Goal: Task Accomplishment & Management: Use online tool/utility

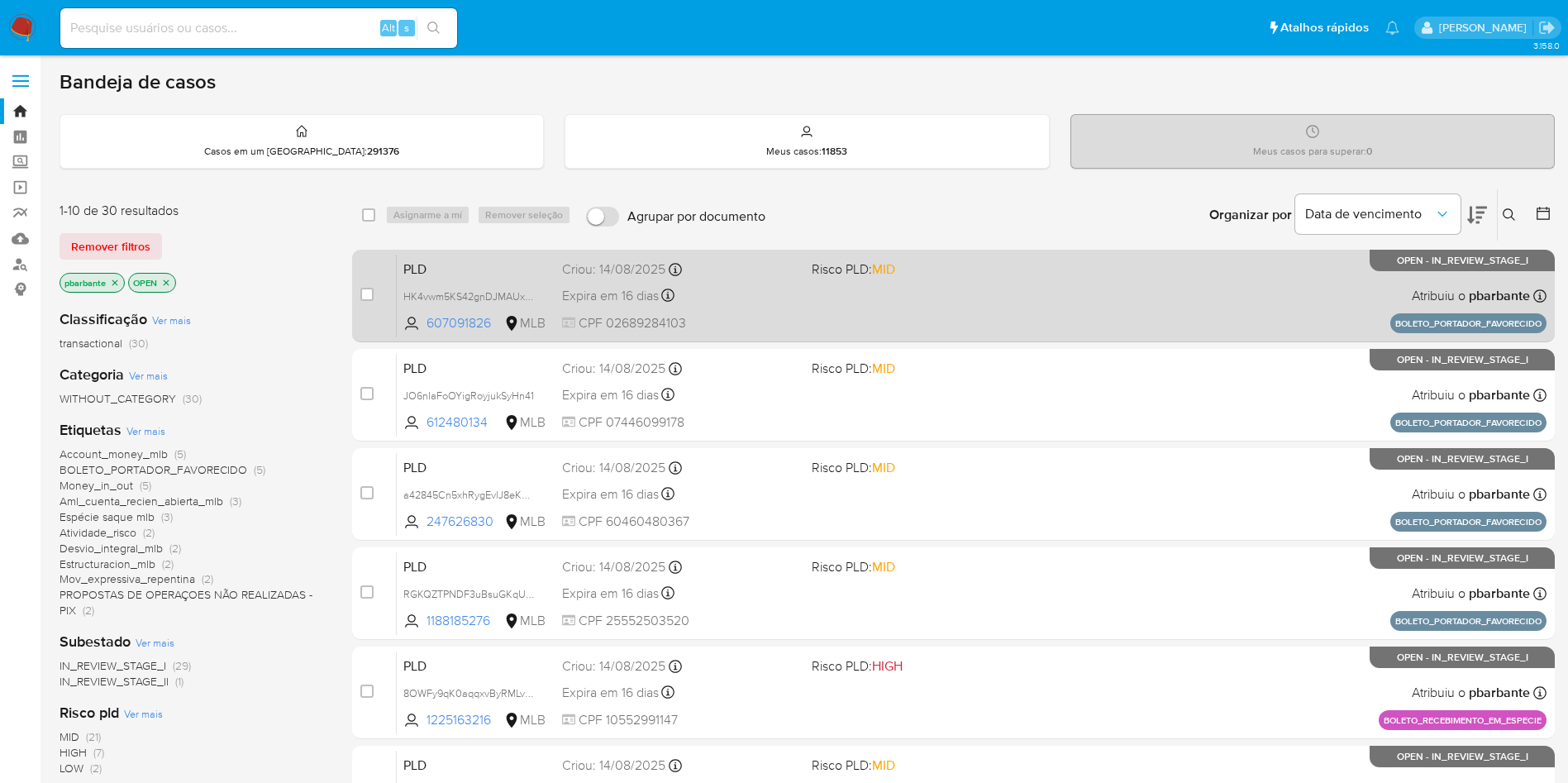
click at [942, 337] on div "PLD HK4vwm5KS42gnDJMAUxQq4FV 607091826 MLB Risco PLD: MID Criou: 14/08/2025 Cri…" at bounding box center [971, 295] width 1150 height 84
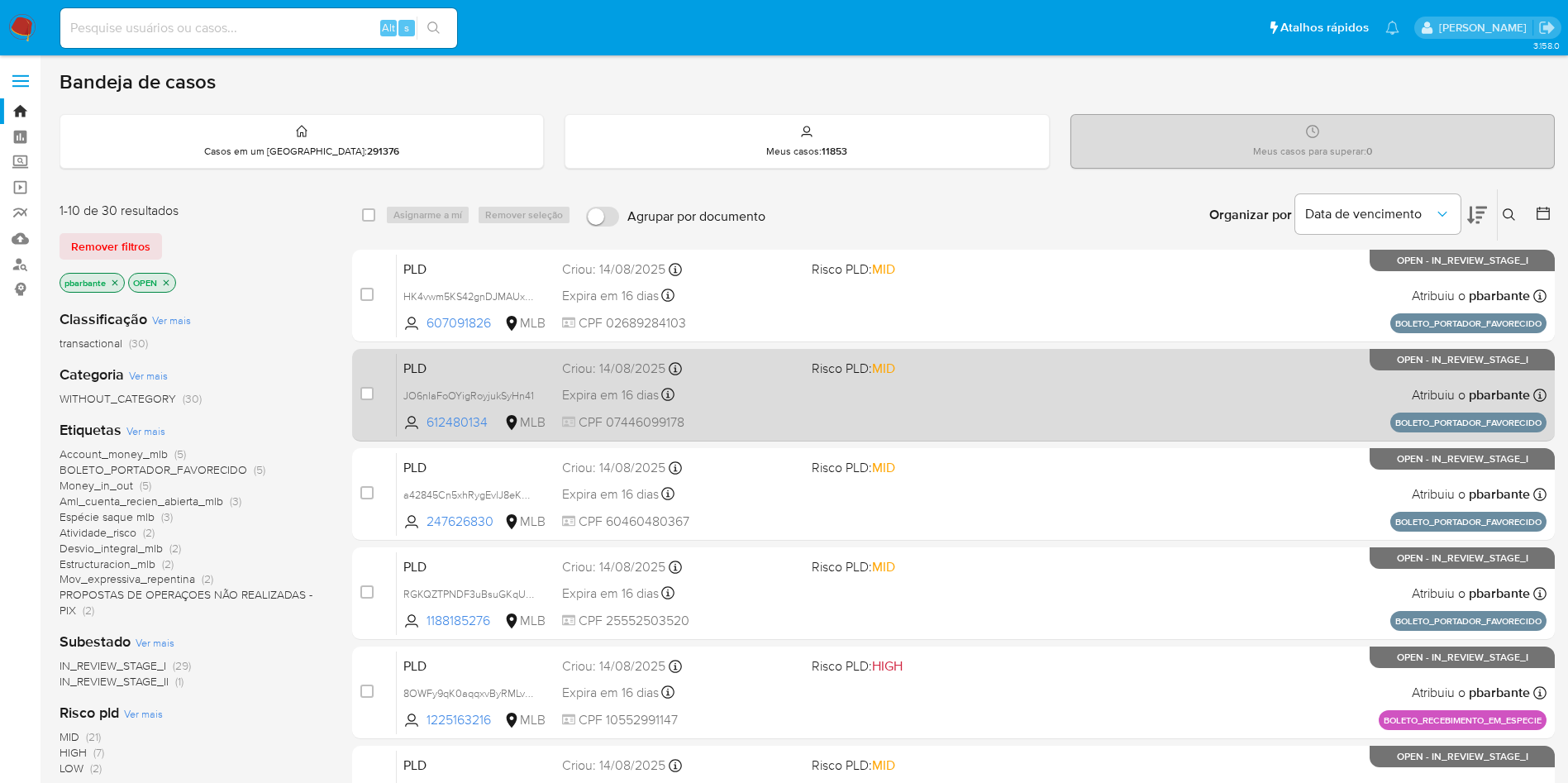
click at [940, 434] on div "PLD JO6nIaFoOYigRoyjukSyHn41 612480134 MLB Risco PLD: MID Criou: 14/08/2025 Cri…" at bounding box center [971, 394] width 1150 height 84
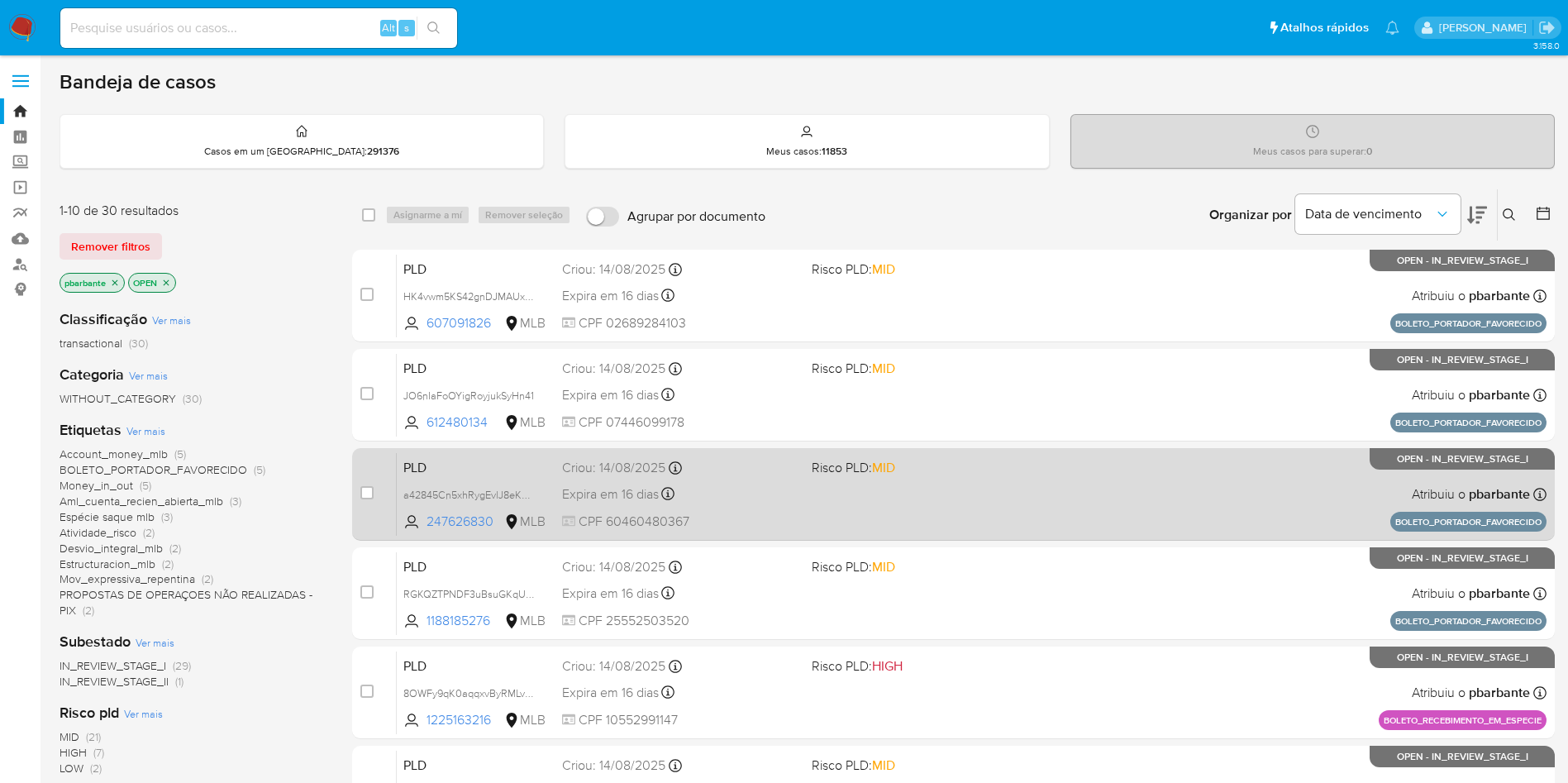
click at [942, 511] on div "PLD a42845Cn5xhRygEvlJ8eKR9O 247626830 MLB Risco PLD: MID Criou: 14/08/2025 Cri…" at bounding box center [971, 494] width 1150 height 84
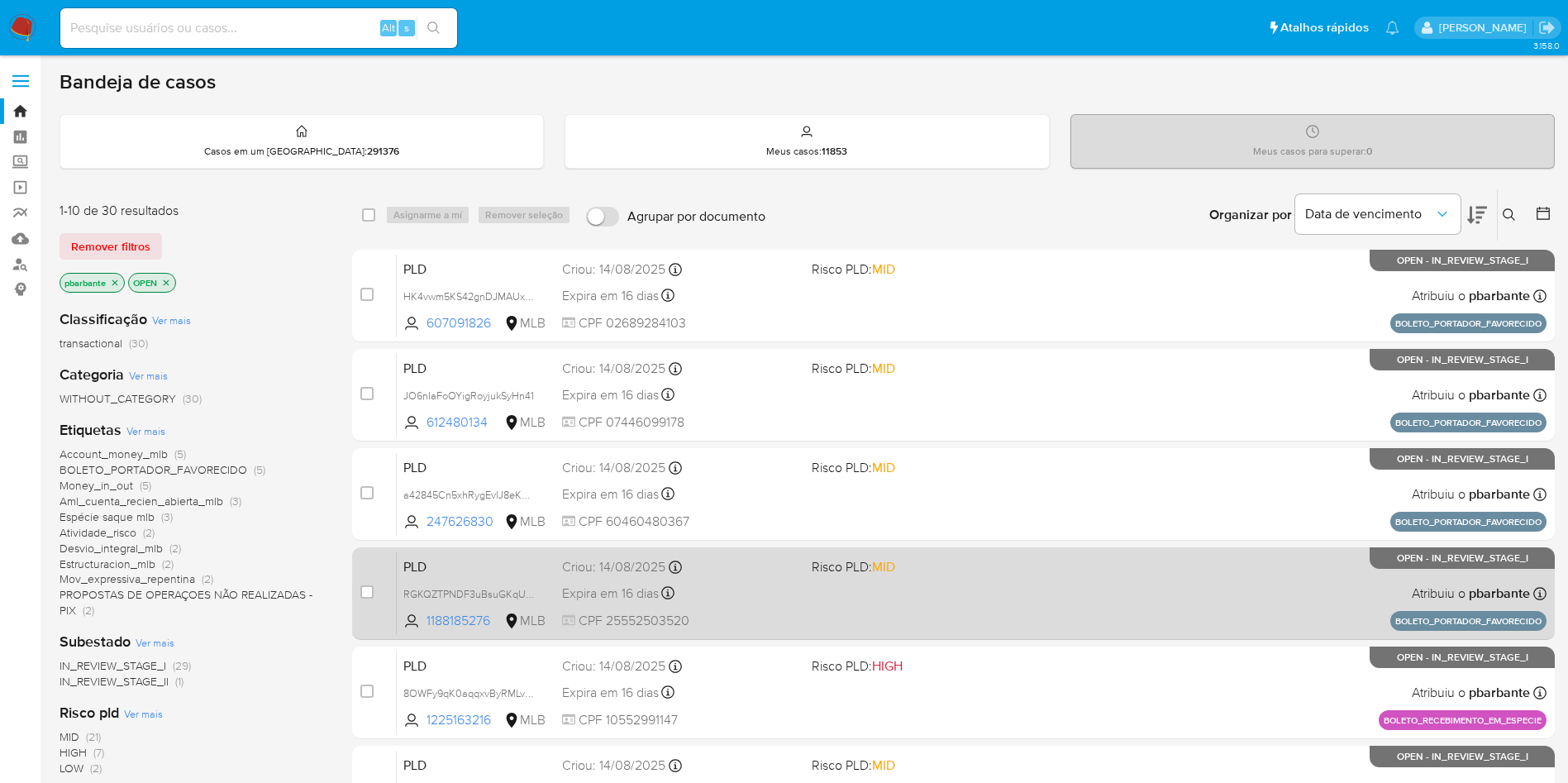
click at [956, 630] on div "PLD RGKQZTPNDF3uBsuGKqU7aXDk 1188185276 MLB Risco PLD: MID Criou: 14/08/2025 Cr…" at bounding box center [971, 593] width 1150 height 84
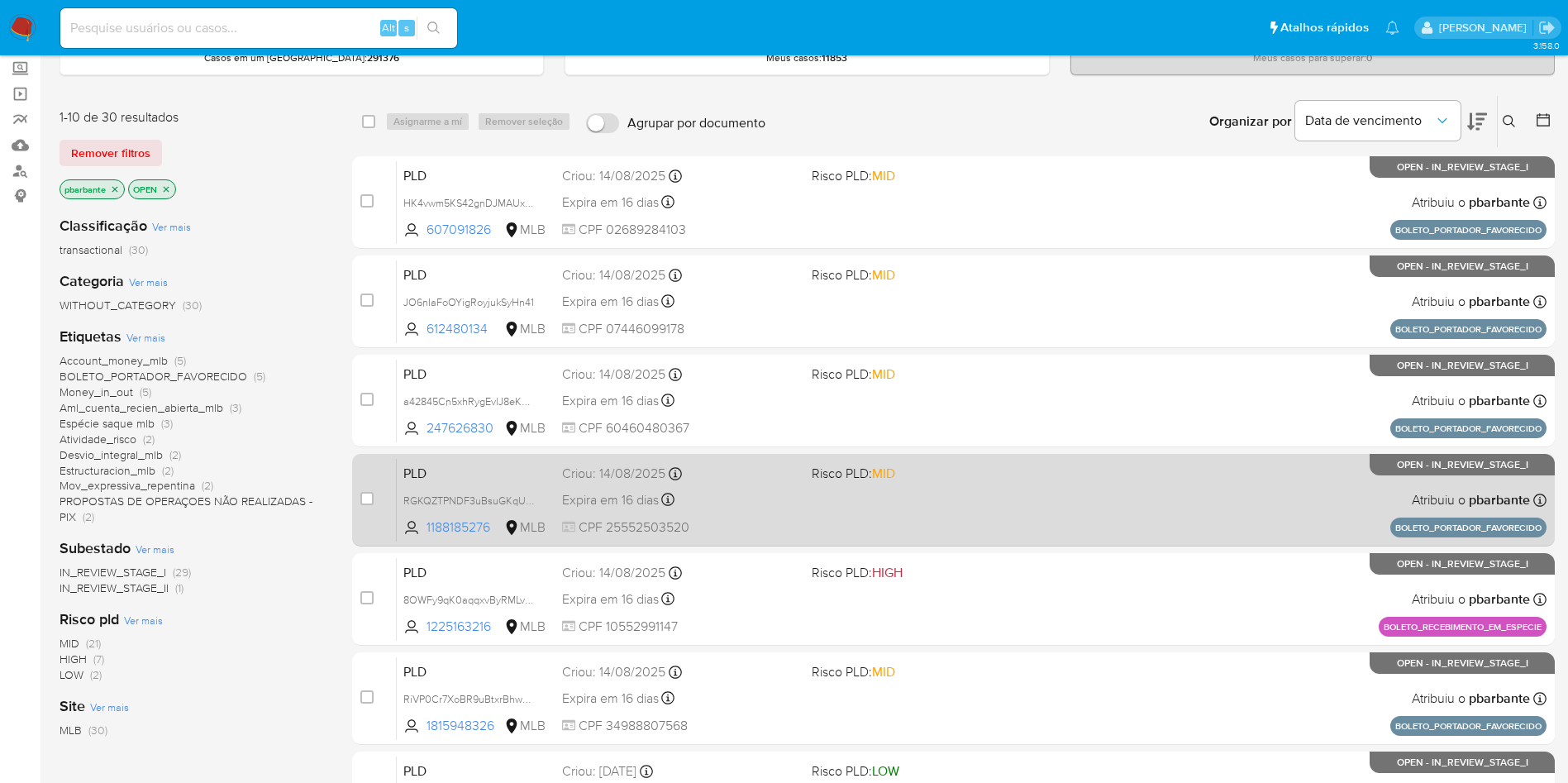
scroll to position [96, 0]
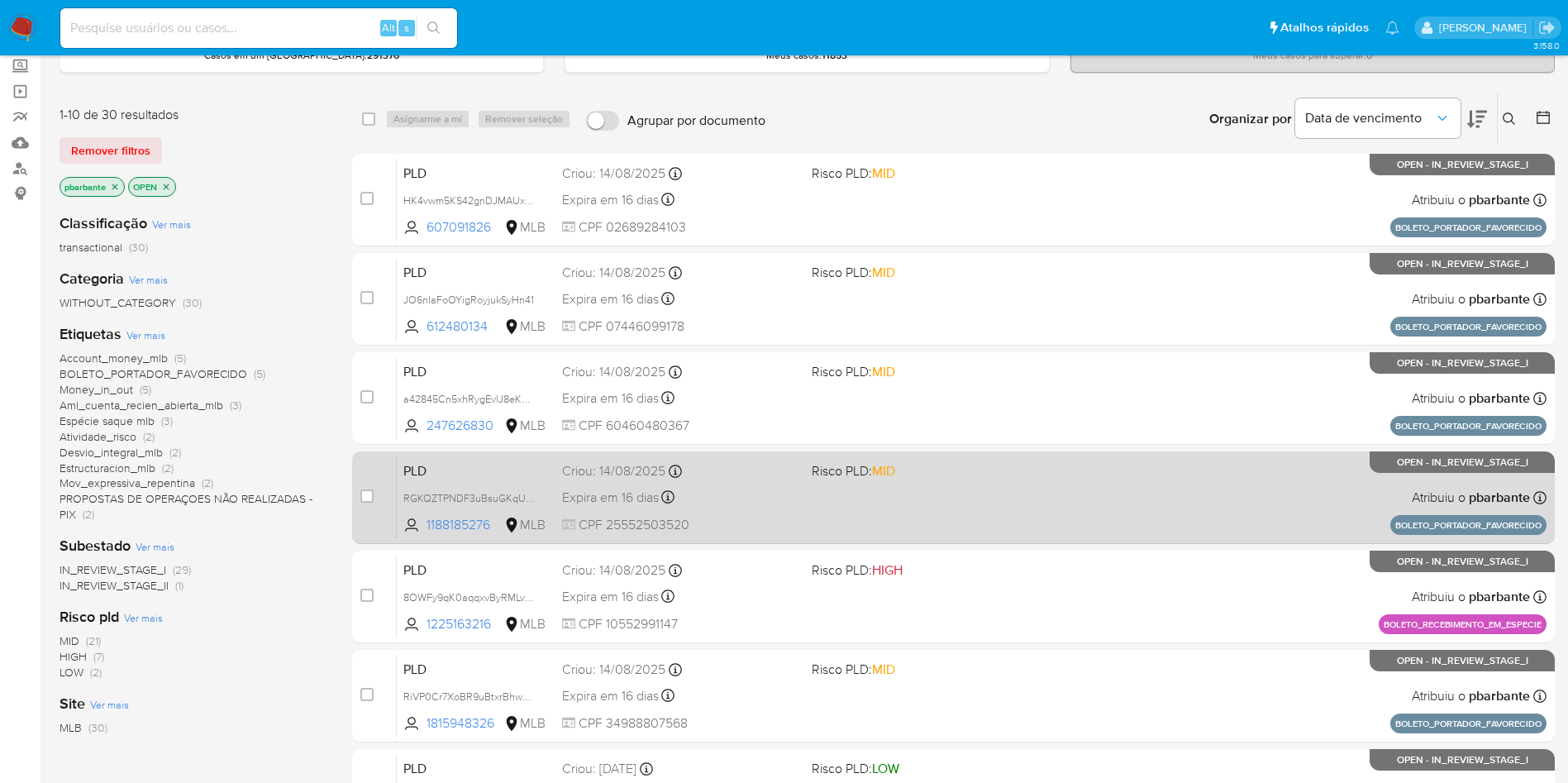
click at [956, 580] on span "Risco PLD: HIGH" at bounding box center [929, 568] width 236 height 21
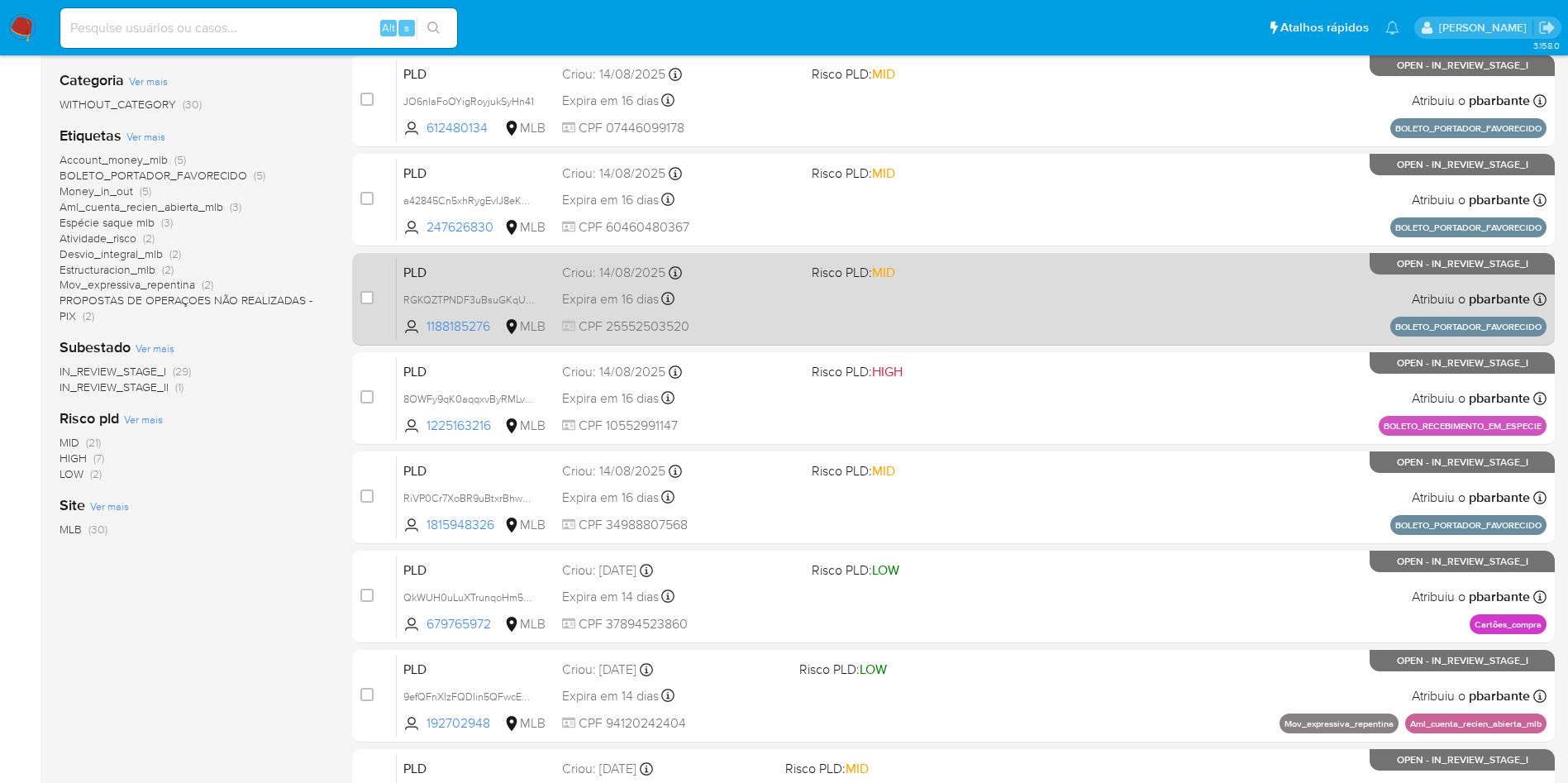
scroll to position [297, 0]
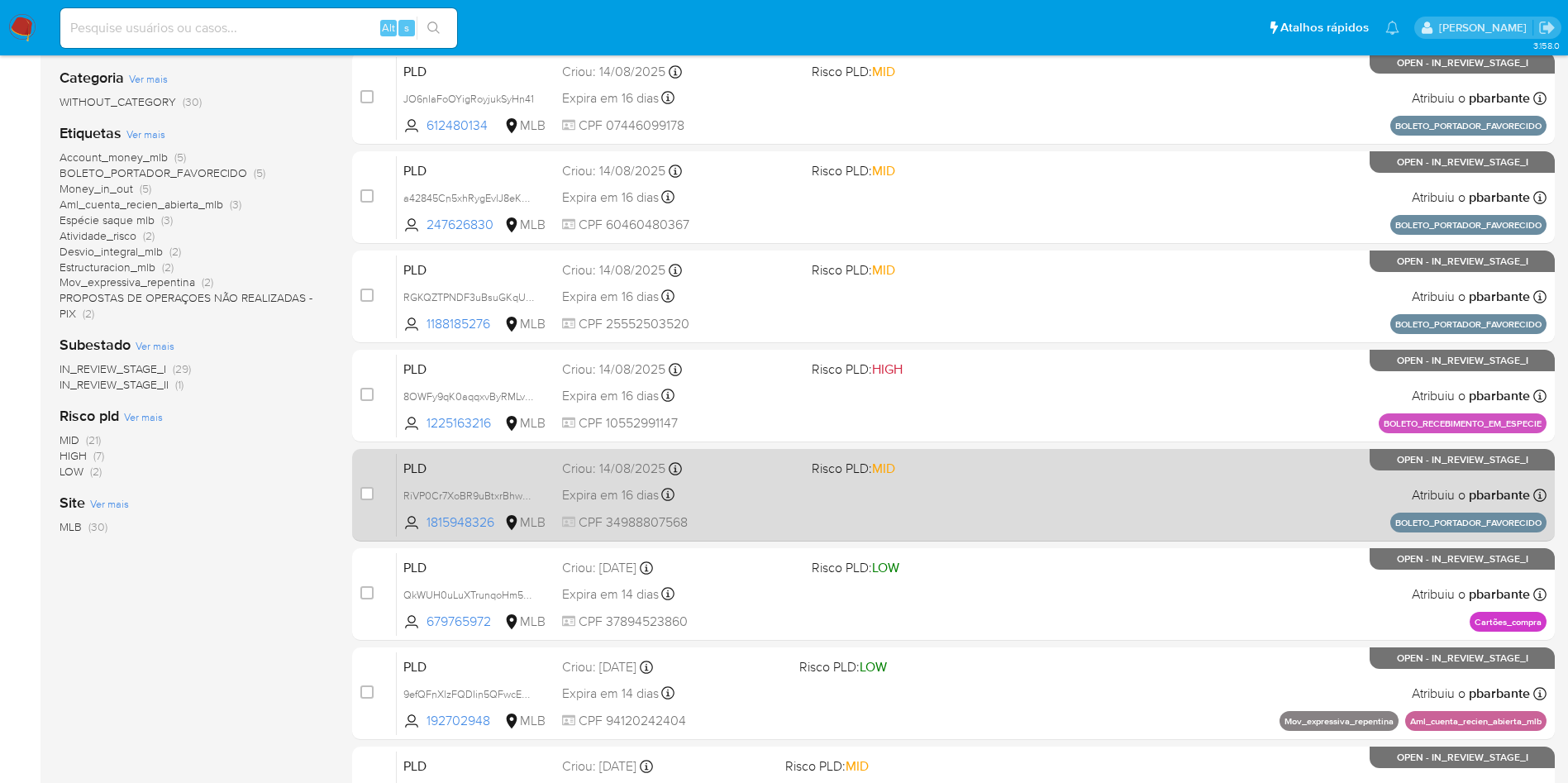
click at [1020, 537] on div "PLD RiVP0Cr7XoBR9uBtxrBhwWrj 1815948326 MLB Risco PLD: MID Criou: 14/08/2025 Cr…" at bounding box center [971, 494] width 1150 height 84
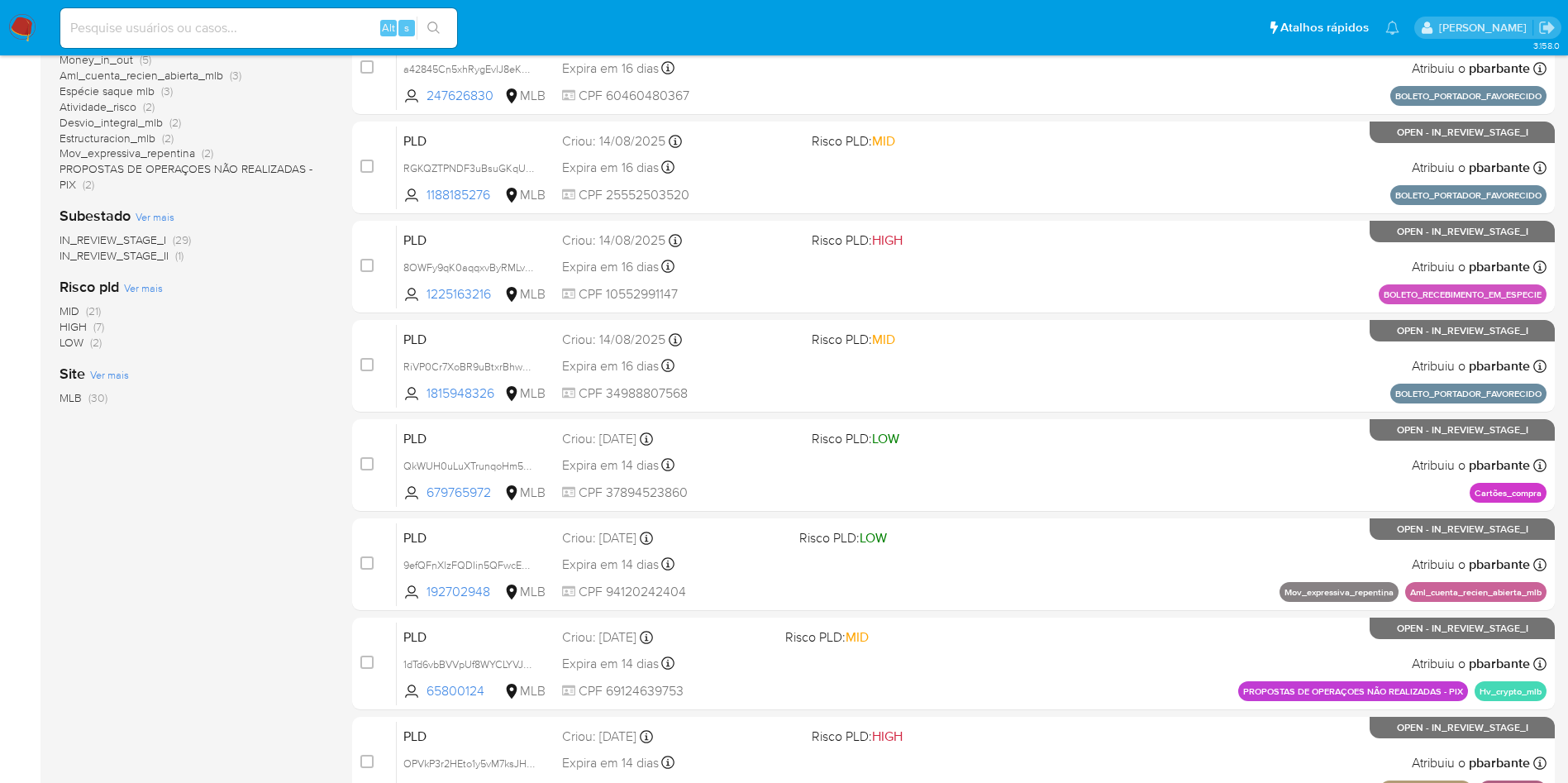
scroll to position [434, 0]
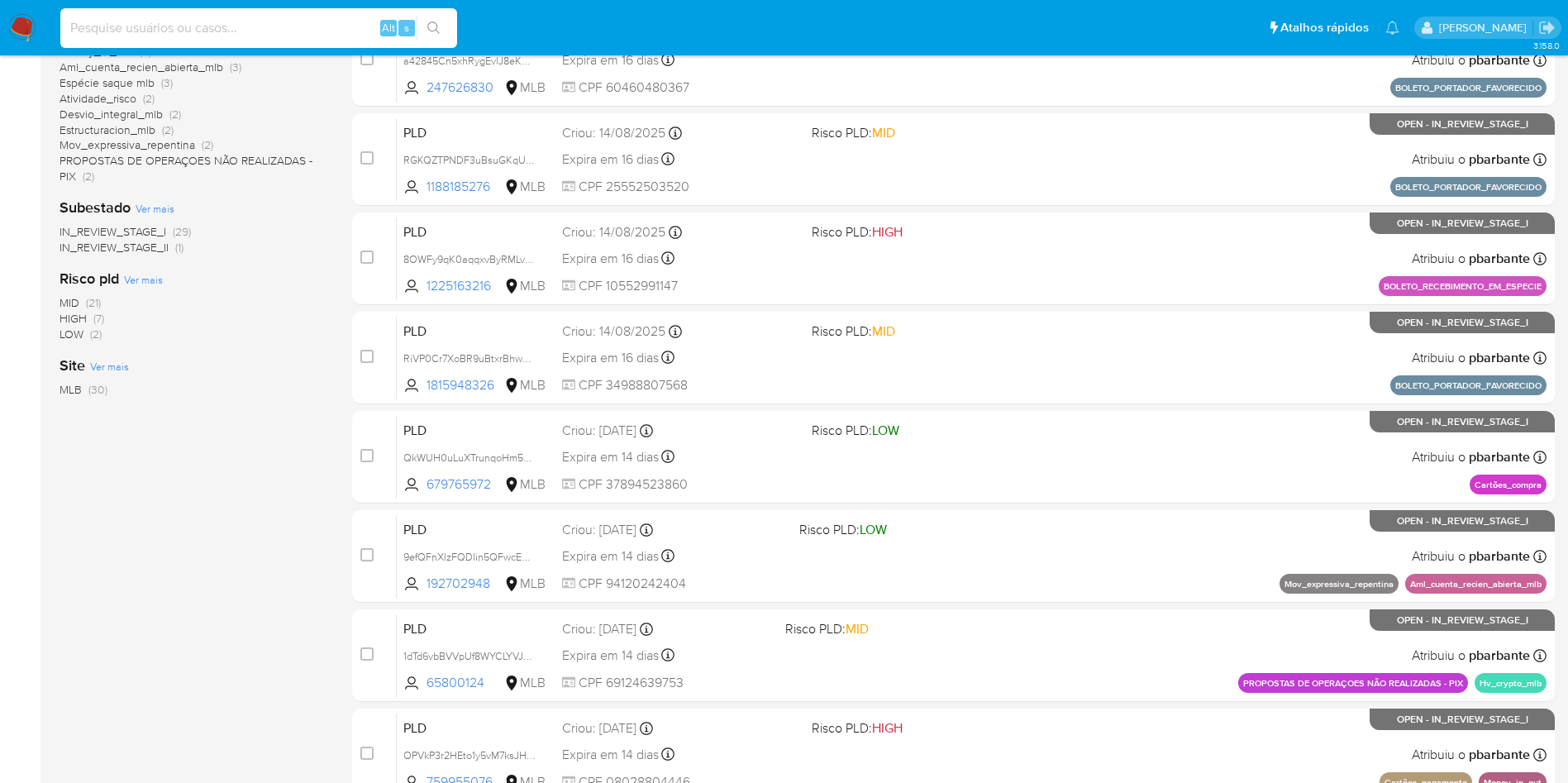
click at [240, 29] on input at bounding box center [259, 28] width 397 height 21
paste input "777473516"
type input "777473516"
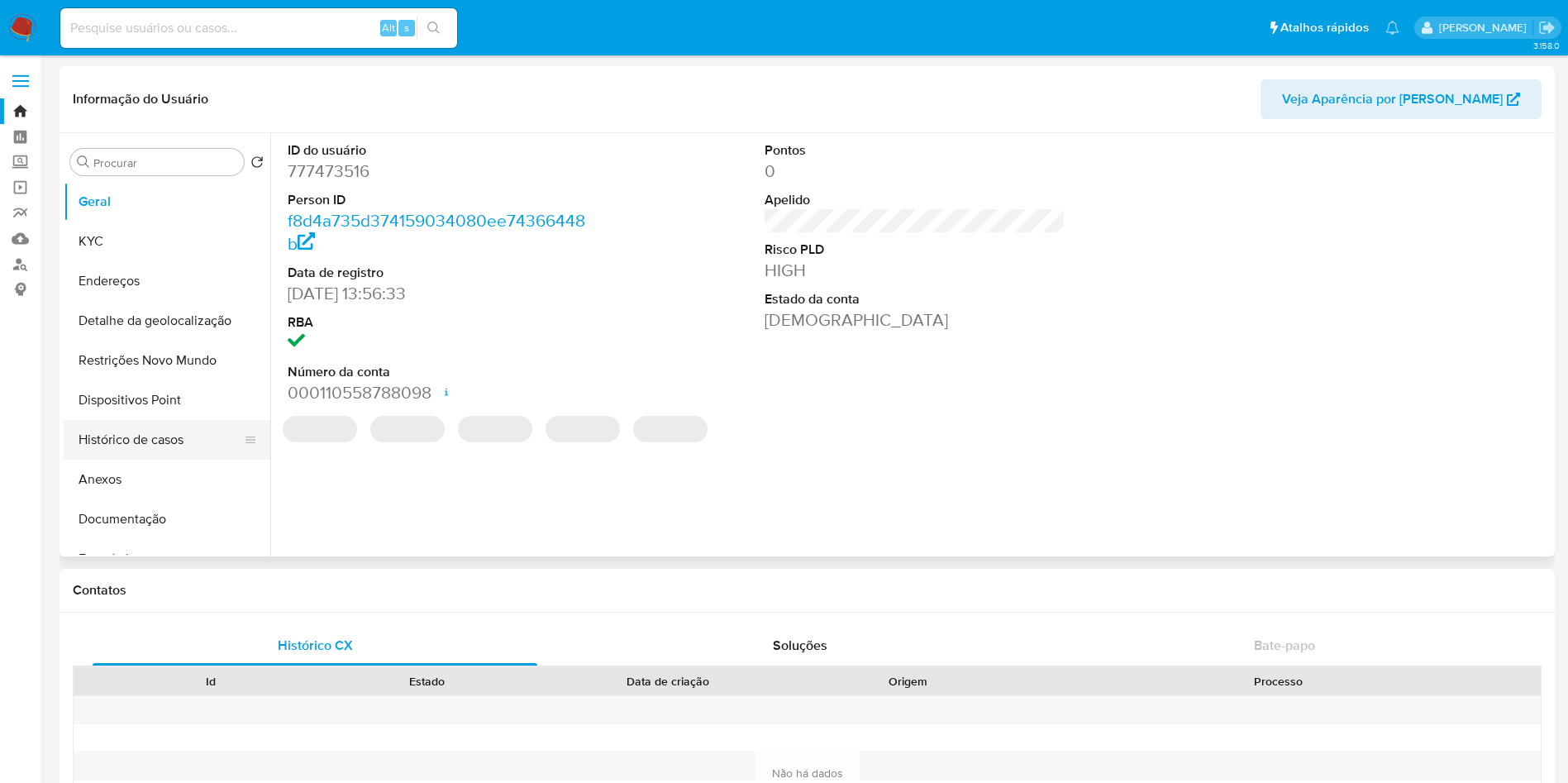
select select "10"
click at [116, 434] on button "Histórico de casos" at bounding box center [160, 439] width 193 height 40
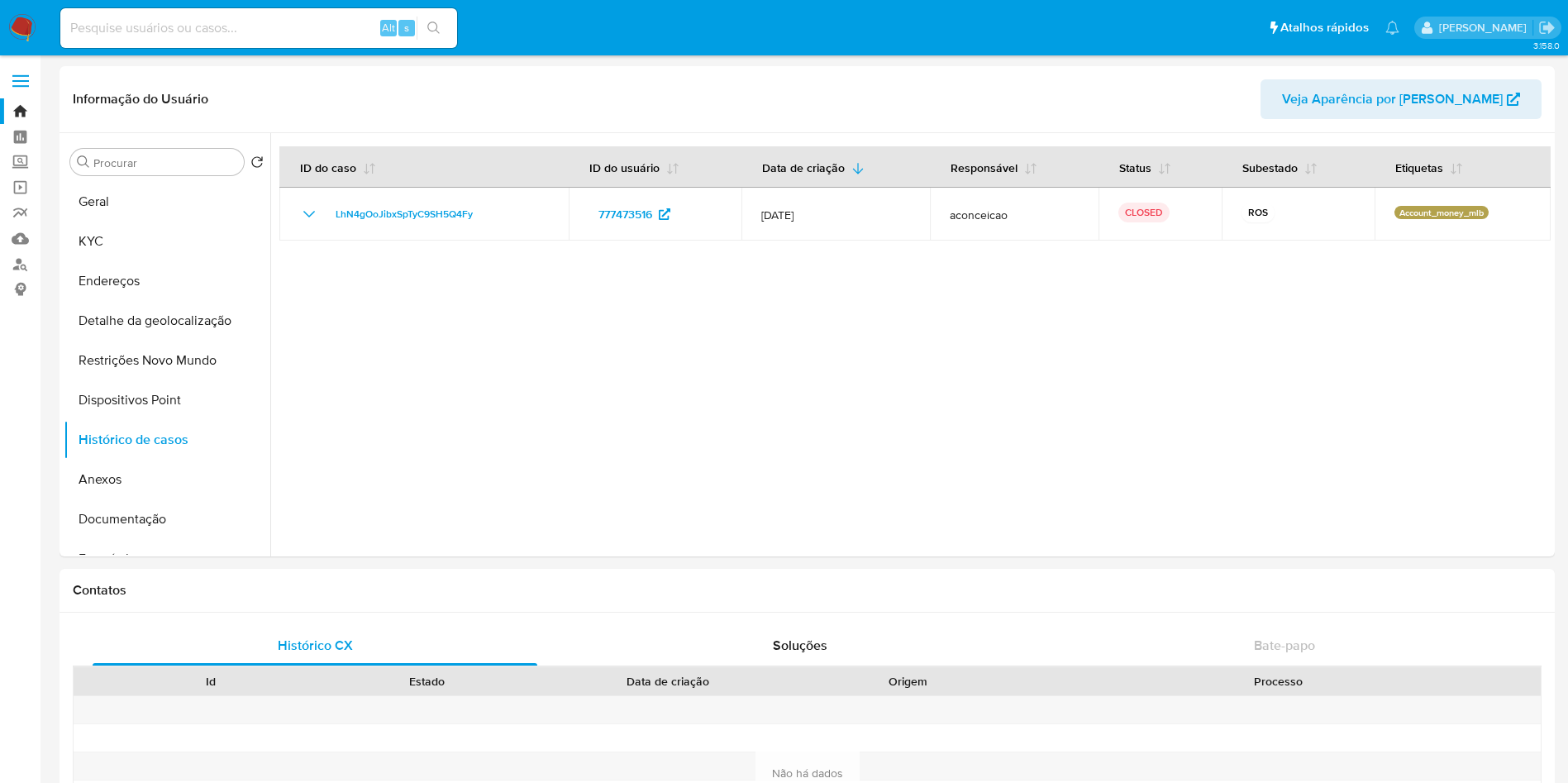
click at [26, 33] on img at bounding box center [22, 28] width 28 height 28
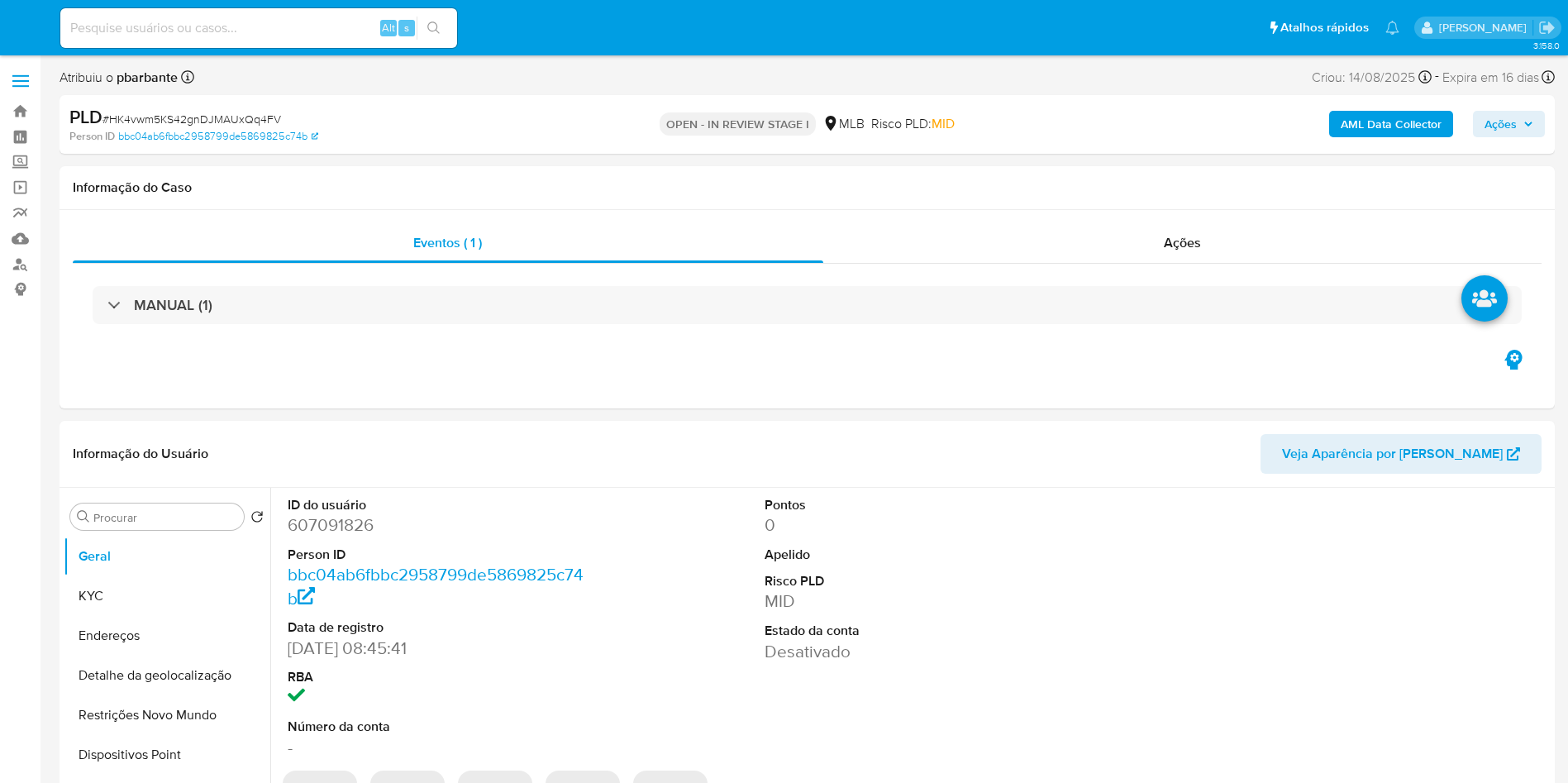
select select "10"
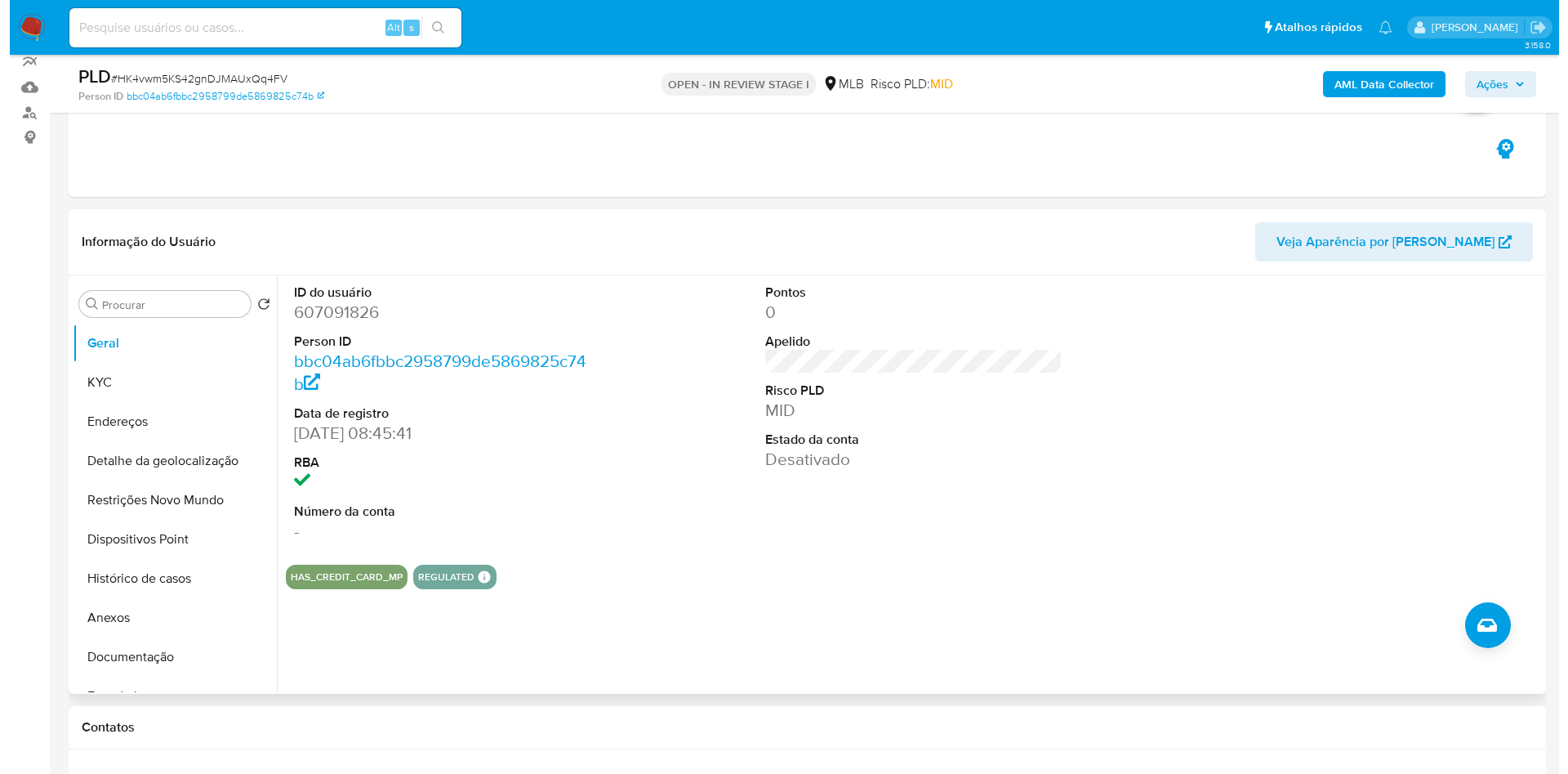
scroll to position [159, 0]
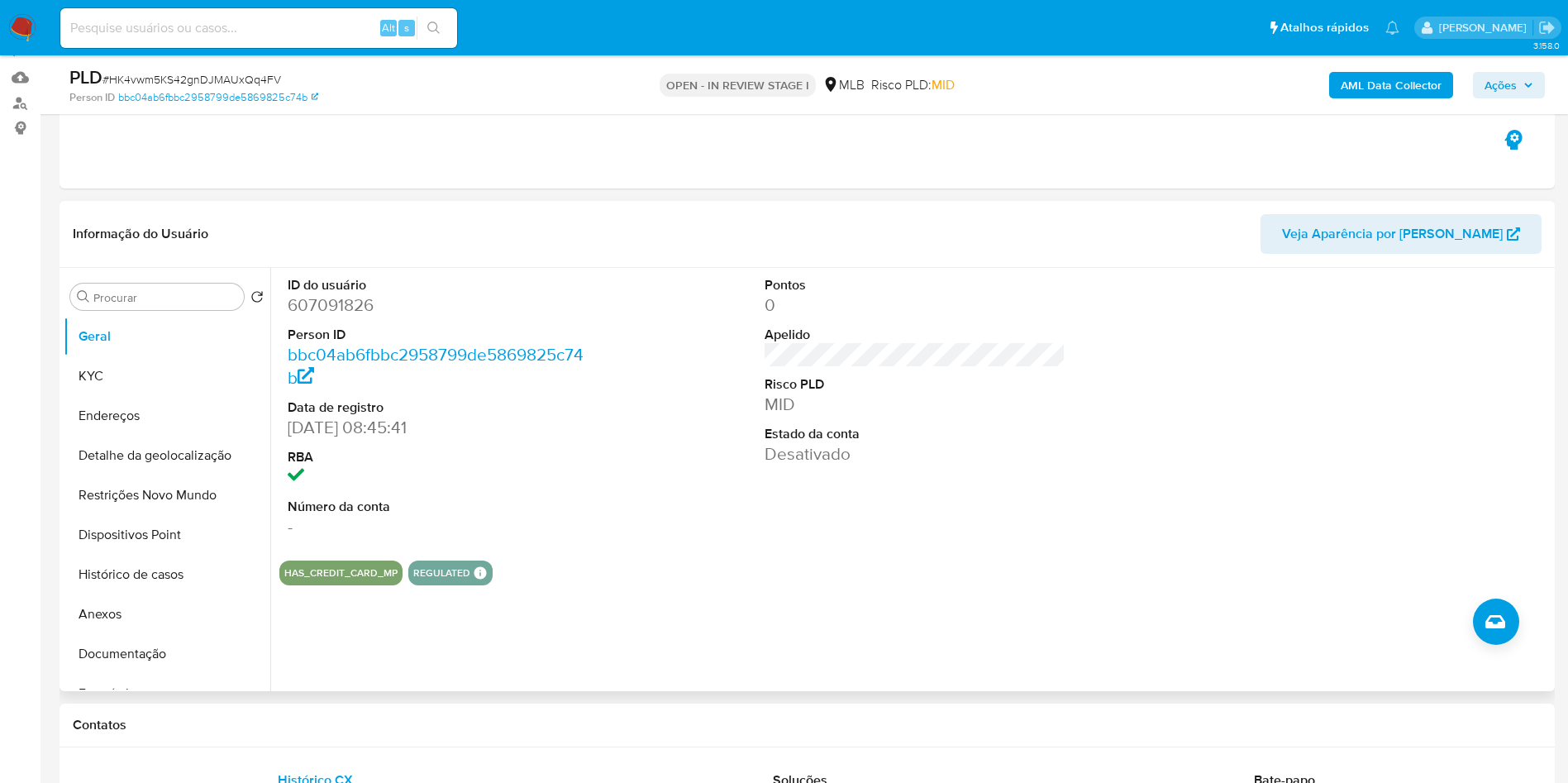
click at [330, 294] on dt "ID do usuário" at bounding box center [438, 285] width 301 height 18
click at [327, 317] on dd "607091826" at bounding box center [438, 304] width 301 height 23
copy dd "607091826"
click at [1426, 81] on b "AML Data Collector" at bounding box center [1392, 85] width 101 height 27
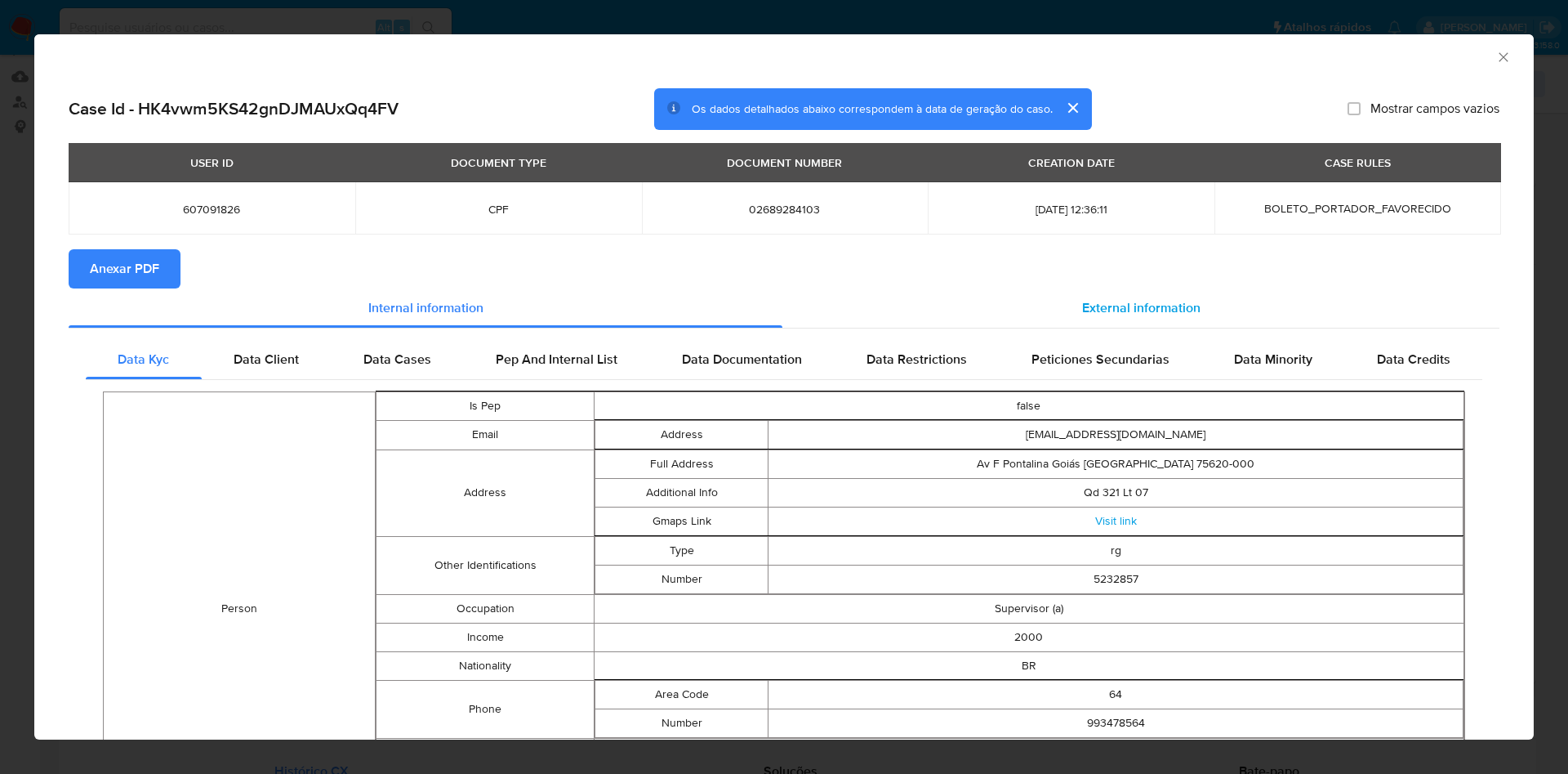
click at [1097, 303] on span "External information" at bounding box center [1141, 307] width 118 height 19
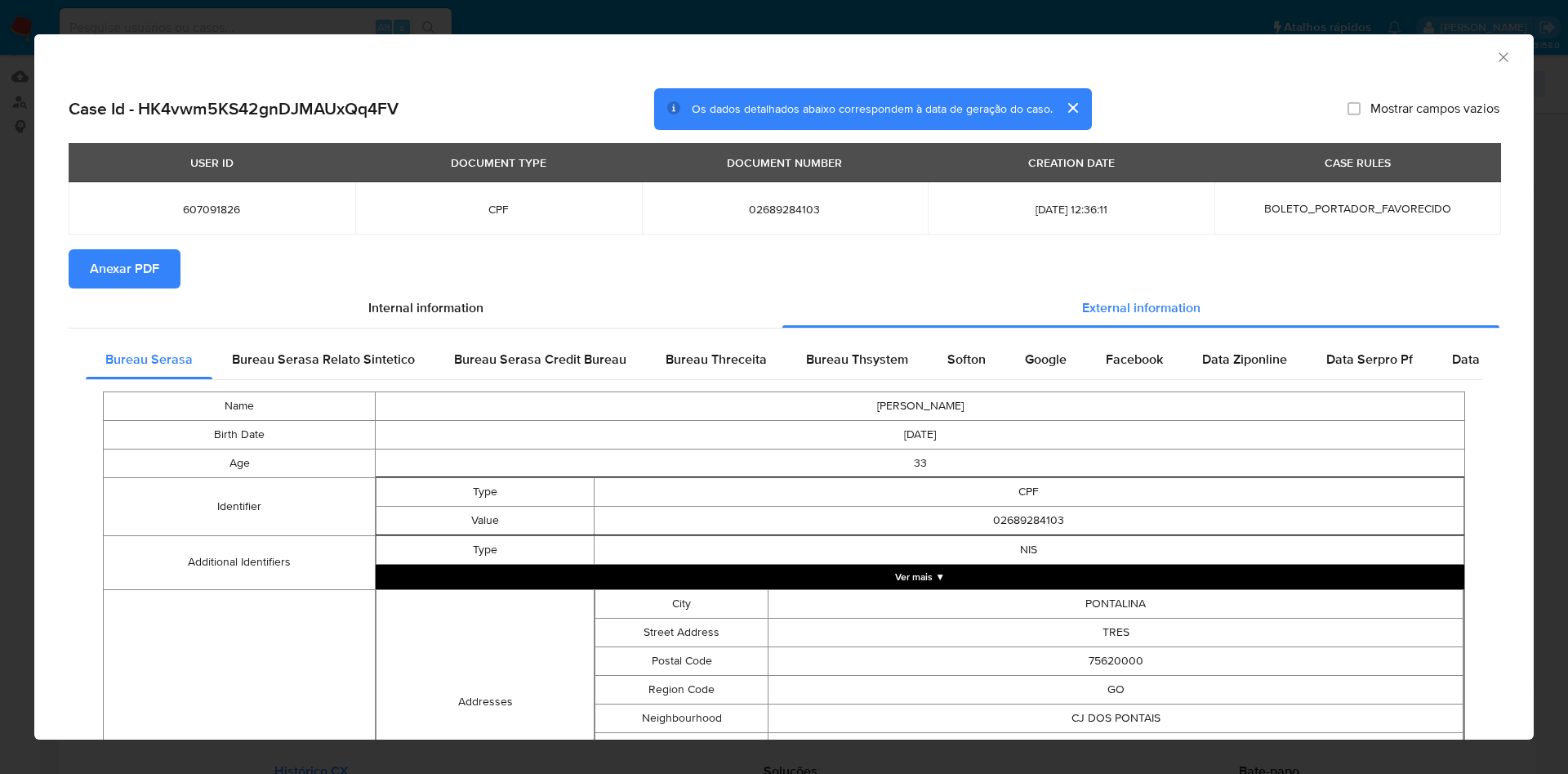
click at [112, 257] on span "Anexar PDF" at bounding box center [124, 269] width 69 height 36
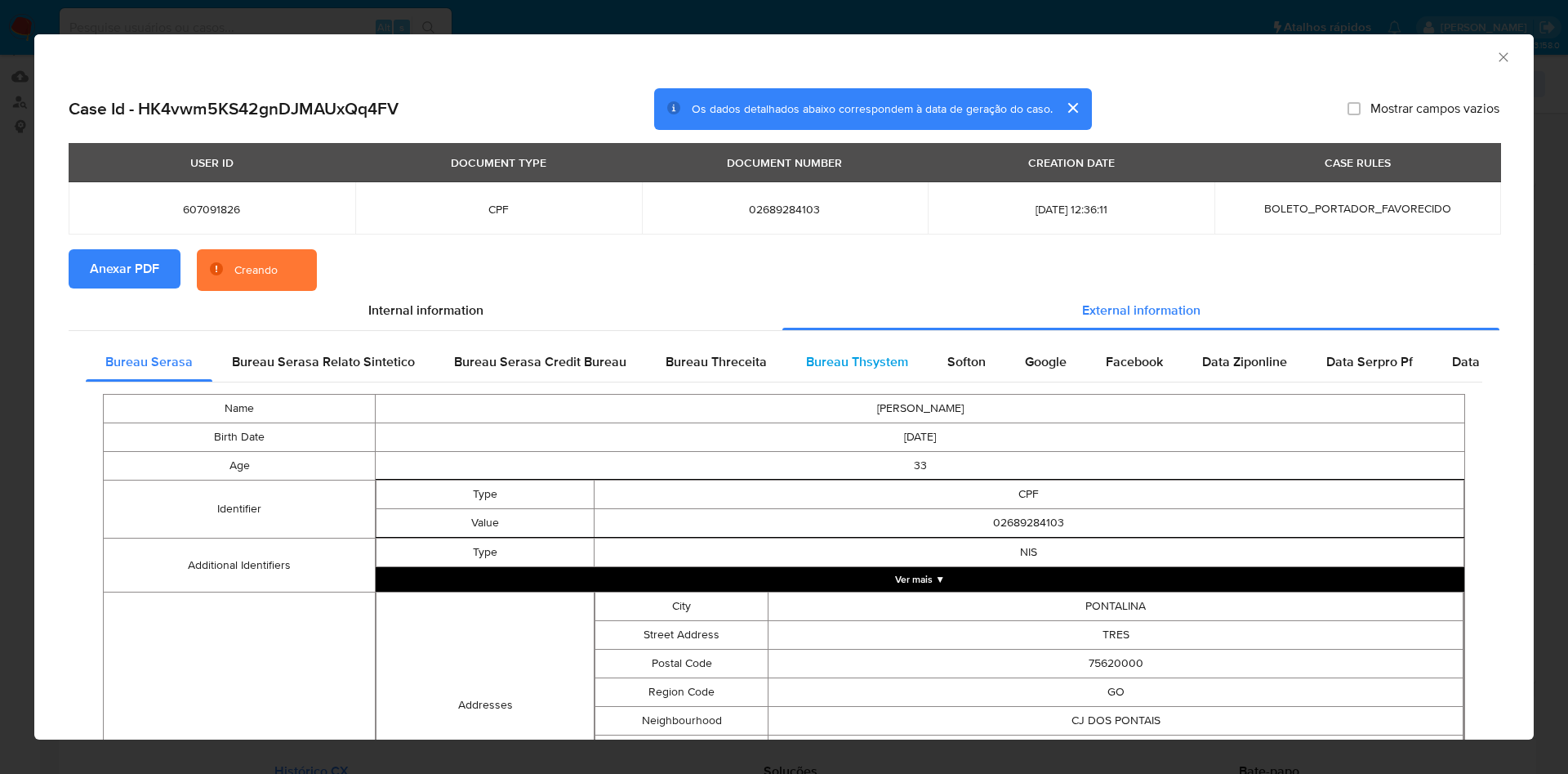
click at [868, 360] on span "Bureau Thsystem" at bounding box center [857, 362] width 102 height 19
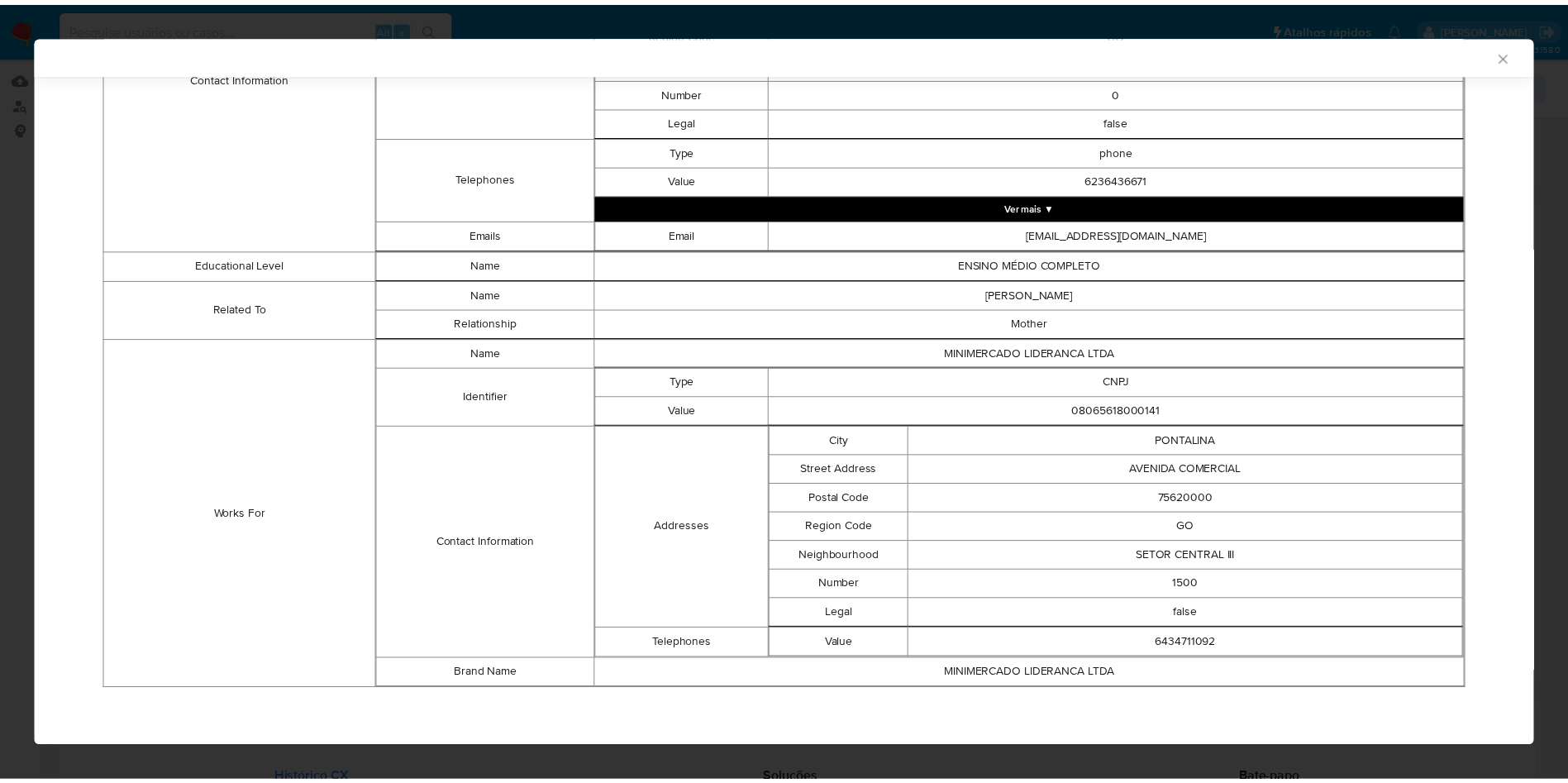
scroll to position [835, 0]
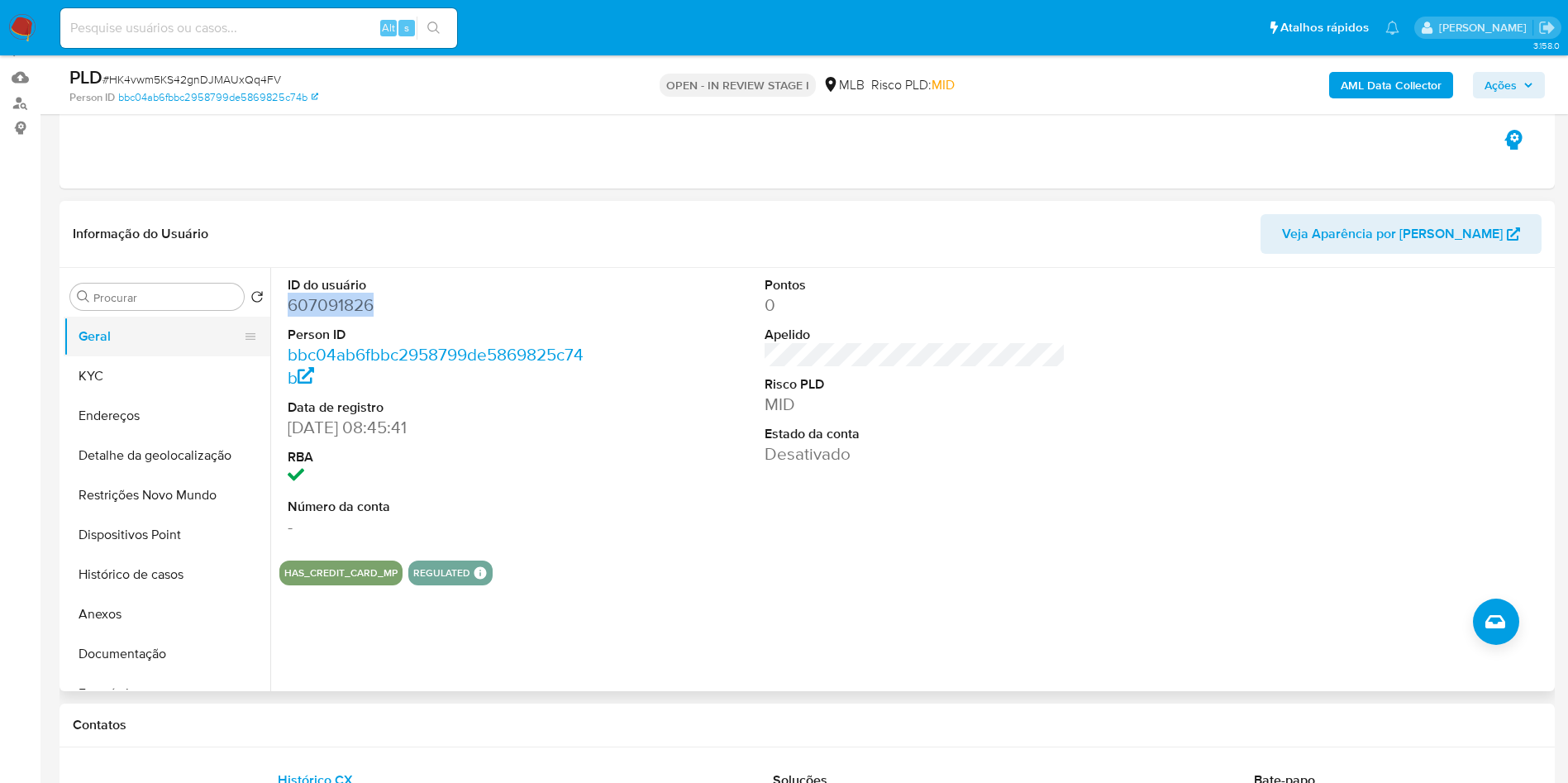
click at [174, 357] on button "Geral" at bounding box center [160, 336] width 193 height 40
click at [708, 624] on div "ID do usuário 607091826 Person ID bbc04ab6fbbc2958799de5869825c74b Data de regi…" at bounding box center [910, 479] width 1280 height 424
click at [97, 396] on button "KYC" at bounding box center [160, 376] width 193 height 40
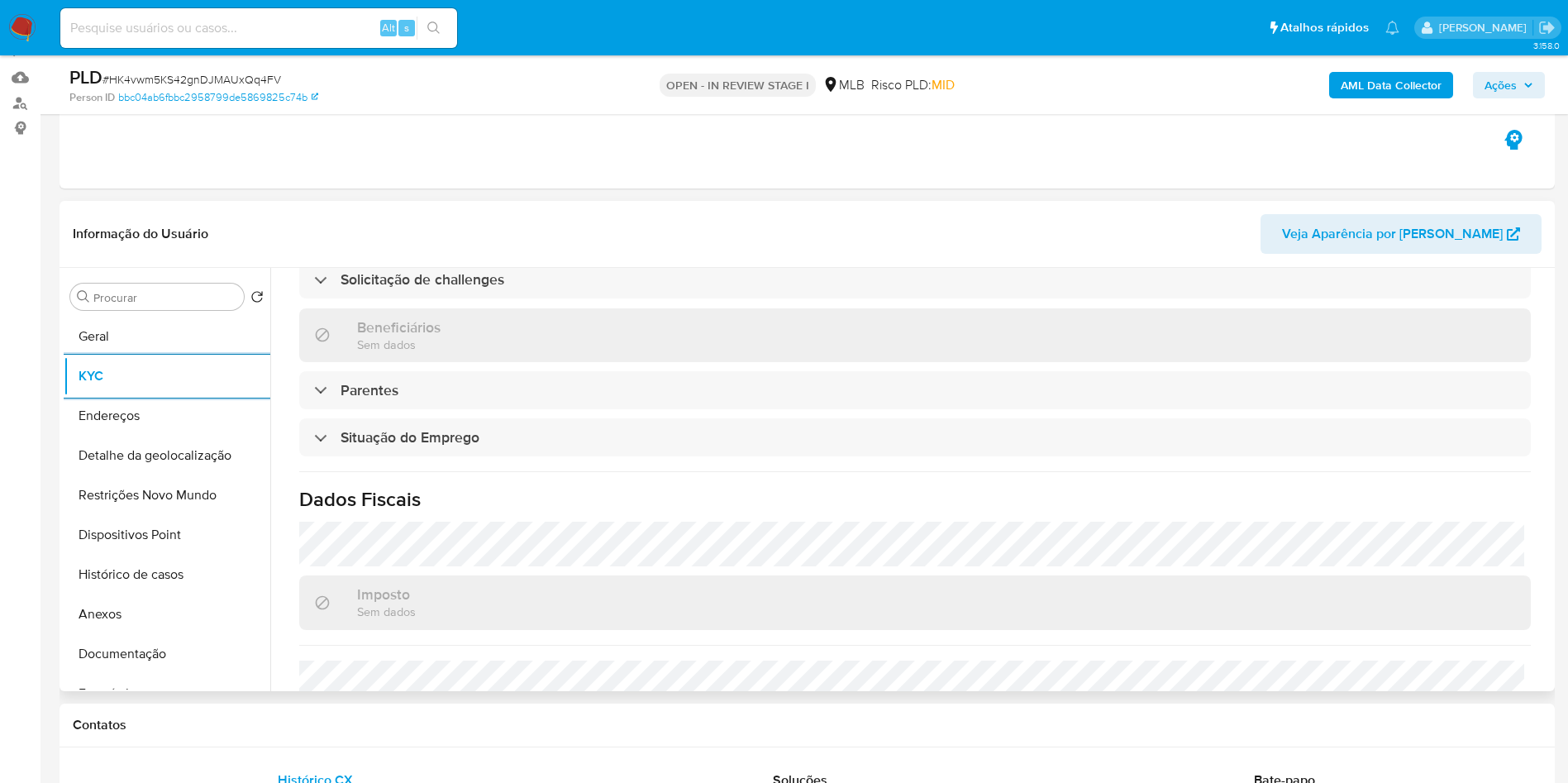
scroll to position [688, 0]
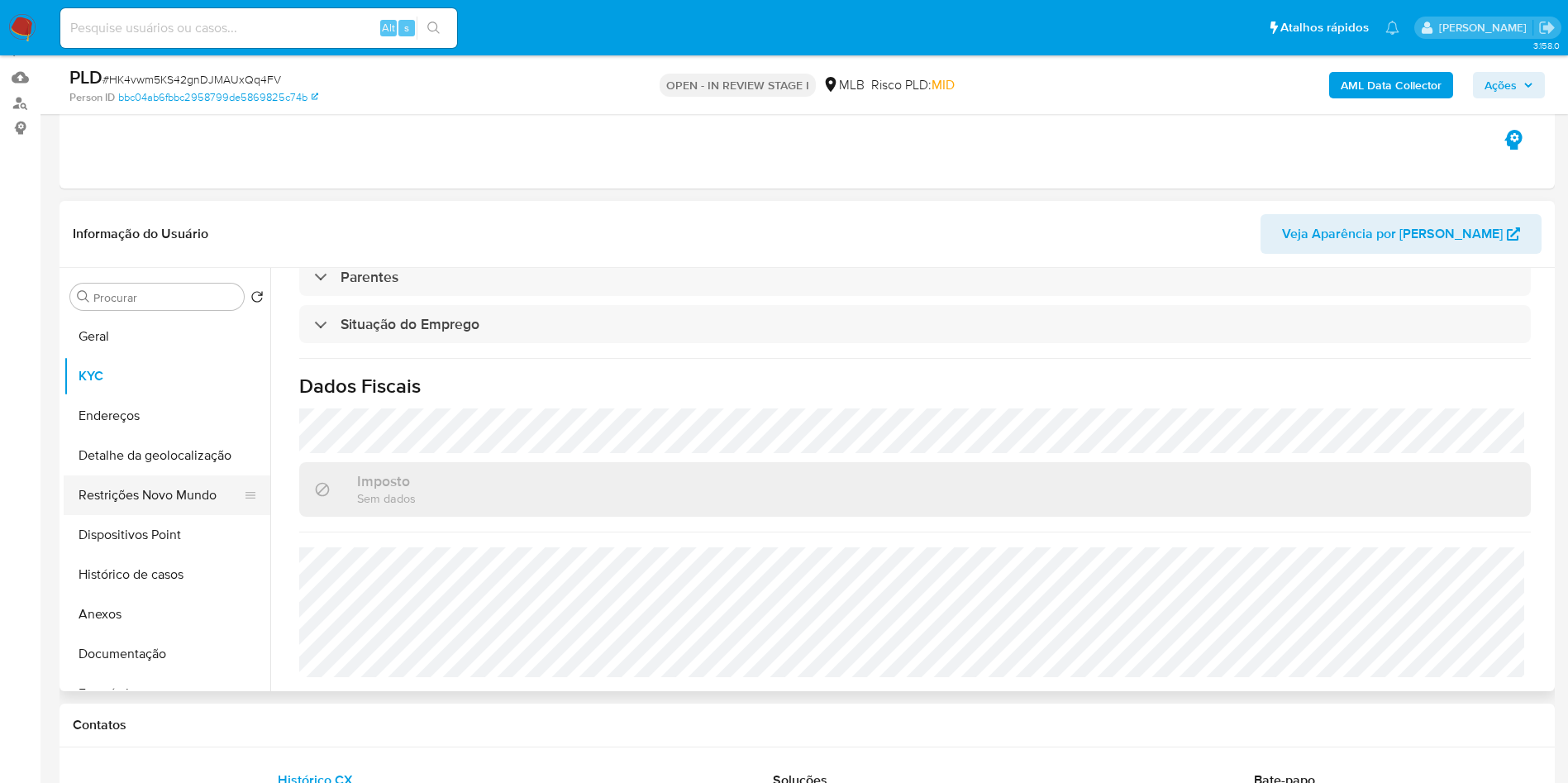
click at [153, 511] on button "Restrições Novo Mundo" at bounding box center [160, 494] width 193 height 40
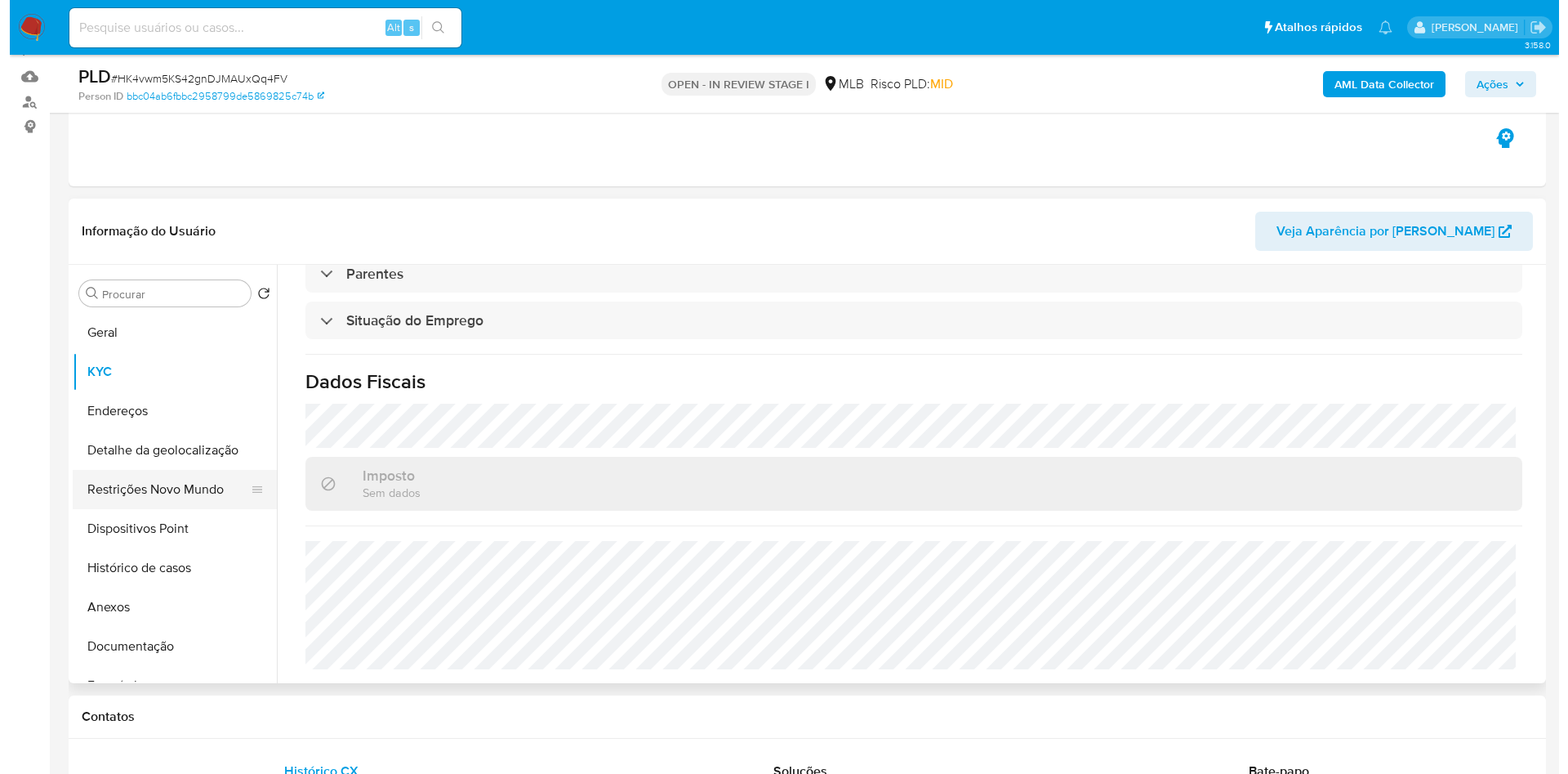
scroll to position [0, 0]
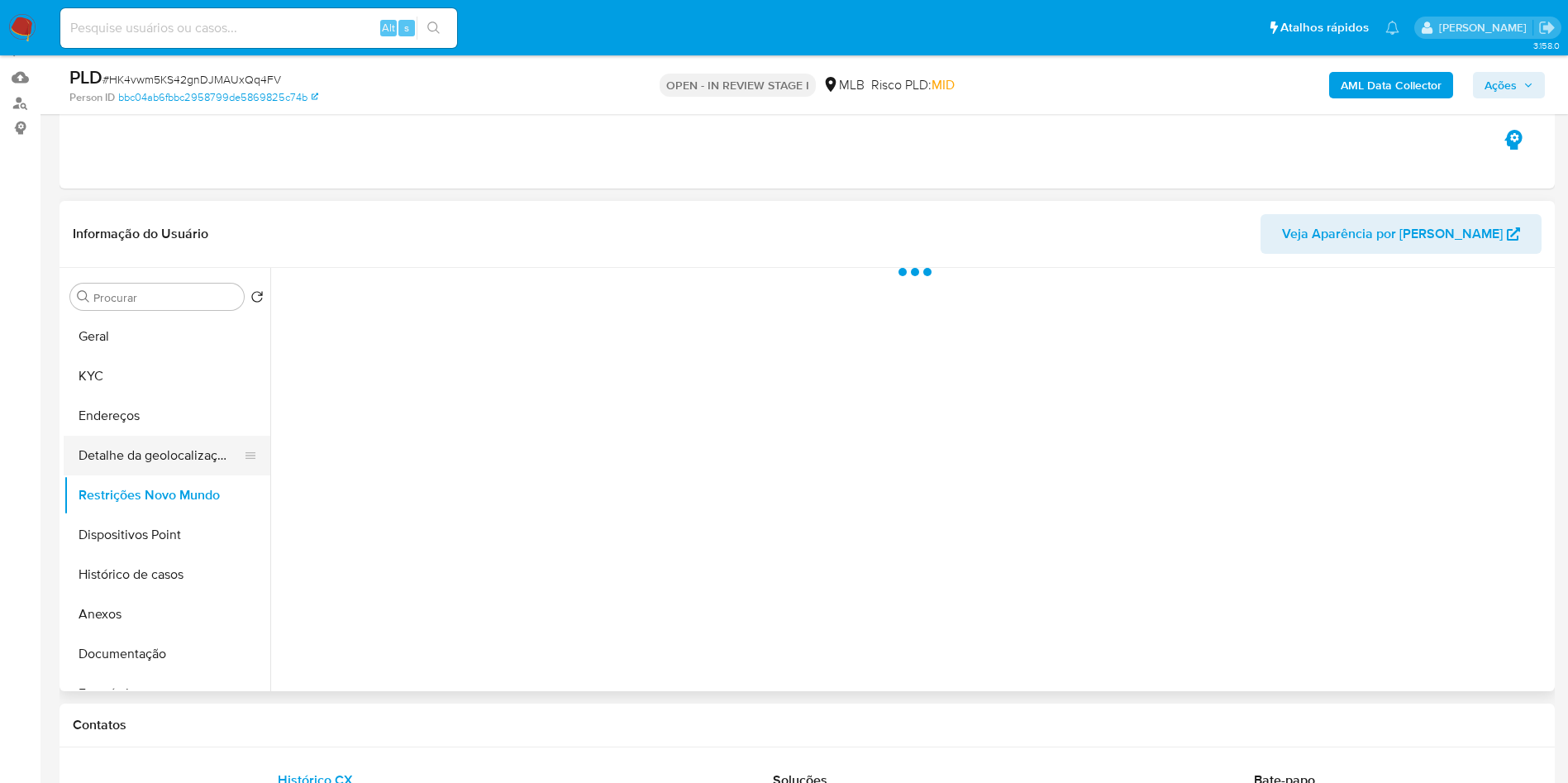
click at [197, 475] on button "Detalhe da geolocalização" at bounding box center [160, 455] width 193 height 40
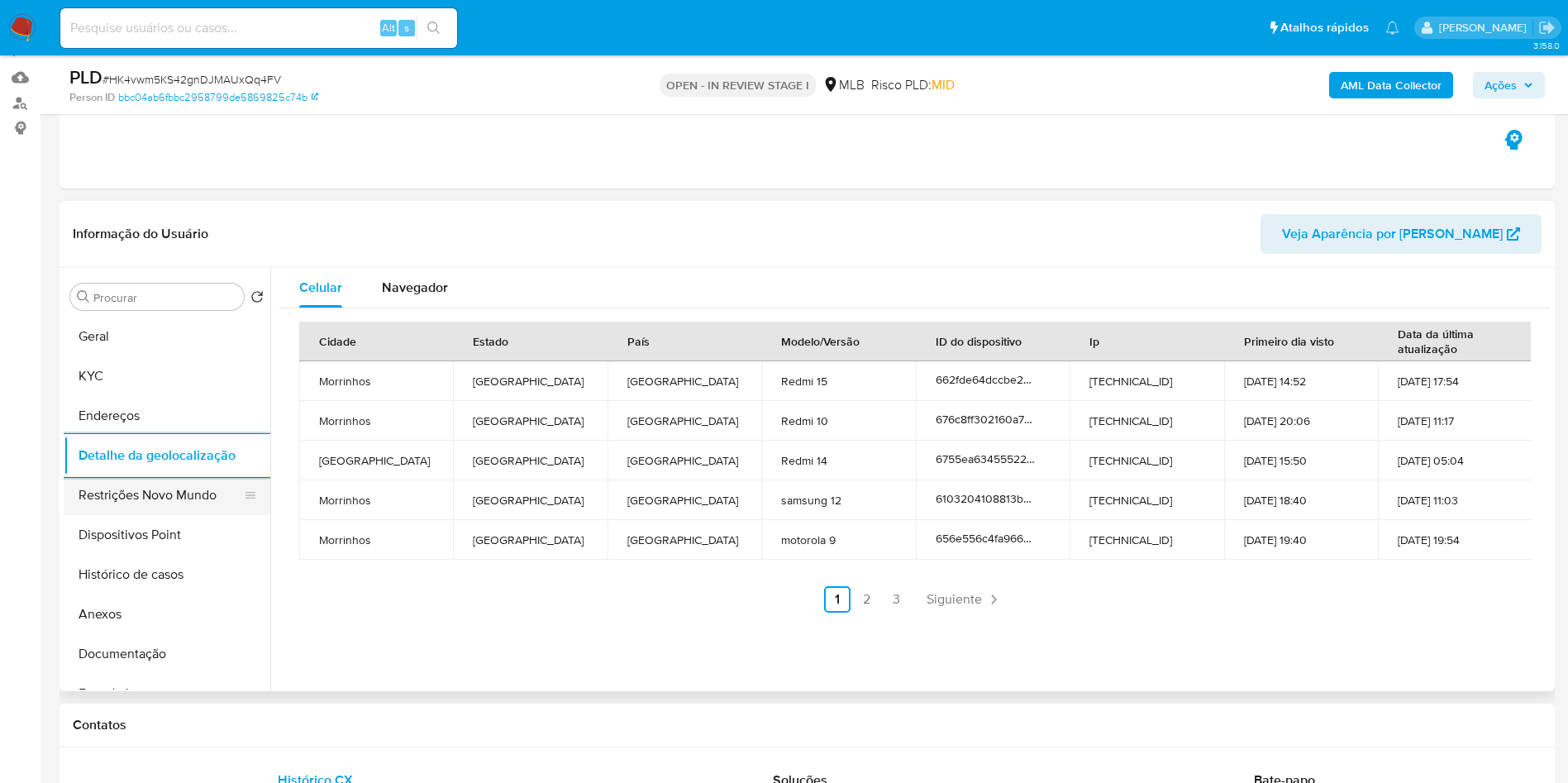
click at [165, 515] on button "Restrições Novo Mundo" at bounding box center [160, 494] width 193 height 40
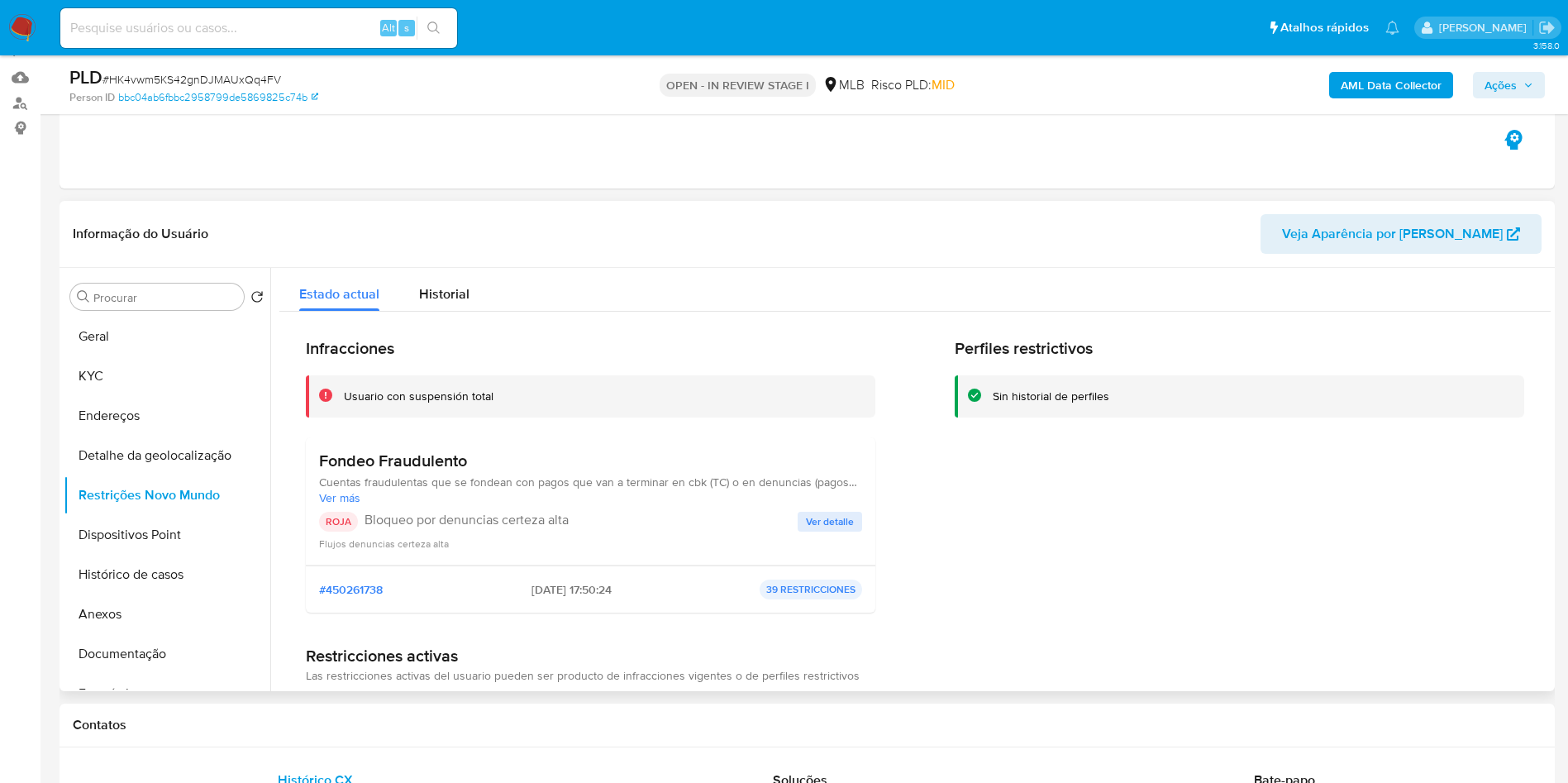
click at [824, 530] on span "Ver detalle" at bounding box center [830, 522] width 48 height 17
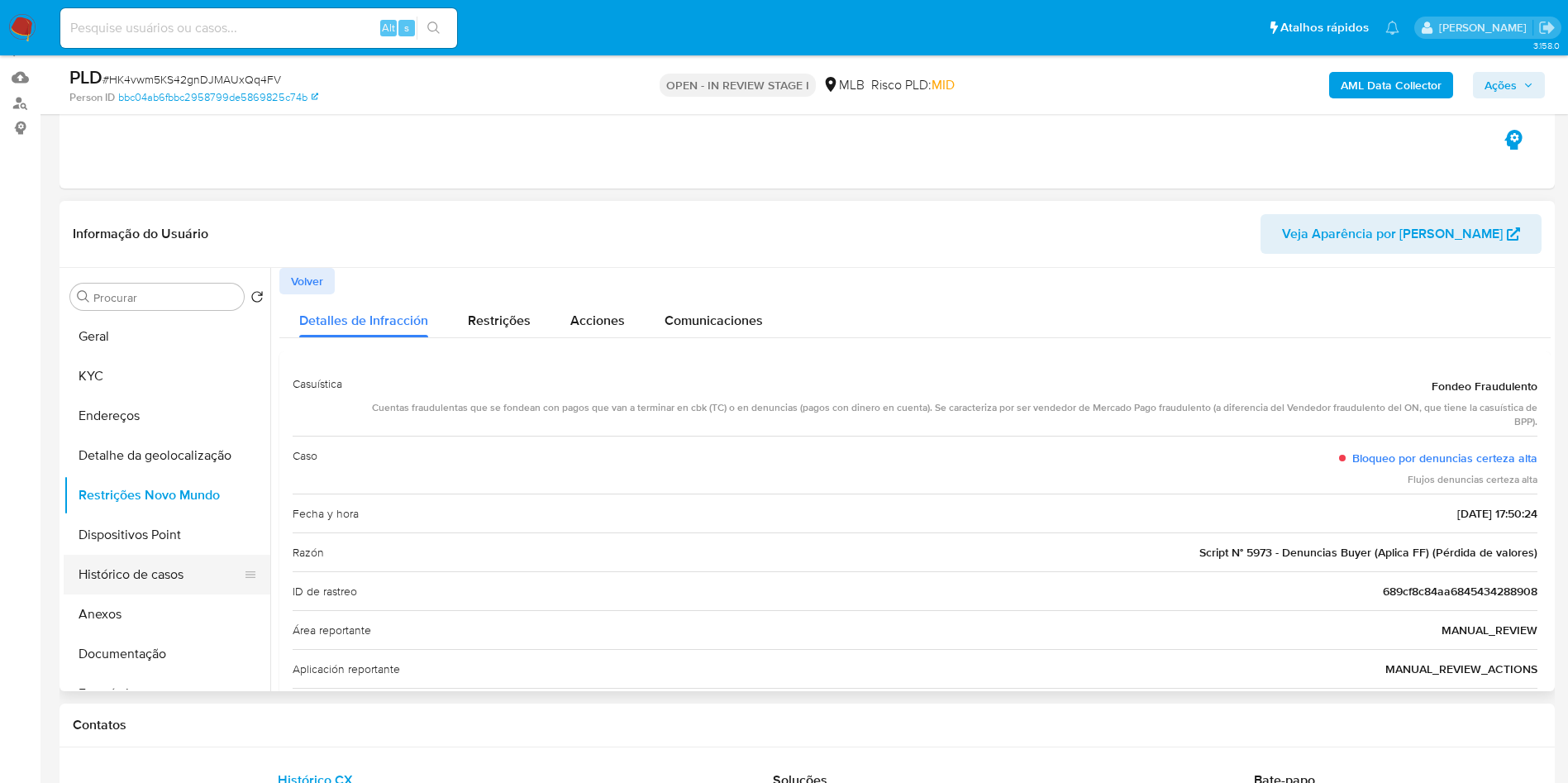
click at [204, 590] on button "Histórico de casos" at bounding box center [160, 574] width 193 height 40
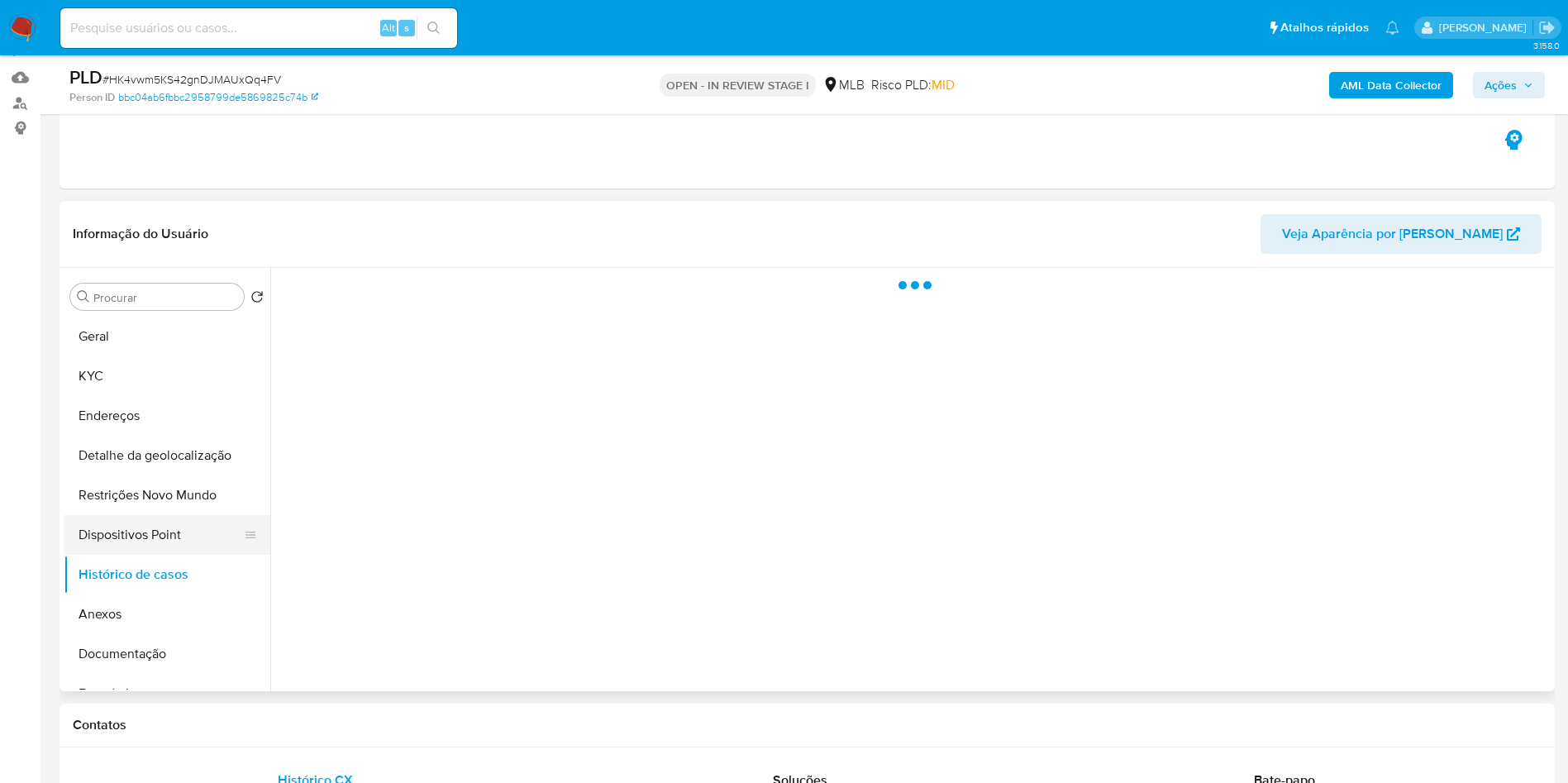
click at [176, 555] on button "Dispositivos Point" at bounding box center [160, 534] width 193 height 40
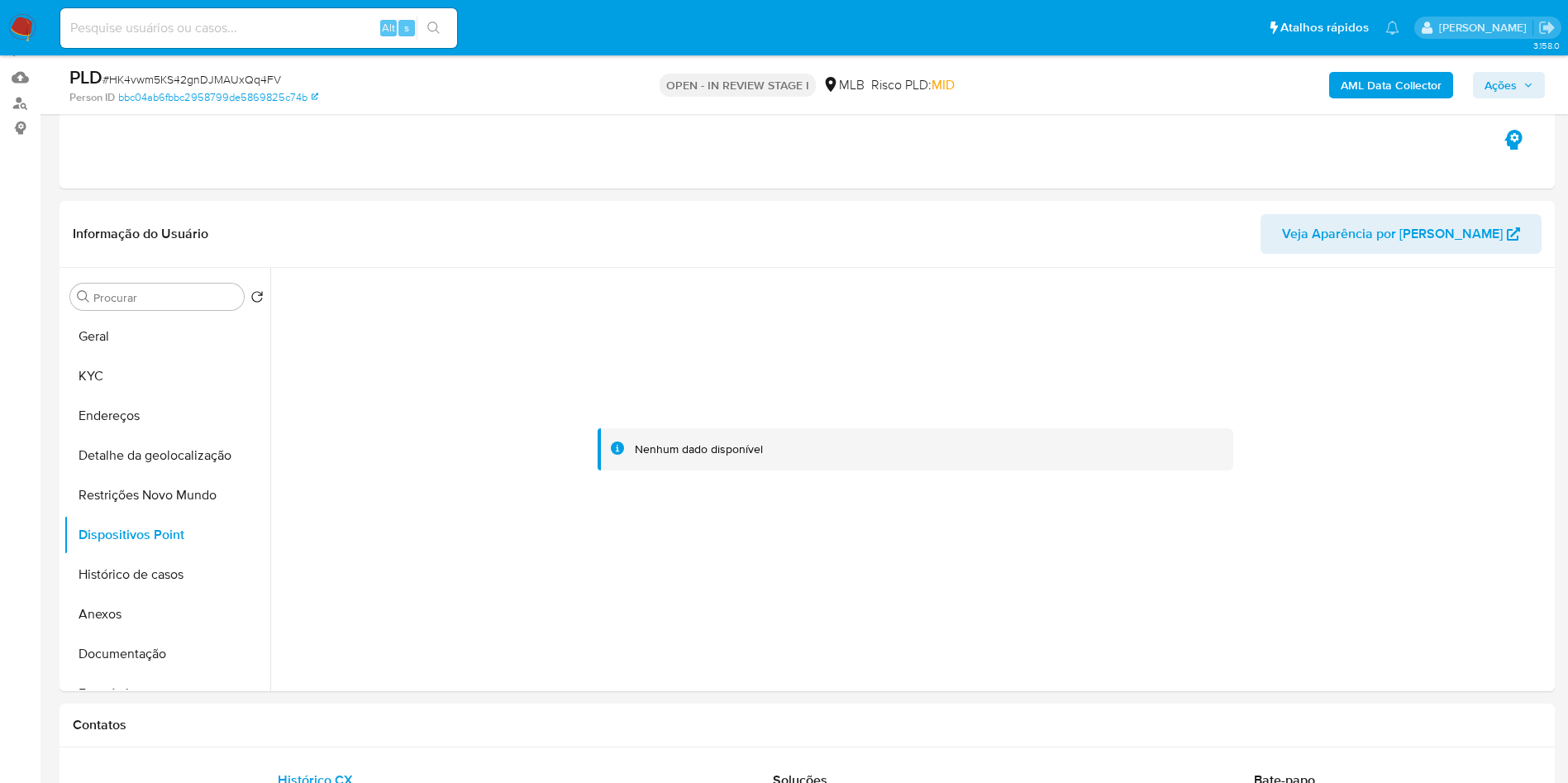
click at [1517, 95] on span "Ações" at bounding box center [1508, 85] width 49 height 23
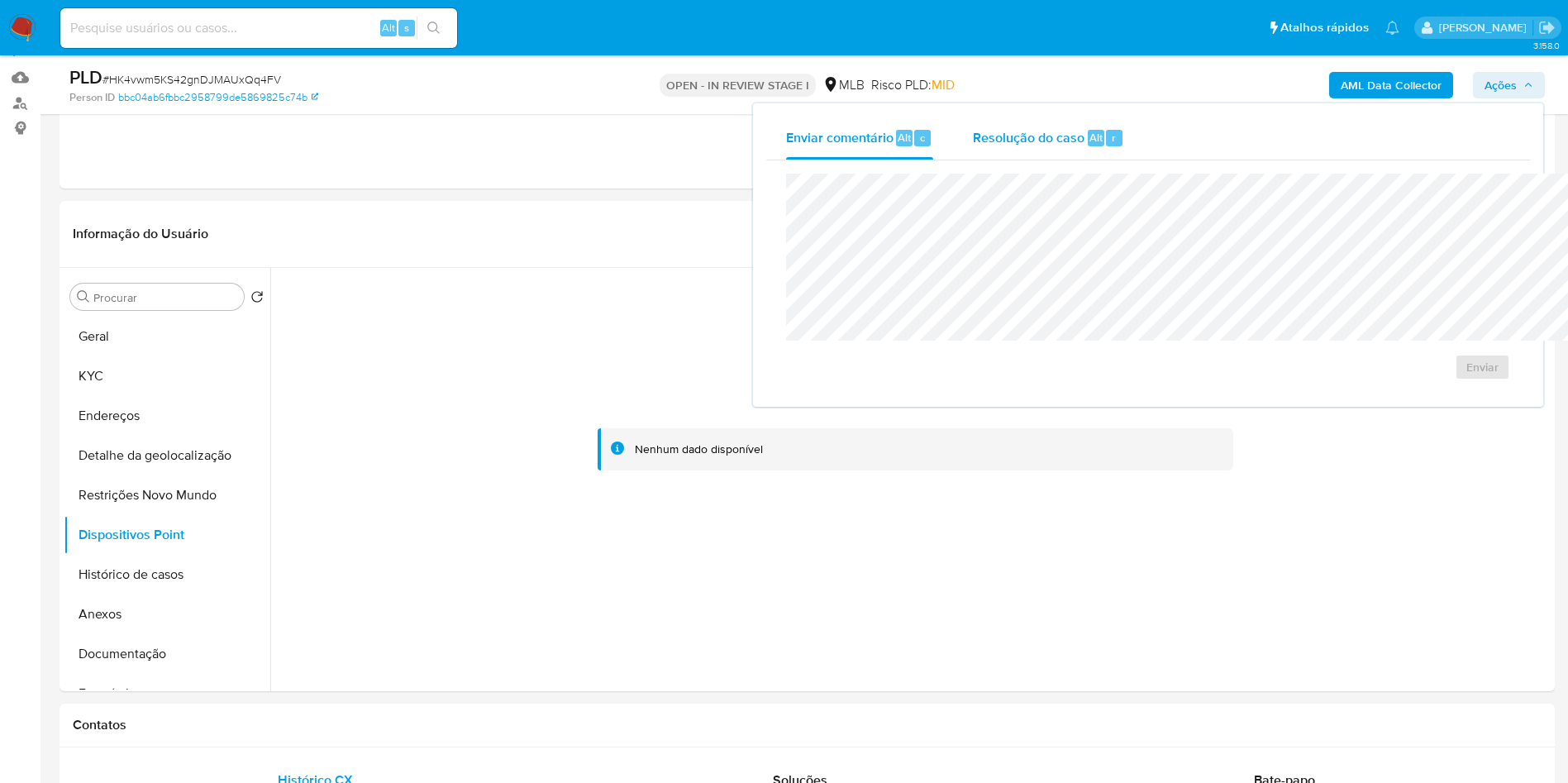
click at [1107, 137] on div "r" at bounding box center [1115, 138] width 17 height 17
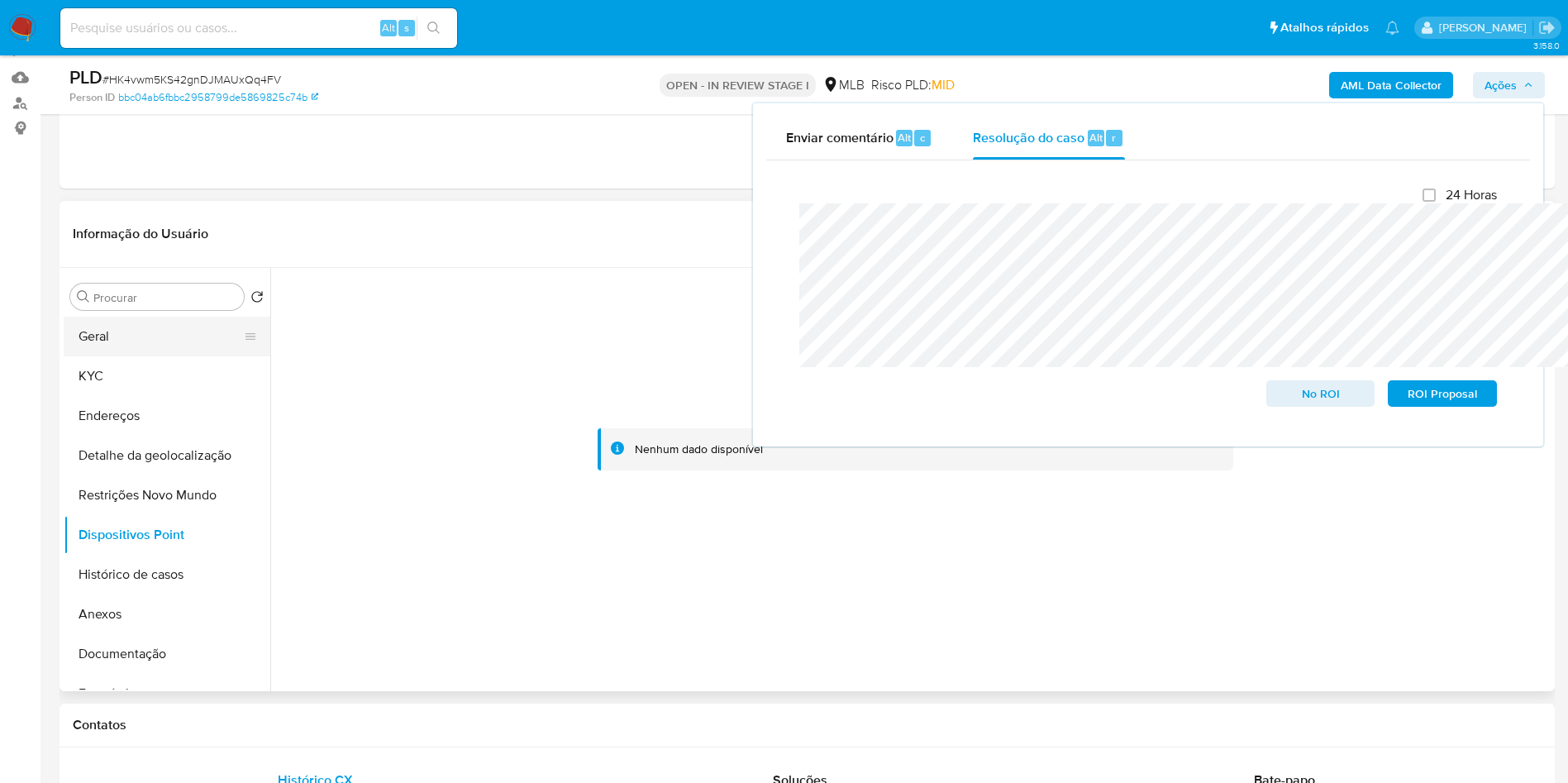
click at [181, 357] on button "Geral" at bounding box center [160, 336] width 193 height 40
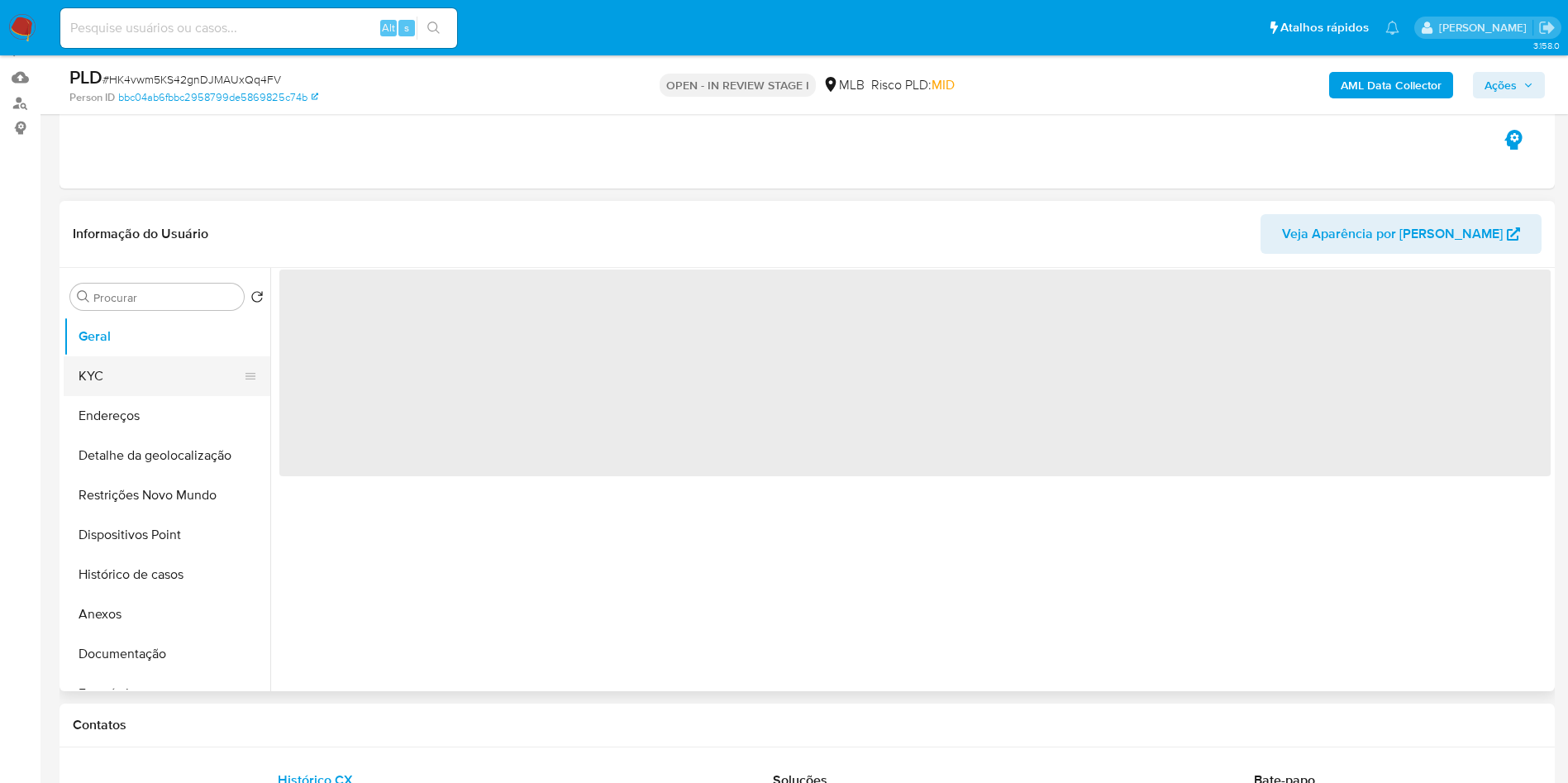
click at [159, 396] on button "KYC" at bounding box center [160, 376] width 193 height 40
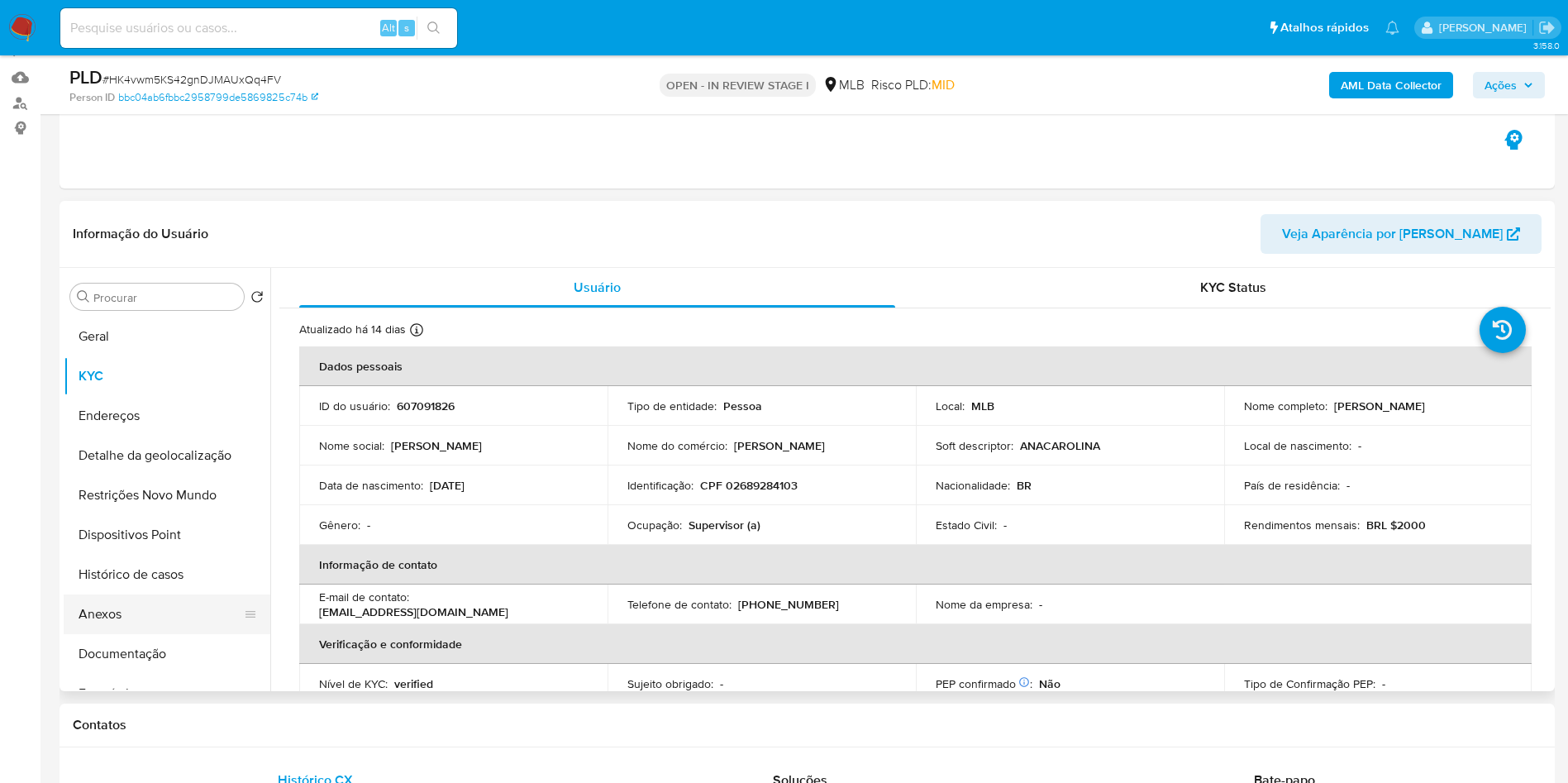
click at [131, 634] on button "Anexos" at bounding box center [160, 614] width 193 height 40
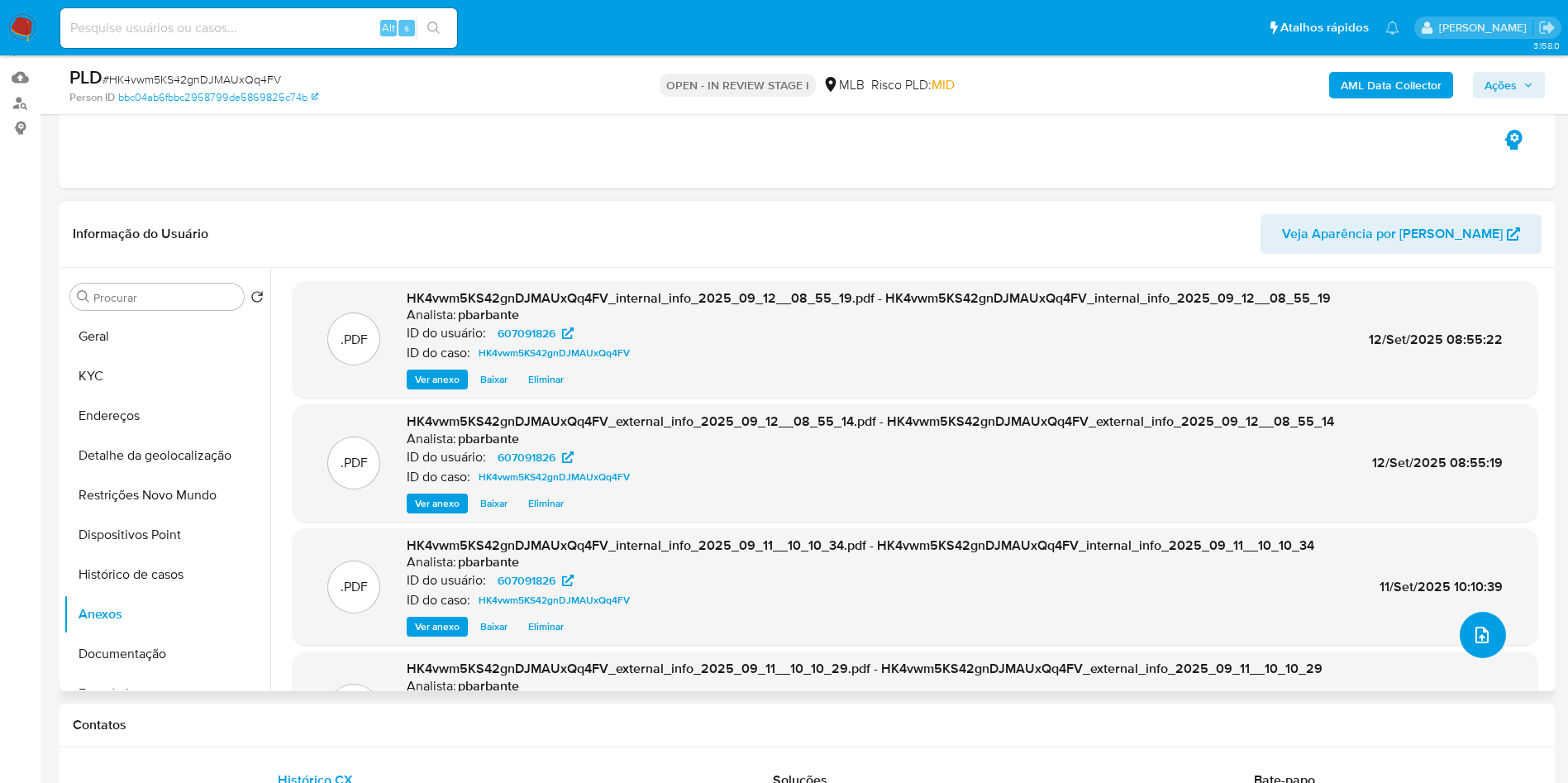
click at [1481, 645] on icon "upload-file" at bounding box center [1483, 635] width 20 height 20
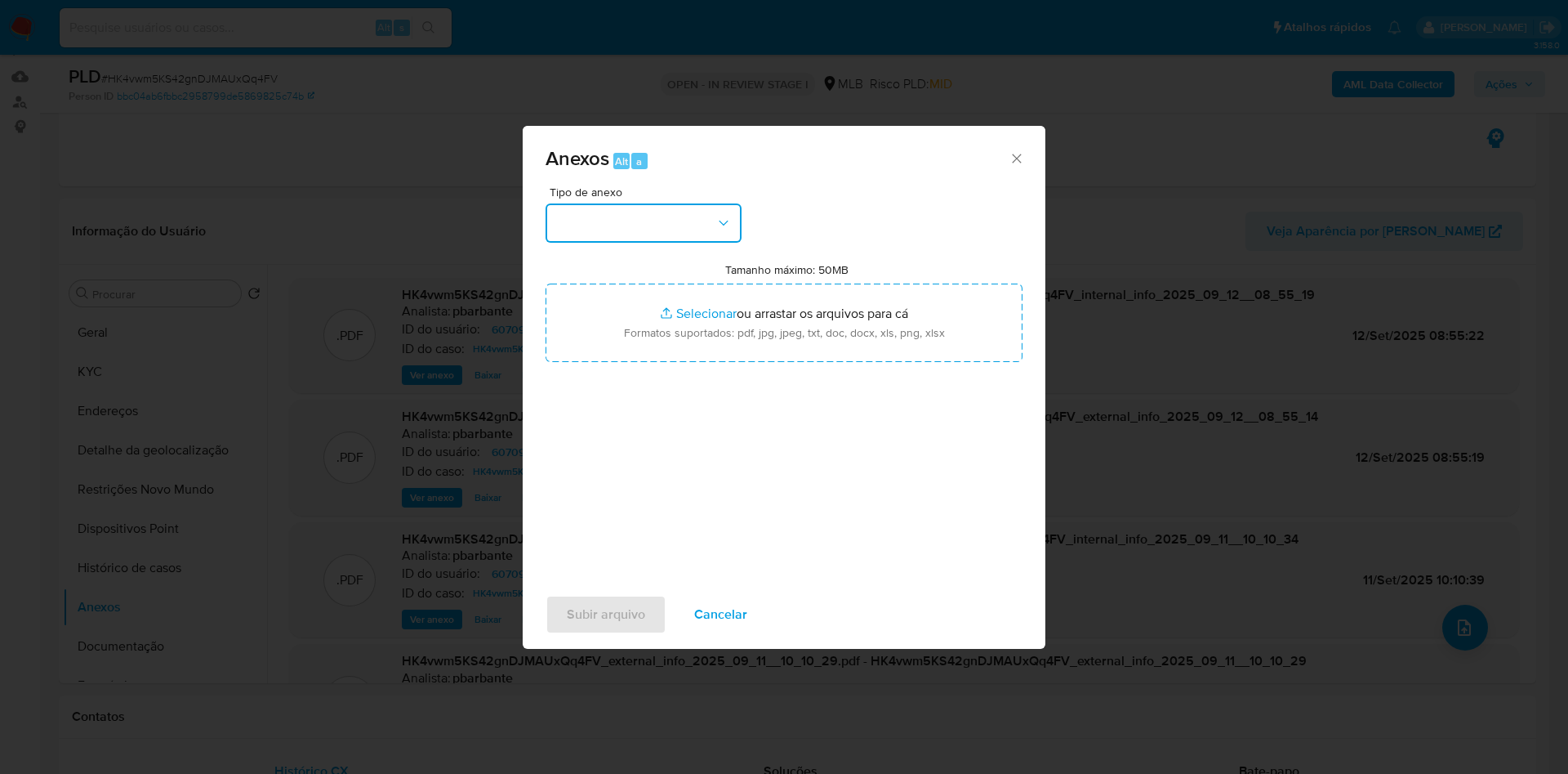
click at [693, 203] on button "button" at bounding box center [644, 223] width 196 height 39
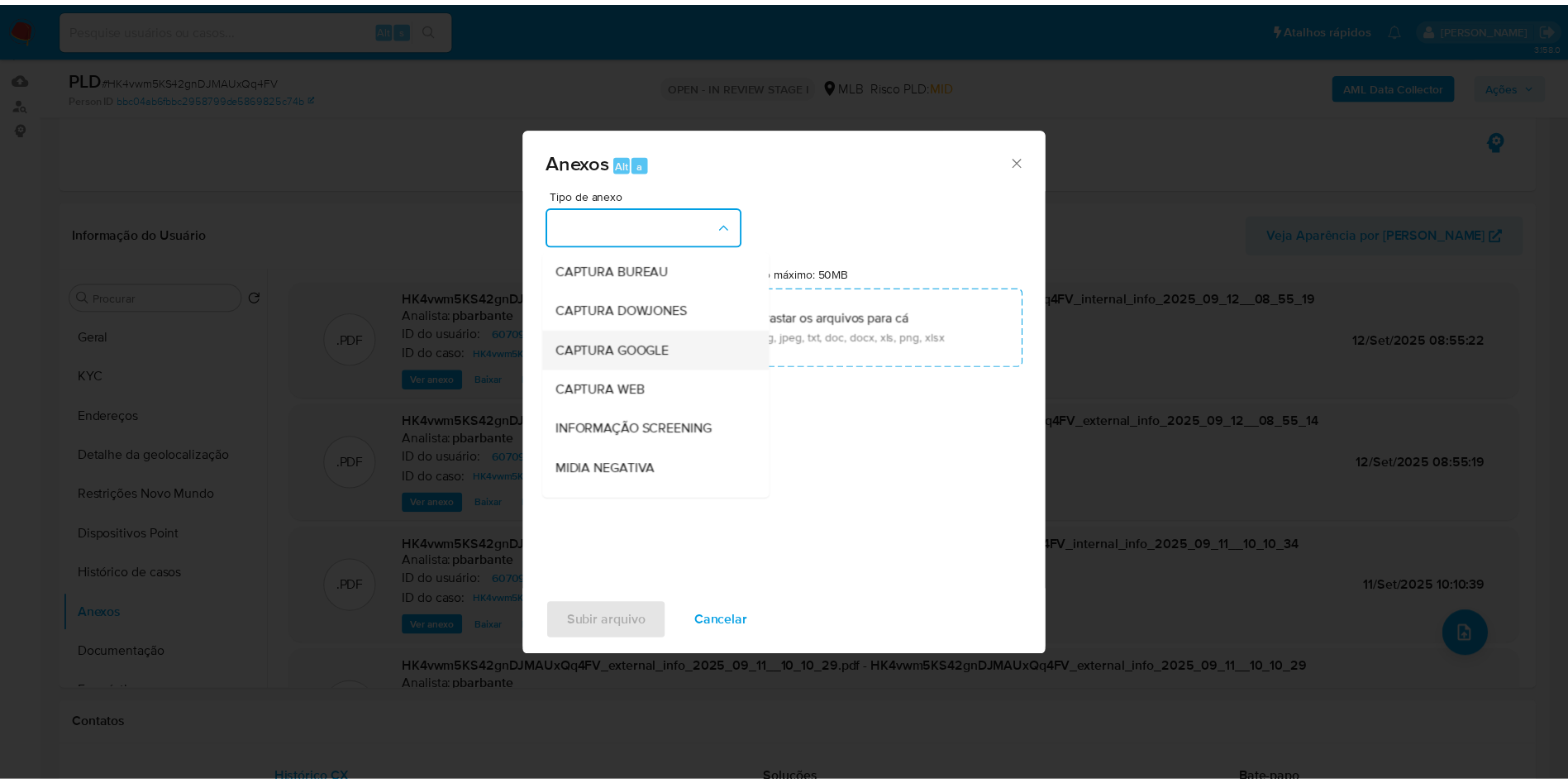
scroll to position [221, 0]
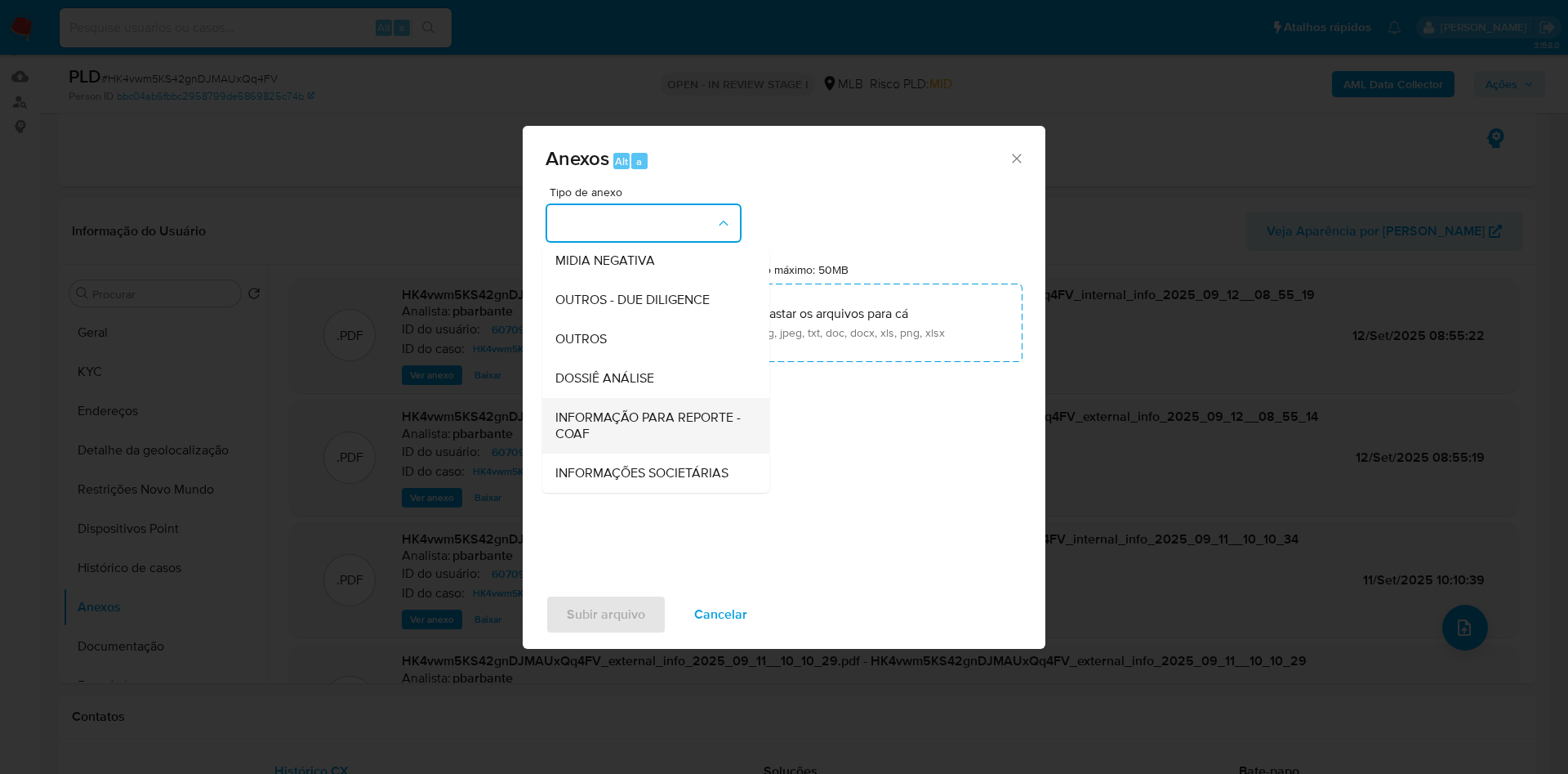
click at [577, 410] on span "INFORMAÇÃO PARA REPORTE - COAF" at bounding box center [651, 426] width 191 height 33
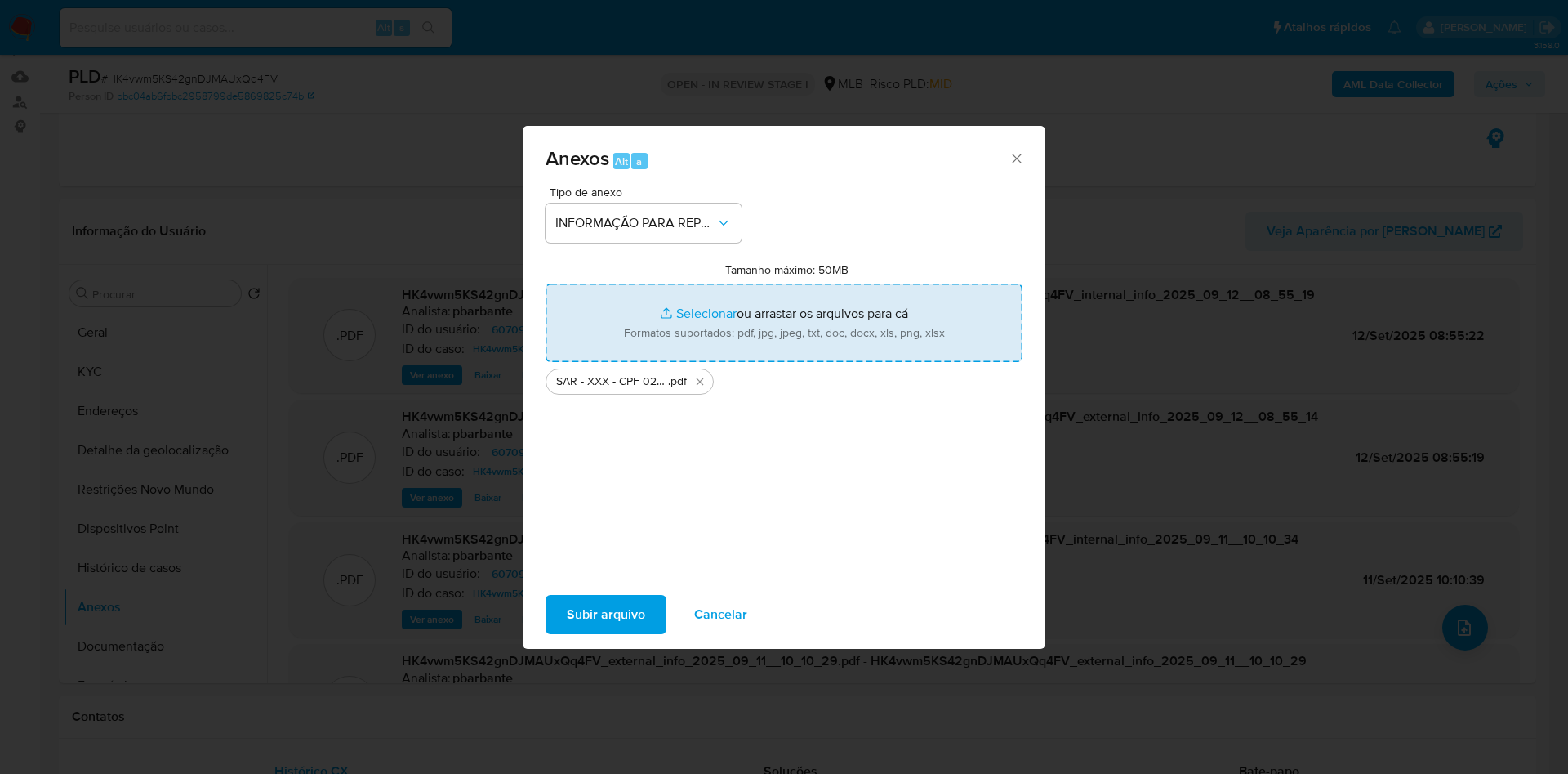
type input "C:\fakepath\Mulan 607091826_2025_09_10_10_51_54.xlsx"
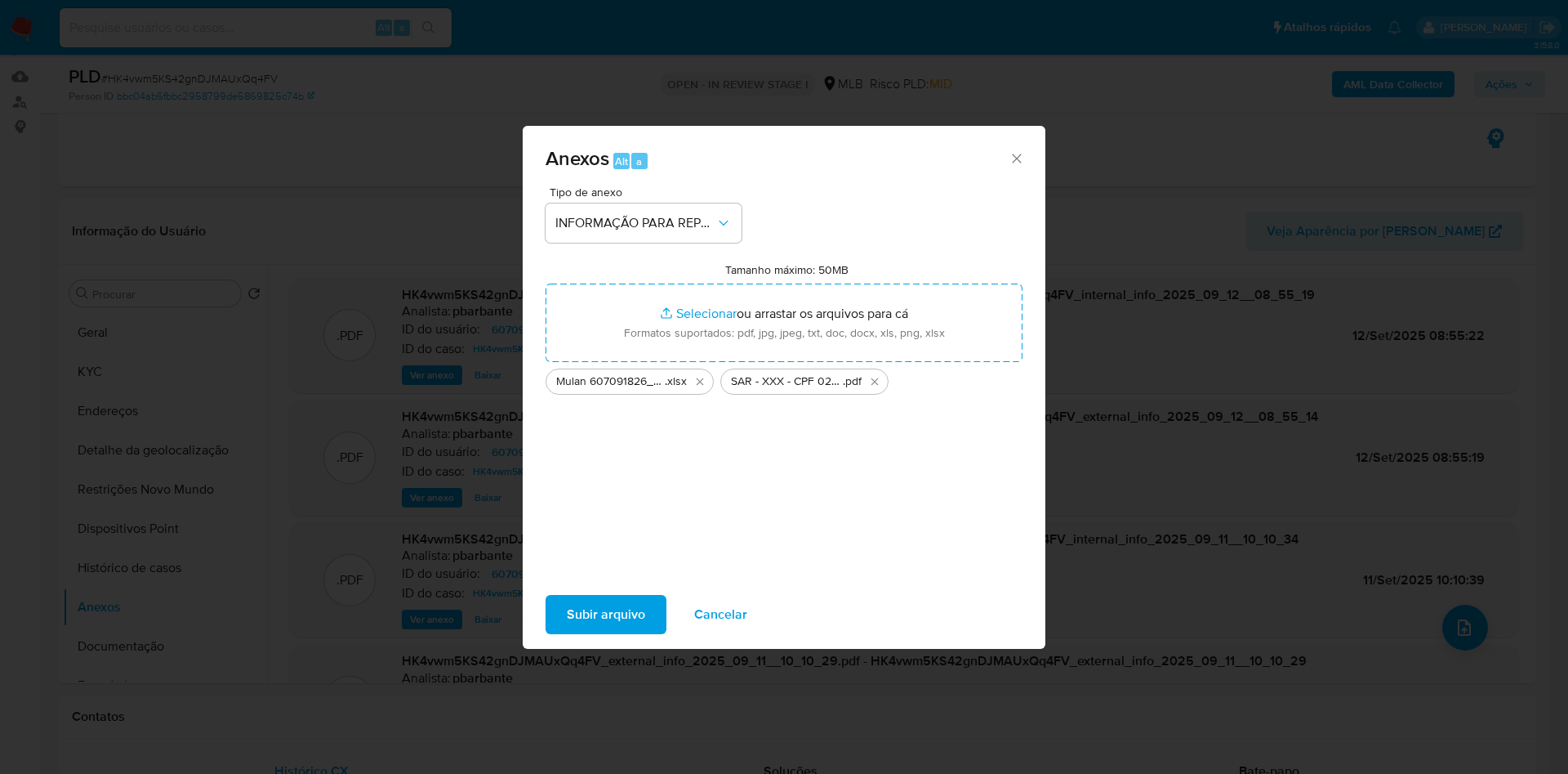
click at [597, 626] on span "Subir arquivo" at bounding box center [606, 615] width 78 height 36
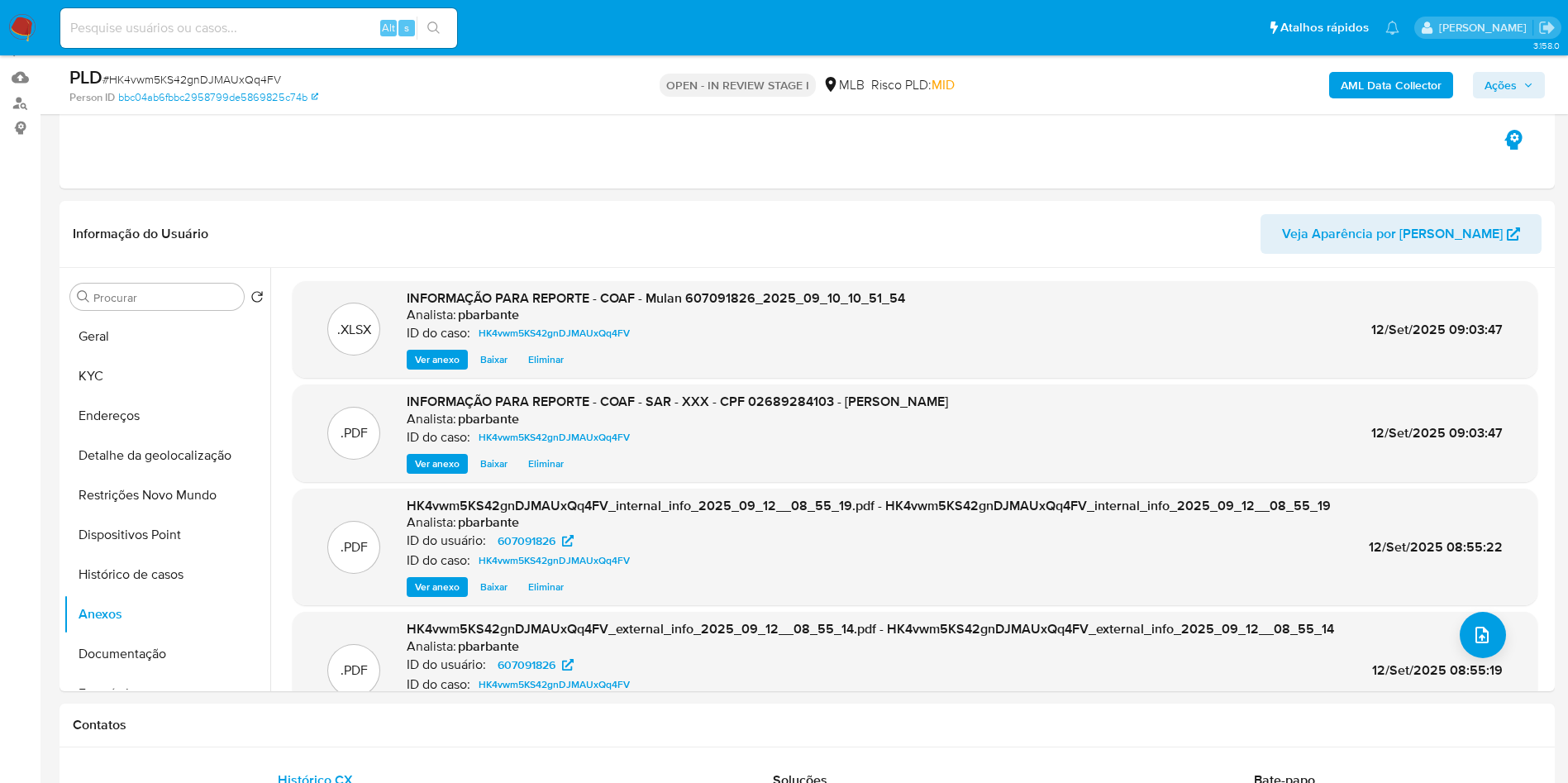
click at [1540, 92] on button "Ações" at bounding box center [1509, 85] width 72 height 27
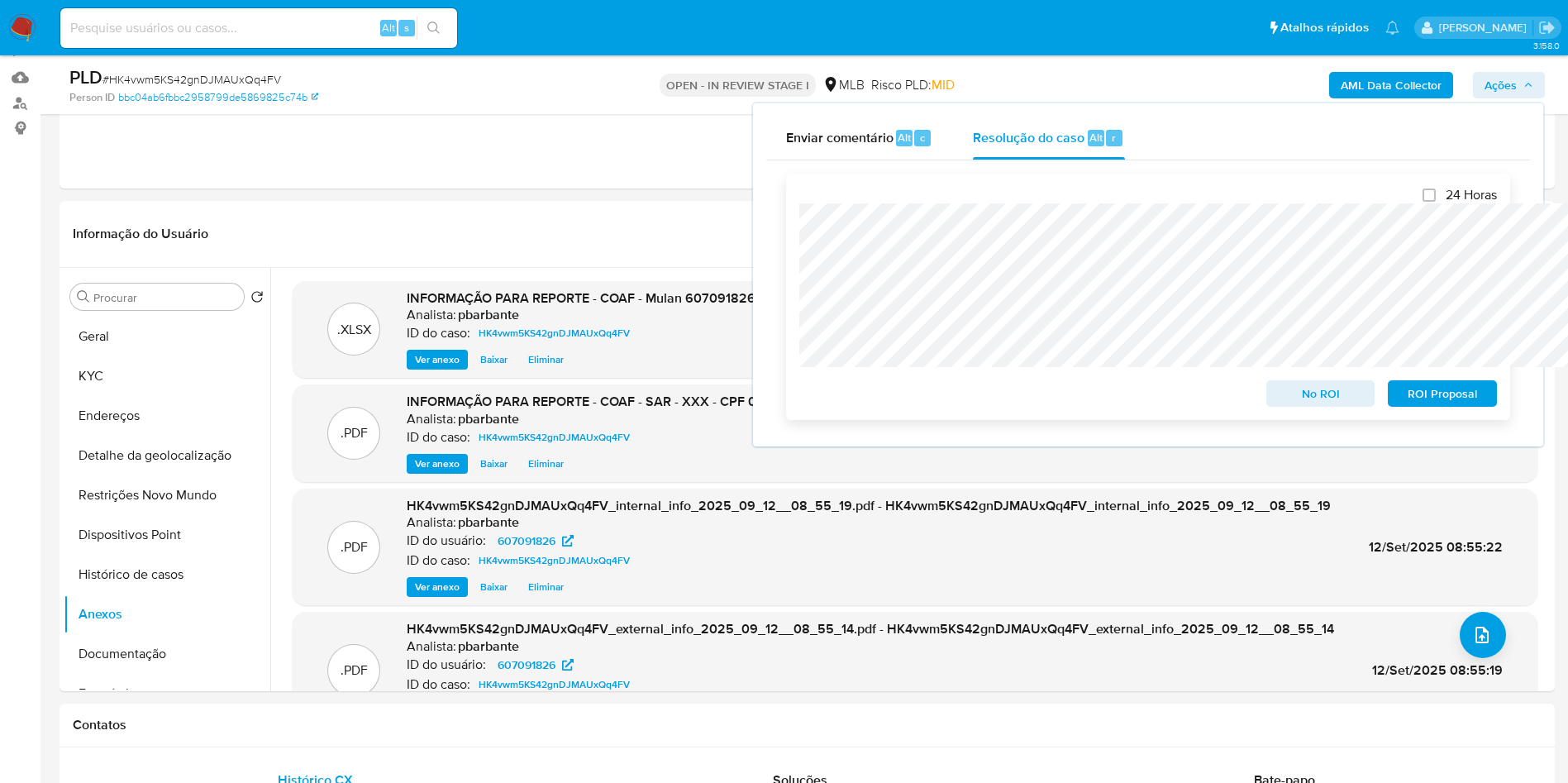
click at [1430, 387] on span "ROI Proposal" at bounding box center [1443, 393] width 86 height 23
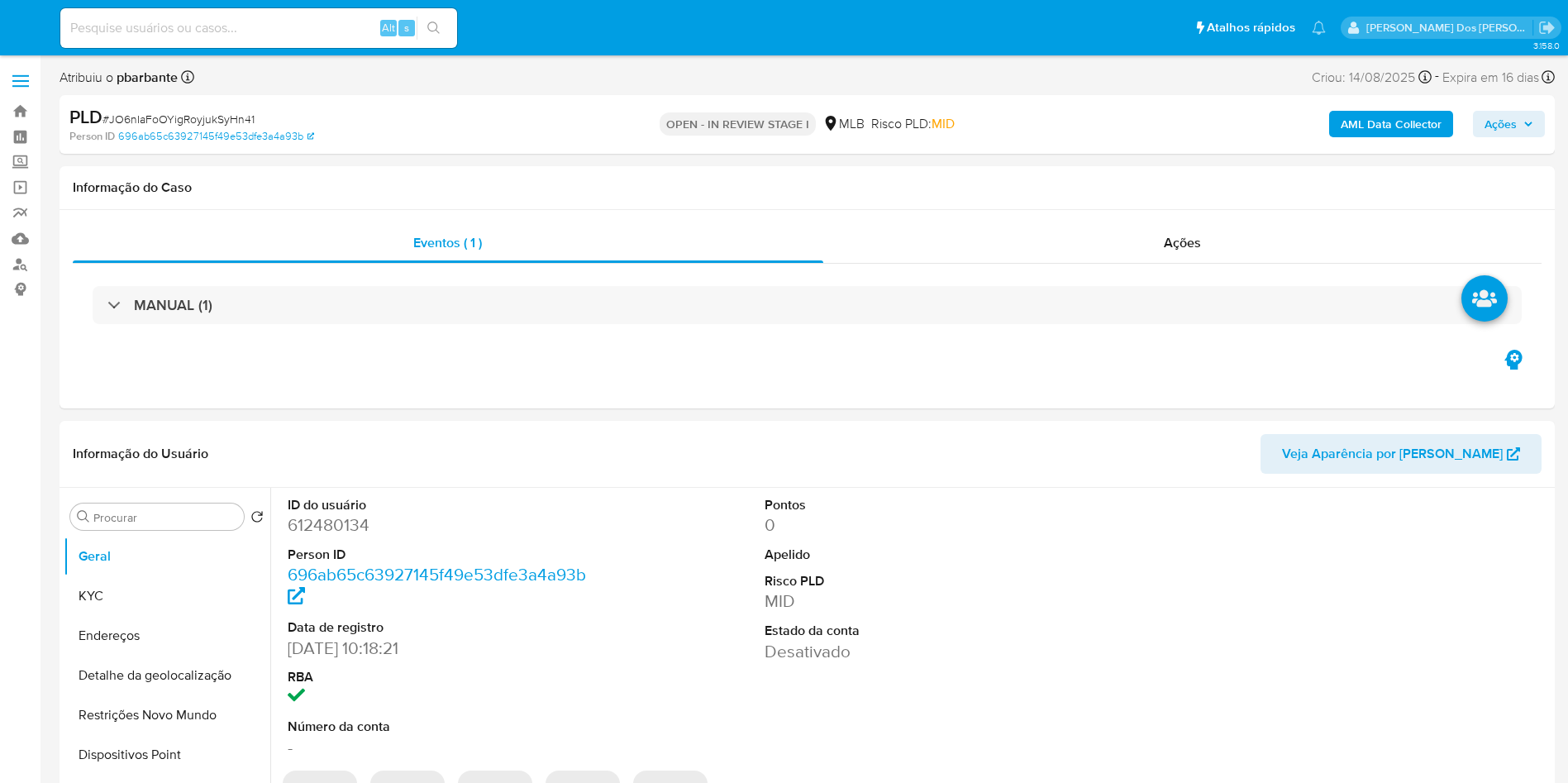
select select "10"
click at [335, 566] on dl "ID do usuário 612480134 Person ID 696ab65c63927145f49e53dfe3a4a93b Data de regi…" at bounding box center [438, 628] width 301 height 263
click at [351, 537] on dd "612480134" at bounding box center [438, 525] width 301 height 23
copy dd "612480134"
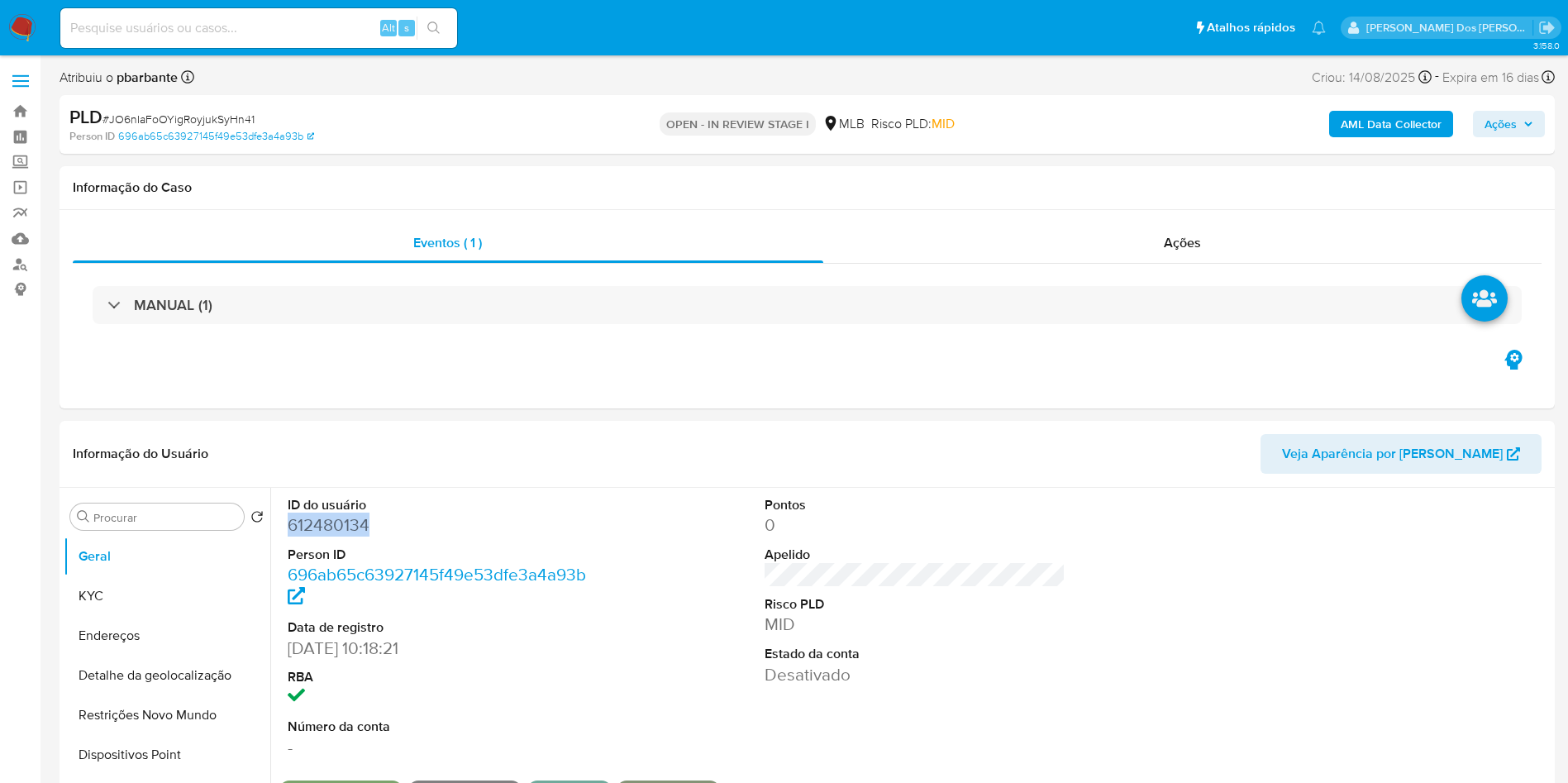
click at [1381, 123] on b "AML Data Collector" at bounding box center [1392, 124] width 101 height 27
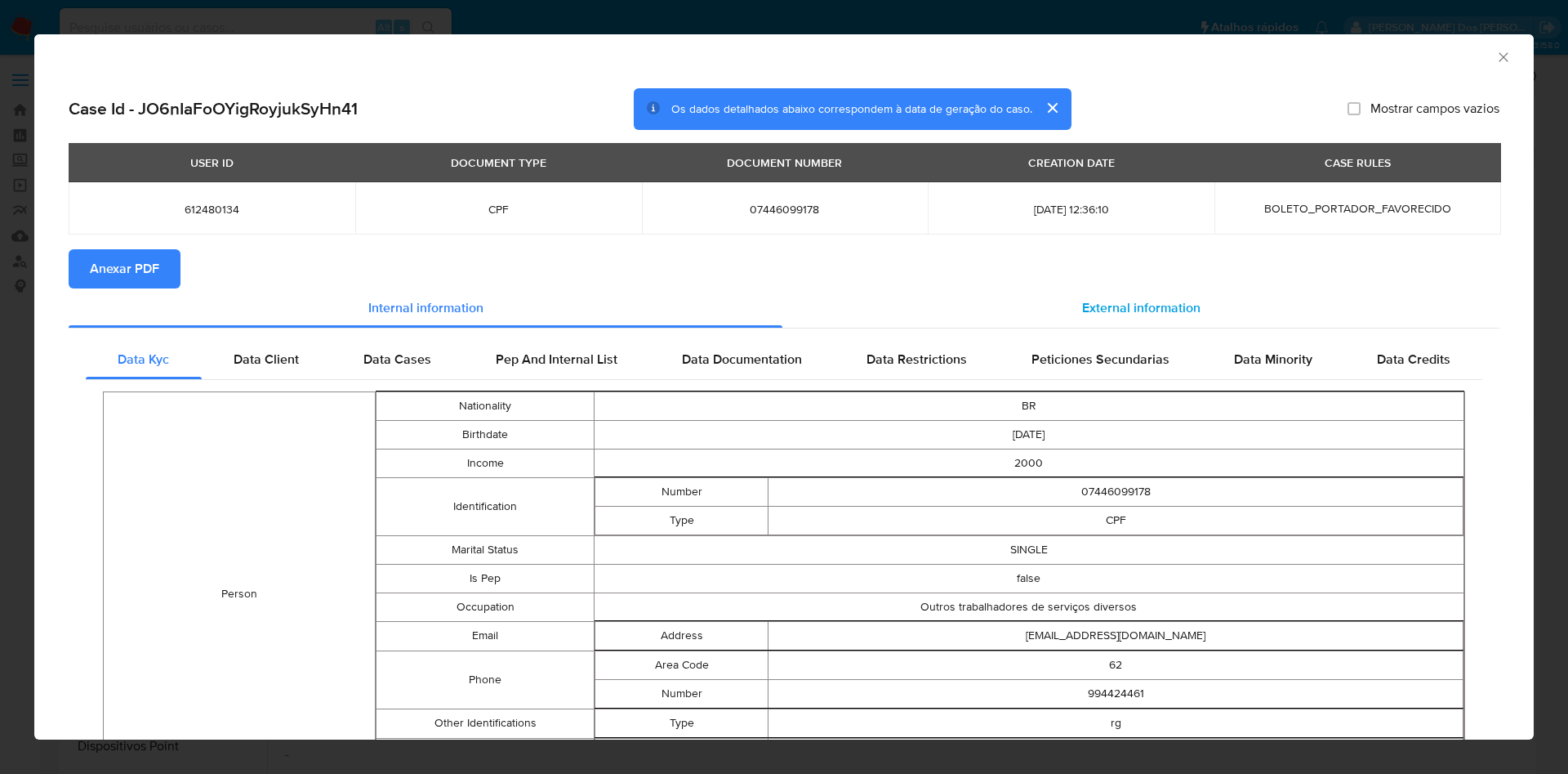
click at [1082, 316] on span "External information" at bounding box center [1141, 307] width 118 height 19
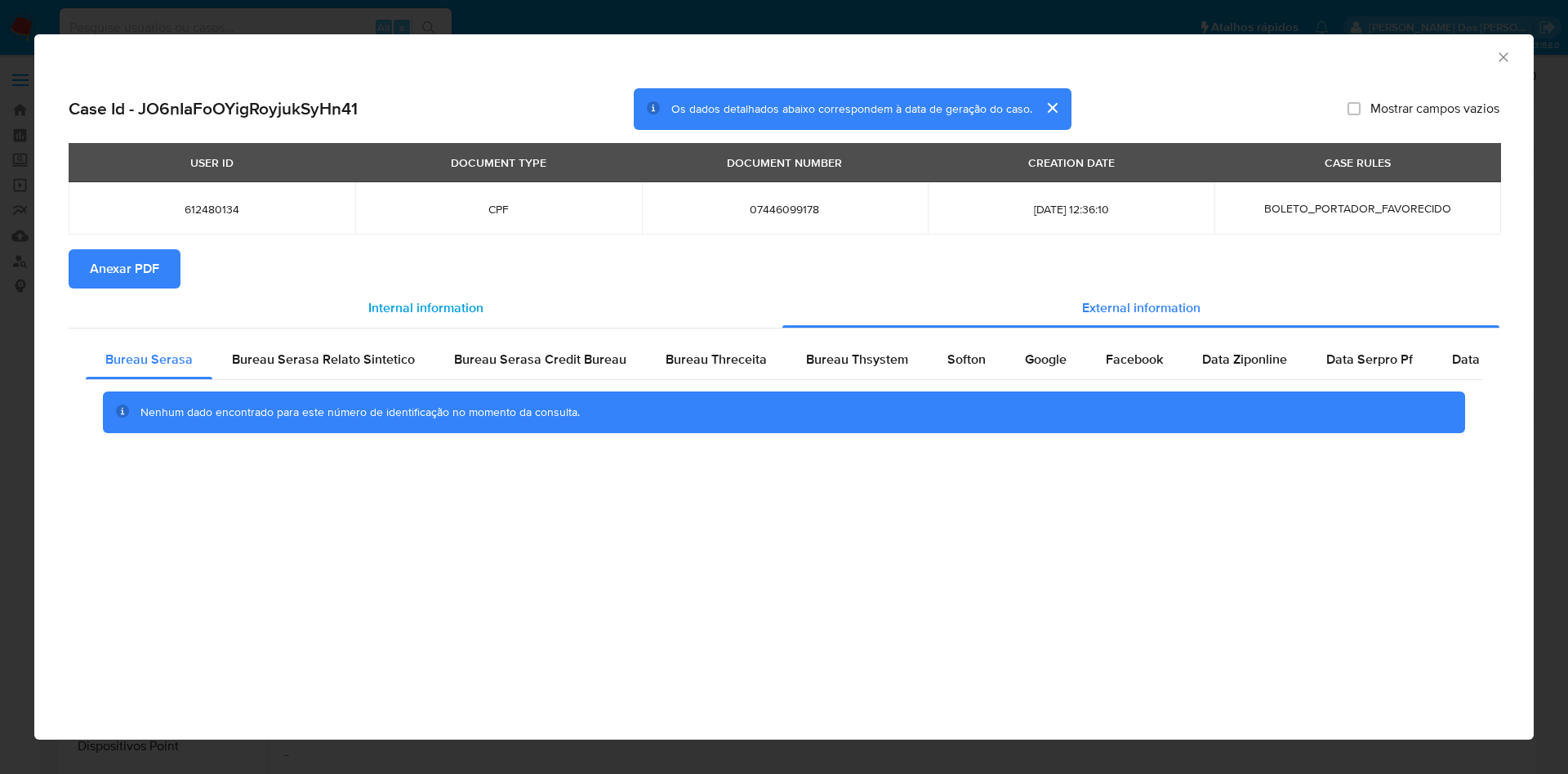
click at [143, 292] on div "Internal information" at bounding box center [426, 308] width 714 height 39
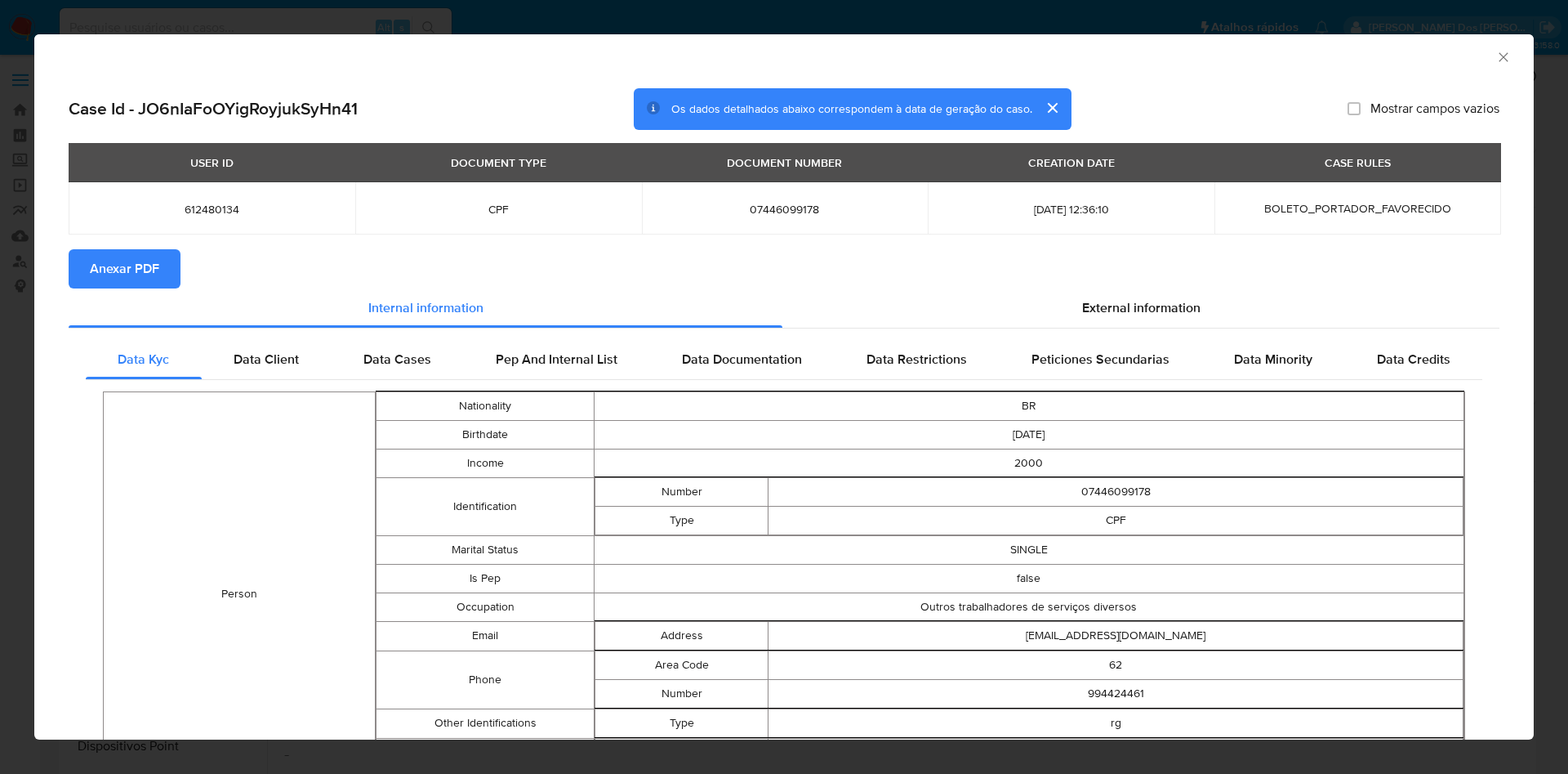
click at [139, 276] on span "Anexar PDF" at bounding box center [124, 269] width 69 height 36
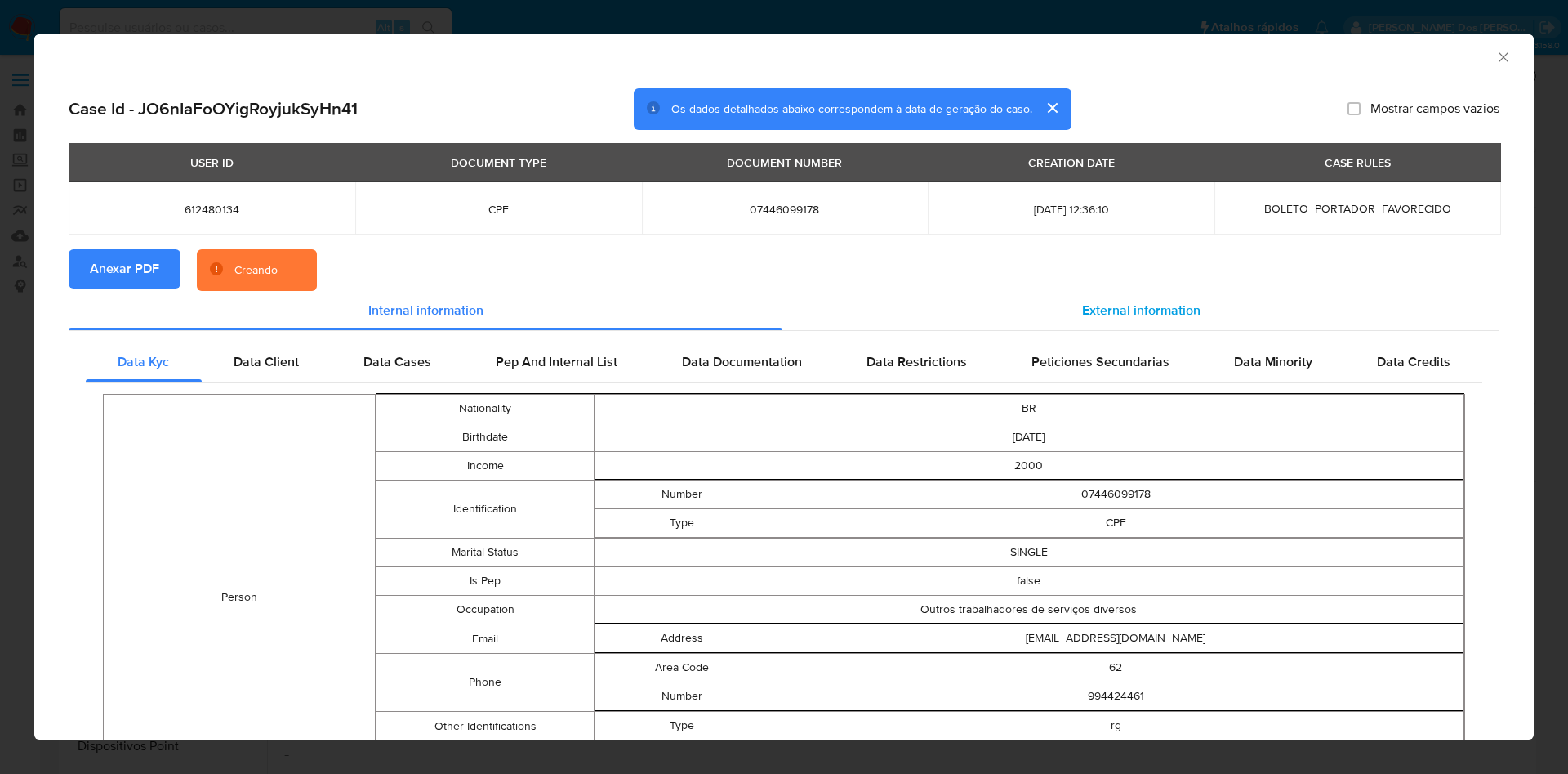
click at [1082, 303] on span "External information" at bounding box center [1141, 310] width 118 height 19
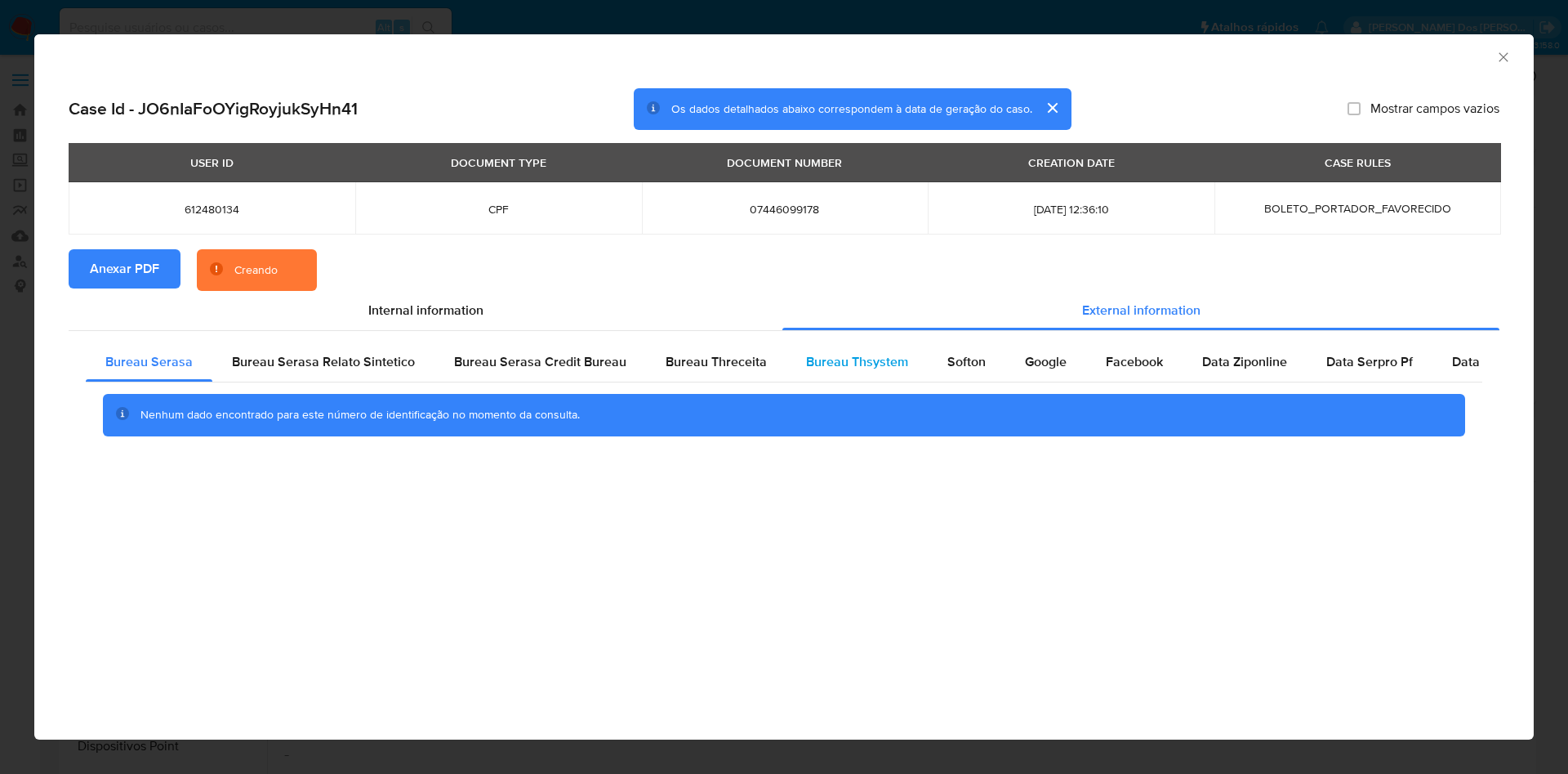
click at [854, 379] on div "Bureau Thsystem" at bounding box center [857, 362] width 142 height 39
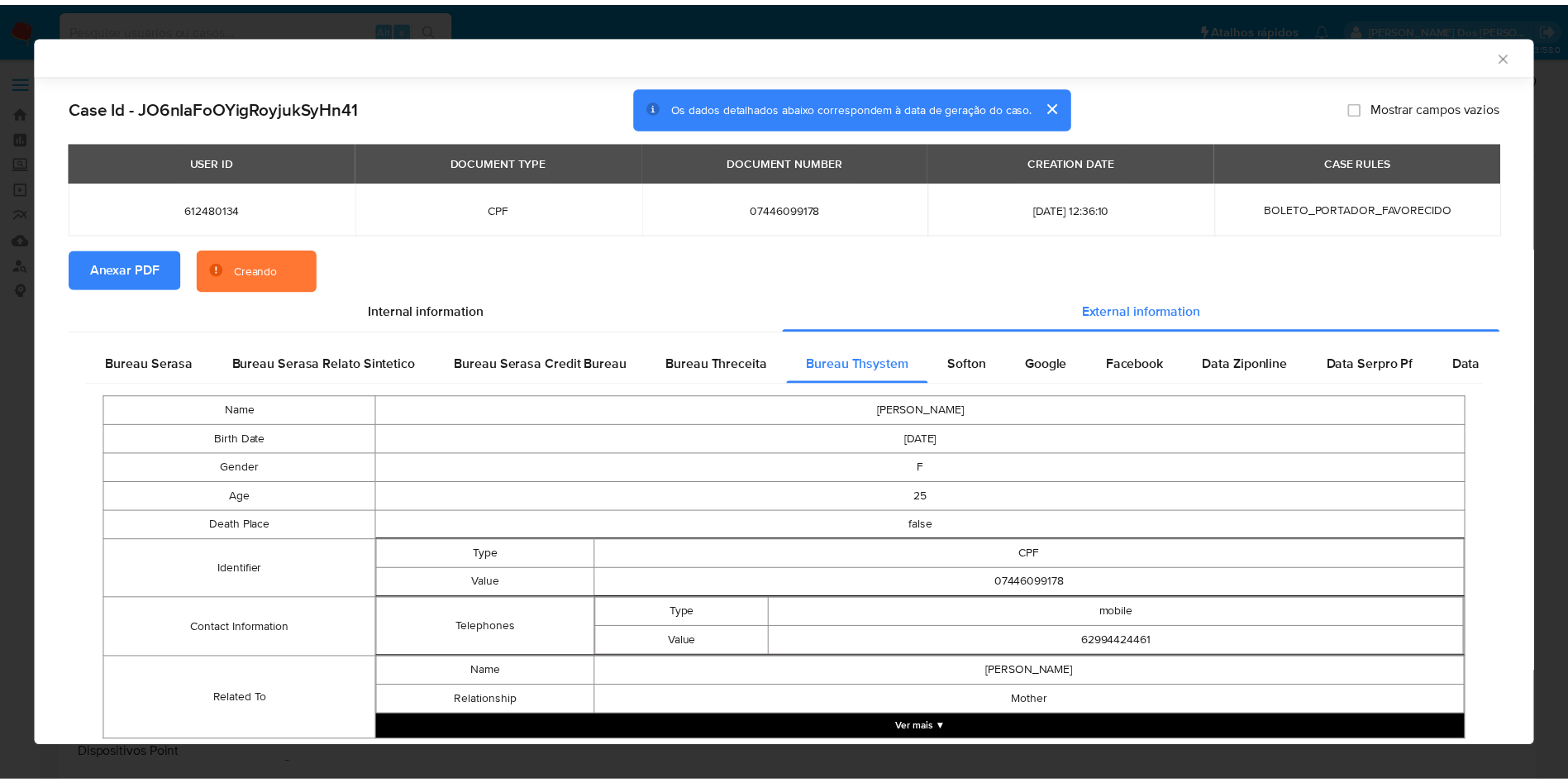
scroll to position [53, 0]
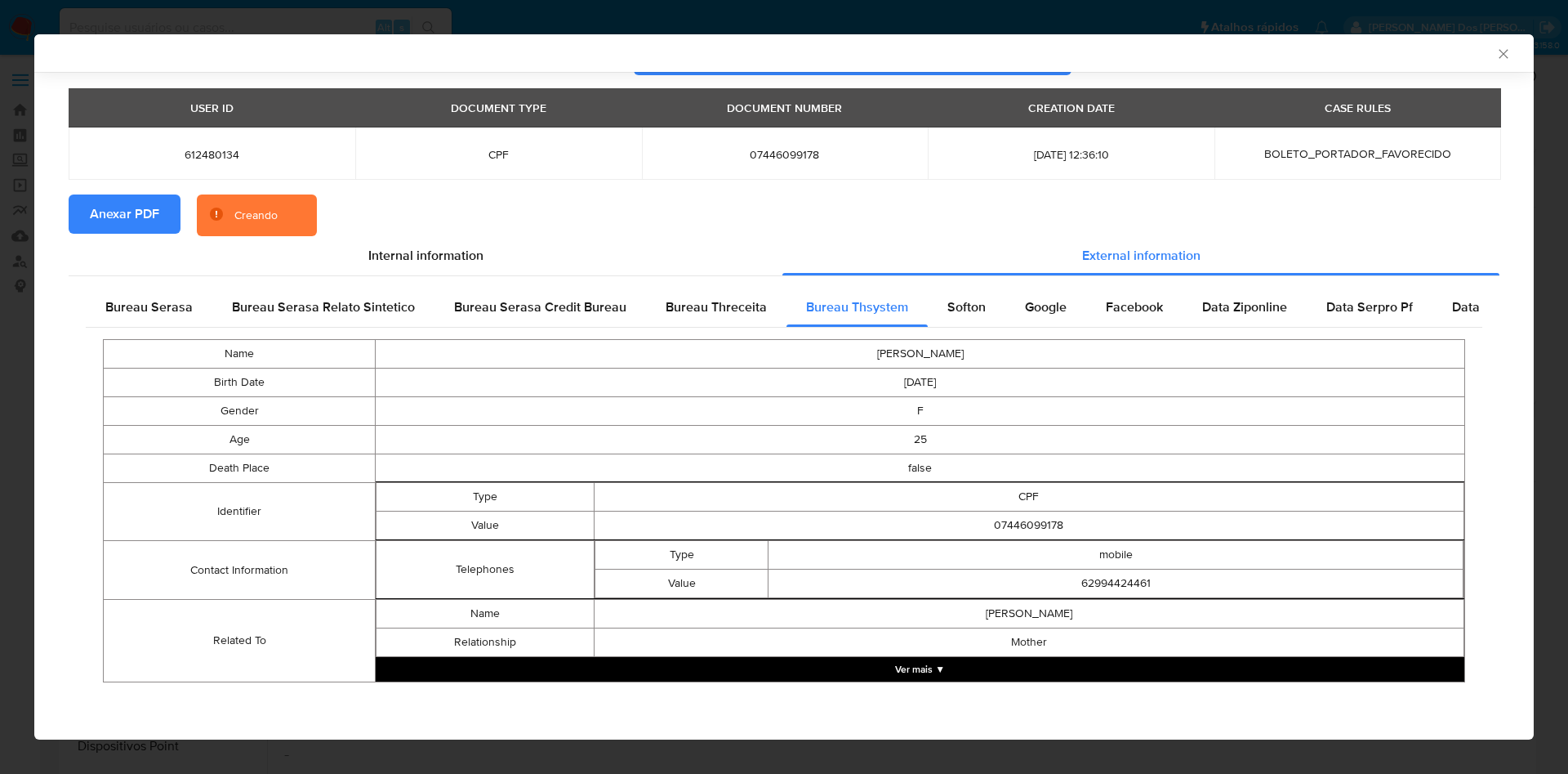
click at [1495, 61] on icon "Fechar a janela" at bounding box center [1504, 54] width 16 height 16
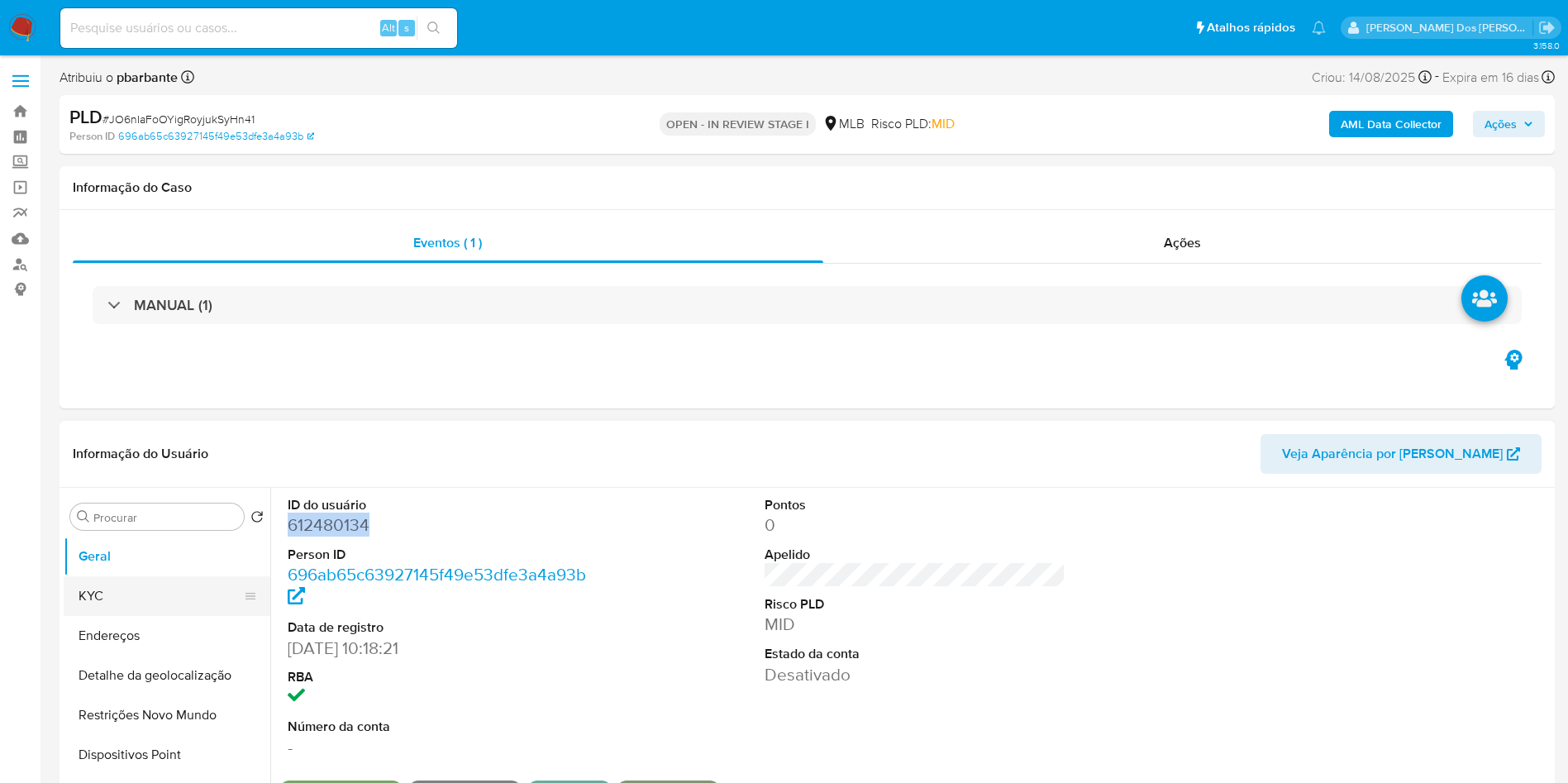
click at [173, 616] on button "KYC" at bounding box center [160, 596] width 193 height 40
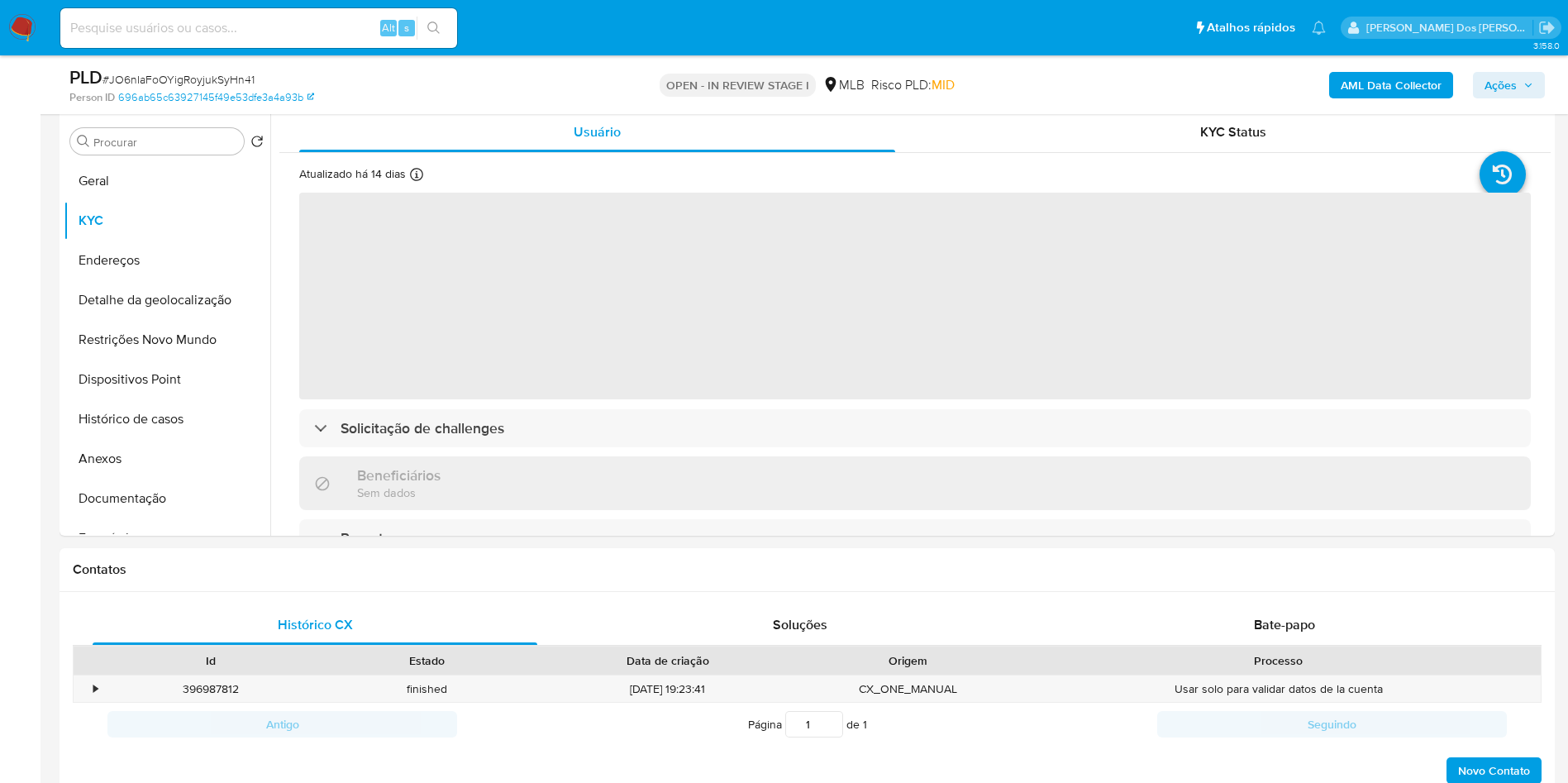
scroll to position [317, 0]
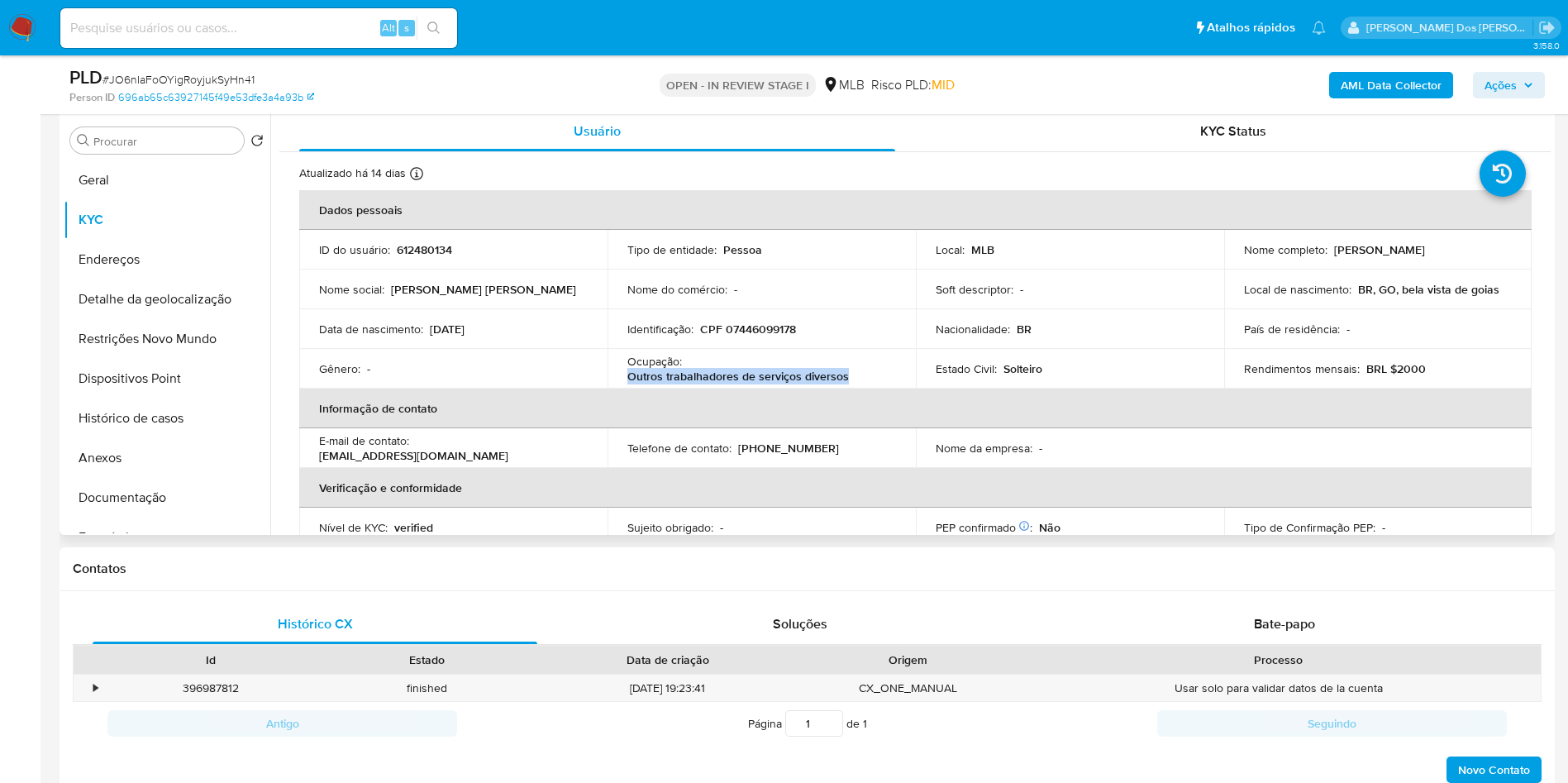
drag, startPoint x: 859, startPoint y: 408, endPoint x: 621, endPoint y: 407, distance: 238.0
click at [621, 389] on td "Ocupação : Outros trabalhadores de serviços diversos" at bounding box center [762, 369] width 309 height 40
copy p "Outros trabalhadores de serviços diversos"
click at [166, 200] on button "Geral" at bounding box center [160, 180] width 193 height 40
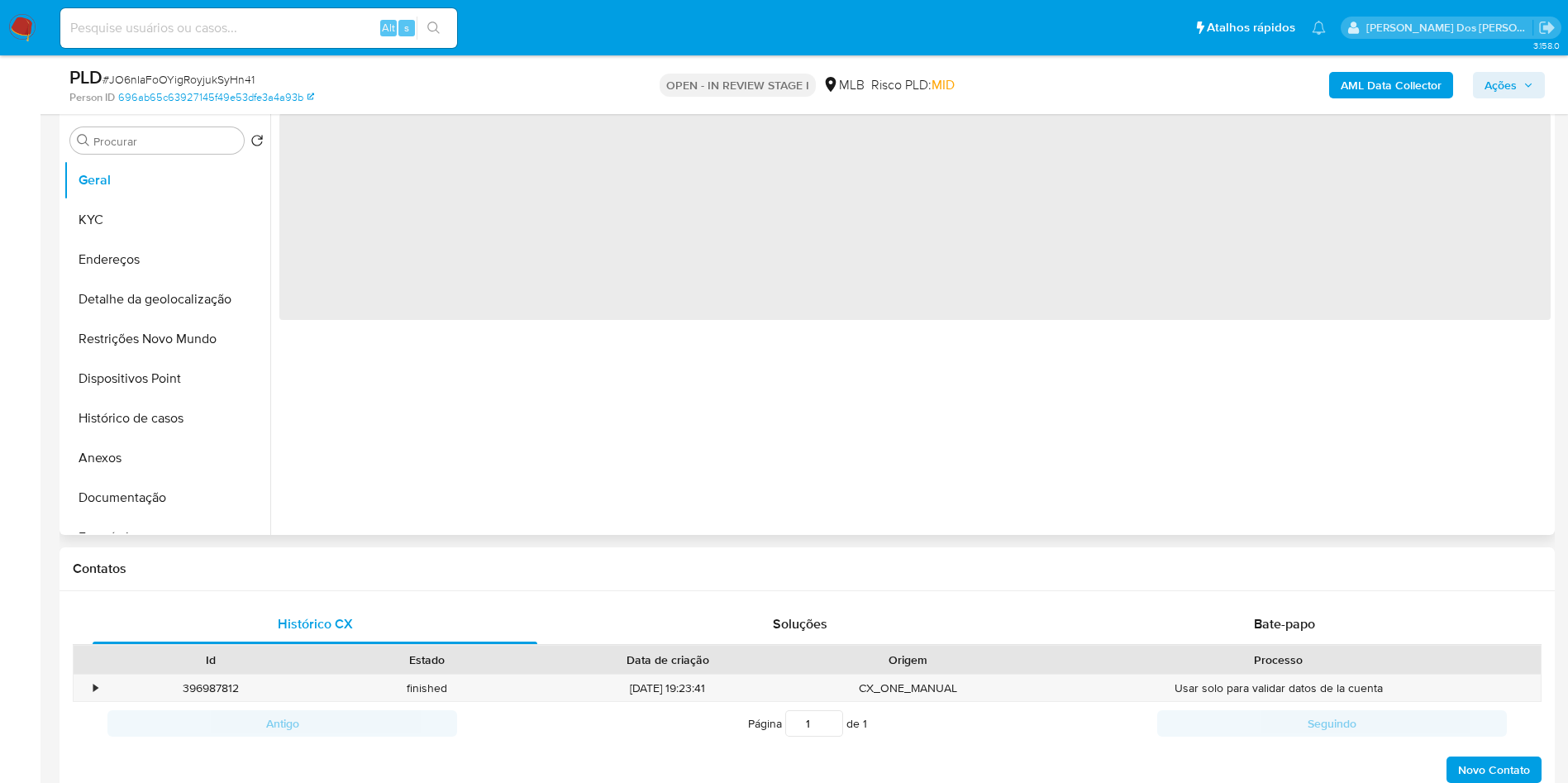
click at [472, 478] on div "‌" at bounding box center [910, 323] width 1280 height 424
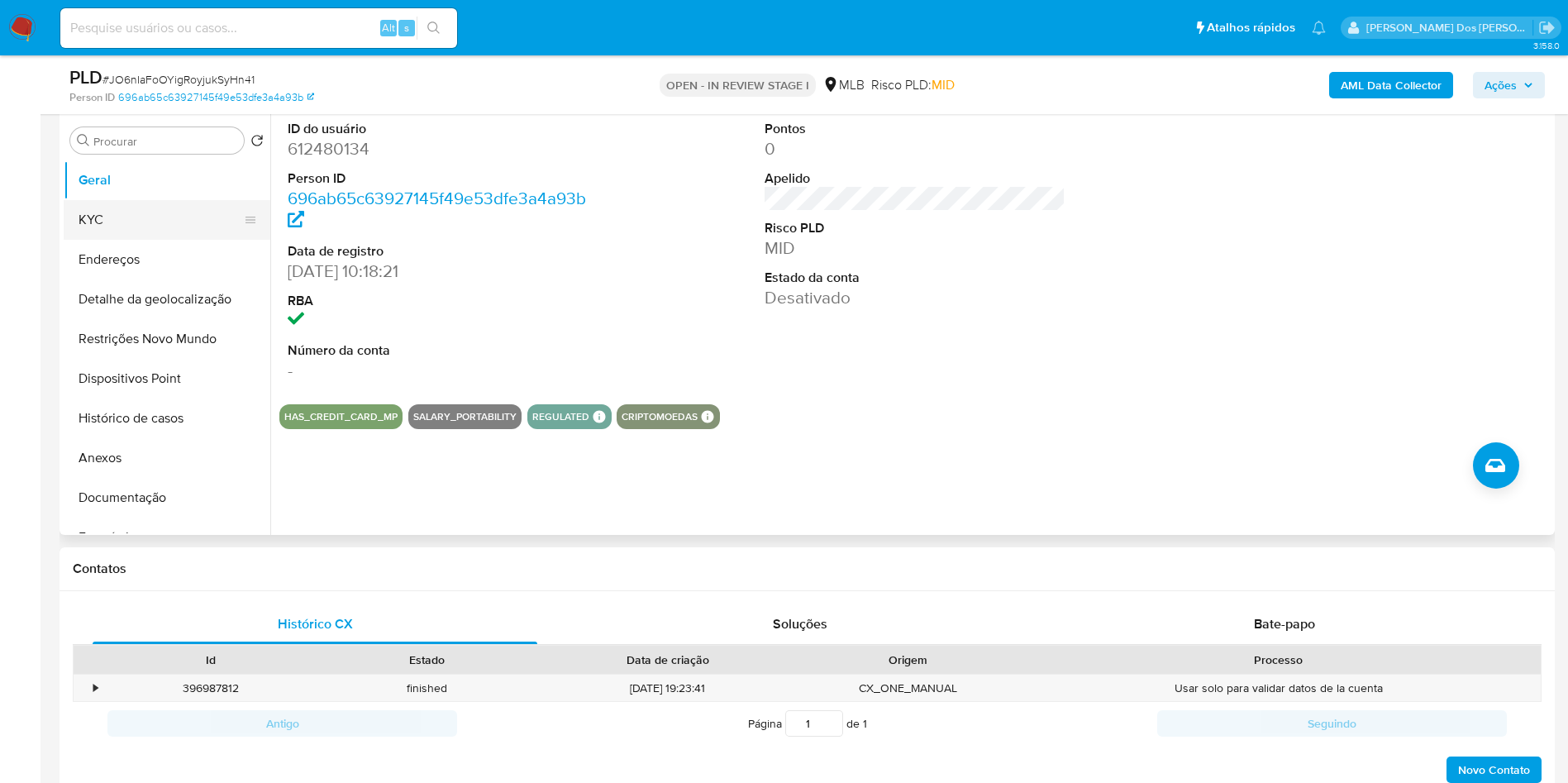
click at [128, 240] on button "KYC" at bounding box center [160, 220] width 193 height 40
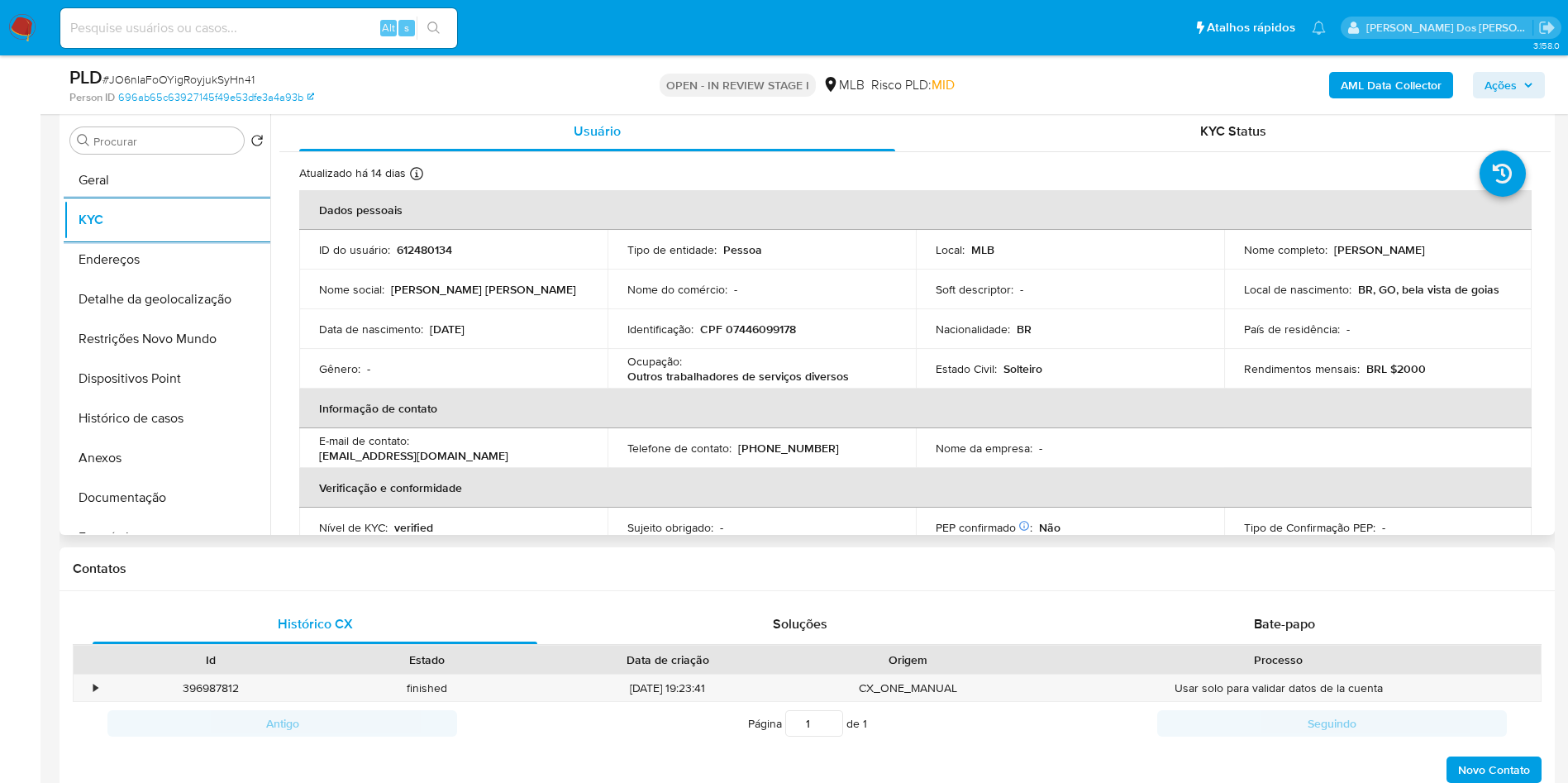
scroll to position [688, 0]
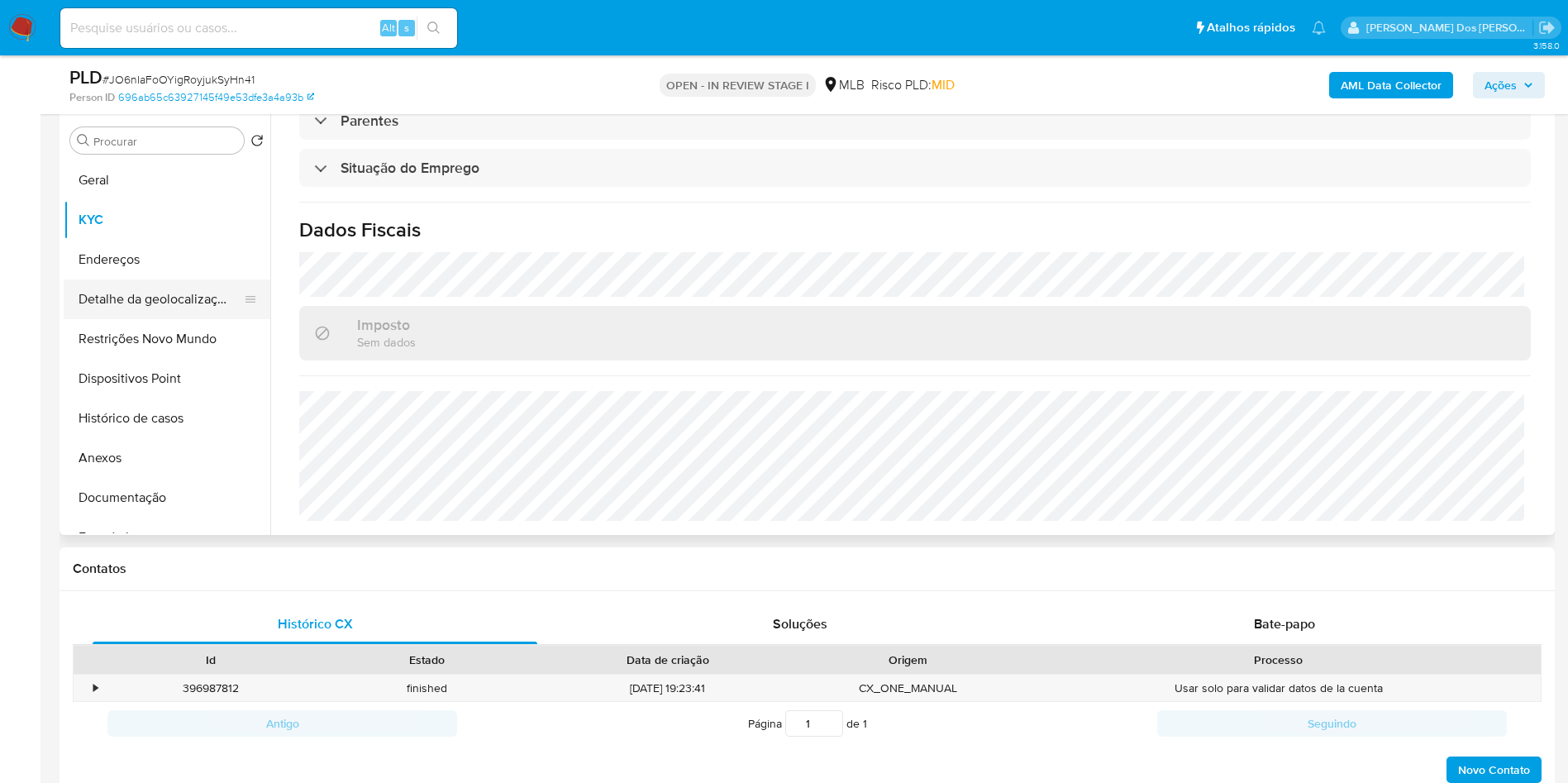
click at [161, 319] on button "Detalhe da geolocalização" at bounding box center [160, 299] width 193 height 40
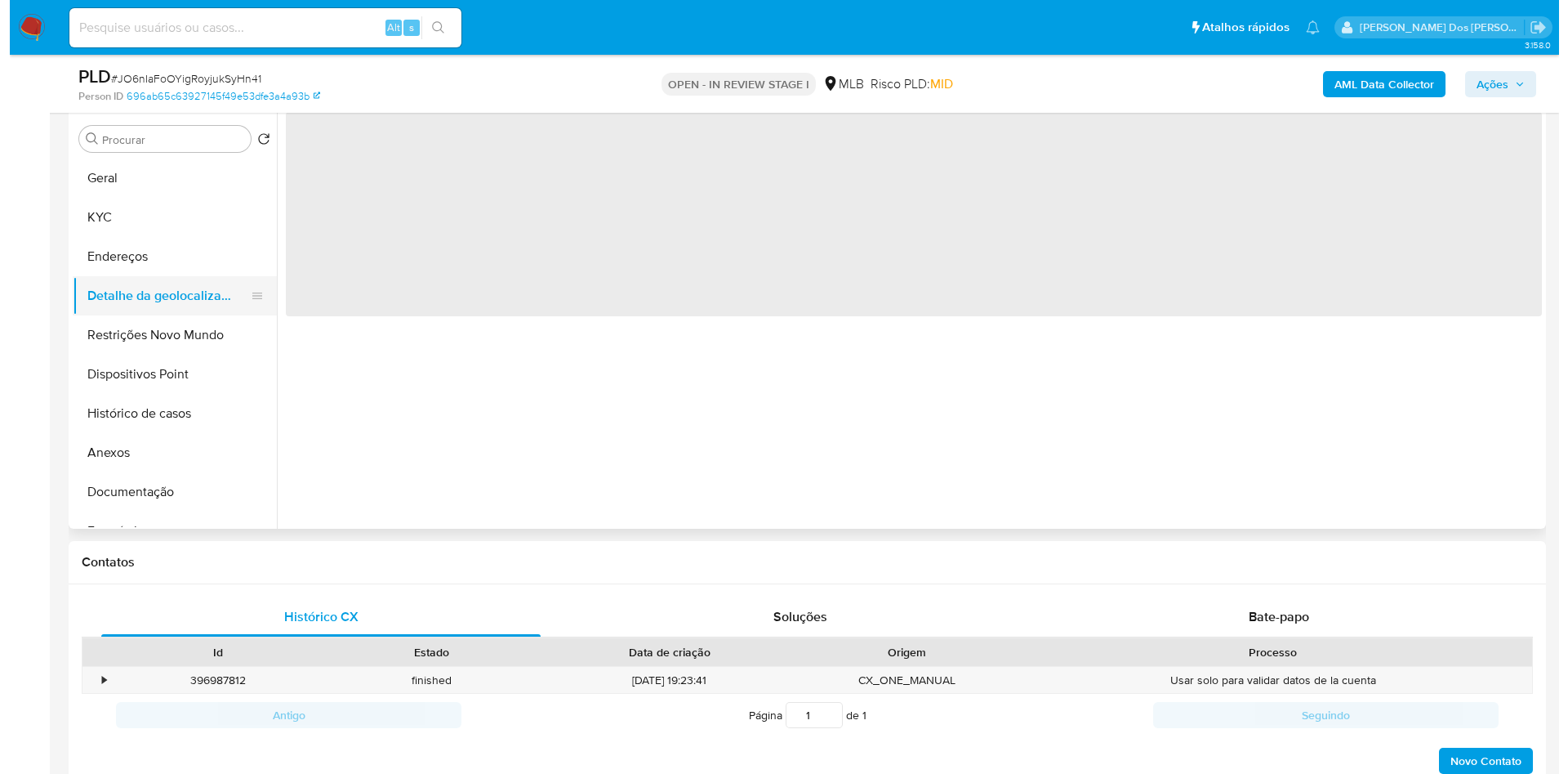
scroll to position [0, 0]
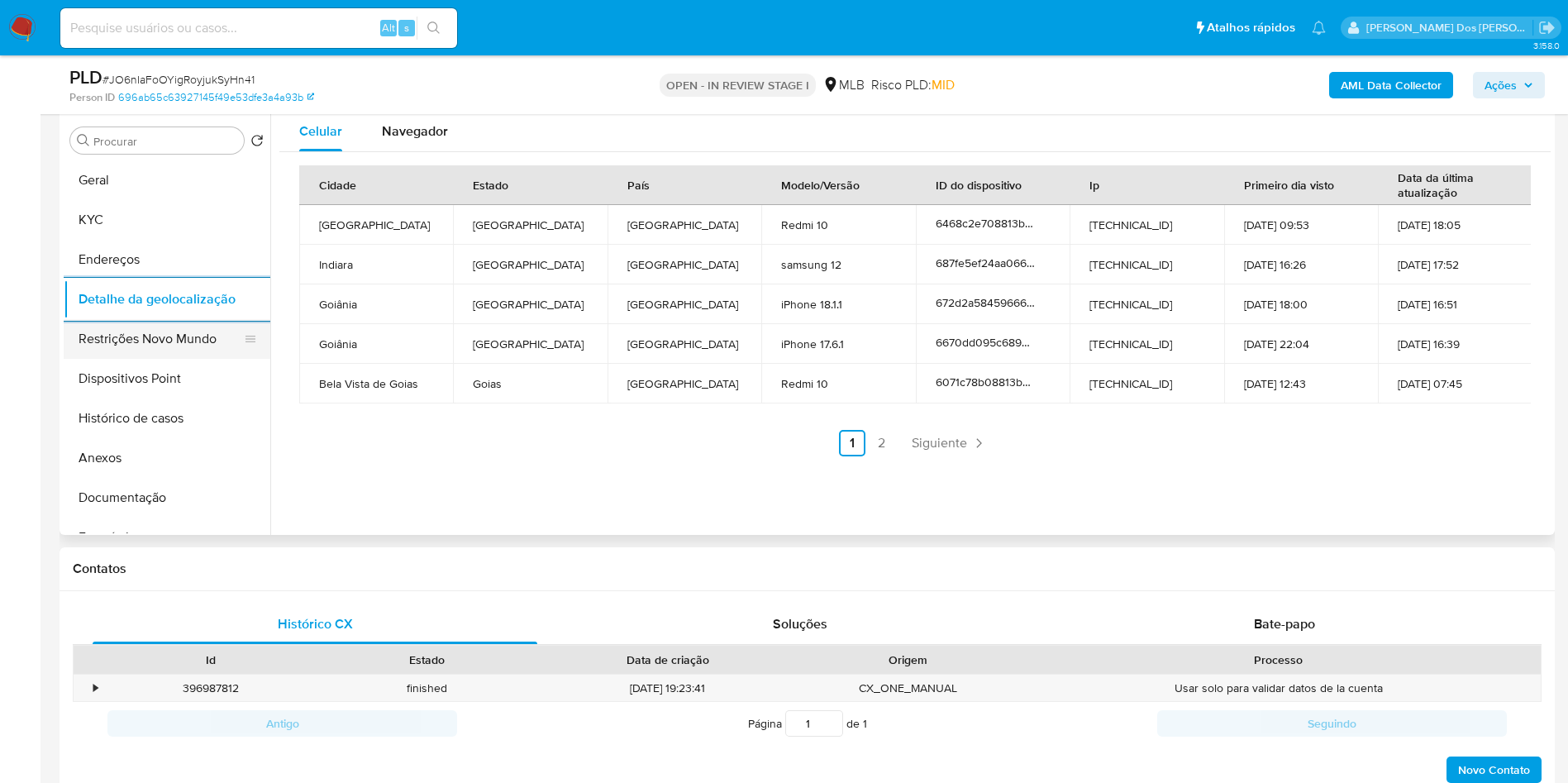
click at [181, 358] on button "Restrições Novo Mundo" at bounding box center [160, 338] width 193 height 40
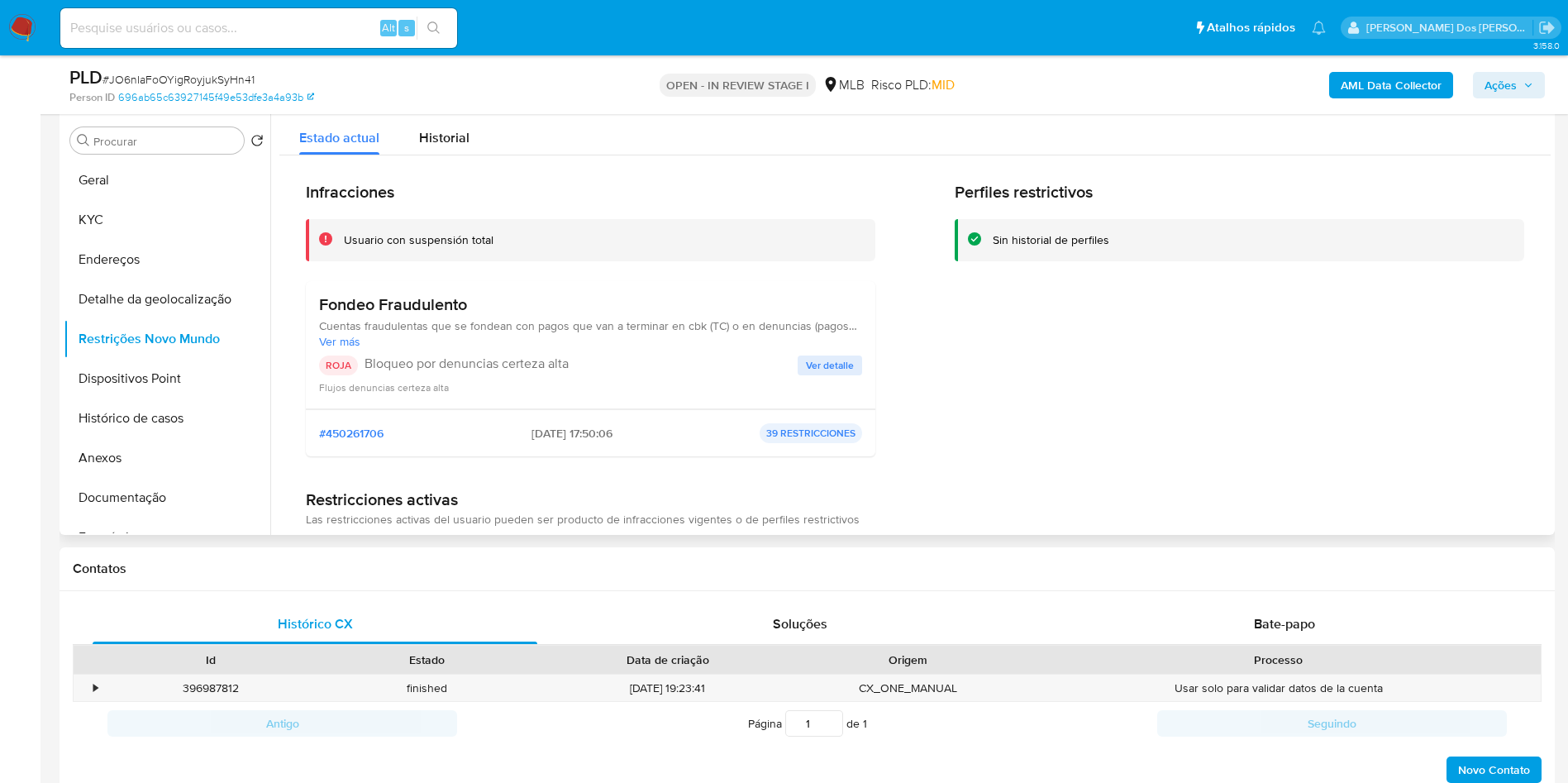
click at [813, 374] on span "Ver detalle" at bounding box center [830, 366] width 48 height 17
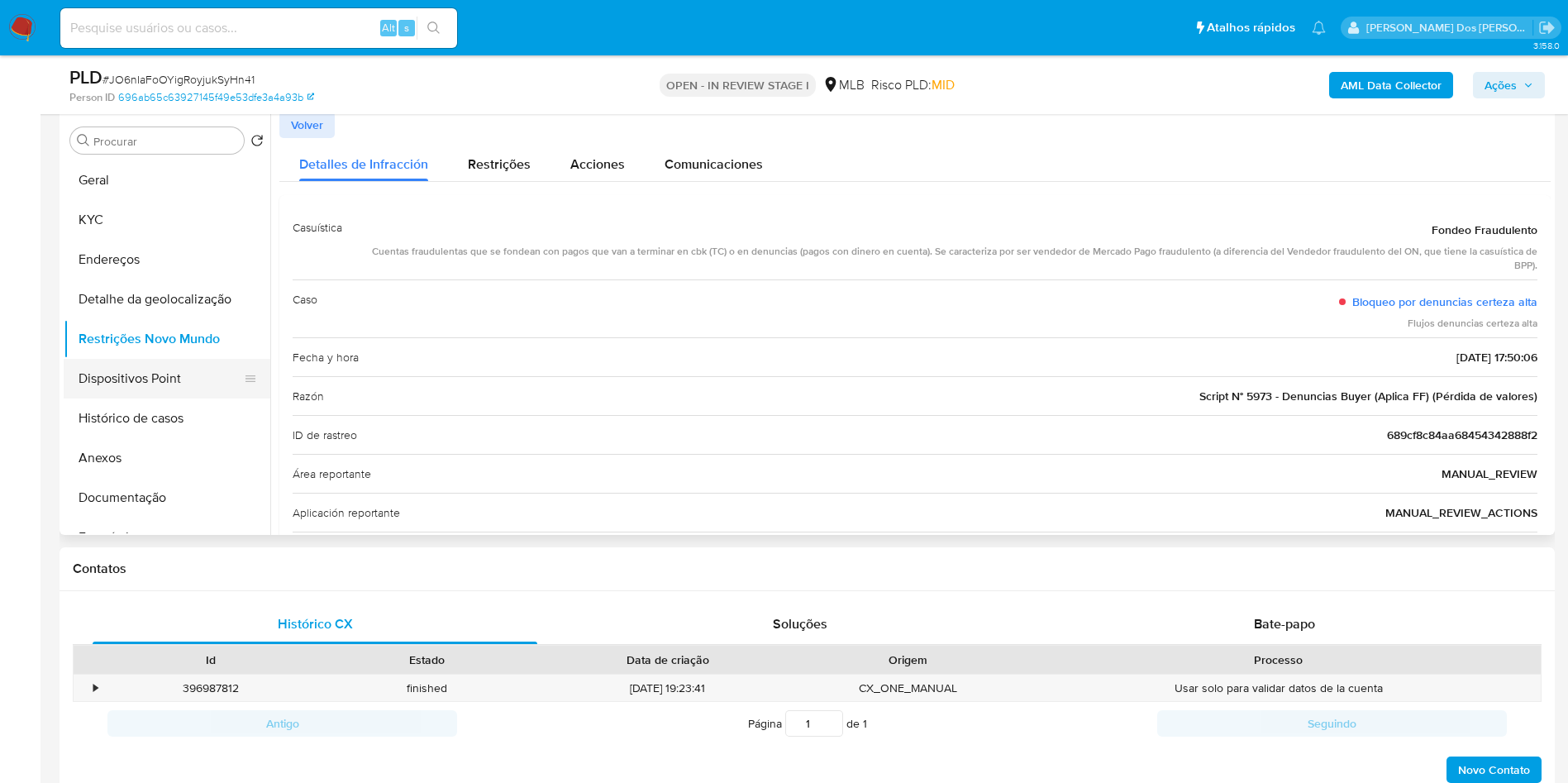
click at [131, 399] on button "Dispositivos Point" at bounding box center [160, 378] width 193 height 40
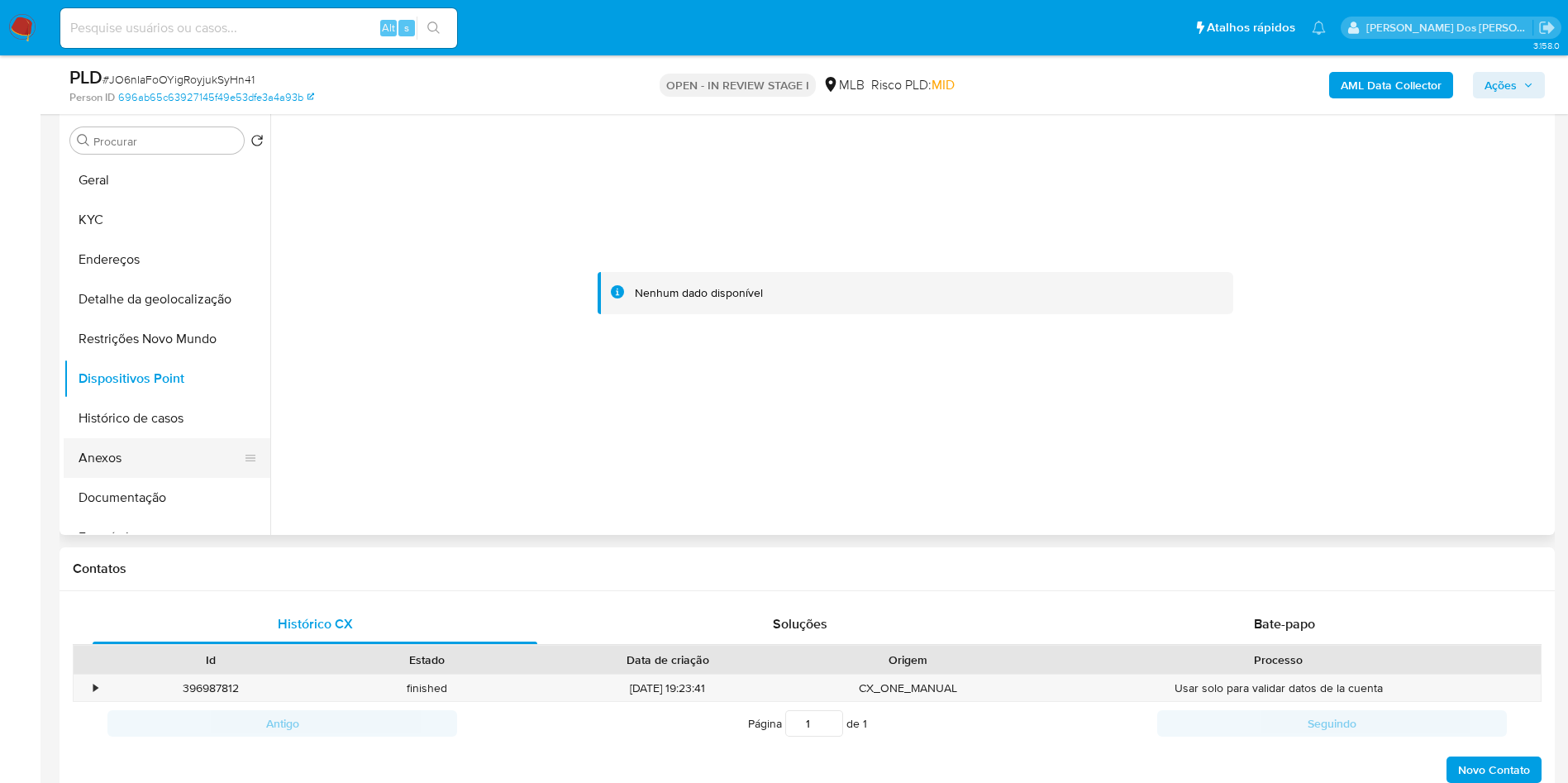
click at [106, 473] on button "Anexos" at bounding box center [160, 458] width 193 height 40
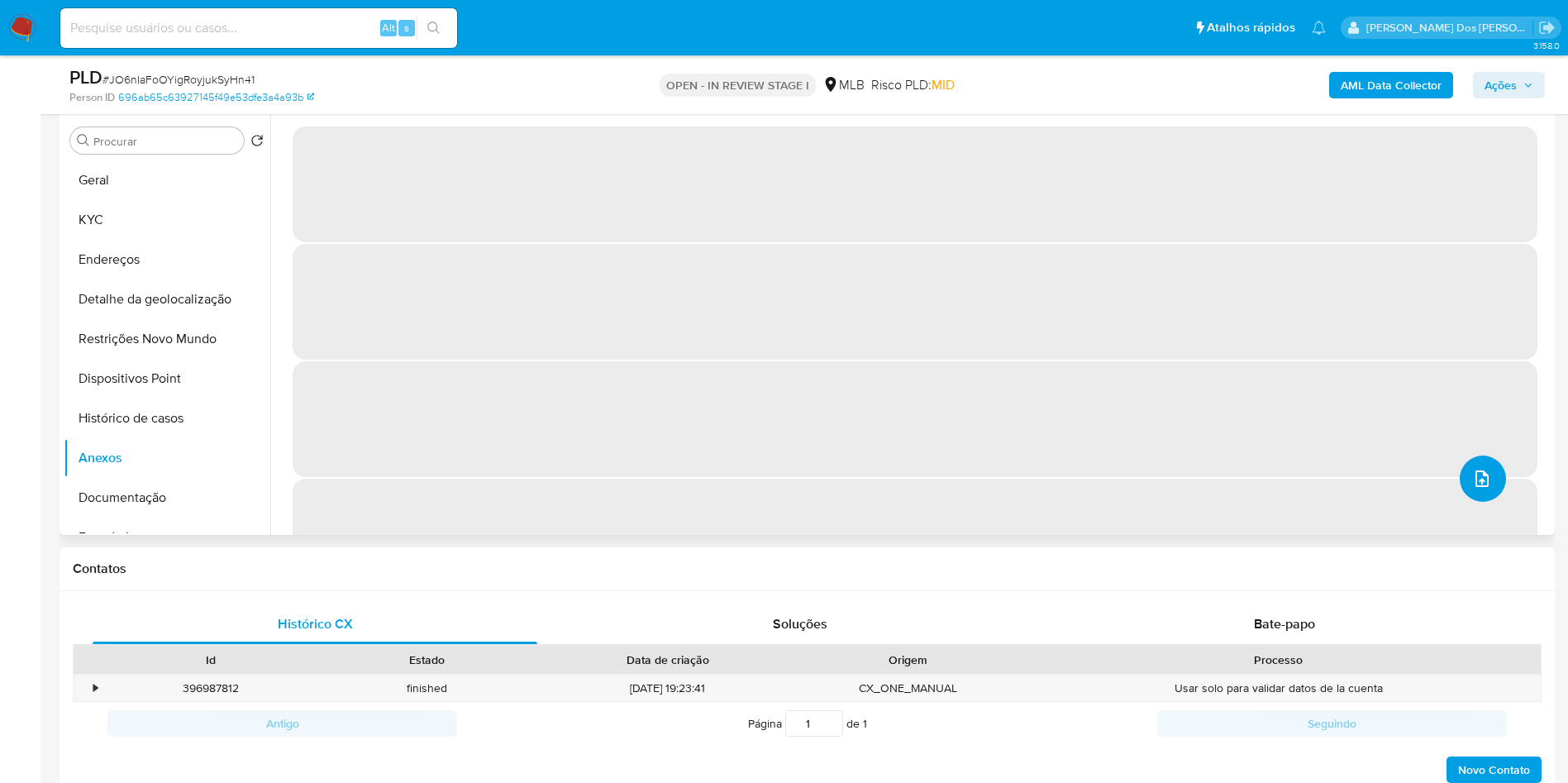
click at [1461, 502] on button "upload-file" at bounding box center [1483, 479] width 46 height 46
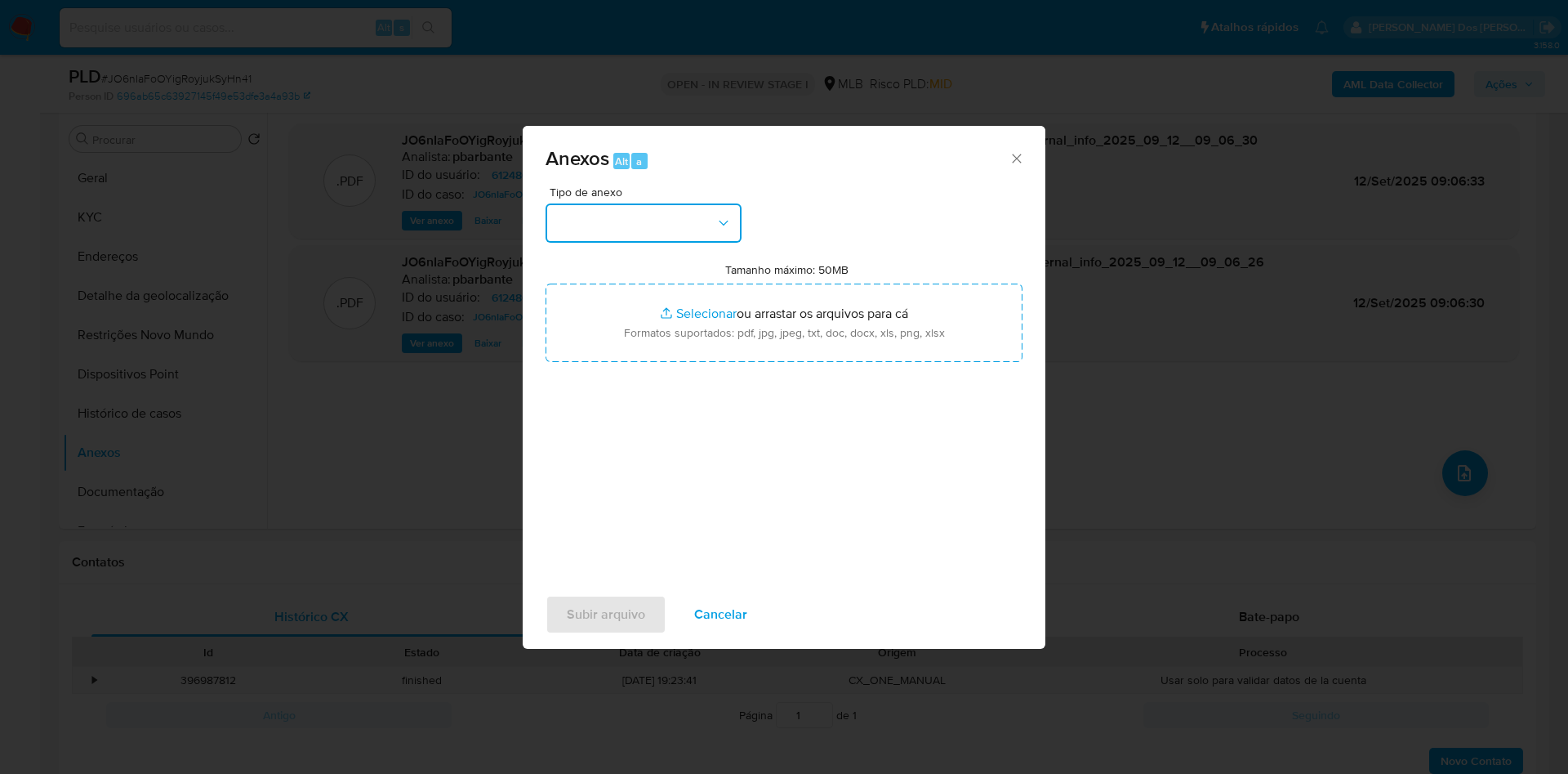
click at [711, 203] on button "button" at bounding box center [644, 223] width 196 height 39
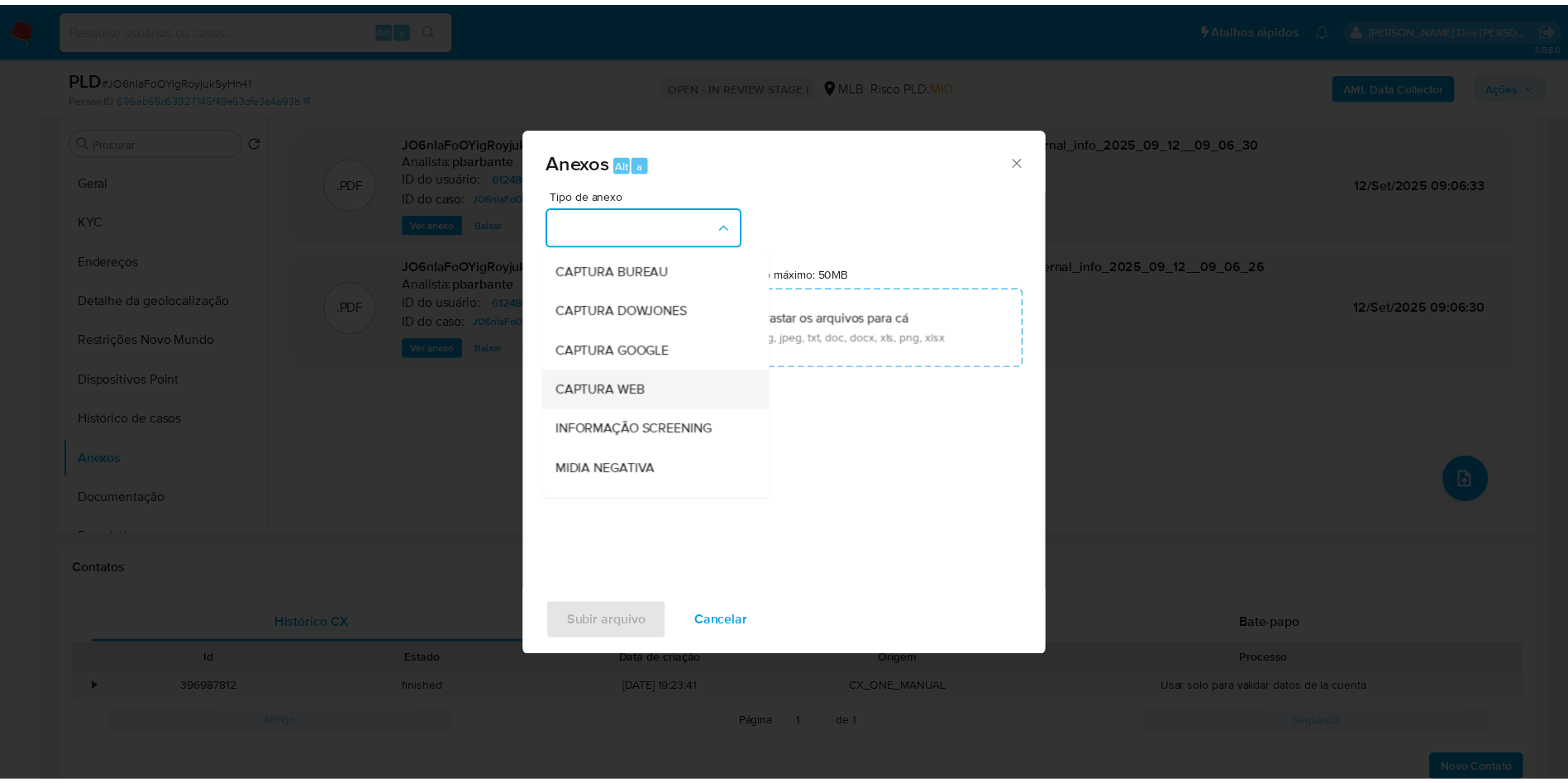
scroll to position [221, 0]
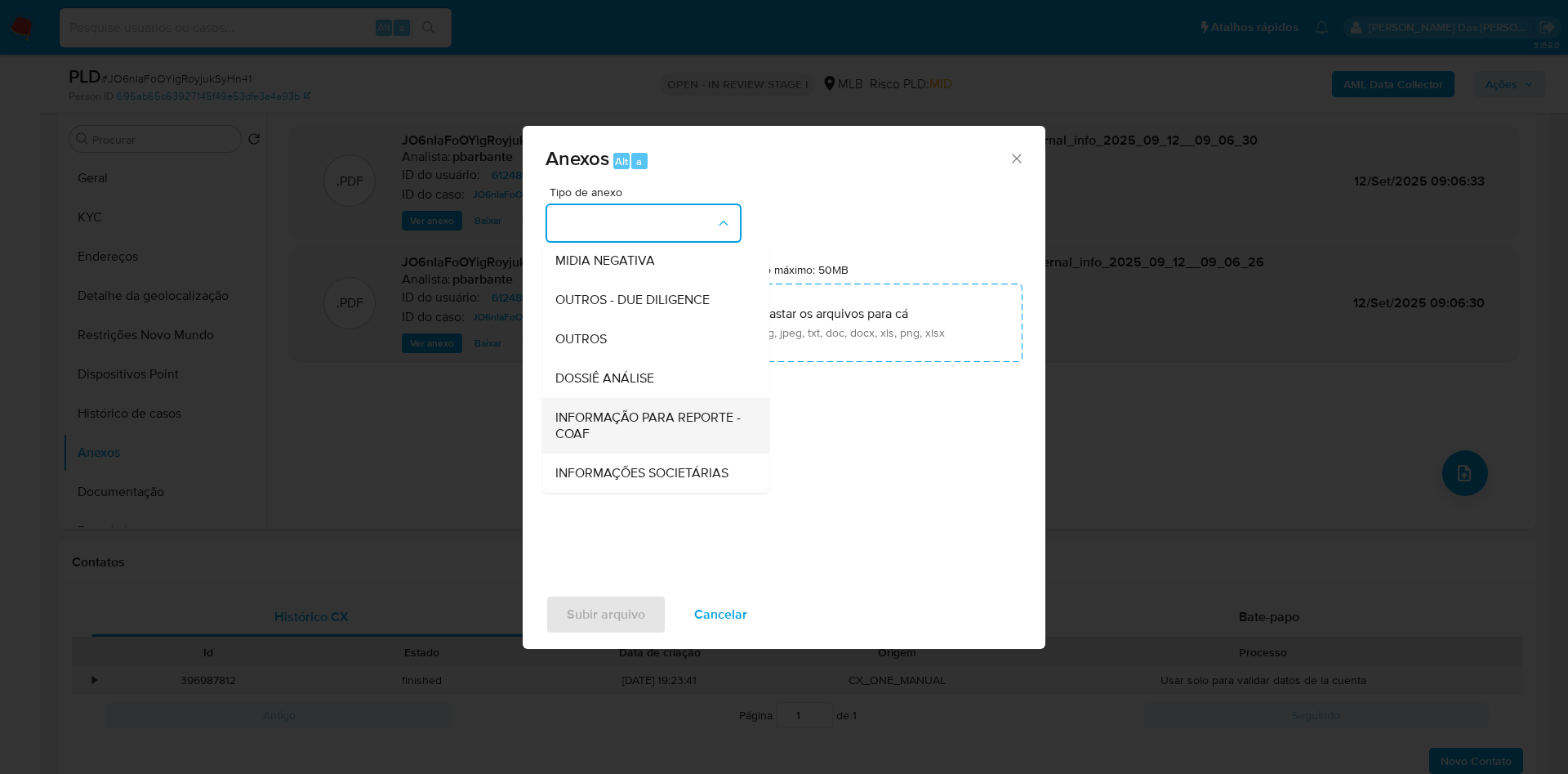
click at [606, 410] on span "INFORMAÇÃO PARA REPORTE - COAF" at bounding box center [651, 426] width 191 height 33
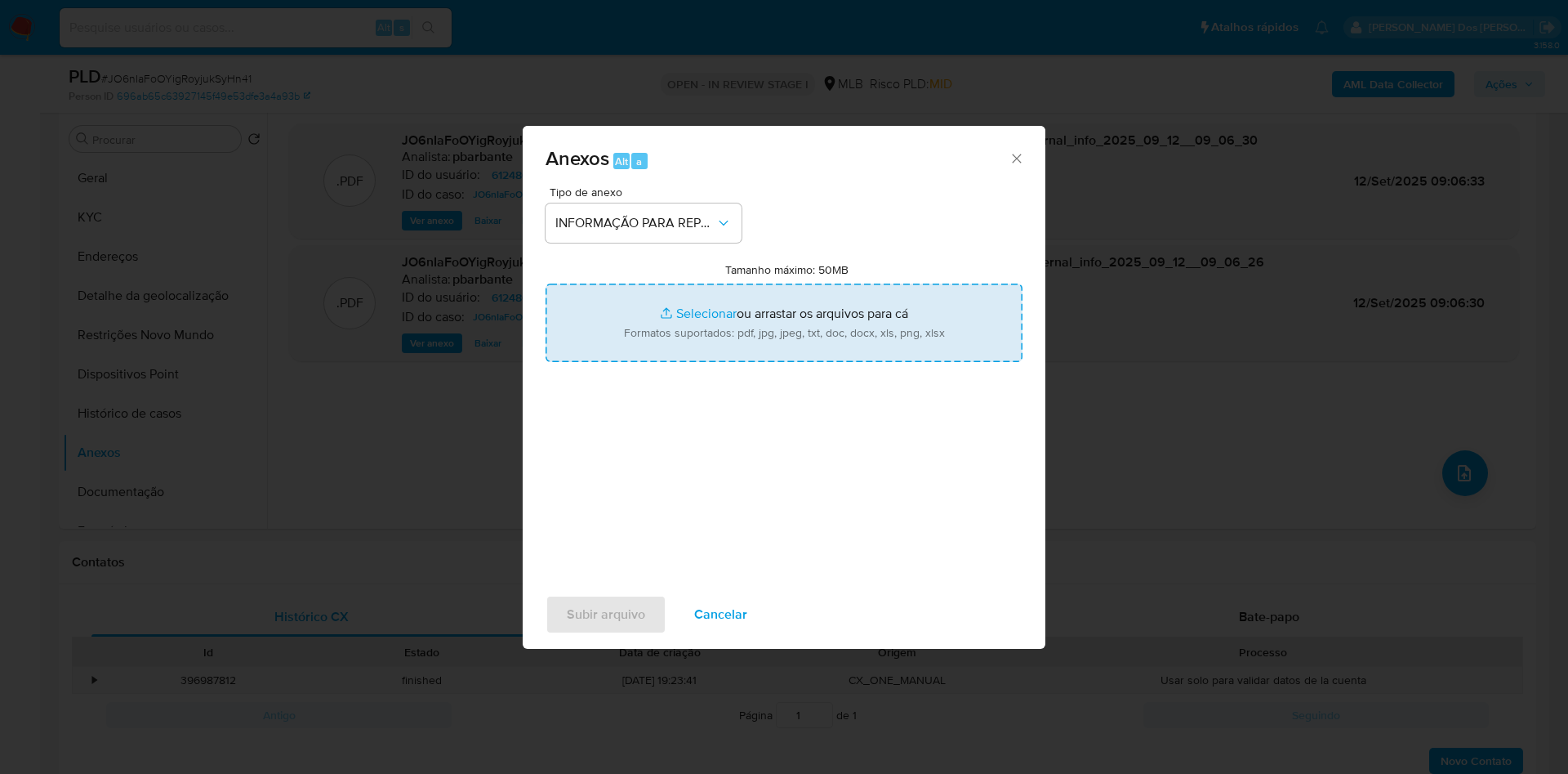
type input "C:\fakepath\Mulan 612480134_2025_09_10_10_53_31.xlsx"
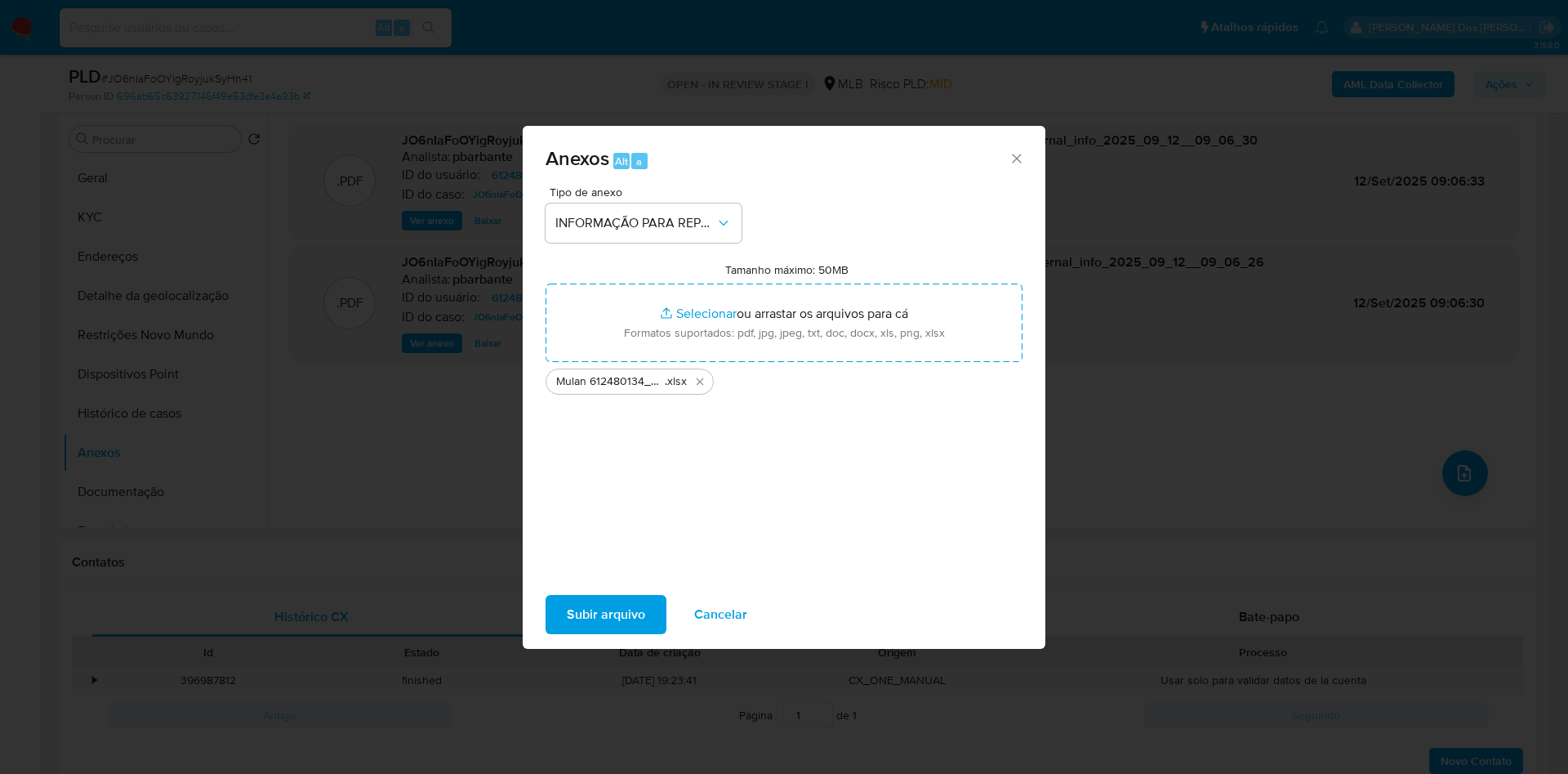
click at [587, 632] on span "Subir arquivo" at bounding box center [606, 615] width 78 height 36
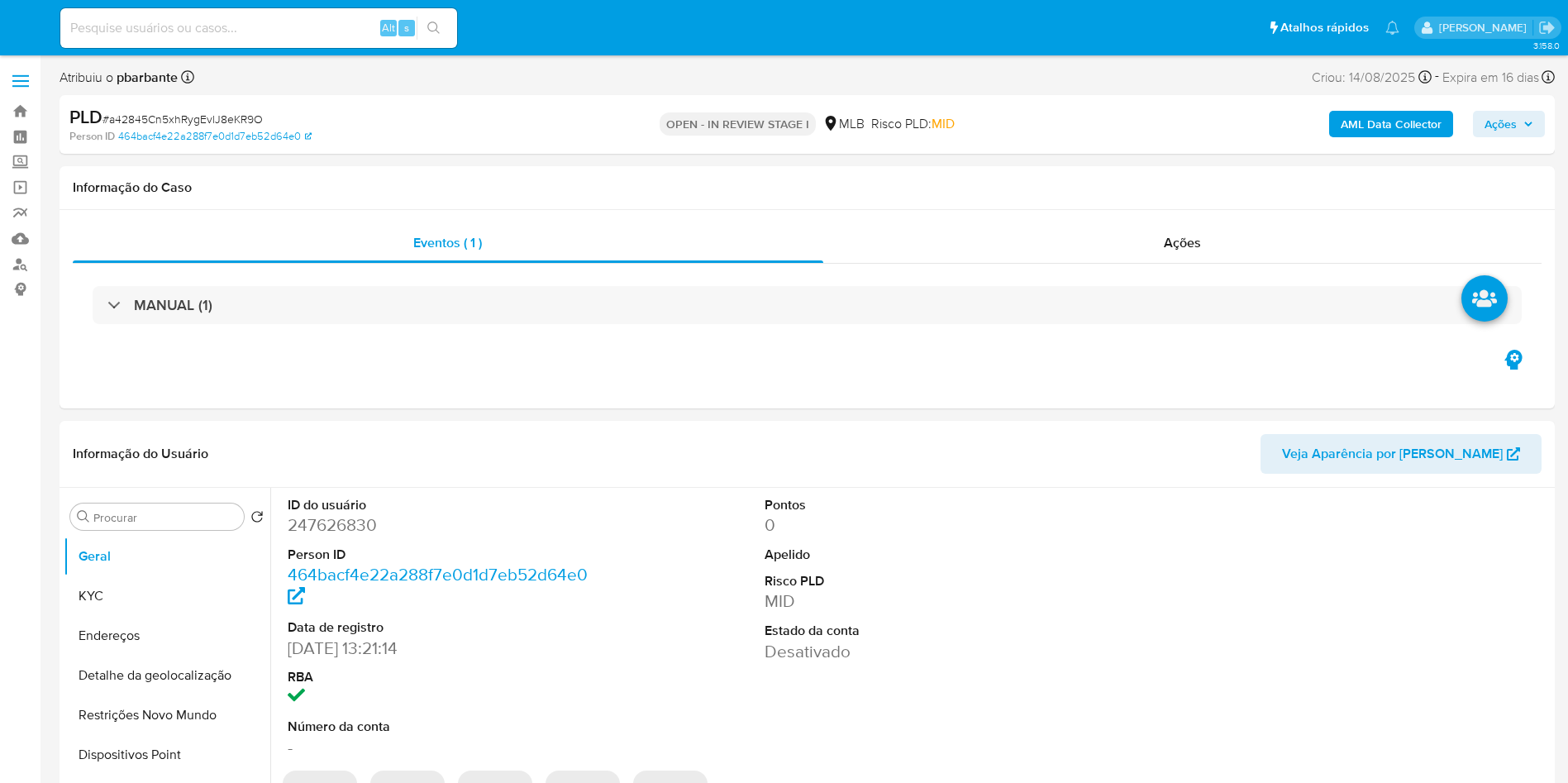
select select "10"
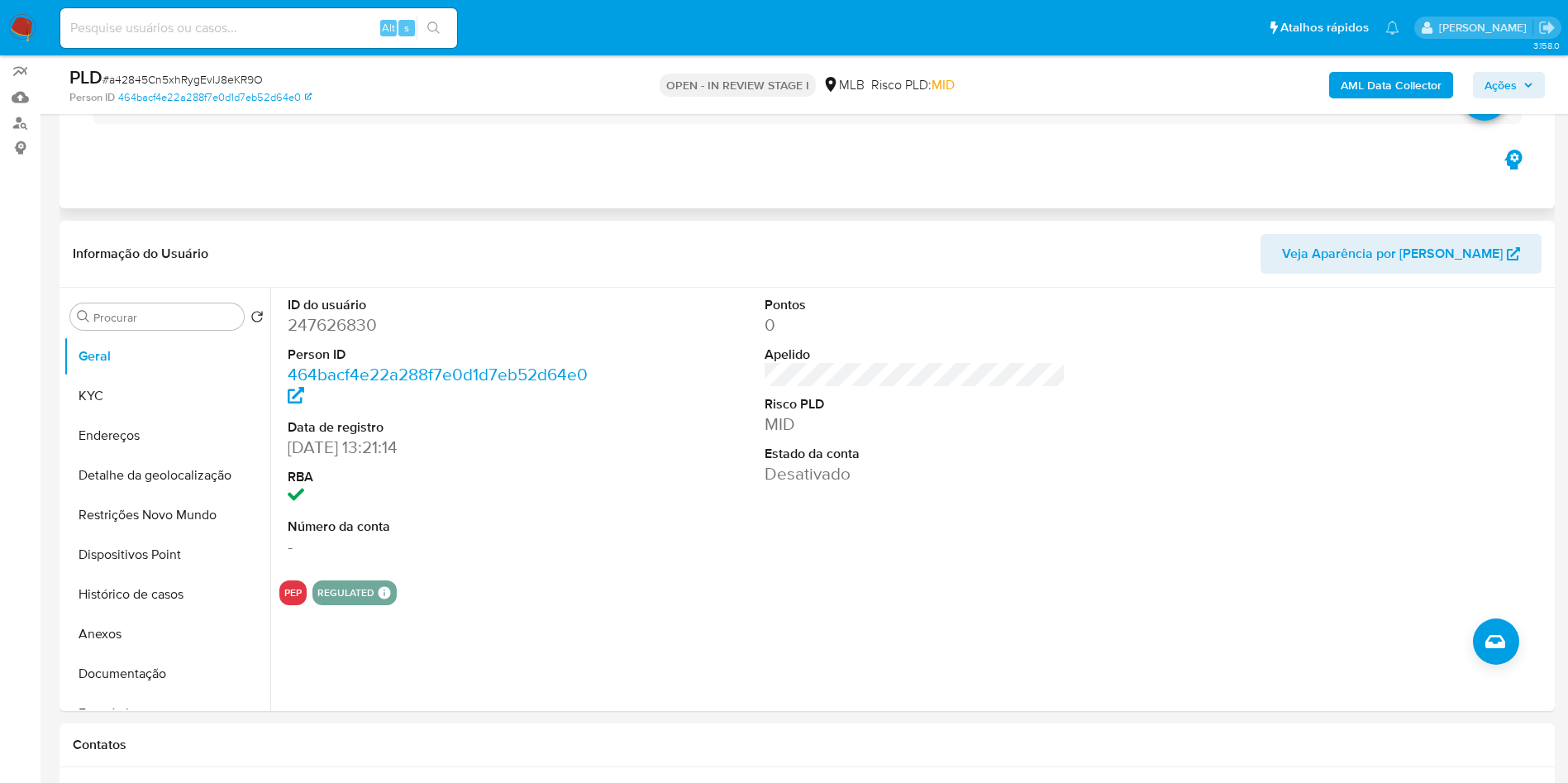
scroll to position [144, 0]
click at [314, 334] on dd "247626830" at bounding box center [438, 322] width 301 height 23
copy dd "247626830"
click at [190, 414] on button "KYC" at bounding box center [160, 393] width 193 height 40
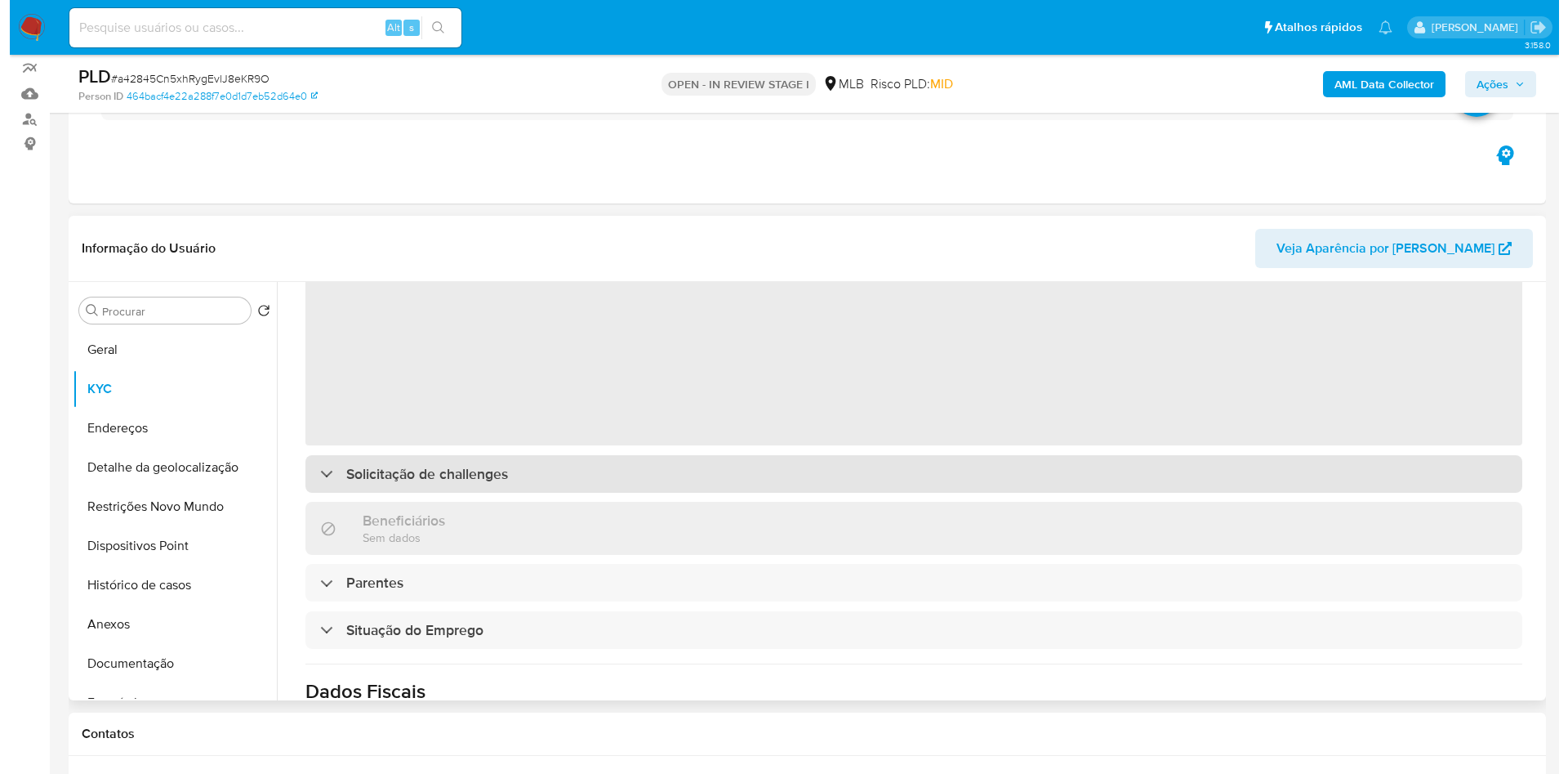
scroll to position [0, 0]
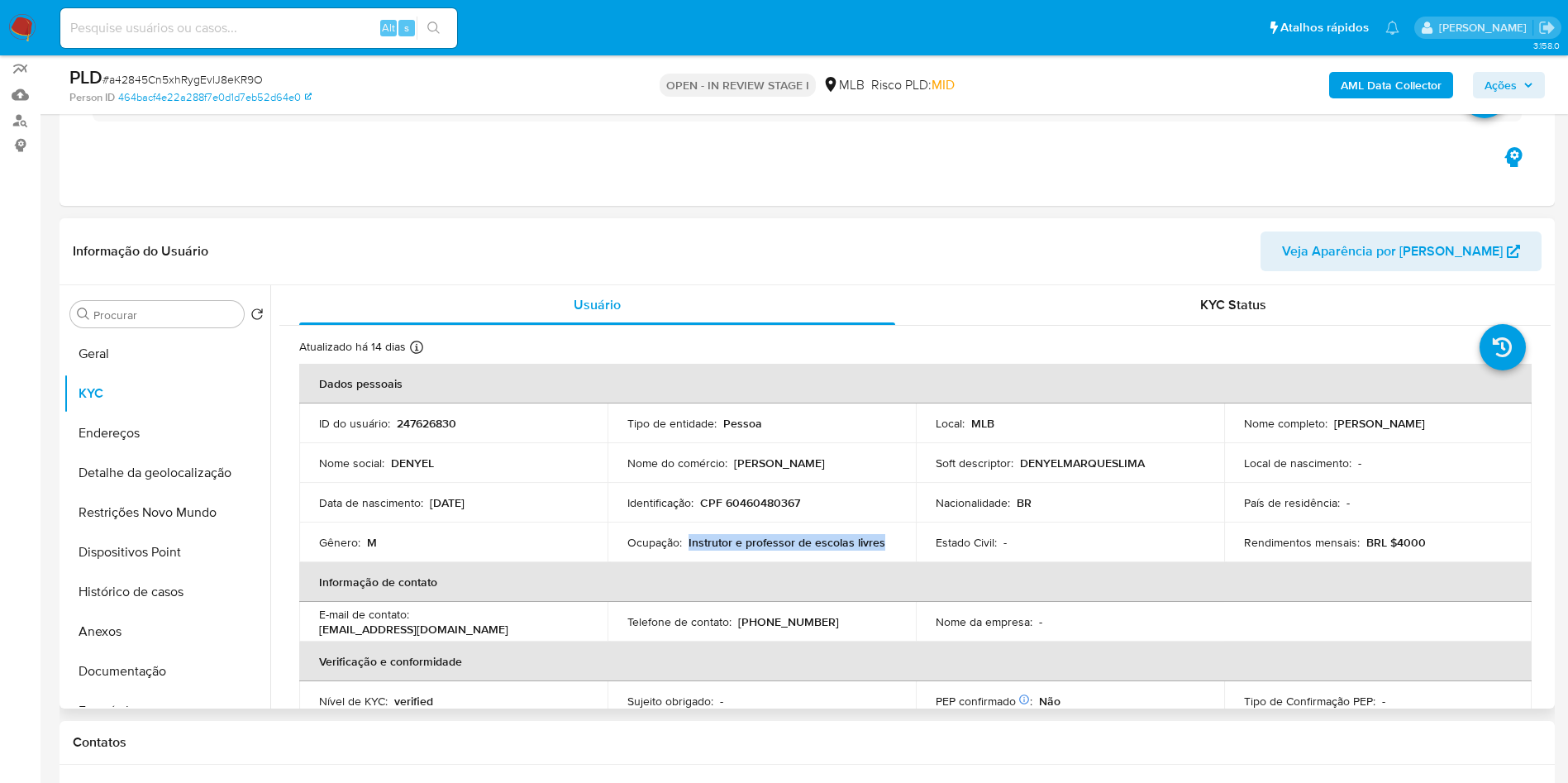
drag, startPoint x: 884, startPoint y: 573, endPoint x: 687, endPoint y: 573, distance: 197.0
click at [687, 550] on div "Ocupação : Instrutor e professor de escolas livres" at bounding box center [762, 542] width 268 height 15
copy p "Instrutor e professor de escolas livres"
click at [1420, 95] on b "AML Data Collector" at bounding box center [1392, 85] width 101 height 27
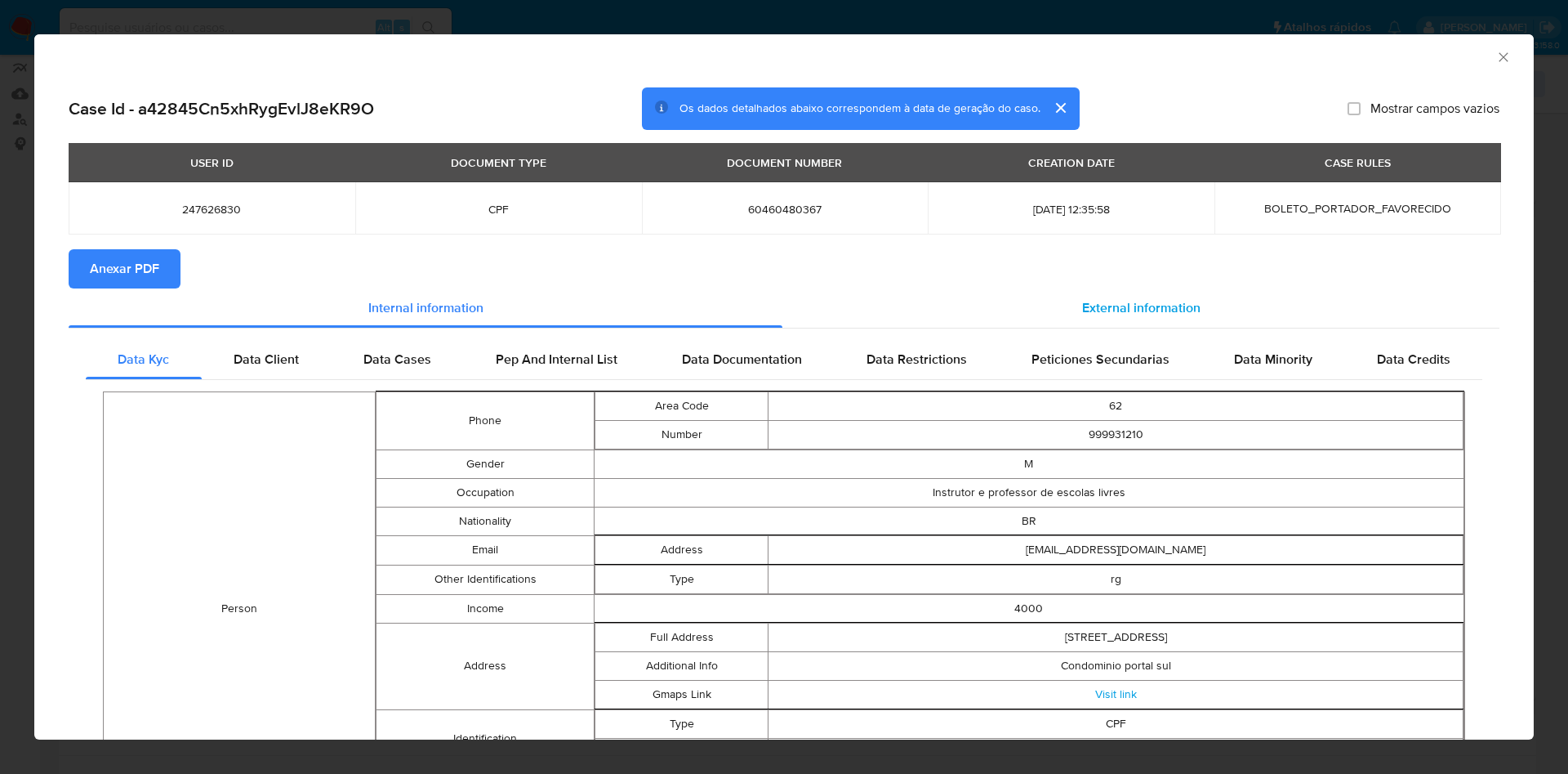
click at [1159, 306] on span "External information" at bounding box center [1141, 307] width 118 height 19
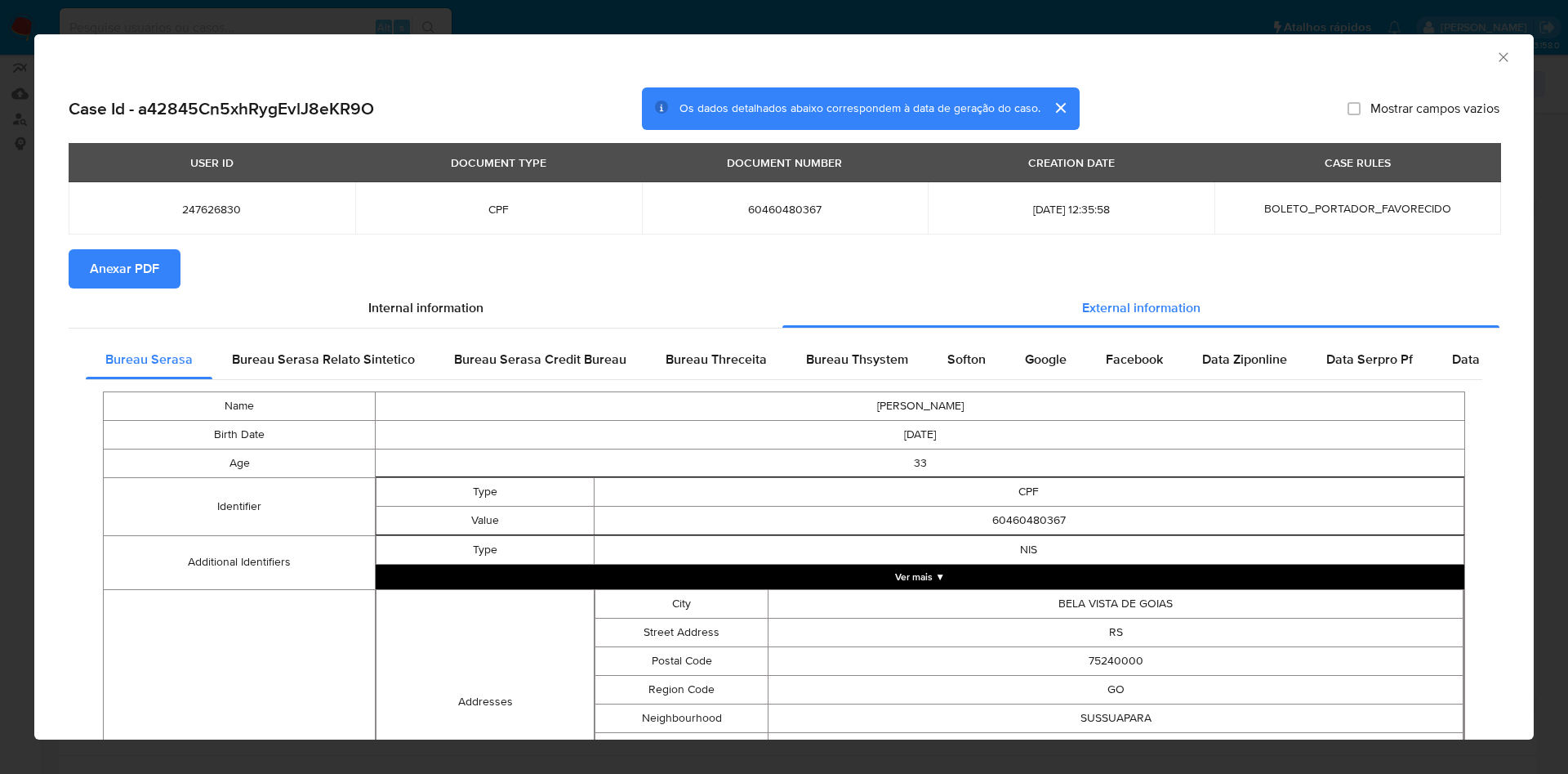
click at [102, 265] on span "Anexar PDF" at bounding box center [124, 269] width 69 height 36
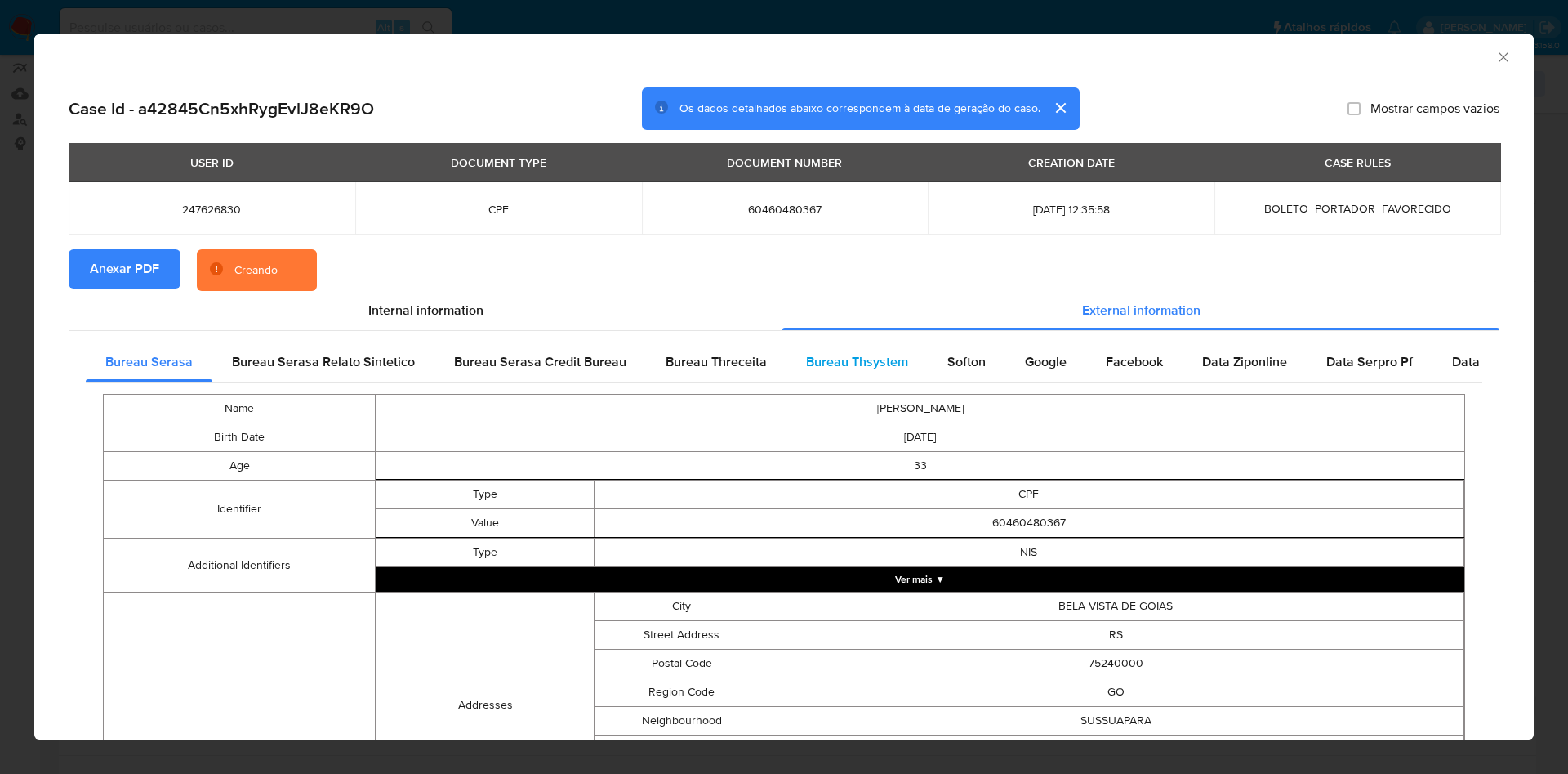
click at [882, 353] on span "Bureau Thsystem" at bounding box center [857, 362] width 102 height 19
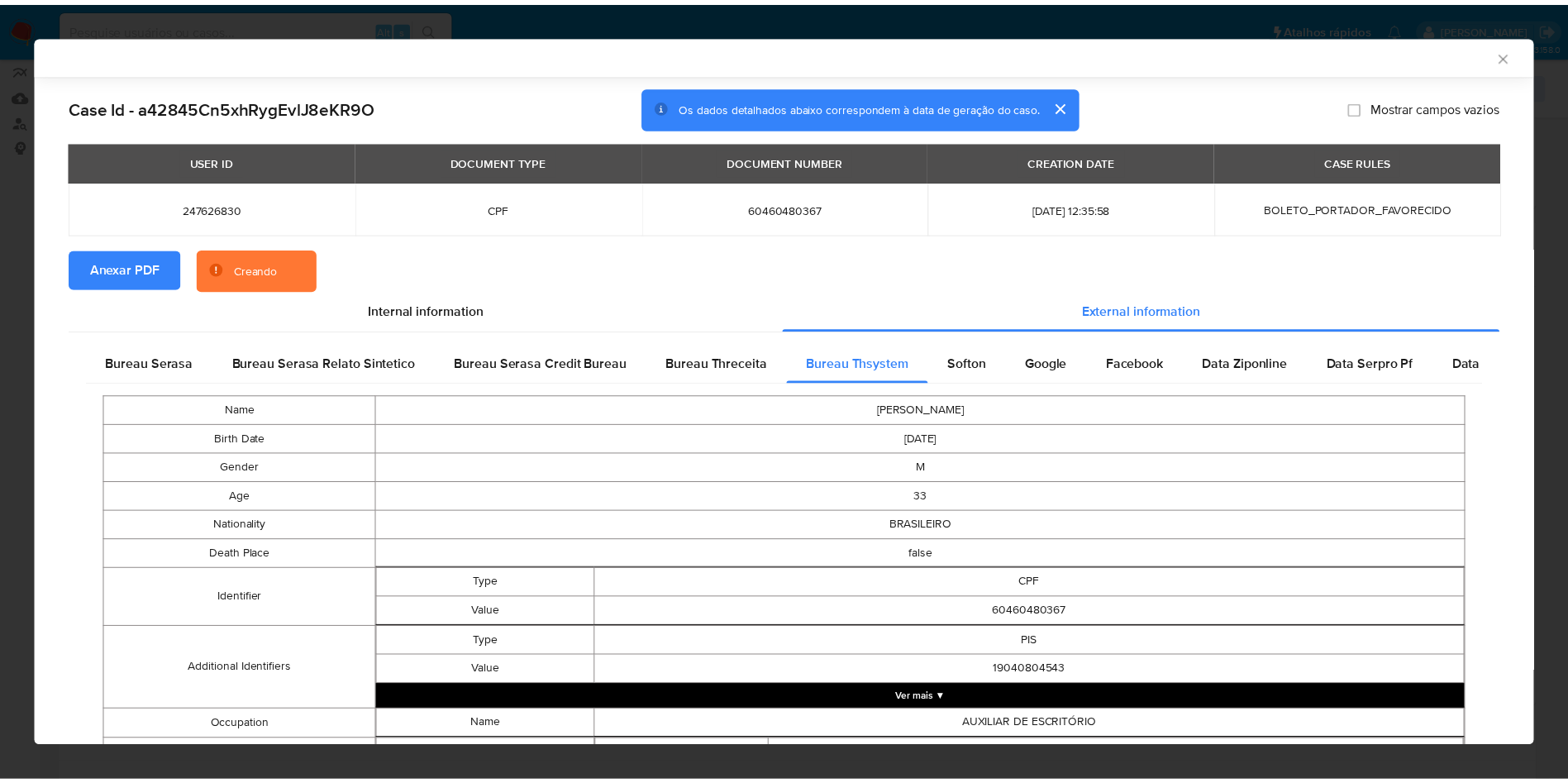
scroll to position [513, 0]
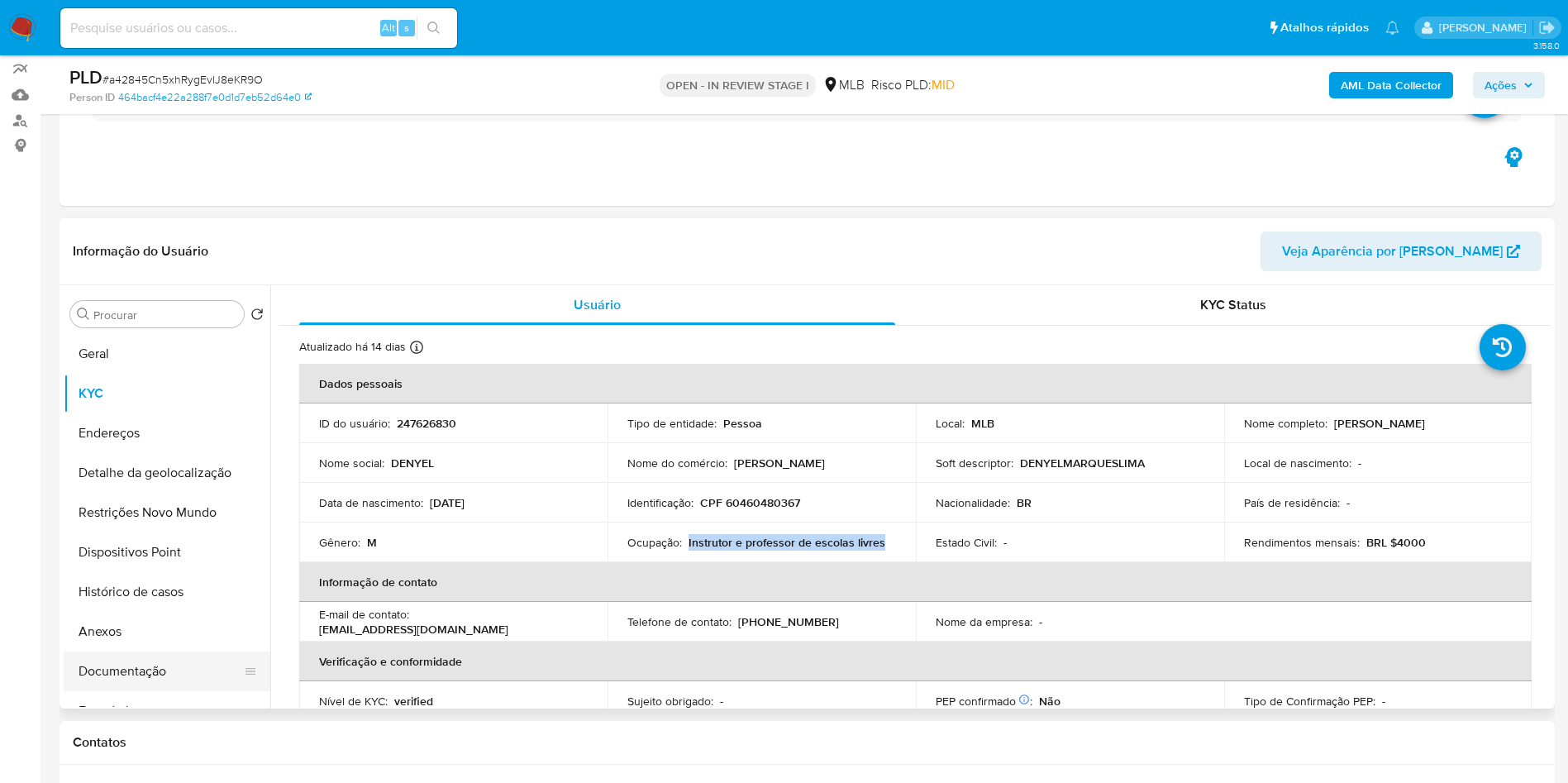
click at [158, 691] on button "Documentação" at bounding box center [160, 671] width 193 height 40
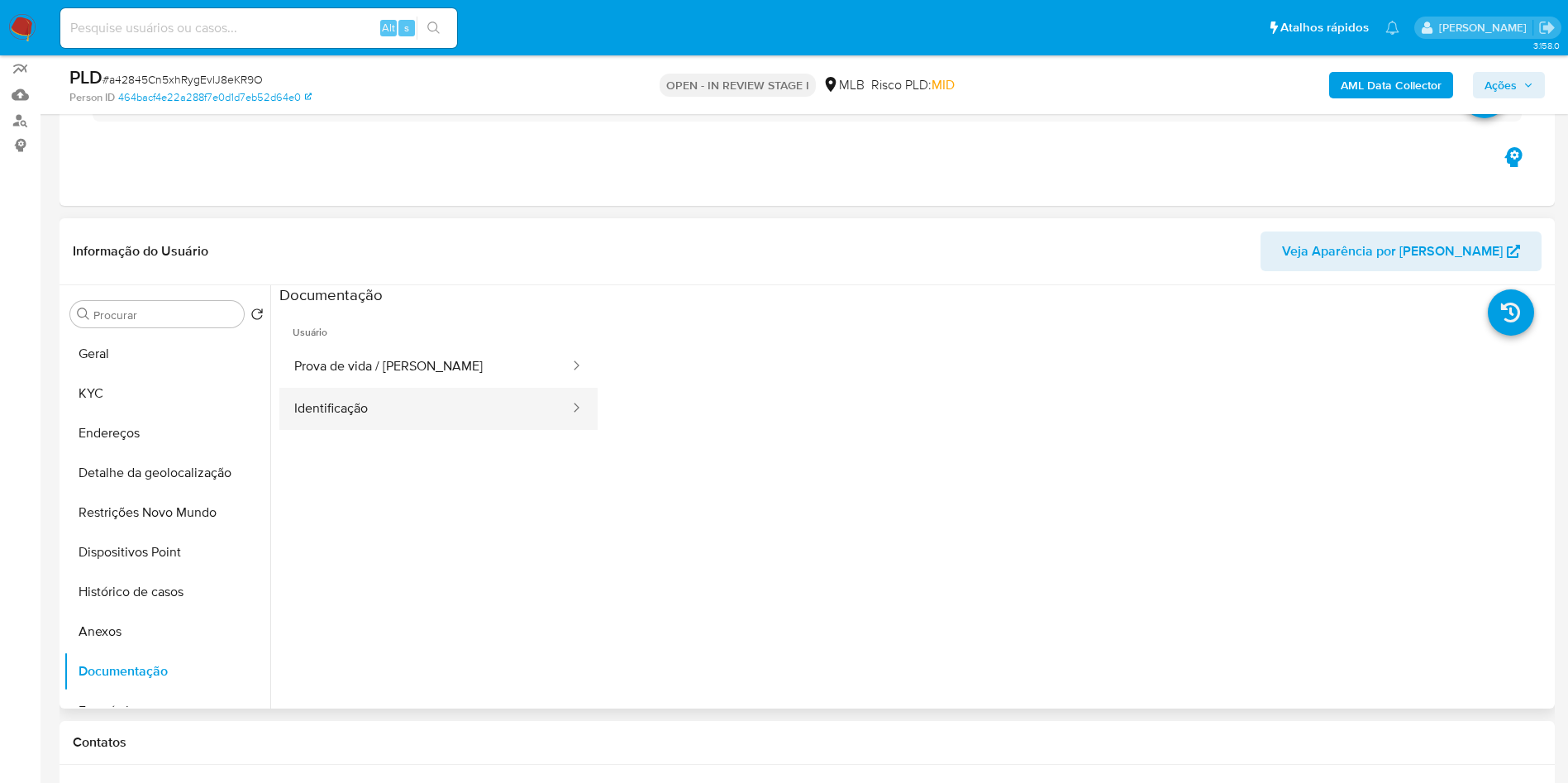
click at [442, 425] on button "Identificação" at bounding box center [426, 409] width 292 height 42
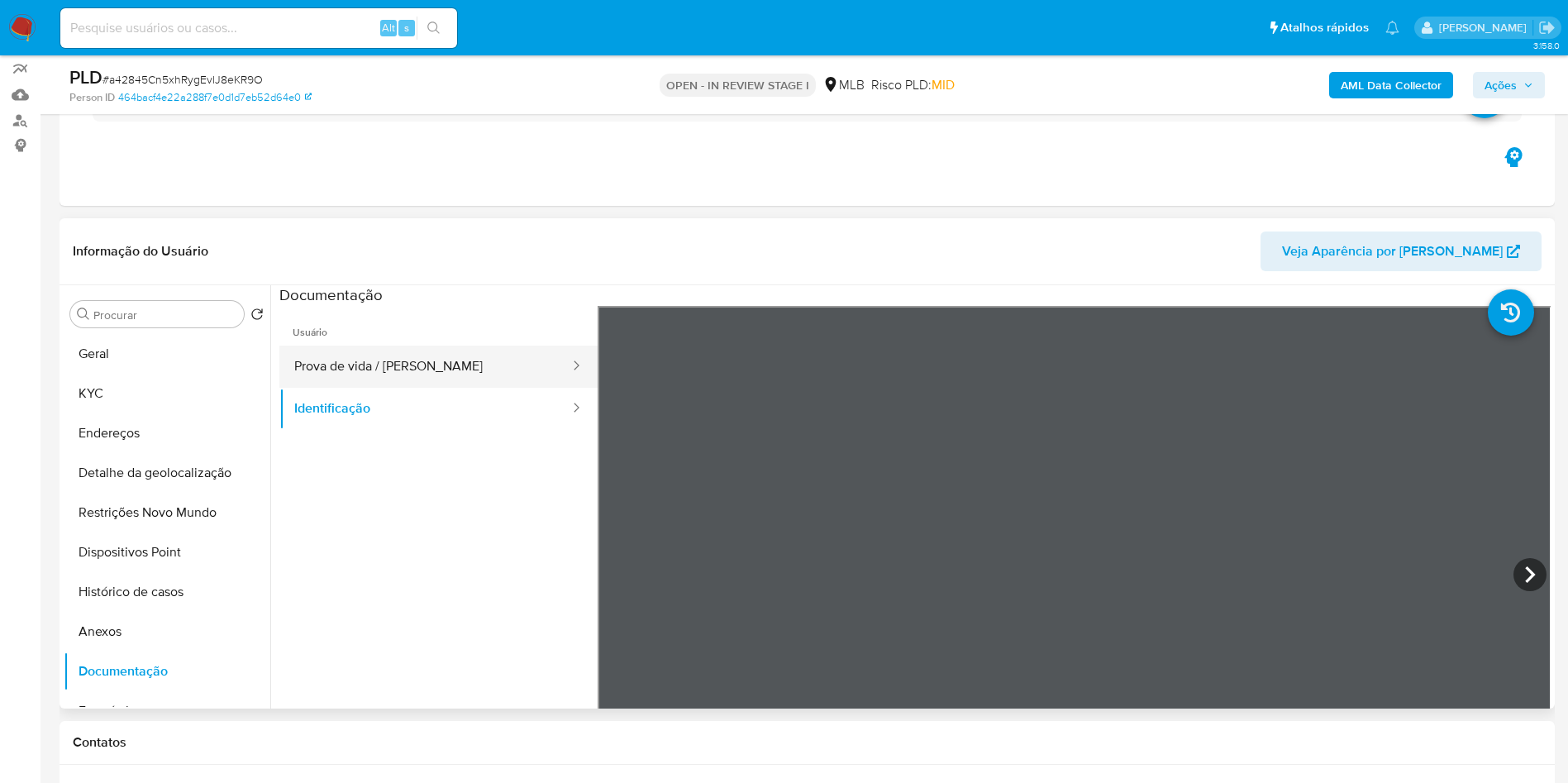
click at [453, 380] on button "Prova de vida / Selfie" at bounding box center [426, 367] width 292 height 42
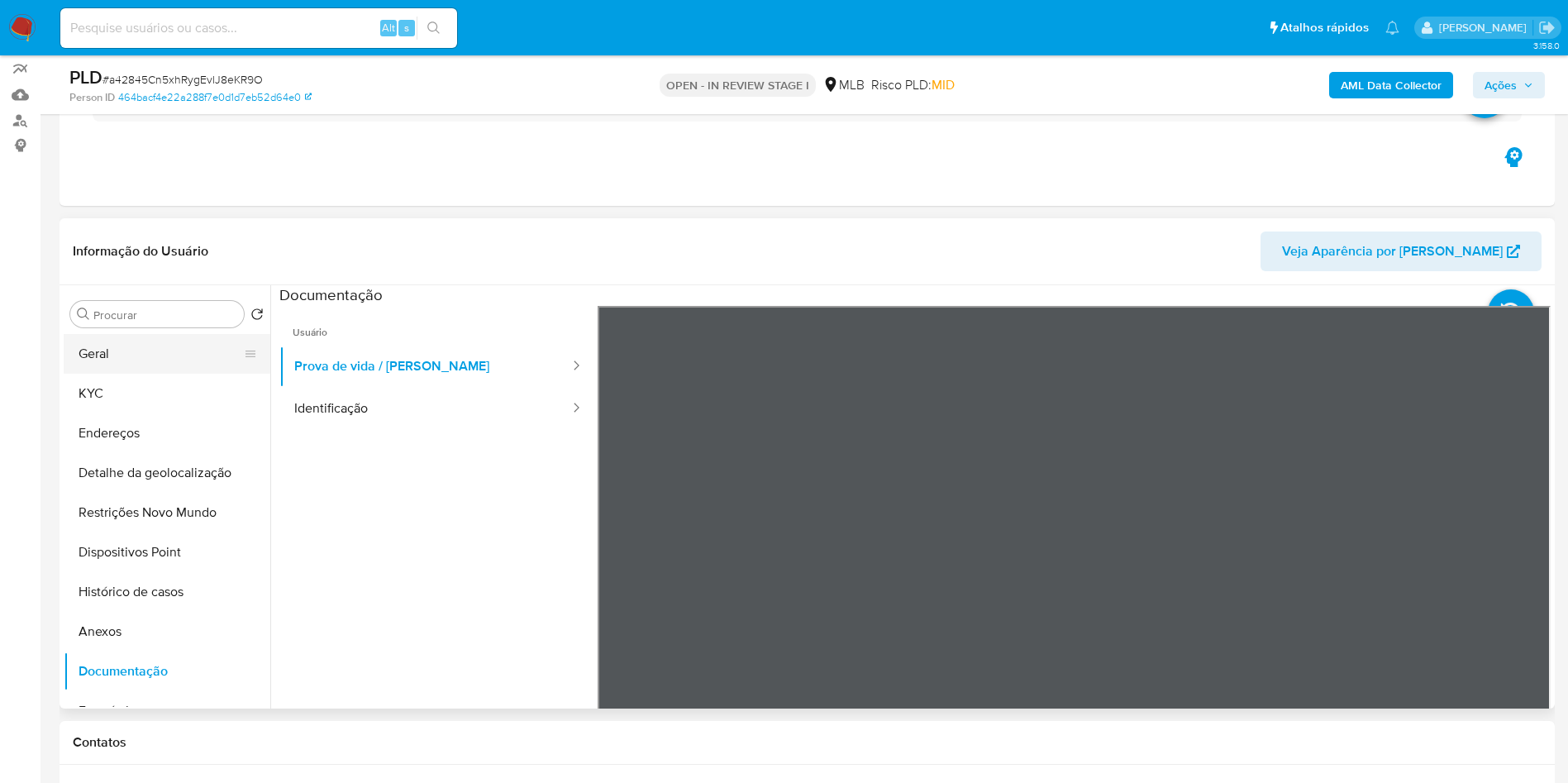
click at [161, 374] on button "Geral" at bounding box center [160, 353] width 193 height 40
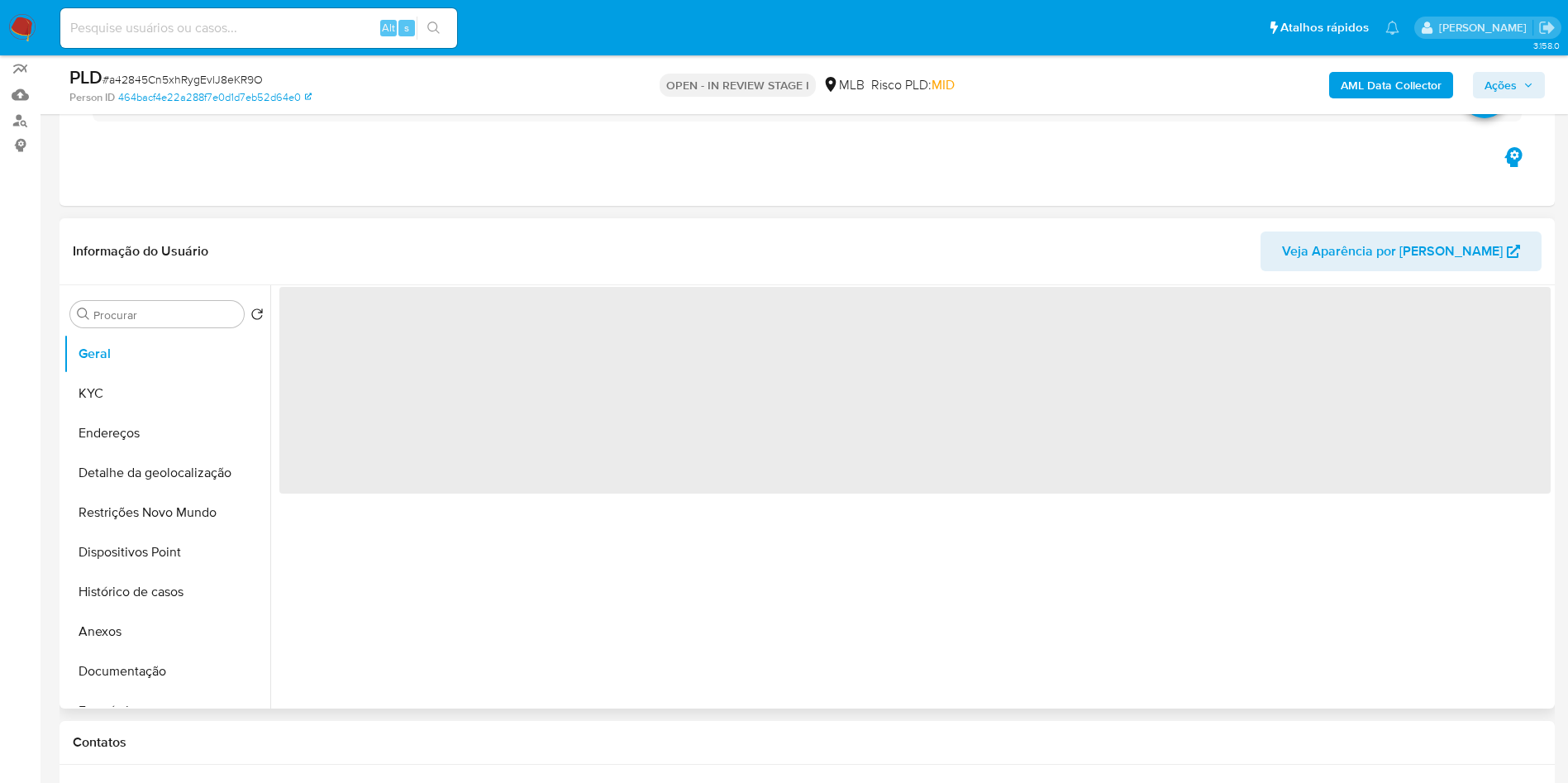
click at [597, 605] on div "‌" at bounding box center [910, 496] width 1280 height 424
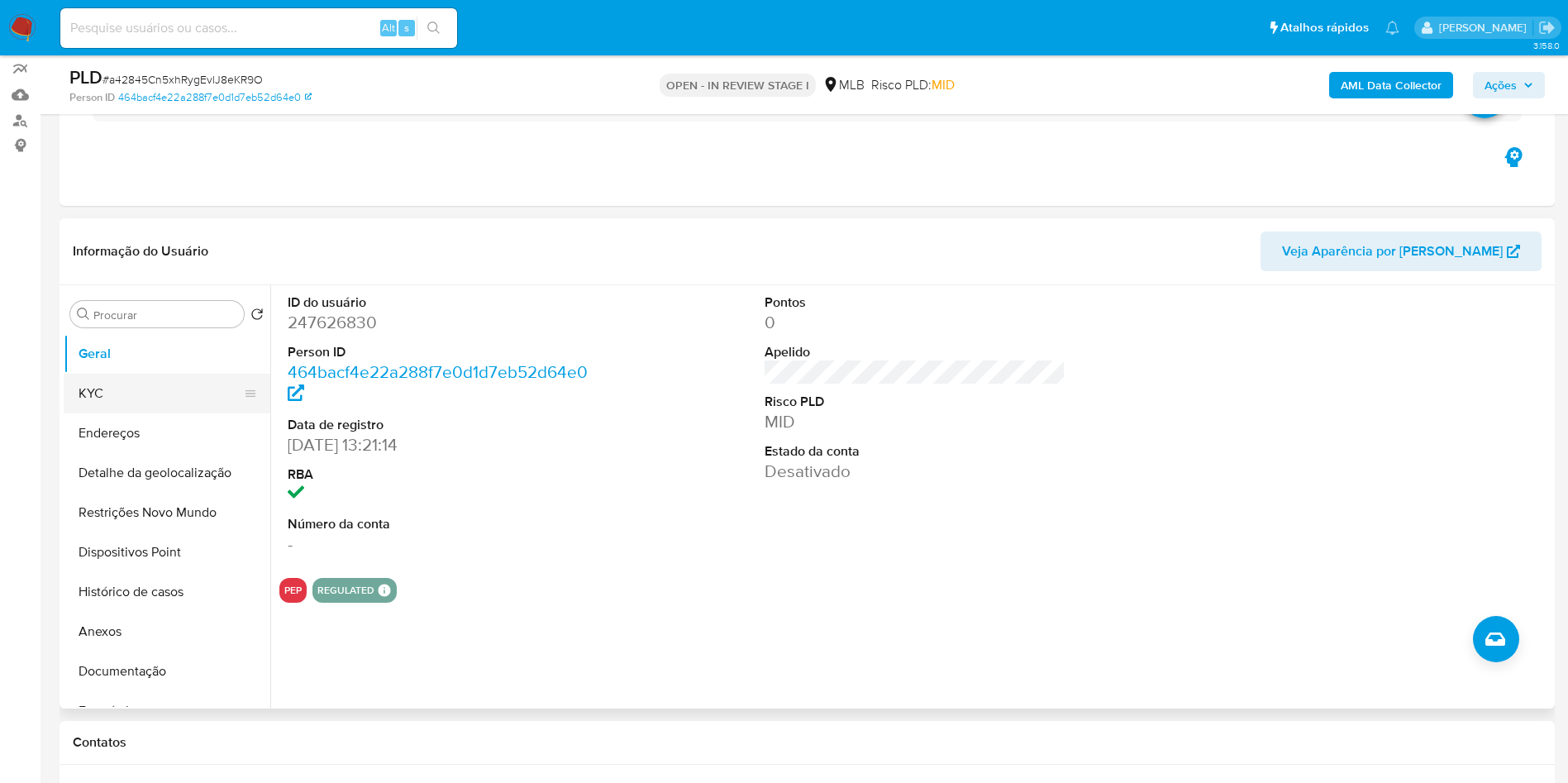
click at [163, 410] on button "KYC" at bounding box center [160, 393] width 193 height 40
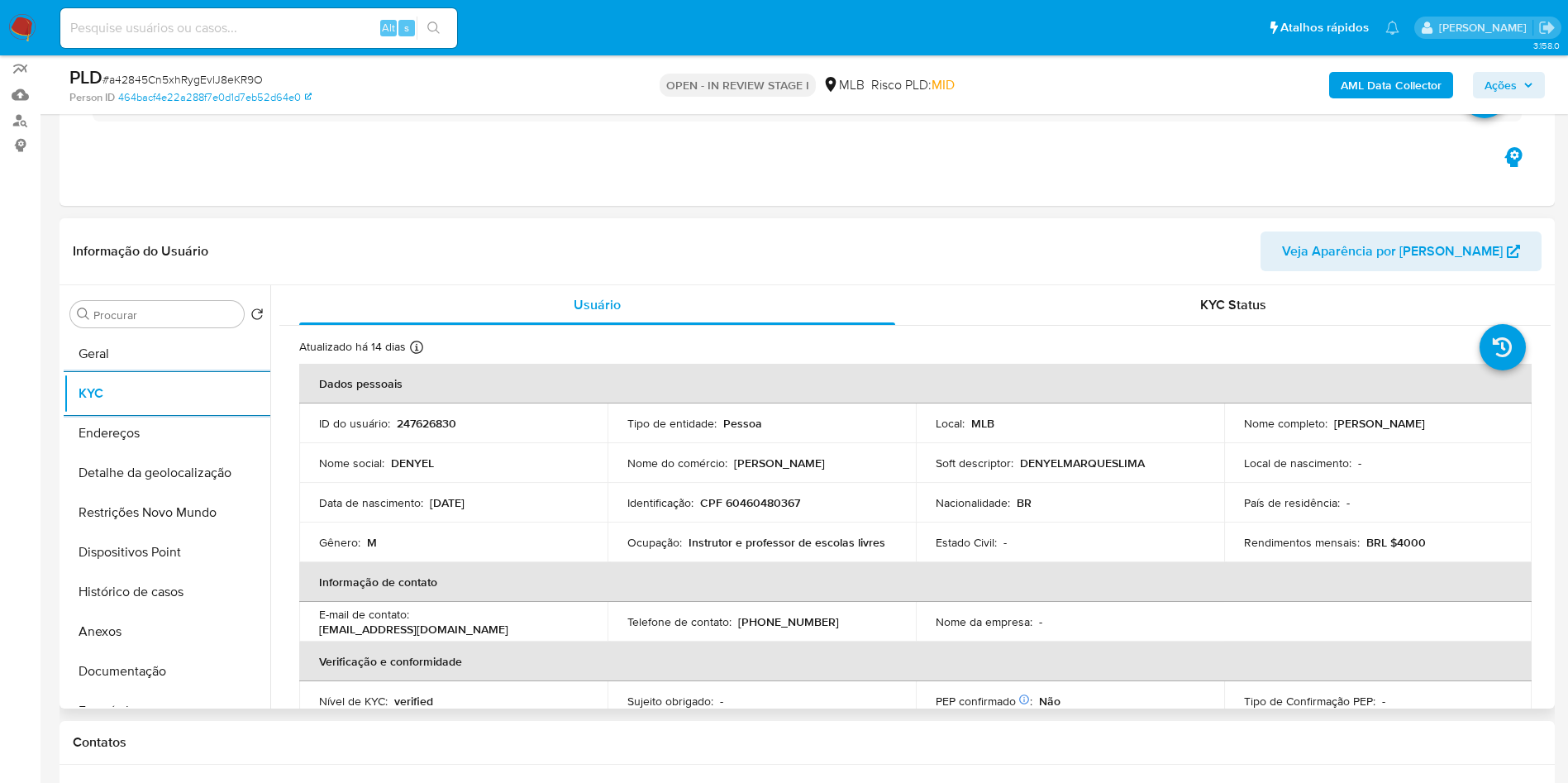
scroll to position [688, 0]
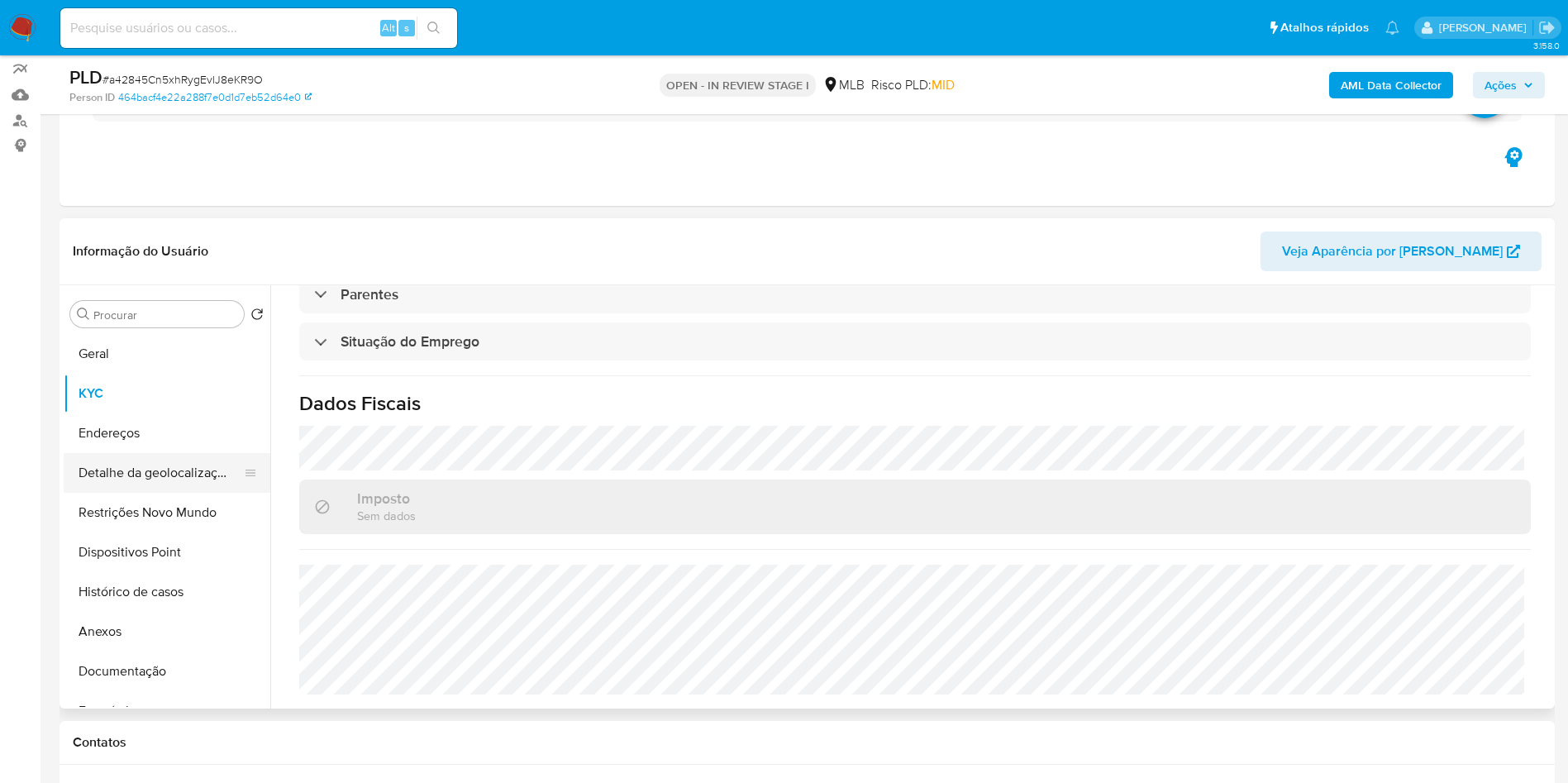
click at [163, 493] on button "Detalhe da geolocalização" at bounding box center [160, 472] width 193 height 40
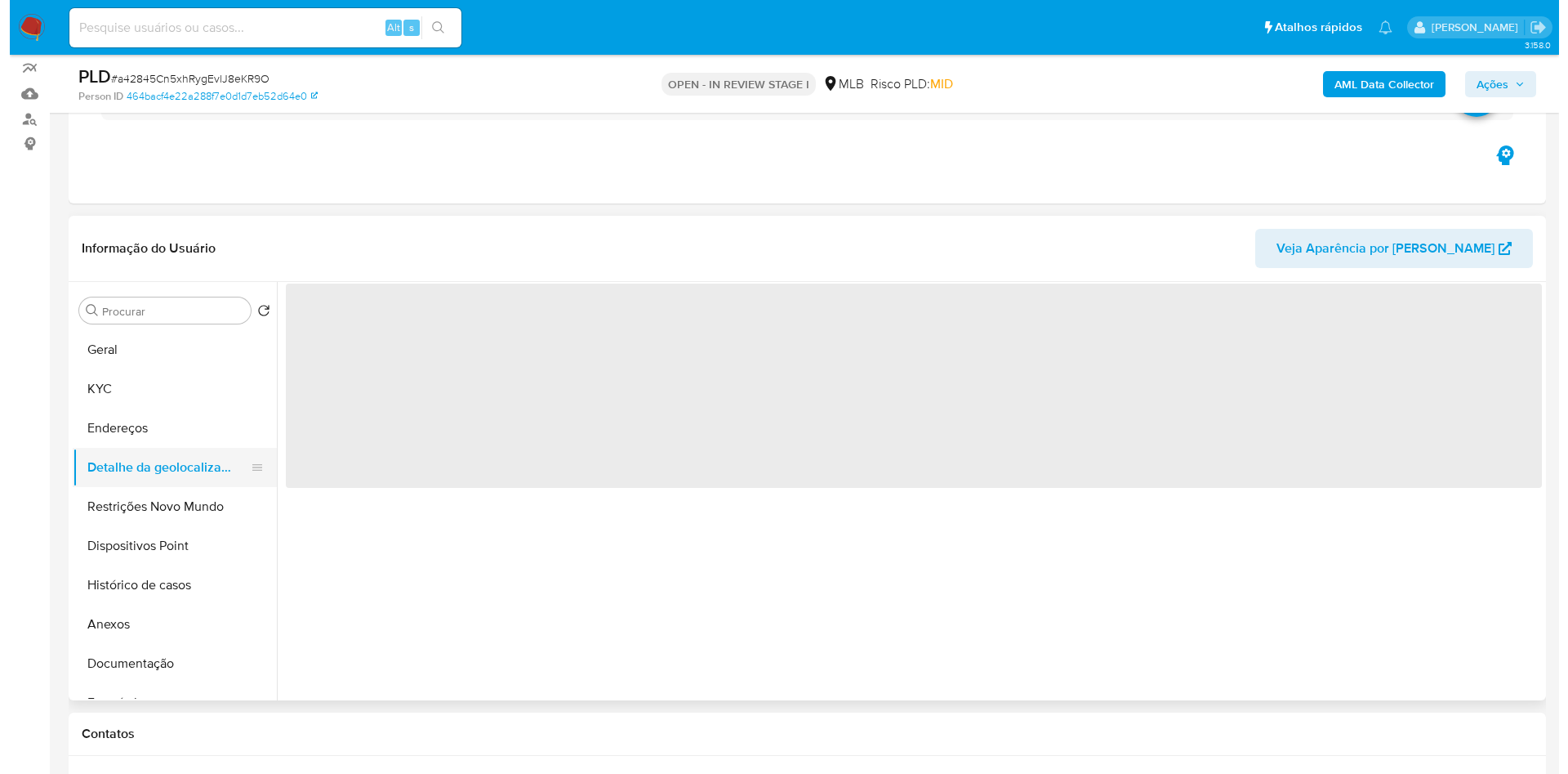
scroll to position [0, 0]
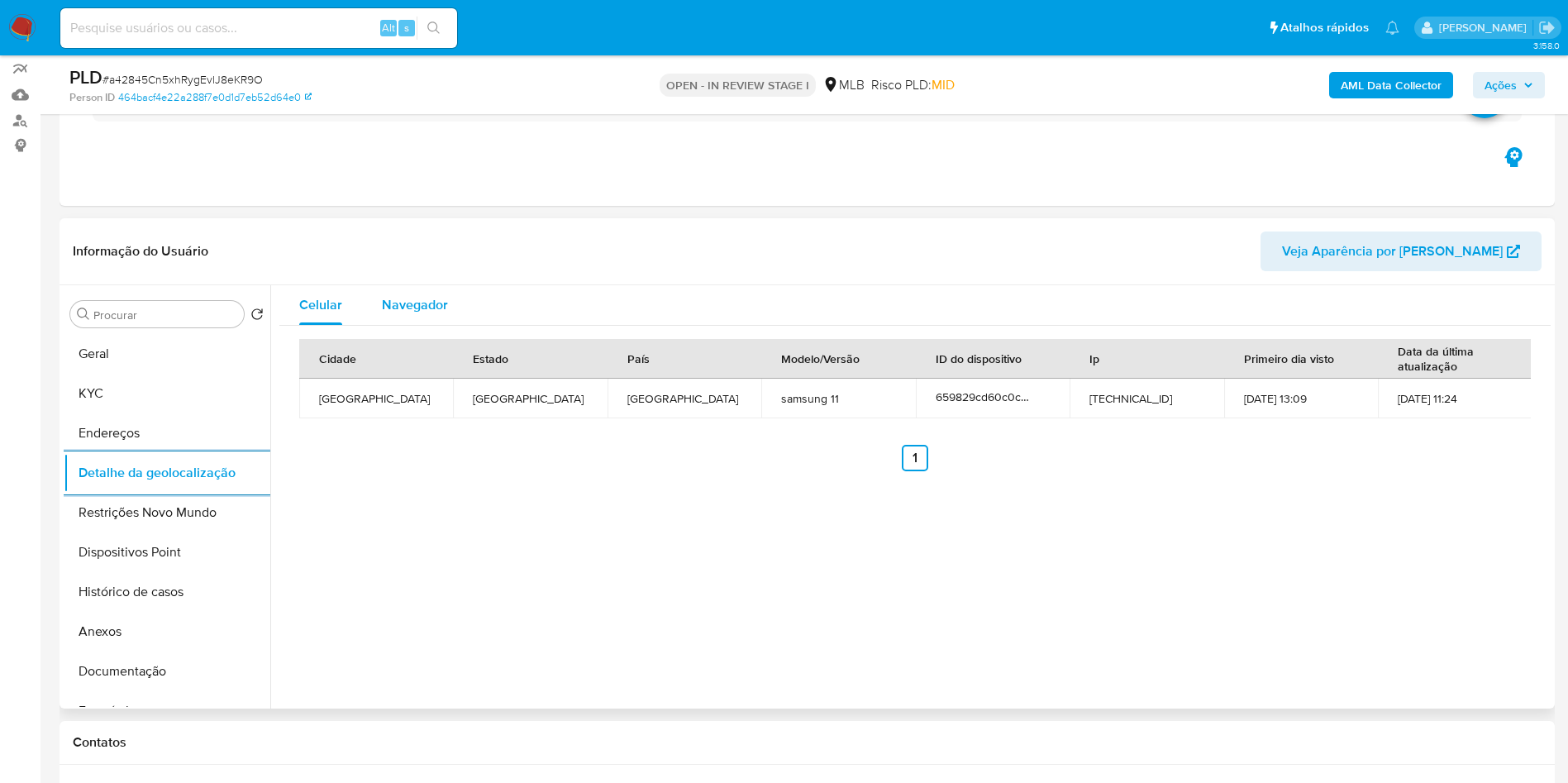
click at [397, 314] on div "Navegador" at bounding box center [415, 304] width 66 height 40
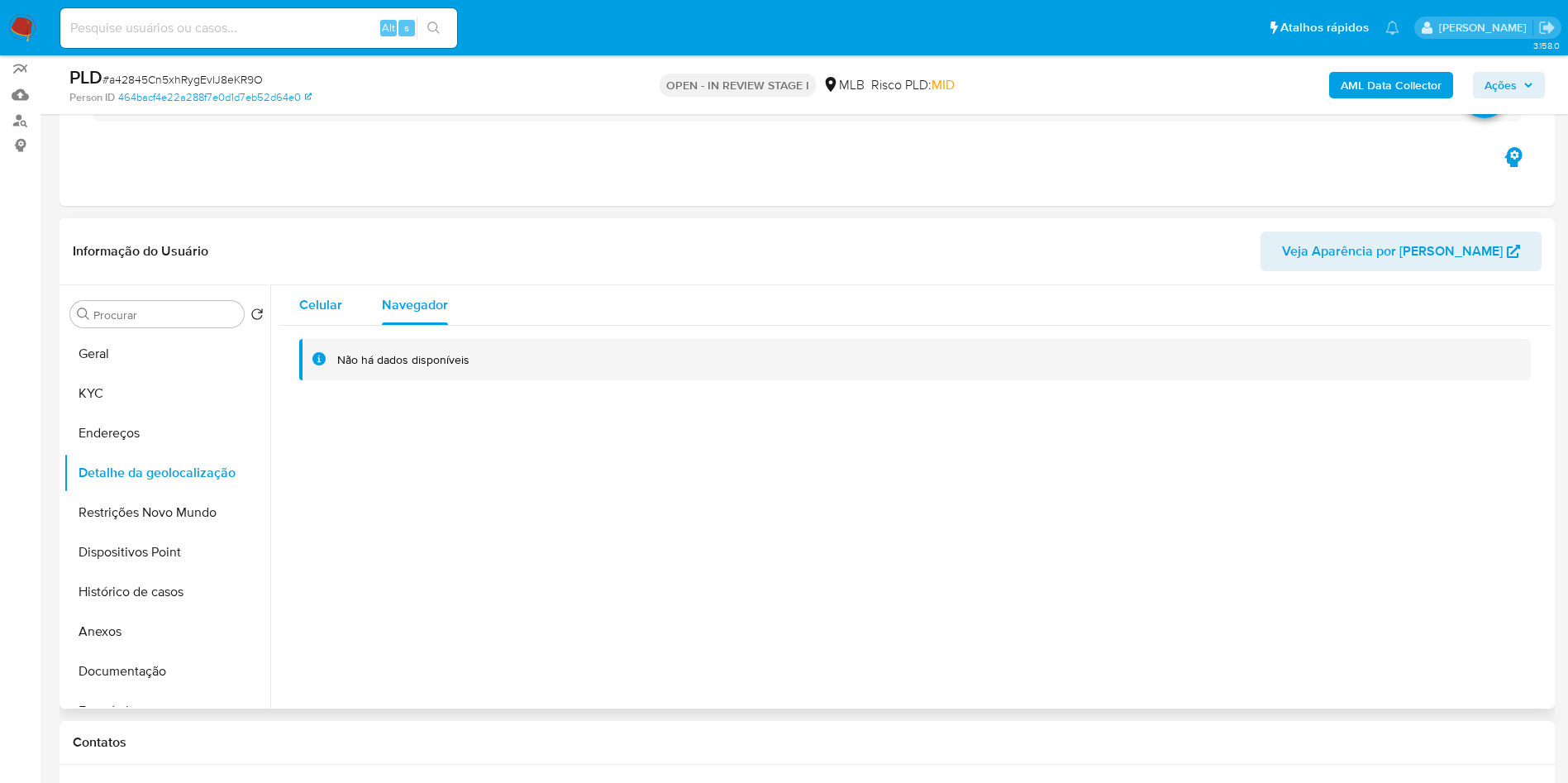
click at [331, 314] on span "Celular" at bounding box center [321, 304] width 43 height 19
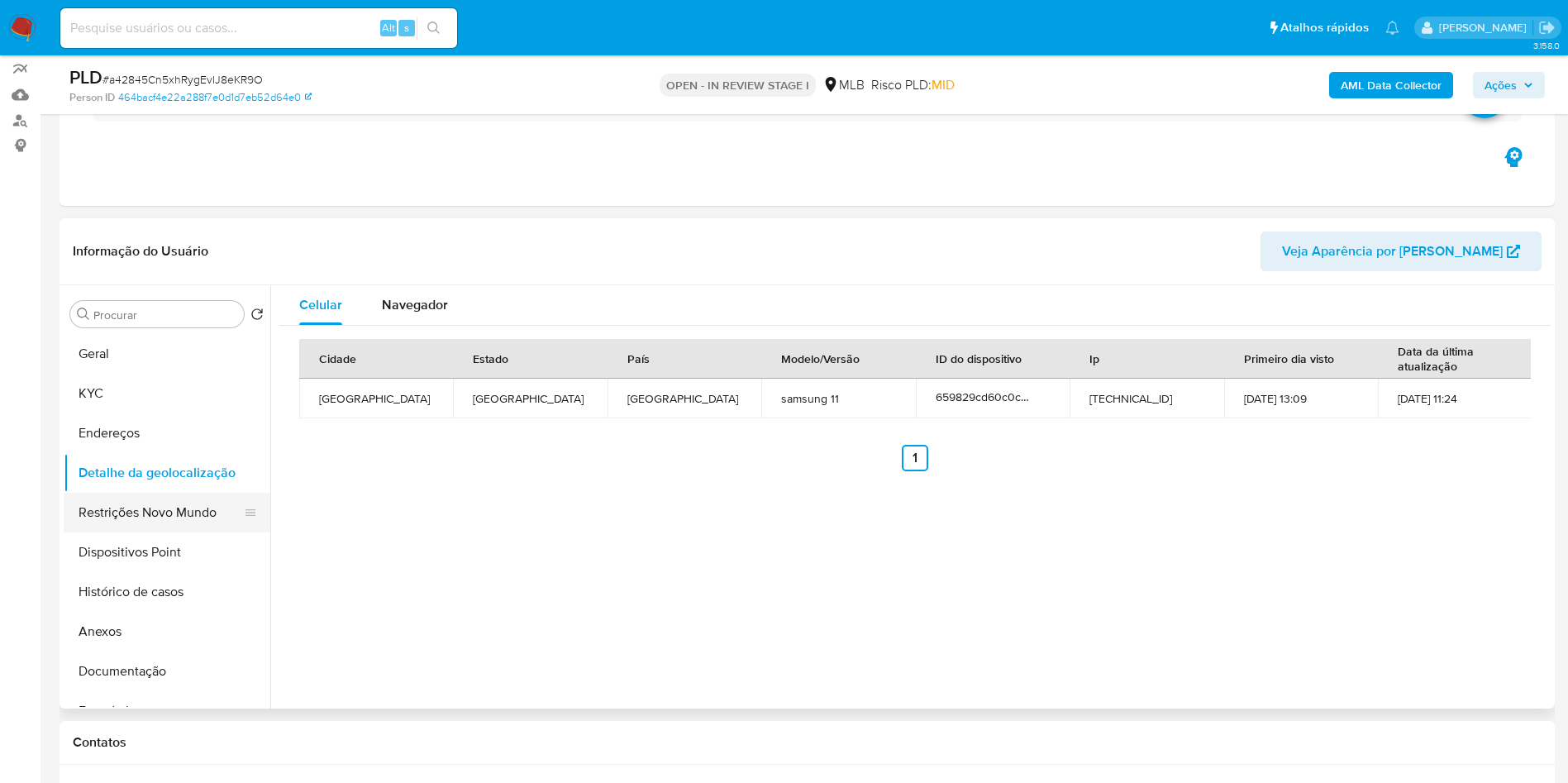
click at [128, 532] on button "Restrições Novo Mundo" at bounding box center [160, 512] width 193 height 40
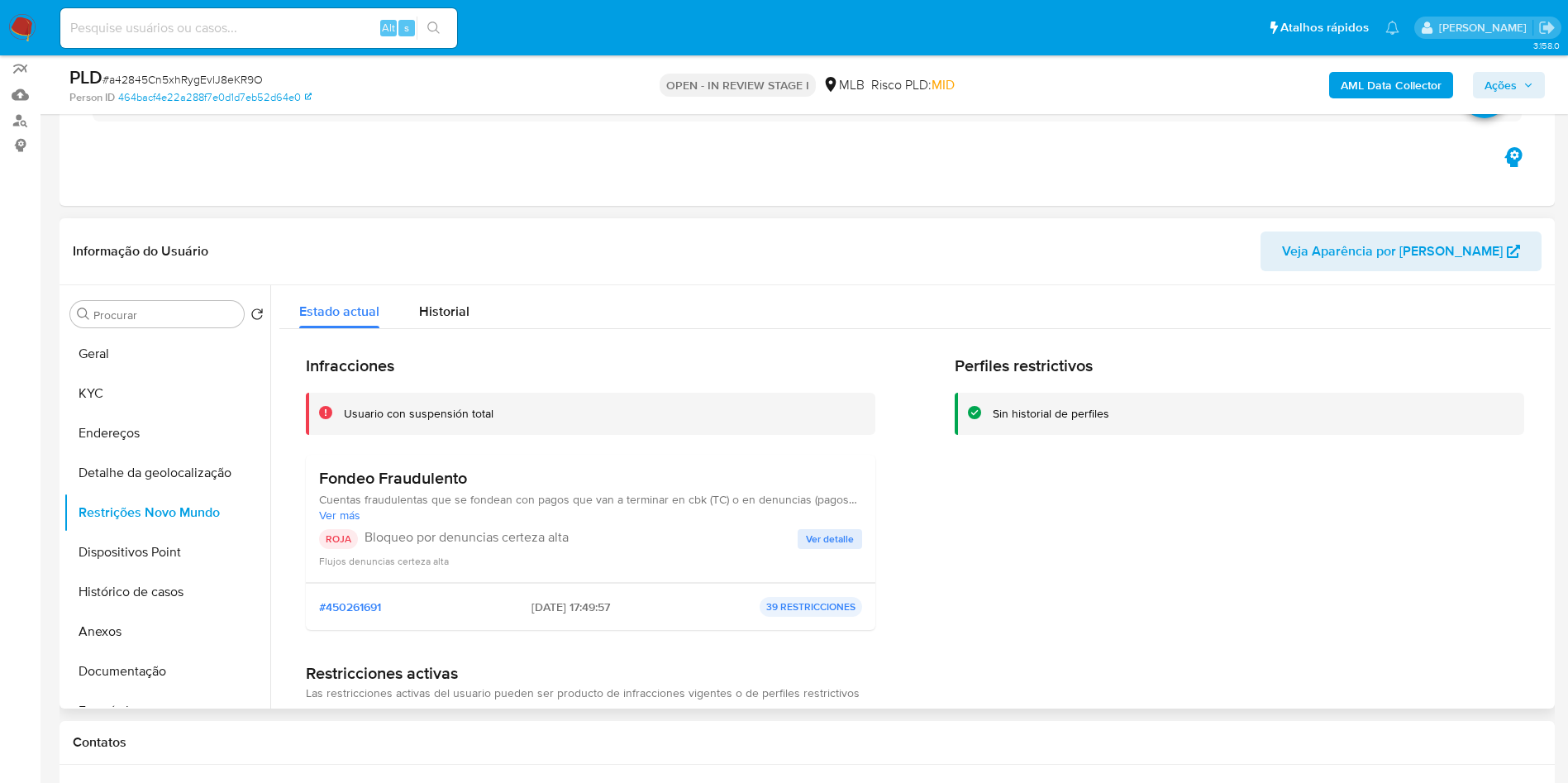
click at [840, 569] on div "ROJA Bloqueo por denuncias certeza alta Ver detalle Flujos denuncias certeza al…" at bounding box center [590, 549] width 543 height 40
click at [835, 547] on span "Ver detalle" at bounding box center [830, 539] width 48 height 17
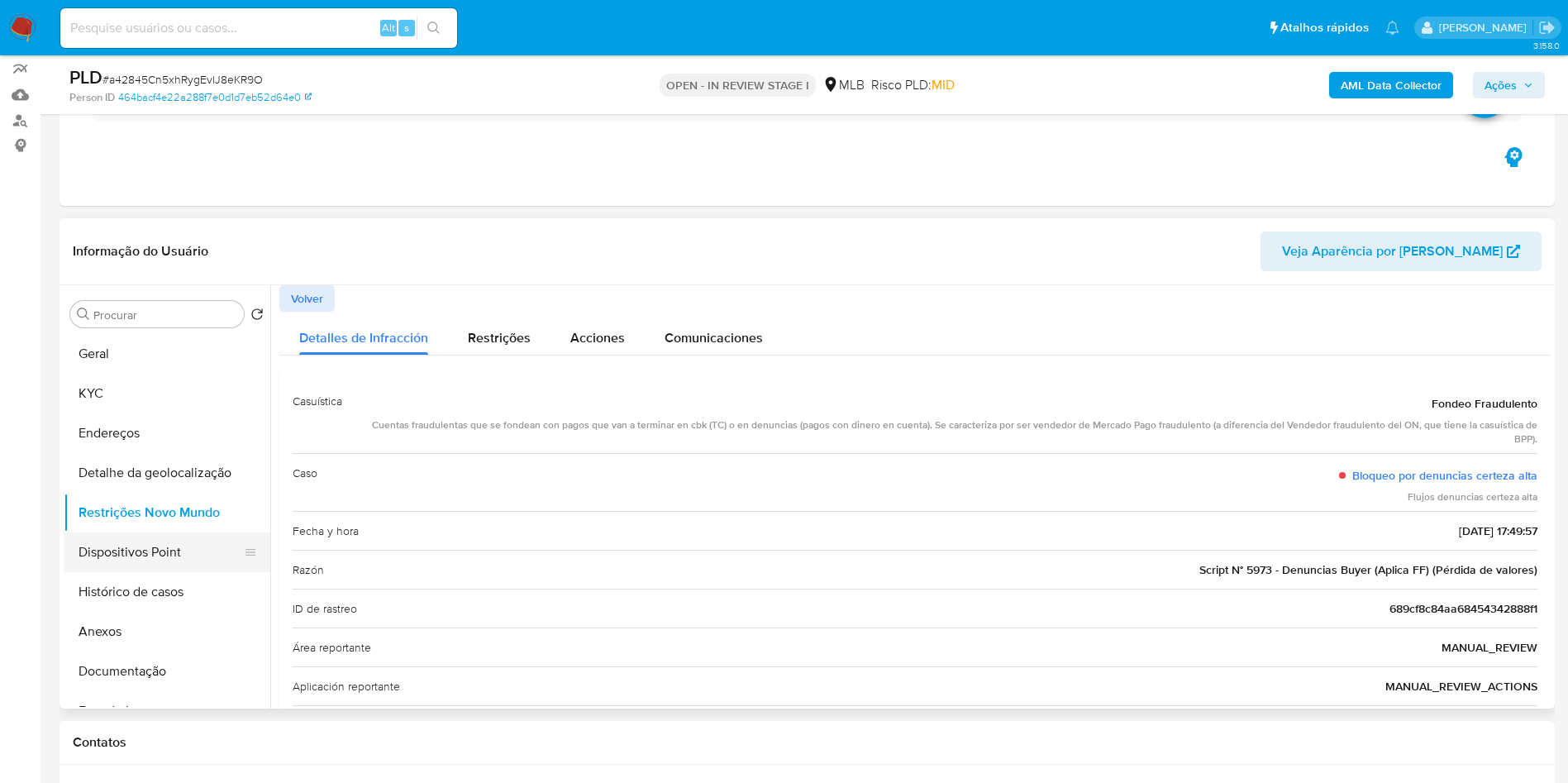
click at [151, 571] on button "Dispositivos Point" at bounding box center [160, 551] width 193 height 40
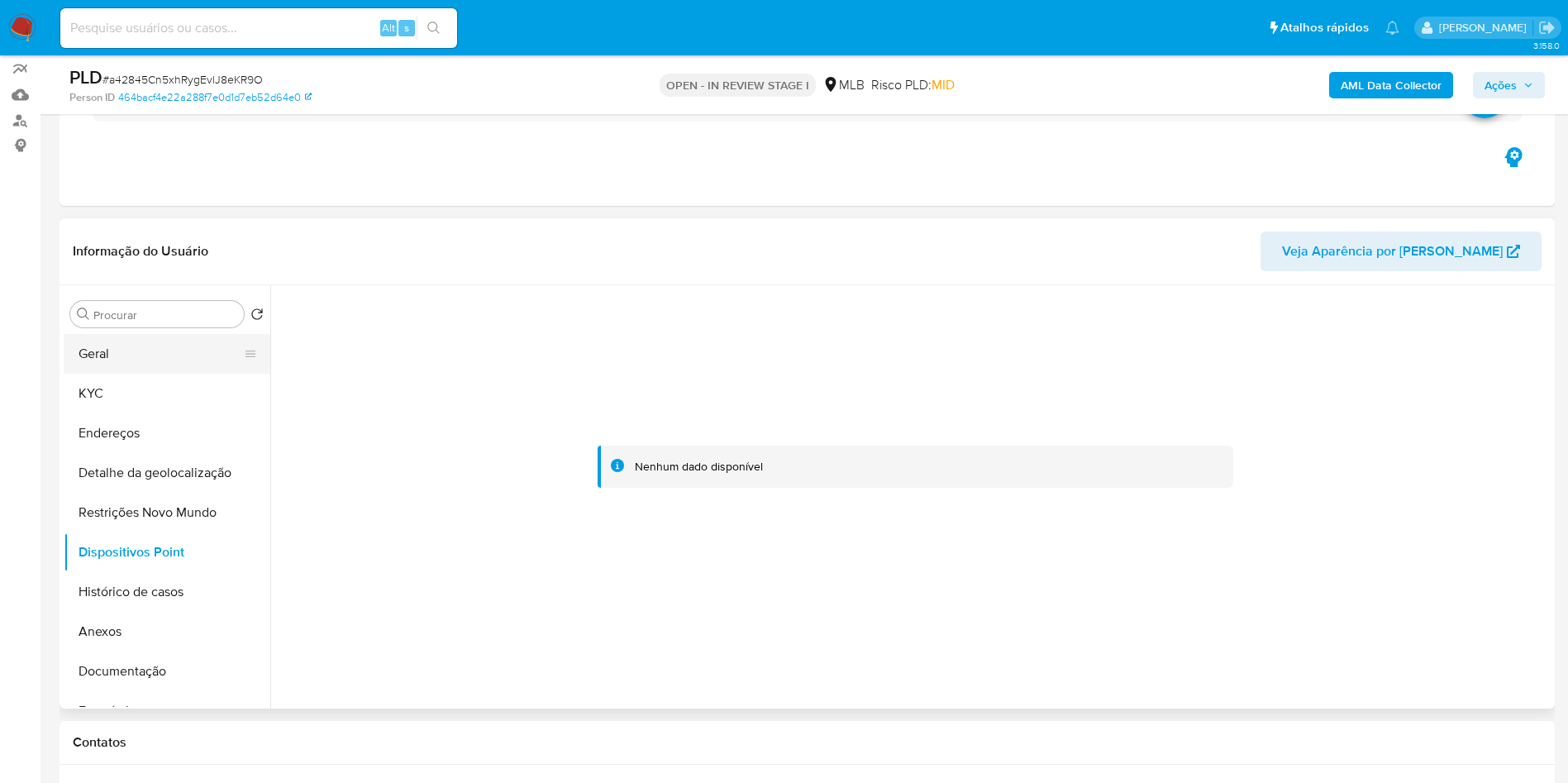
click at [118, 373] on button "Geral" at bounding box center [160, 353] width 193 height 40
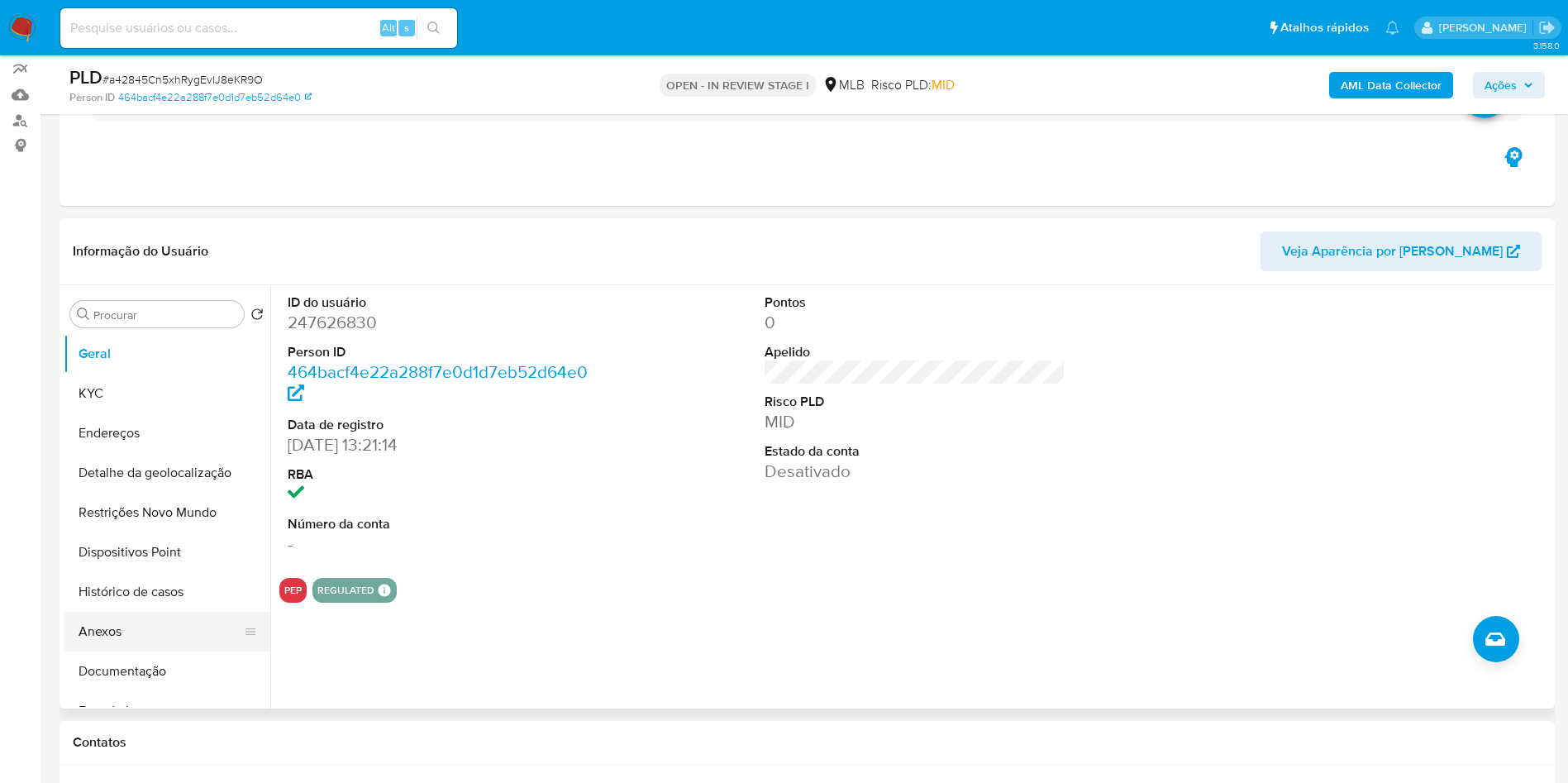
click at [129, 652] on button "Anexos" at bounding box center [160, 631] width 193 height 40
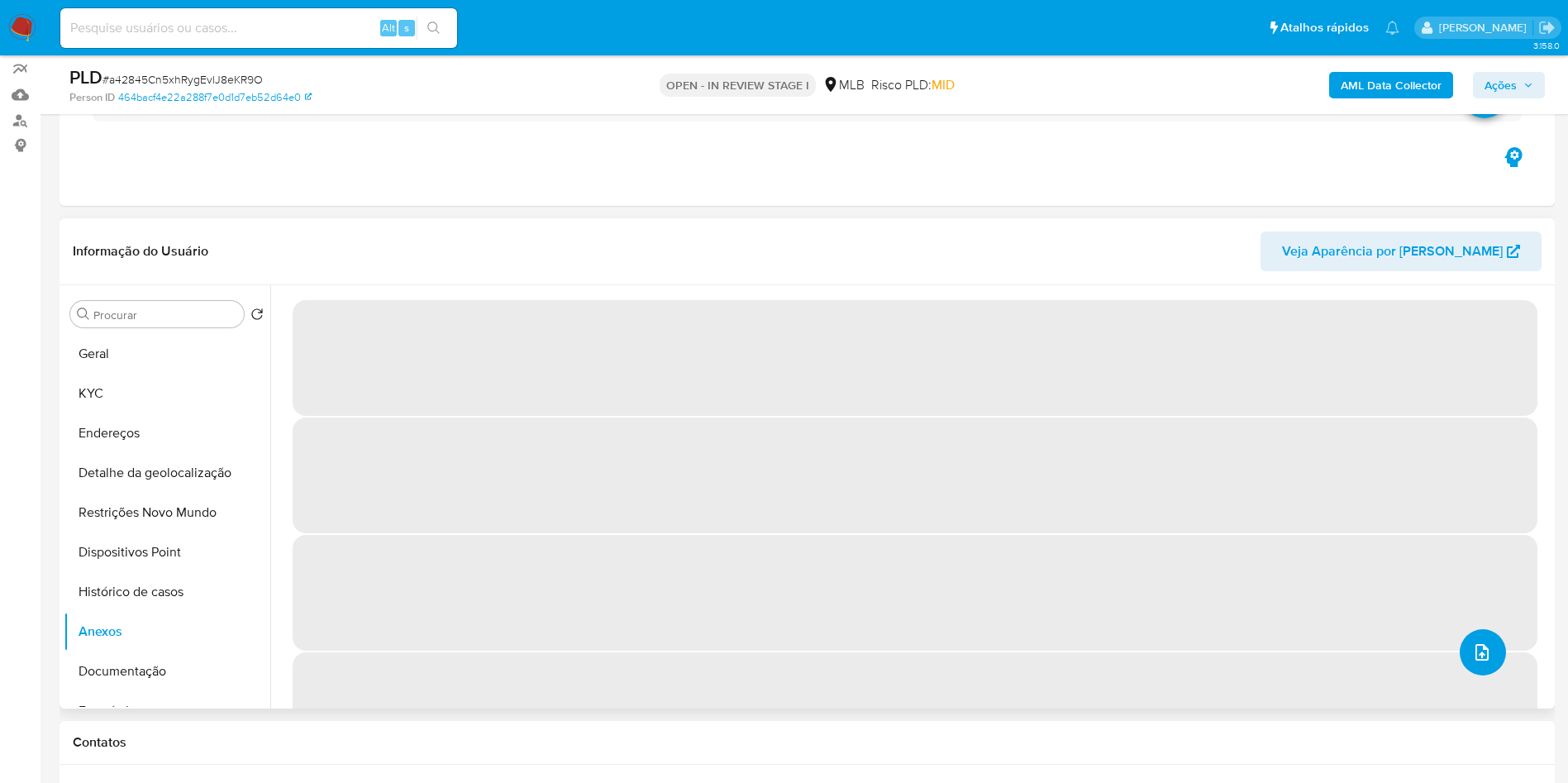
click at [1492, 675] on button "upload-file" at bounding box center [1483, 652] width 46 height 46
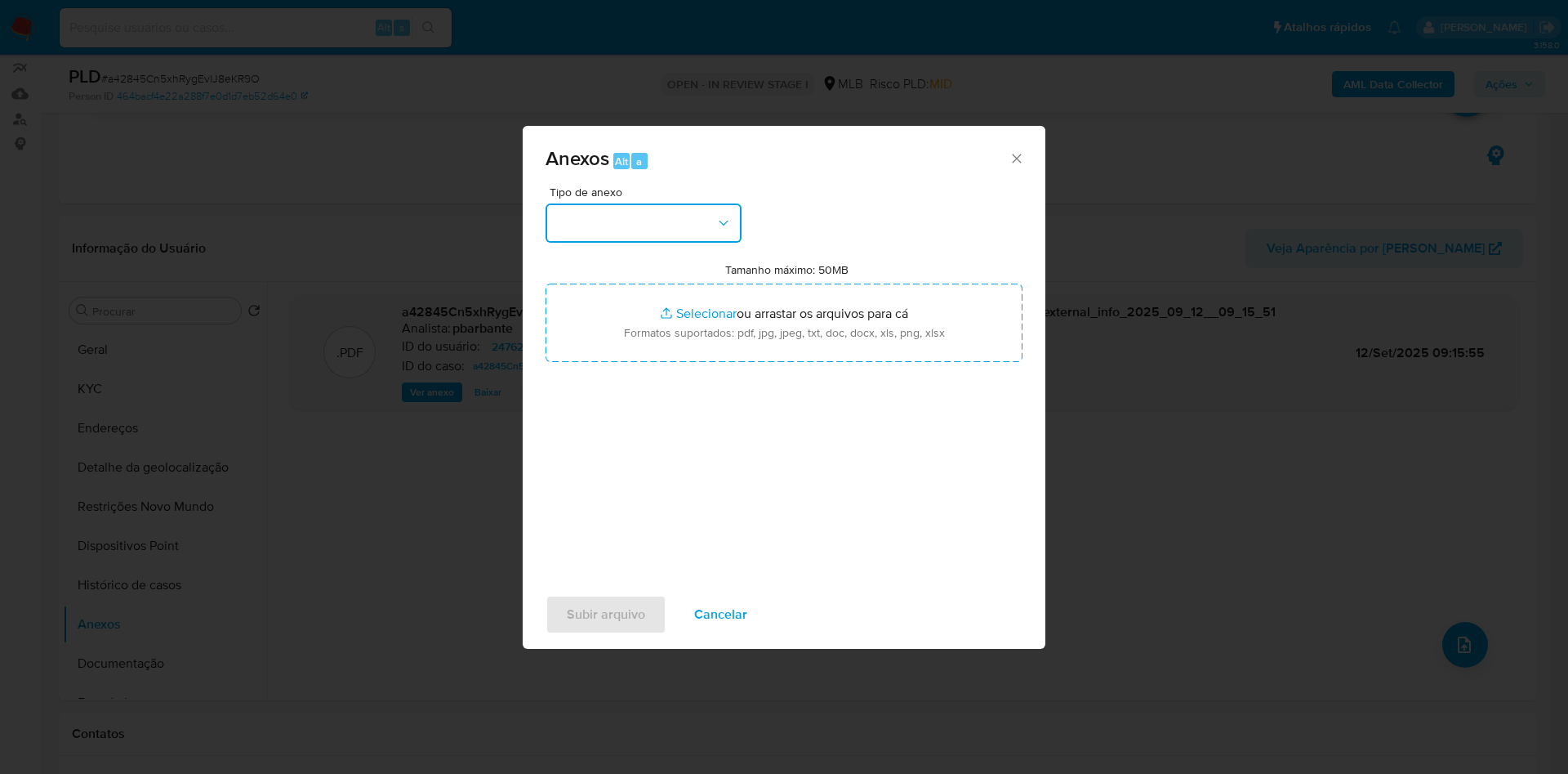
click at [656, 203] on button "button" at bounding box center [644, 223] width 196 height 39
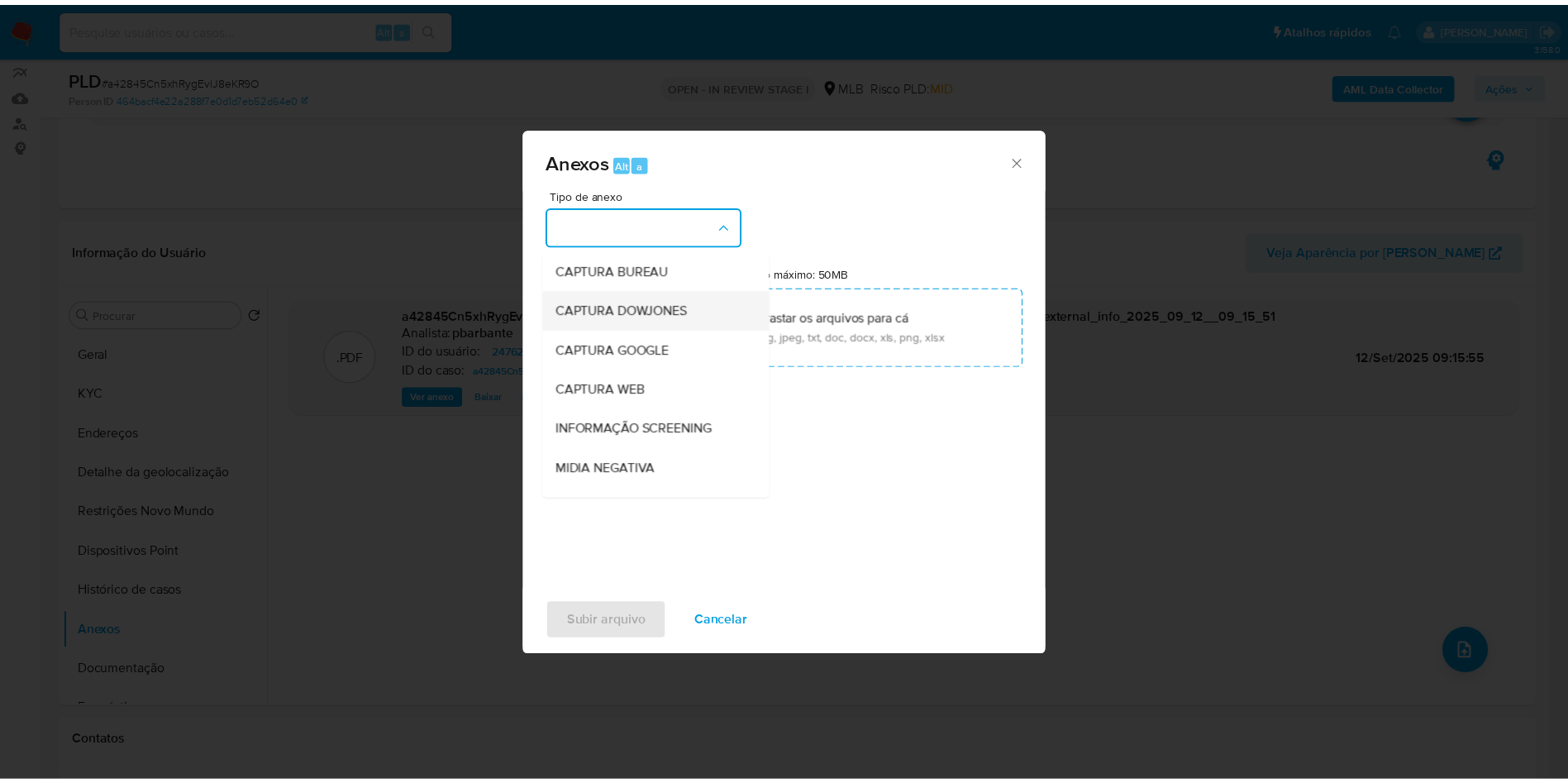
scroll to position [221, 0]
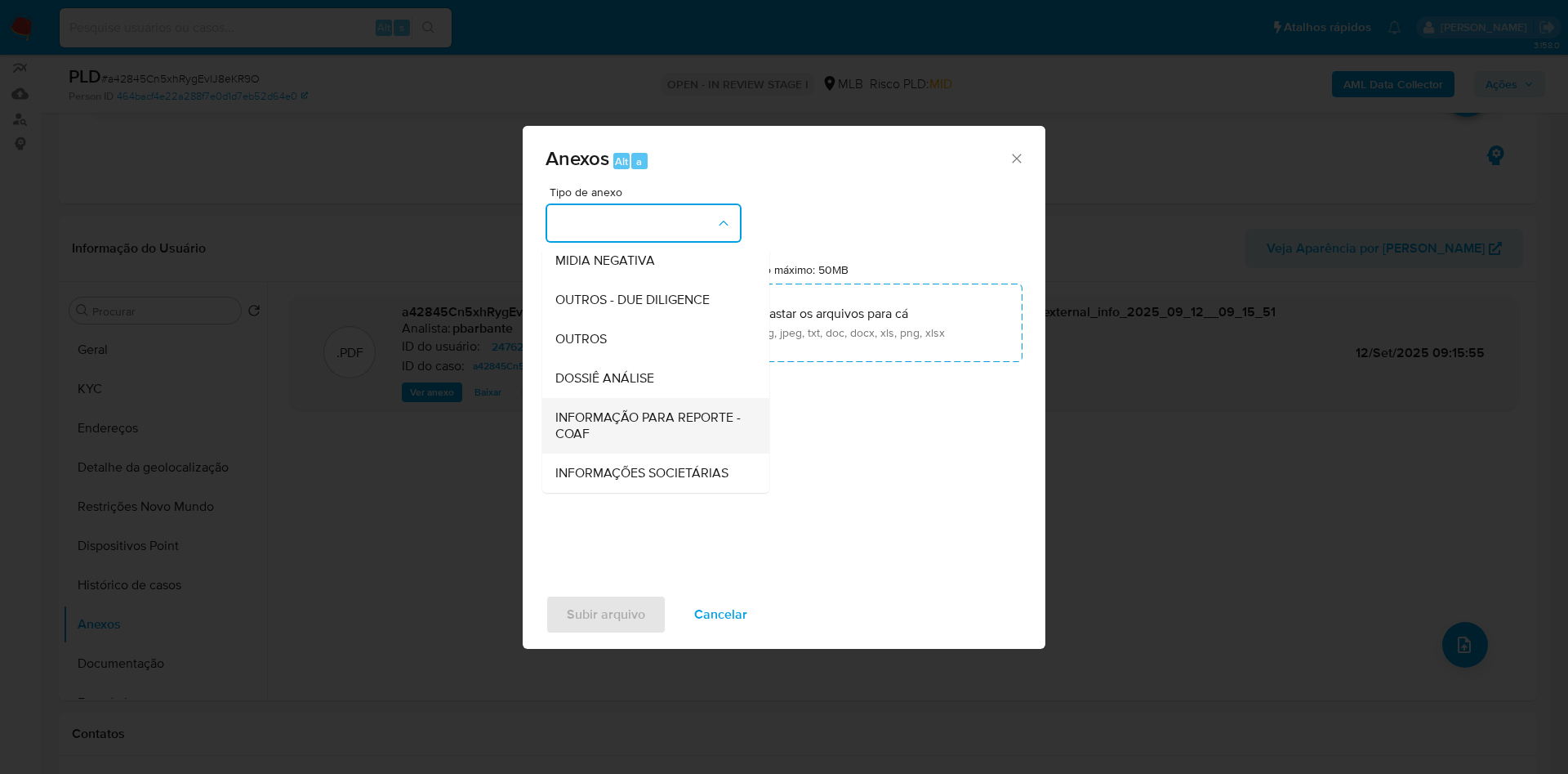
click at [603, 410] on span "INFORMAÇÃO PARA REPORTE - COAF" at bounding box center [651, 426] width 191 height 33
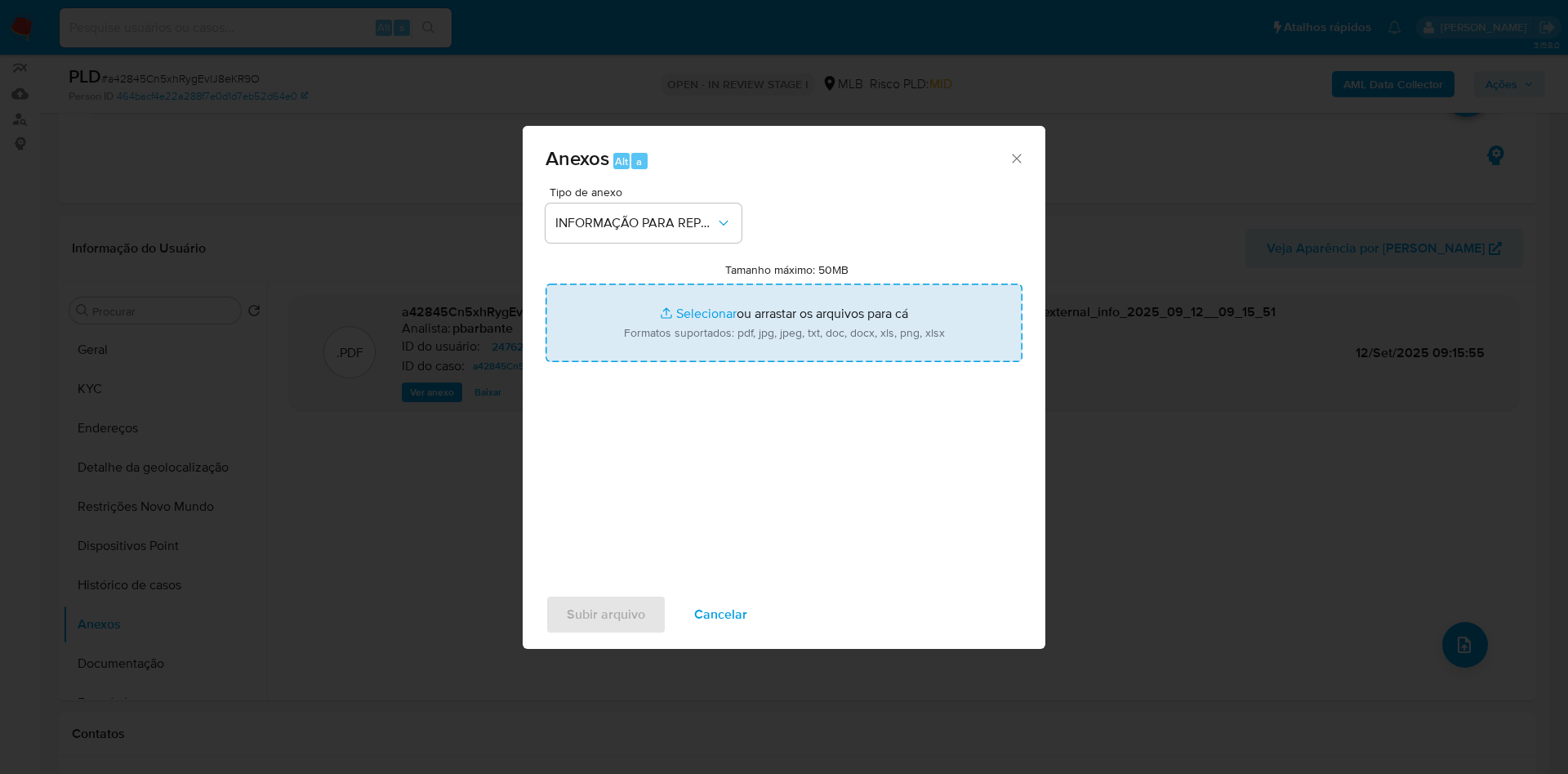
type input "C:\fakepath\Mulan 247626830_2025_09_10_10_54_17.xlsx"
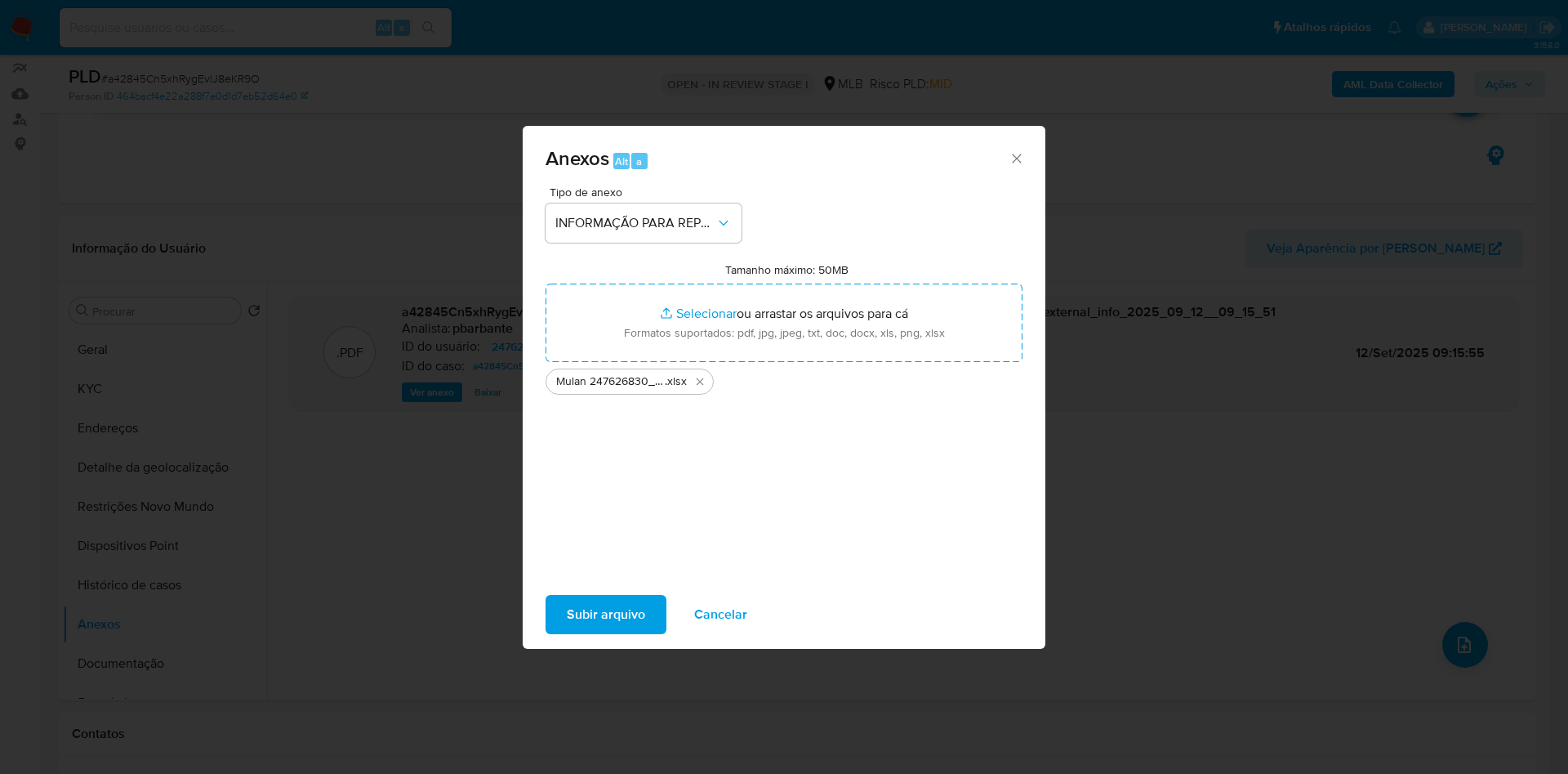
click at [589, 632] on span "Subir arquivo" at bounding box center [606, 615] width 78 height 36
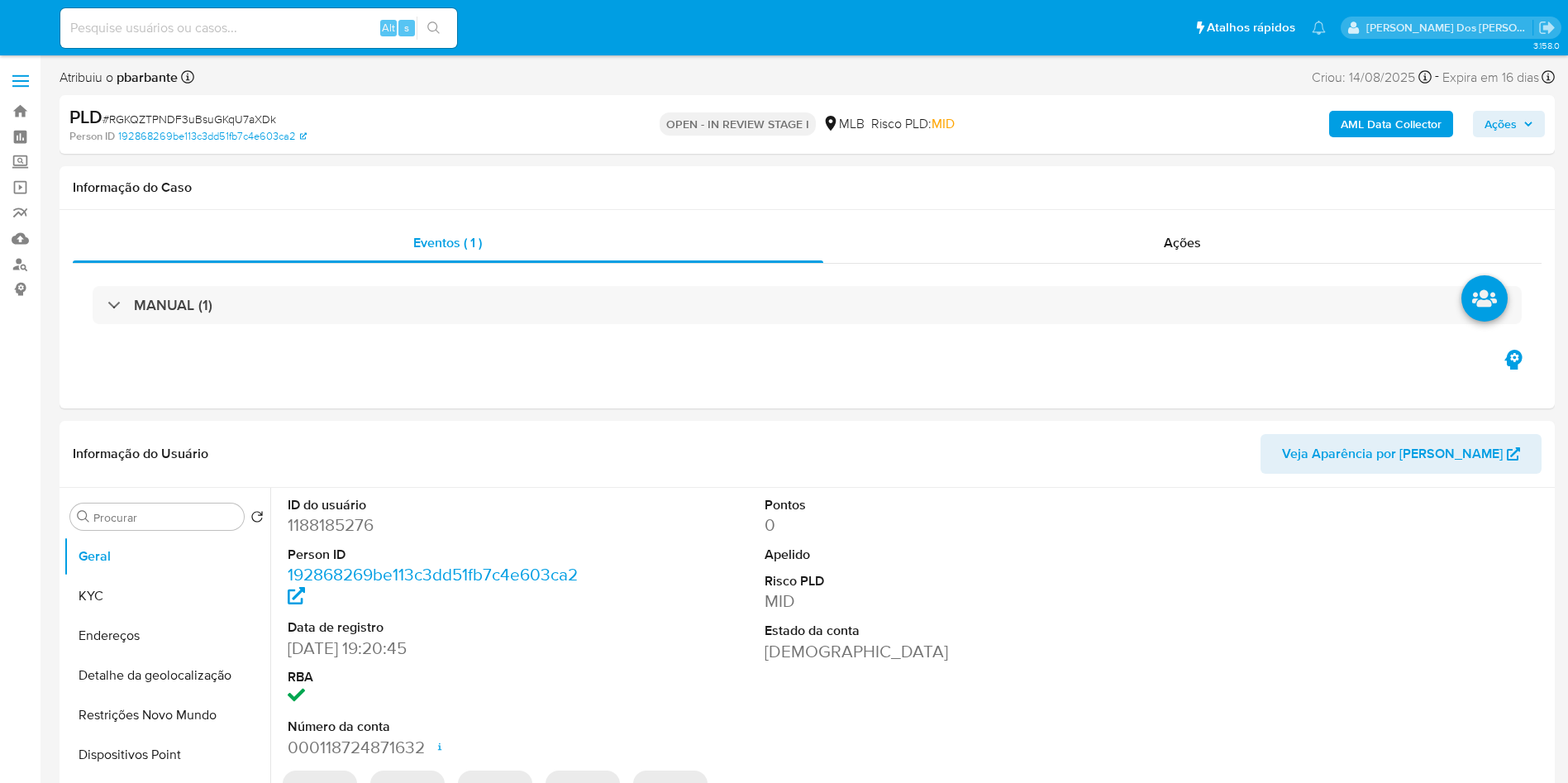
select select "10"
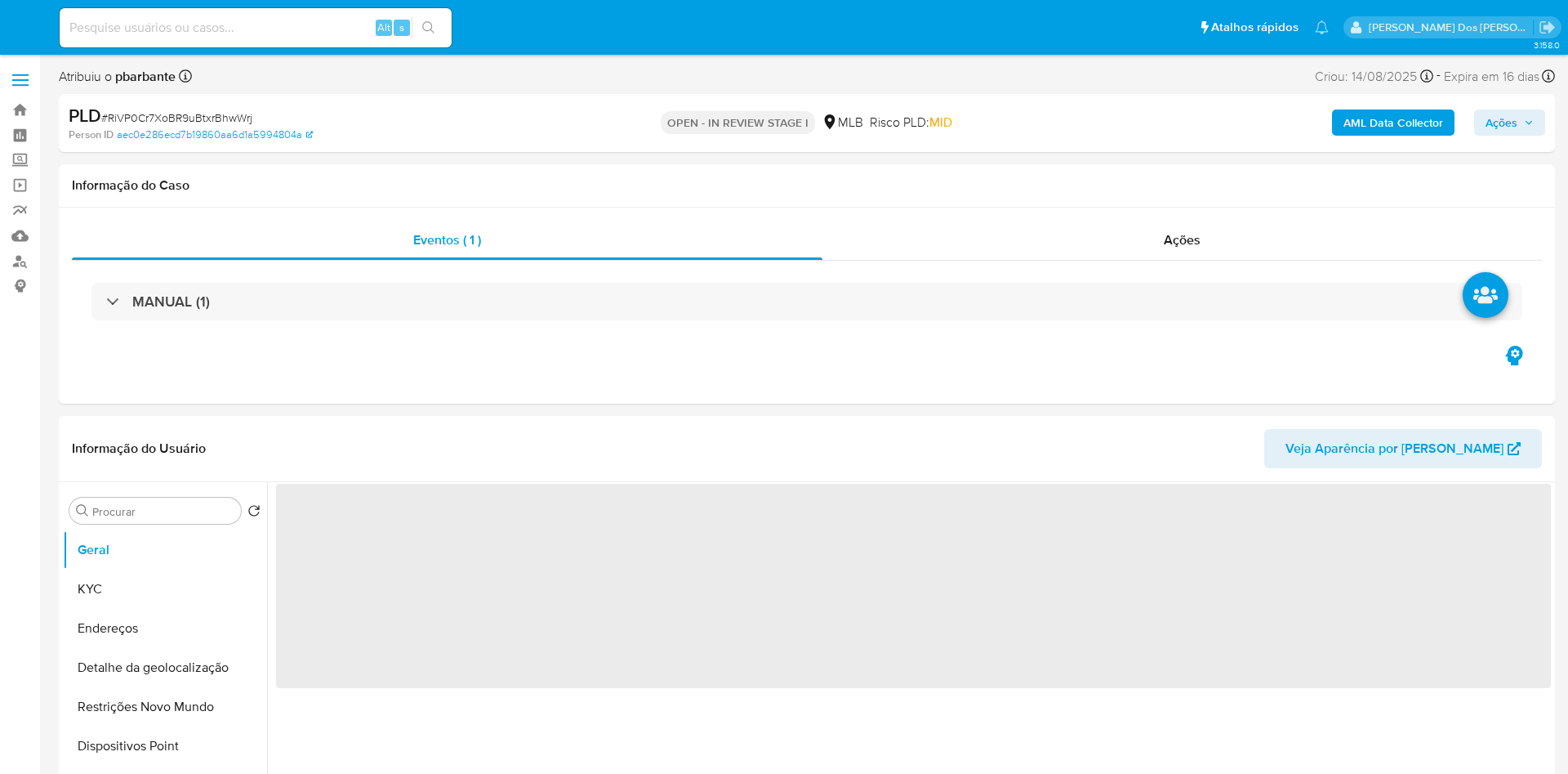
select select "10"
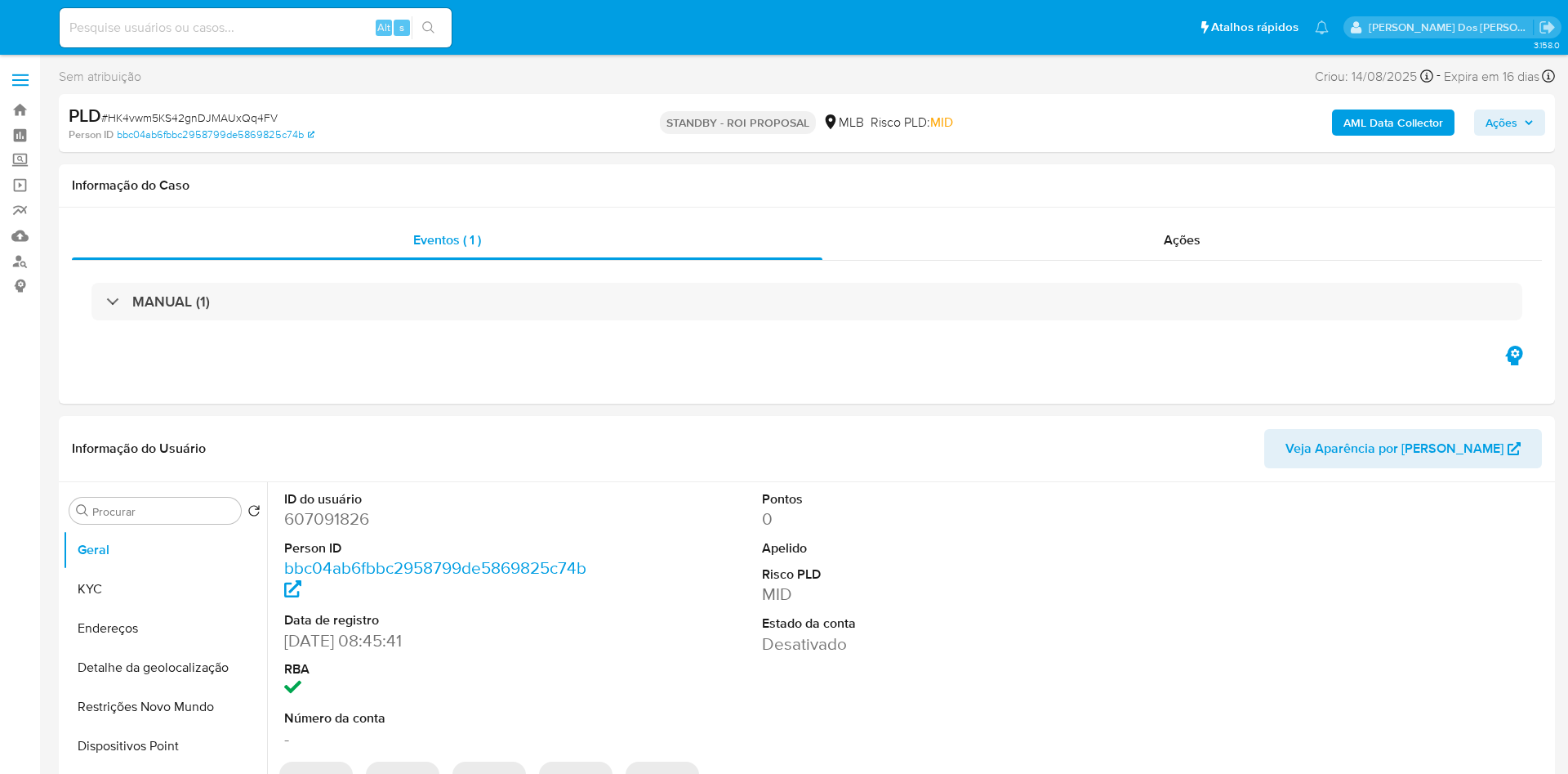
select select "10"
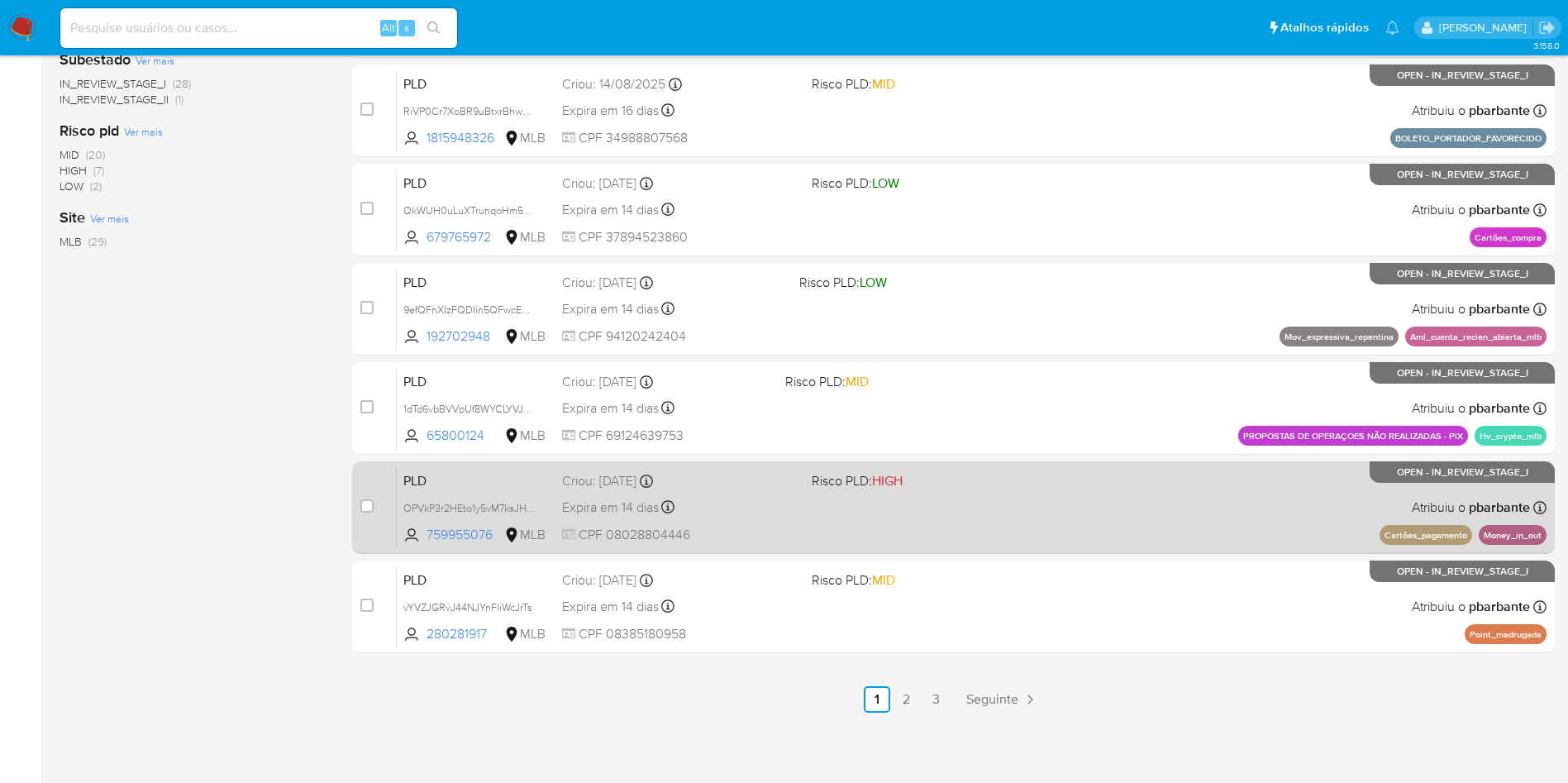
scroll to position [714, 0]
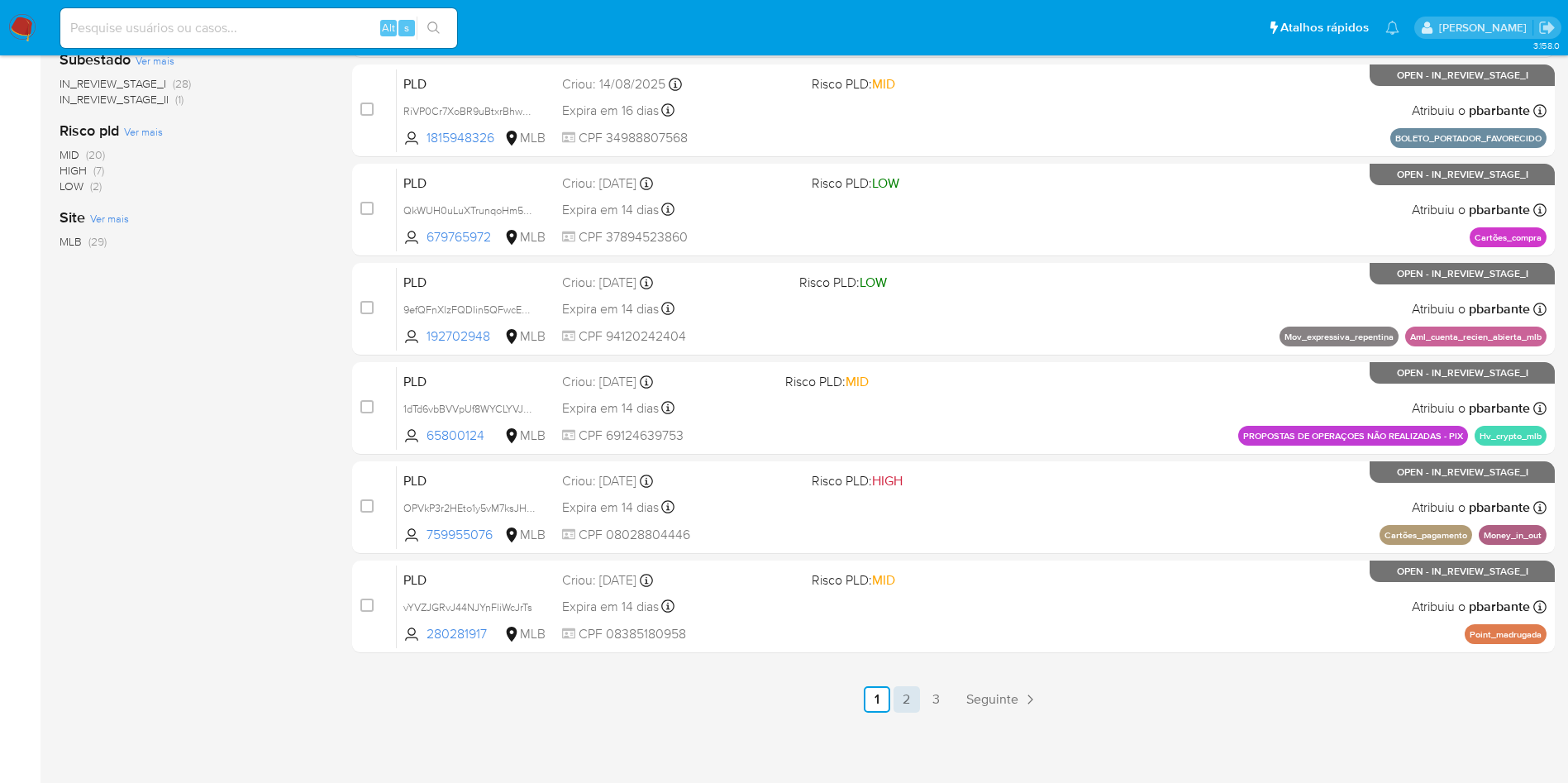
click at [920, 701] on link "2" at bounding box center [906, 699] width 27 height 27
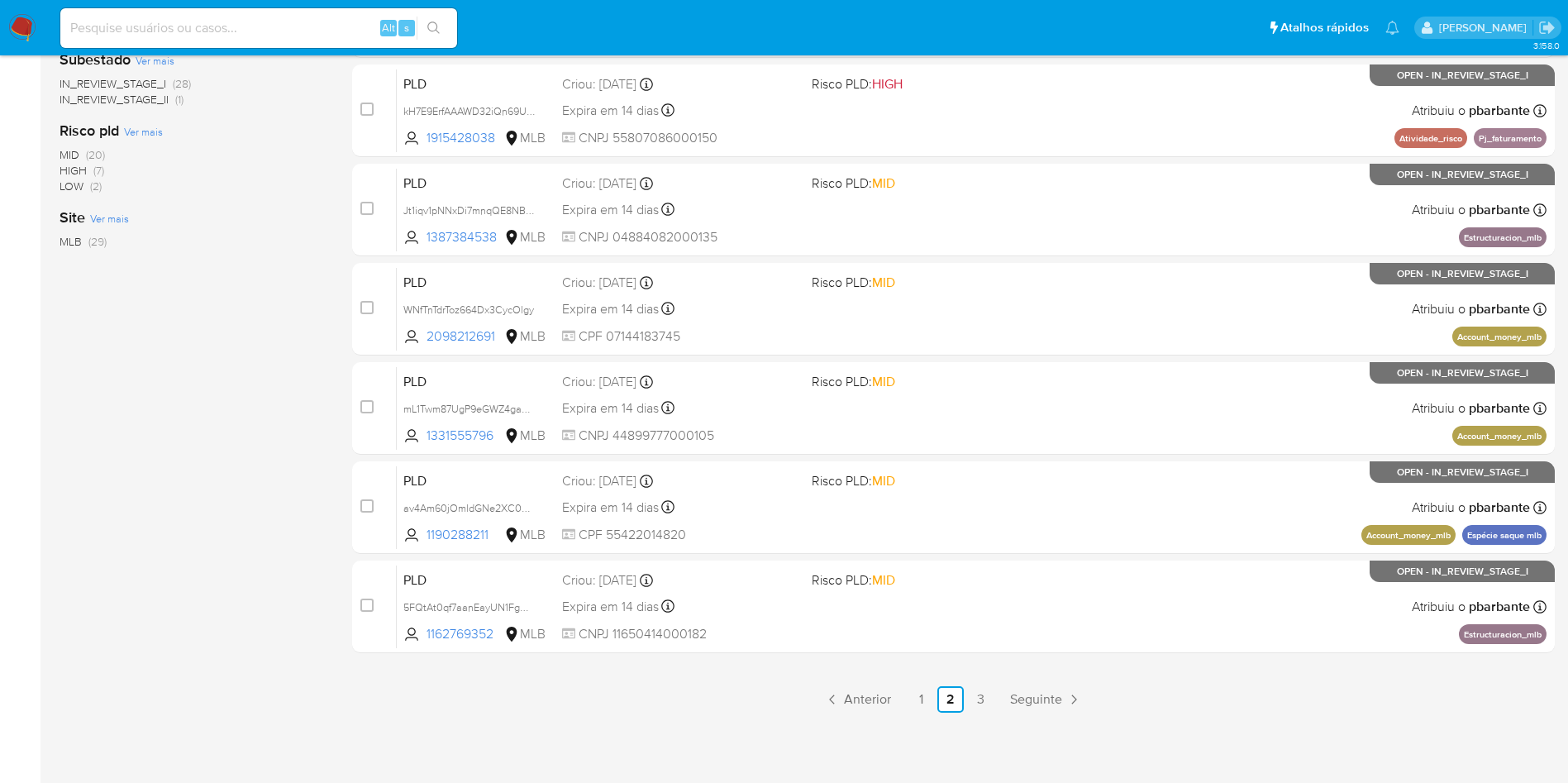
scroll to position [714, 0]
click at [934, 695] on link "1" at bounding box center [921, 699] width 27 height 27
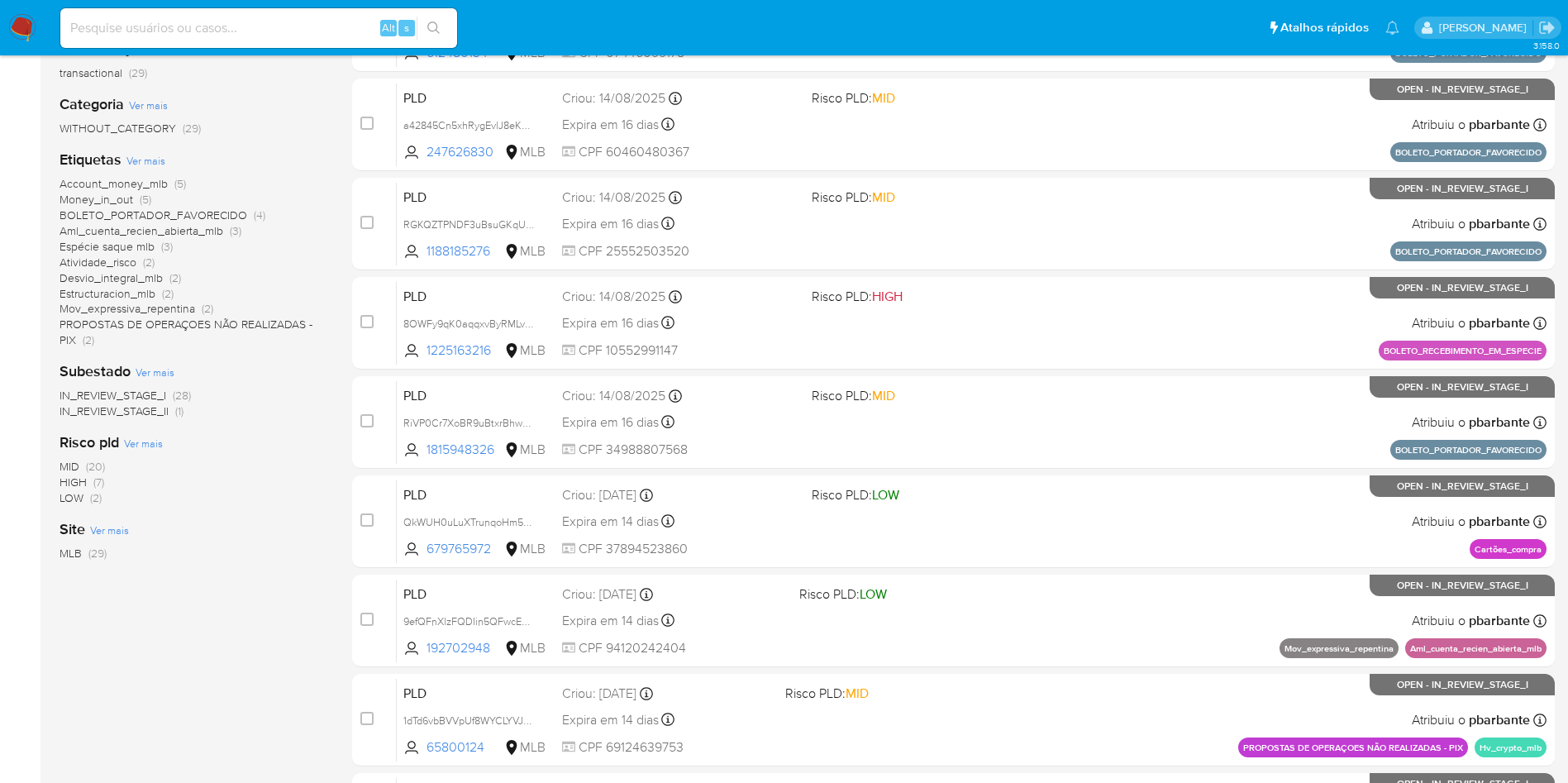
scroll to position [278, 0]
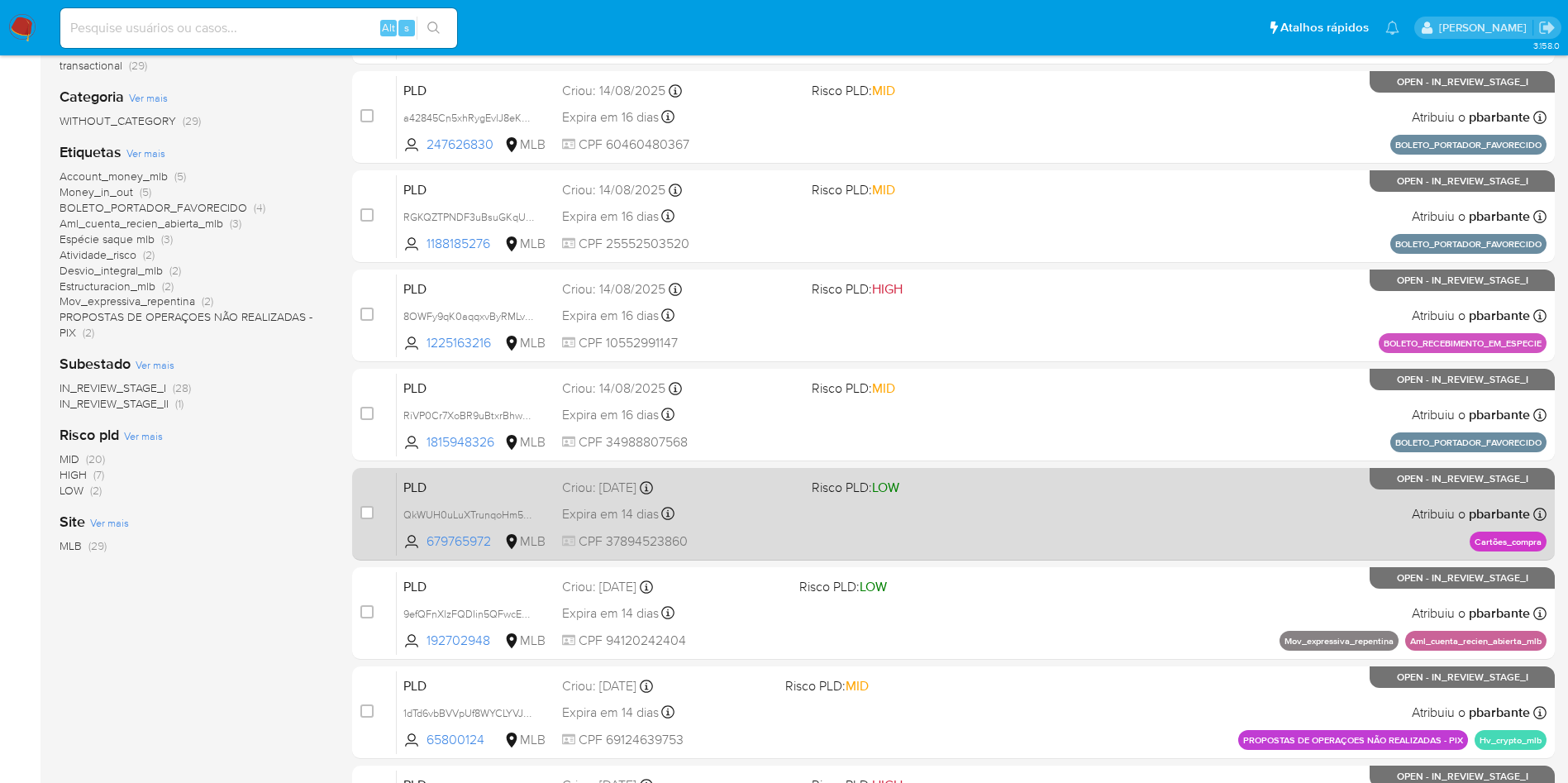
click at [967, 555] on div "PLD QkWUH0uLuXTrunqoHm5NAYfe 679765972 MLB Risco PLD: LOW Criou: 12/08/2025 Cri…" at bounding box center [971, 514] width 1150 height 84
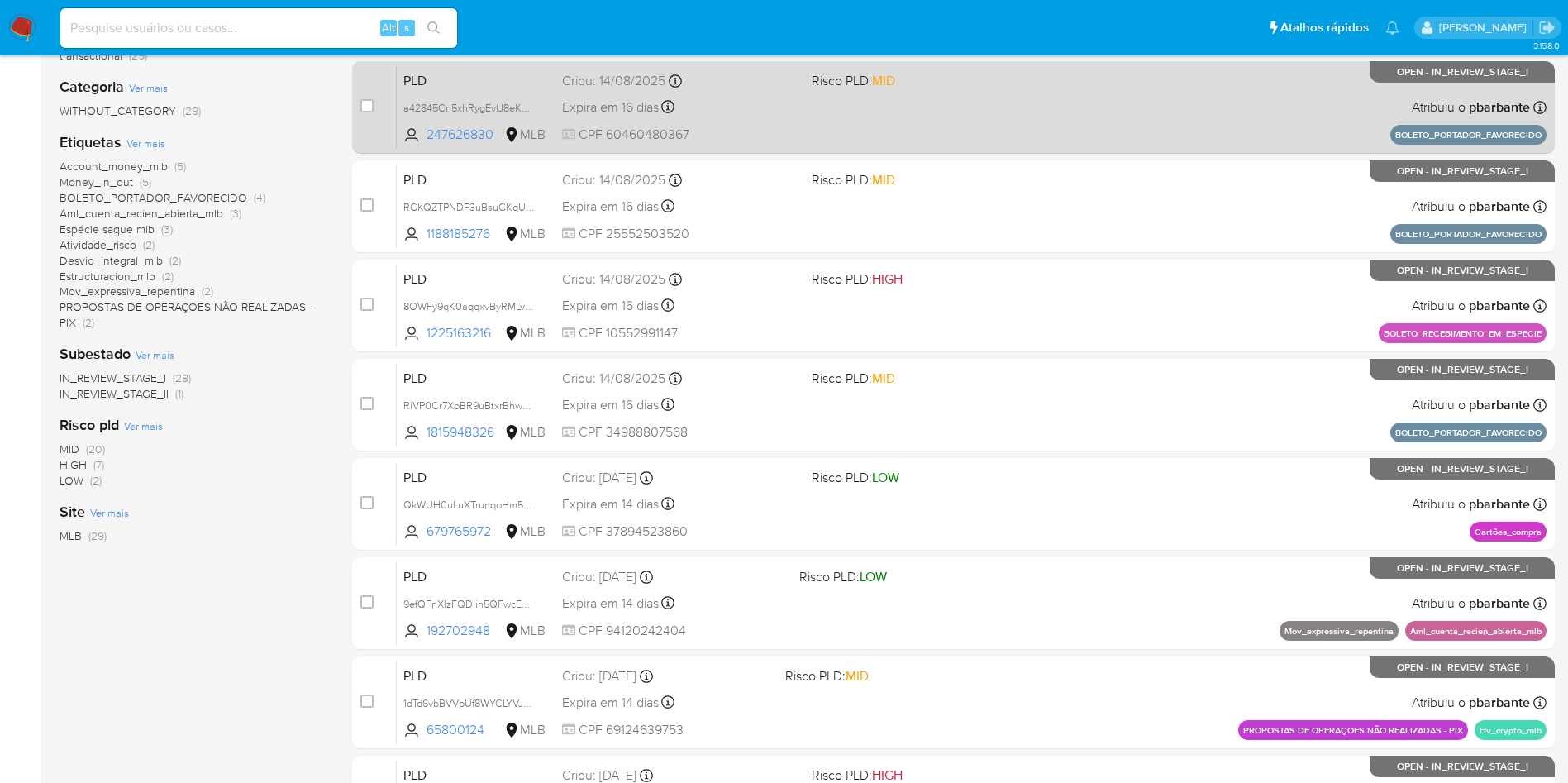
scroll to position [289, 0]
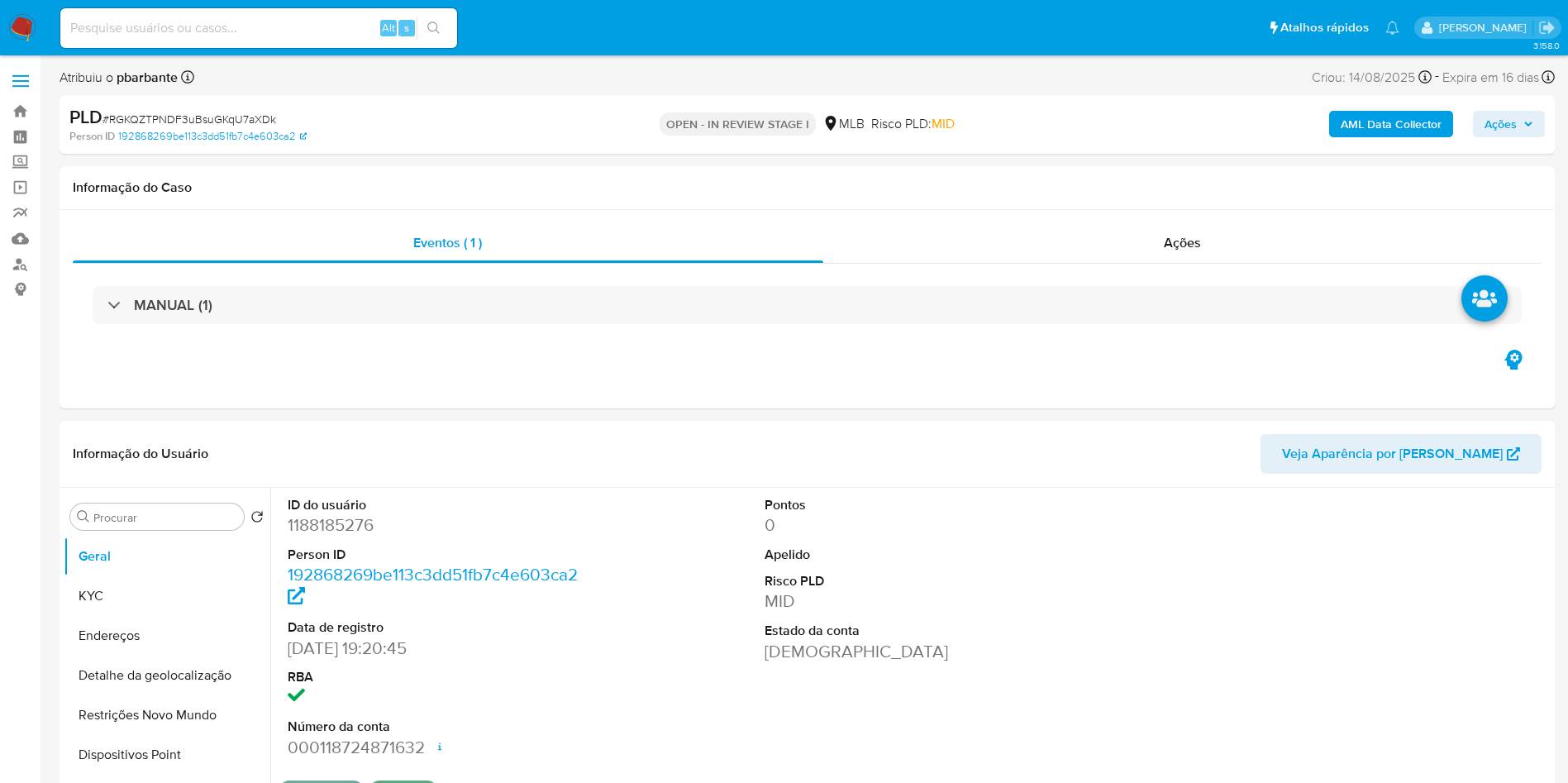
select select "10"
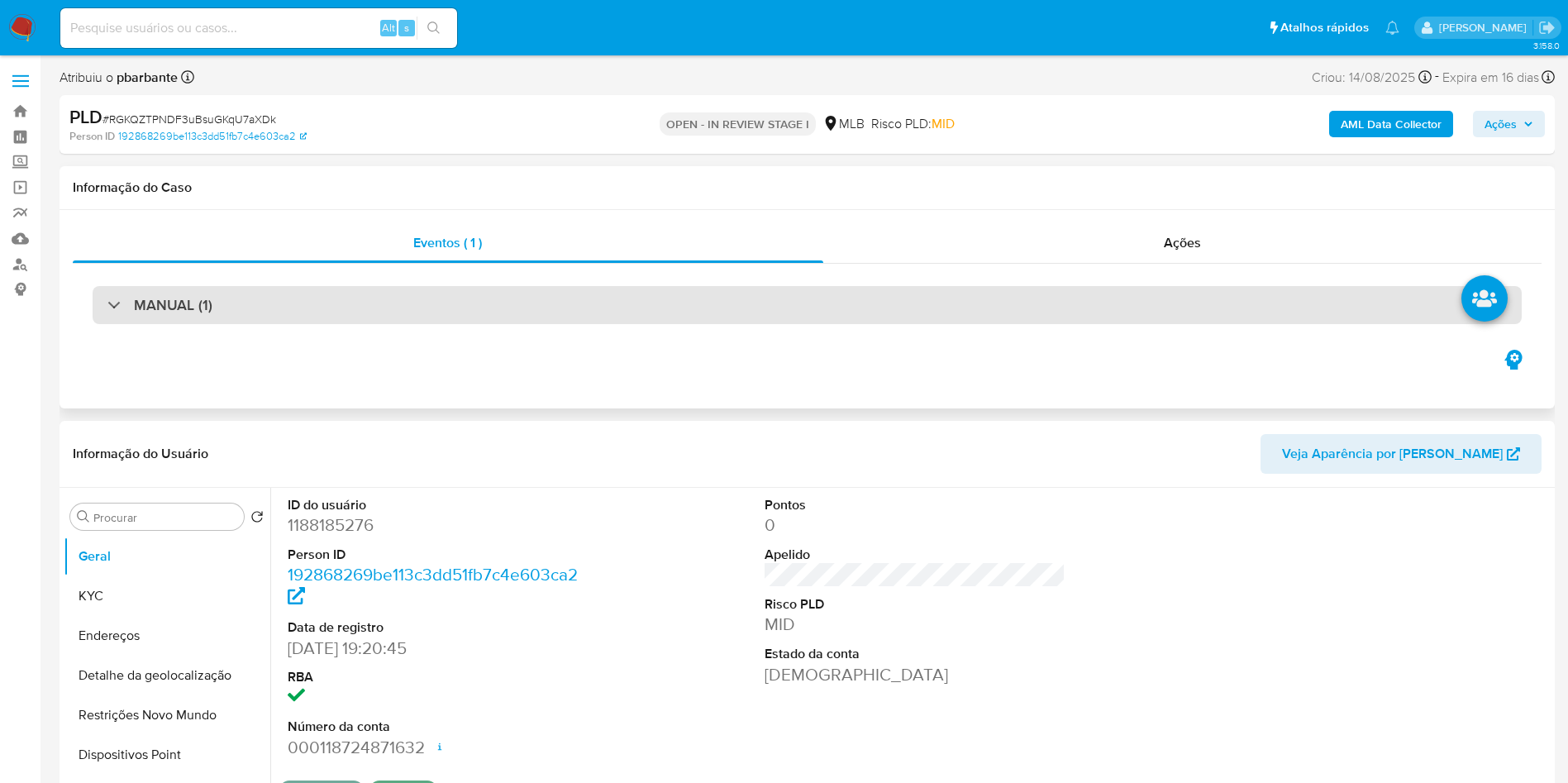
click at [470, 295] on div "MANUAL (1)" at bounding box center [807, 304] width 1429 height 38
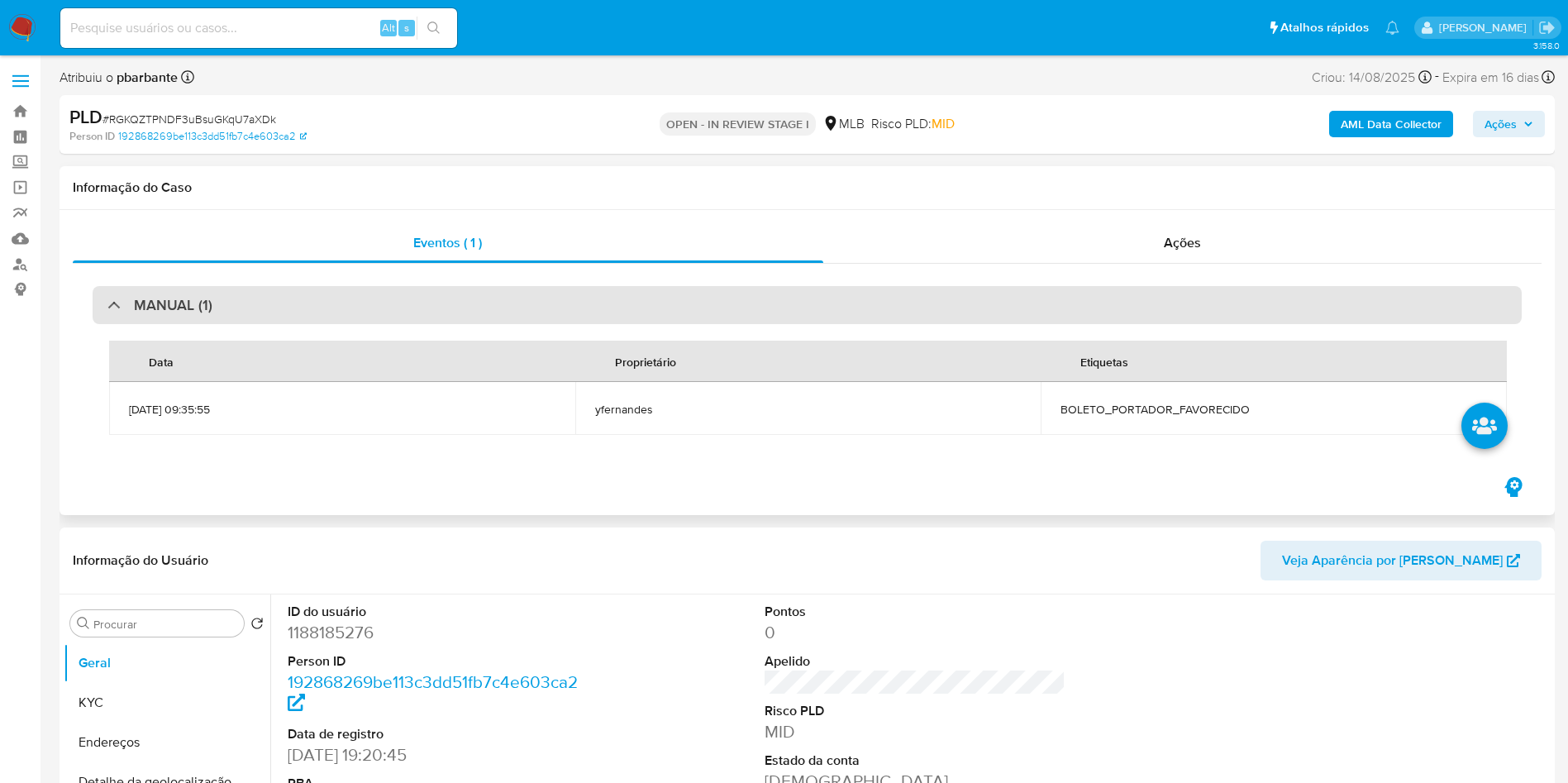
click at [470, 295] on div "MANUAL (1)" at bounding box center [807, 304] width 1429 height 38
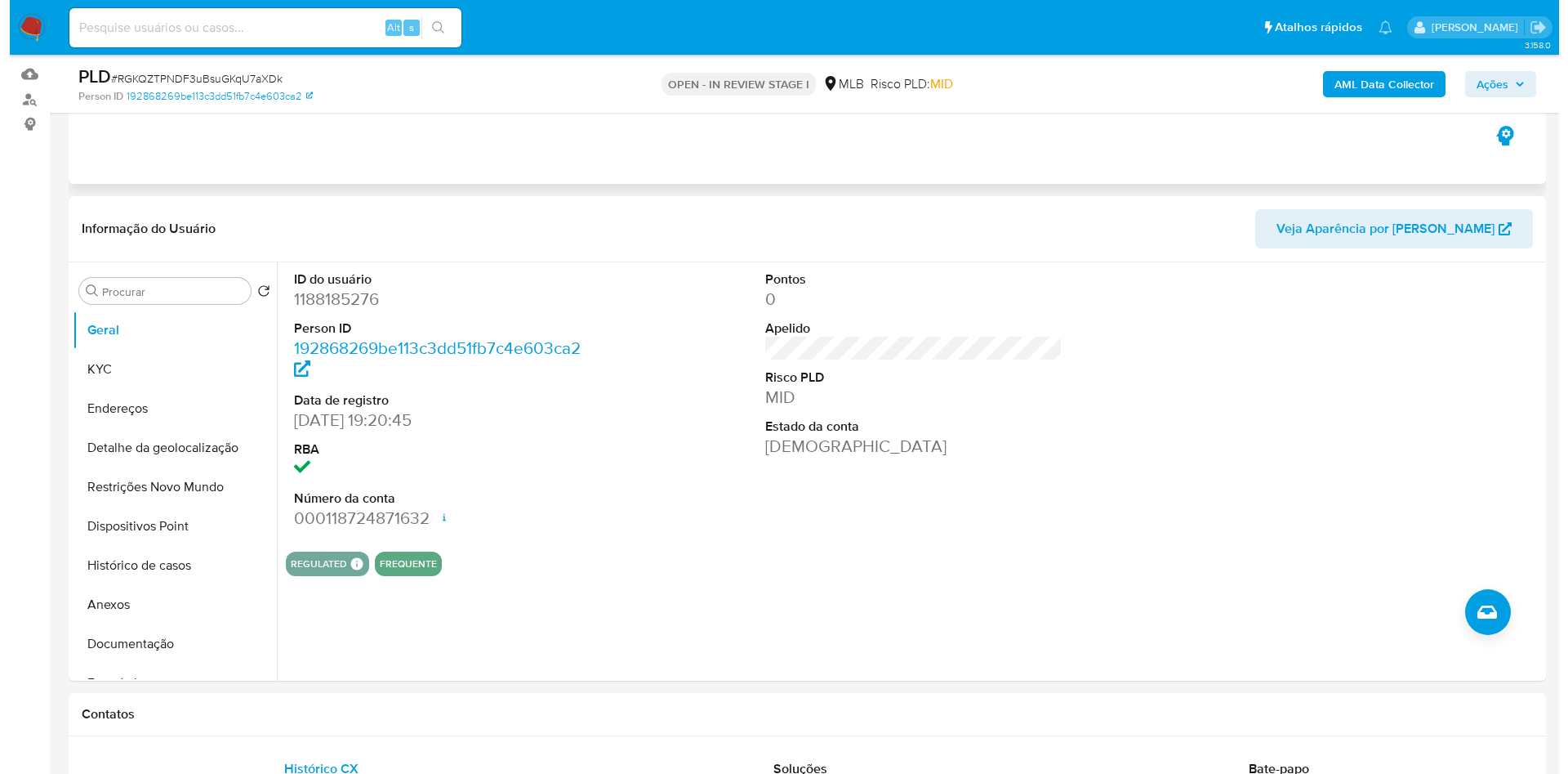
scroll to position [172, 0]
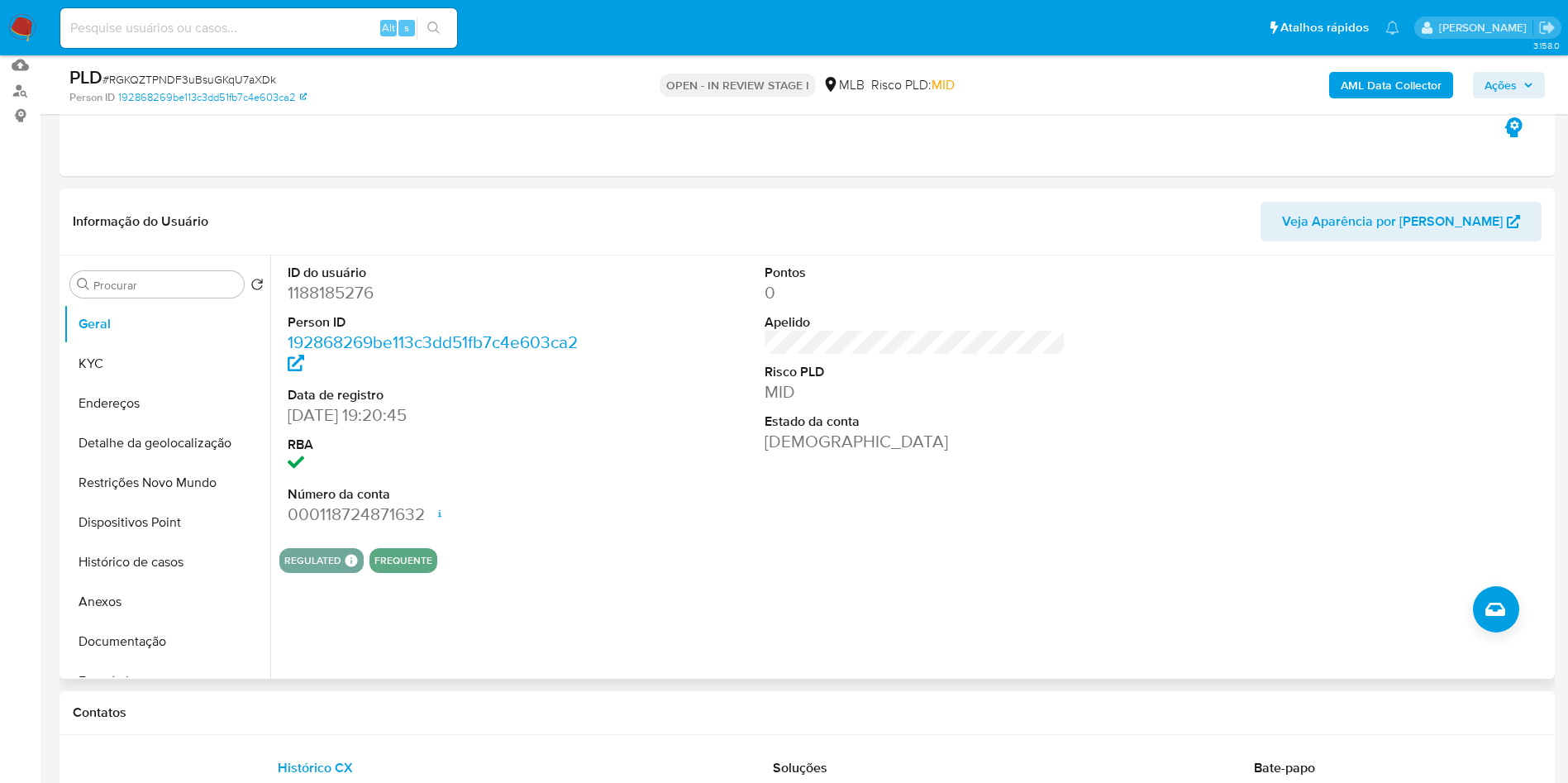
click at [335, 304] on dd "1188185276" at bounding box center [438, 292] width 301 height 23
copy dd "1188185276"
click at [110, 374] on button "KYC" at bounding box center [160, 363] width 193 height 40
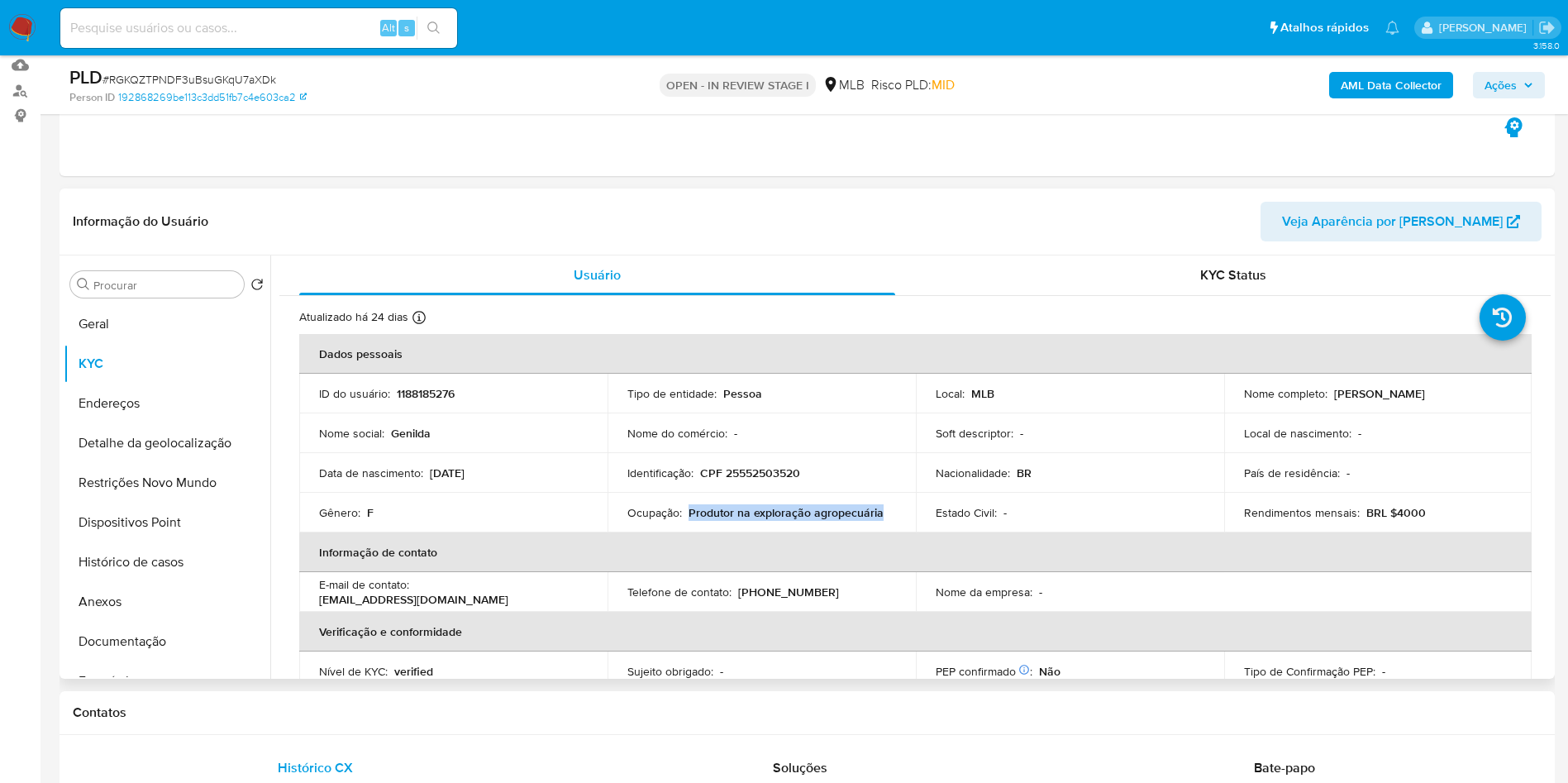
drag, startPoint x: 901, startPoint y: 551, endPoint x: 687, endPoint y: 535, distance: 214.6
click at [687, 532] on td "Ocupação : Produtor na exploração agropecuária" at bounding box center [762, 512] width 309 height 40
copy p "Produtor na exploração agropecuária"
click at [81, 662] on button "Documentação" at bounding box center [160, 641] width 193 height 40
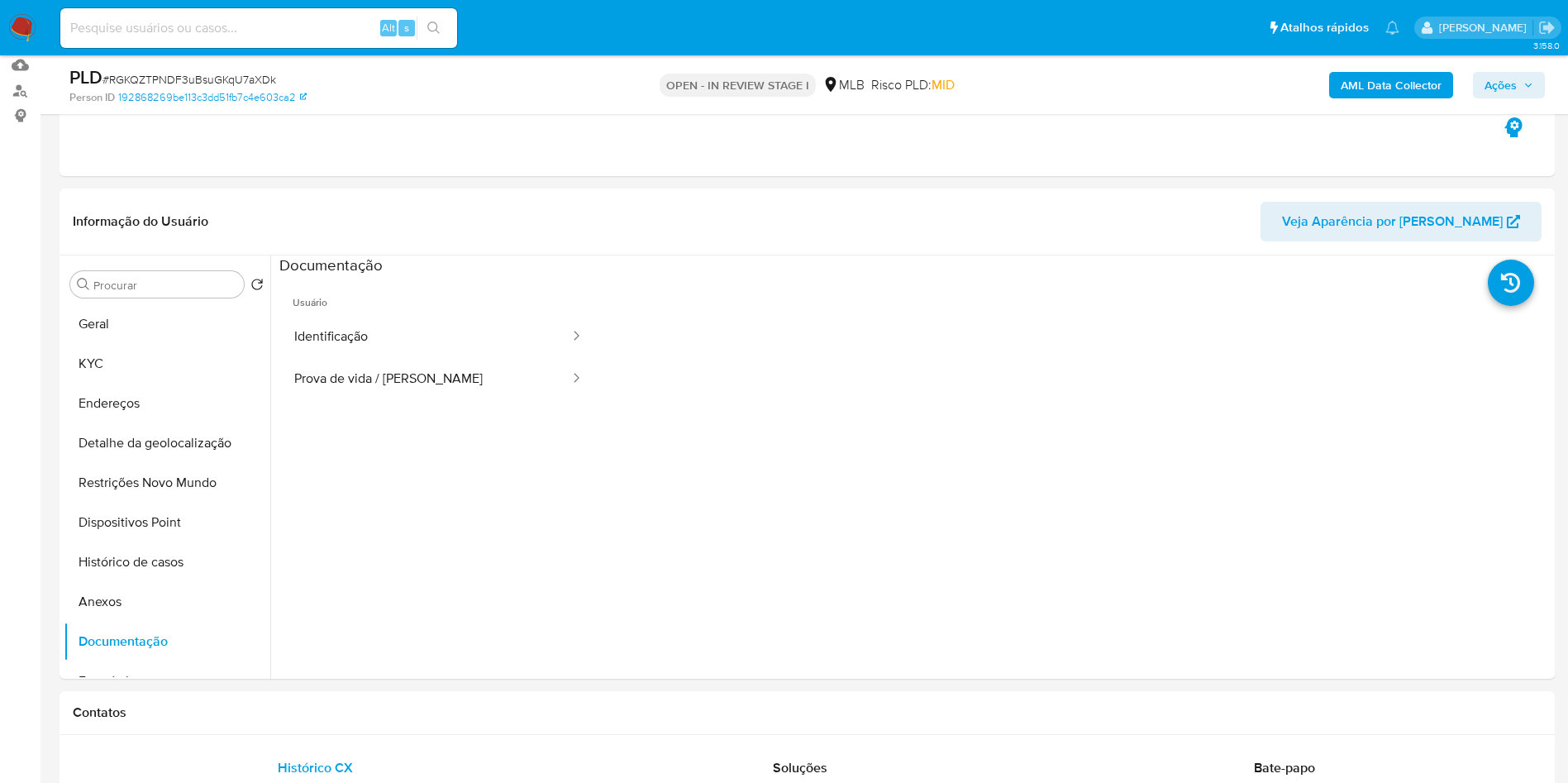
click at [458, 357] on button "Identificação" at bounding box center [426, 337] width 292 height 42
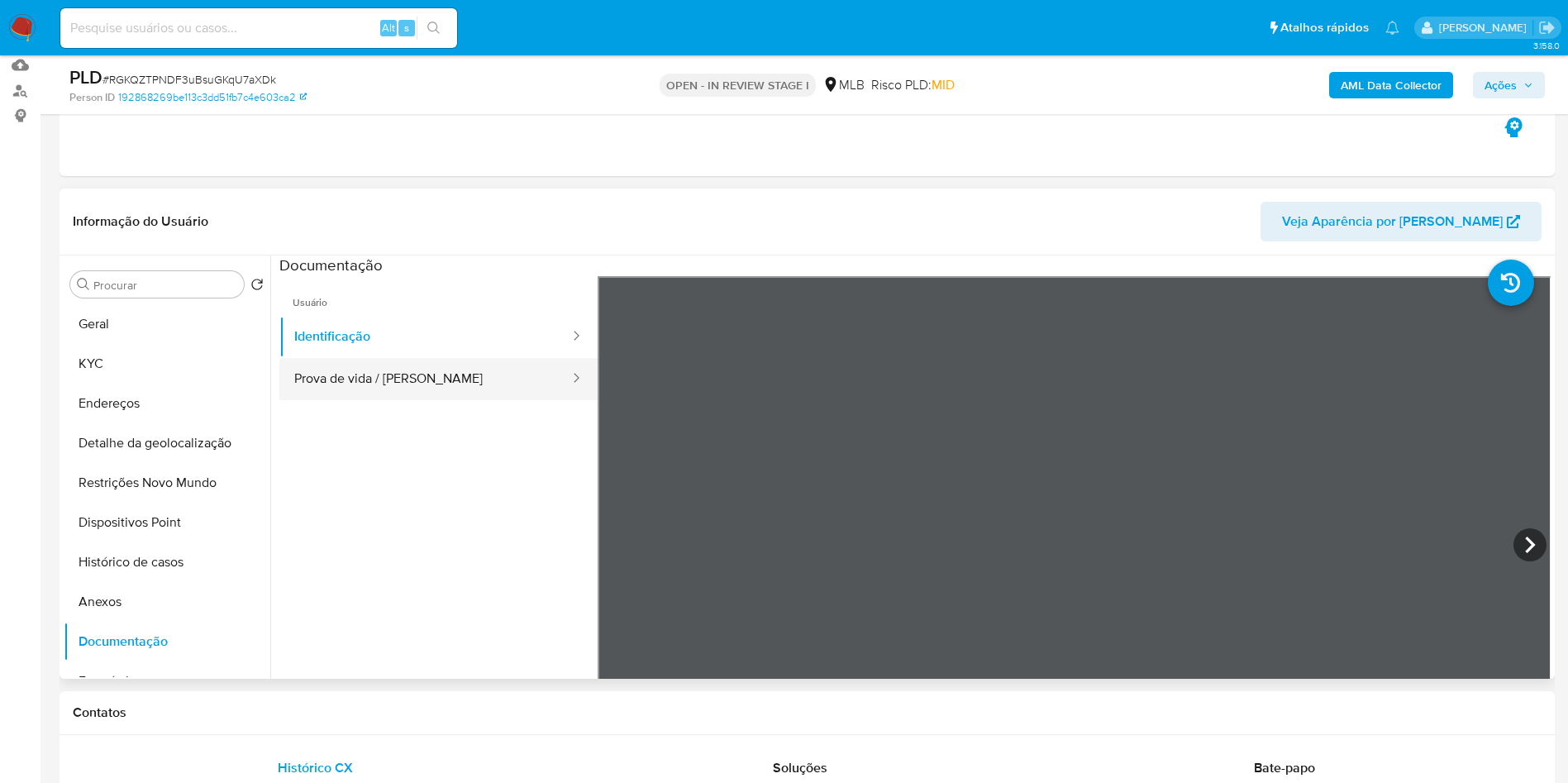
click at [415, 400] on button "Prova de vida / Selfie" at bounding box center [426, 379] width 292 height 42
click at [1383, 76] on b "AML Data Collector" at bounding box center [1392, 85] width 101 height 27
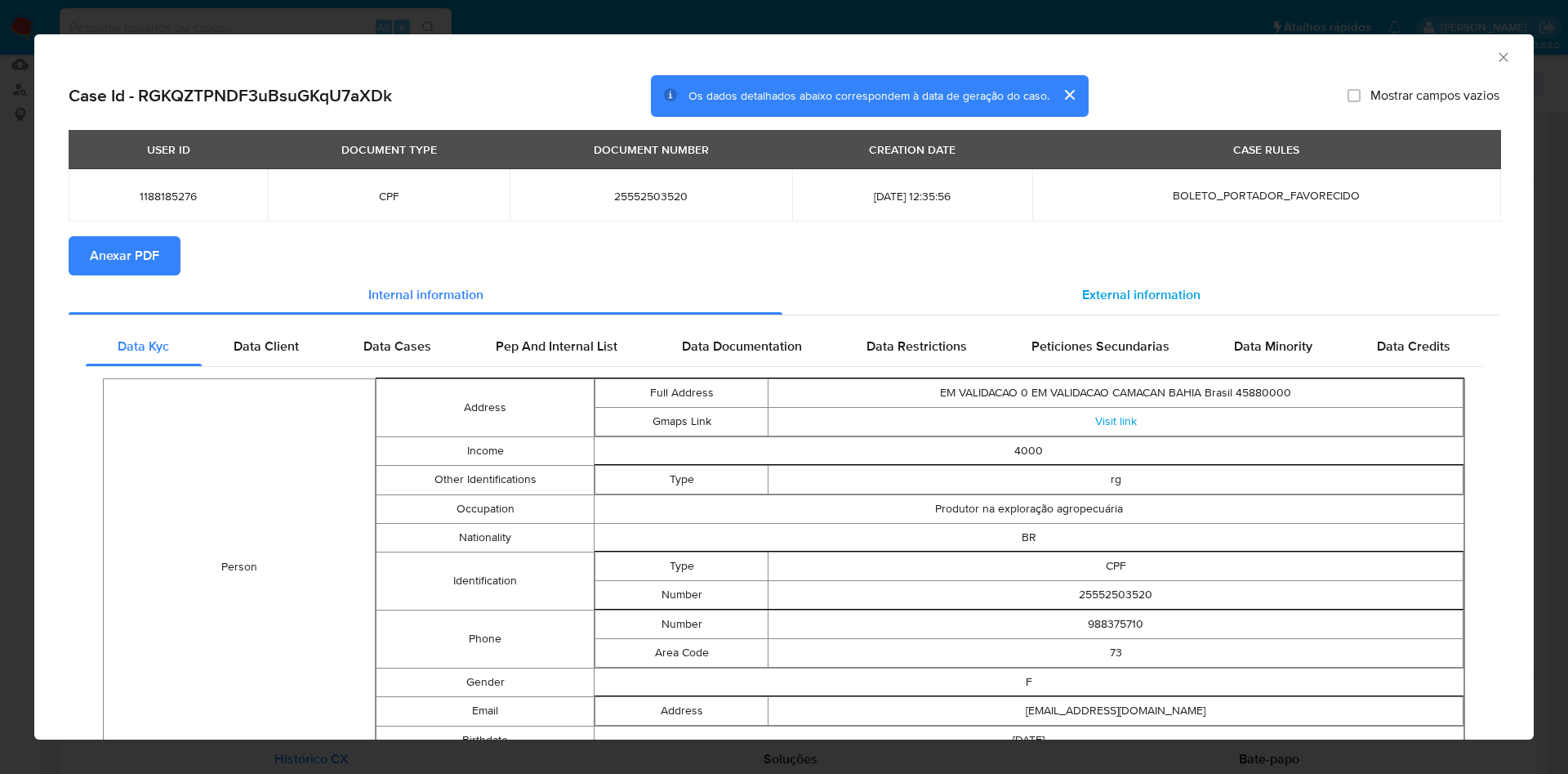
click at [1122, 288] on div "External information" at bounding box center [1141, 294] width 717 height 39
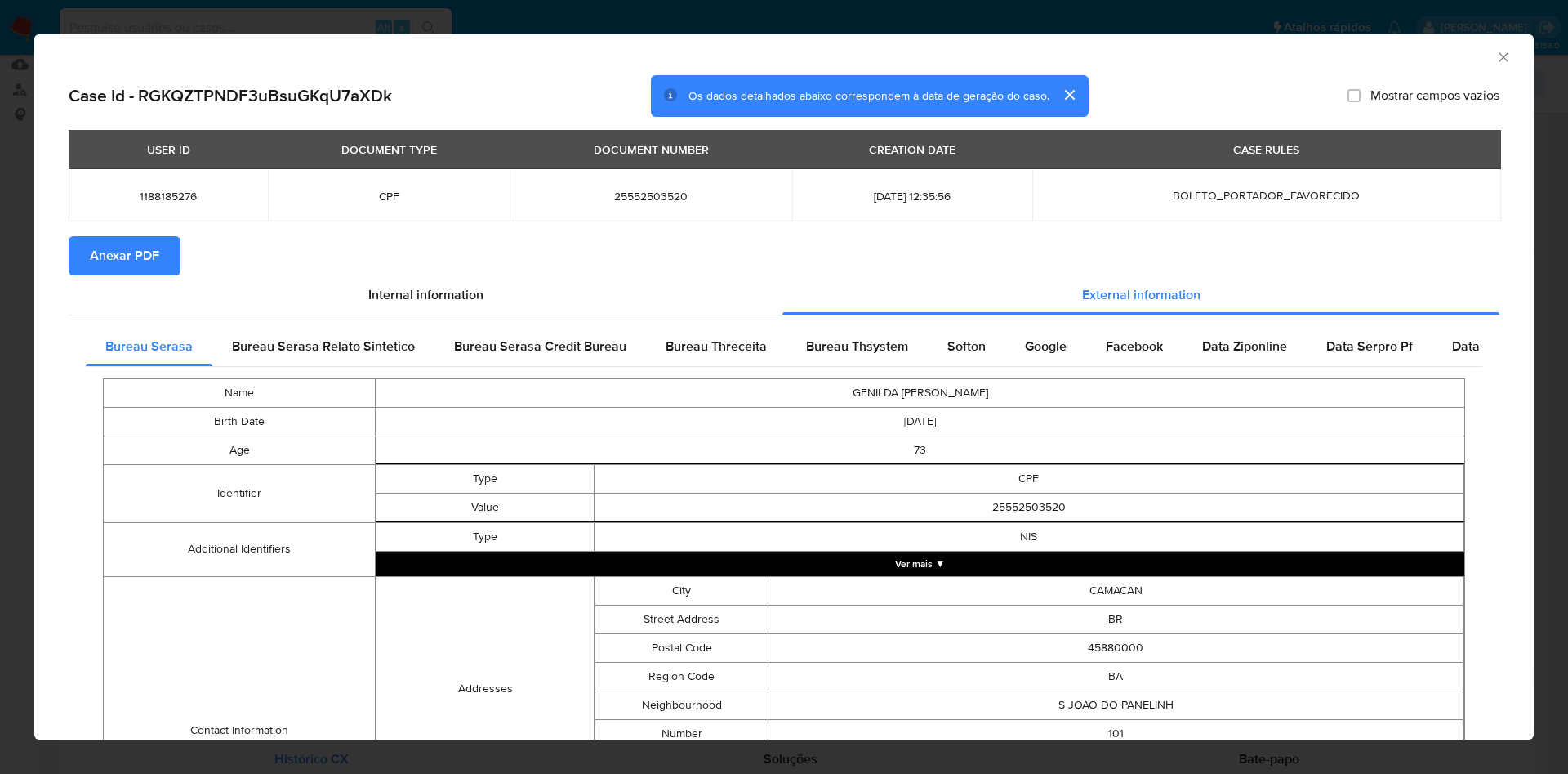
click at [142, 266] on span "Anexar PDF" at bounding box center [124, 256] width 69 height 36
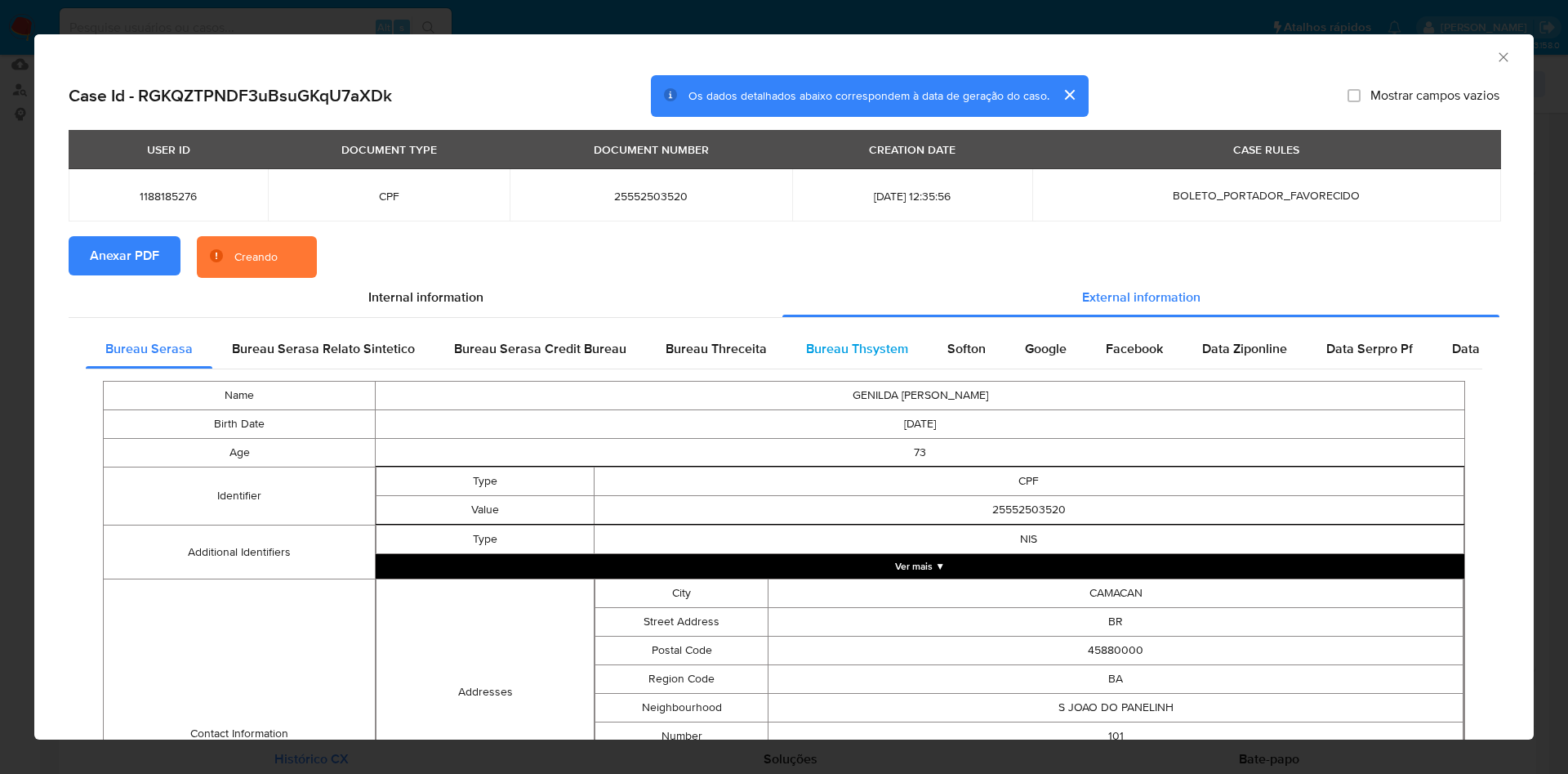
click at [865, 358] on span "Bureau Thsystem" at bounding box center [857, 348] width 102 height 19
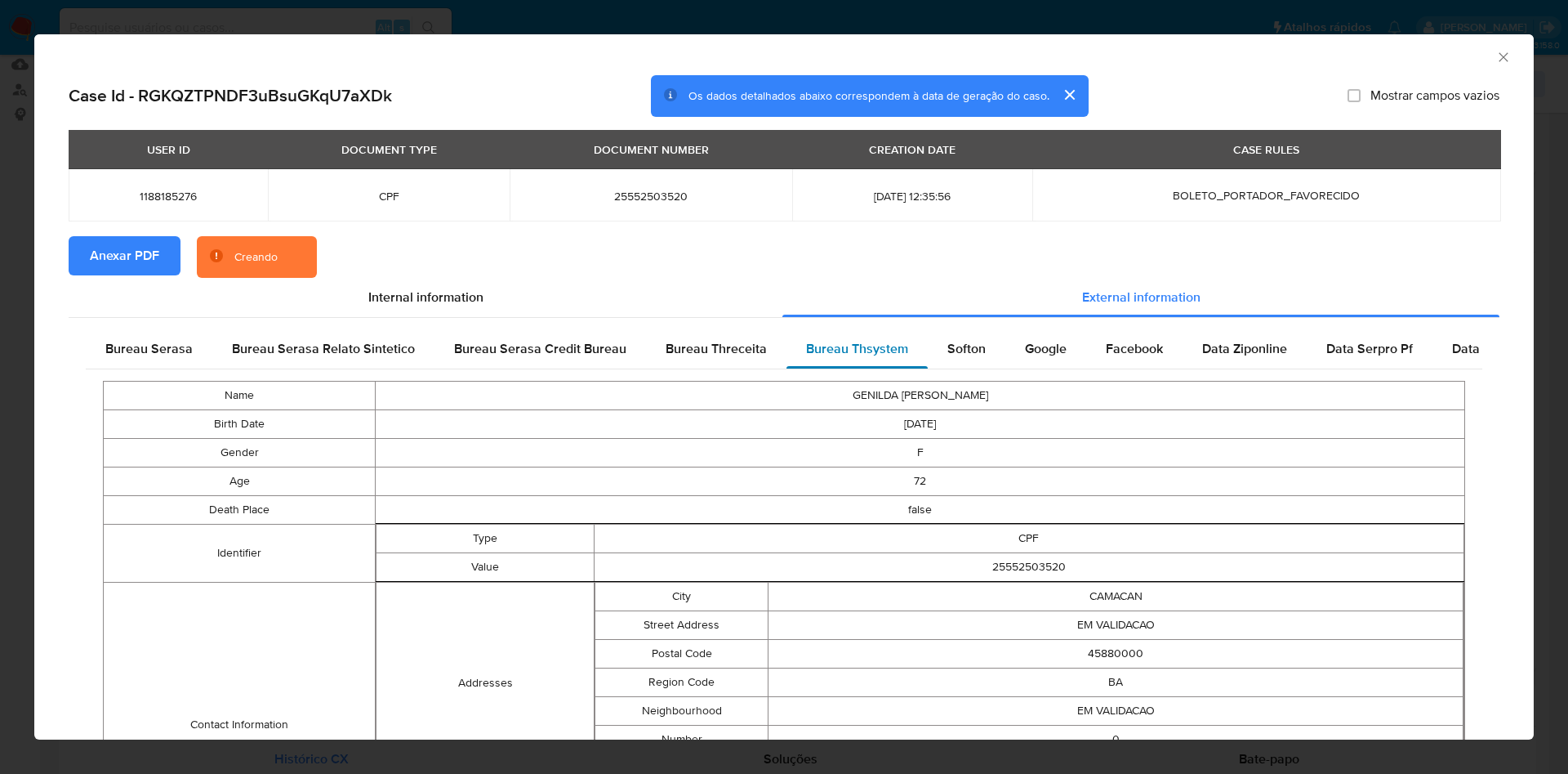
scroll to position [443, 0]
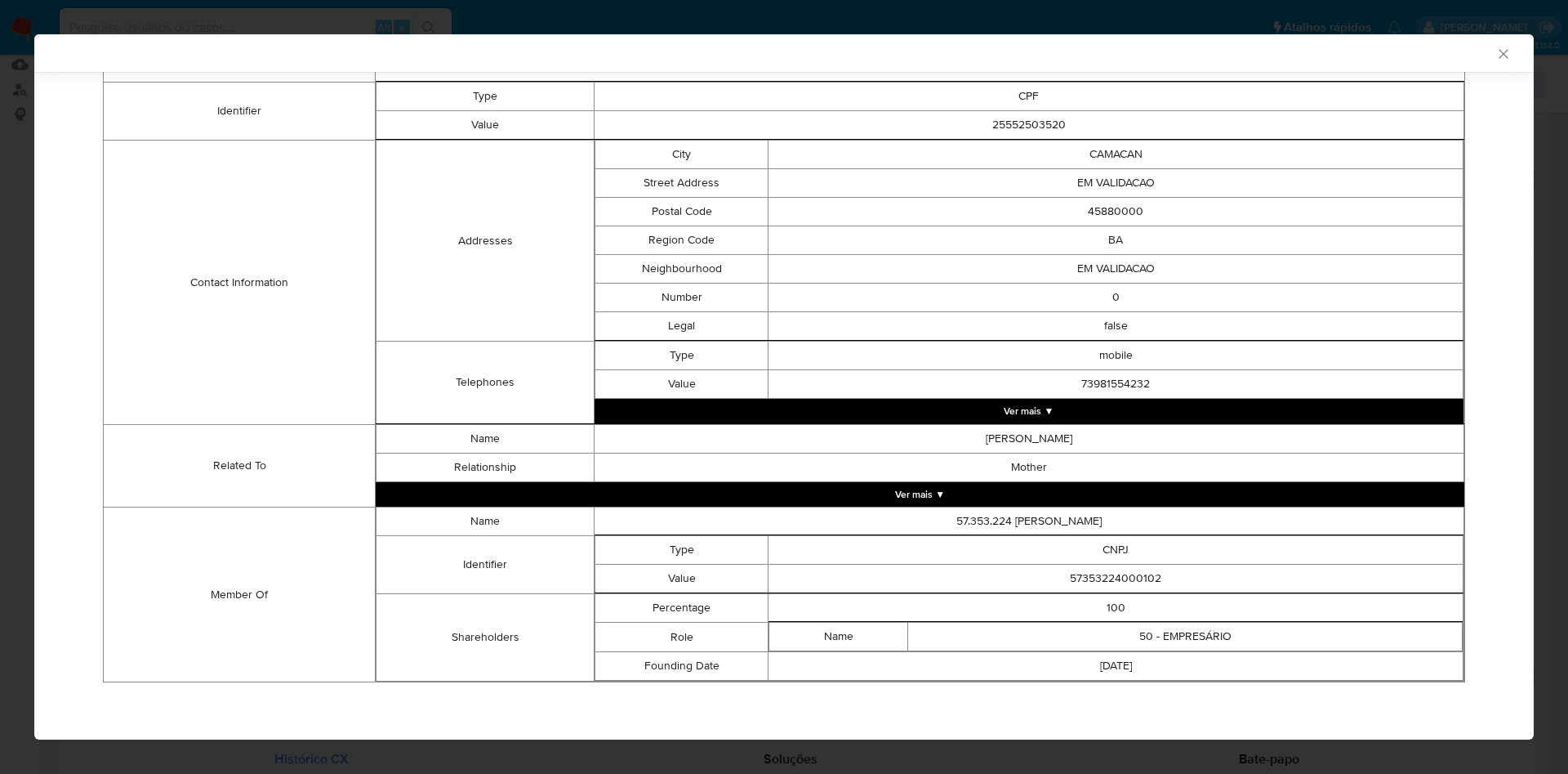
click at [1115, 576] on td "57353224000102" at bounding box center [1115, 579] width 695 height 28
copy td "57353224000102"
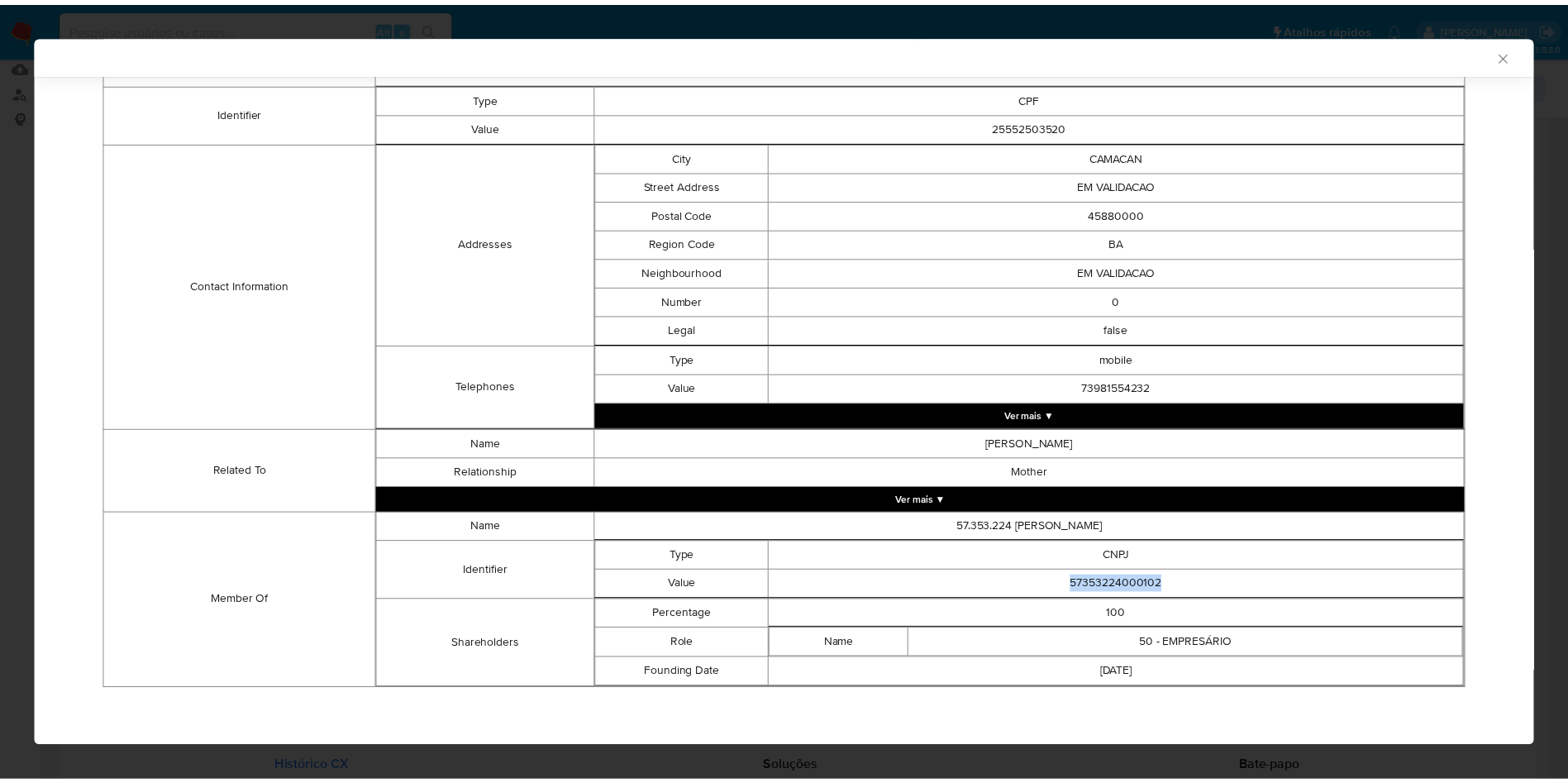
scroll to position [446, 0]
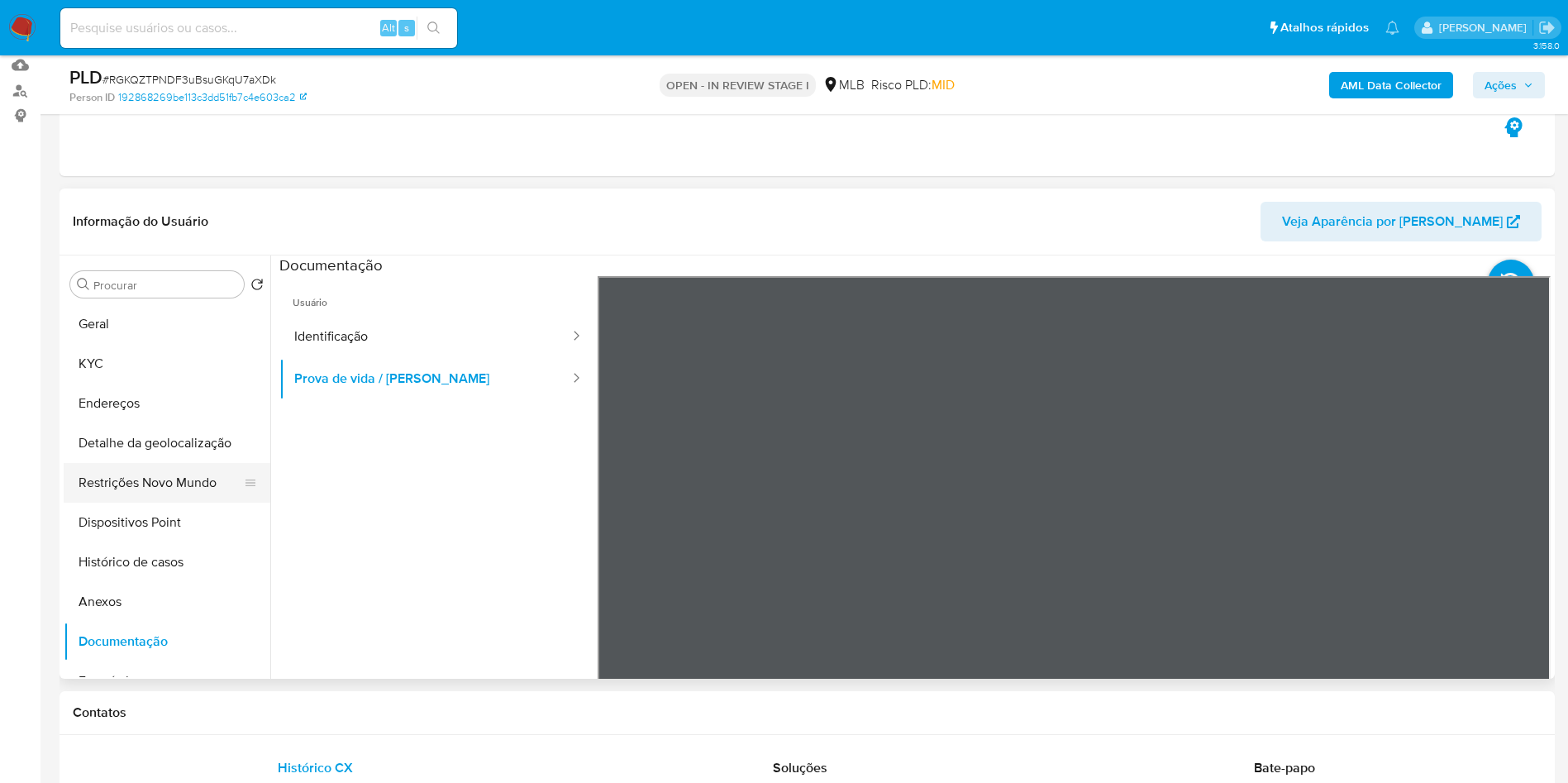
click at [148, 503] on button "Restrições Novo Mundo" at bounding box center [160, 482] width 193 height 40
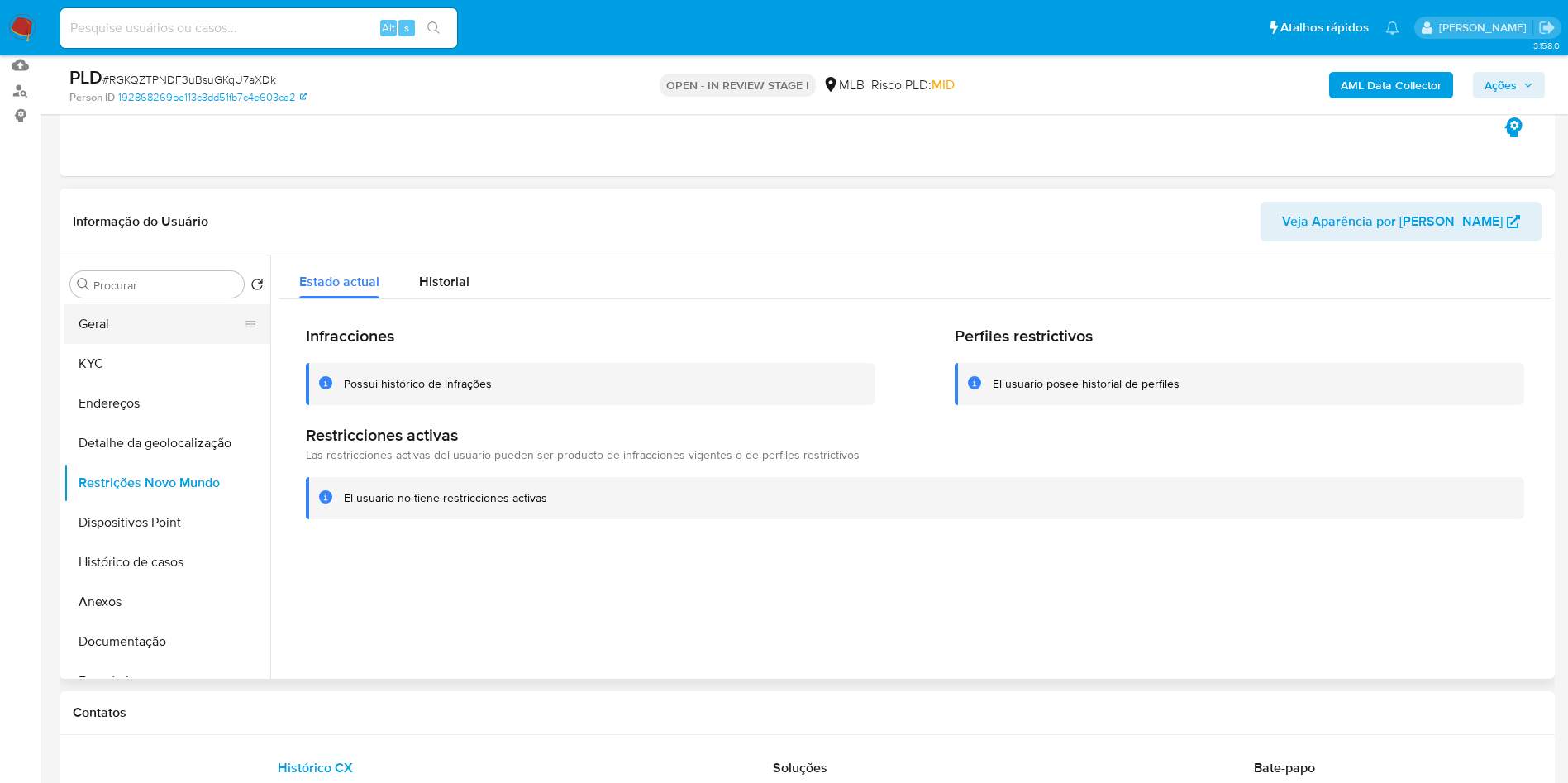
click at [103, 344] on button "Geral" at bounding box center [160, 323] width 193 height 40
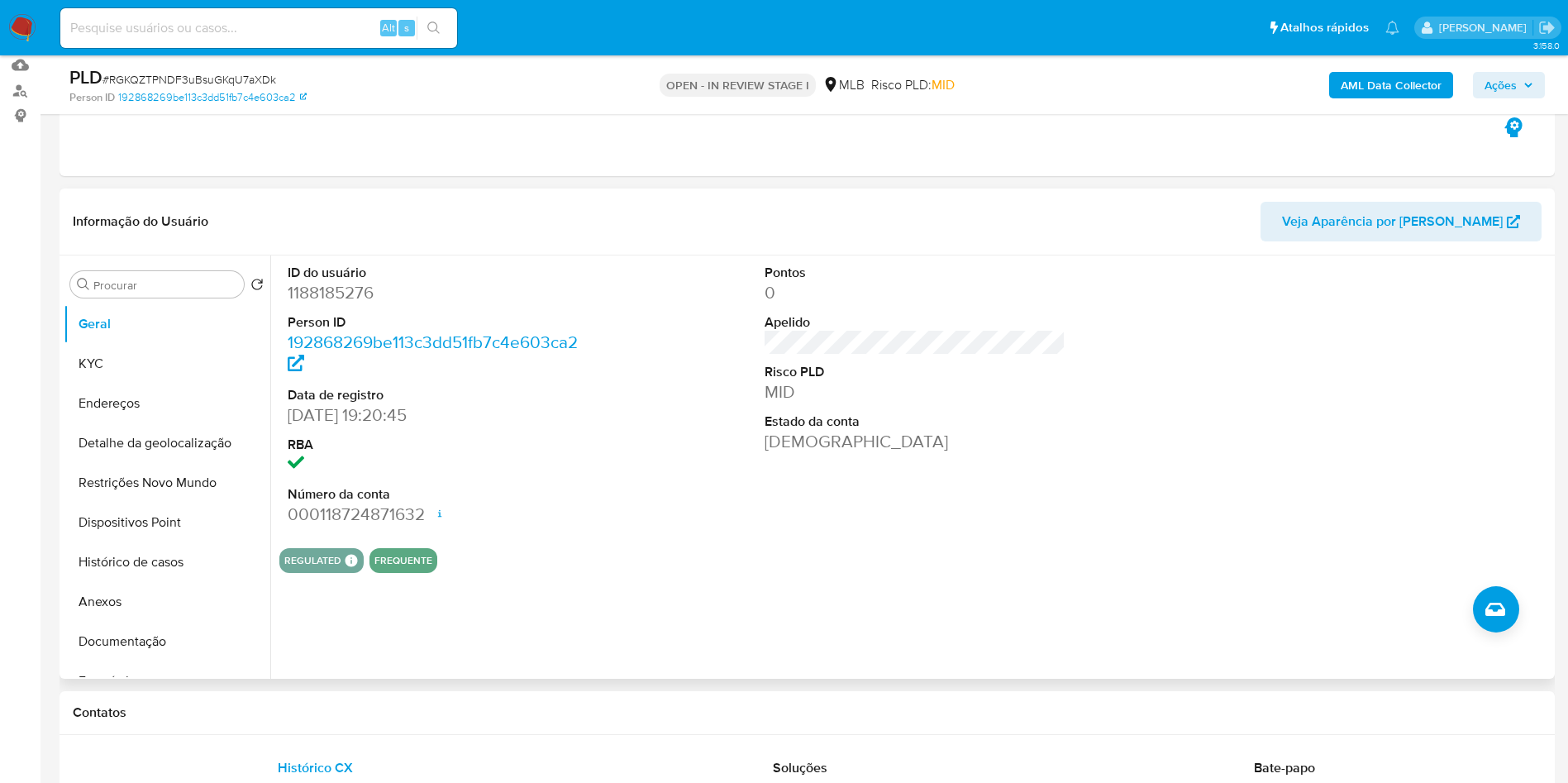
copy td "57353224000102"
click at [120, 383] on button "KYC" at bounding box center [160, 363] width 193 height 40
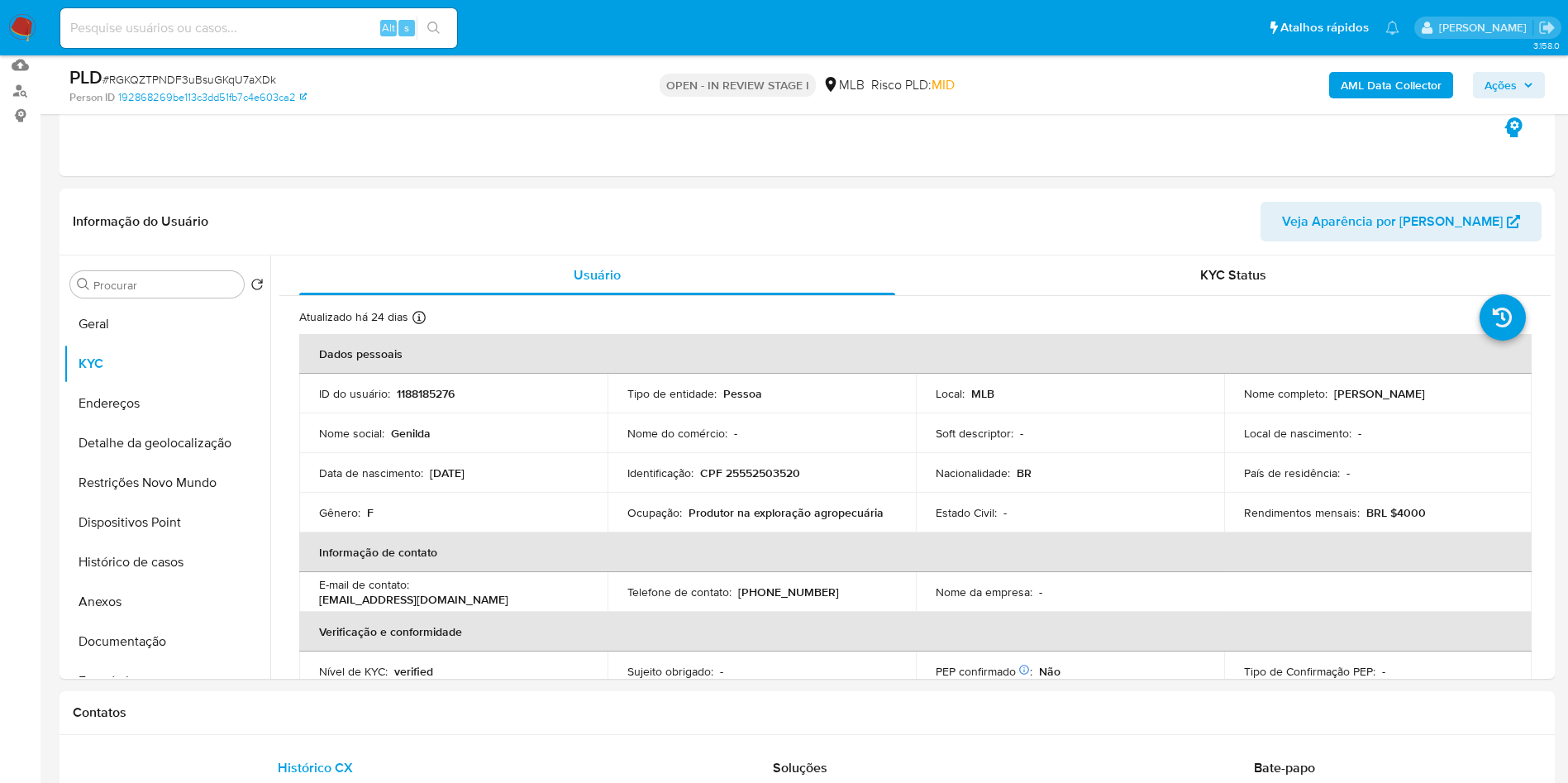
copy td "57353224000102"
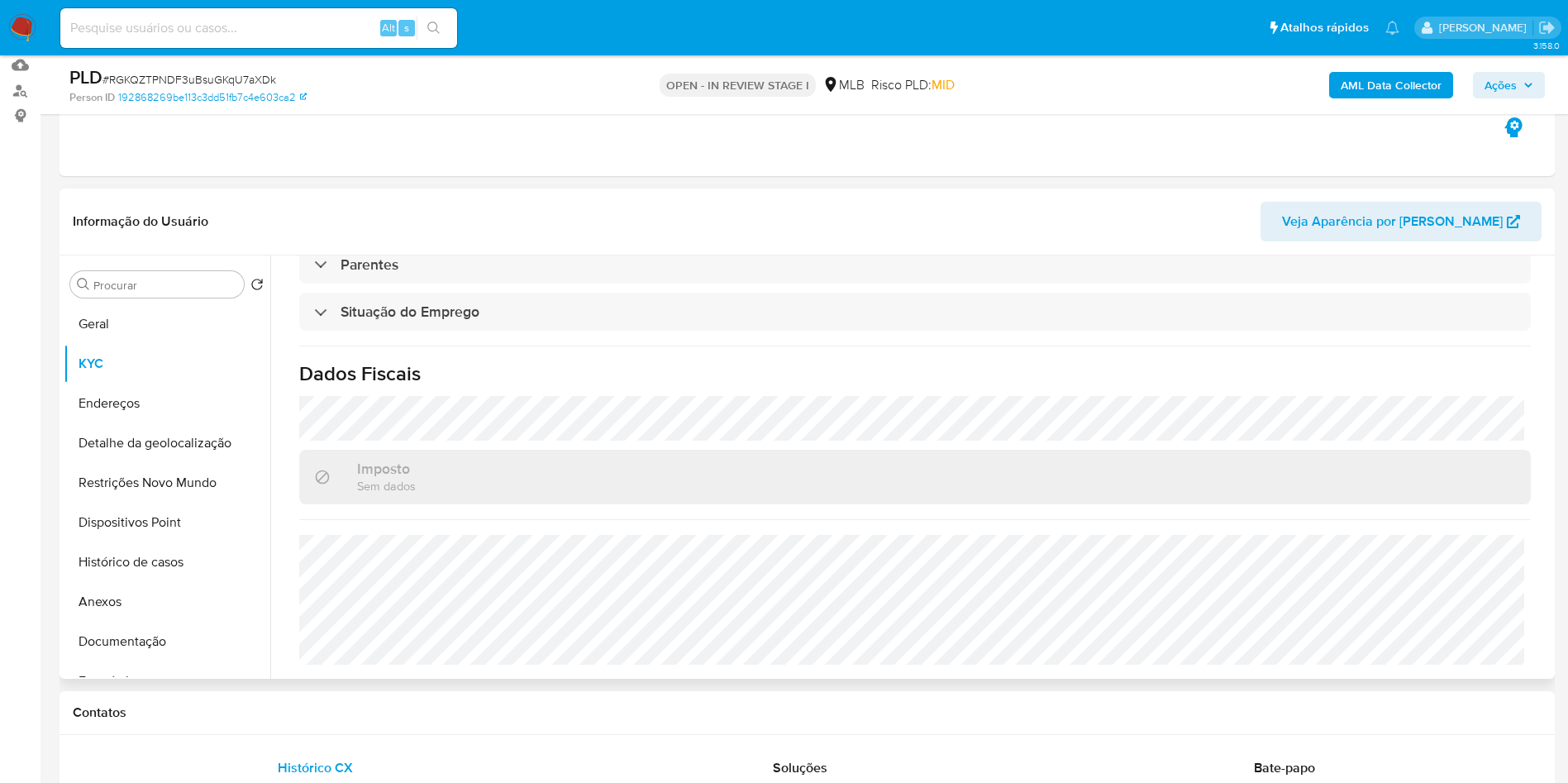
copy td "57353224000102"
click at [171, 456] on button "Detalhe da geolocalização" at bounding box center [160, 443] width 193 height 40
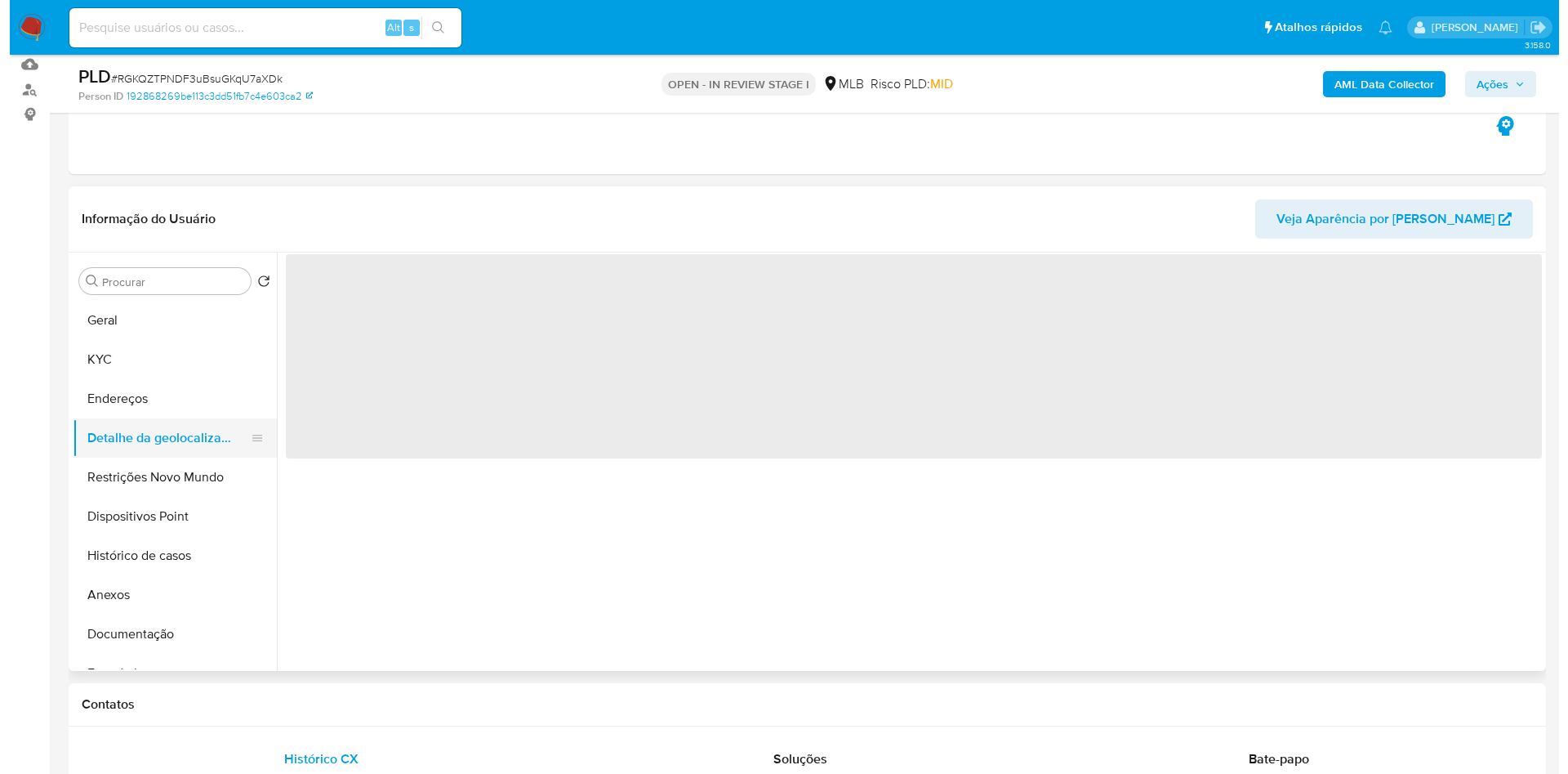
scroll to position [0, 0]
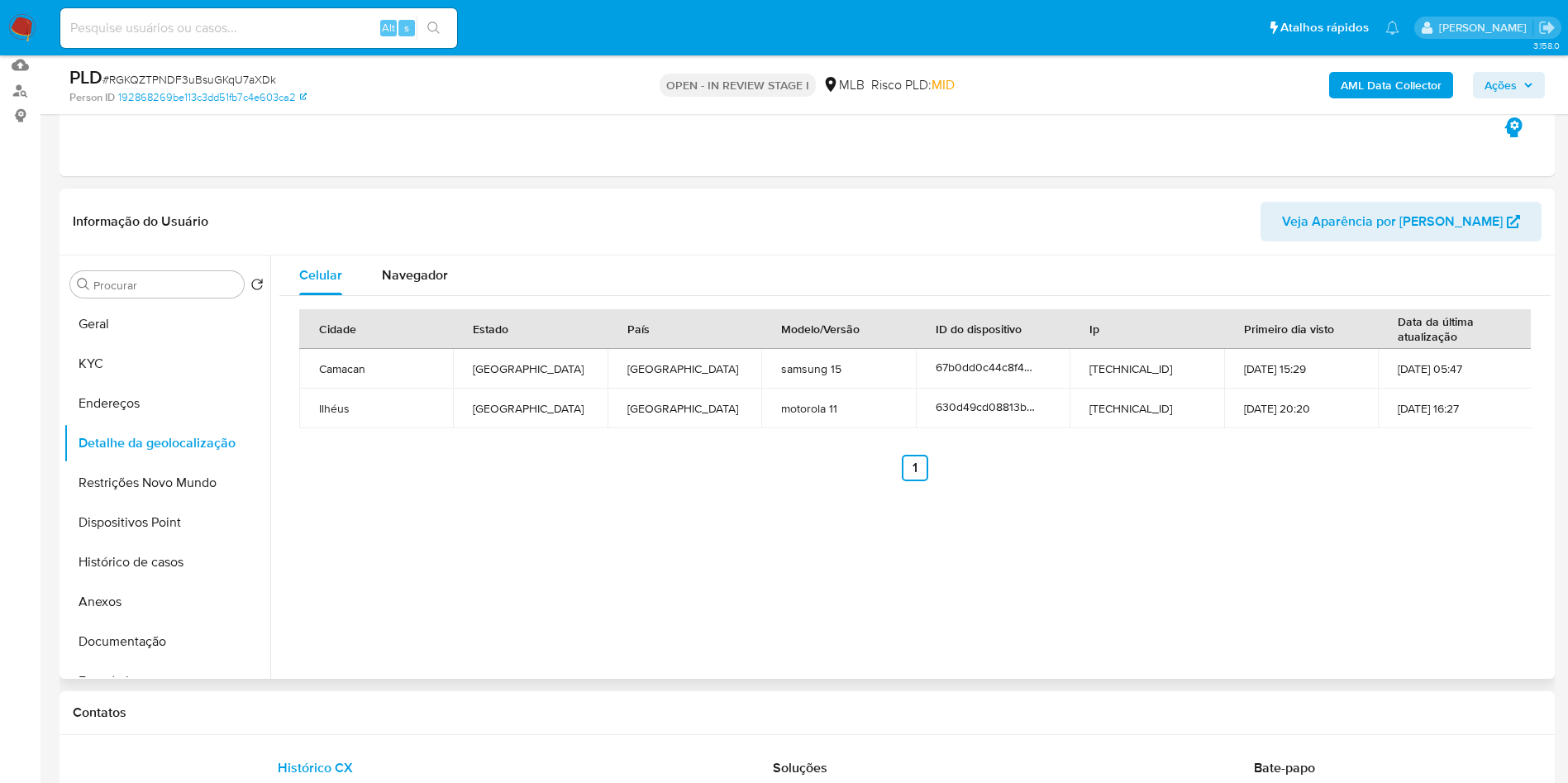
copy td "57353224000102"
click at [116, 503] on button "Restrições Novo Mundo" at bounding box center [160, 482] width 193 height 40
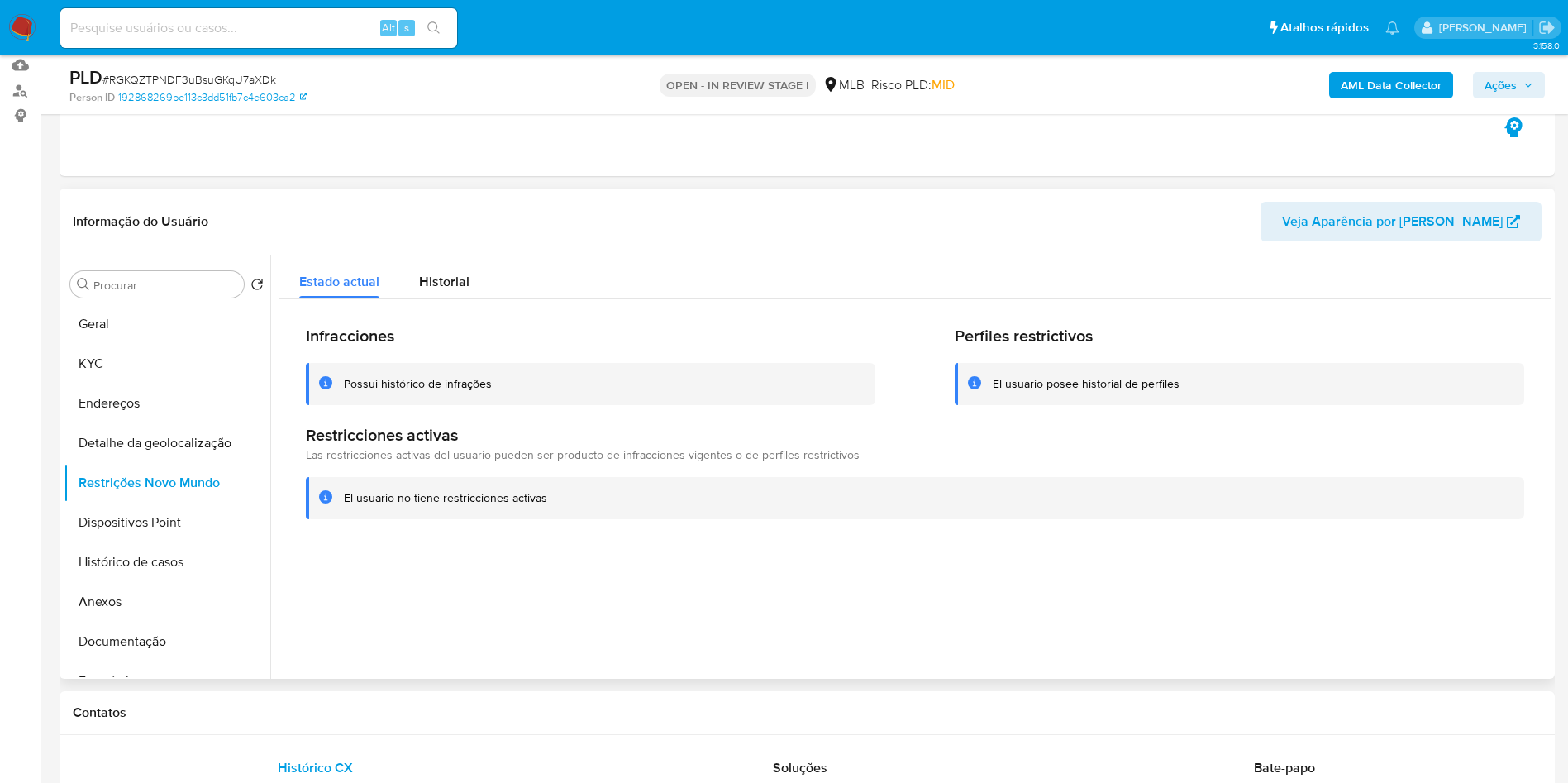
copy td "57353224000102"
click at [138, 542] on button "Dispositivos Point" at bounding box center [160, 522] width 193 height 40
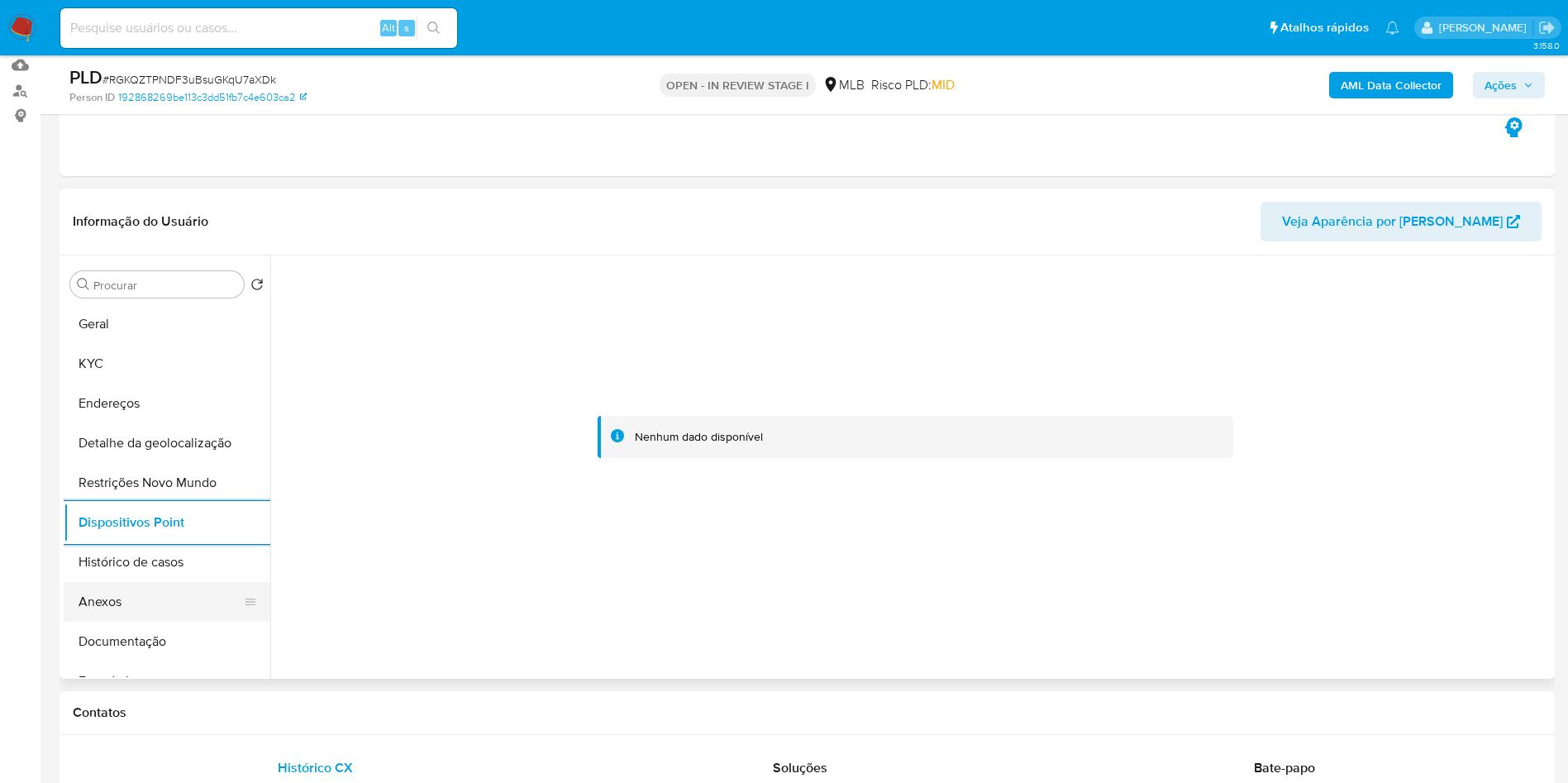
click at [176, 619] on button "Anexos" at bounding box center [160, 601] width 193 height 40
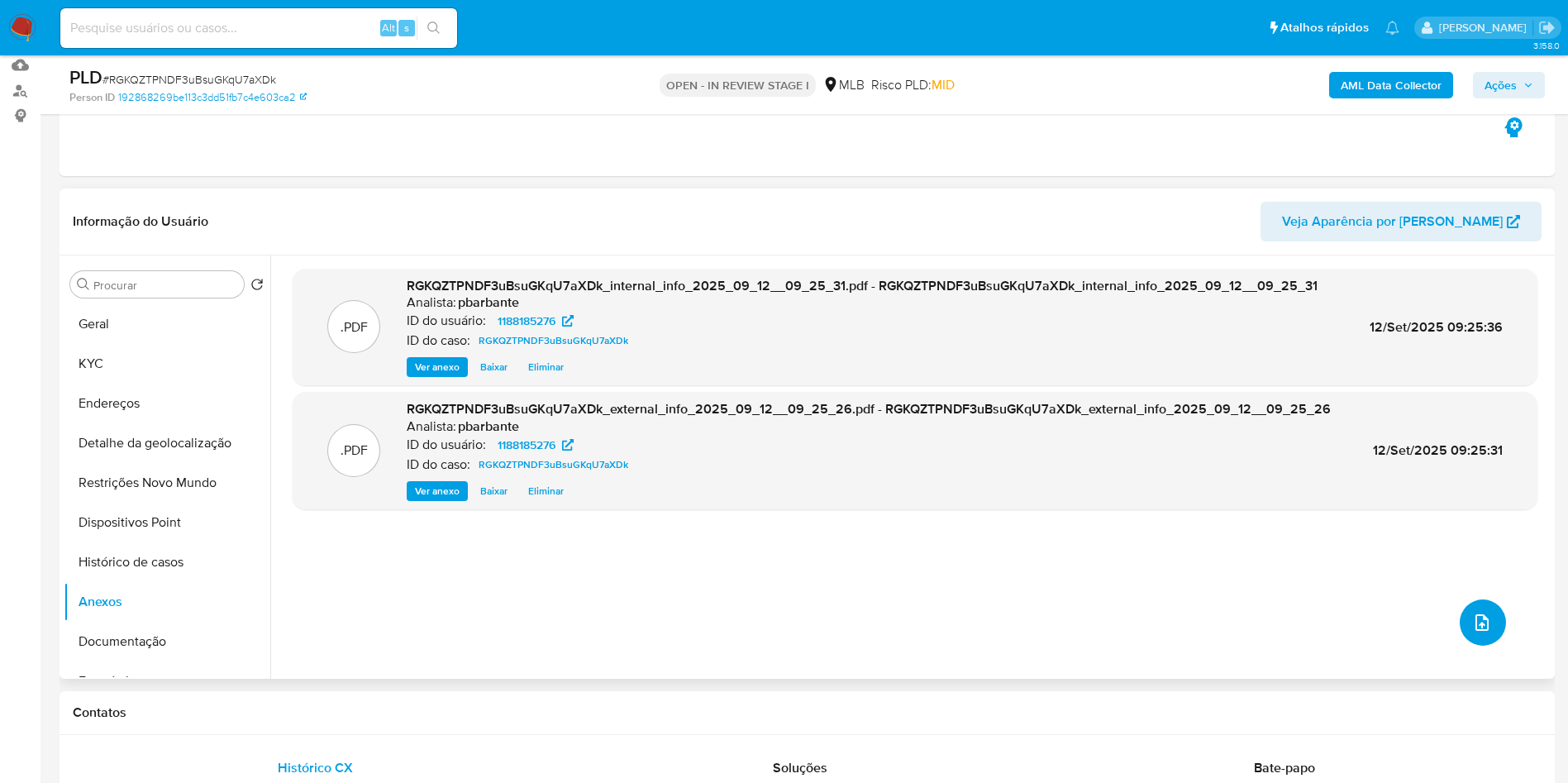
click at [1474, 646] on button "upload-file" at bounding box center [1483, 622] width 46 height 46
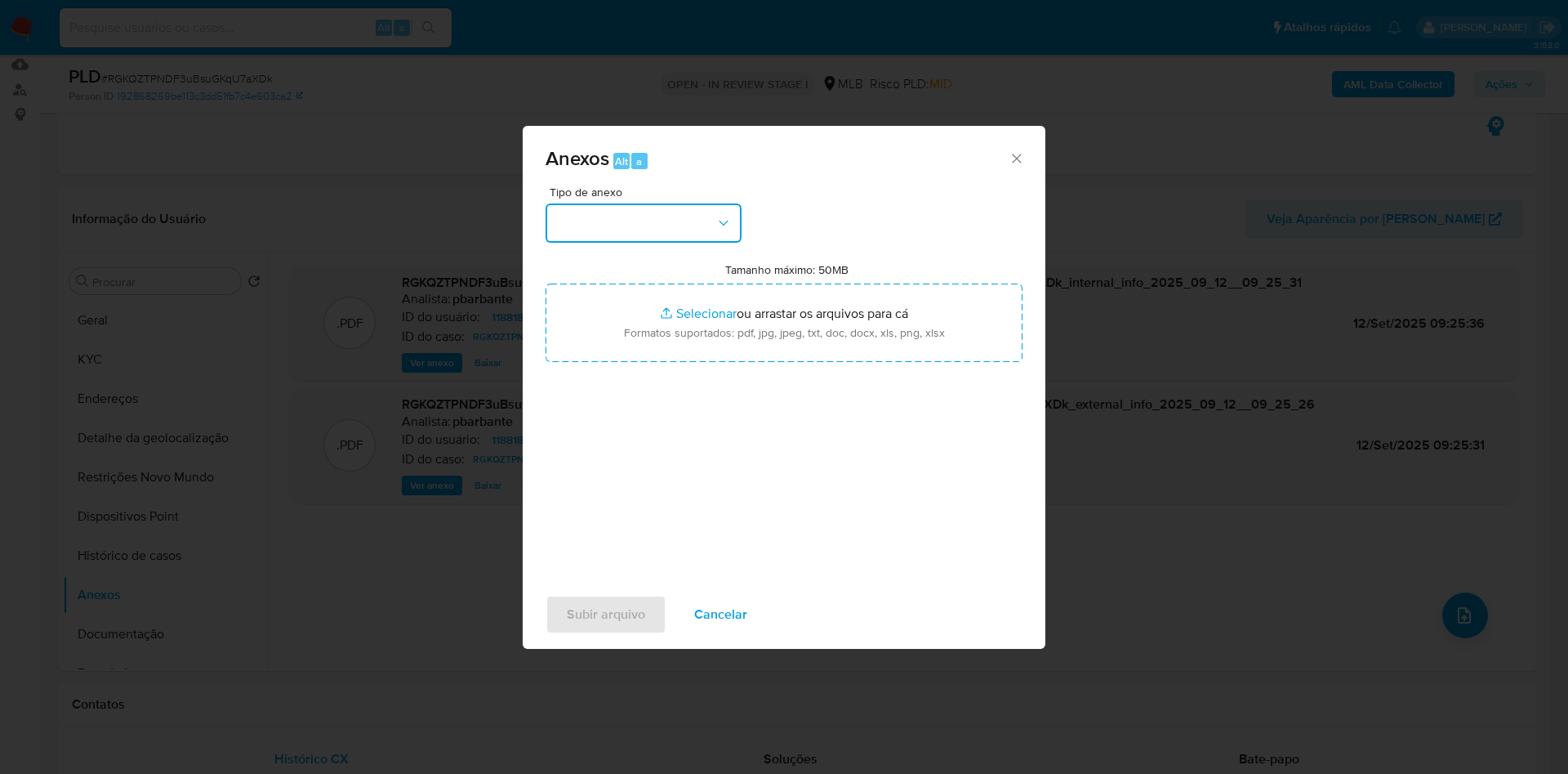
click at [641, 203] on button "button" at bounding box center [644, 223] width 196 height 39
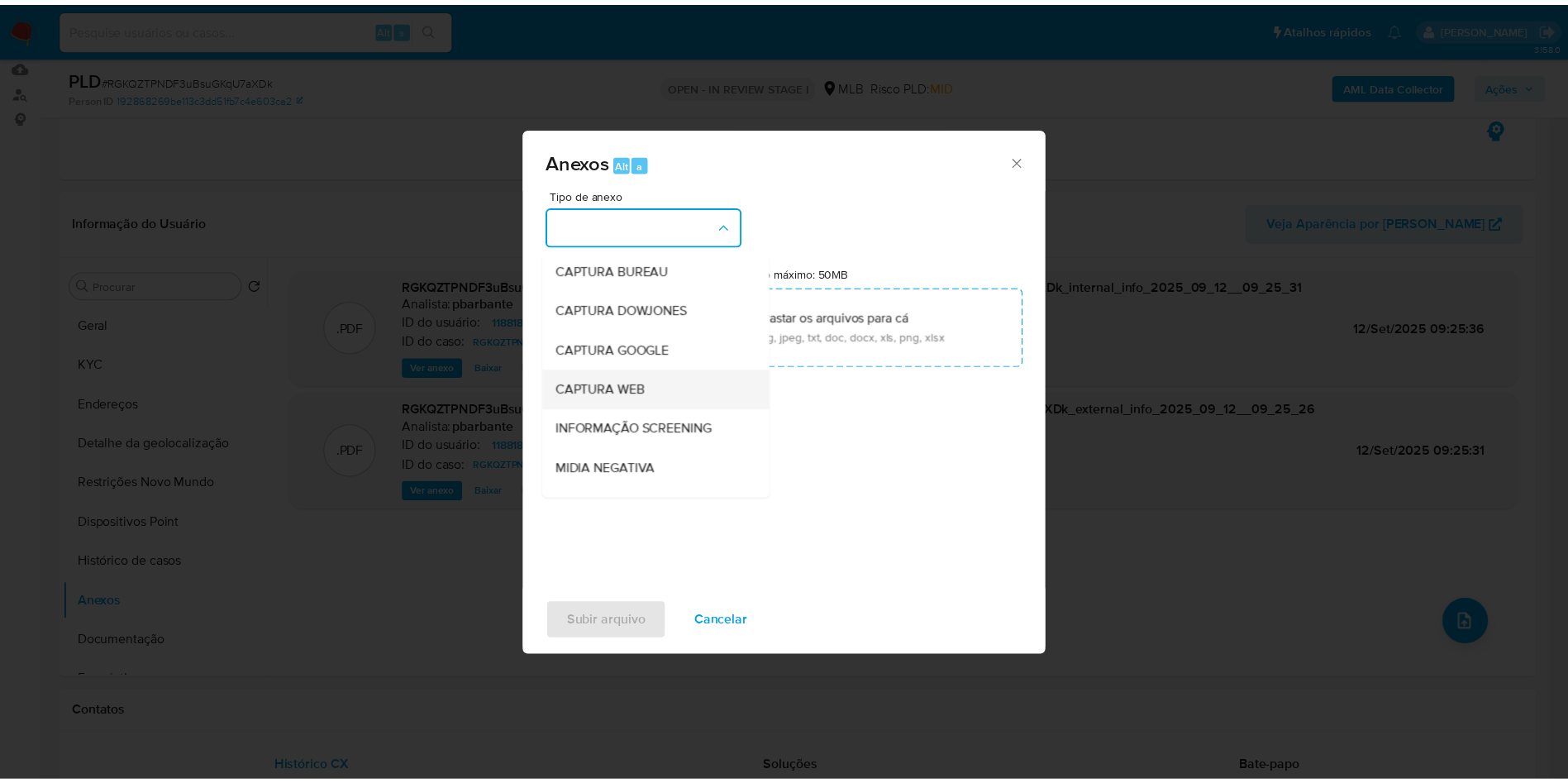
scroll to position [221, 0]
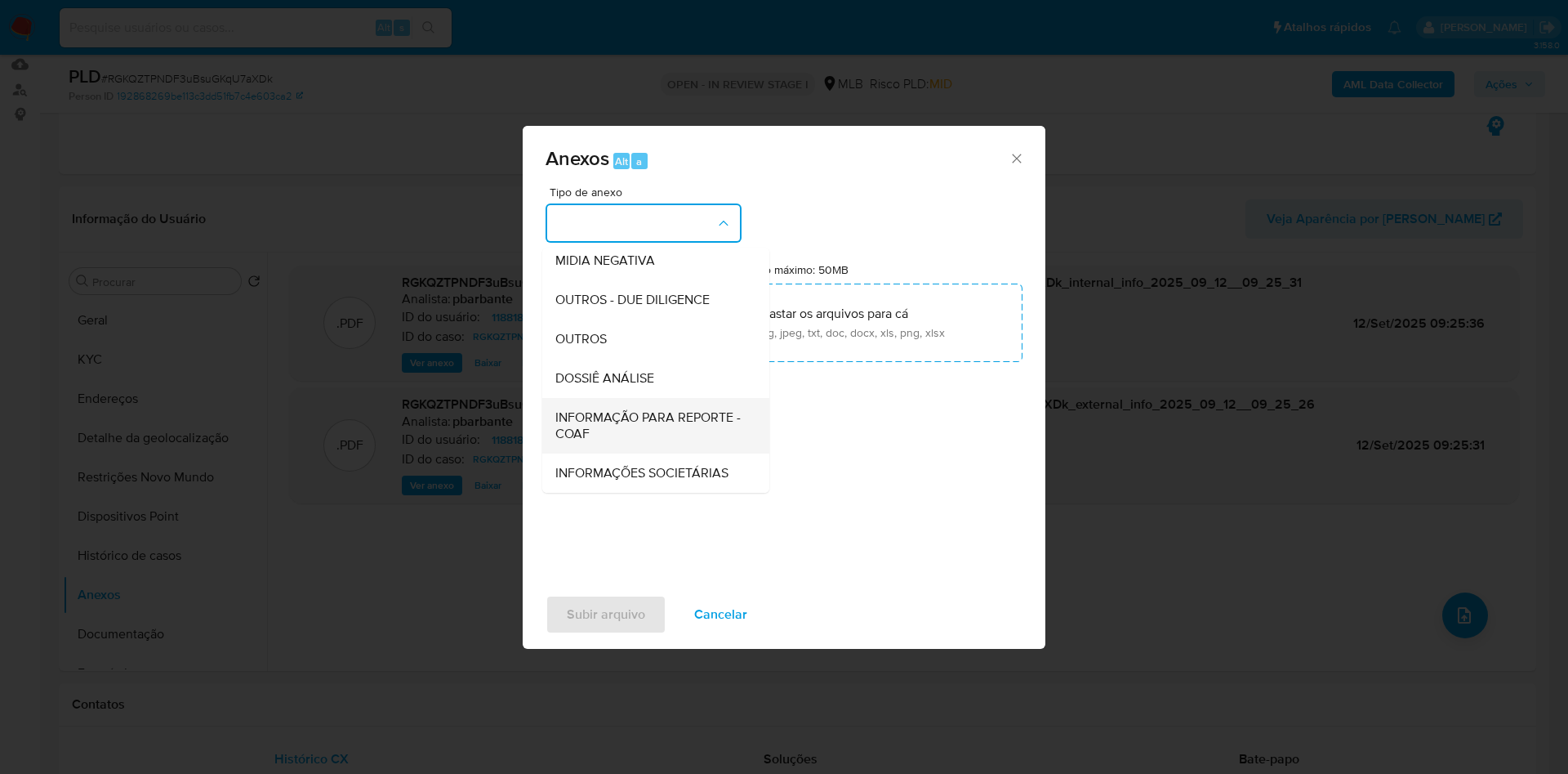
click at [581, 410] on span "INFORMAÇÃO PARA REPORTE - COAF" at bounding box center [651, 426] width 191 height 33
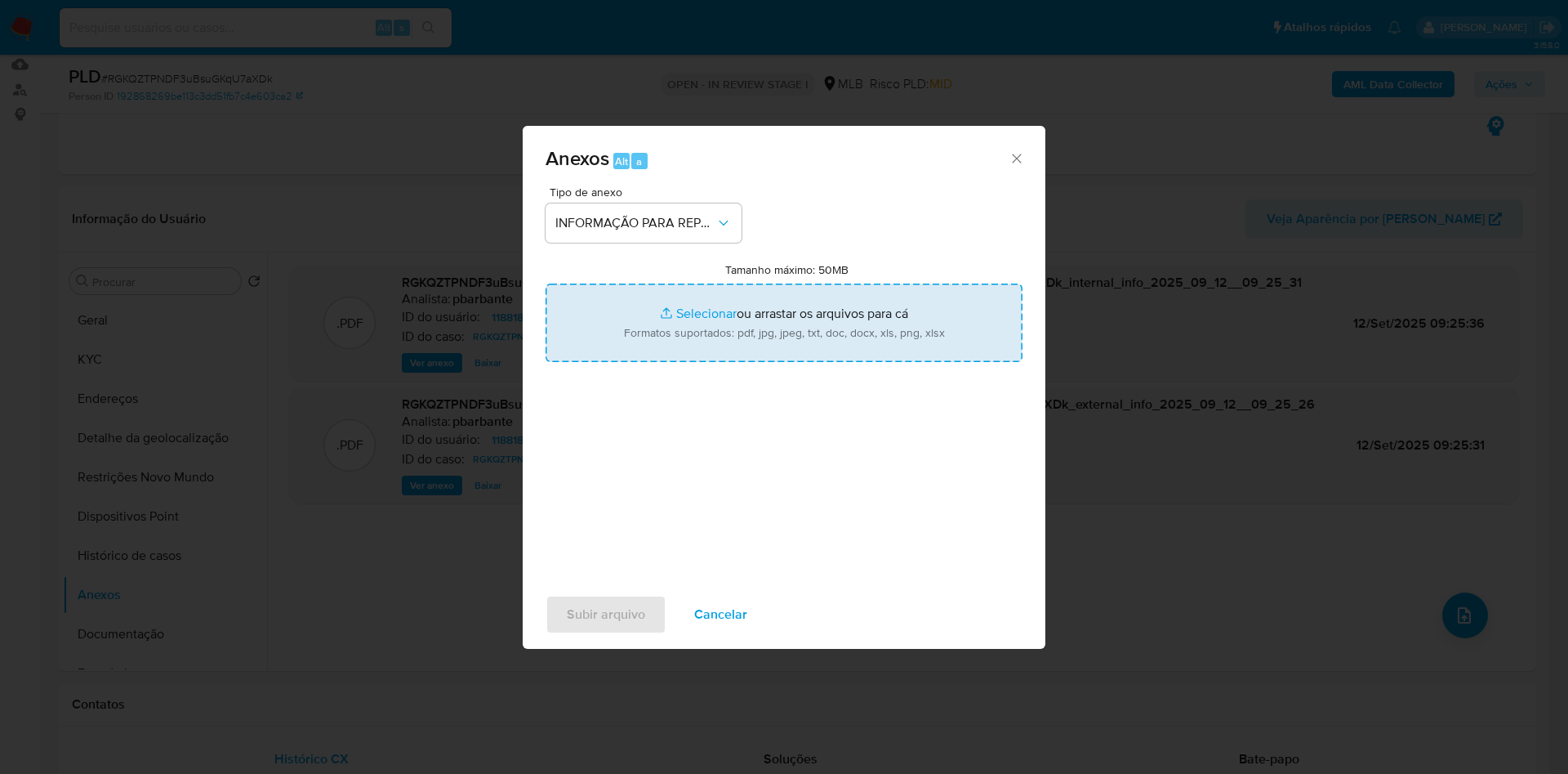
type input "C:\fakepath\Mulan 1188185276_2025_09_10_10_54_34.xlsx"
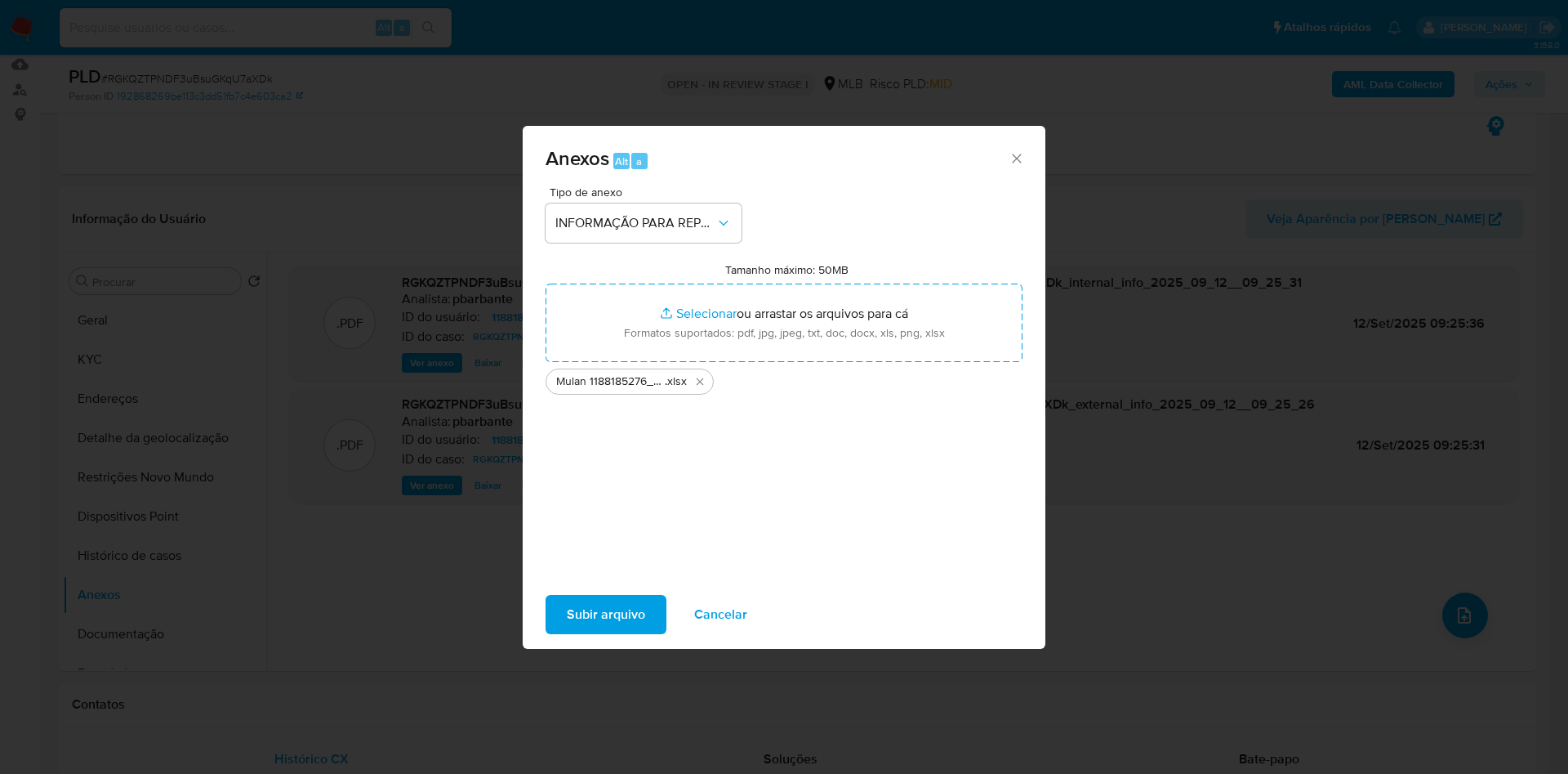
click at [585, 632] on span "Subir arquivo" at bounding box center [606, 615] width 78 height 36
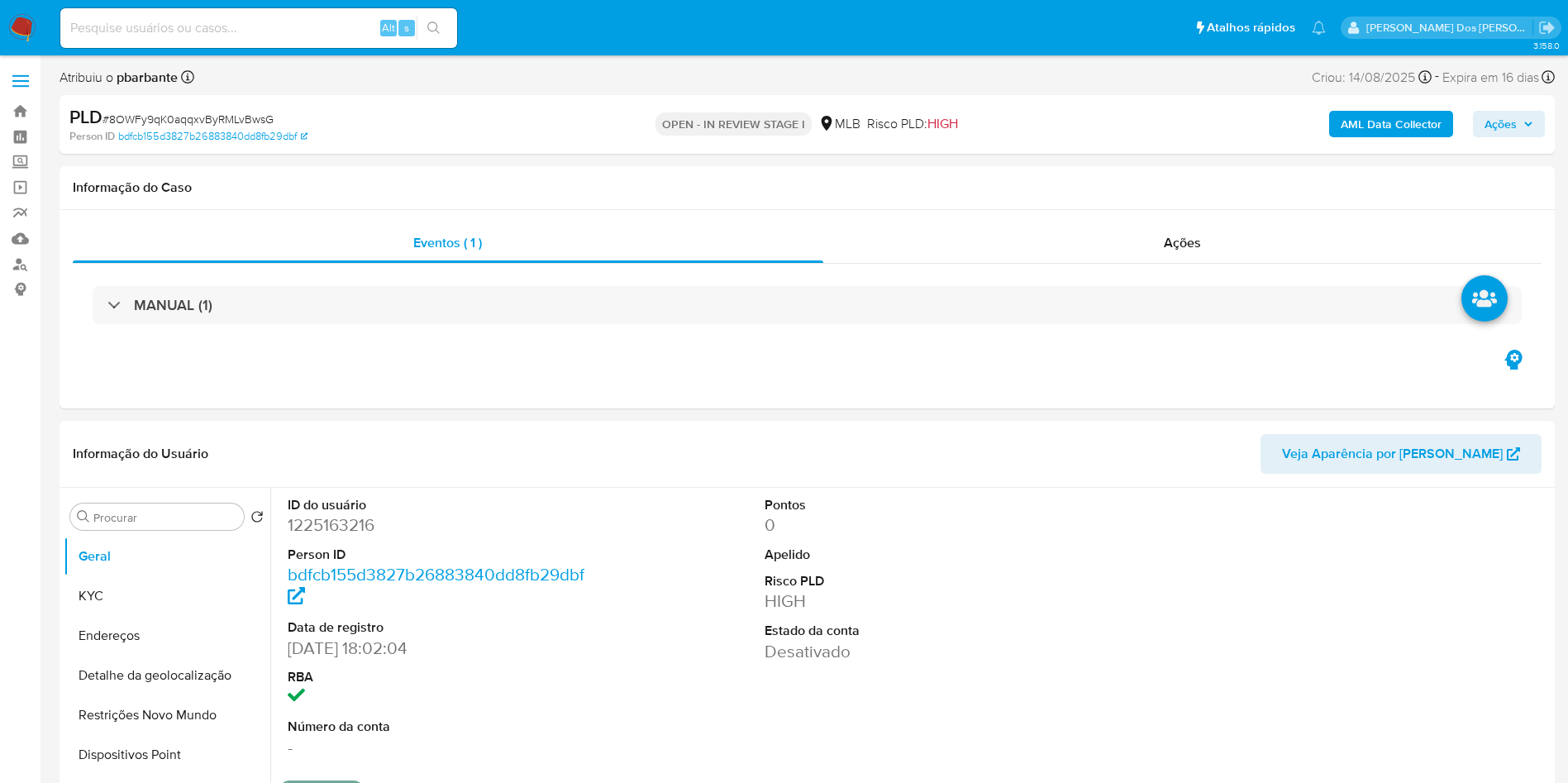
select select "10"
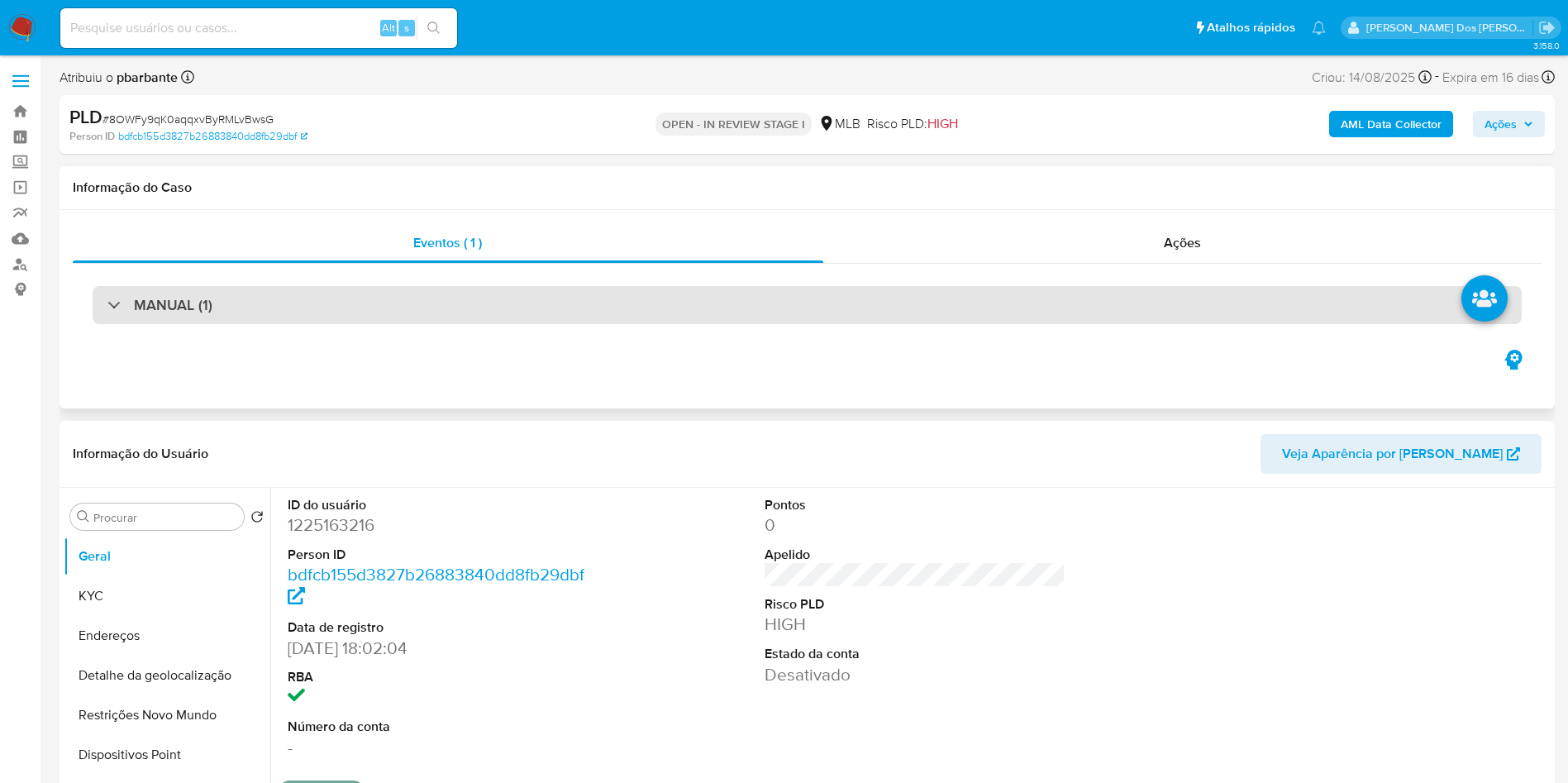
click at [618, 296] on div "MANUAL (1)" at bounding box center [807, 304] width 1429 height 38
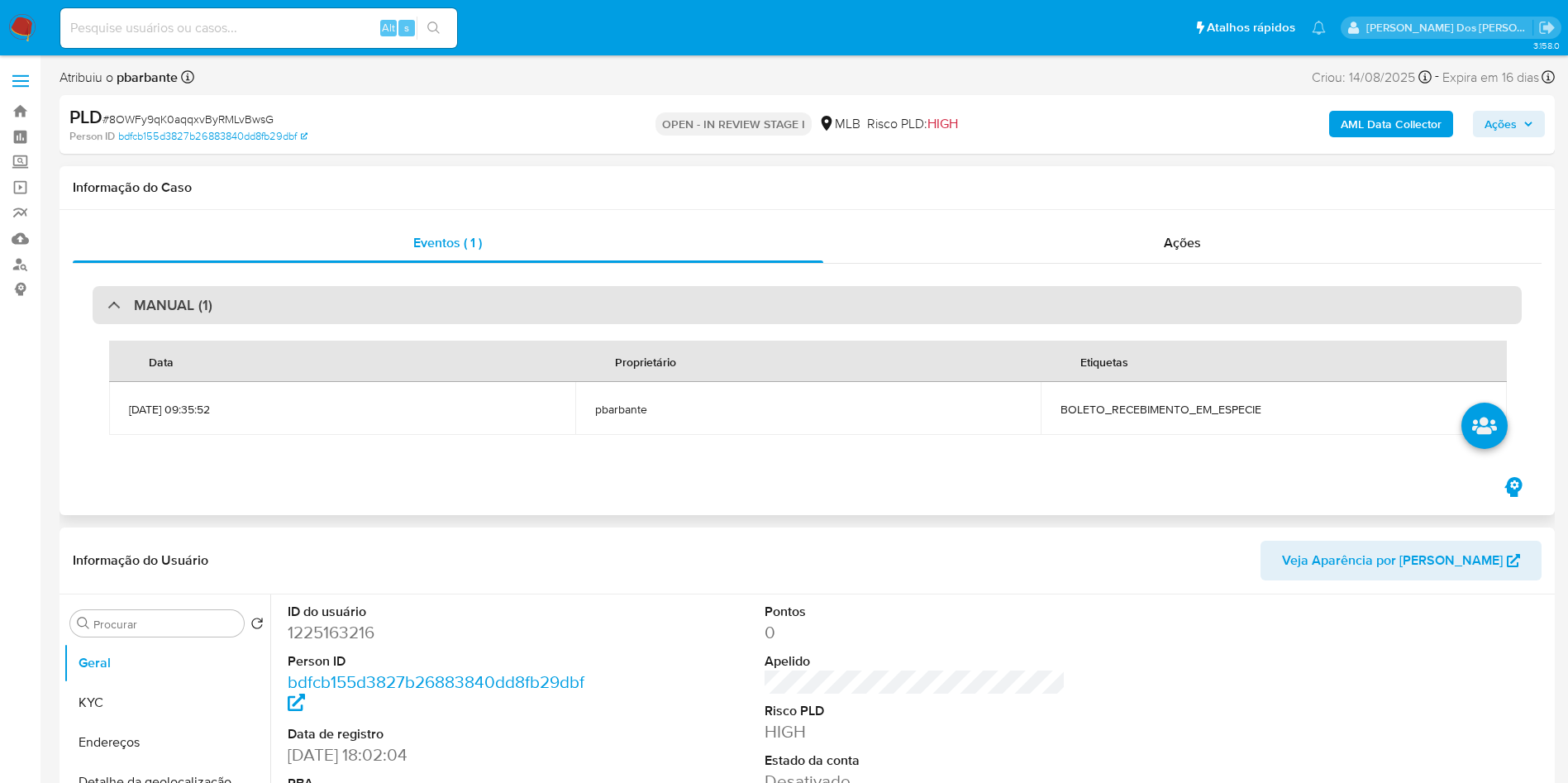
click at [618, 296] on div "MANUAL (1)" at bounding box center [807, 304] width 1429 height 38
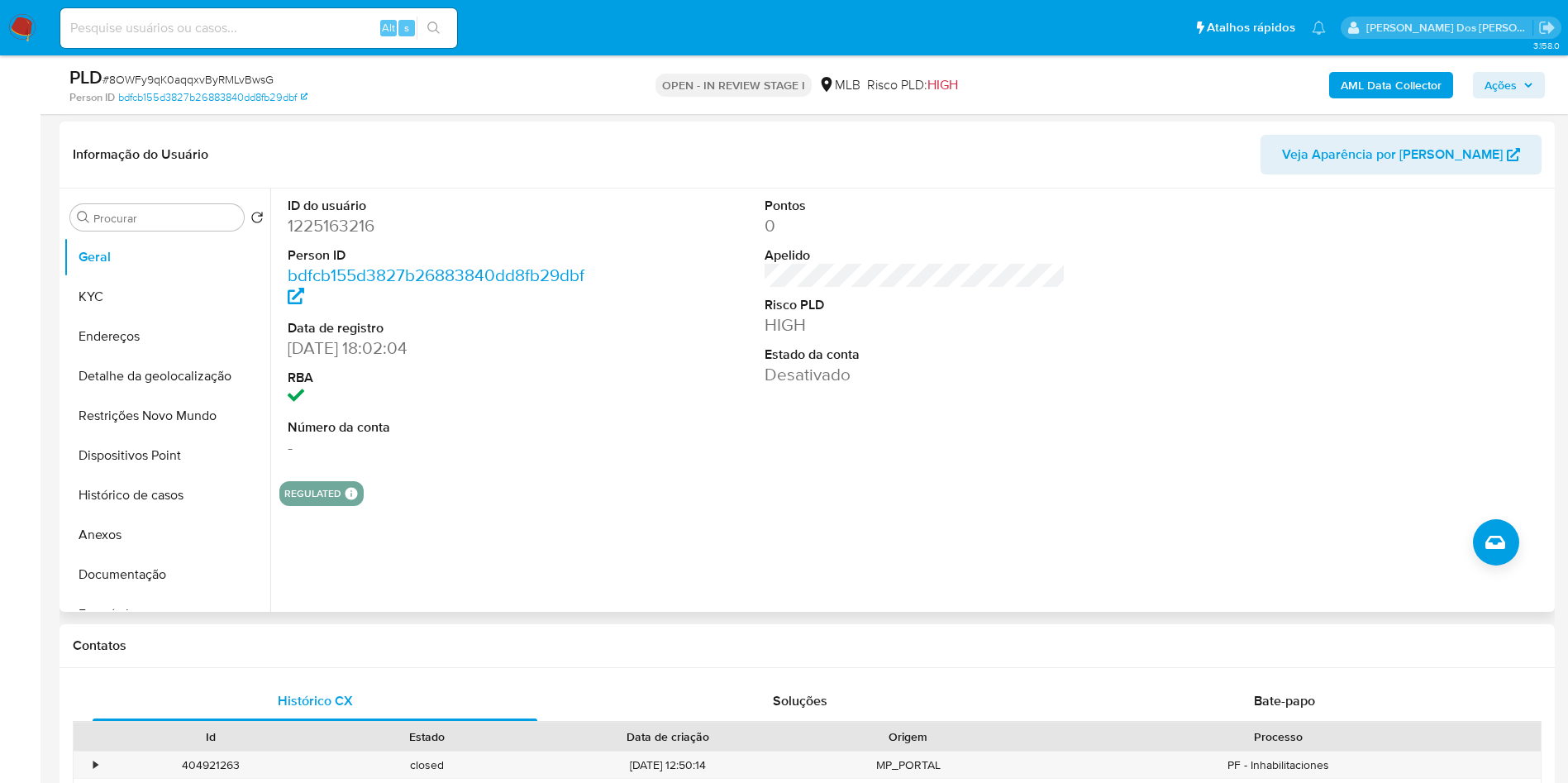
scroll to position [250, 0]
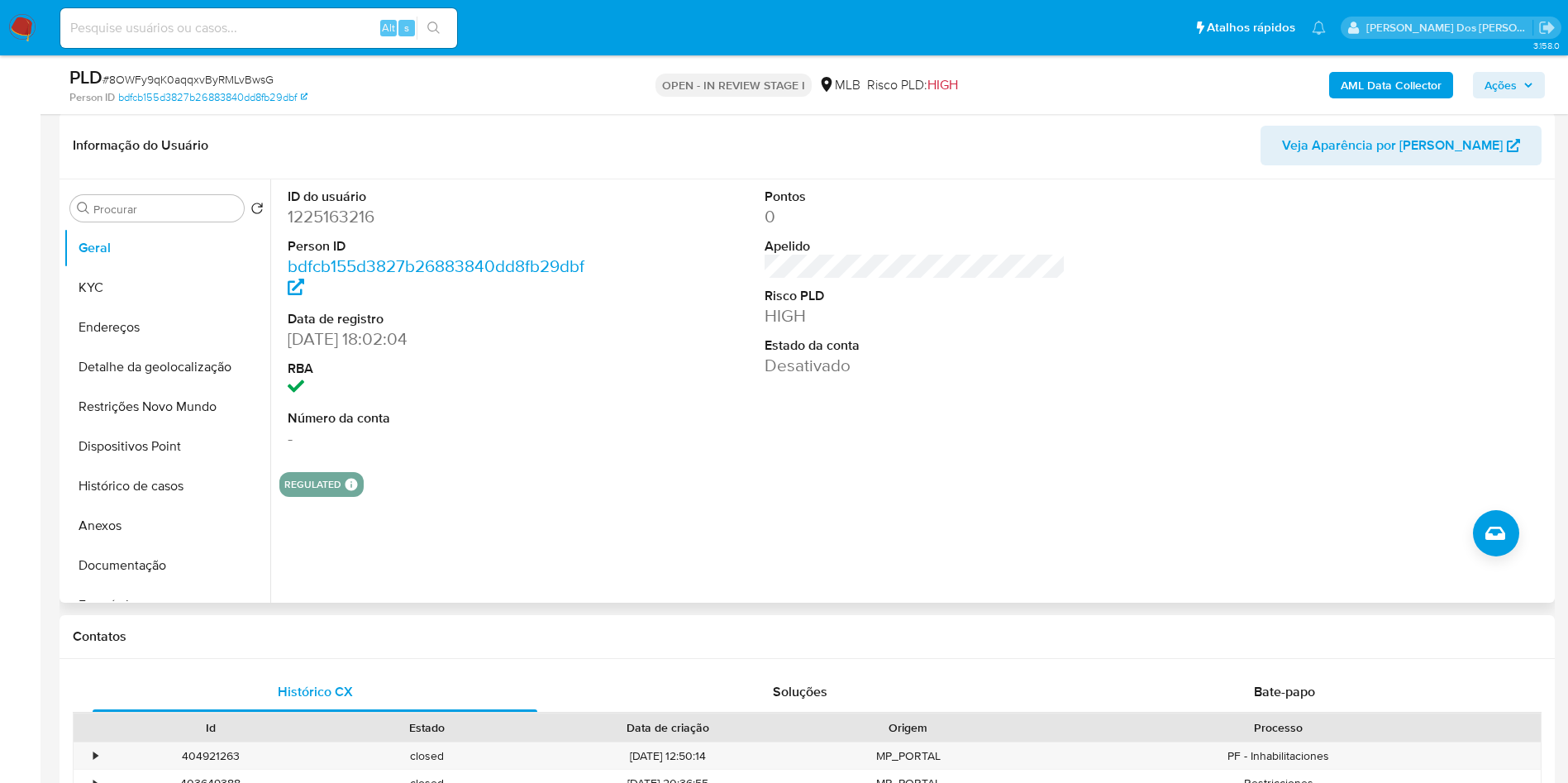
click at [335, 228] on dd "1225163216" at bounding box center [438, 216] width 301 height 23
copy dd "1225163216"
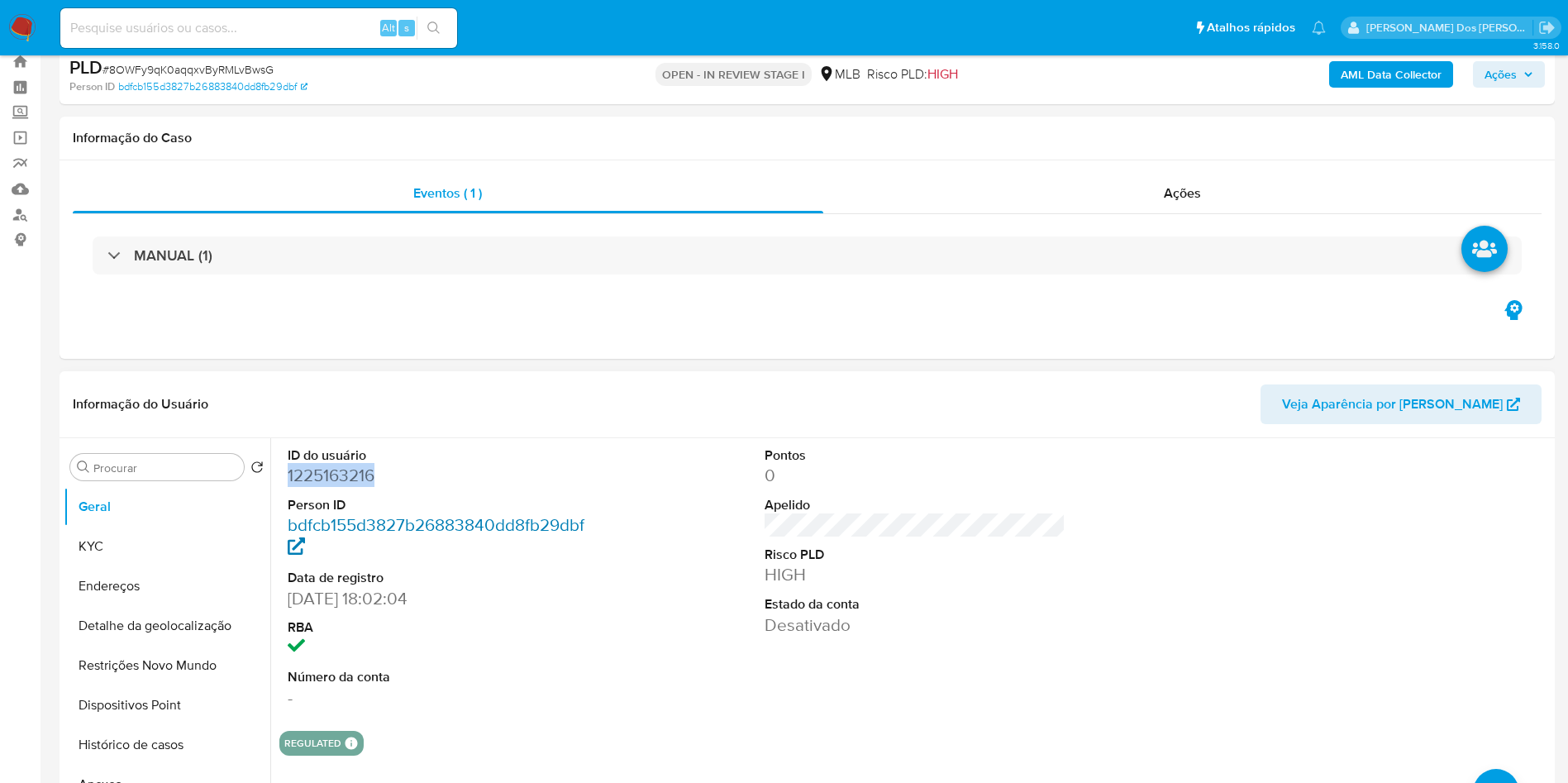
scroll to position [0, 0]
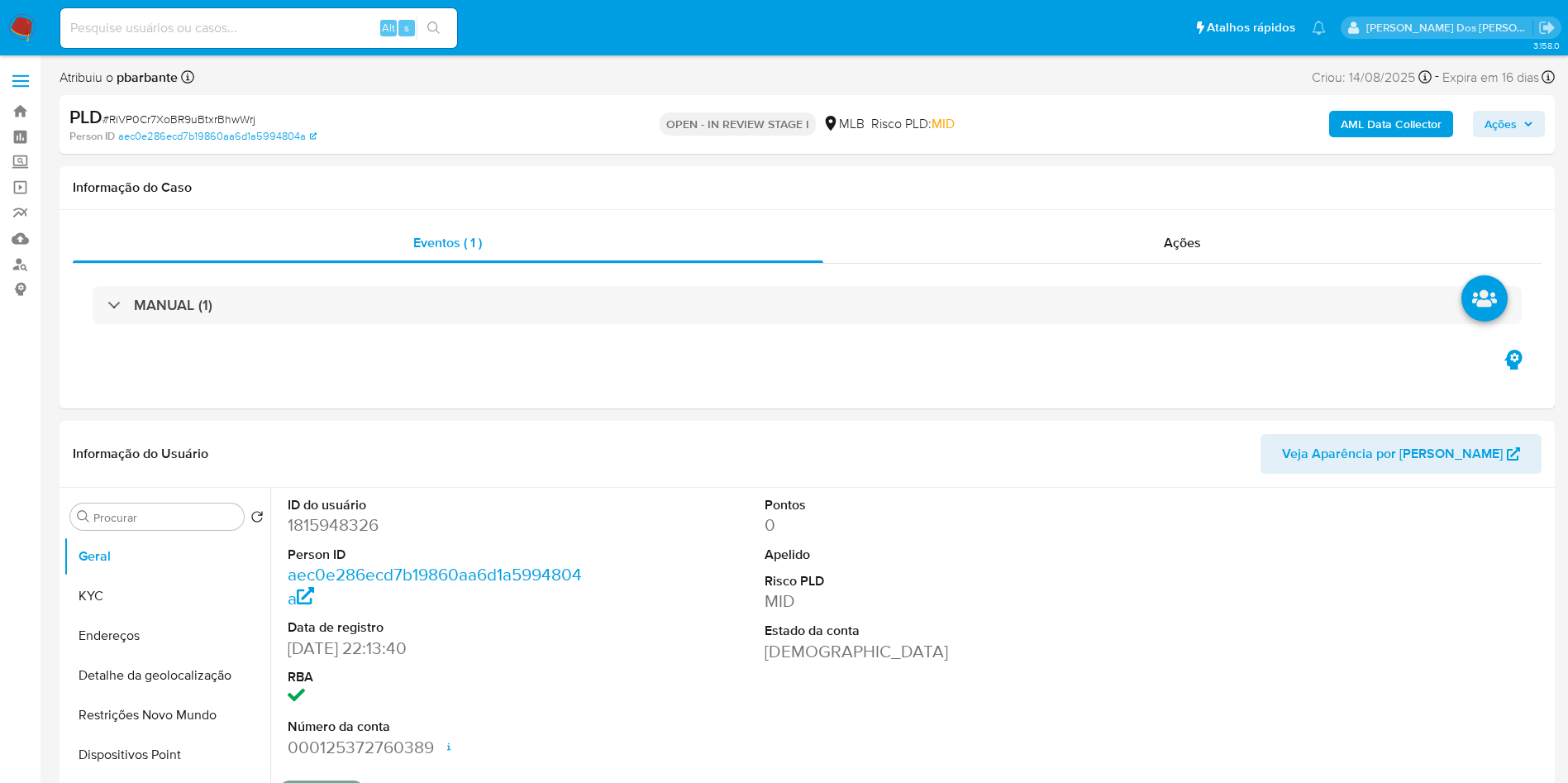
select select "10"
click at [363, 537] on dd "1815948326" at bounding box center [438, 525] width 301 height 23
copy dd "1815948326"
click at [461, 273] on div "MANUAL (1)" at bounding box center [807, 305] width 1469 height 83
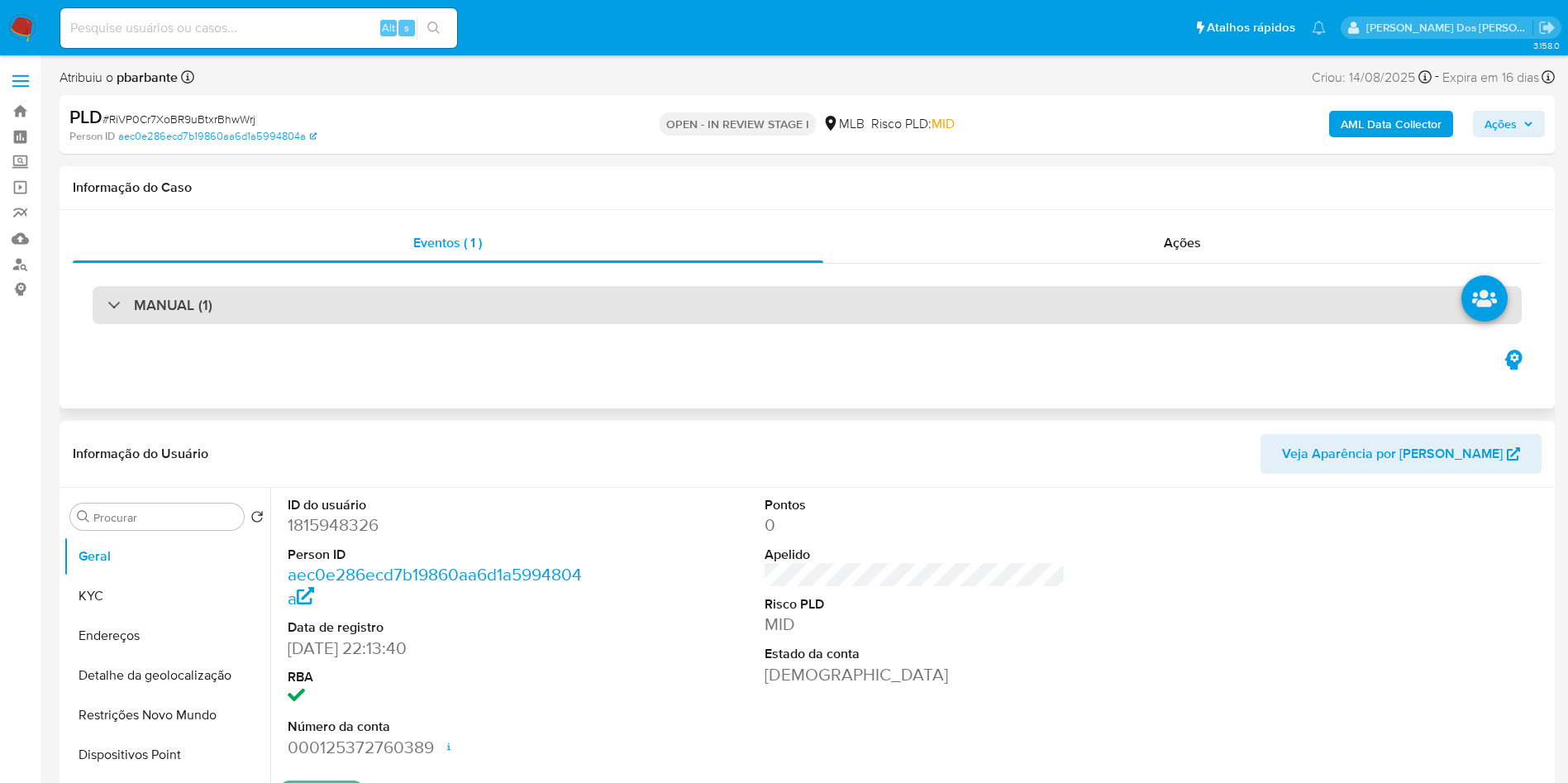
click at [452, 293] on div "MANUAL (1)" at bounding box center [807, 304] width 1429 height 38
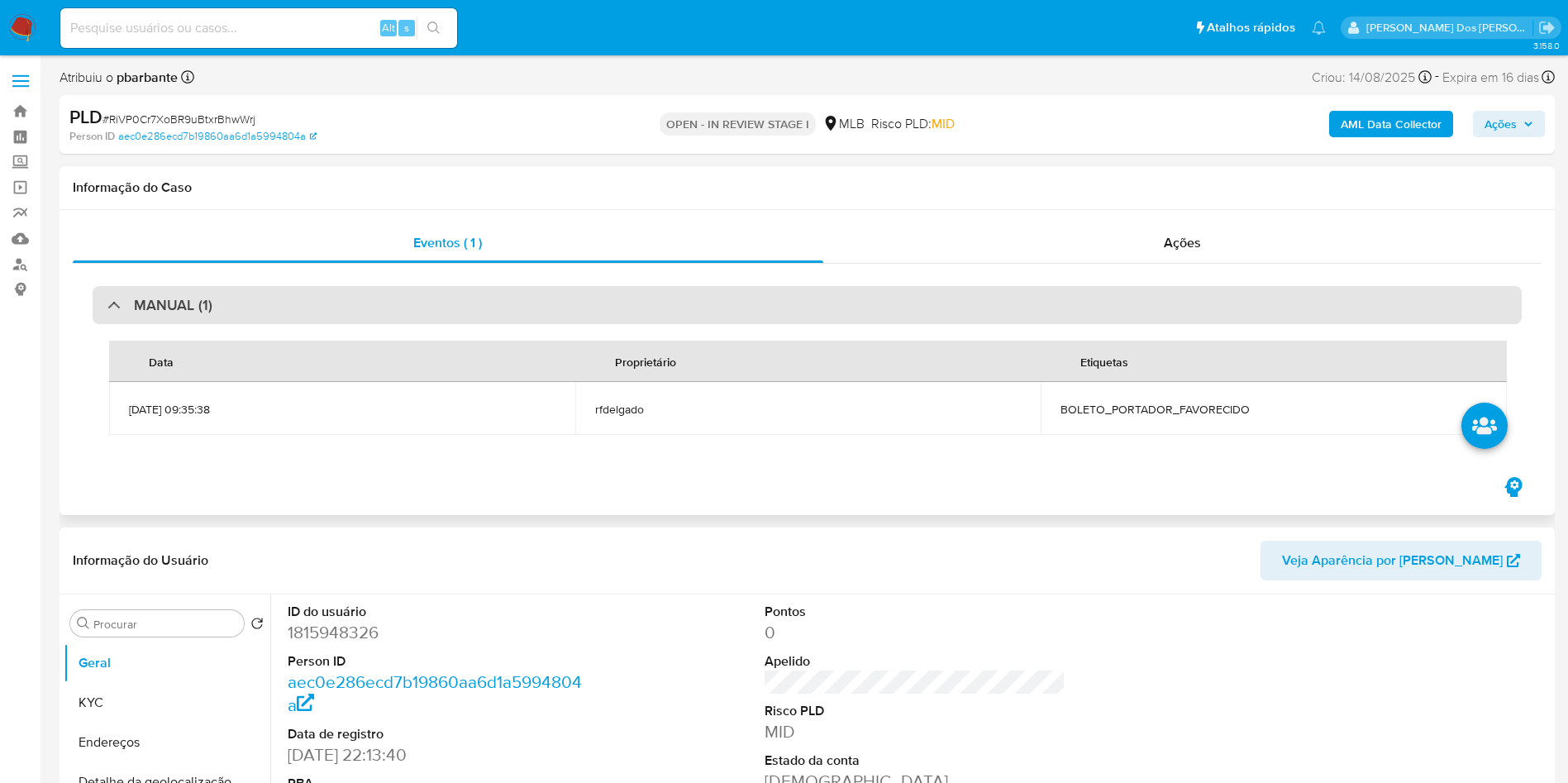
click at [452, 293] on div "MANUAL (1)" at bounding box center [807, 304] width 1429 height 38
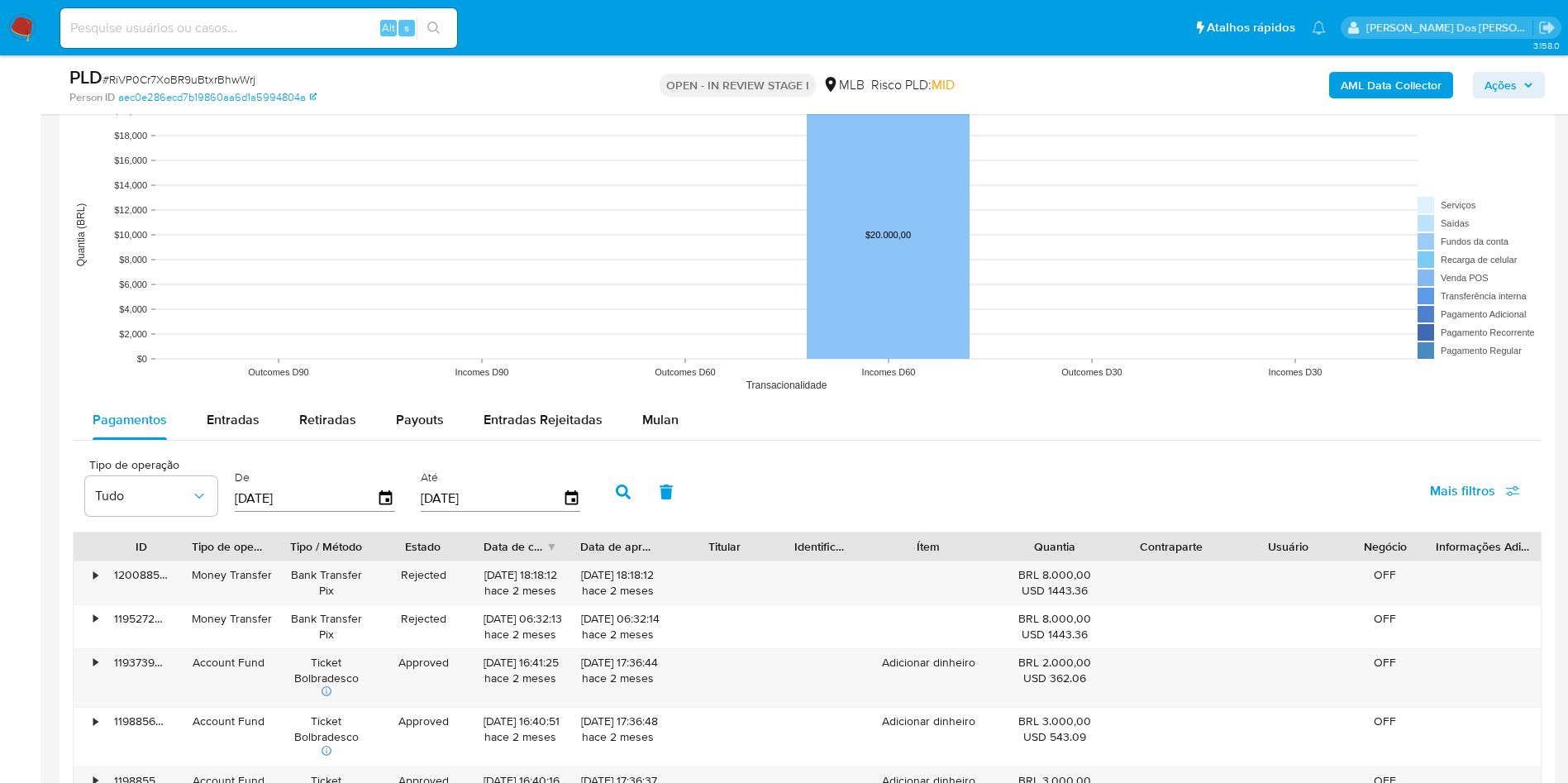
scroll to position [1406, 0]
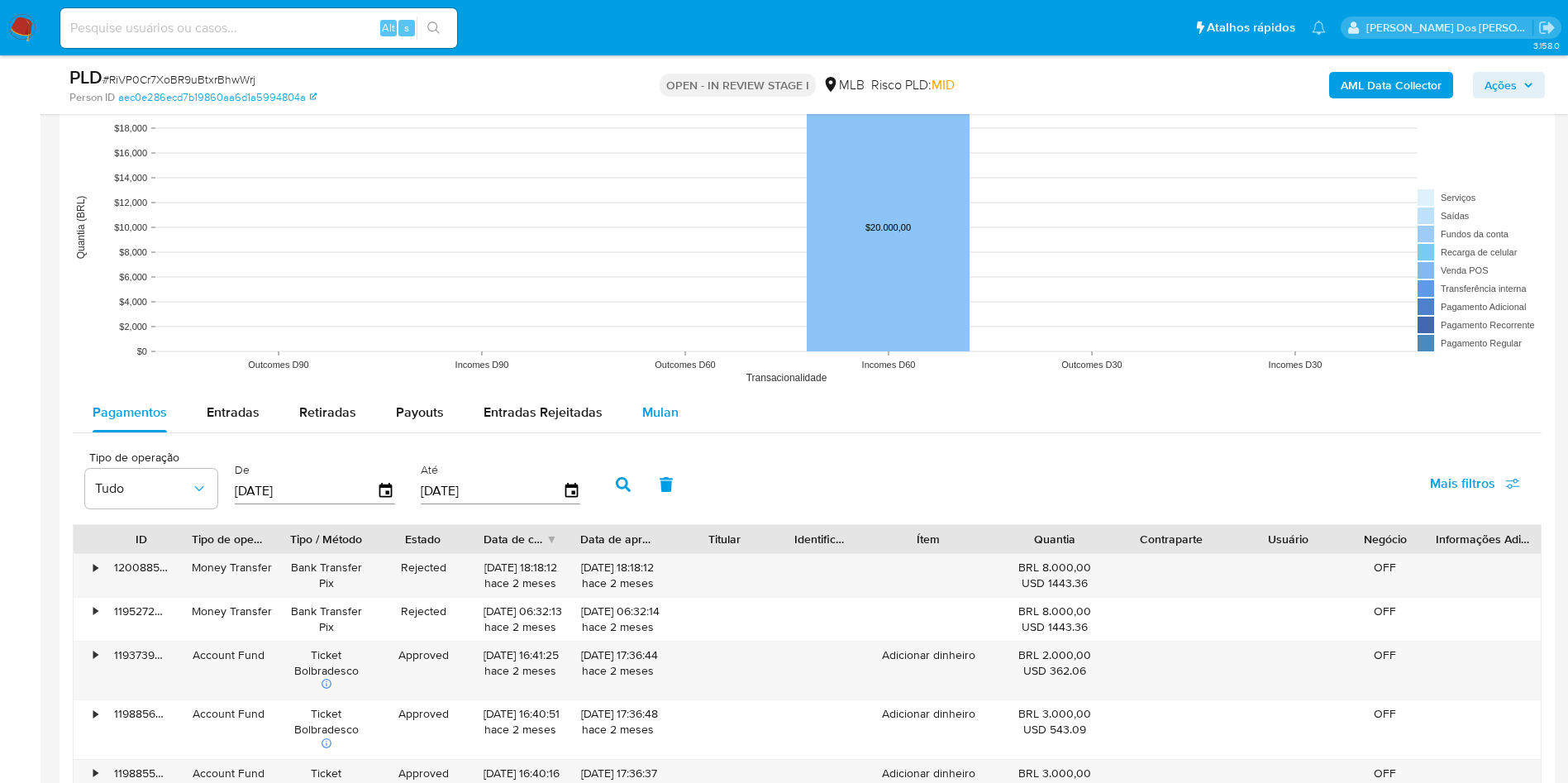
click at [661, 422] on span "Mulan" at bounding box center [661, 412] width 37 height 19
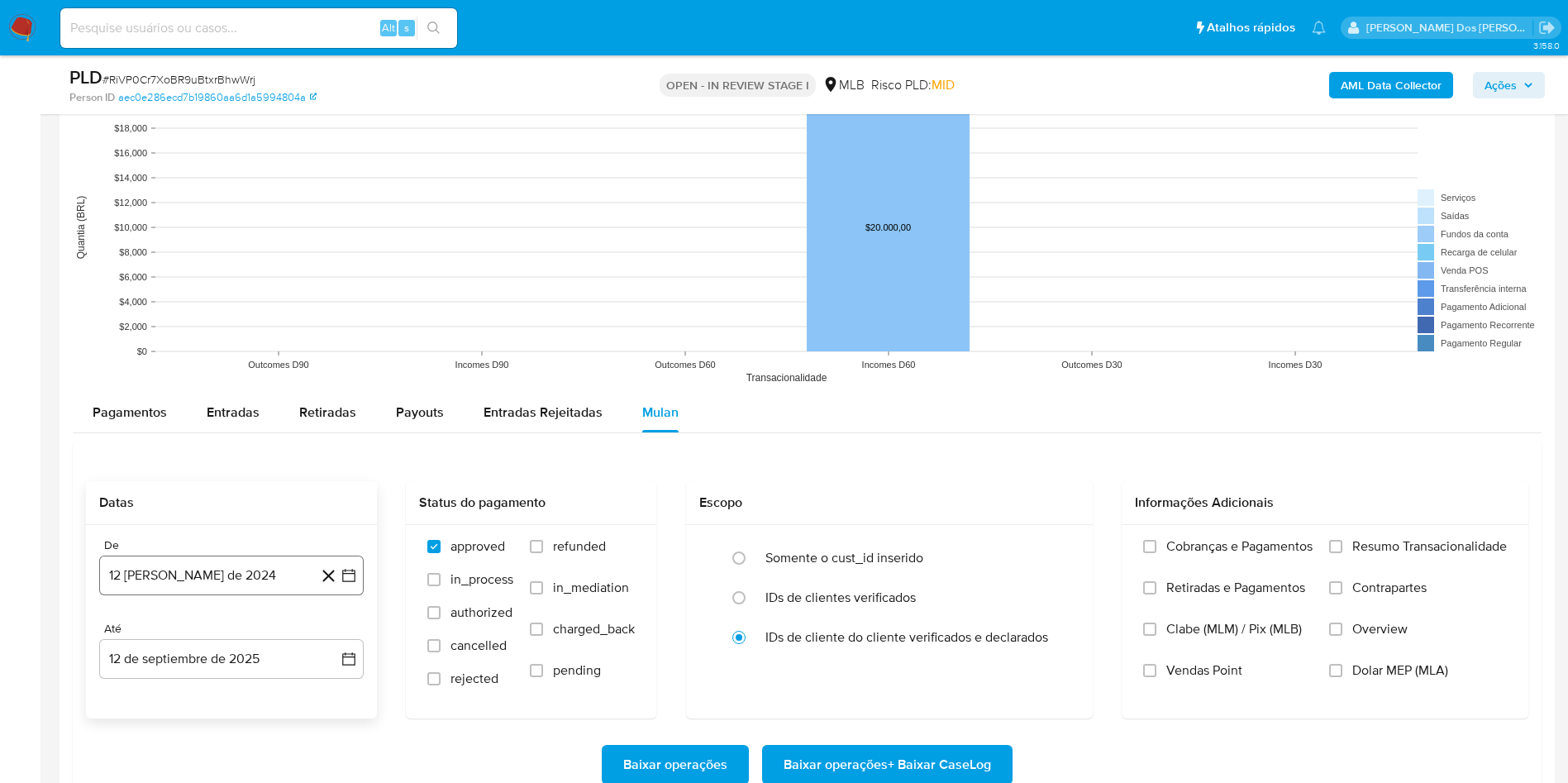
click at [358, 596] on button "12 de agosto de 2024" at bounding box center [232, 574] width 265 height 40
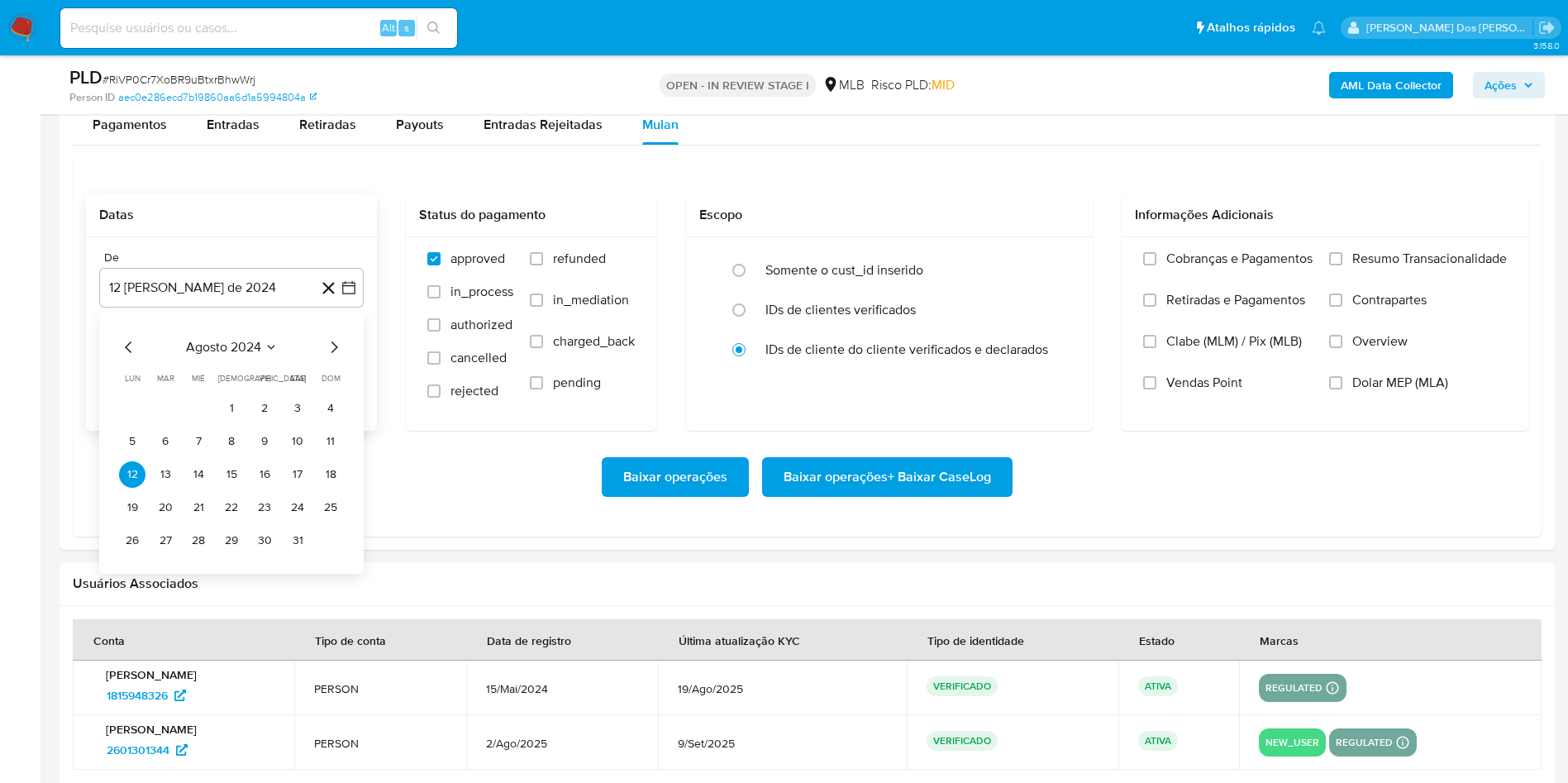
scroll to position [1707, 0]
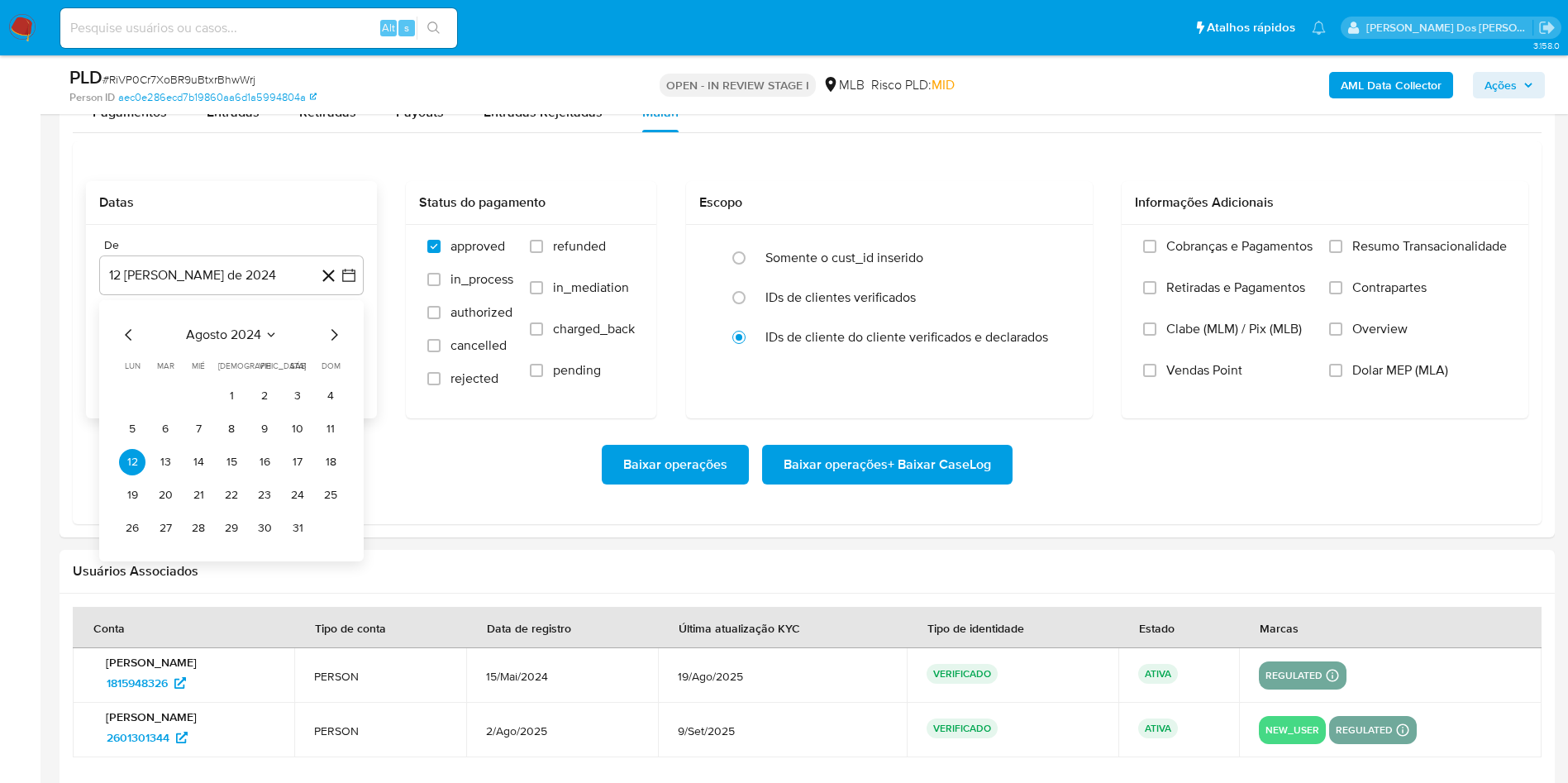
click at [332, 345] on icon "Mes siguiente" at bounding box center [335, 335] width 20 height 20
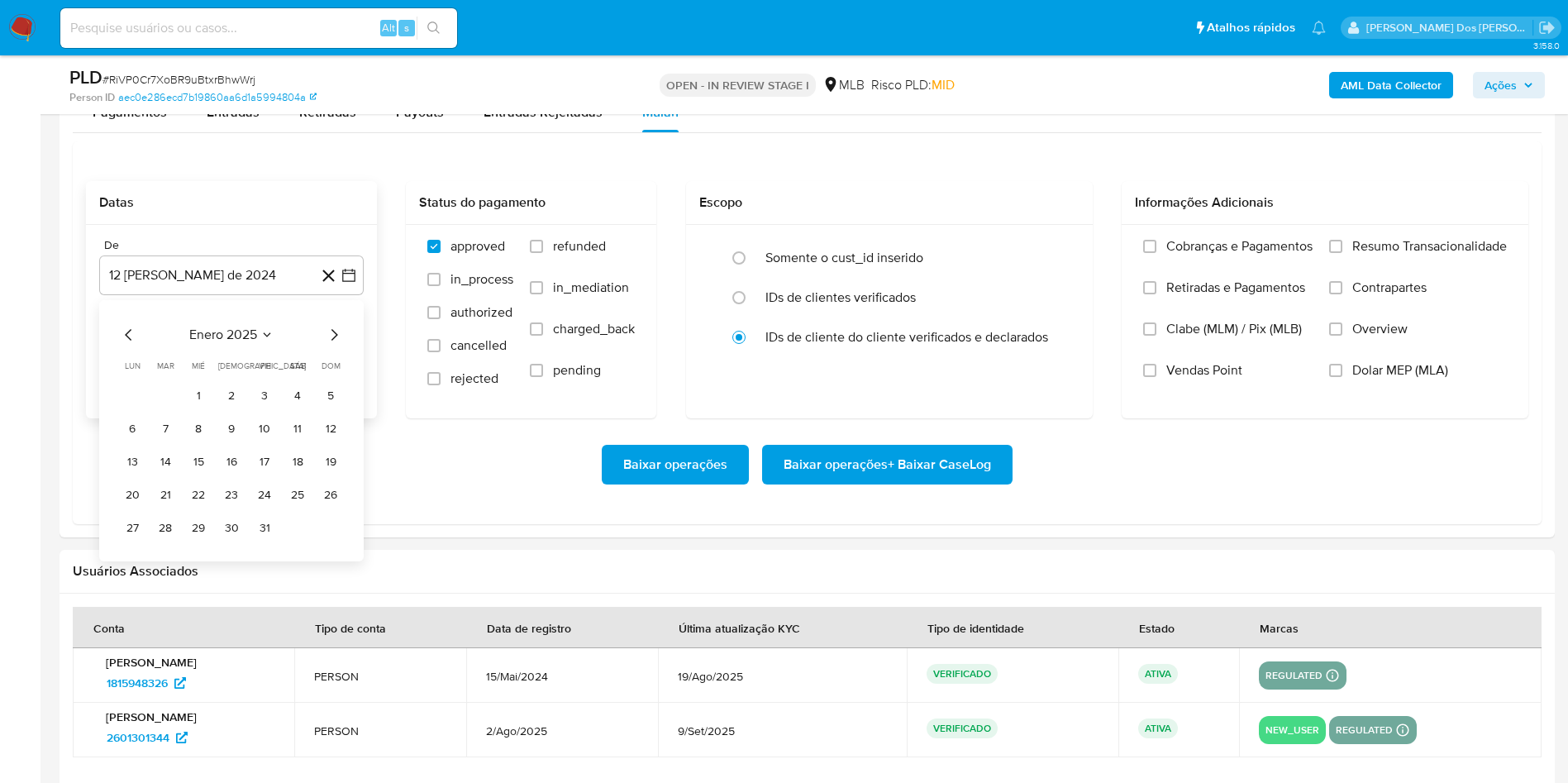
click at [332, 345] on icon "Mes siguiente" at bounding box center [335, 335] width 20 height 20
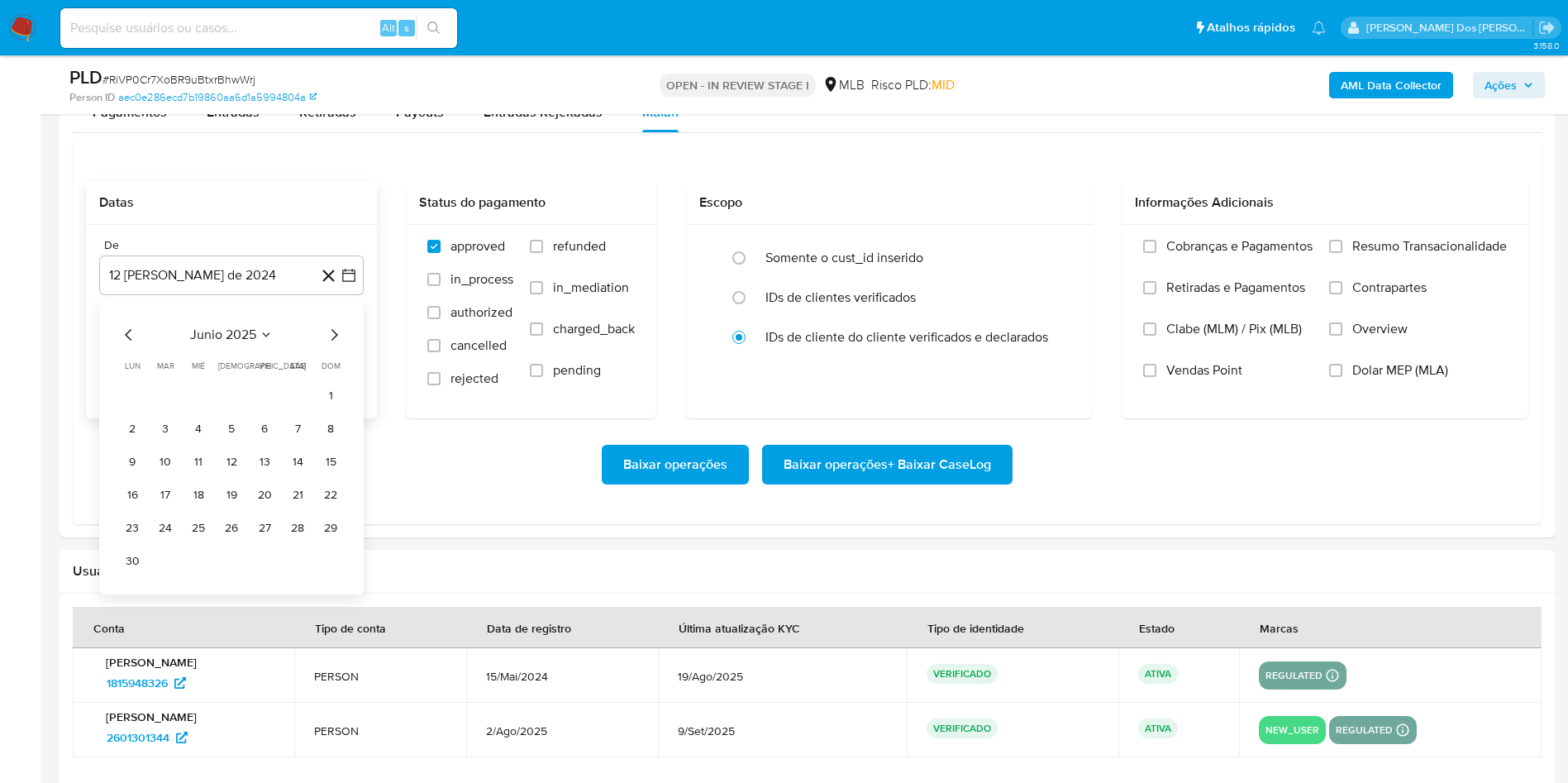
click at [332, 345] on icon "Mes siguiente" at bounding box center [335, 335] width 20 height 20
click at [172, 409] on button "1" at bounding box center [165, 395] width 27 height 27
click at [1418, 258] on div "Cobranças e Pagamentos Retiradas e Pagamentos Clabe (MLM) / Pix (MLB) Vendas Po…" at bounding box center [1325, 321] width 407 height 192
click at [1411, 255] on span "Resumo Transacionalidade" at bounding box center [1430, 246] width 154 height 17
click at [1343, 253] on input "Resumo Transacionalidade" at bounding box center [1335, 246] width 13 height 13
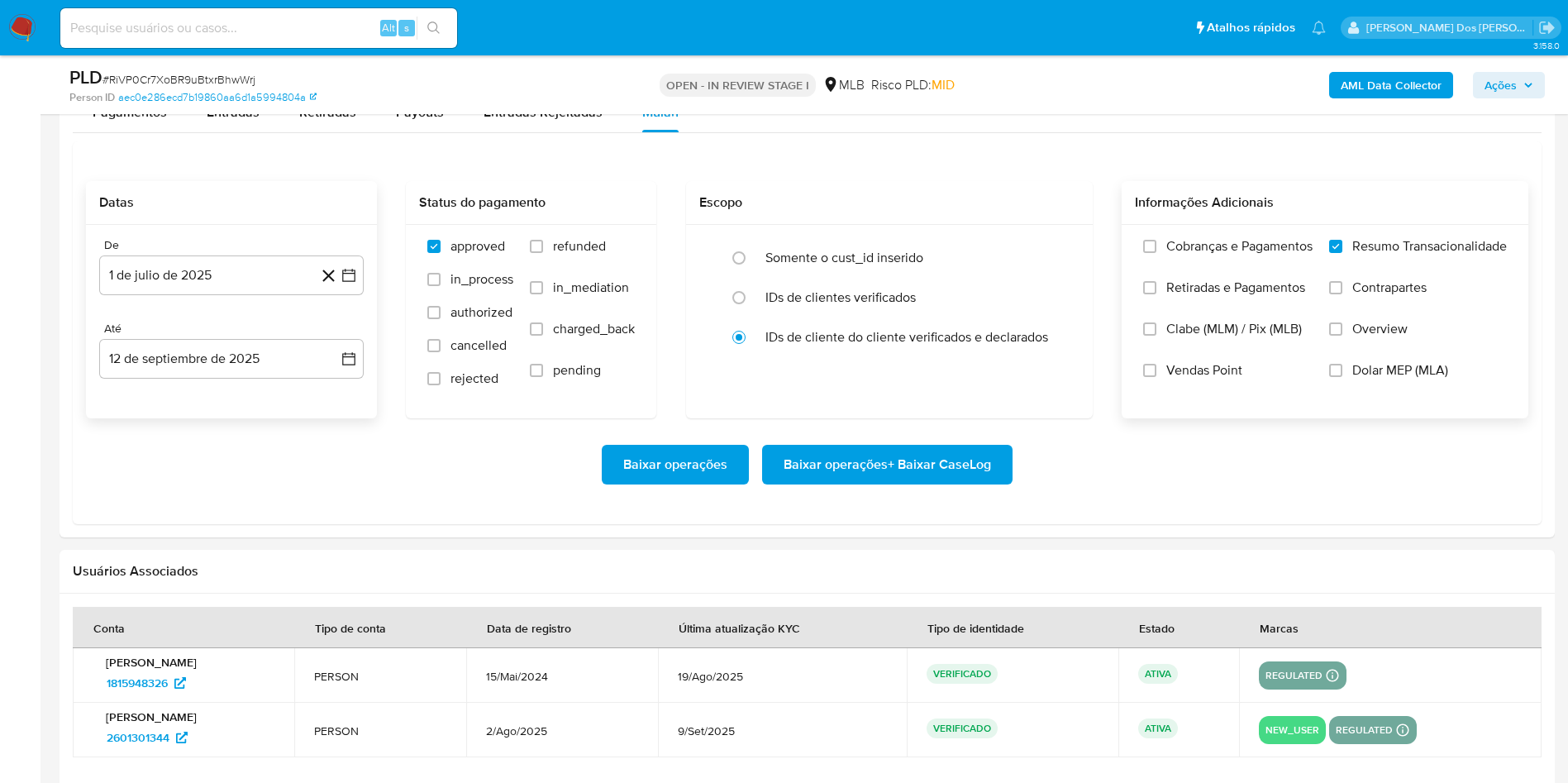
click at [868, 482] on span "Baixar operações + Baixar CaseLog" at bounding box center [888, 465] width 208 height 37
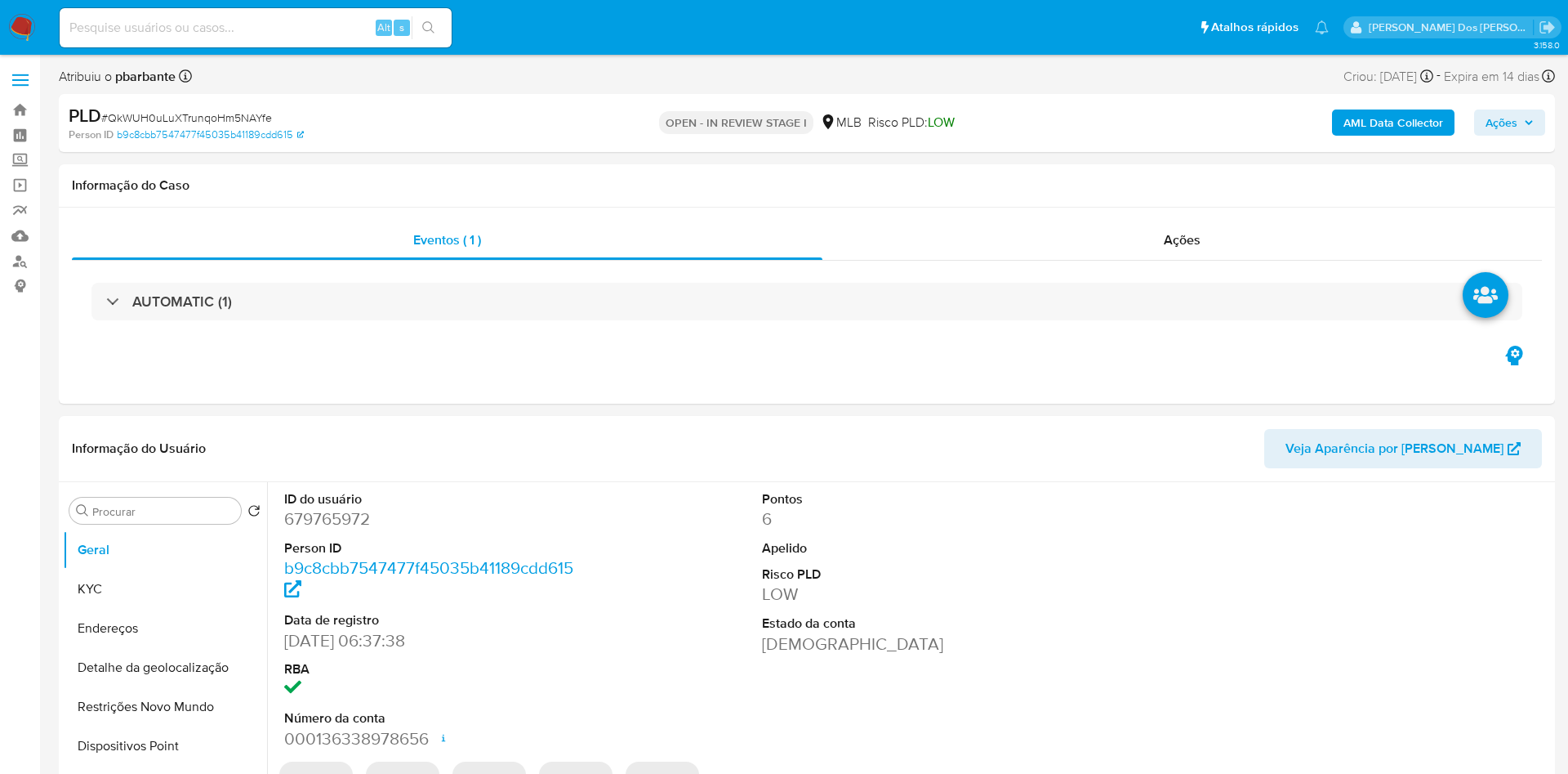
select select "10"
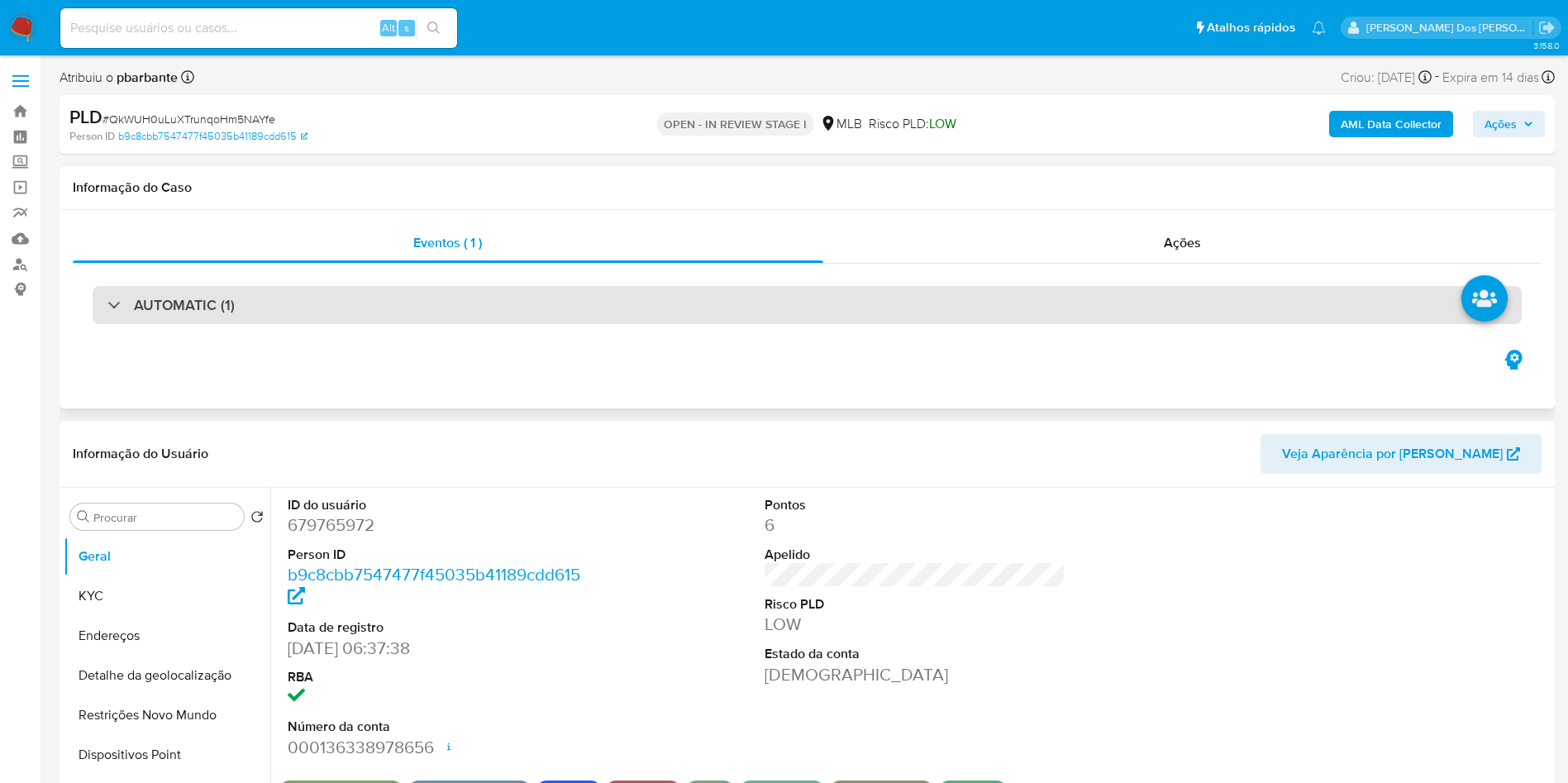
click at [574, 303] on div "AUTOMATIC (1)" at bounding box center [807, 304] width 1429 height 38
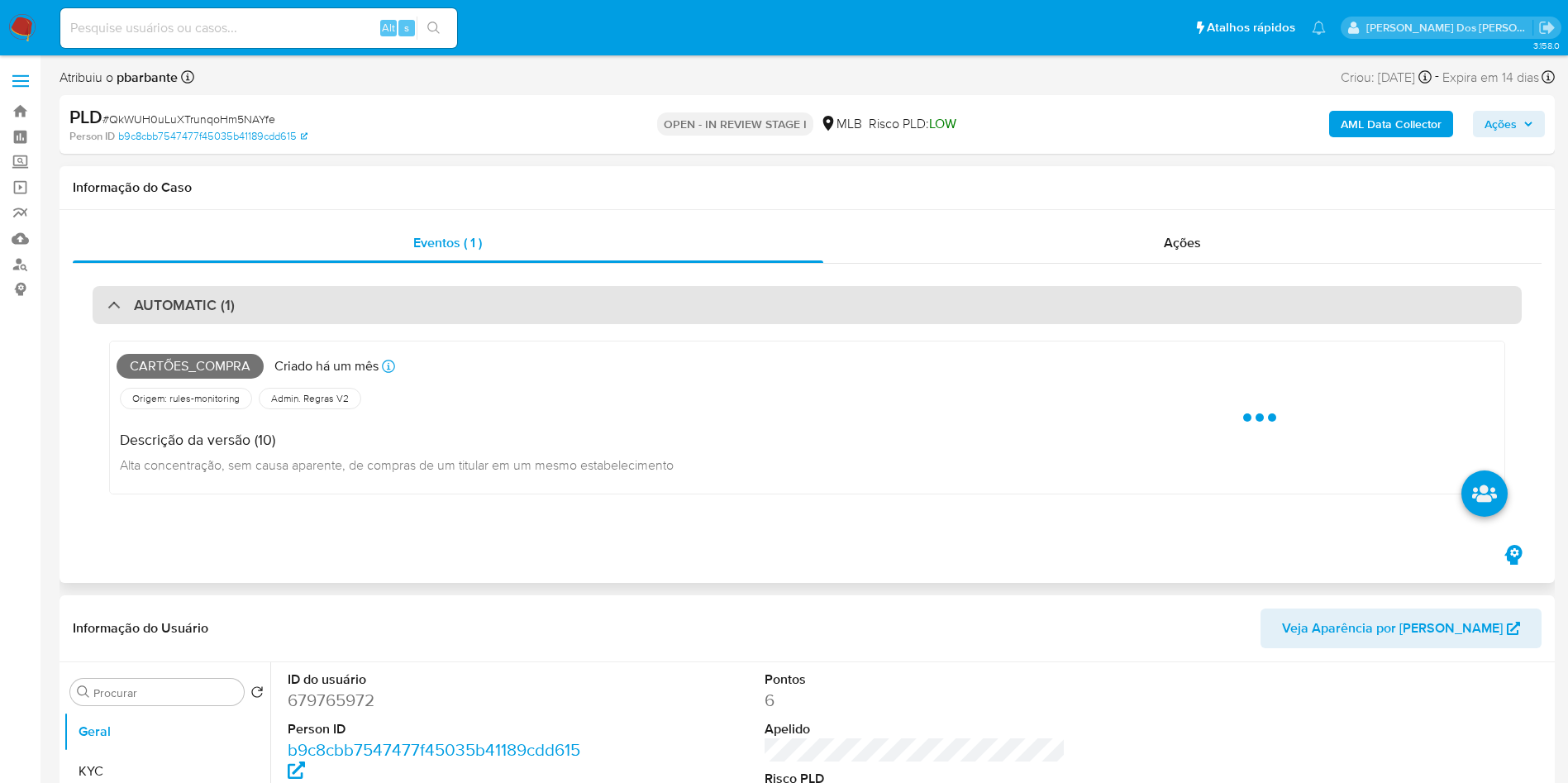
click at [574, 303] on div "AUTOMATIC (1)" at bounding box center [807, 304] width 1429 height 38
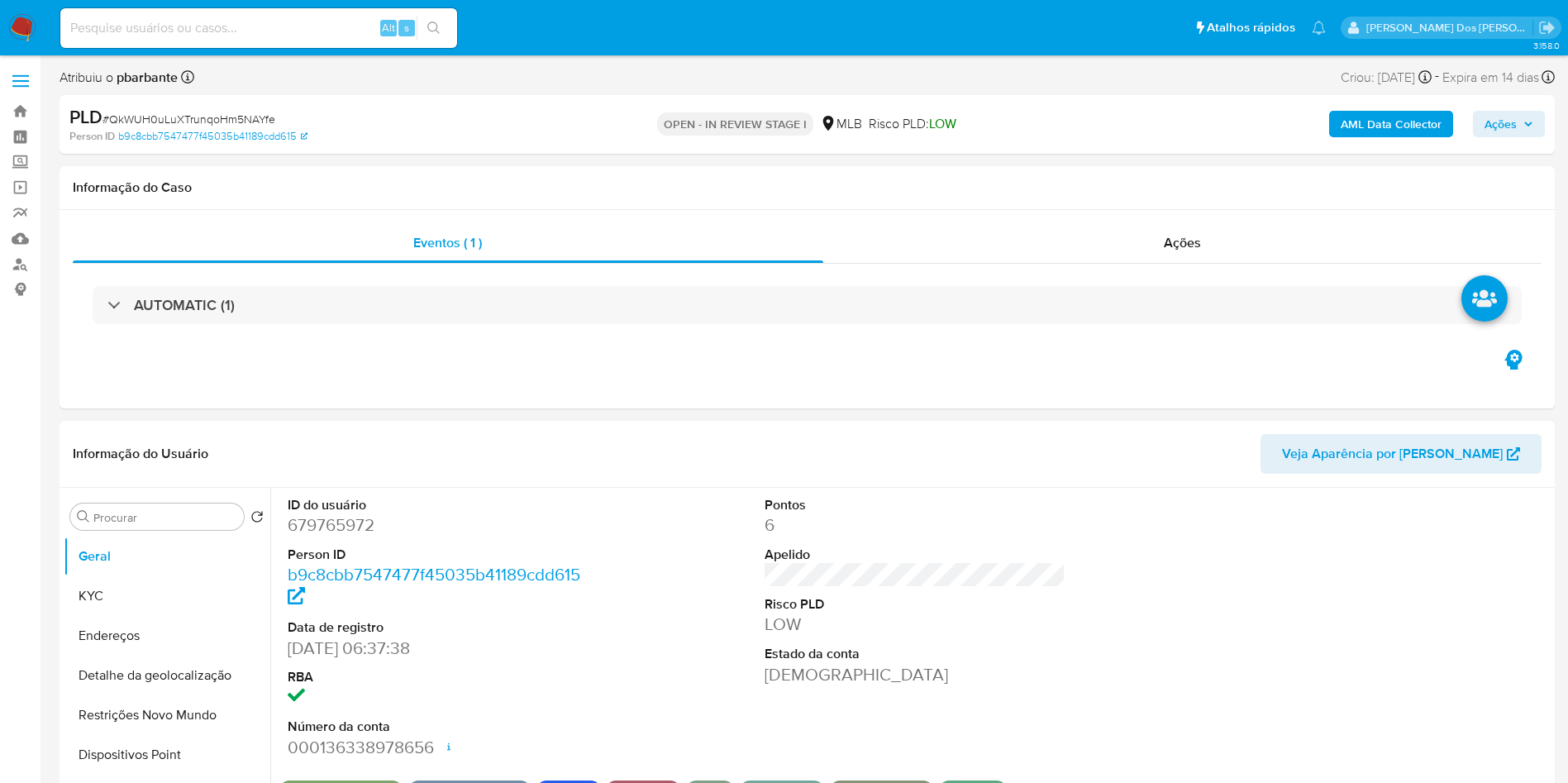
click at [327, 537] on dd "679765972" at bounding box center [438, 525] width 301 height 23
copy dd "679765972"
click at [327, 537] on dd "679765972" at bounding box center [438, 525] width 301 height 23
click at [358, 537] on dd "679765972" at bounding box center [438, 525] width 301 height 23
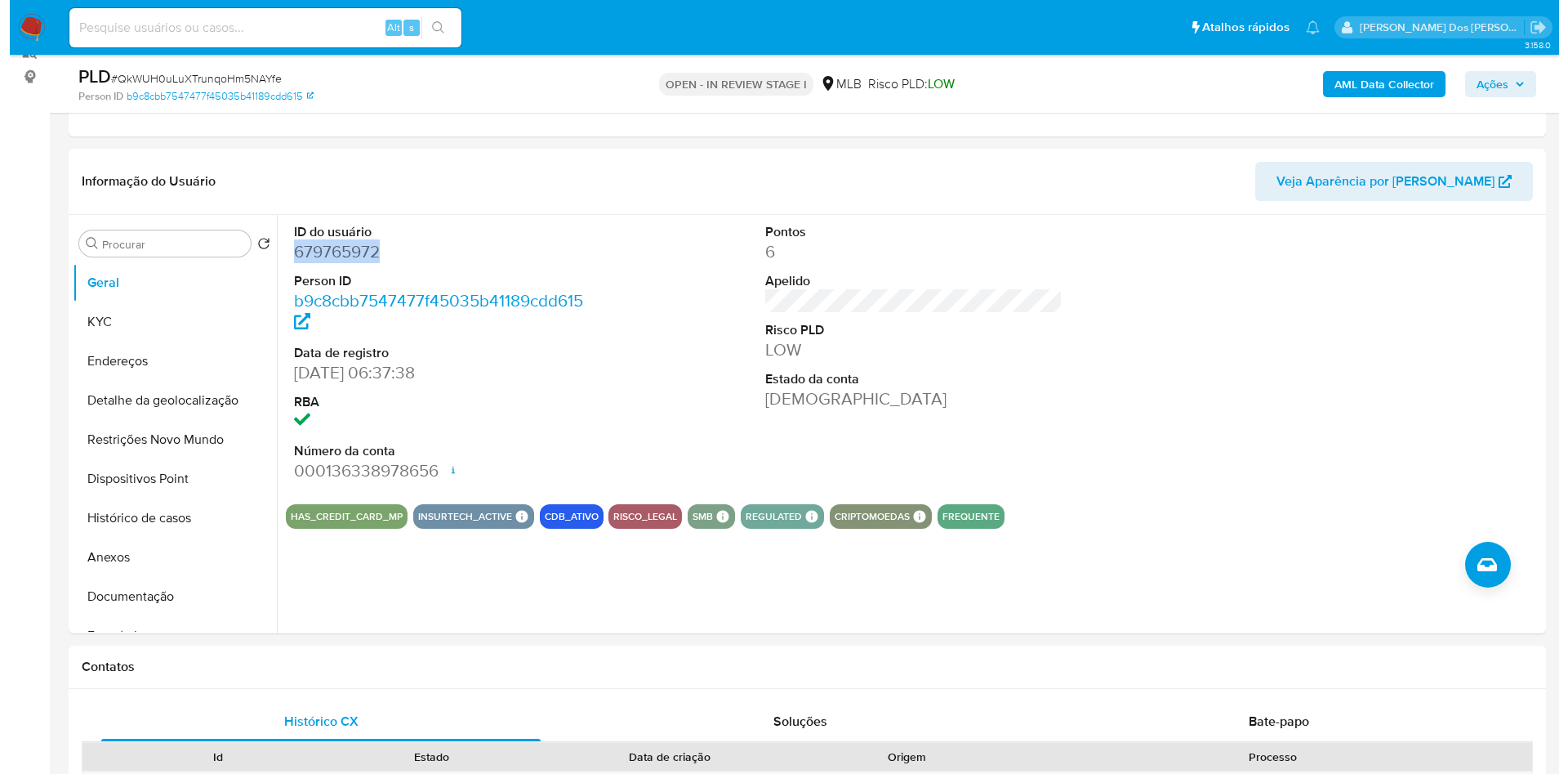
scroll to position [211, 0]
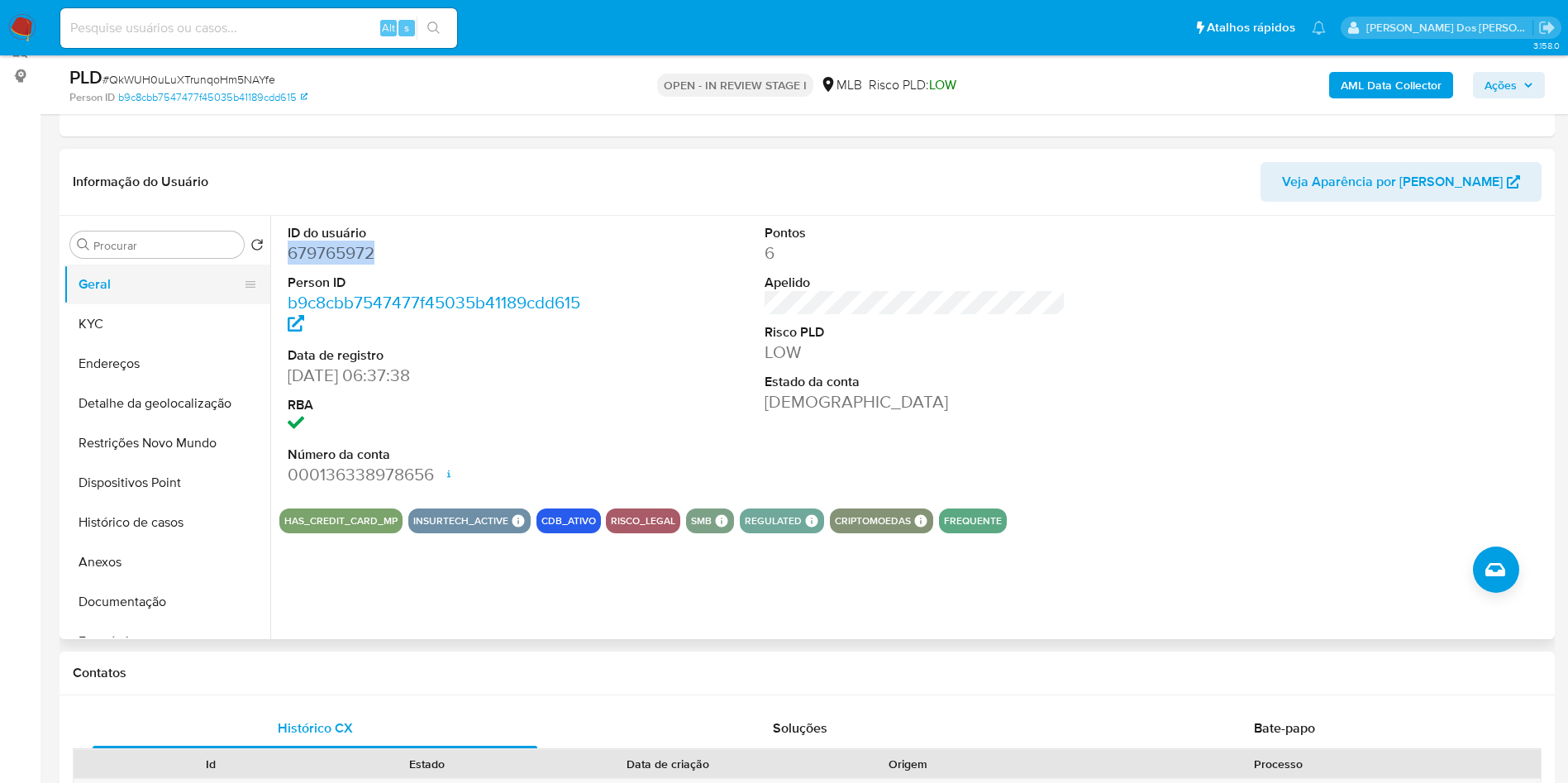
click at [144, 304] on button "Geral" at bounding box center [160, 284] width 193 height 40
click at [133, 344] on button "KYC" at bounding box center [160, 323] width 193 height 40
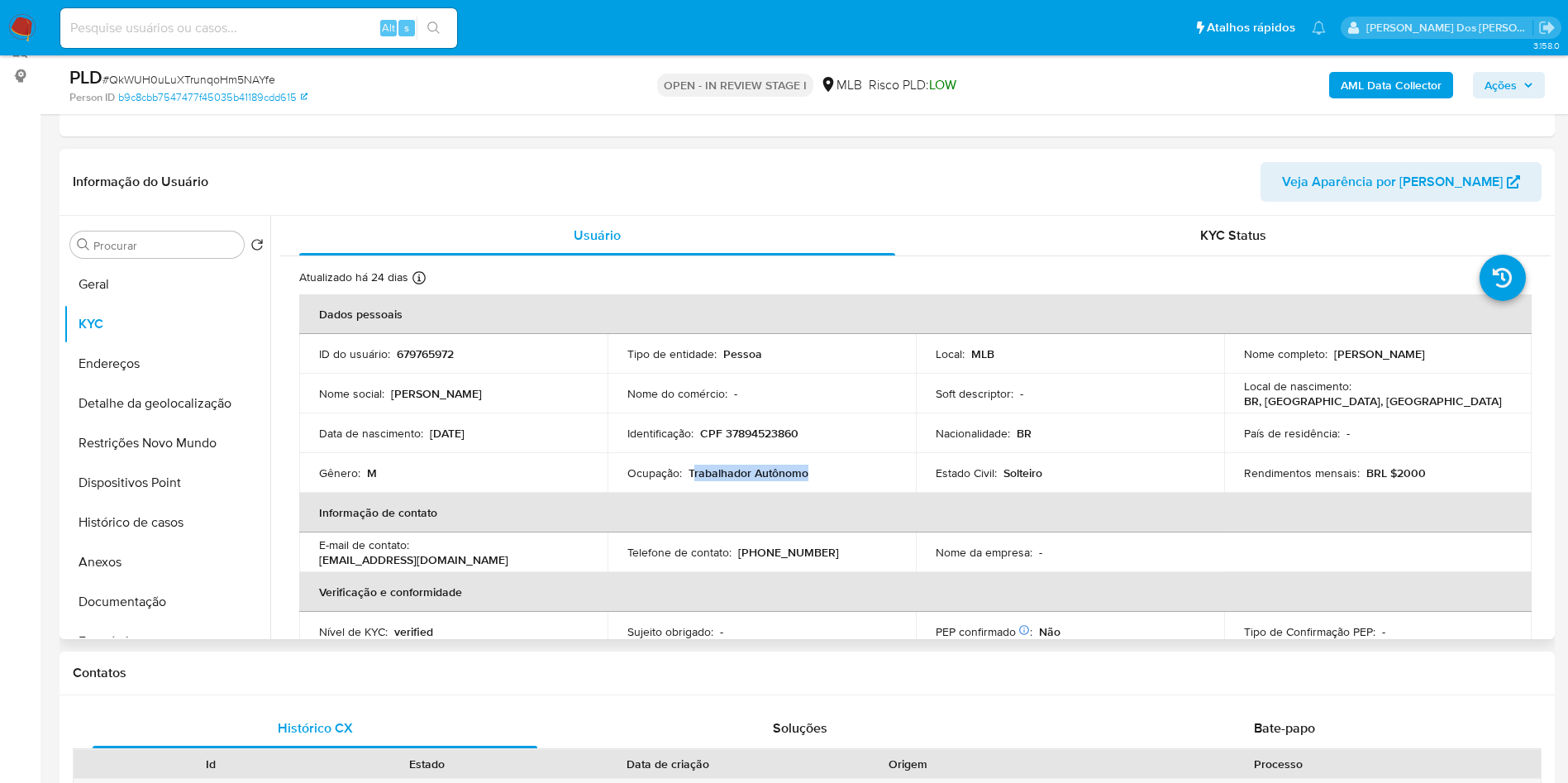
drag, startPoint x: 810, startPoint y: 497, endPoint x: 690, endPoint y: 497, distance: 120.0
click at [690, 481] on div "Ocupação : Trabalhador Autônomo" at bounding box center [762, 472] width 268 height 15
copy p "Trabalhador Autônomo"
click at [1400, 76] on b "AML Data Collector" at bounding box center [1392, 85] width 101 height 27
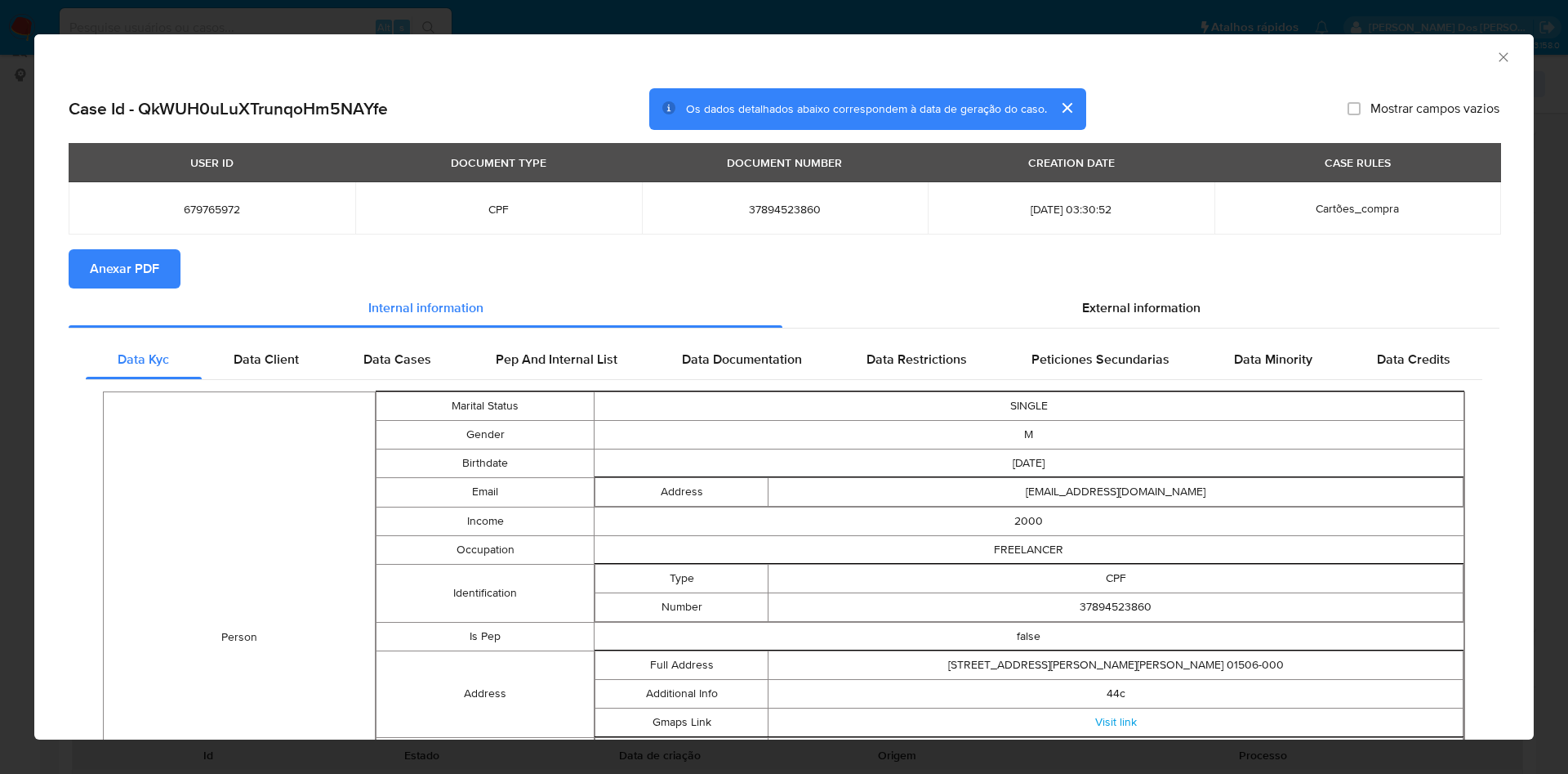
click at [1135, 284] on section "Anexar PDF" at bounding box center [784, 268] width 1431 height 39
click at [1112, 299] on span "External information" at bounding box center [1141, 307] width 118 height 19
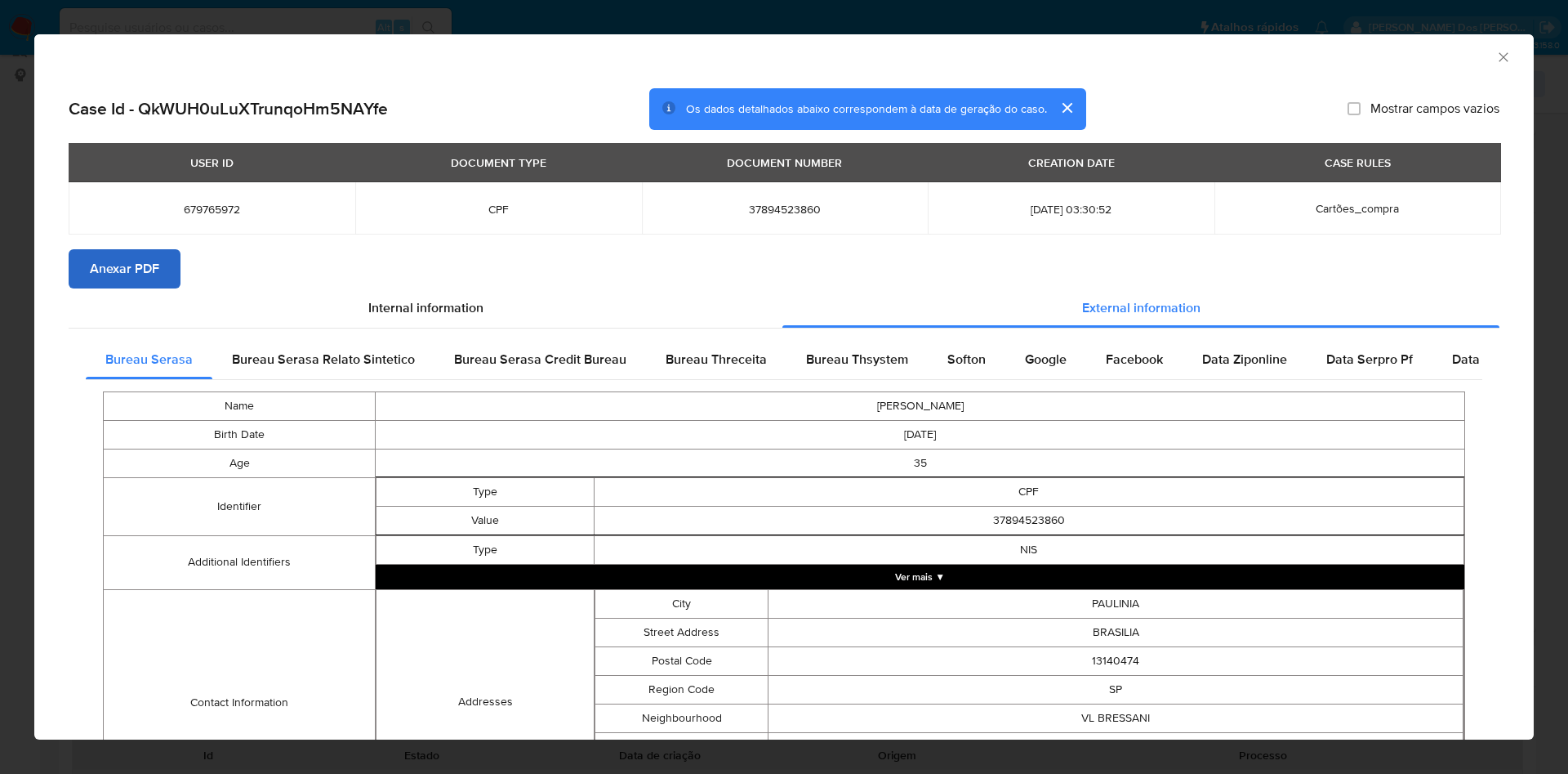
click at [125, 248] on div "USER ID DOCUMENT TYPE DOCUMENT NUMBER CREATION DATE CASE RULES 679765972 CPF 37…" at bounding box center [784, 195] width 1431 height 106
click at [136, 280] on span "Anexar PDF" at bounding box center [124, 269] width 69 height 36
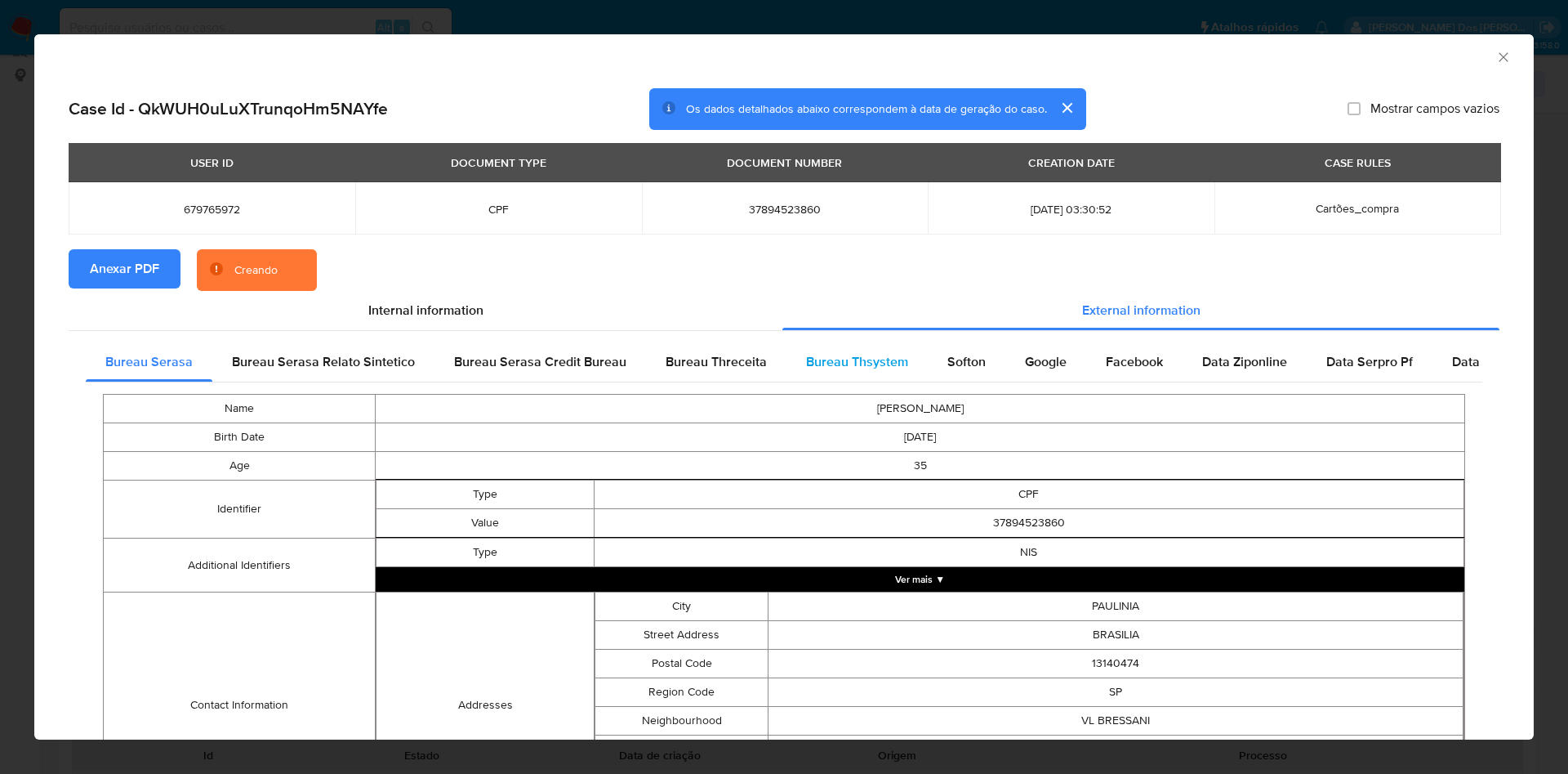
click at [882, 363] on span "Bureau Thsystem" at bounding box center [857, 362] width 102 height 19
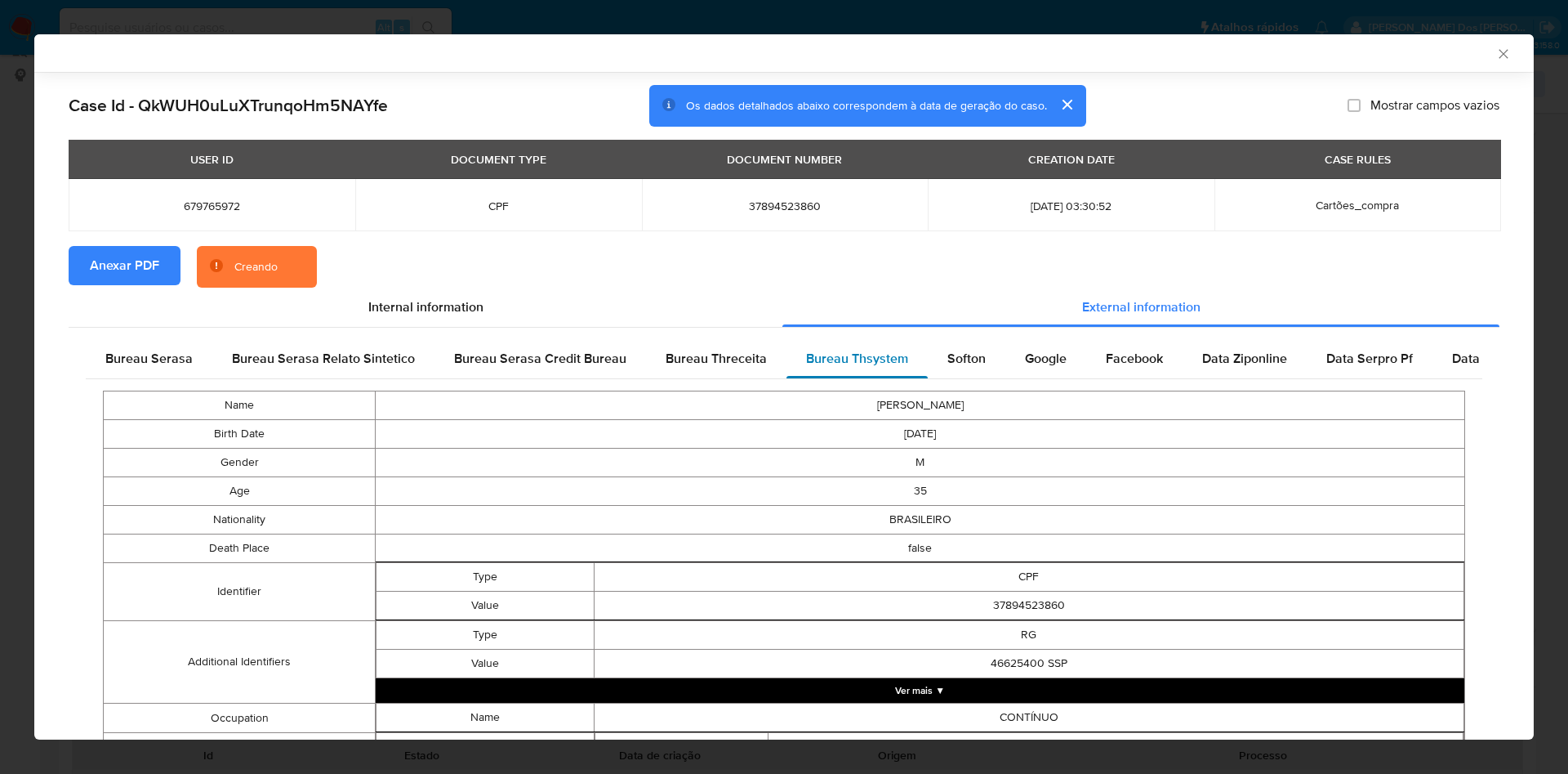
scroll to position [628, 0]
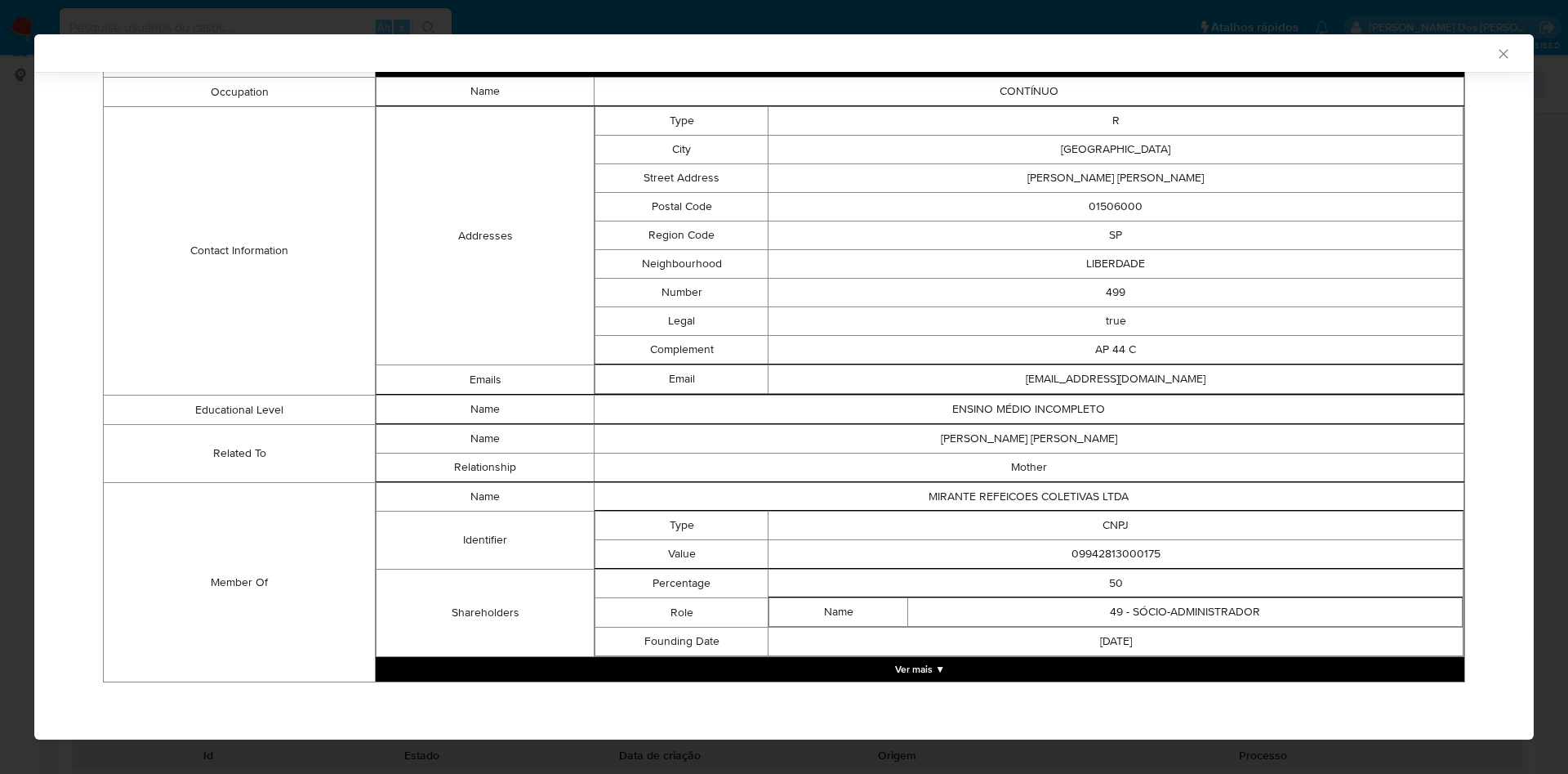
click at [970, 685] on div "Name RAPHAEL OLIVEIRA DE ARAUJO Birth Date 1990-01-02 Gender M Age 35 Nationali…" at bounding box center [784, 223] width 1396 height 940
click at [979, 680] on button "Ver mais ▼" at bounding box center [920, 669] width 1089 height 25
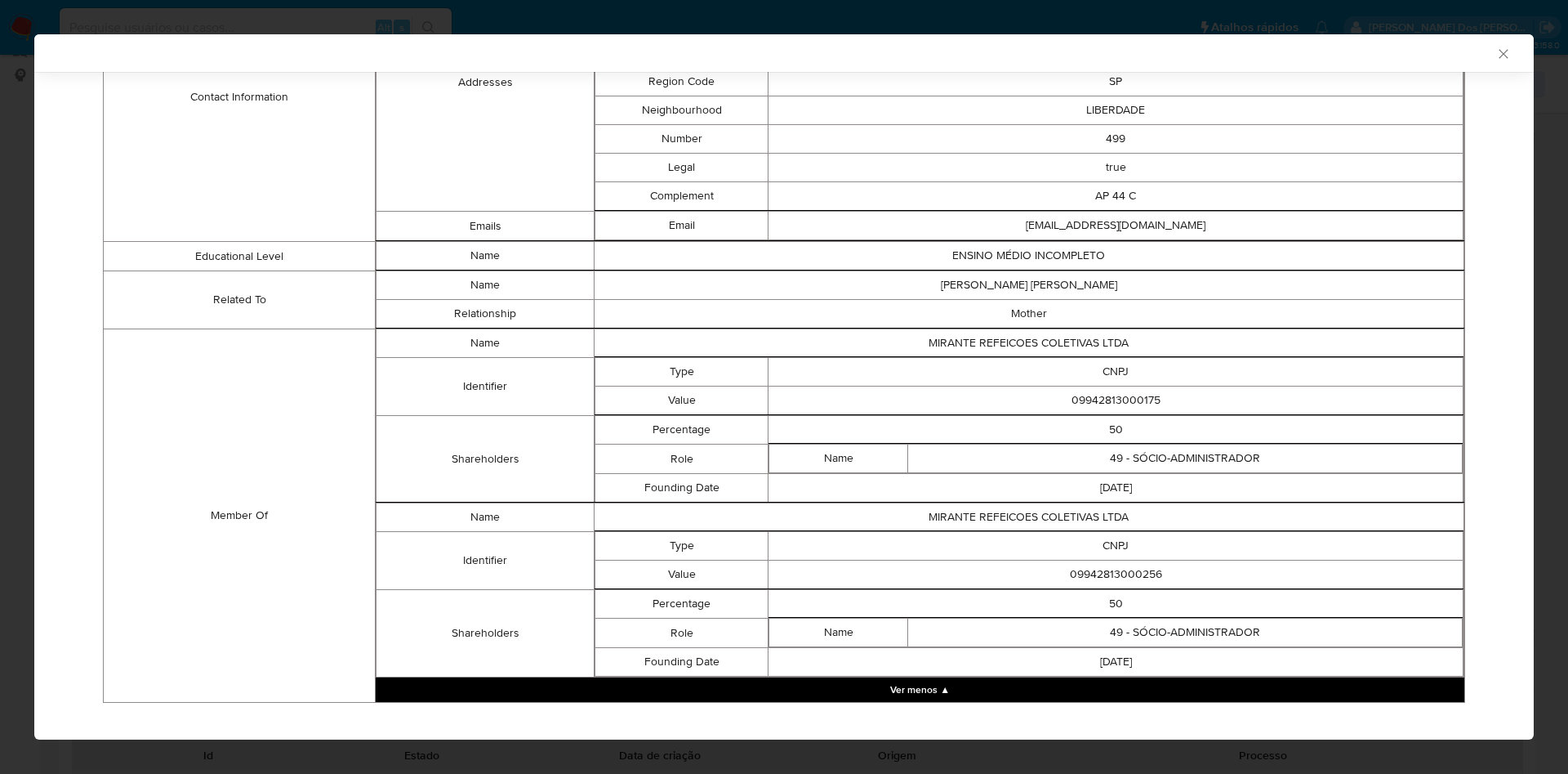
scroll to position [801, 0]
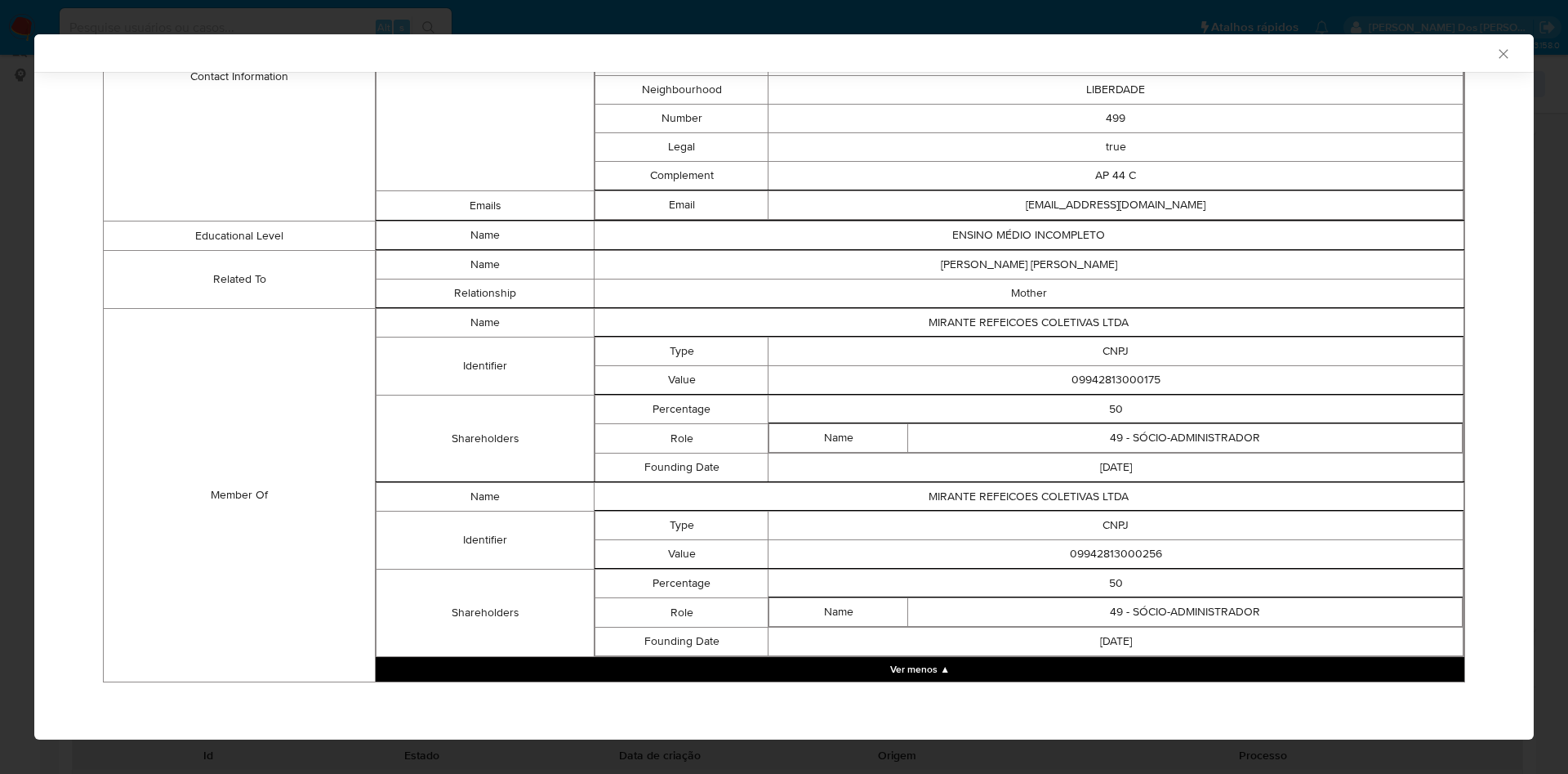
click at [1120, 372] on td "09942813000175" at bounding box center [1115, 380] width 695 height 28
copy td "09942813000175"
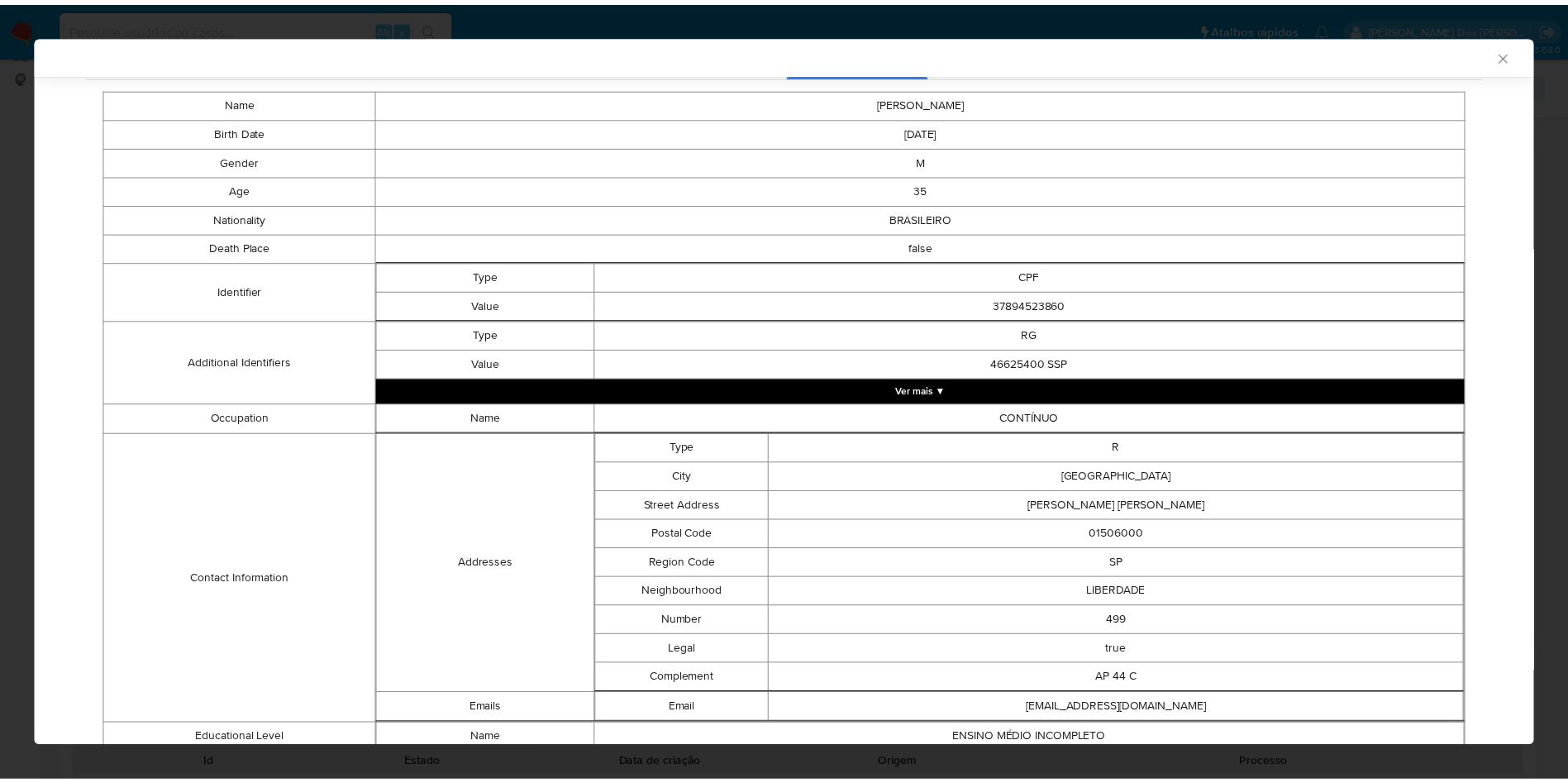
scroll to position [808, 0]
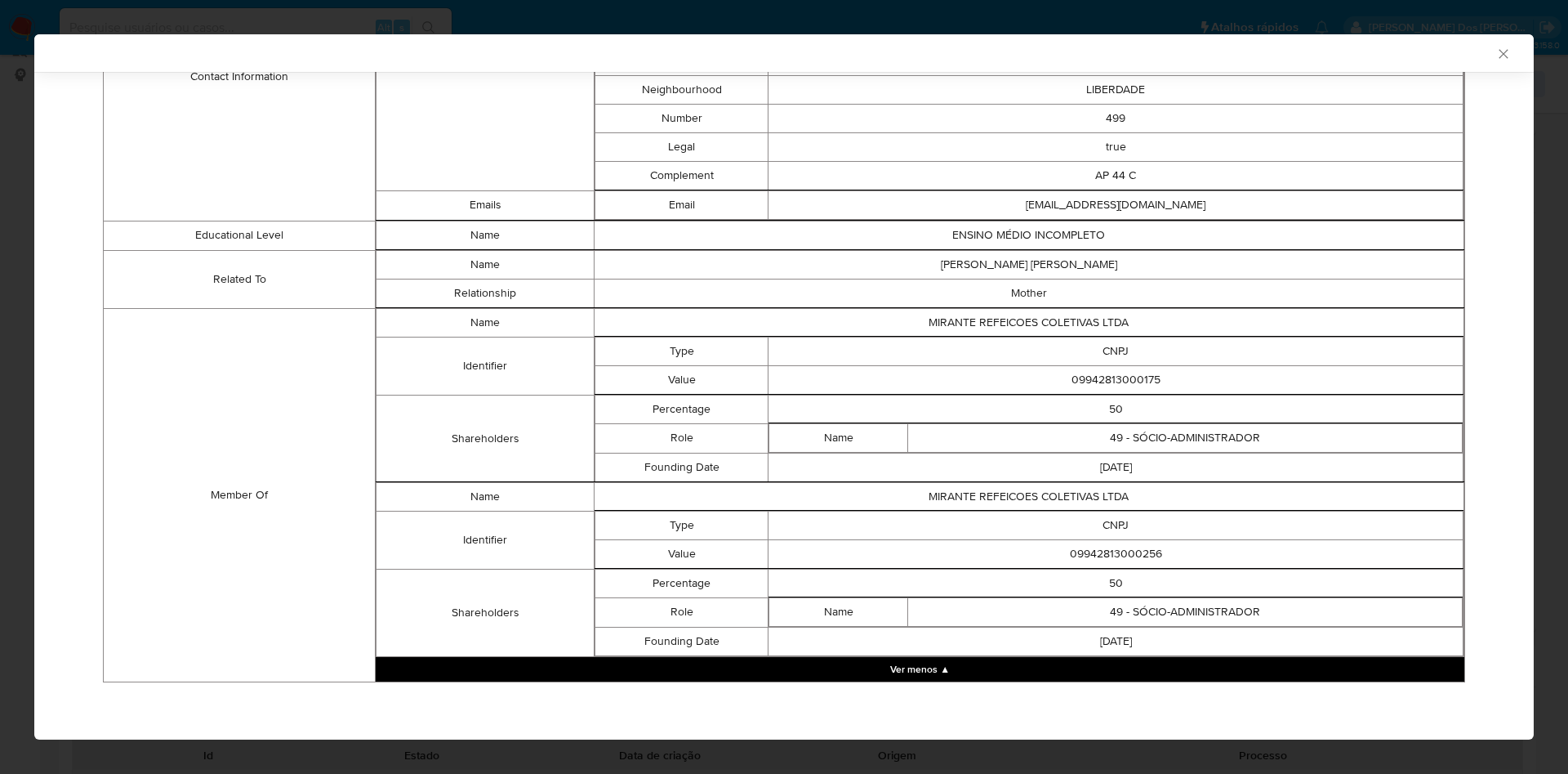
click at [1096, 552] on td "09942813000256" at bounding box center [1115, 553] width 695 height 28
copy td "09942813000256"
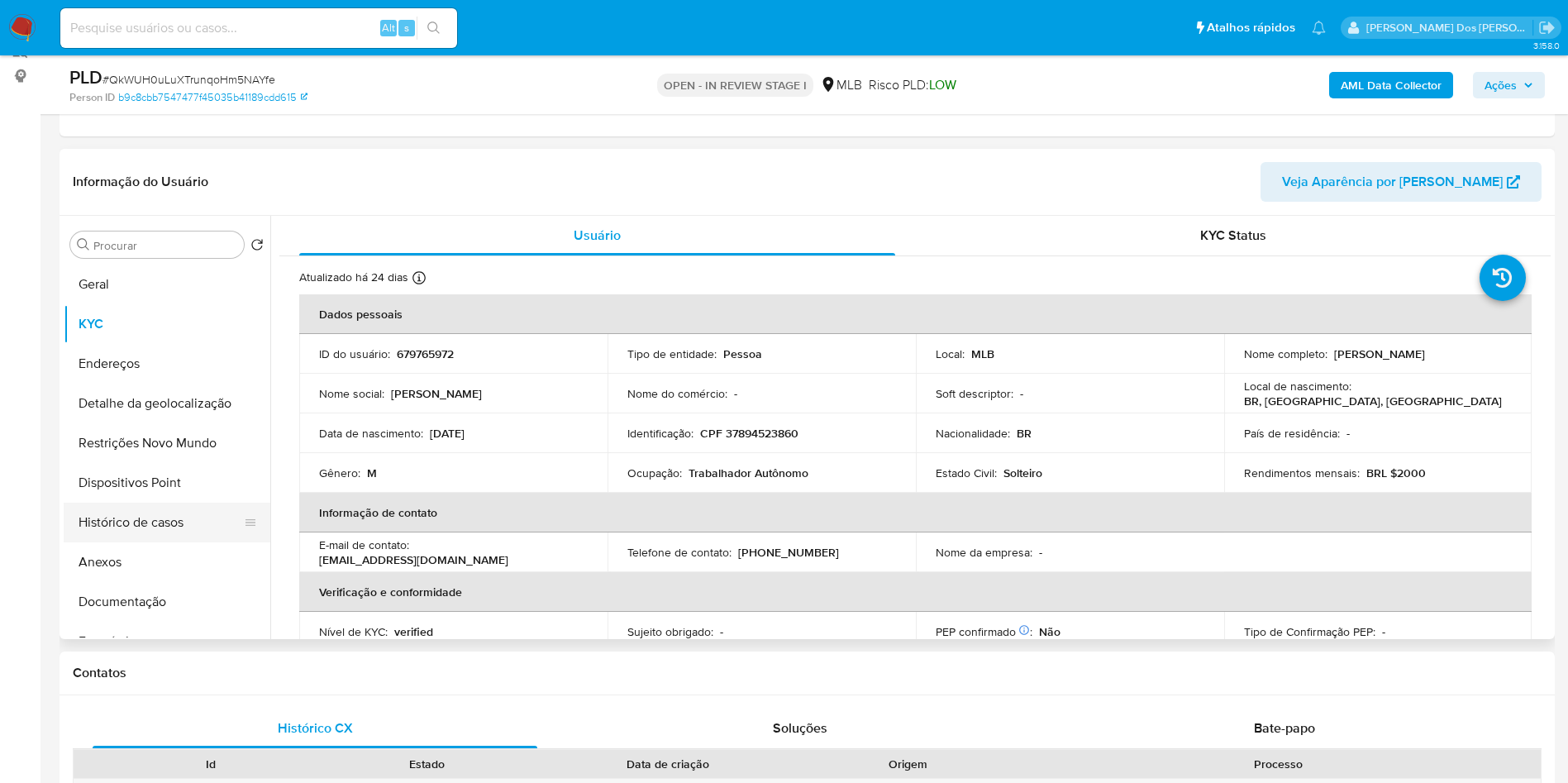
click at [172, 542] on button "Histórico de casos" at bounding box center [160, 522] width 193 height 40
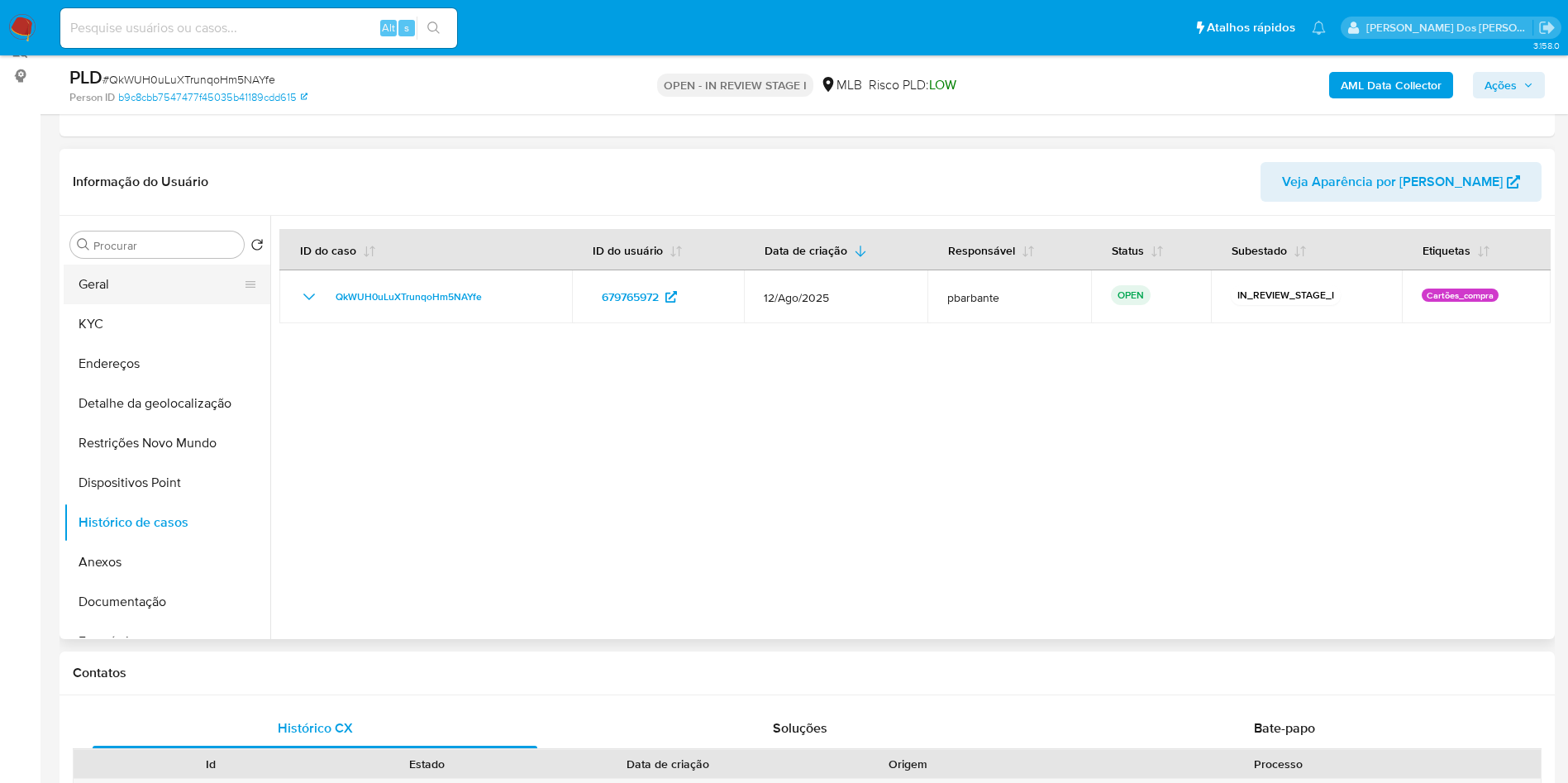
click at [157, 293] on button "Geral" at bounding box center [160, 284] width 193 height 40
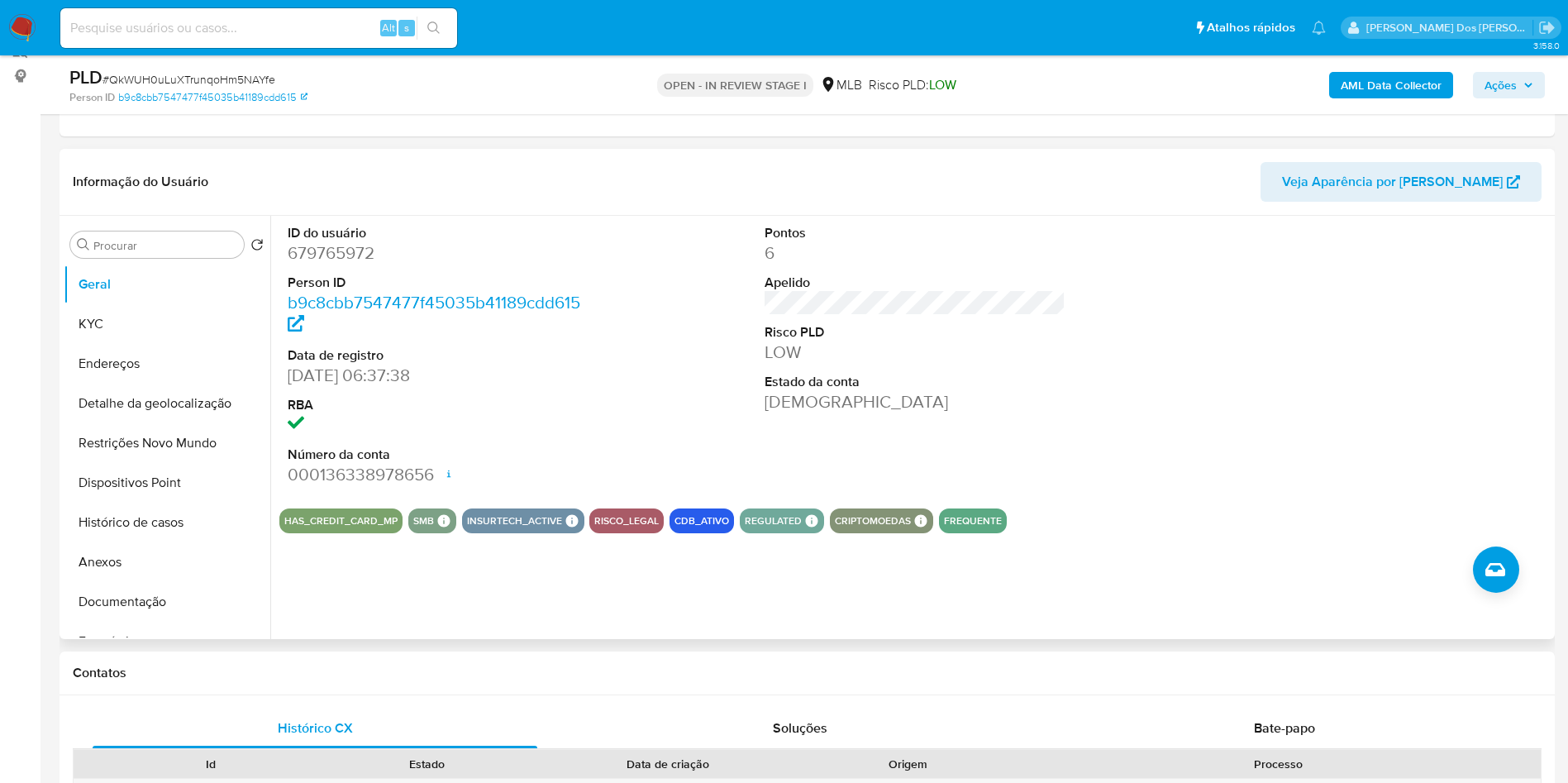
click at [606, 417] on div "ID do usuário 679765972 Person ID b9c8cbb7547477f45035b41189cdd615 Data de regi…" at bounding box center [915, 356] width 1271 height 279
click at [140, 344] on button "KYC" at bounding box center [160, 323] width 193 height 40
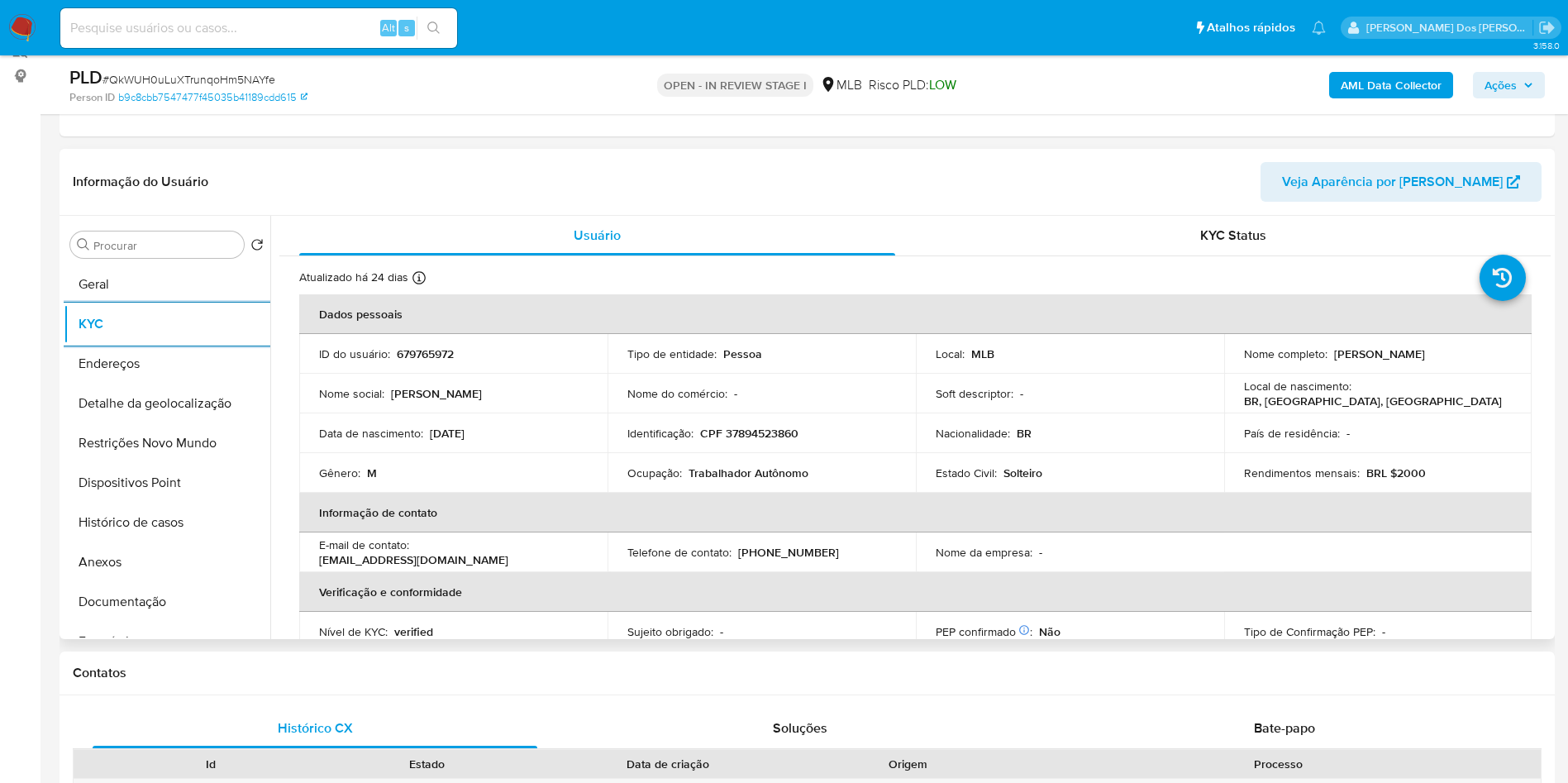
scroll to position [688, 0]
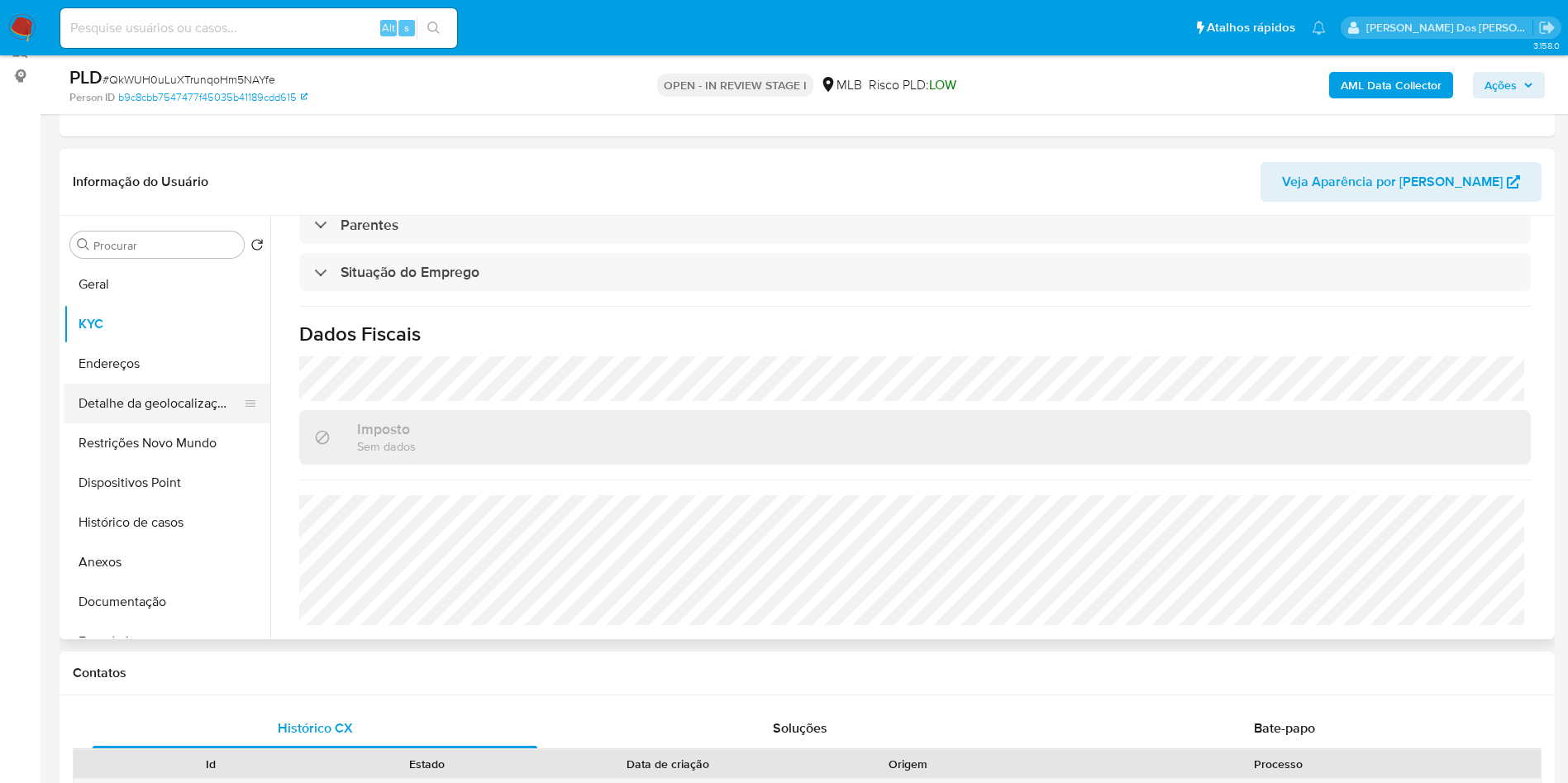
click at [112, 424] on button "Detalhe da geolocalização" at bounding box center [160, 403] width 193 height 40
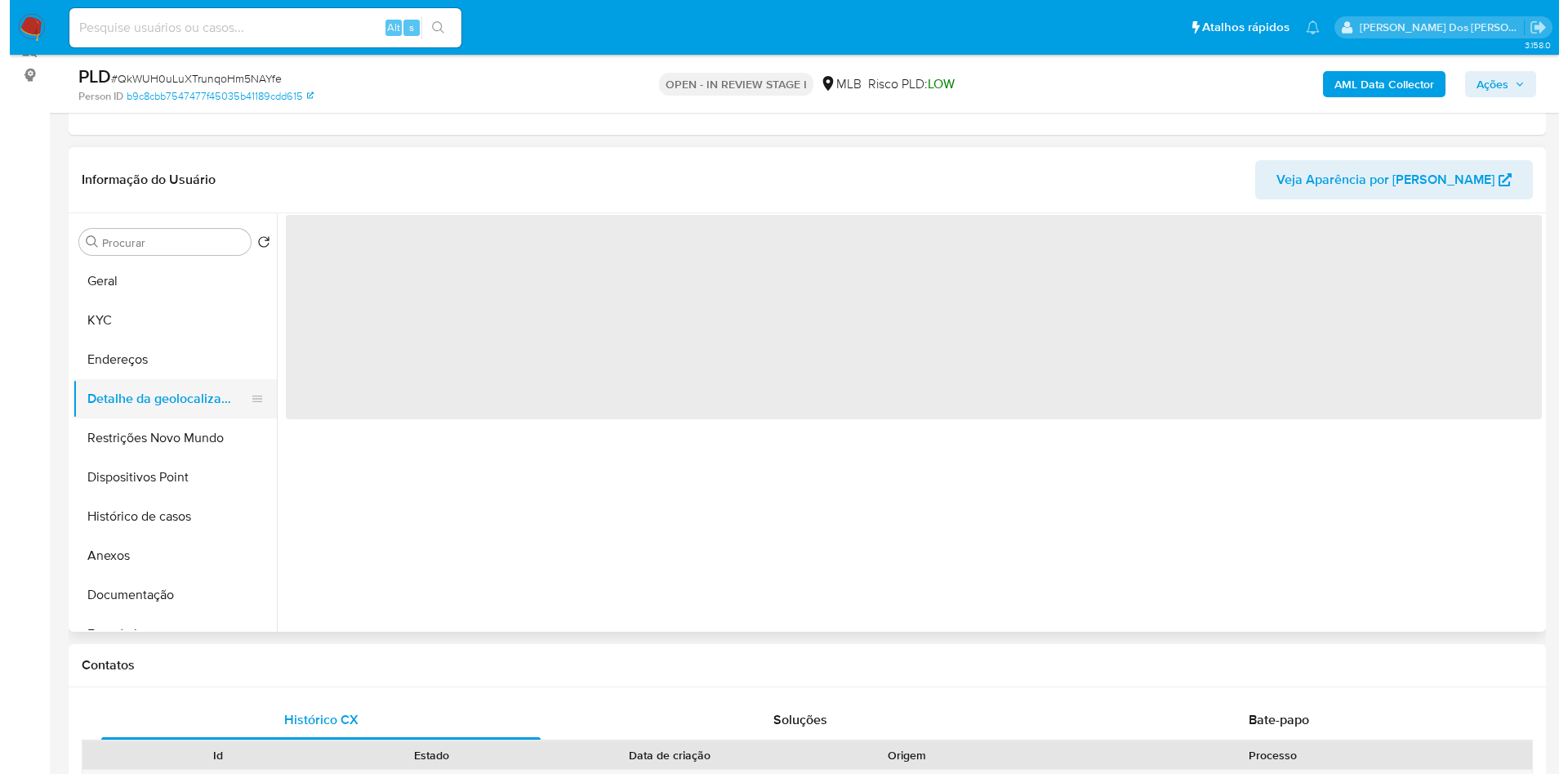
scroll to position [0, 0]
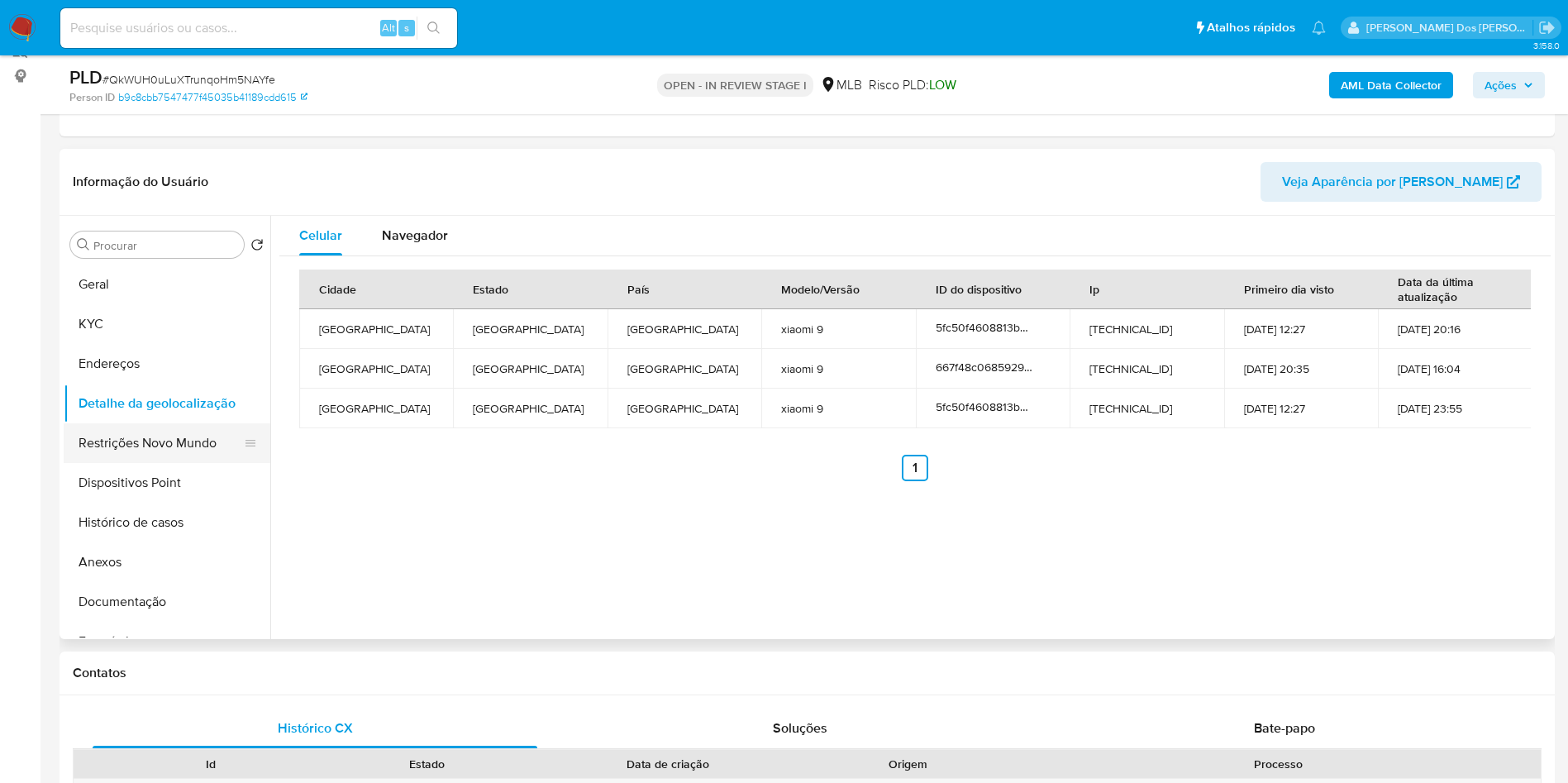
click at [150, 463] on button "Restrições Novo Mundo" at bounding box center [160, 443] width 193 height 40
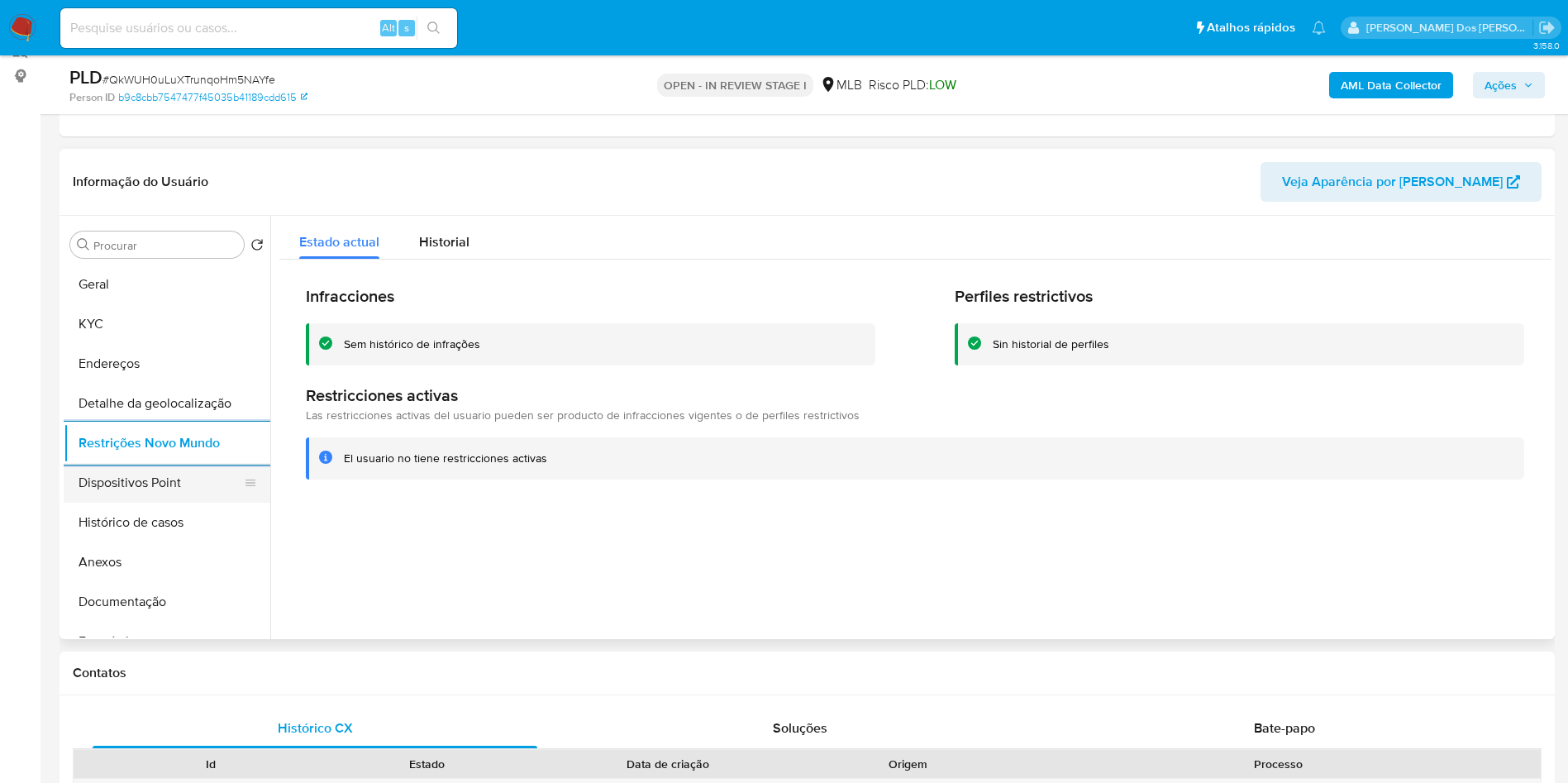
click at [136, 503] on button "Dispositivos Point" at bounding box center [160, 482] width 193 height 40
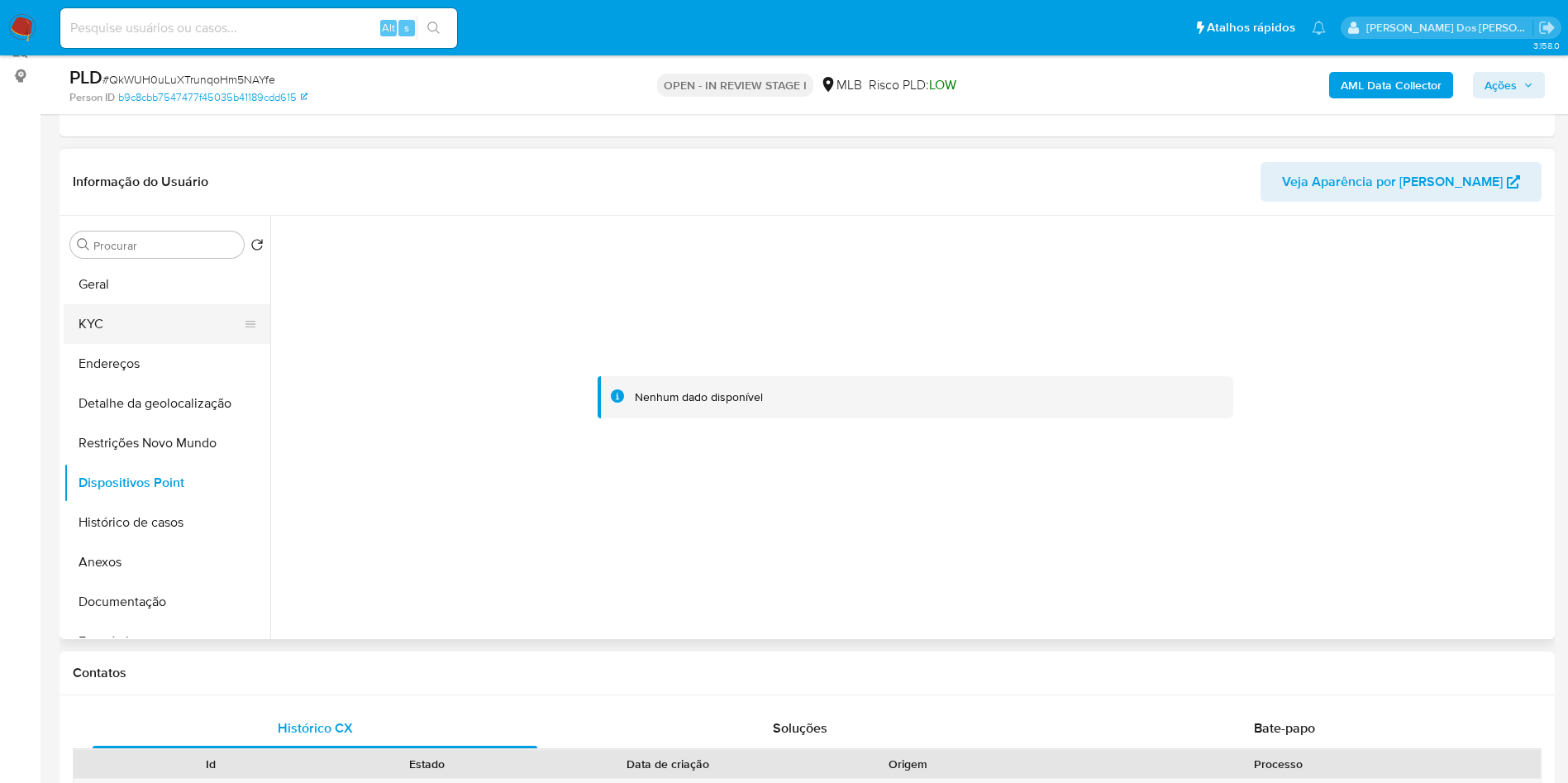
click at [147, 344] on button "KYC" at bounding box center [160, 323] width 193 height 40
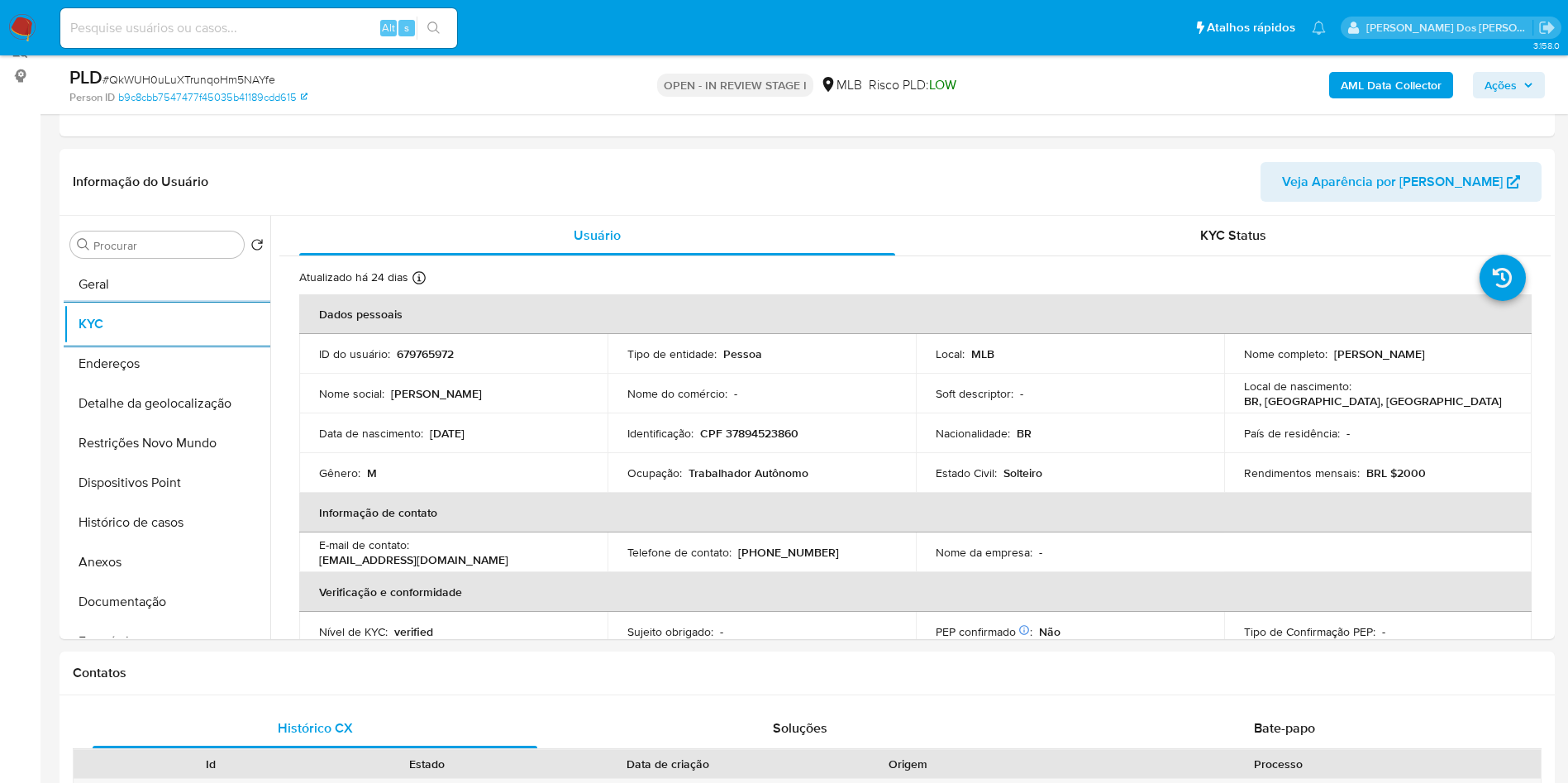
click at [1508, 80] on span "Ações" at bounding box center [1500, 85] width 32 height 27
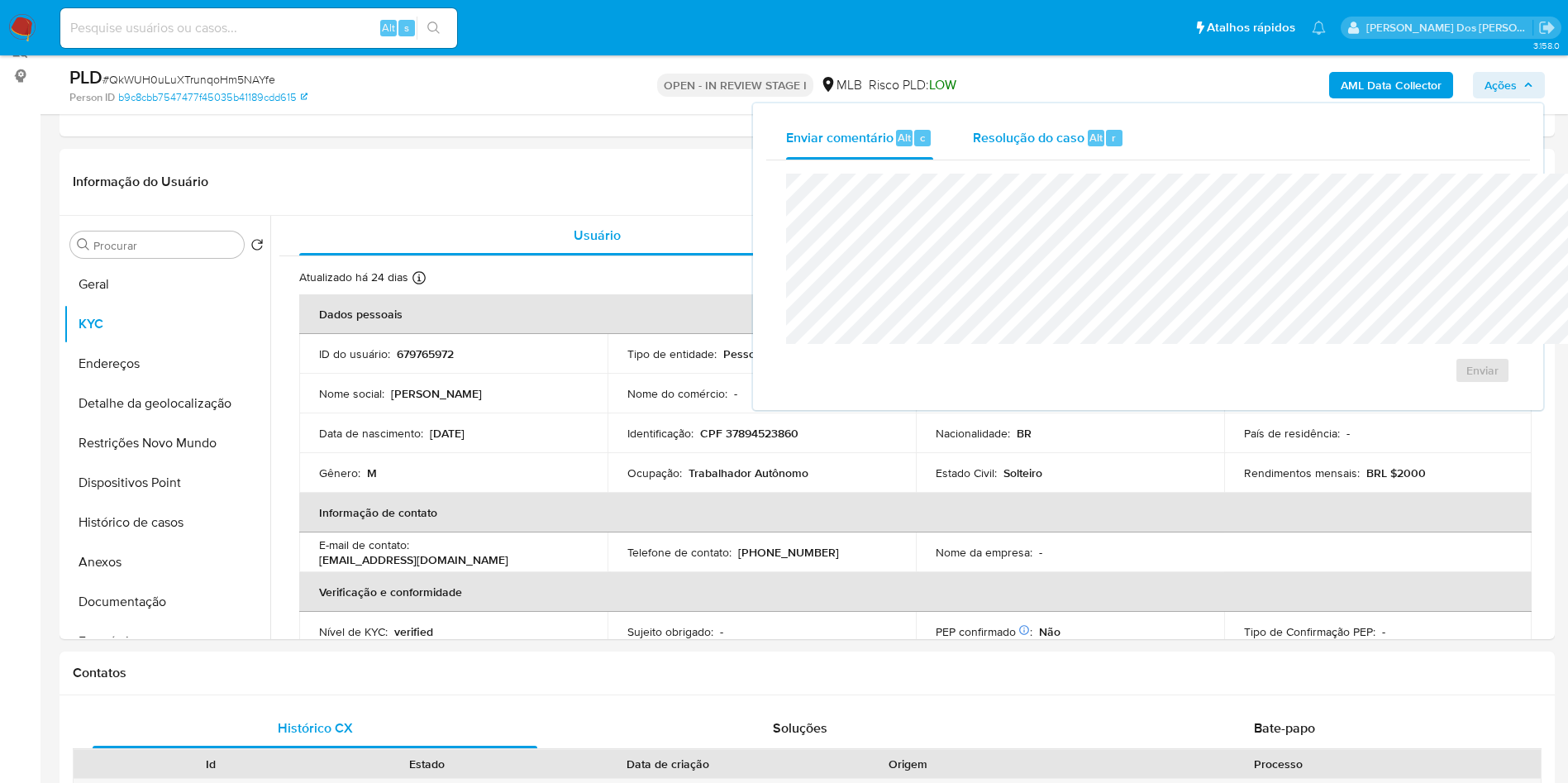
click at [993, 118] on div "Resolução do caso Alt r" at bounding box center [1049, 138] width 152 height 43
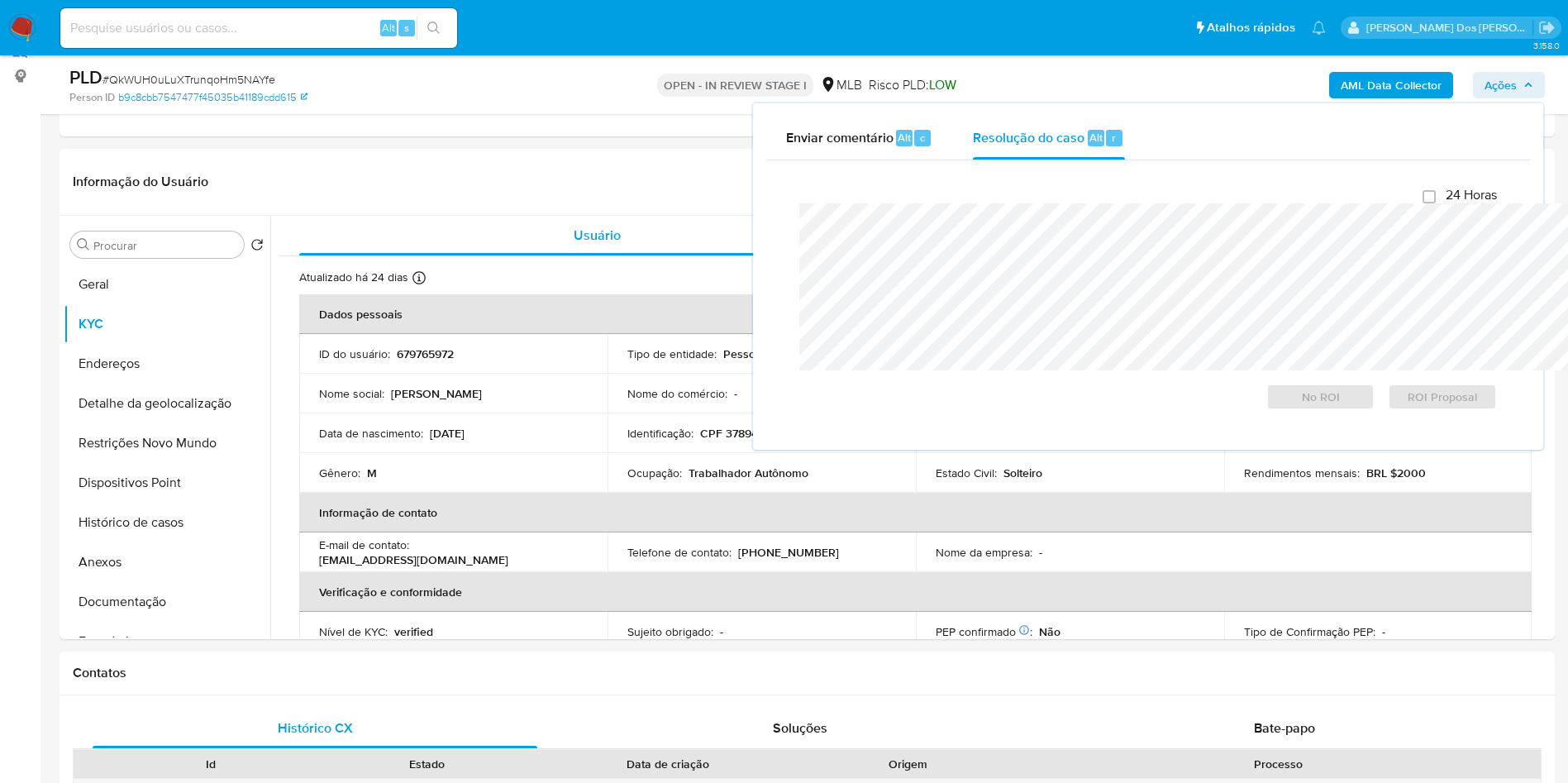
click at [948, 189] on div "24 Horas No ROI ROI Proposal" at bounding box center [1148, 298] width 698 height 223
click at [104, 582] on button "Anexos" at bounding box center [160, 562] width 193 height 40
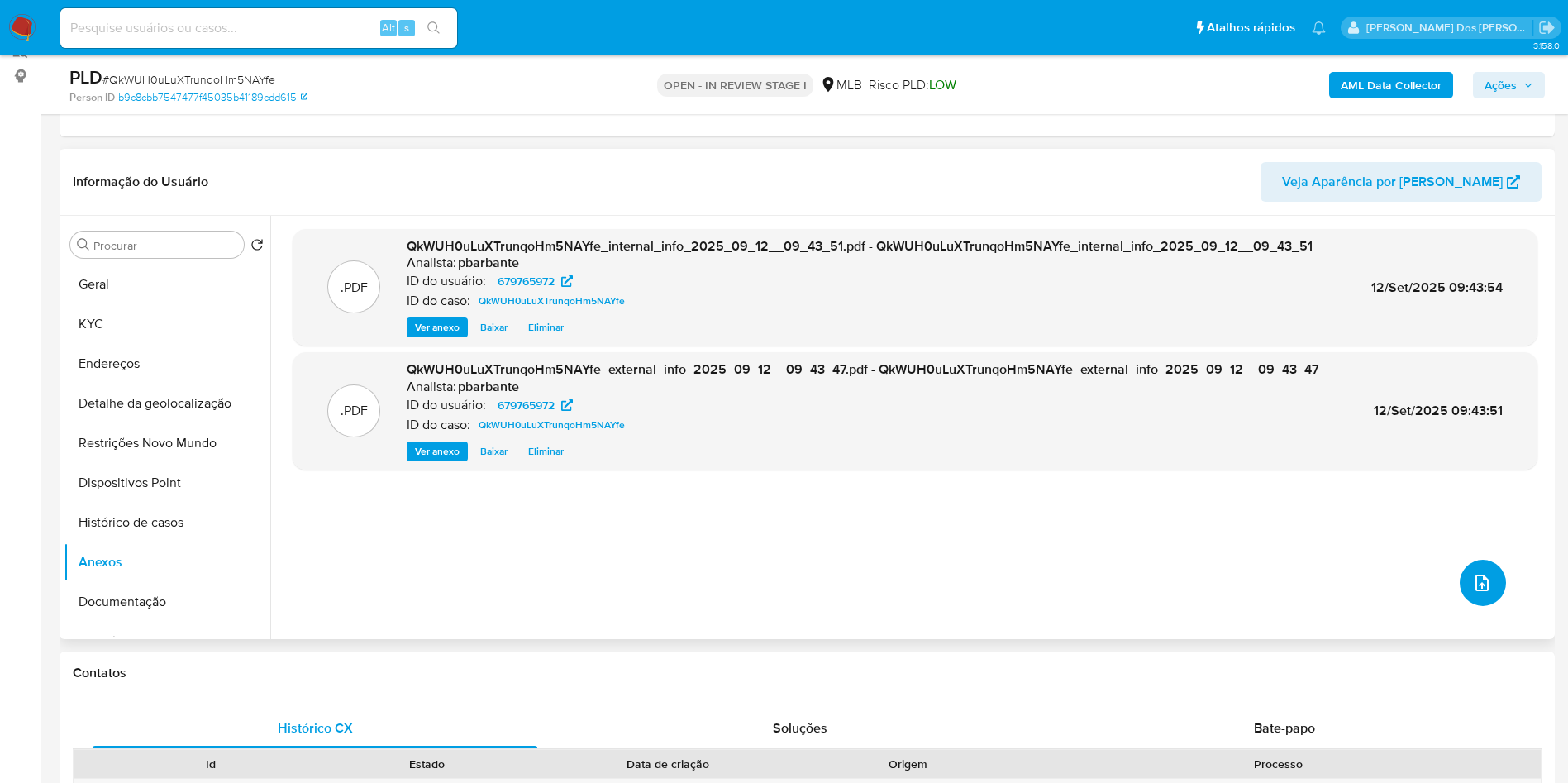
click at [1493, 606] on button "upload-file" at bounding box center [1483, 583] width 46 height 46
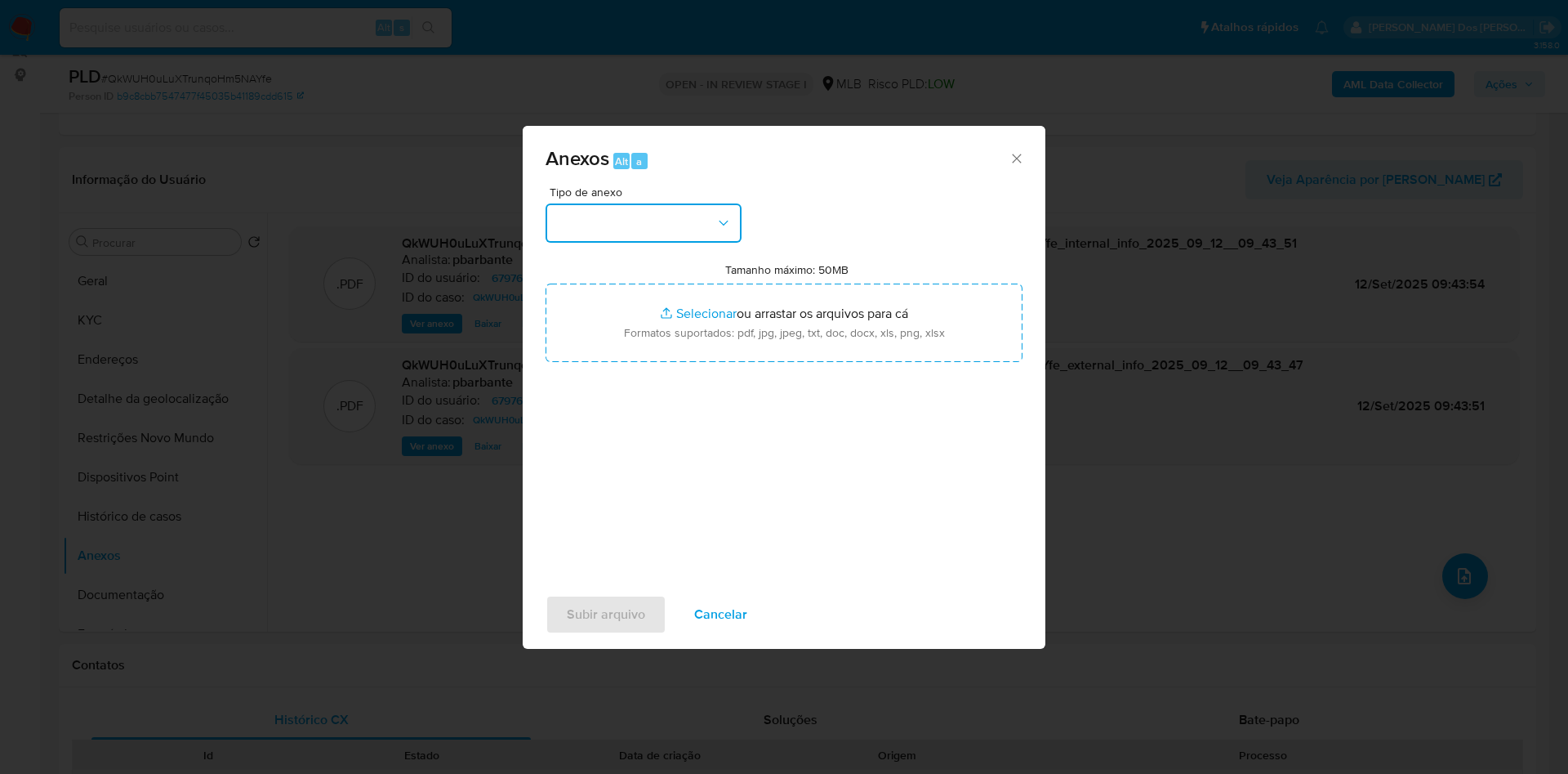
click at [606, 203] on button "button" at bounding box center [644, 223] width 196 height 39
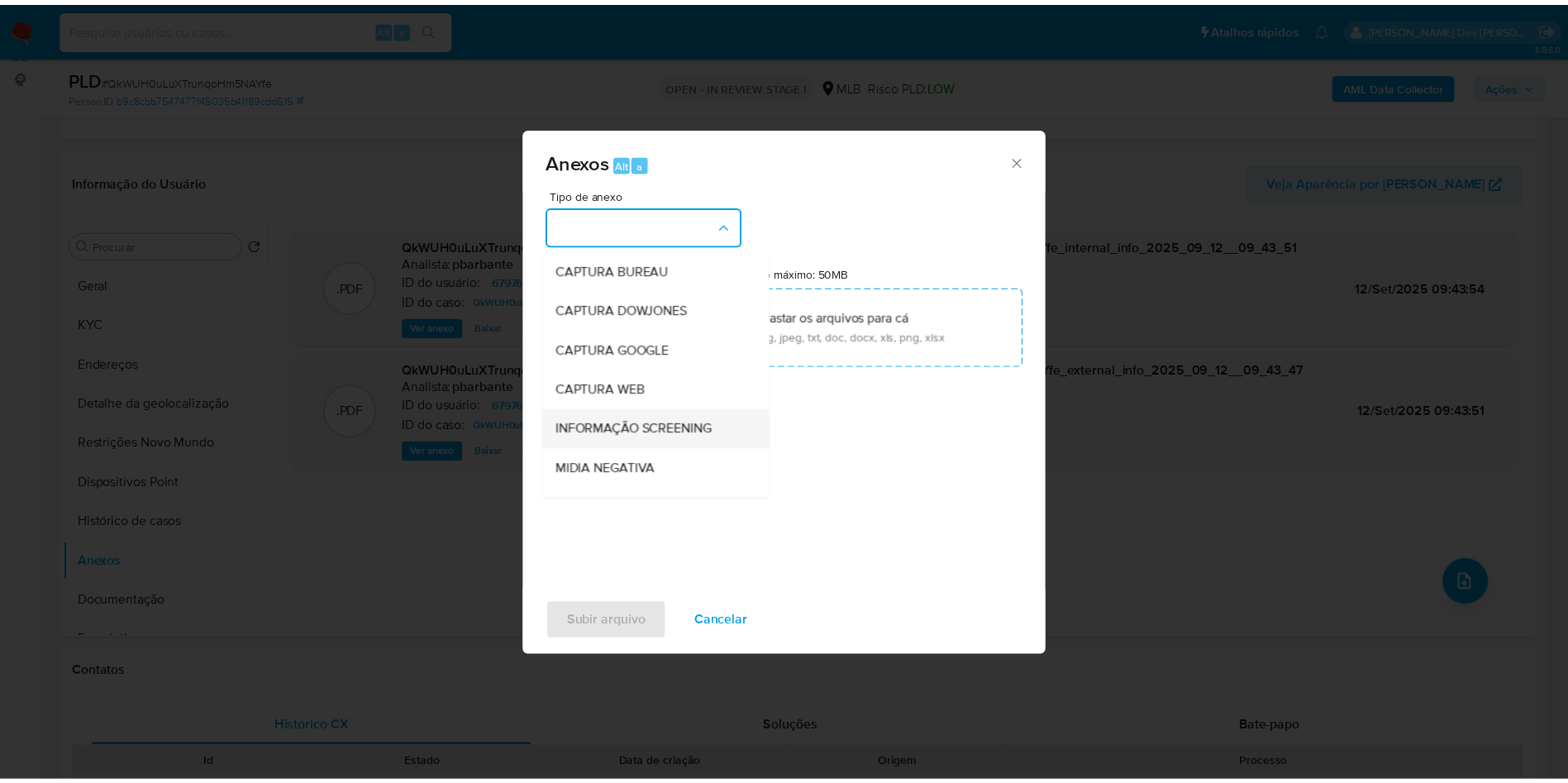
scroll to position [221, 0]
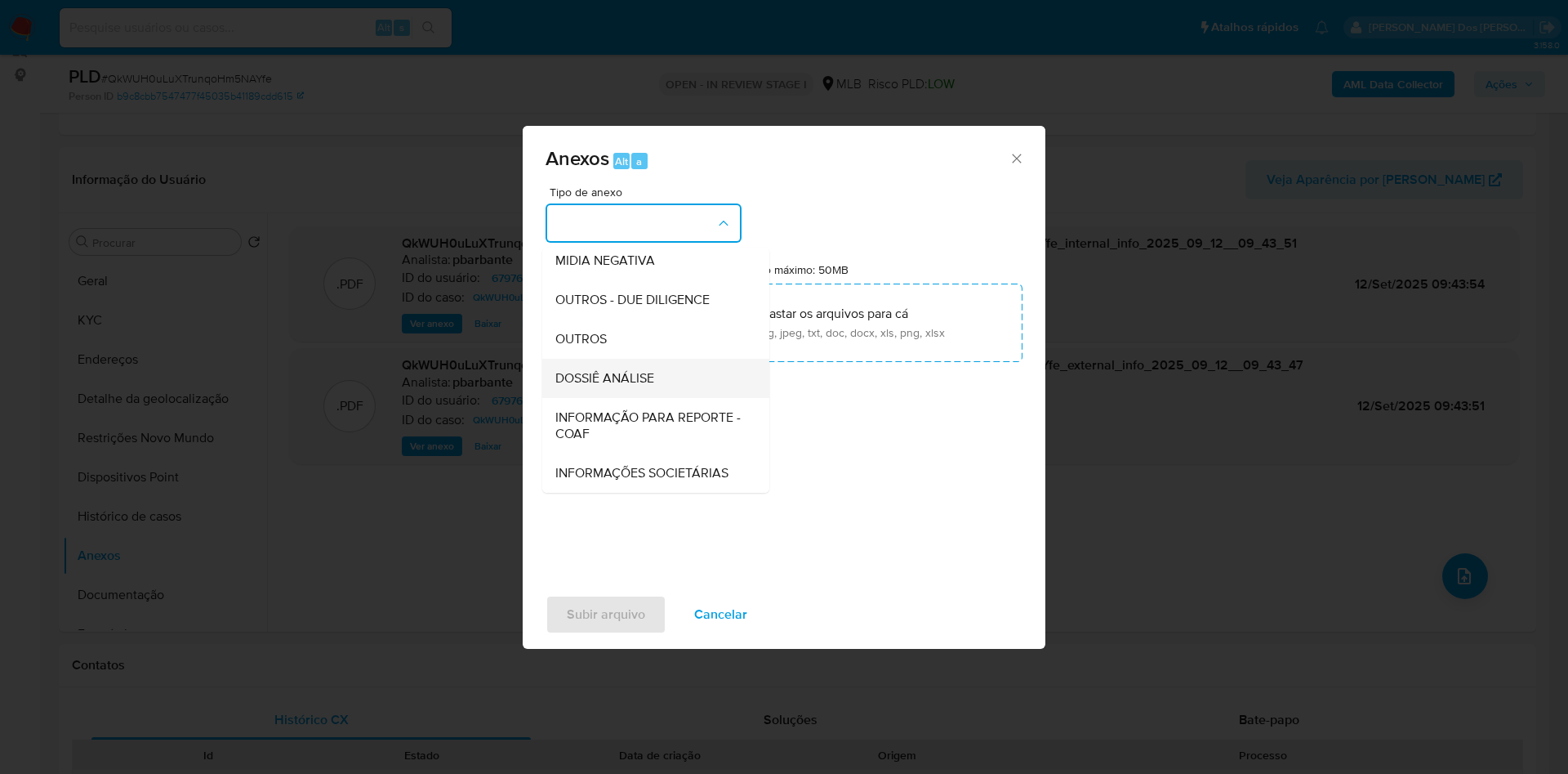
click at [614, 359] on div "DOSSIÊ ANÁLISE" at bounding box center [651, 378] width 191 height 39
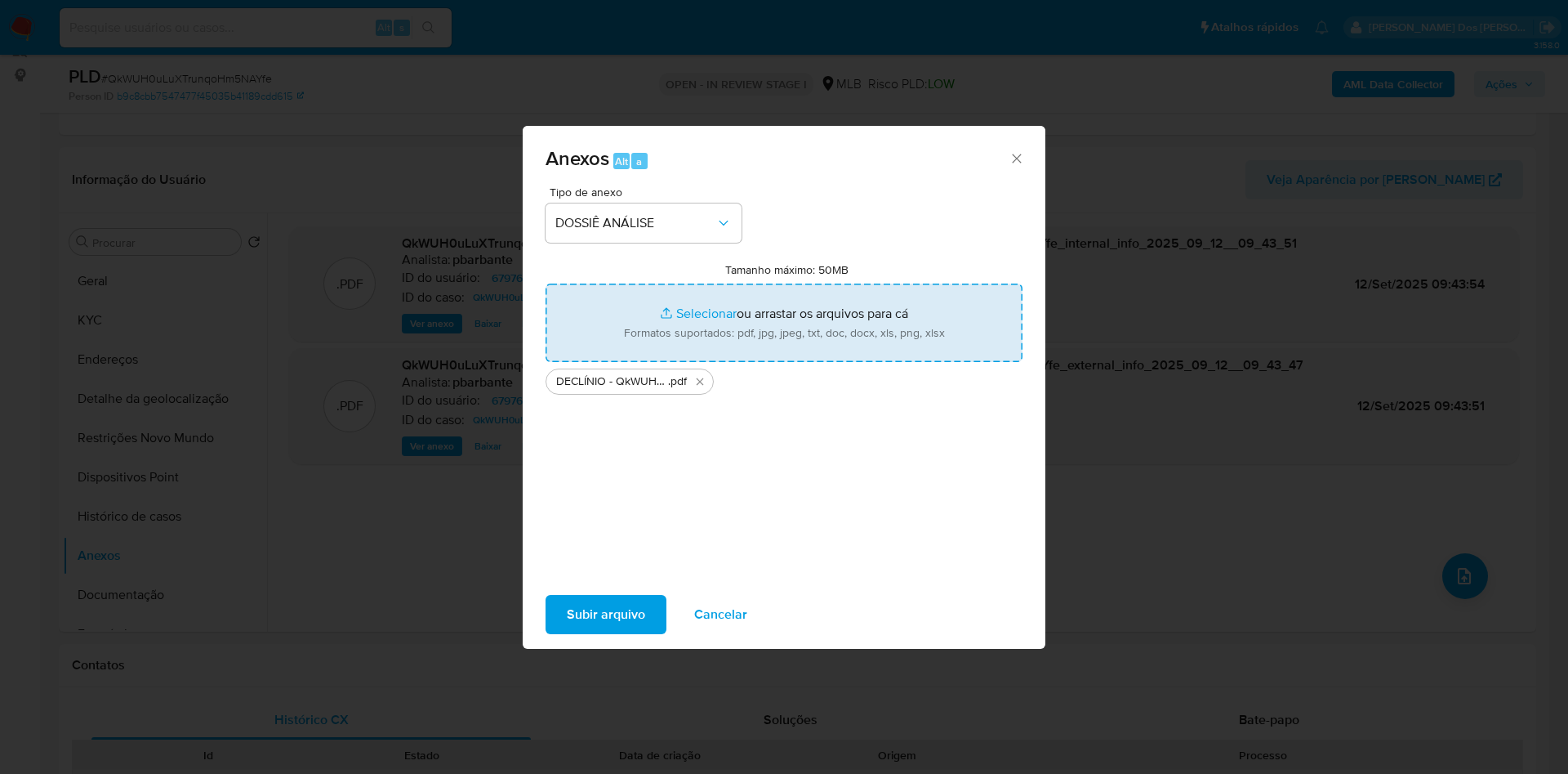
type input "C:\fakepath\Mulan 679765972_2025_09_09_10_29_34.xlsx"
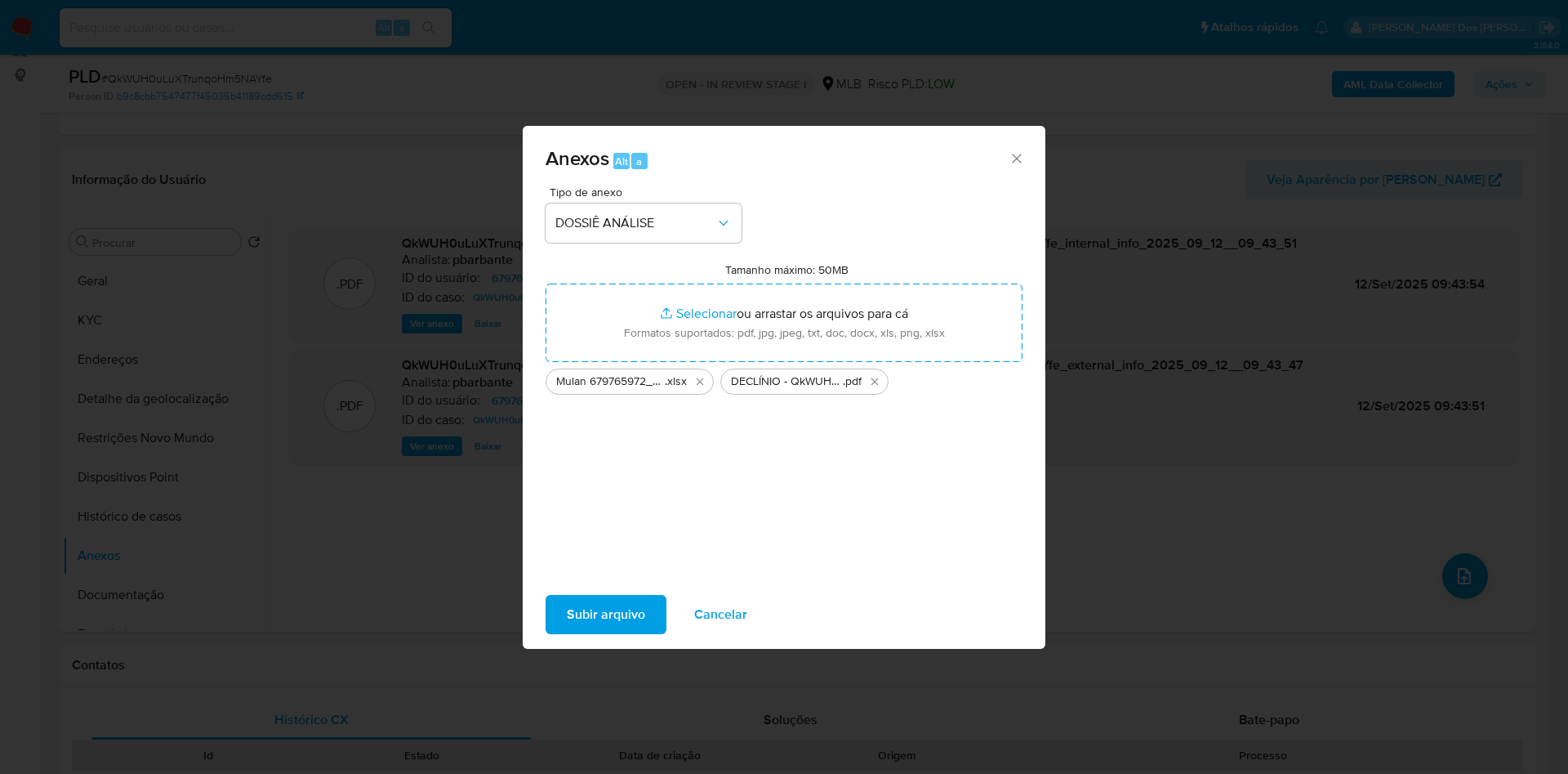
click at [572, 623] on span "Subir arquivo" at bounding box center [606, 615] width 78 height 36
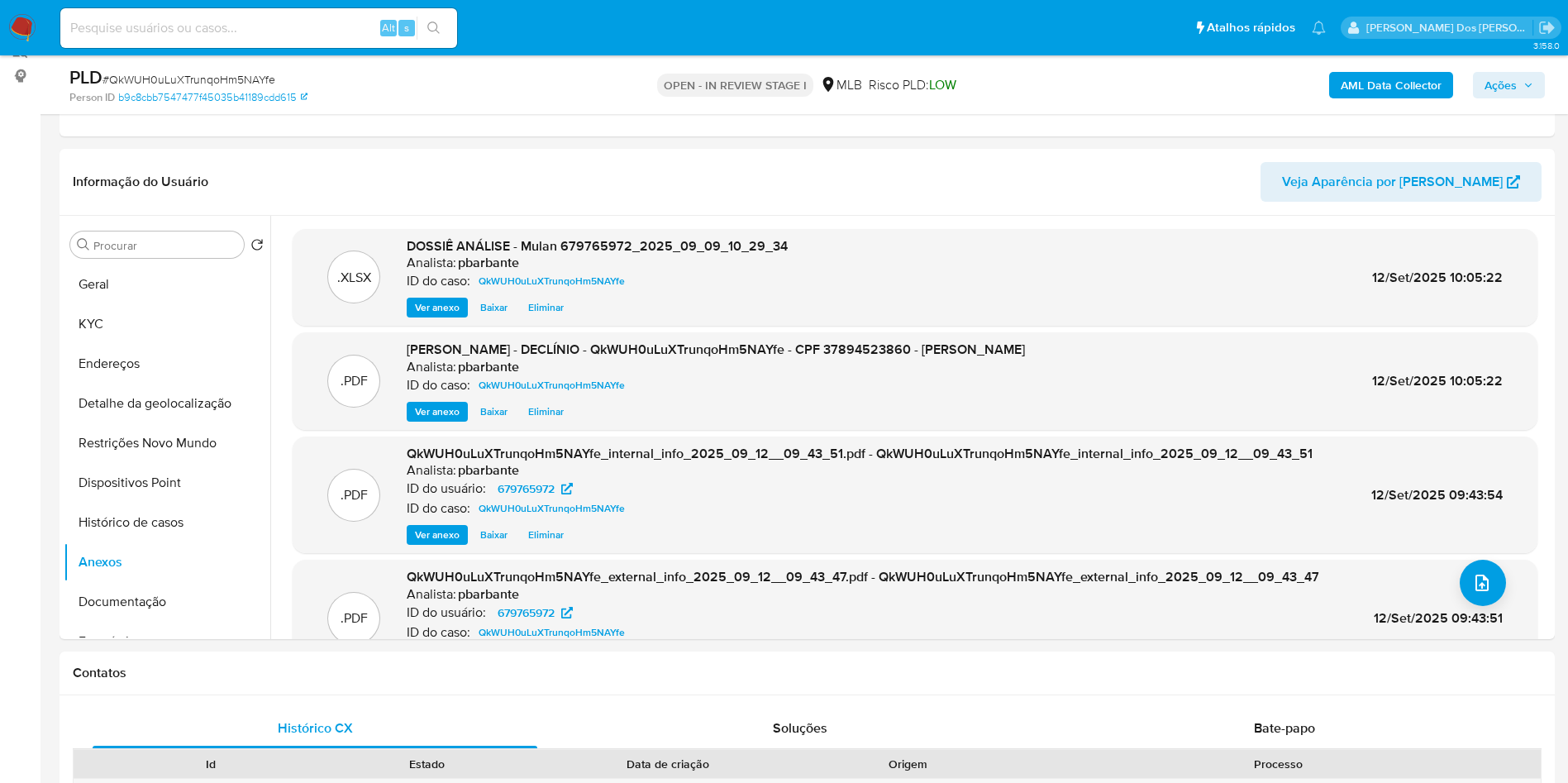
click at [1525, 72] on button "Ações" at bounding box center [1509, 85] width 72 height 27
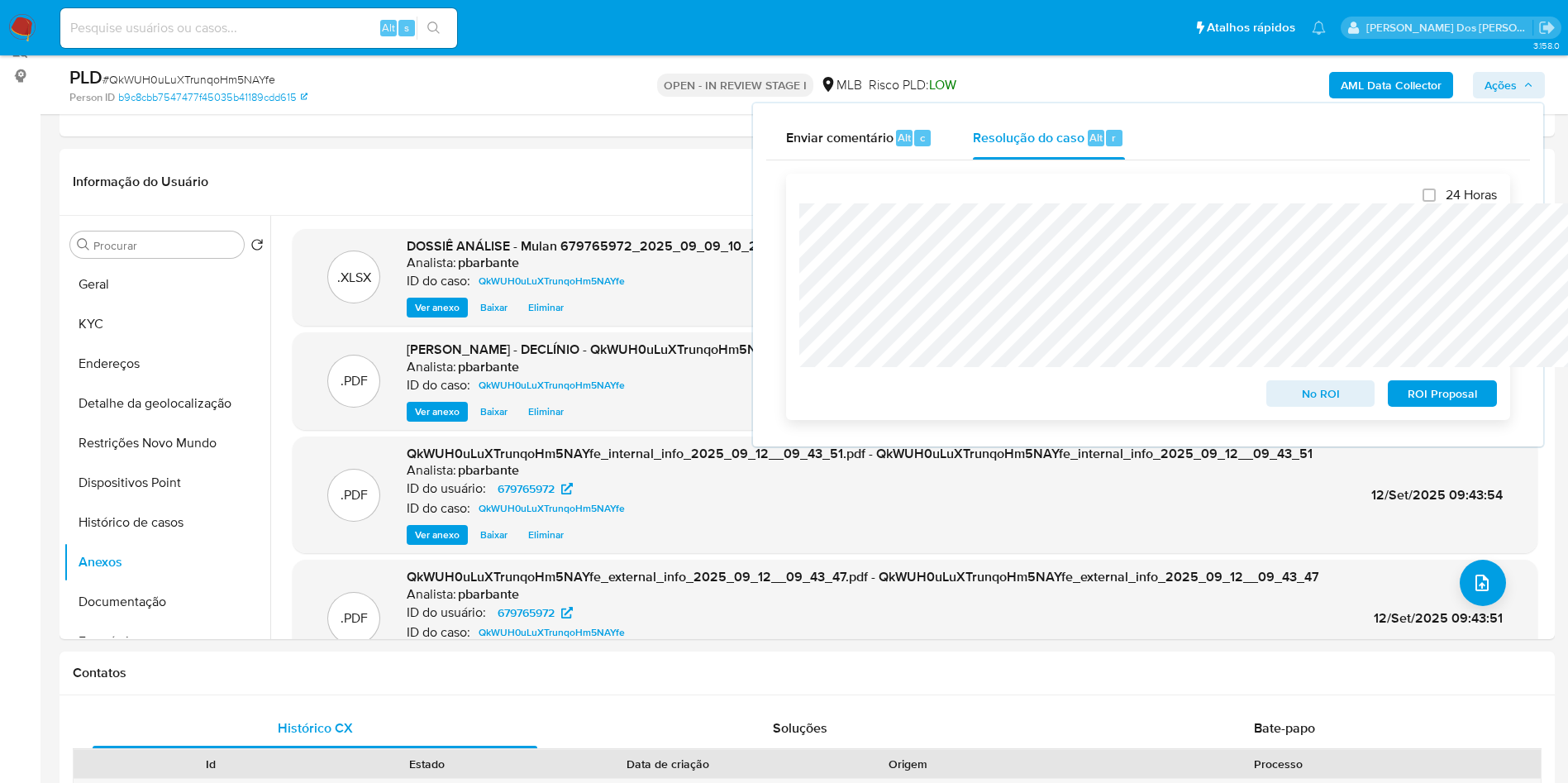
click at [1347, 403] on span "No ROI" at bounding box center [1322, 393] width 86 height 23
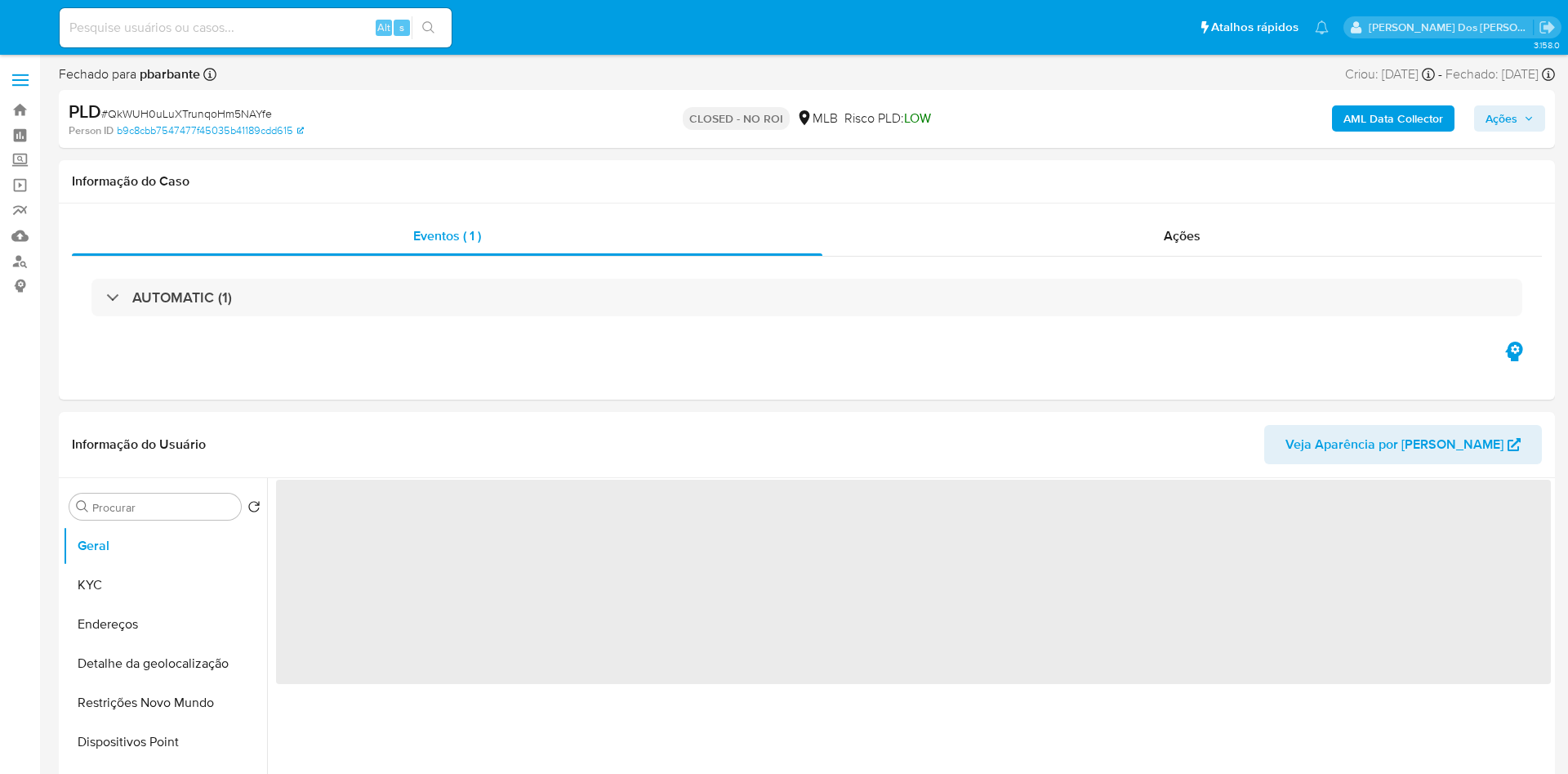
select select "10"
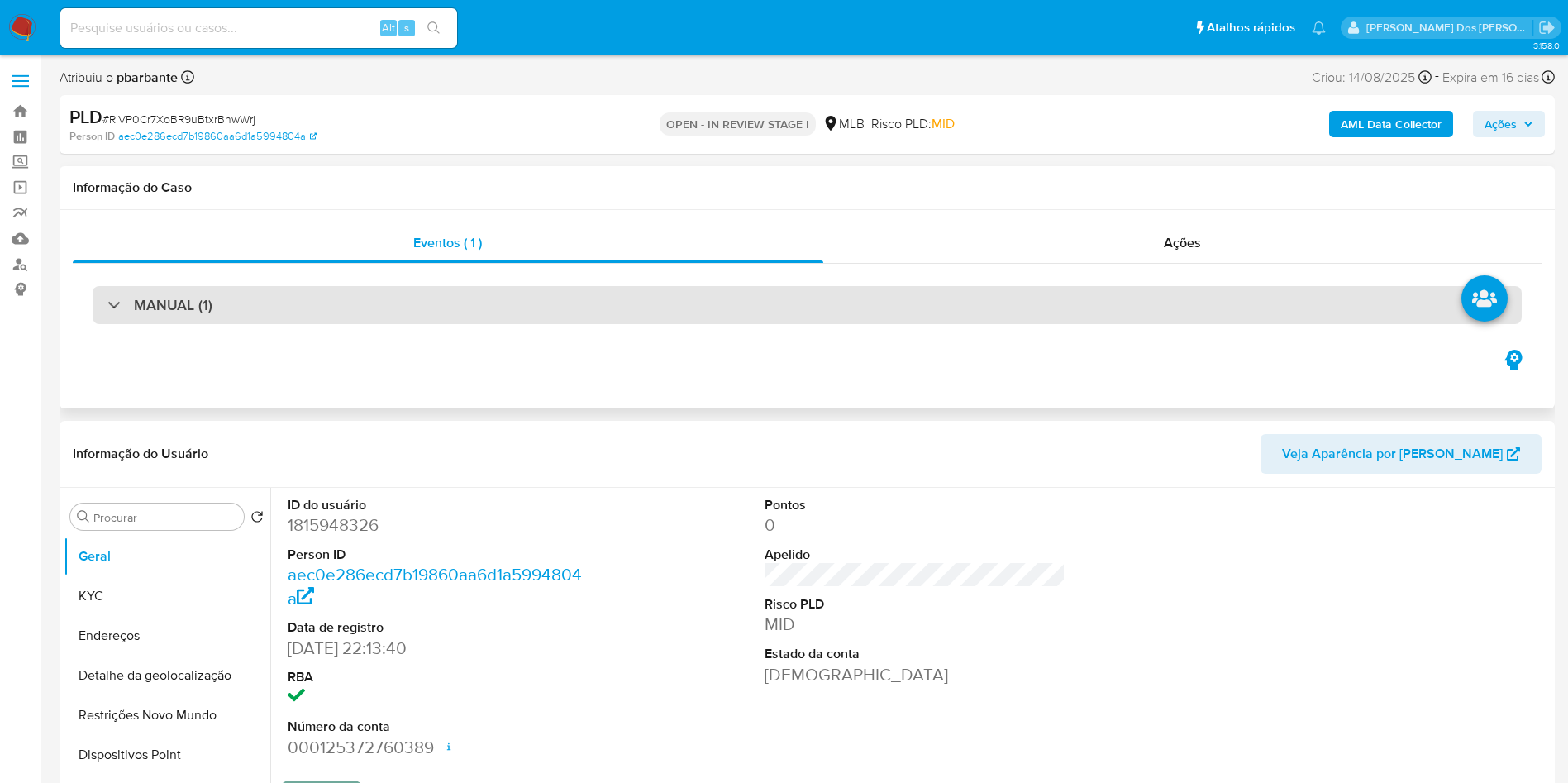
click at [640, 324] on div "MANUAL (1)" at bounding box center [807, 305] width 1469 height 83
click at [643, 319] on div "MANUAL (1)" at bounding box center [807, 304] width 1429 height 38
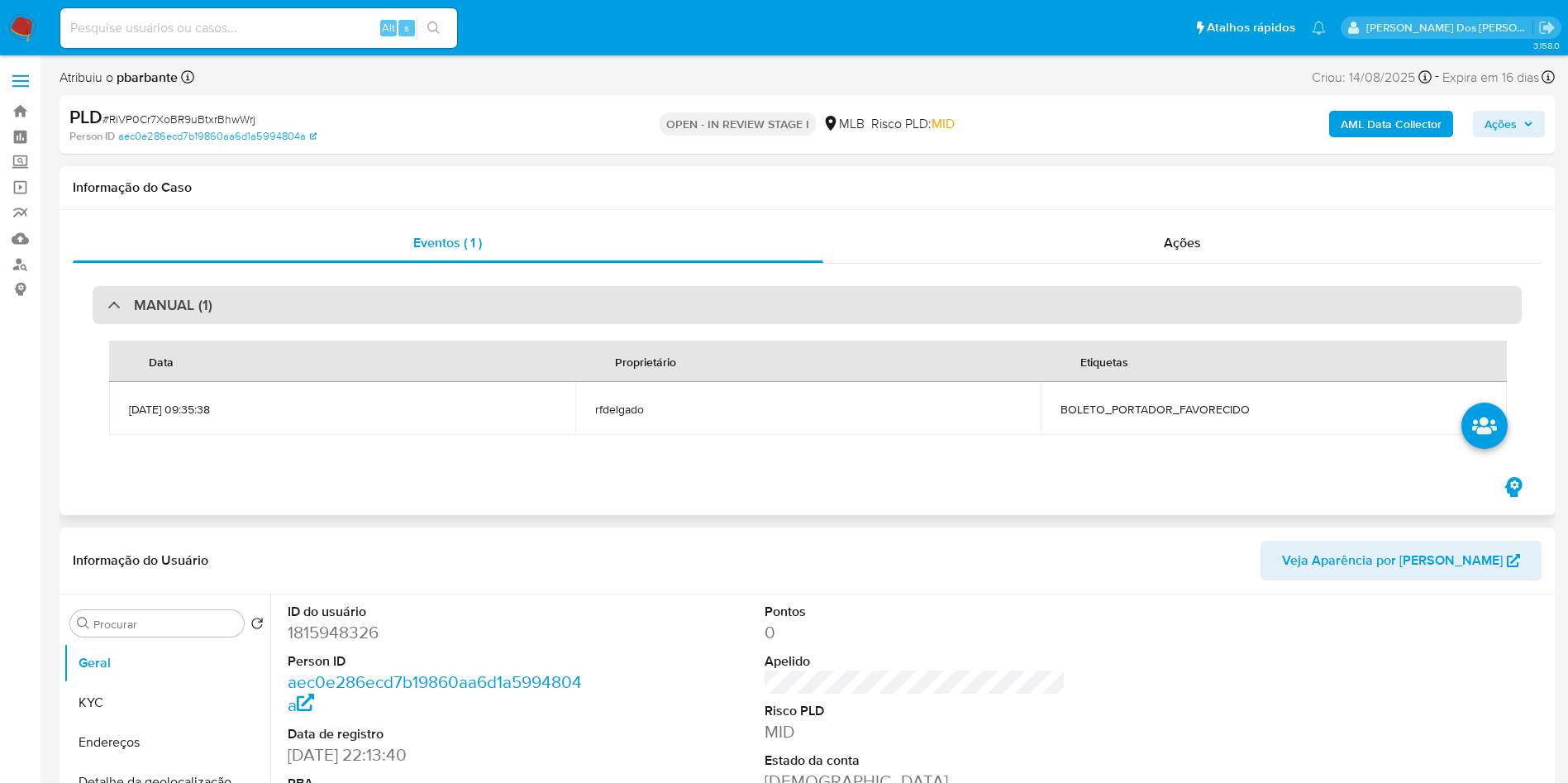
click at [643, 319] on div "MANUAL (1)" at bounding box center [807, 304] width 1429 height 38
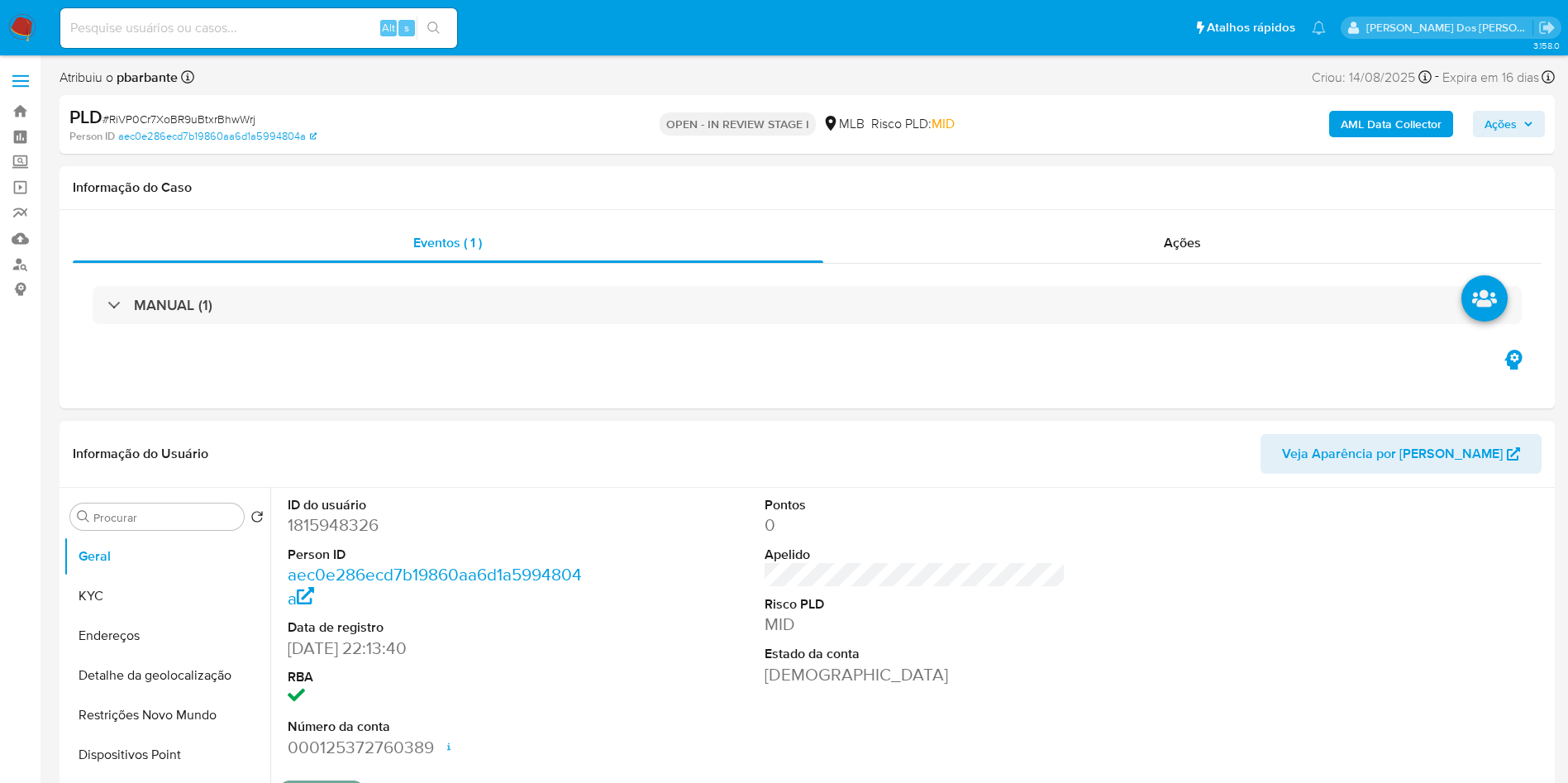
click at [324, 537] on dd "1815948326" at bounding box center [438, 525] width 301 height 23
copy dd "1815948326"
click at [171, 611] on button "KYC" at bounding box center [160, 596] width 193 height 40
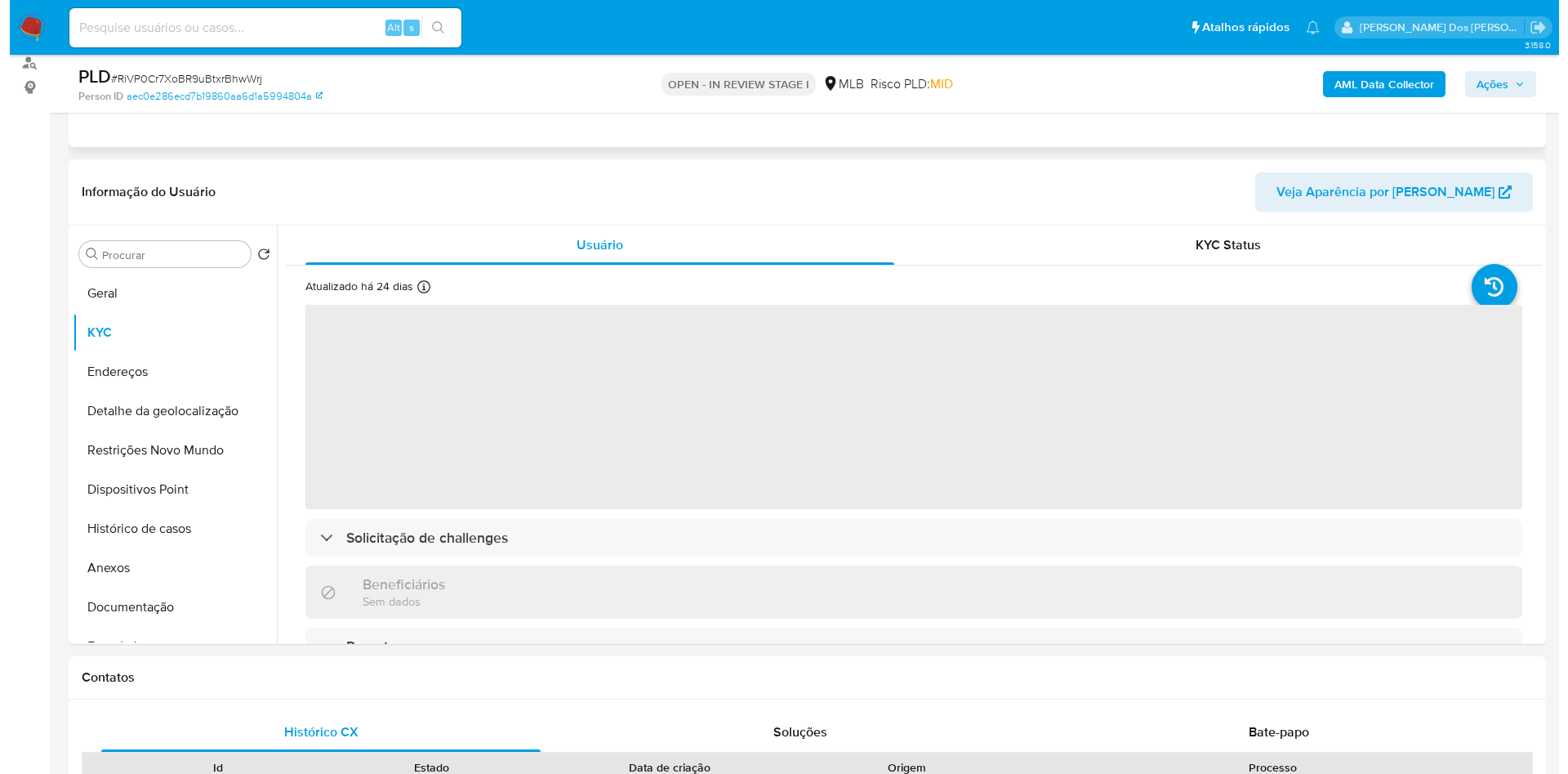
scroll to position [206, 0]
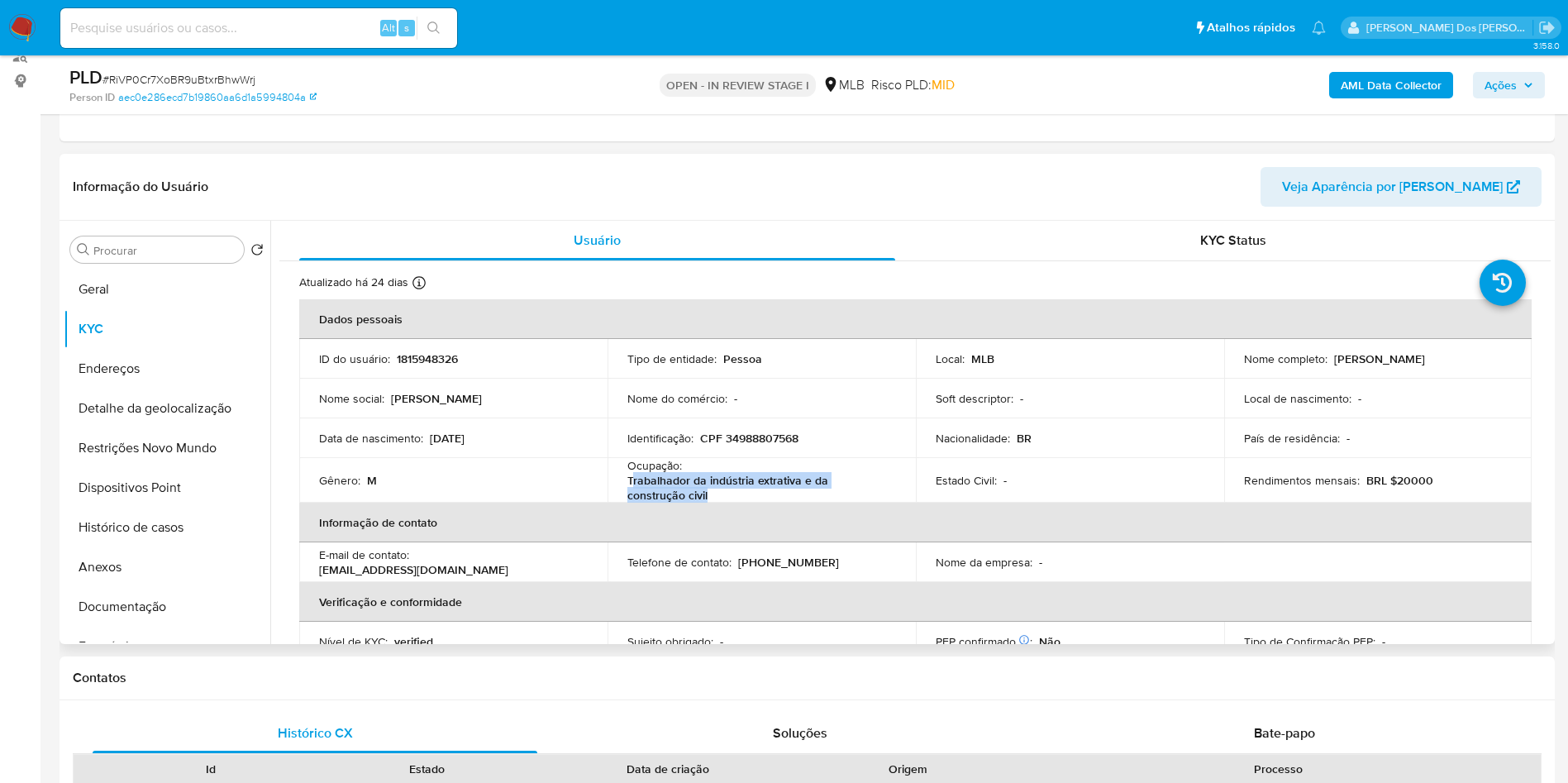
drag, startPoint x: 665, startPoint y: 518, endPoint x: 630, endPoint y: 508, distance: 36.4
click at [630, 503] on p "Trabalhador da indústria extrativa e da construção civil" at bounding box center [758, 488] width 262 height 29
copy p "Trabalhador da indústria extrativa e da construção civil"
click at [95, 627] on button "Documentação" at bounding box center [160, 607] width 193 height 40
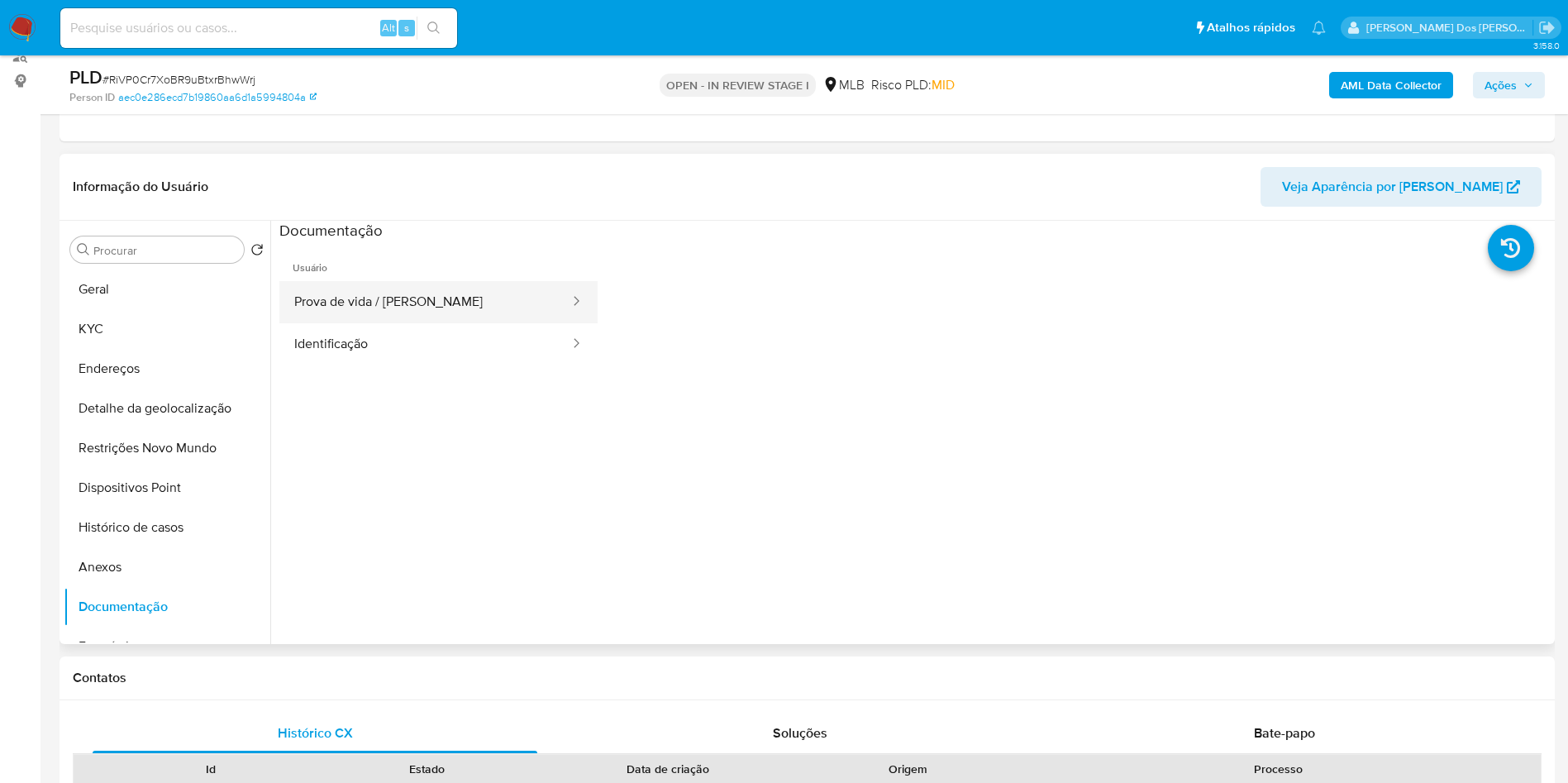
click at [425, 323] on button "Prova de vida / [PERSON_NAME]" at bounding box center [426, 302] width 292 height 42
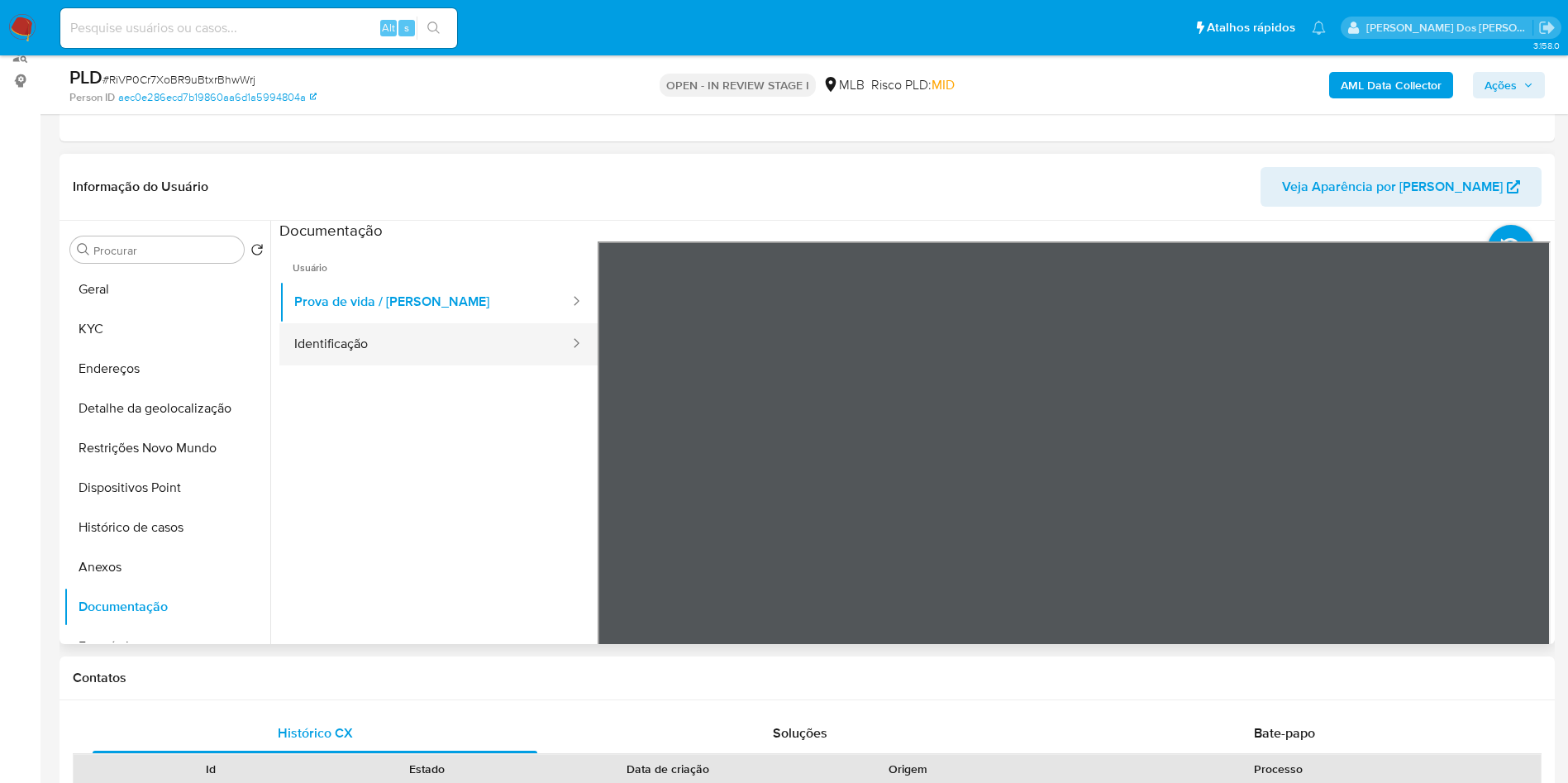
click at [374, 366] on button "Identificação" at bounding box center [426, 345] width 292 height 42
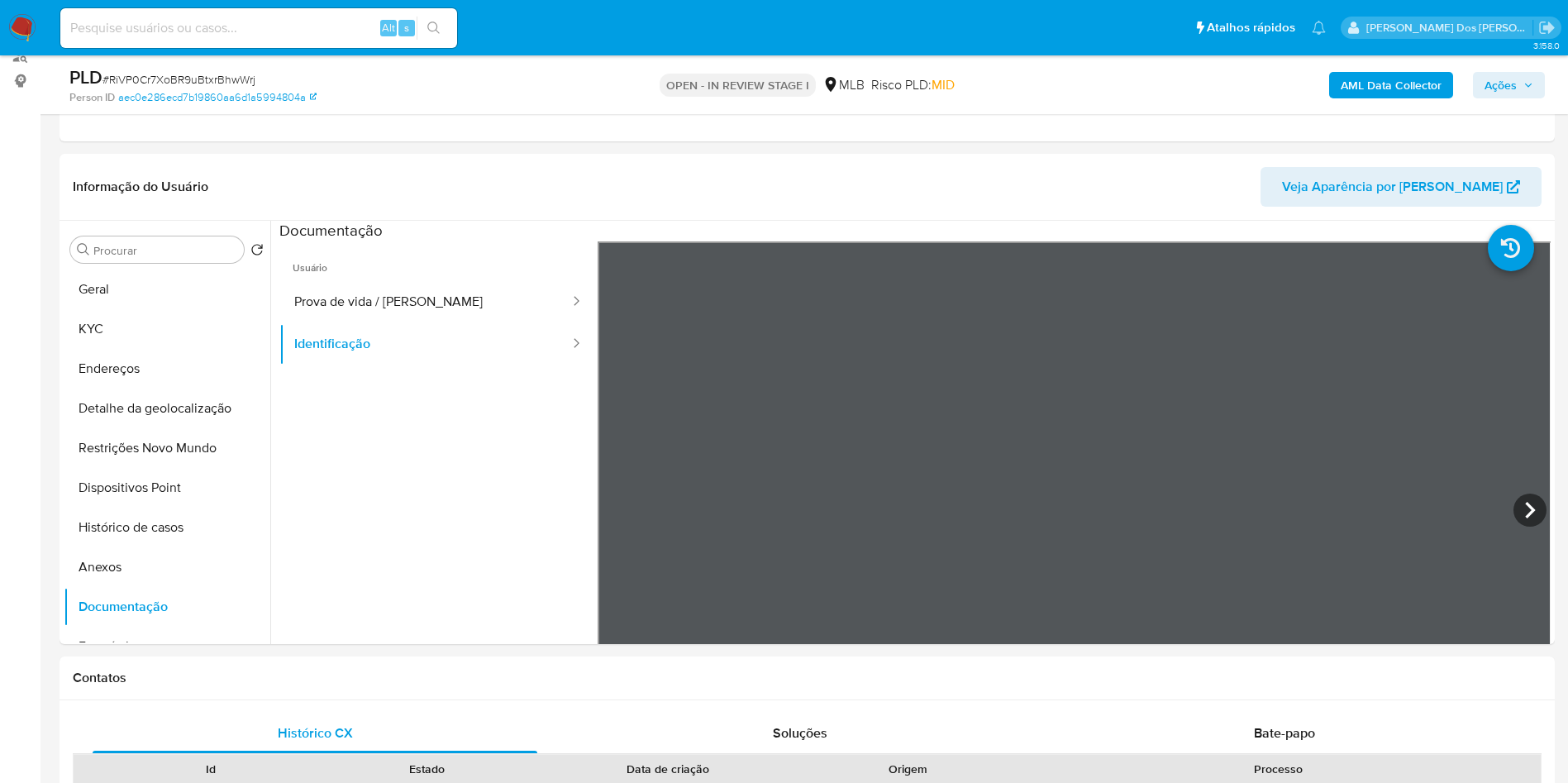
click at [1364, 94] on b "AML Data Collector" at bounding box center [1392, 85] width 101 height 27
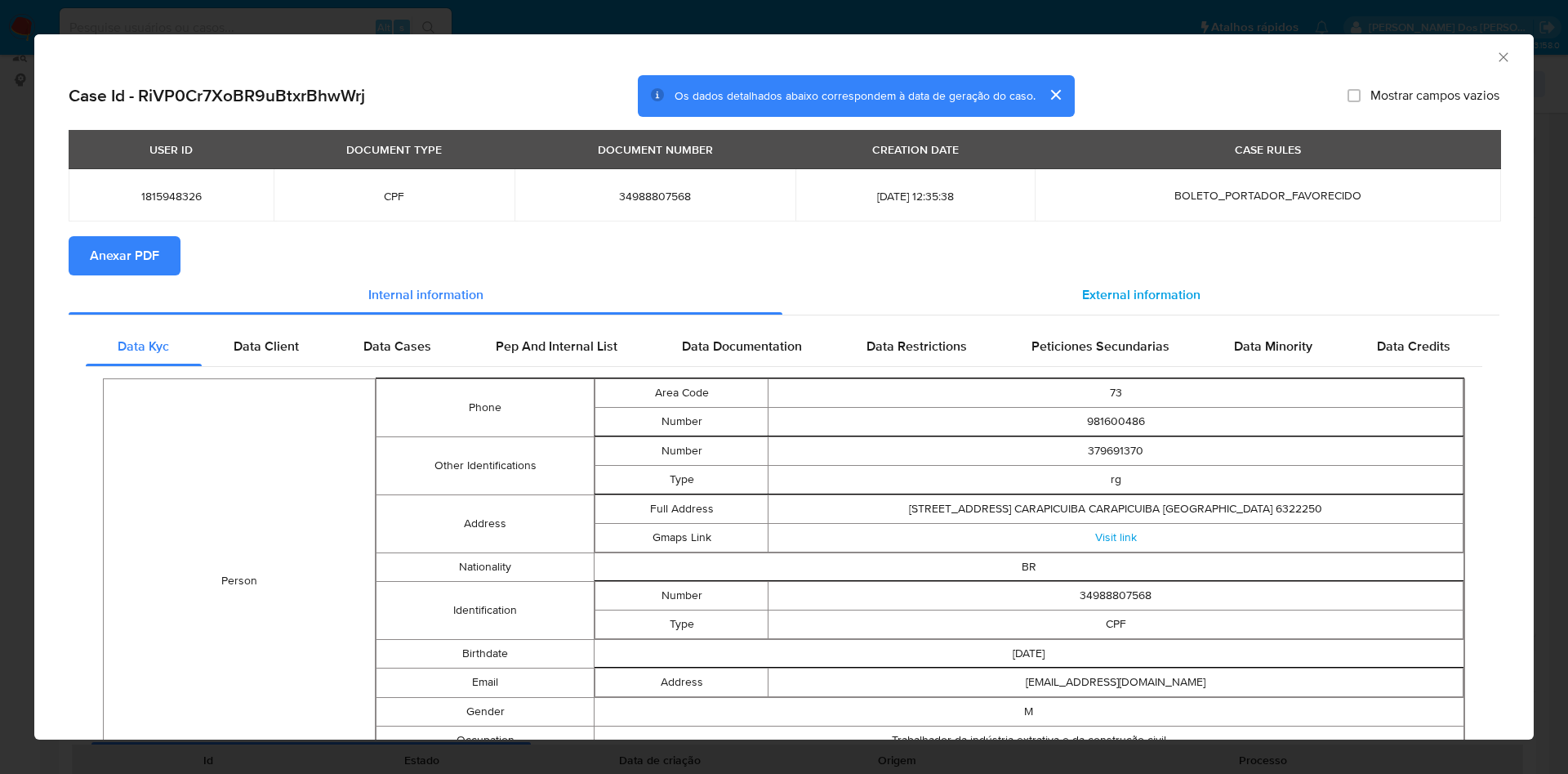
click at [1119, 286] on div "External information" at bounding box center [1141, 294] width 717 height 39
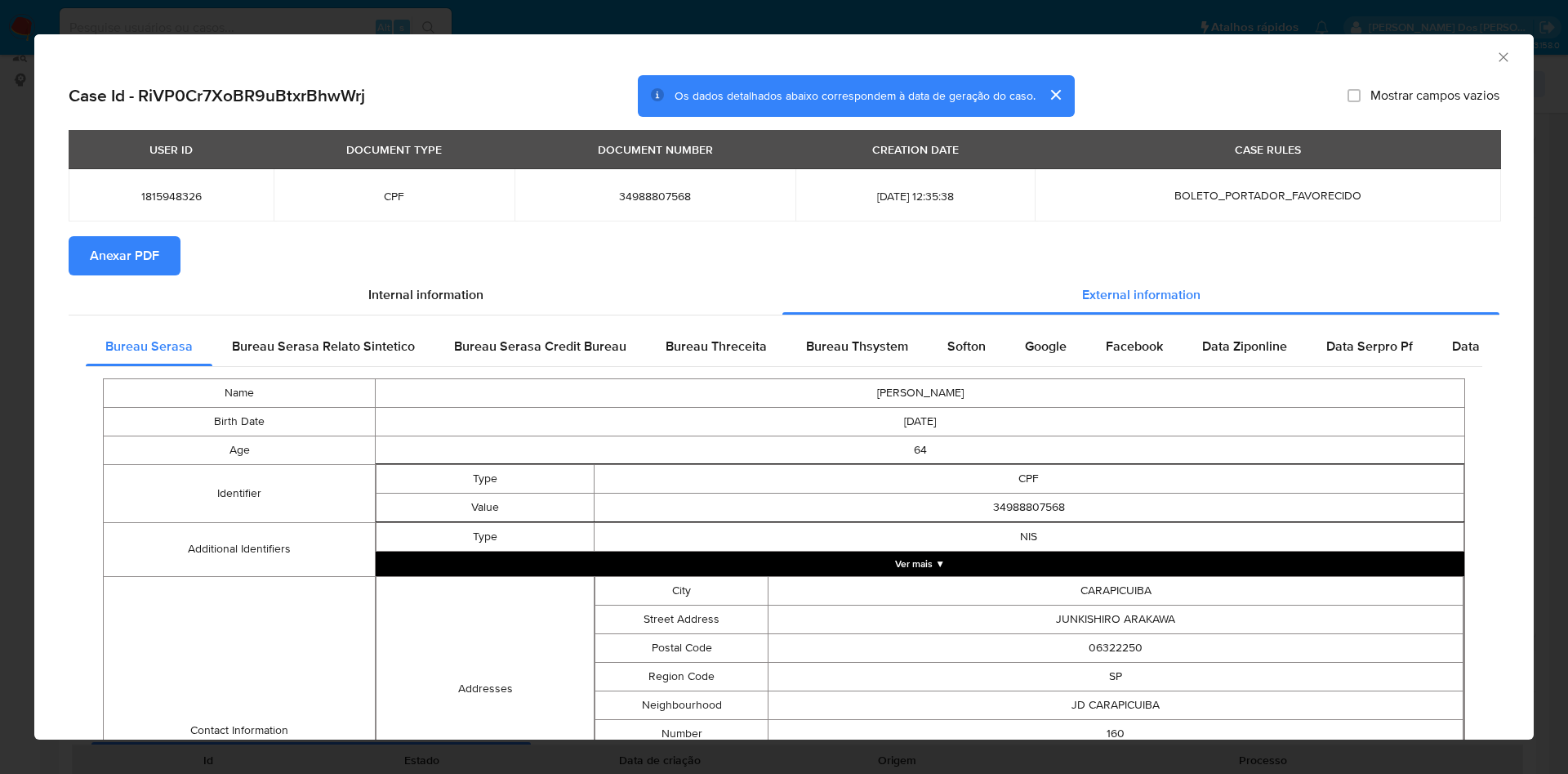
click at [156, 245] on span "Anexar PDF" at bounding box center [124, 256] width 69 height 36
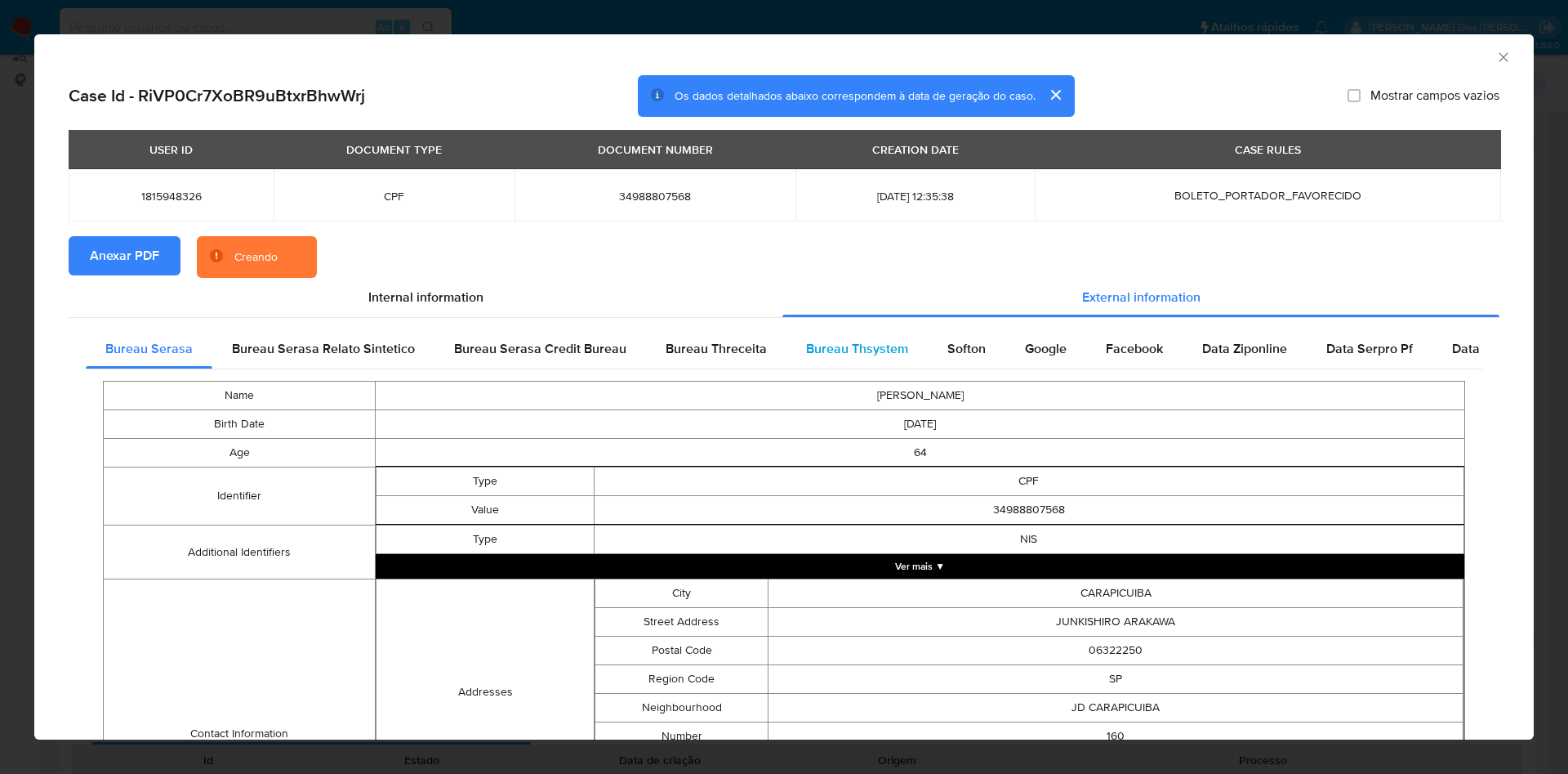
click at [838, 358] on span "Bureau Thsystem" at bounding box center [857, 348] width 102 height 19
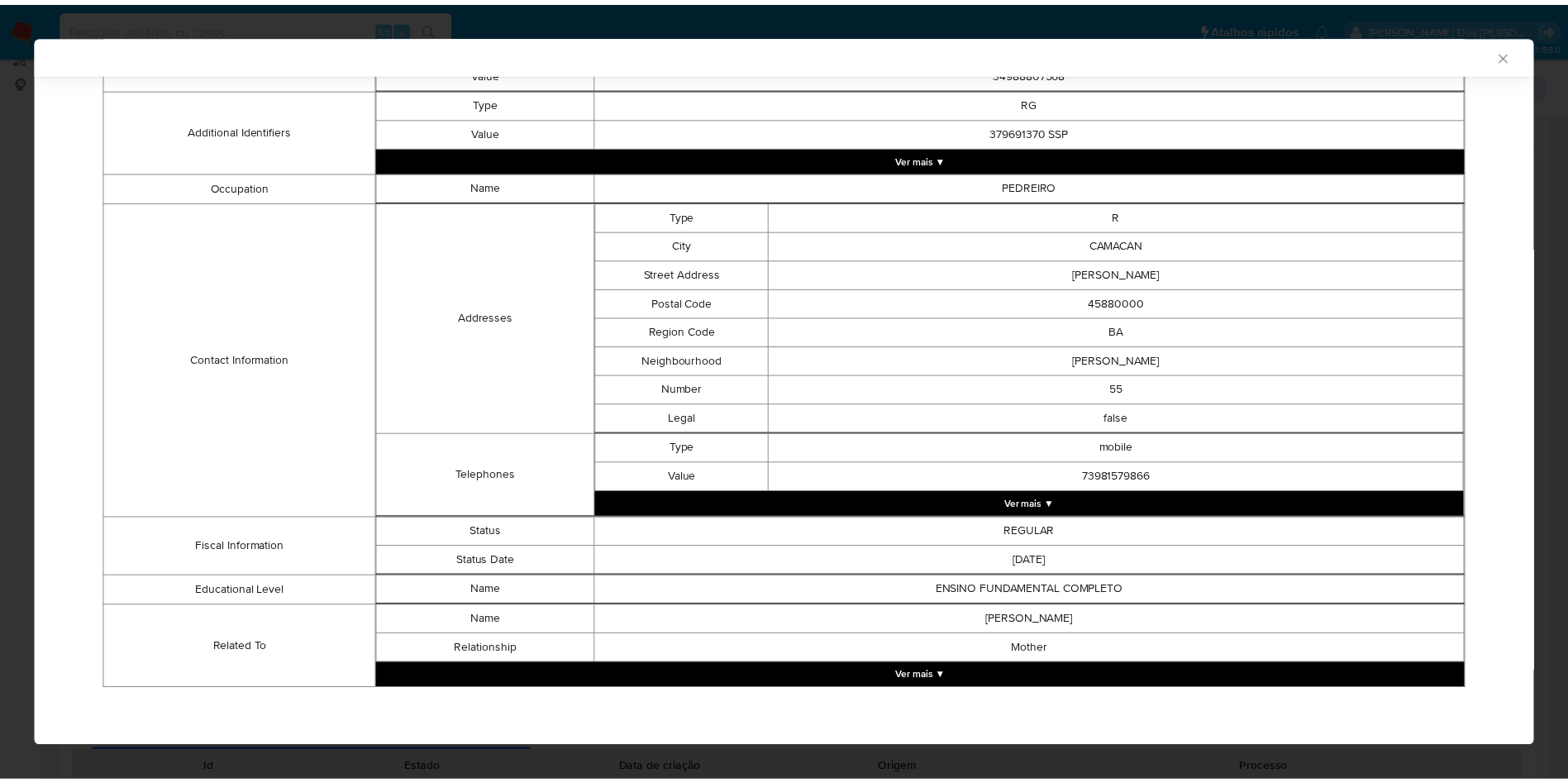
scroll to position [528, 0]
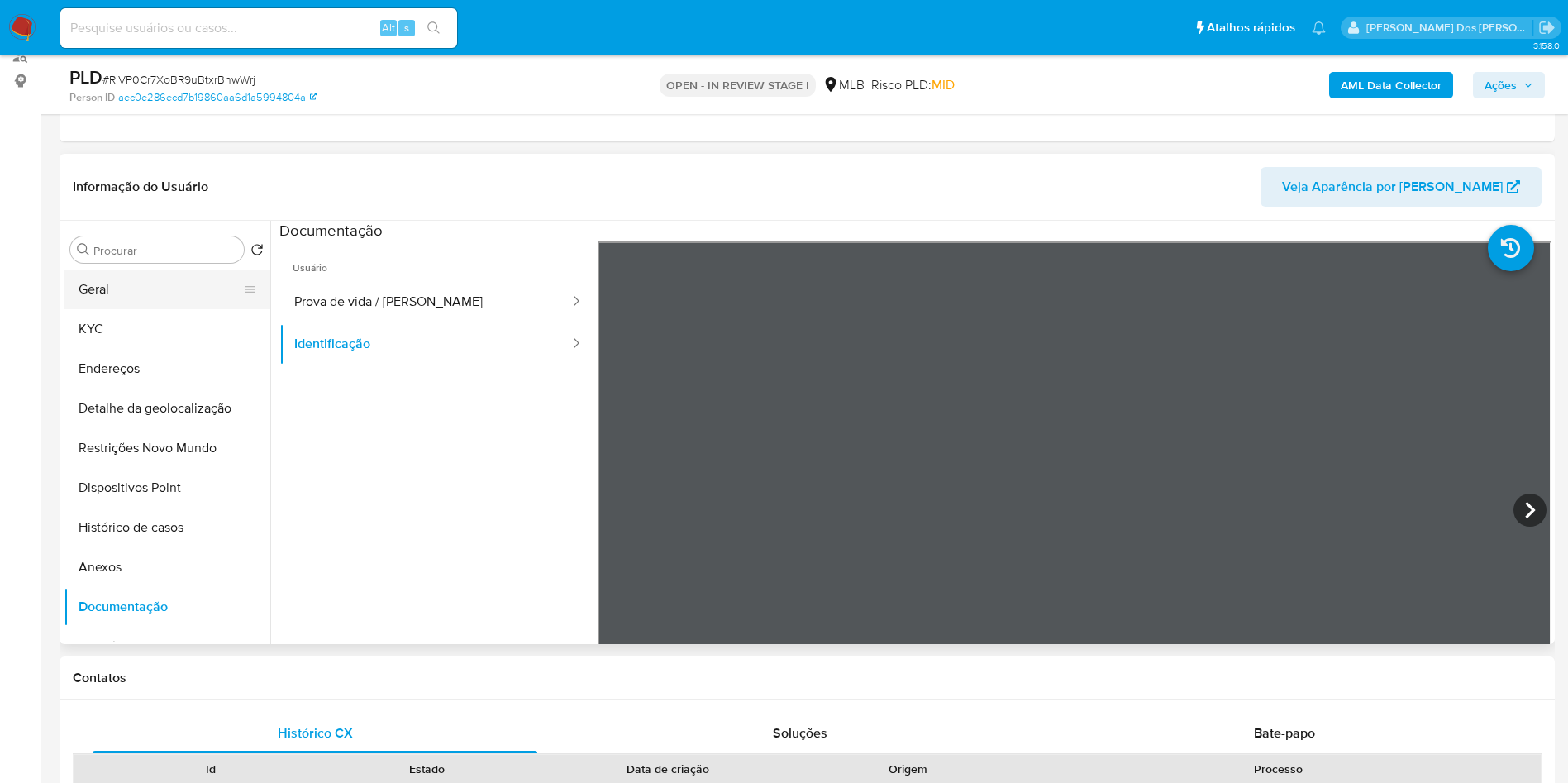
click at [160, 308] on button "Geral" at bounding box center [160, 289] width 193 height 40
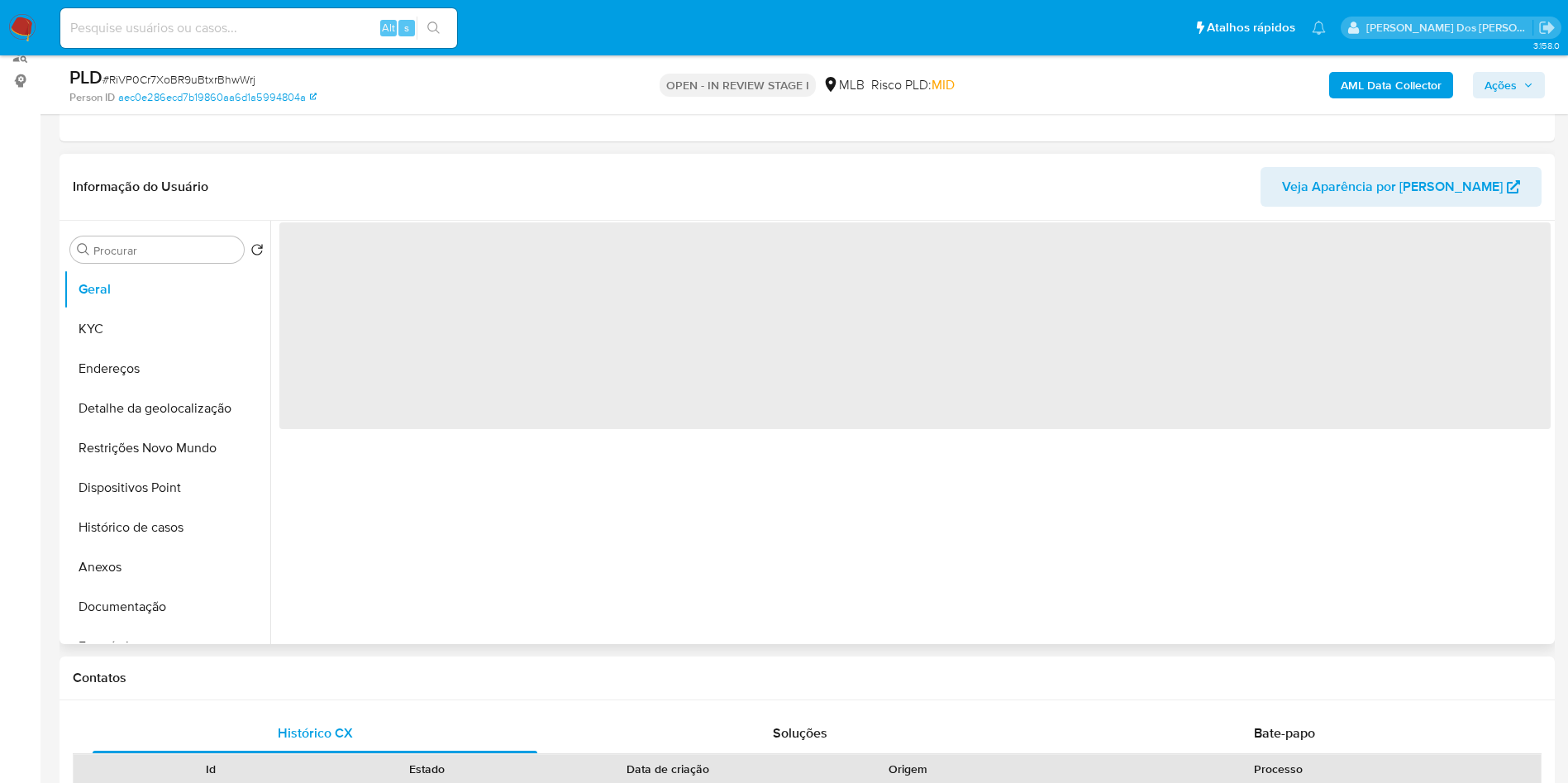
click at [506, 644] on div "‌" at bounding box center [910, 432] width 1280 height 424
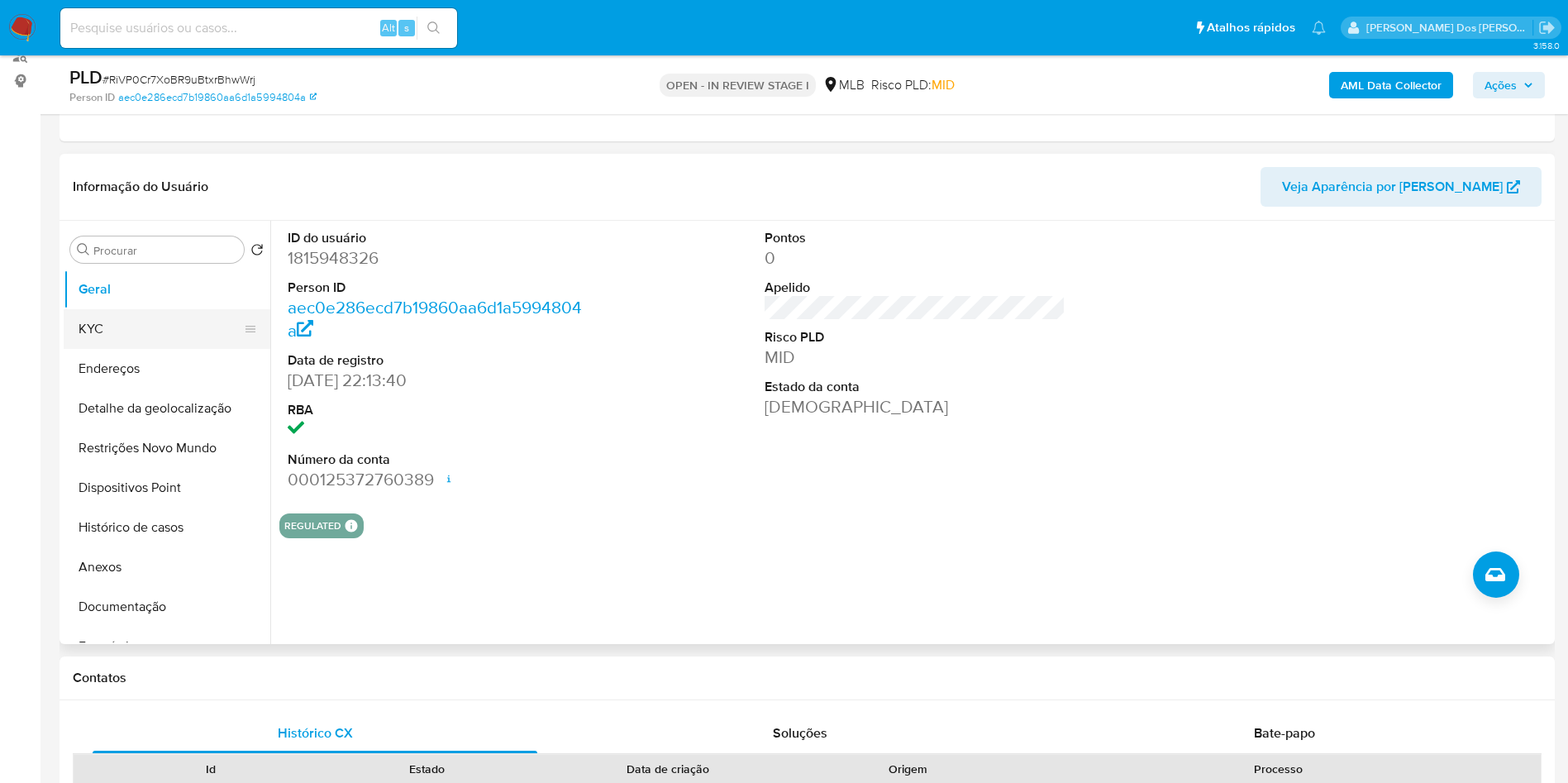
click at [171, 346] on button "KYC" at bounding box center [160, 328] width 193 height 40
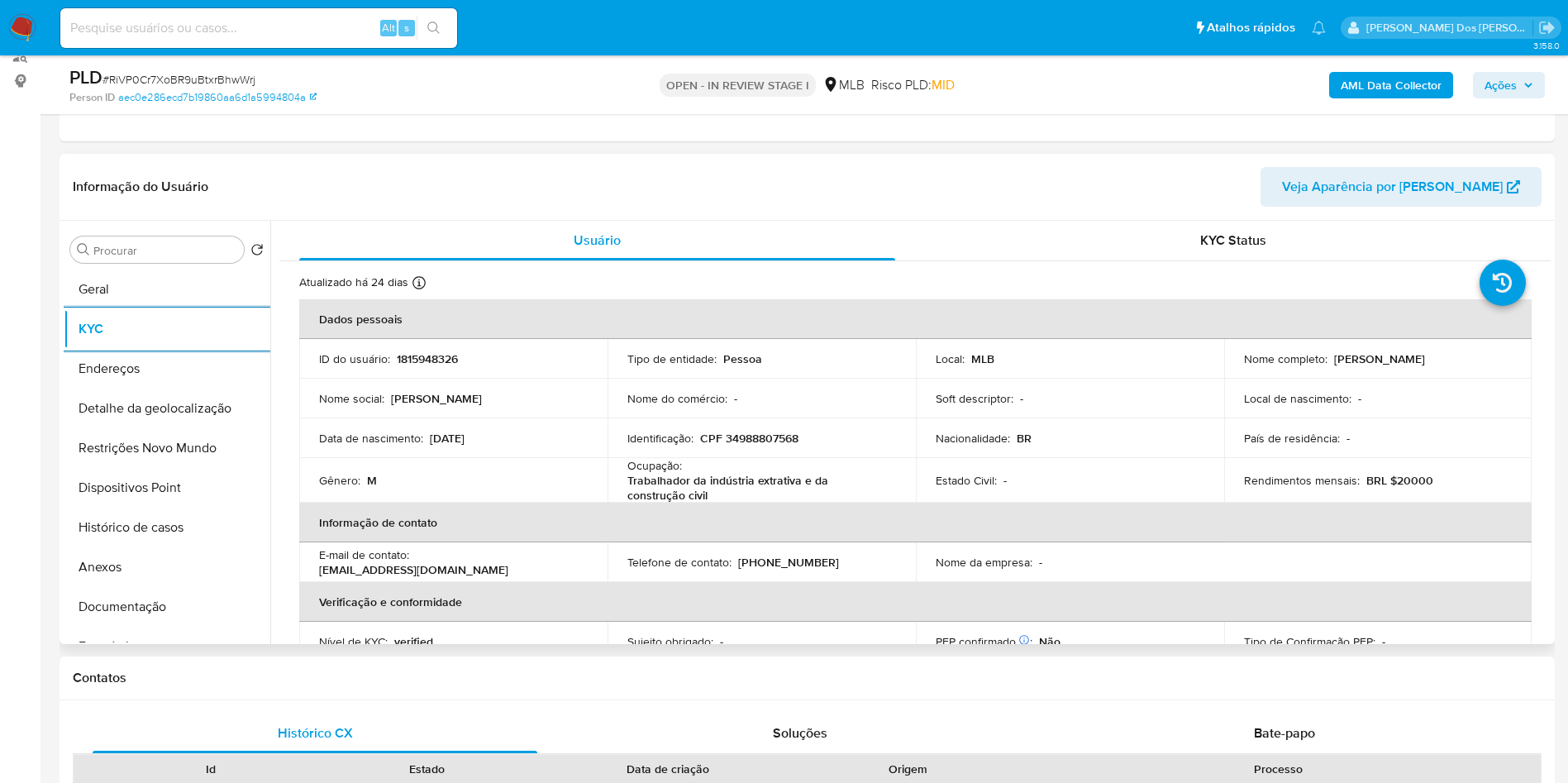
scroll to position [694, 0]
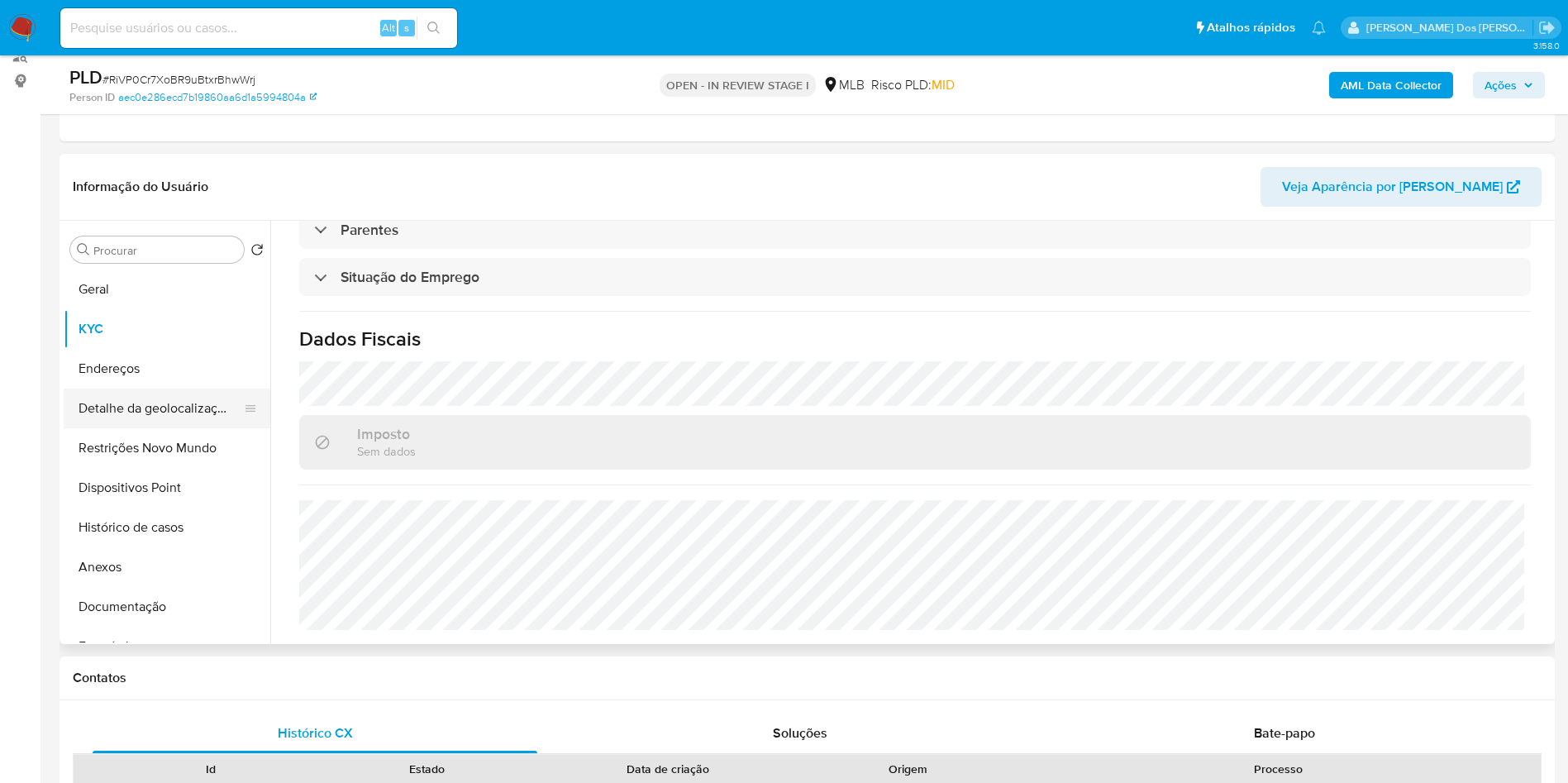
click at [142, 428] on button "Detalhe da geolocalização" at bounding box center [160, 408] width 193 height 40
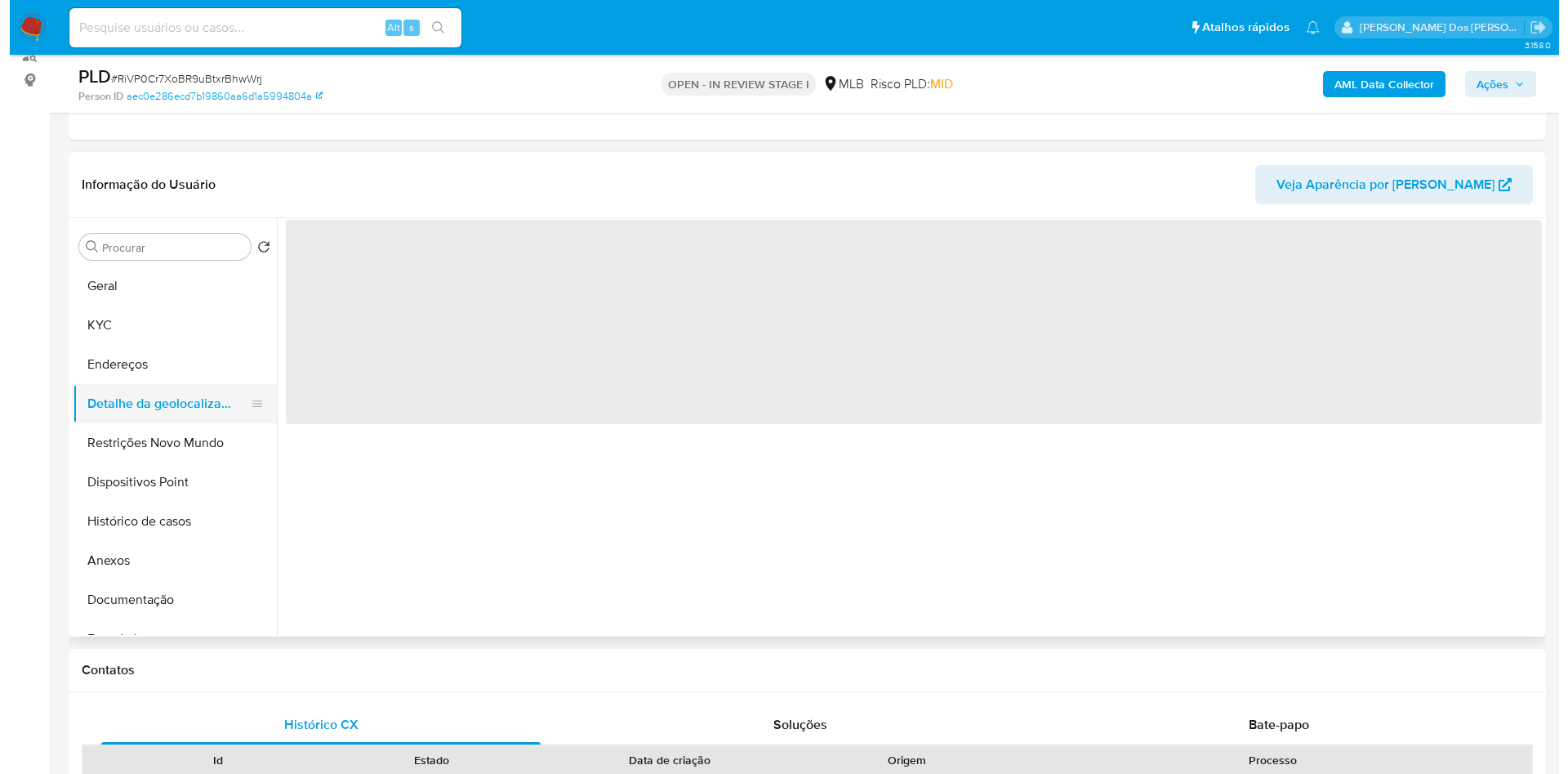
scroll to position [0, 0]
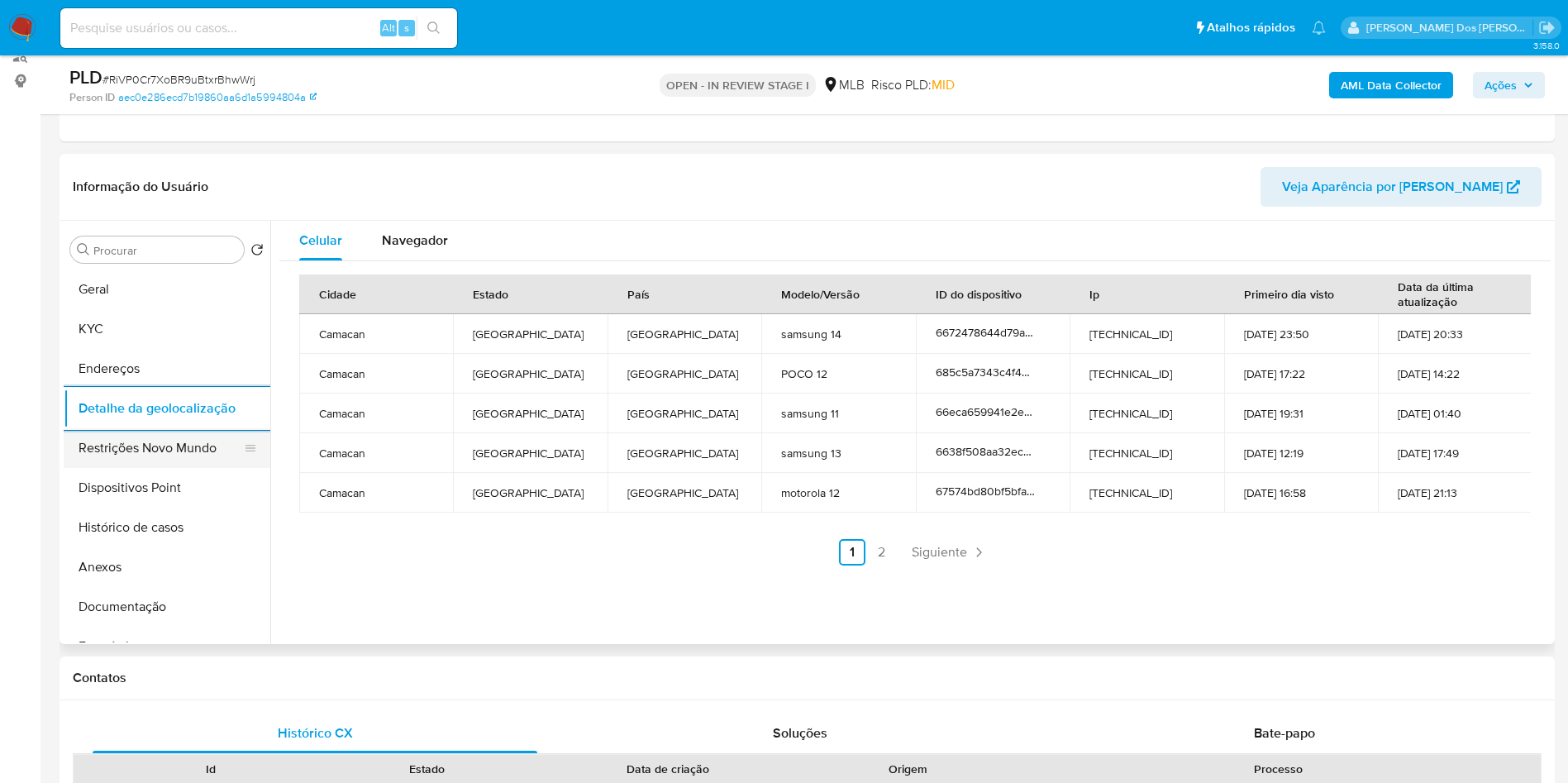
click at [218, 456] on button "Restrições Novo Mundo" at bounding box center [160, 448] width 193 height 40
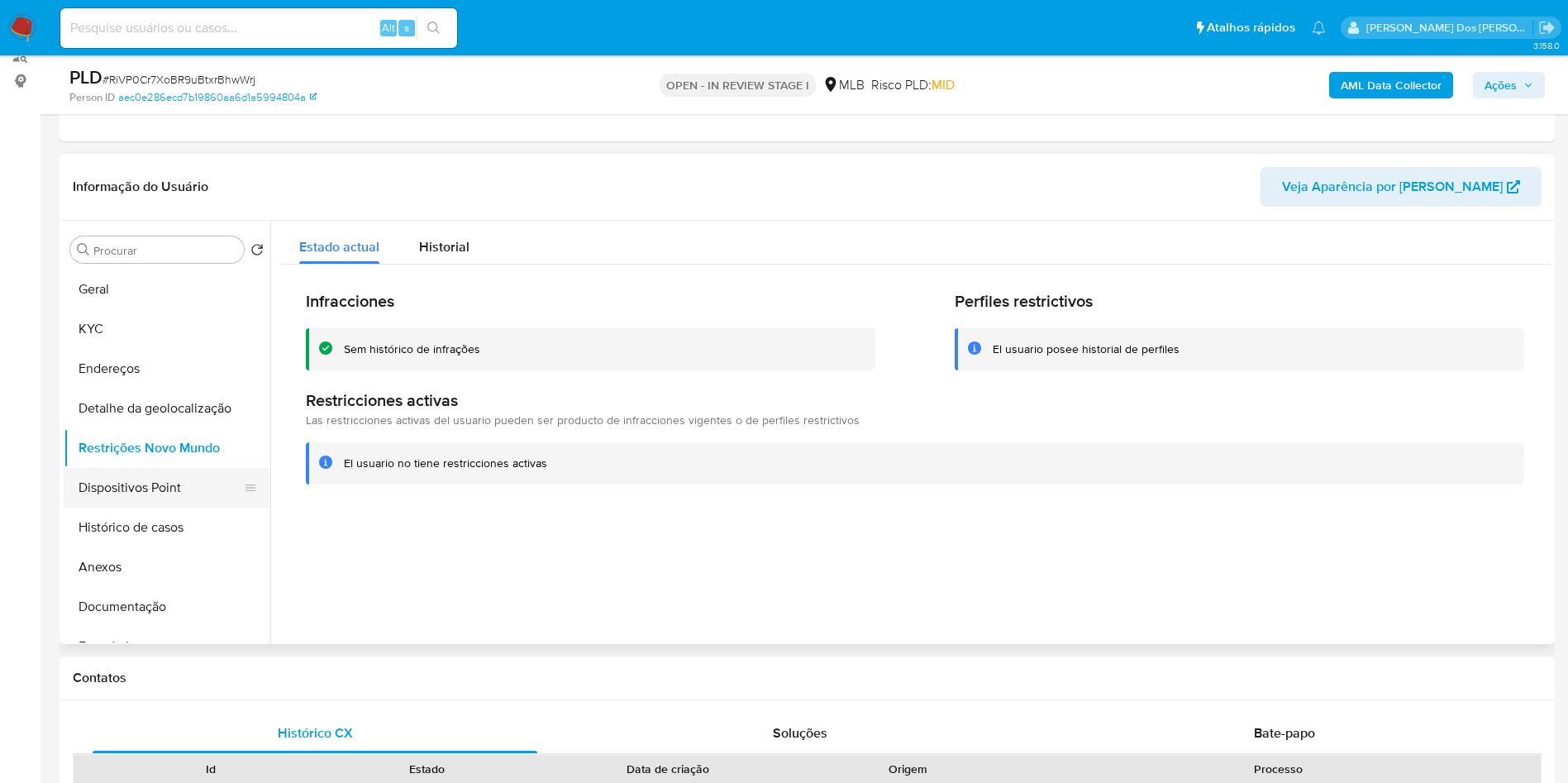
click at [189, 507] on button "Dispositivos Point" at bounding box center [160, 487] width 193 height 40
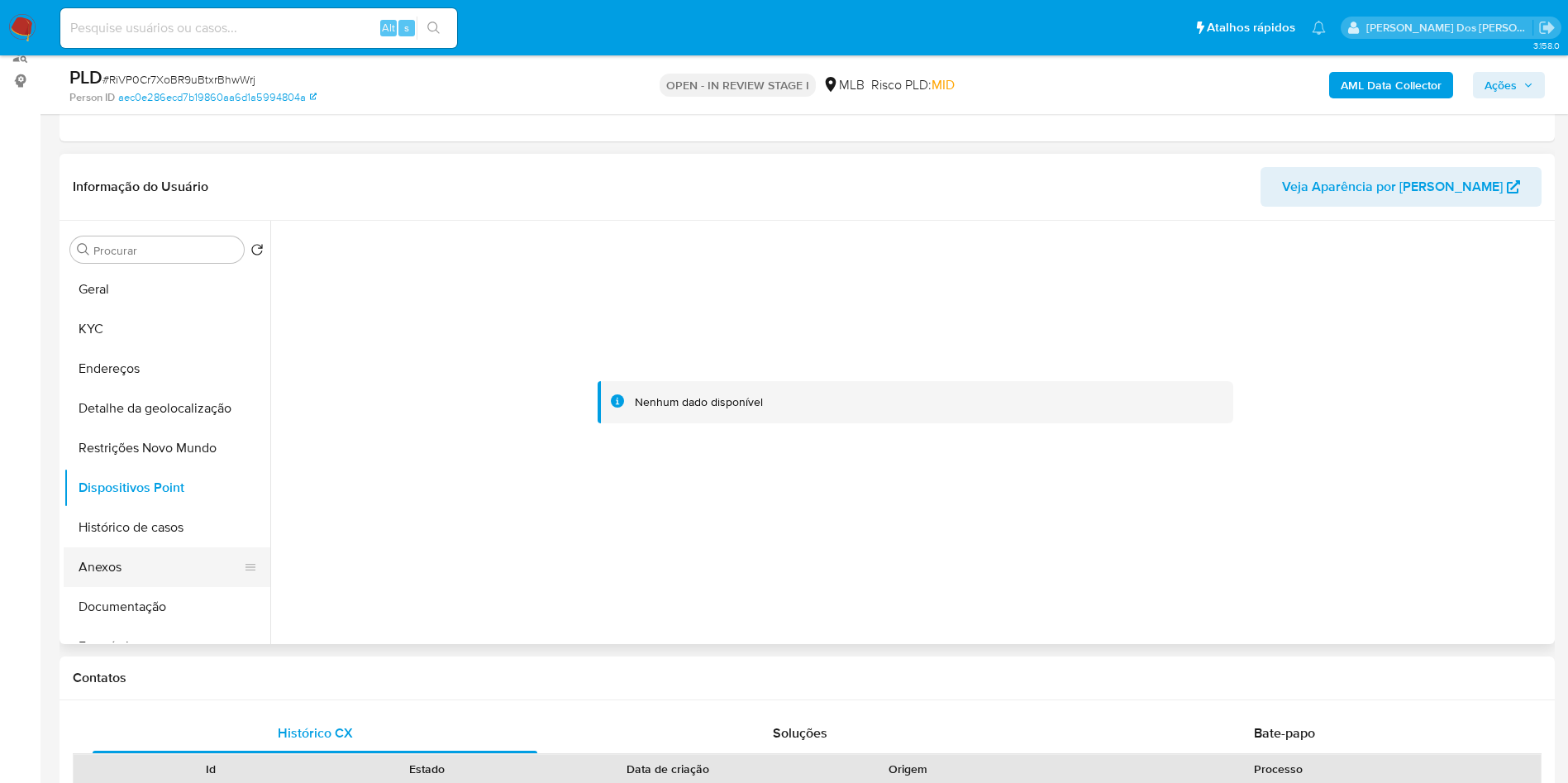
click at [169, 584] on button "Anexos" at bounding box center [160, 566] width 193 height 40
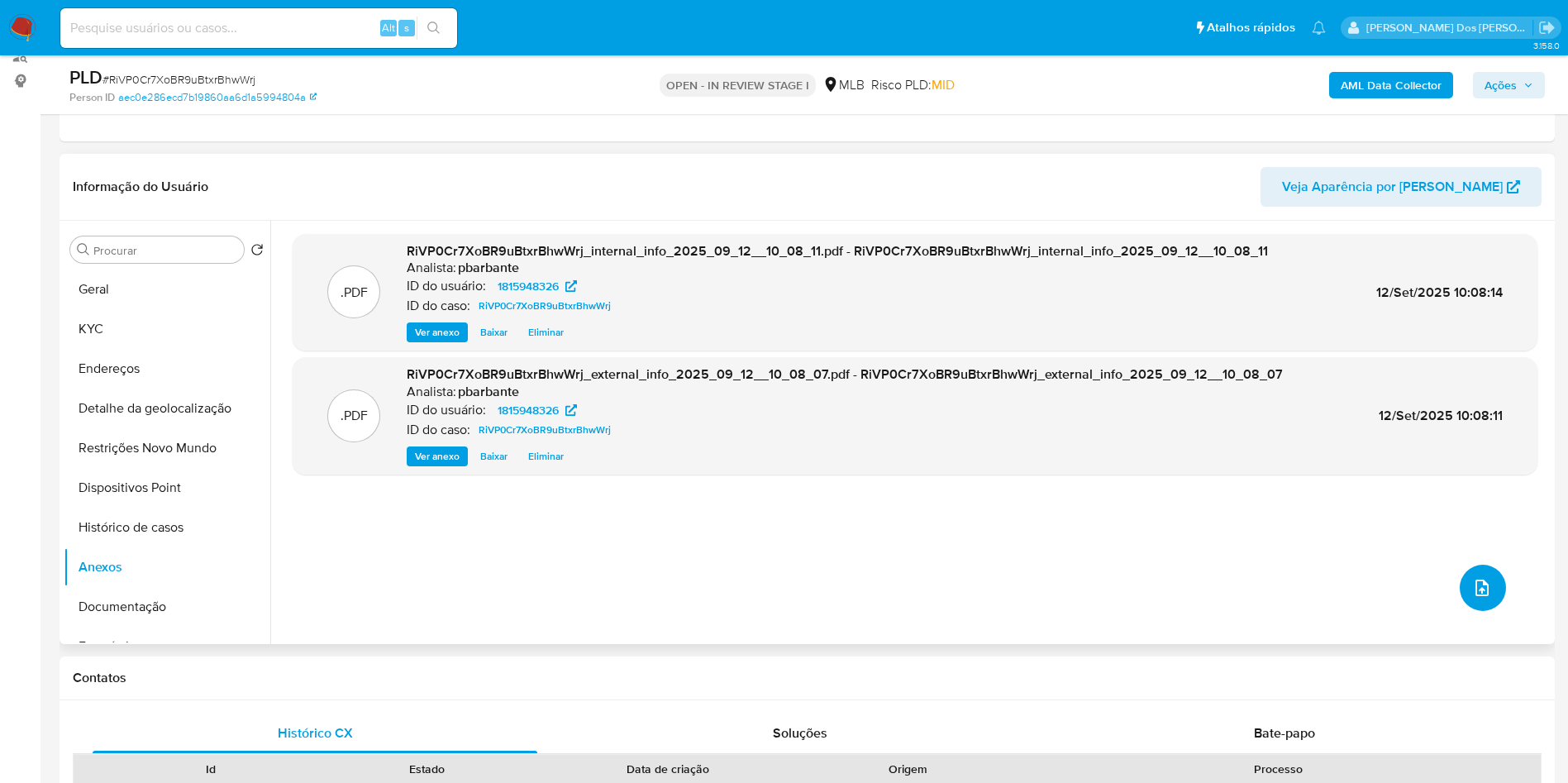
click at [1460, 611] on button "upload-file" at bounding box center [1483, 587] width 46 height 46
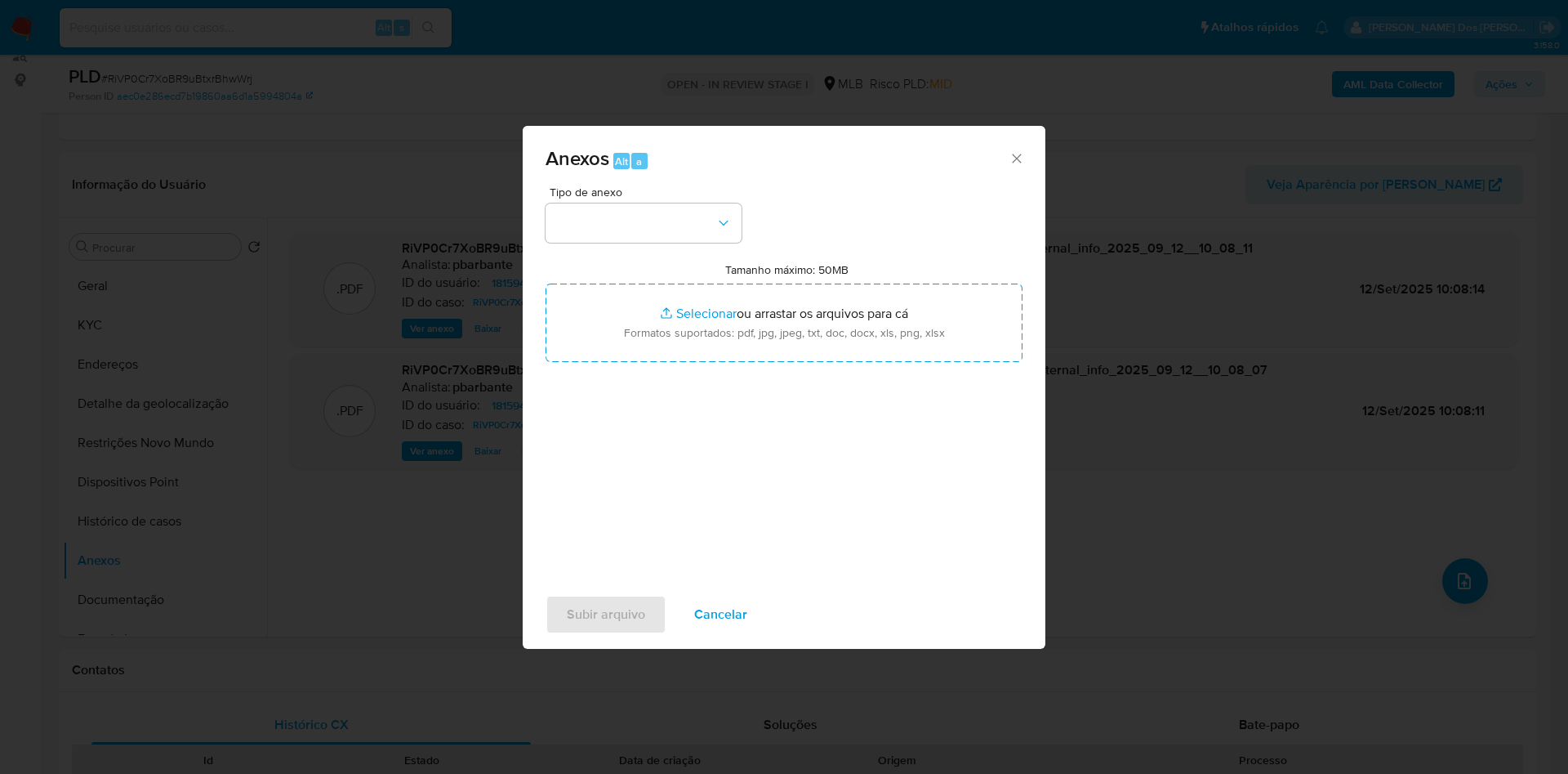
click at [695, 230] on div "Tipo de anexo Tamanho máximo: 50MB Selecionar arquivos Selecionar ou arrastar o…" at bounding box center [784, 379] width 477 height 386
click at [673, 203] on button "button" at bounding box center [644, 223] width 196 height 39
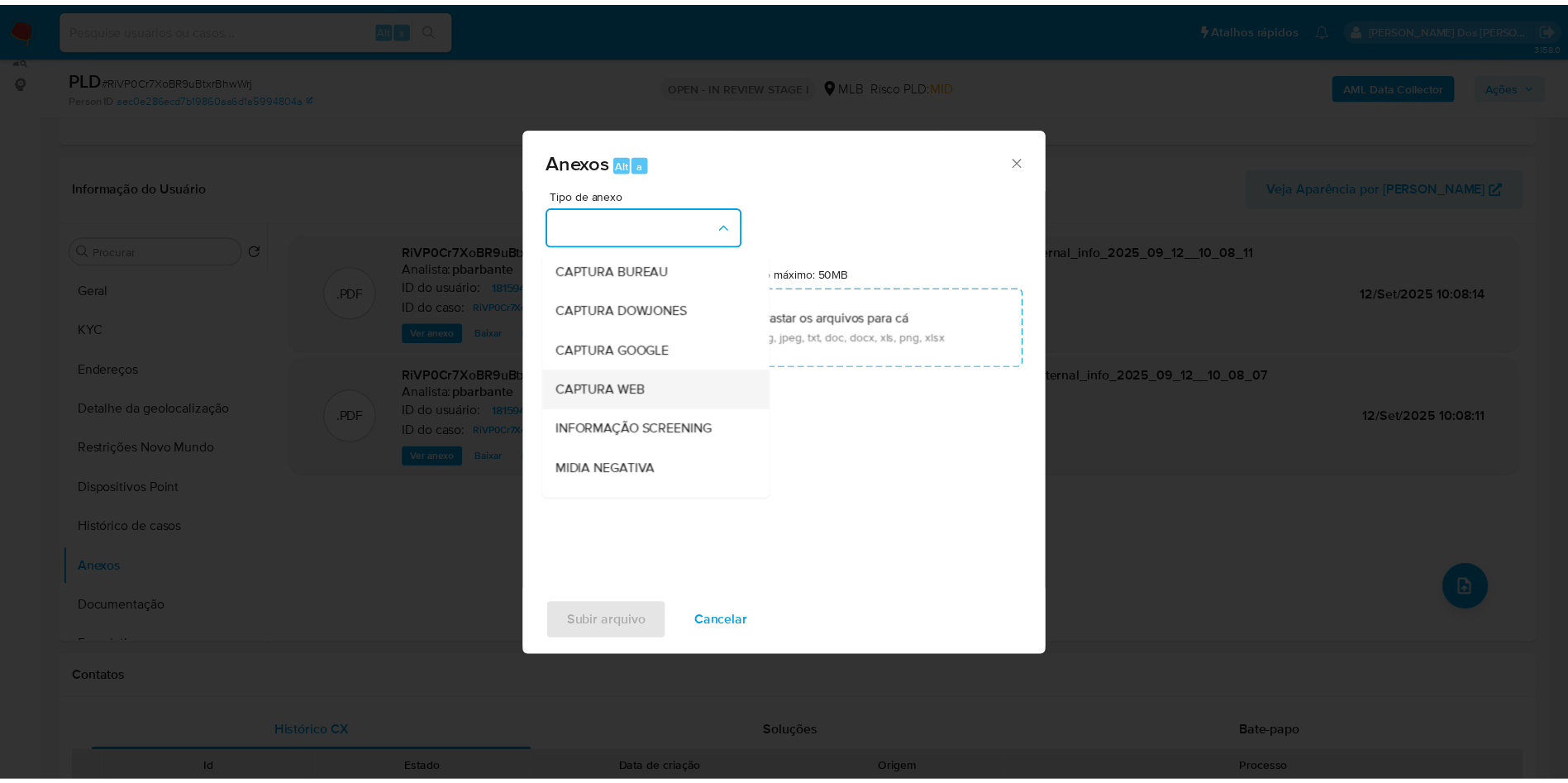
scroll to position [221, 0]
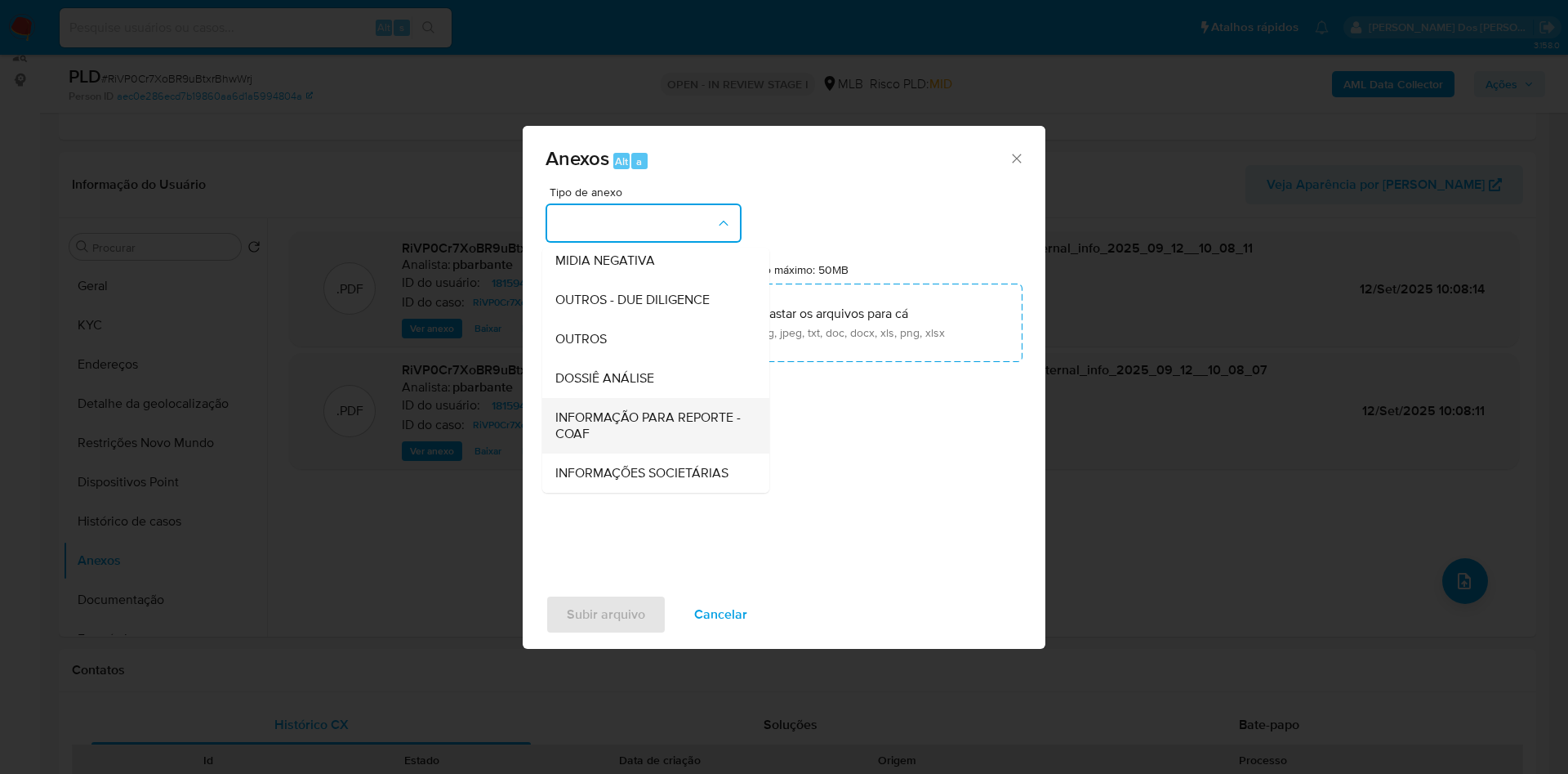
click at [589, 410] on span "INFORMAÇÃO PARA REPORTE - COAF" at bounding box center [651, 426] width 191 height 33
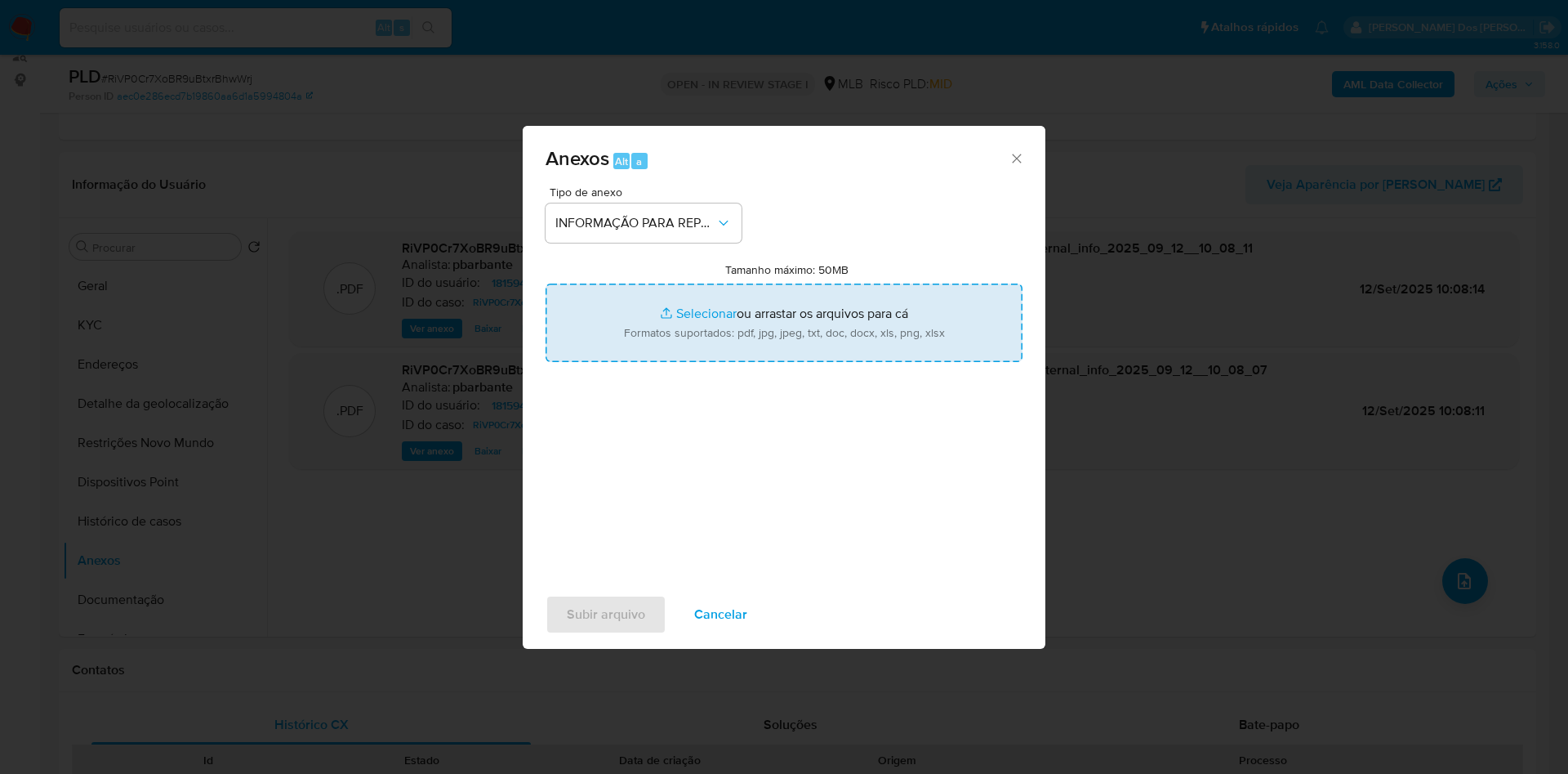
type input "C:\fakepath\Mulan 1815948326_2025_09_12_08_45_32.xlsx"
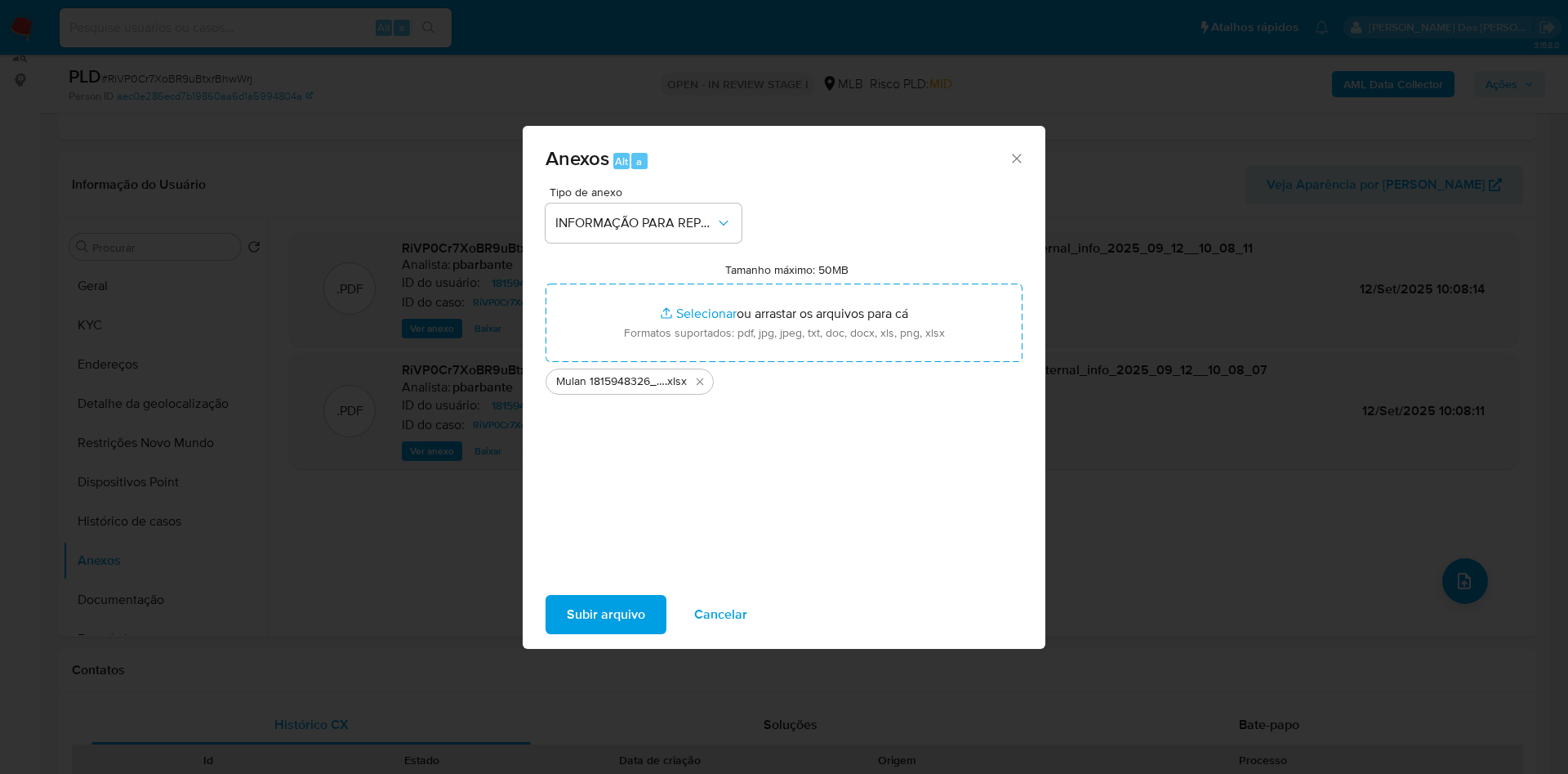
click at [577, 632] on span "Subir arquivo" at bounding box center [606, 615] width 78 height 36
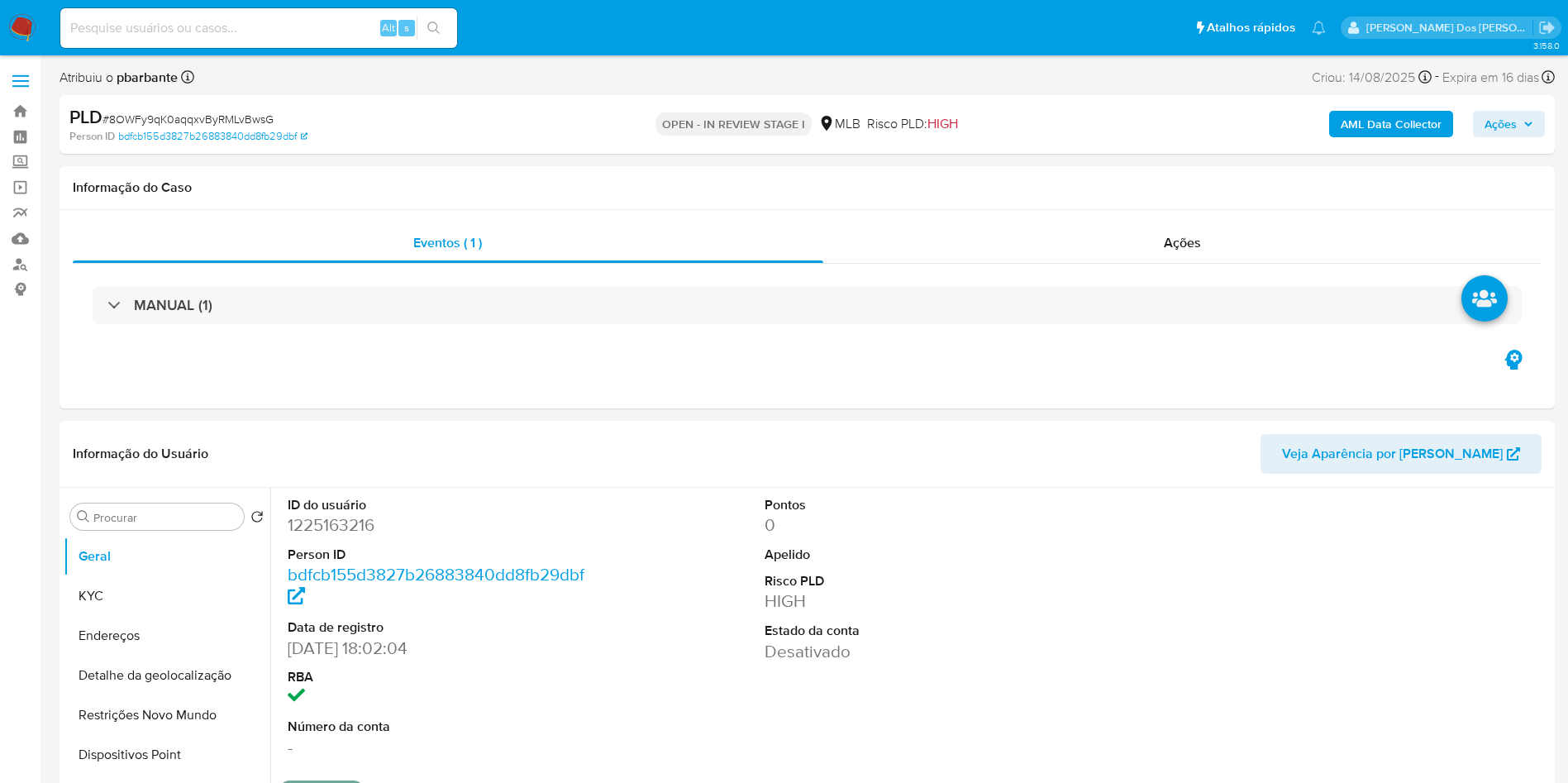
select select "10"
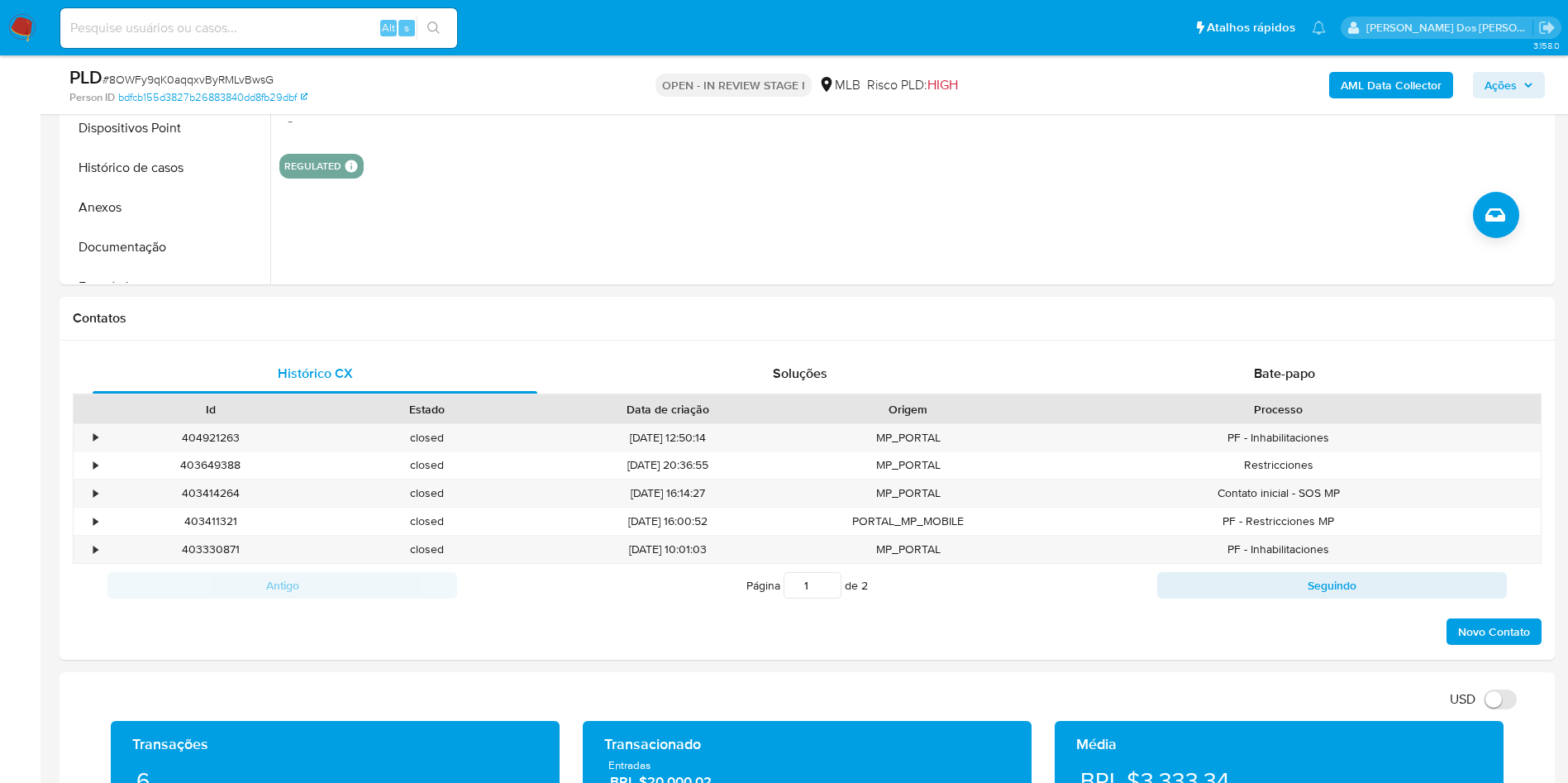
scroll to position [570, 0]
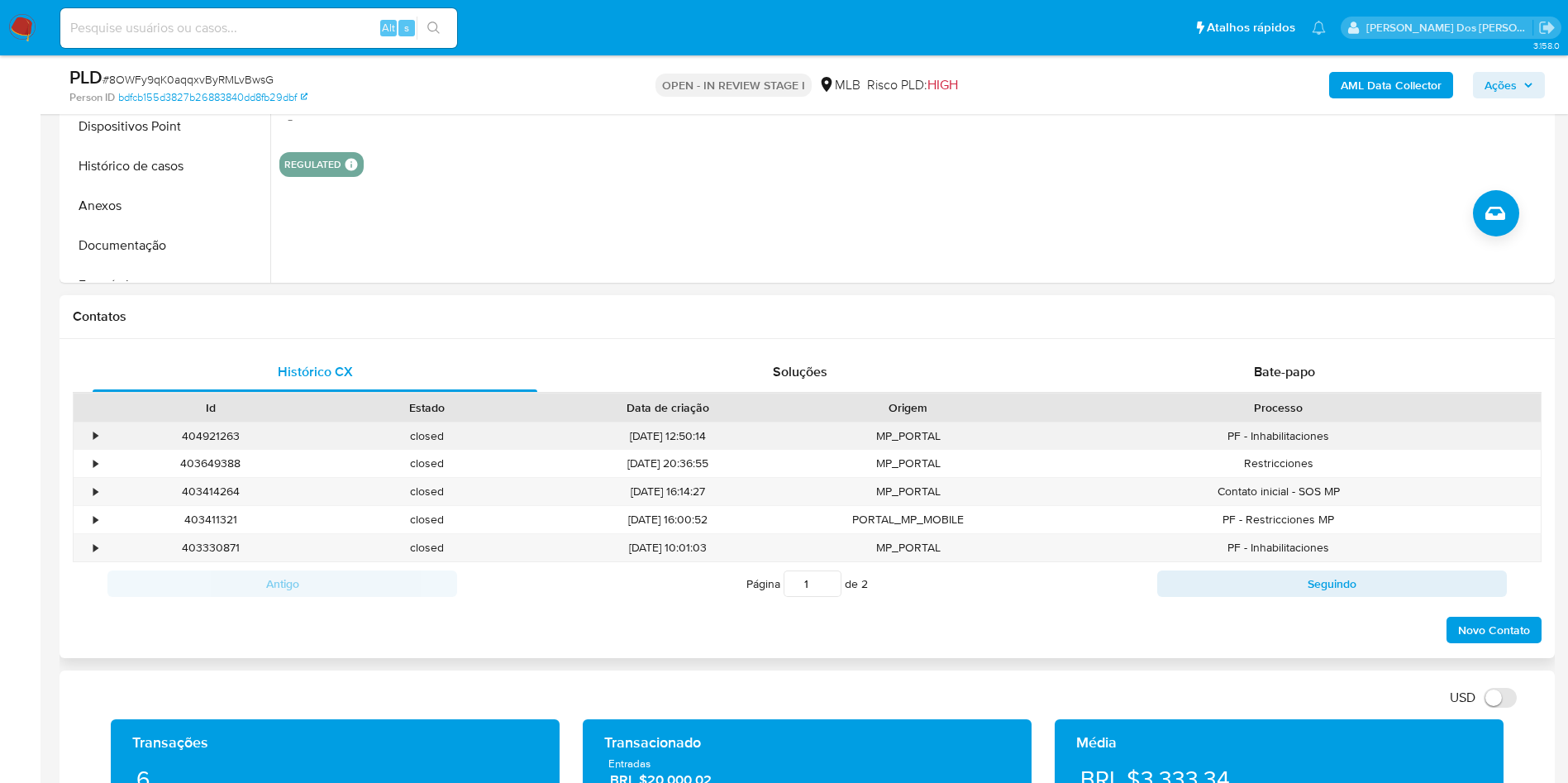
click at [96, 444] on div "•" at bounding box center [96, 436] width 4 height 16
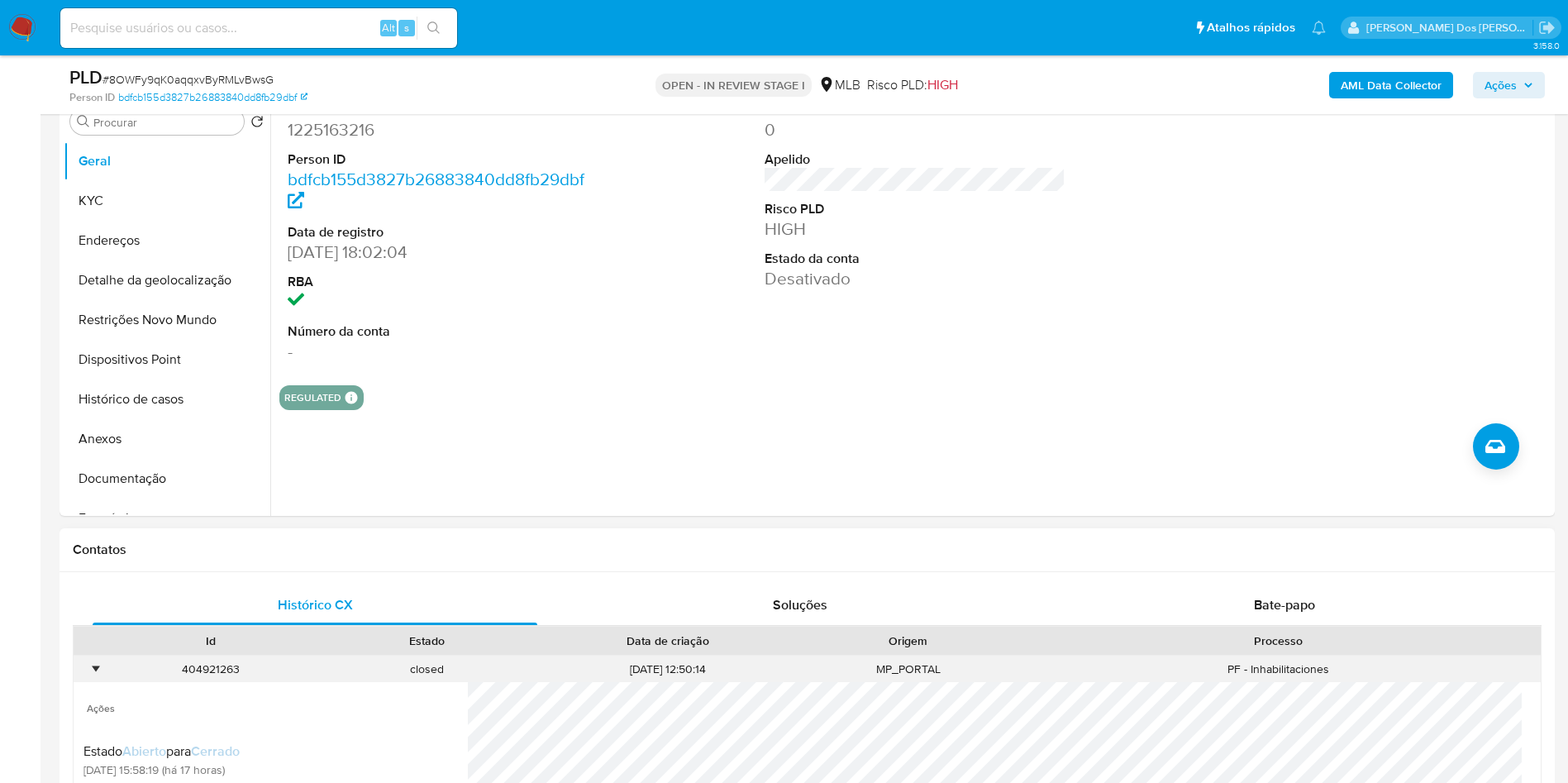
scroll to position [317, 0]
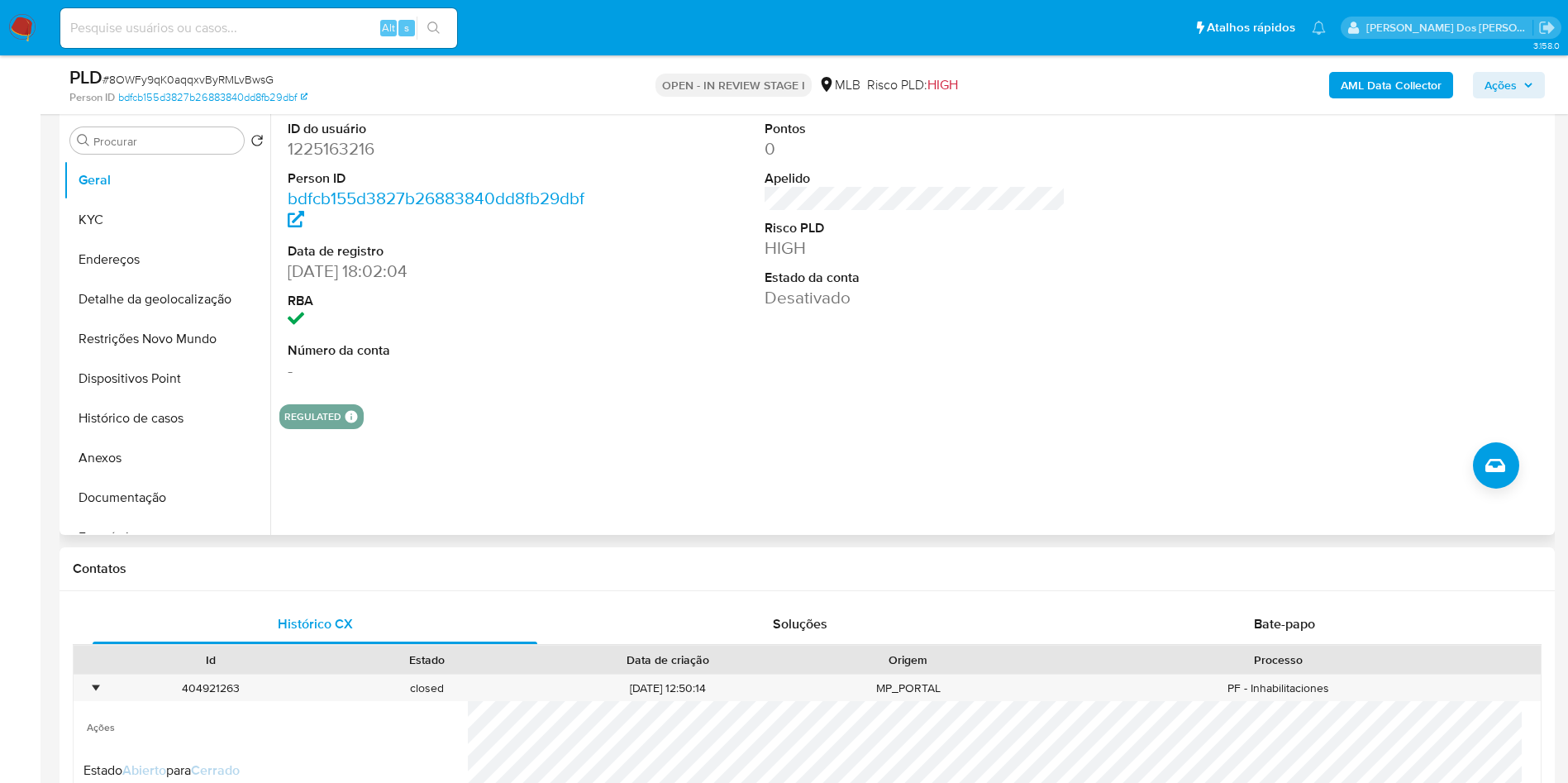
click at [325, 161] on dd "1225163216" at bounding box center [438, 148] width 301 height 23
copy dd "1225163216"
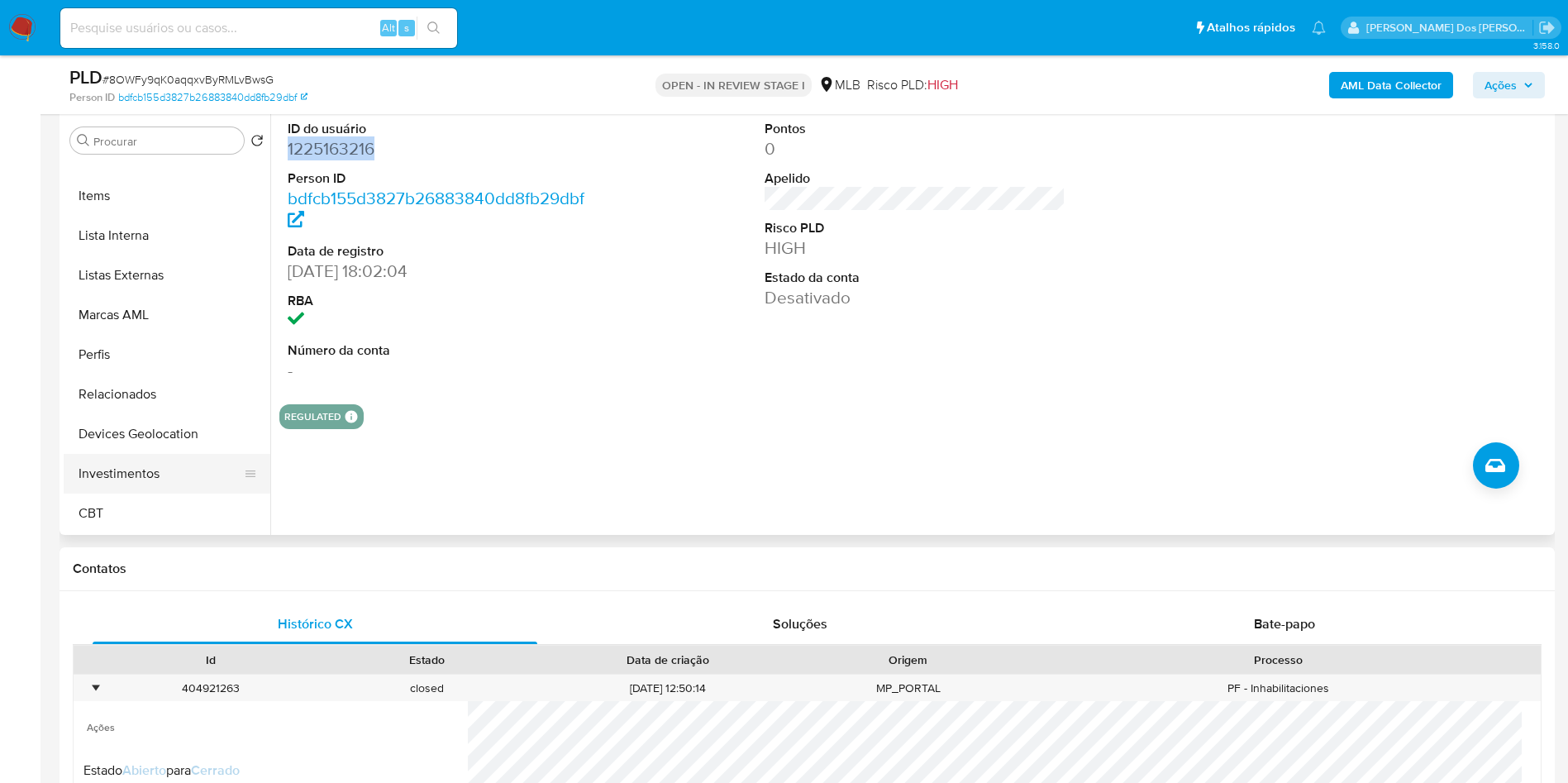
click at [140, 482] on button "Investimentos" at bounding box center [160, 473] width 193 height 40
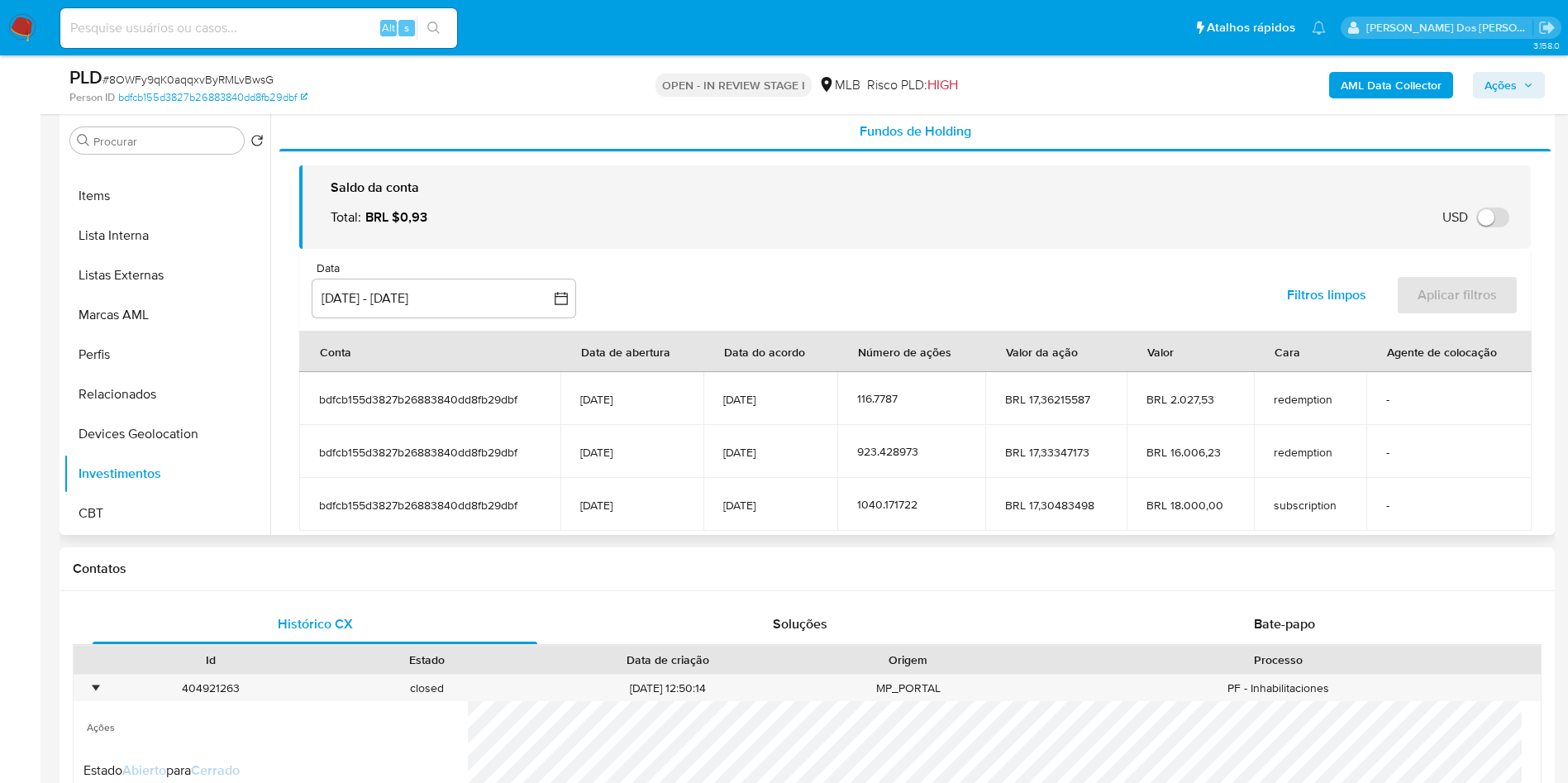
click at [928, 331] on div "Data inputDatePicker 15 jun 2025 - 12 sep 2025 15-06-2025:12-09-2025 Filtros li…" at bounding box center [915, 289] width 1232 height 82
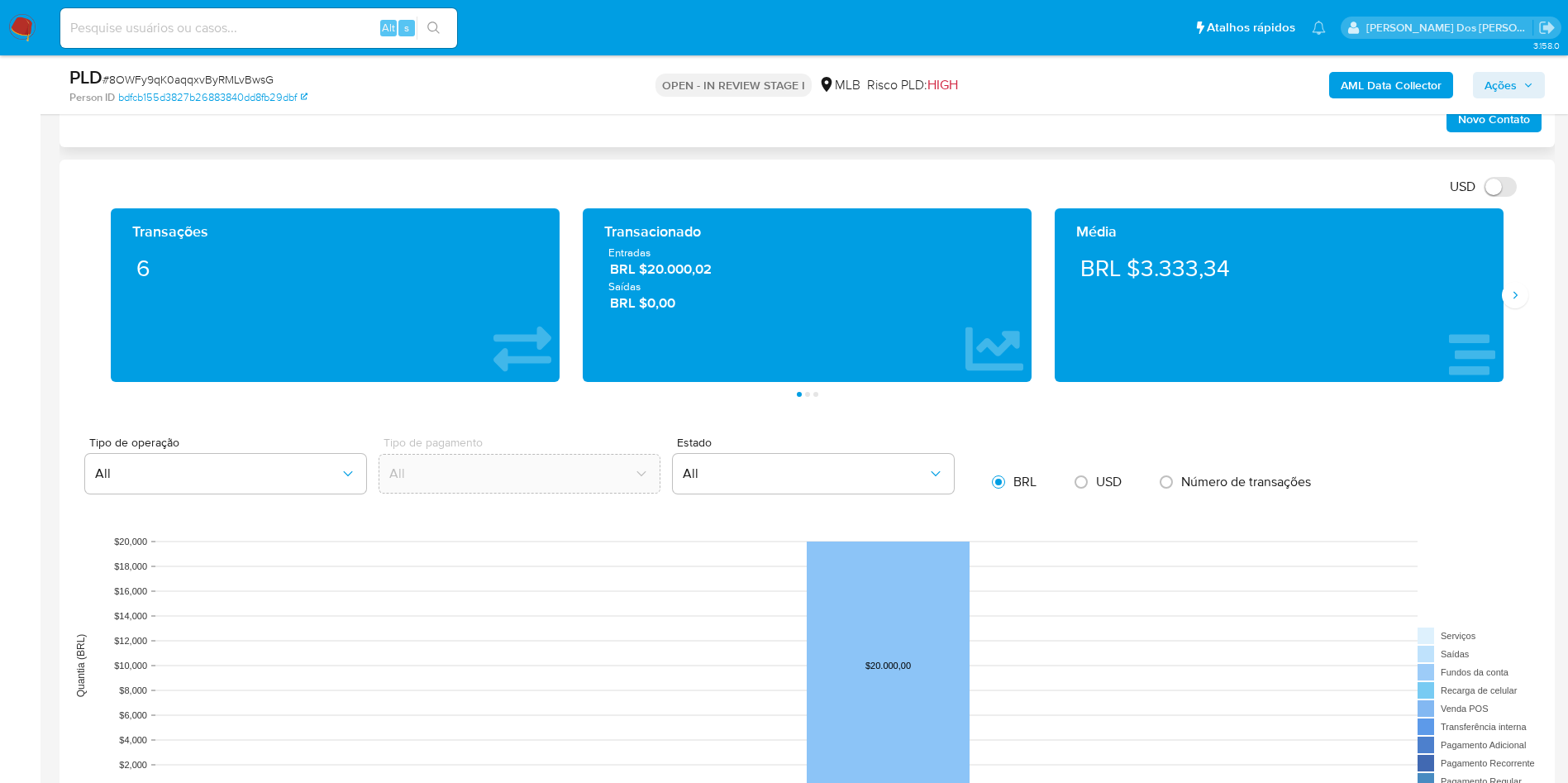
scroll to position [1426, 0]
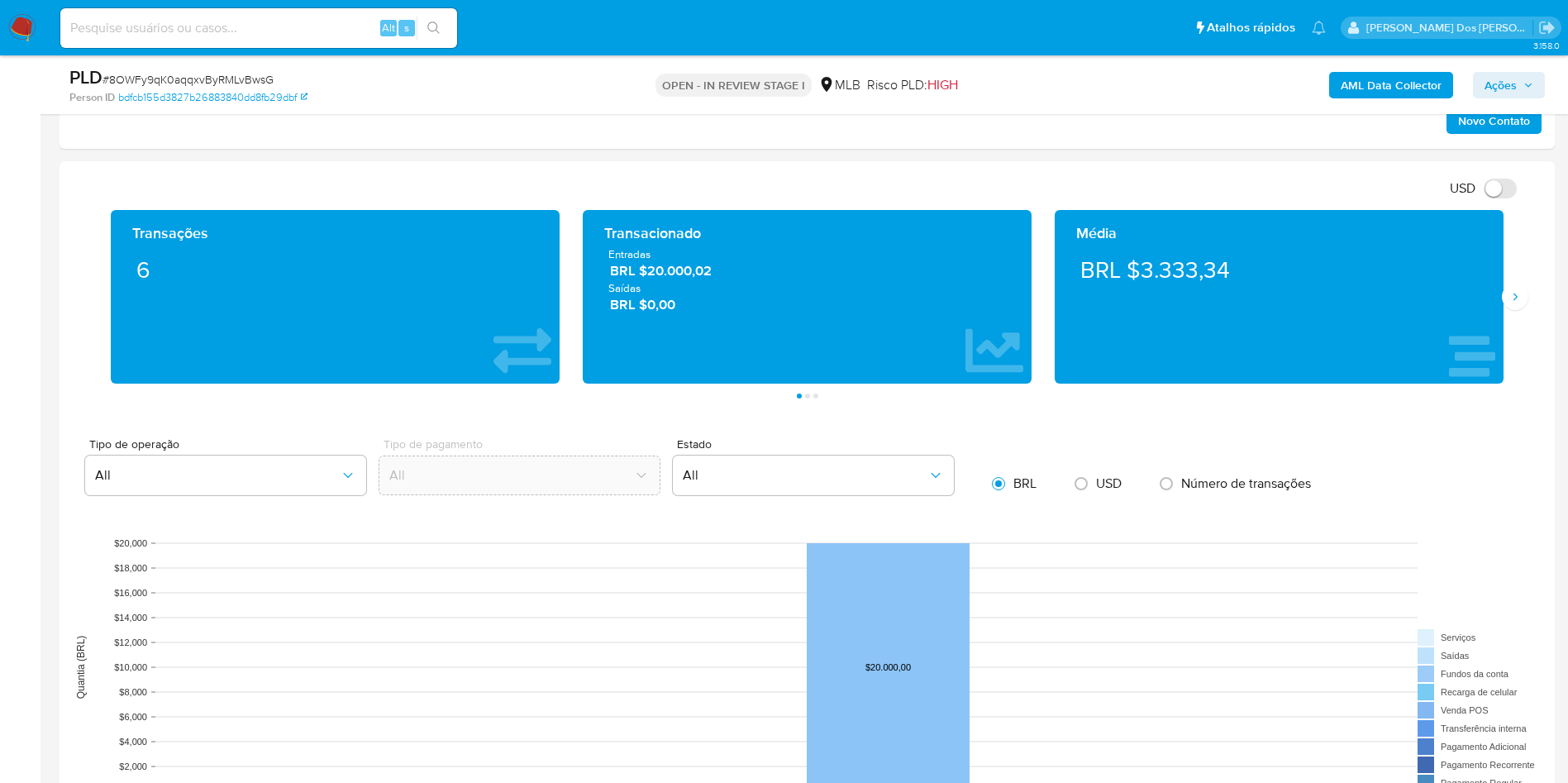
click at [1528, 331] on div "Transações 6 Transacionado Entradas BRL $20.000,02 Saídas BRL $0,00 Média BRL $…" at bounding box center [807, 303] width 1469 height 188
click div "Transações 6 Transacionado Entradas BRL $20.000,02 Saídas BRL $0,00 Média BRL $…"
click icon "Siguiente"
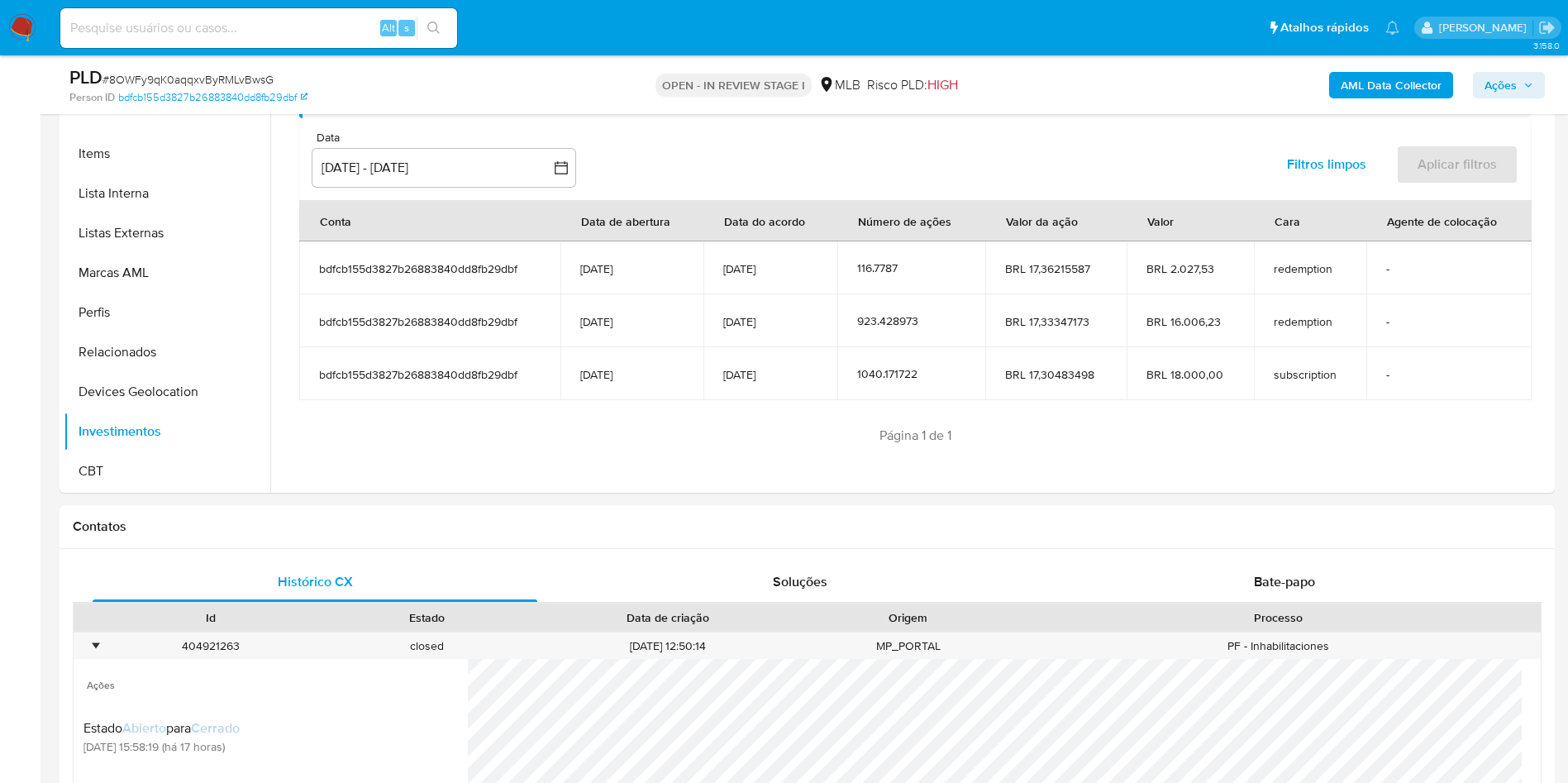
scroll to position [0, 0]
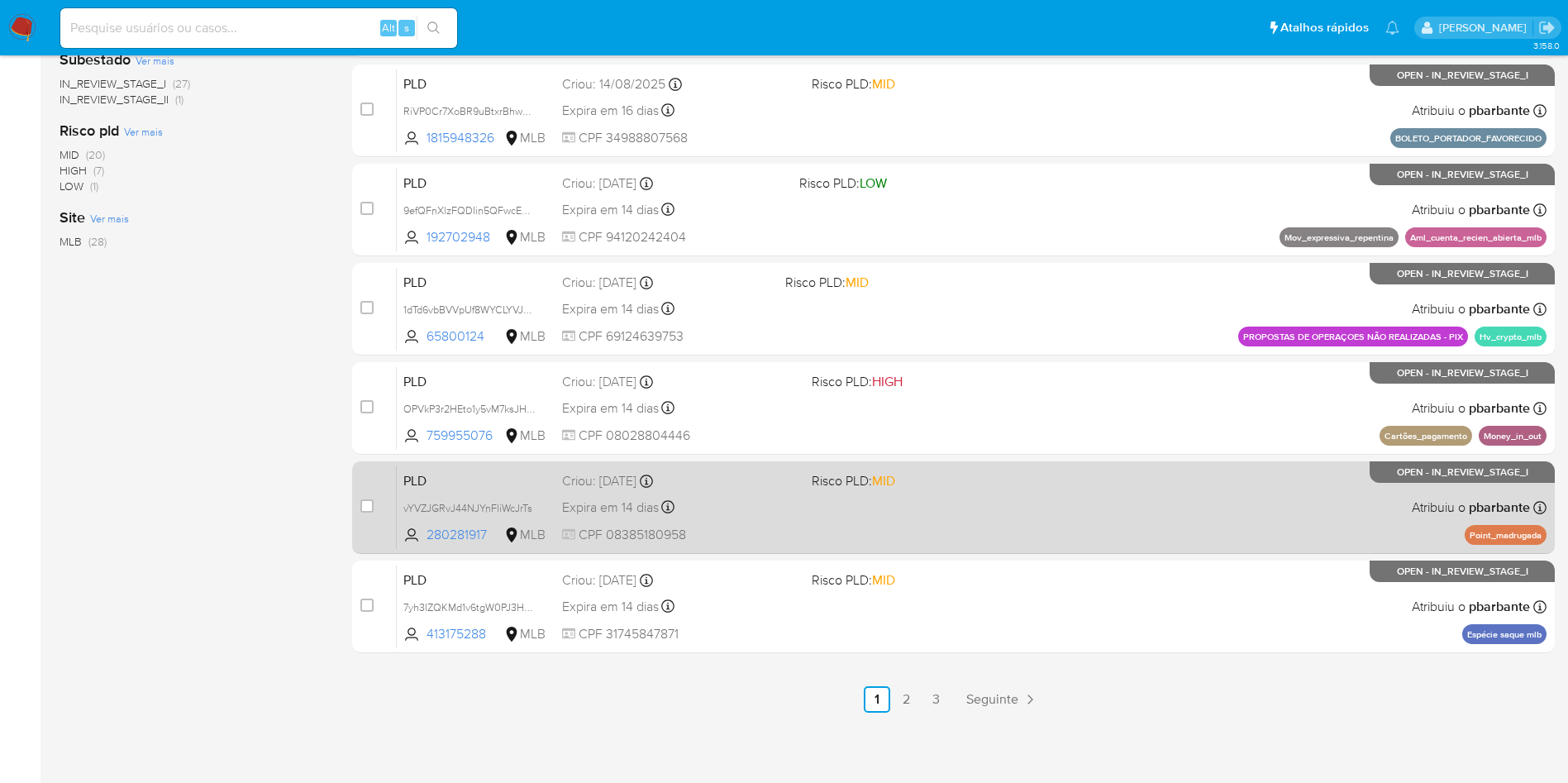
scroll to position [678, 0]
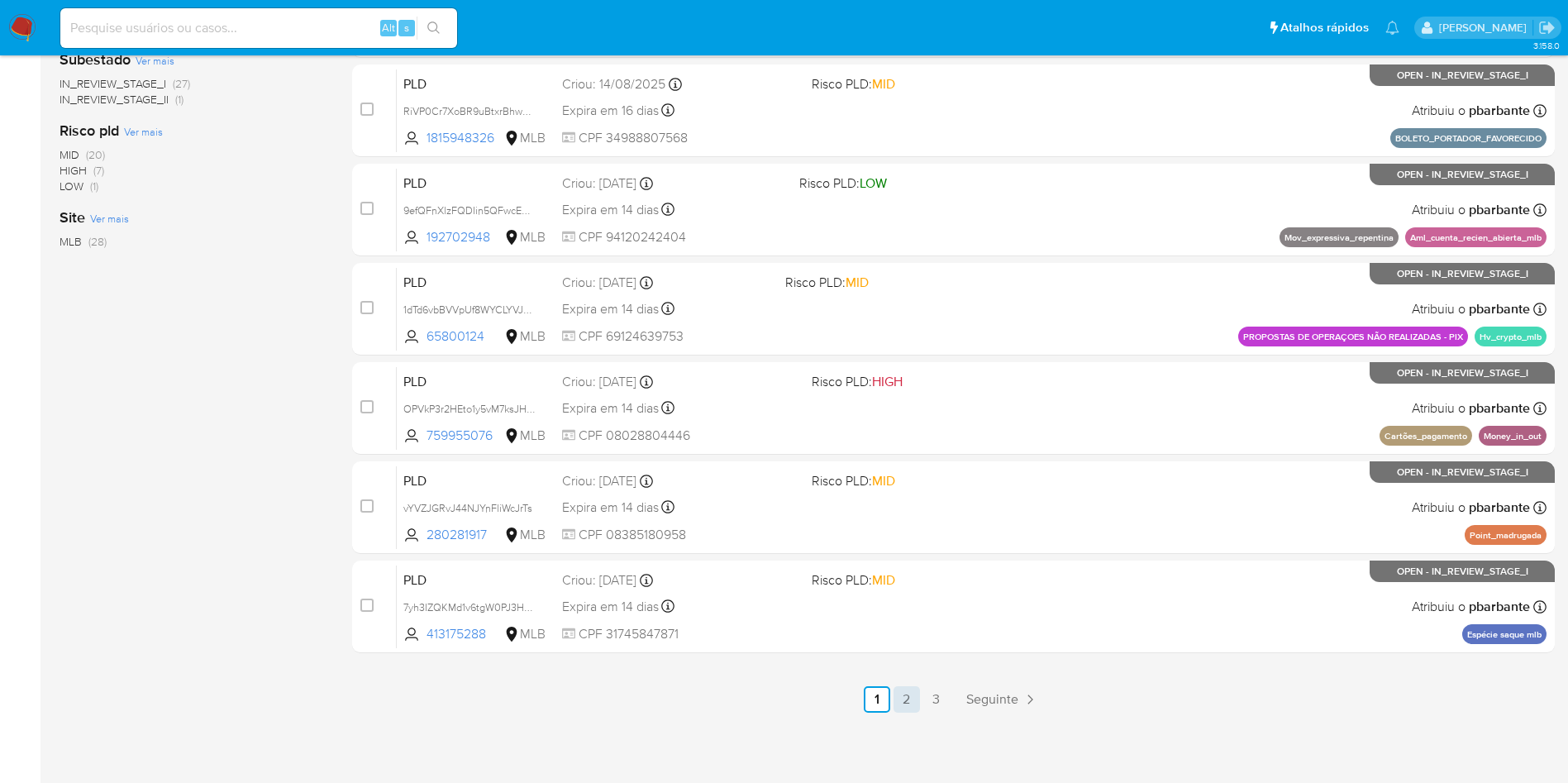
click at [920, 712] on link "2" at bounding box center [906, 699] width 27 height 27
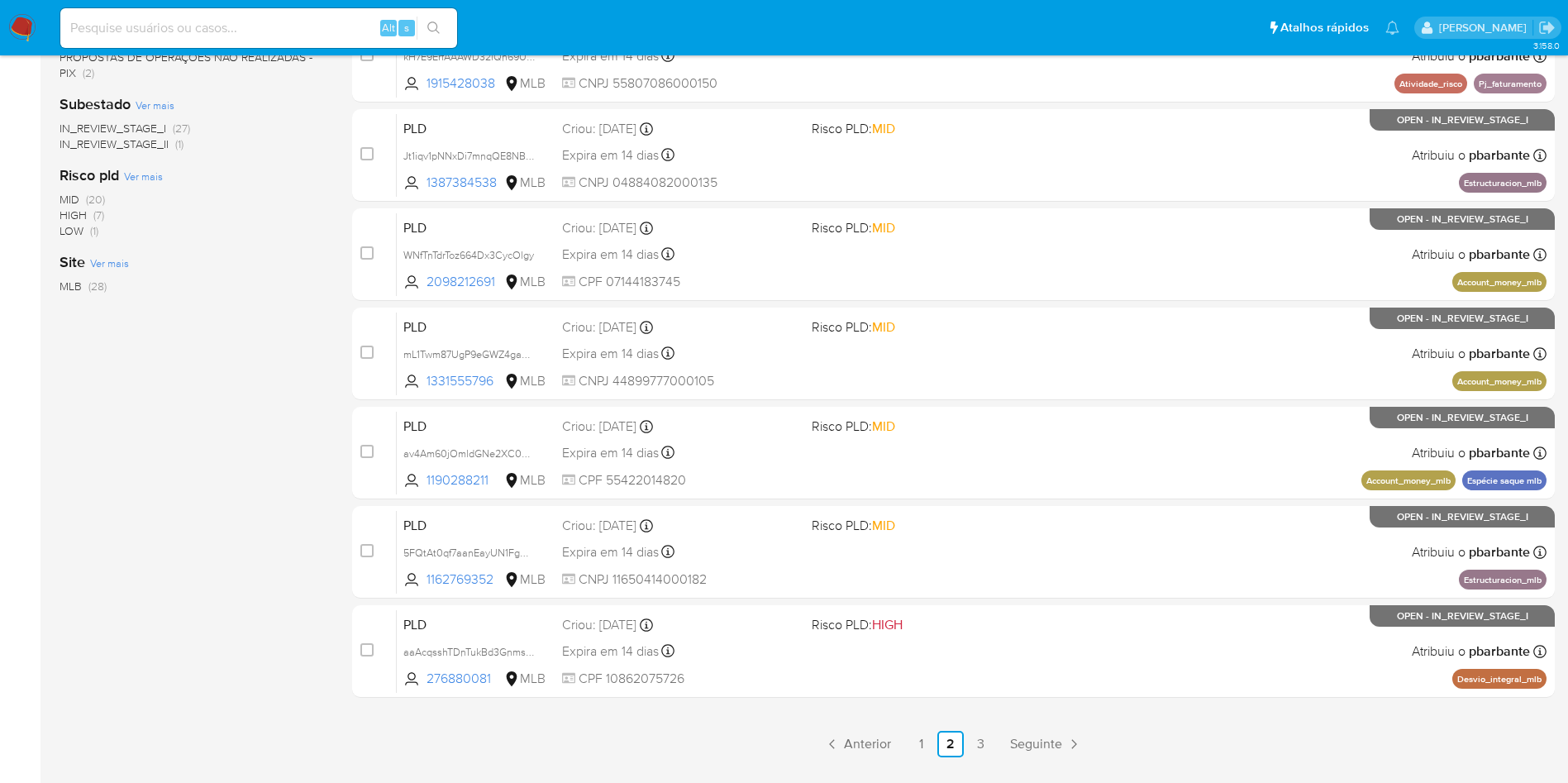
scroll to position [714, 0]
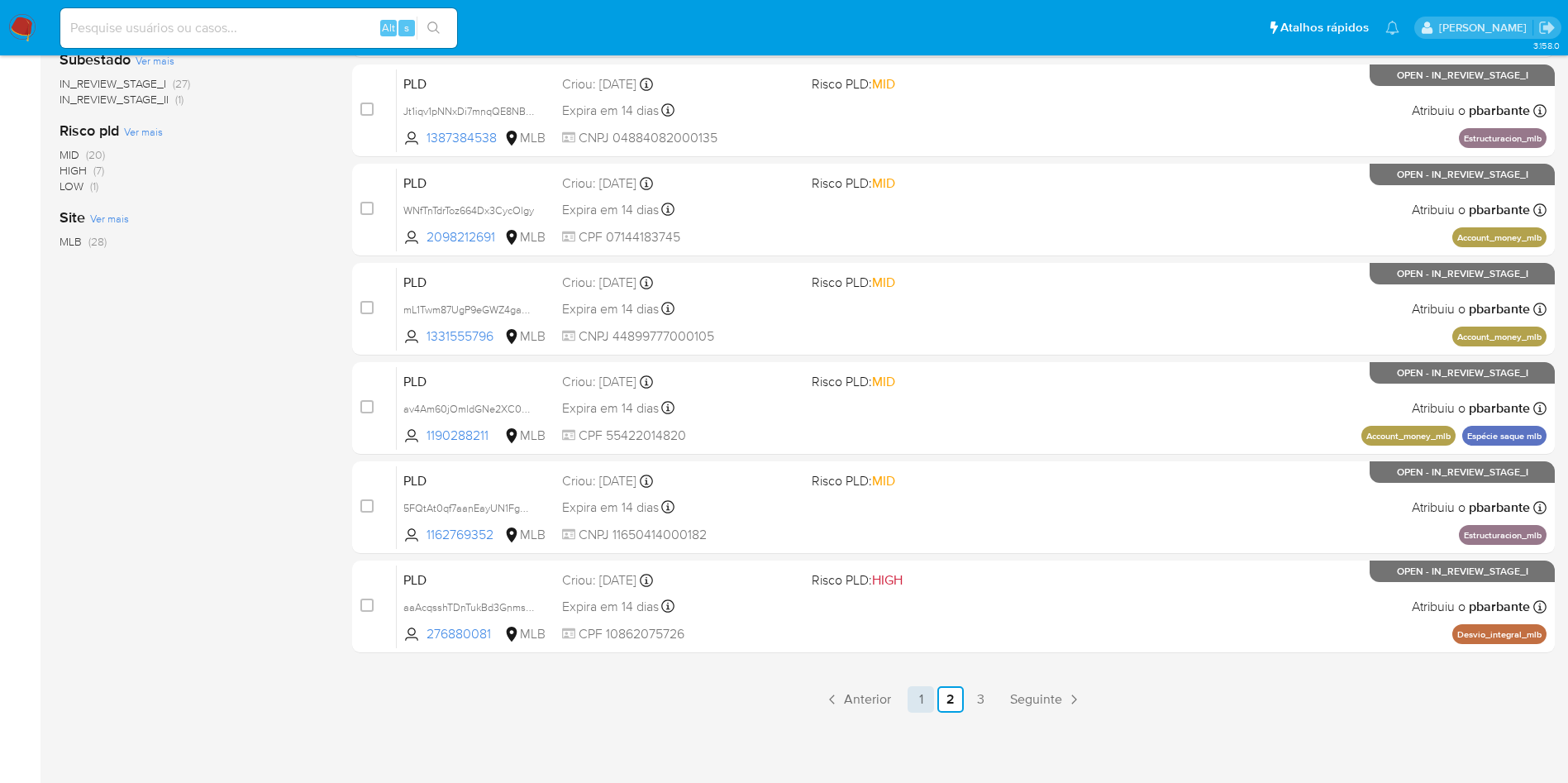
click at [934, 695] on link "1" at bounding box center [921, 699] width 27 height 27
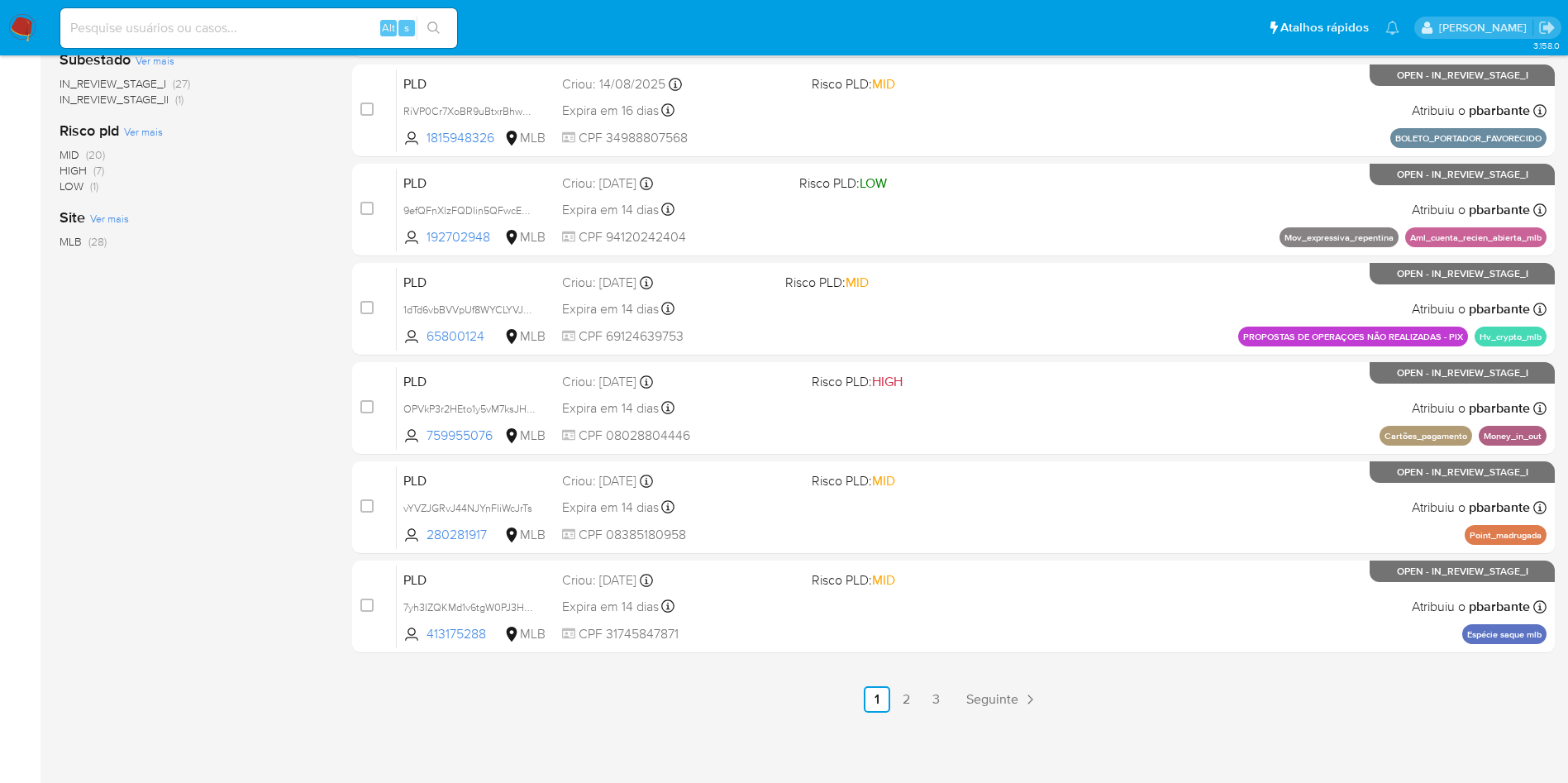
scroll to position [714, 0]
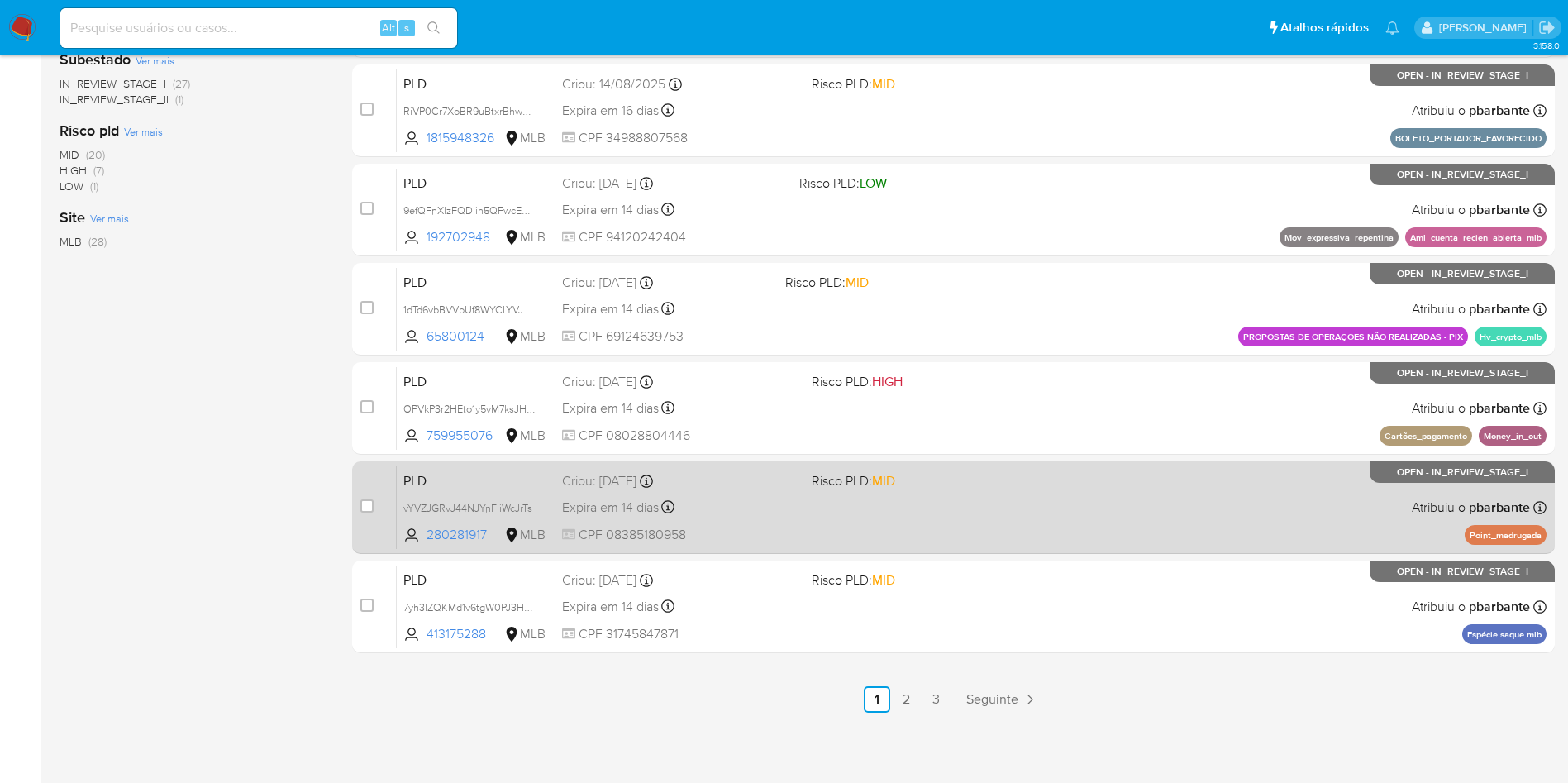
click at [1118, 497] on div "PLD vYVZJGRvJ44NJYnFliWcJrTs 280281917 MLB Risco PLD: MID Criou: [DATE] Criou: …" at bounding box center [971, 506] width 1150 height 84
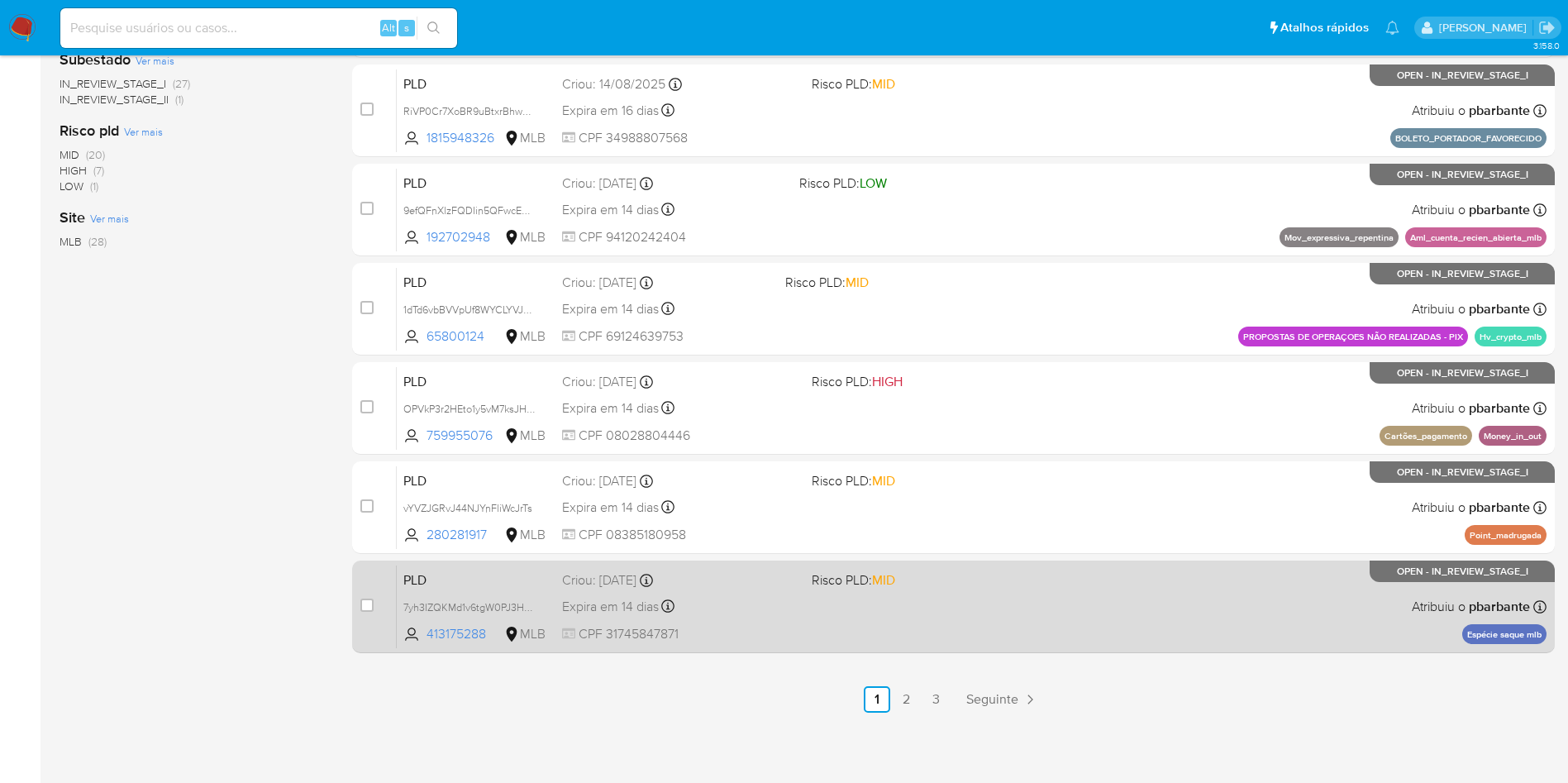
click at [1087, 605] on div "PLD 7yh3IZQKMd1v6tgW0PJ3HUvm 413175288 MLB Risco PLD: MID Criou: [DATE] Criou: …" at bounding box center [971, 606] width 1150 height 84
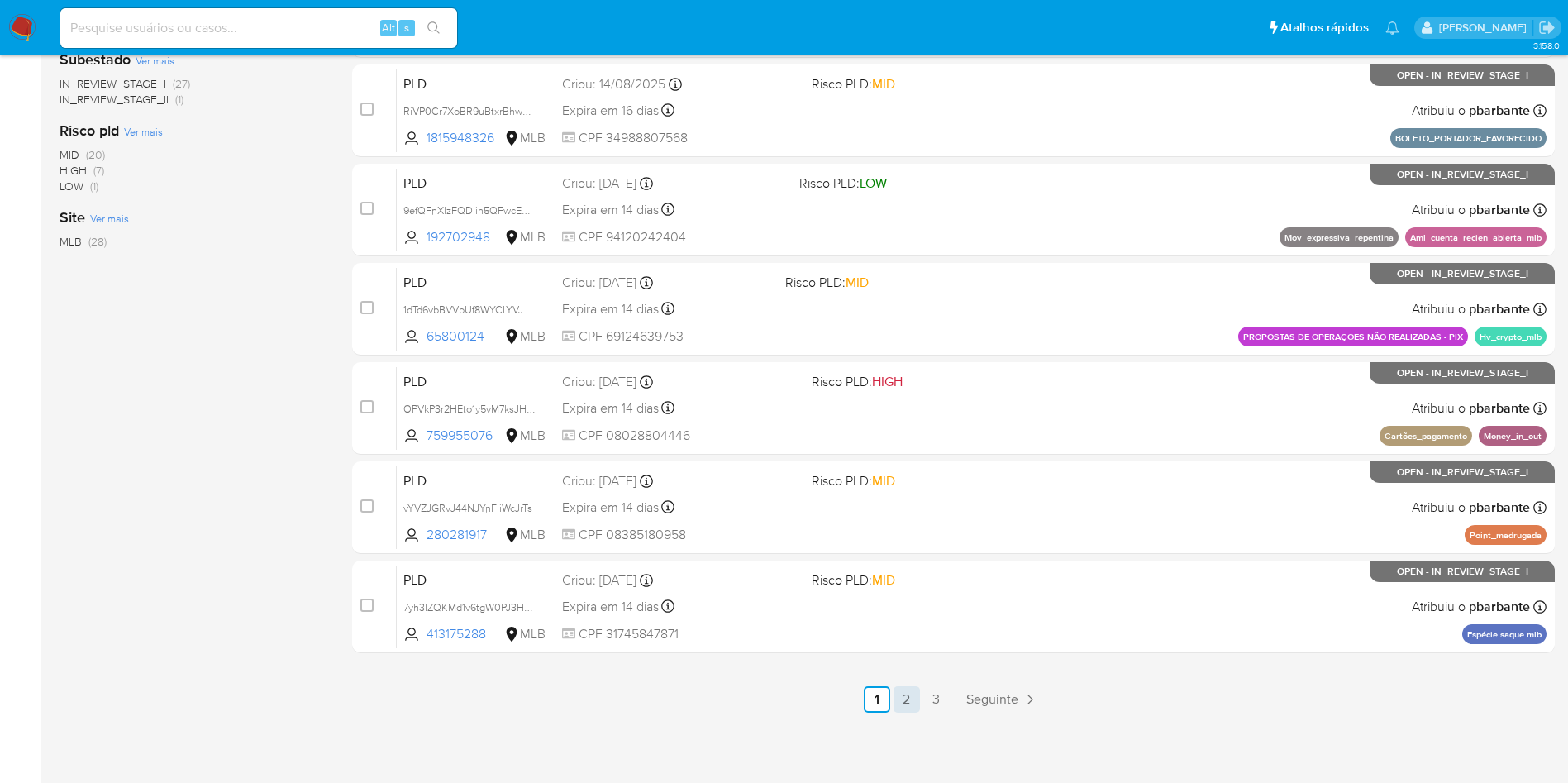
click at [920, 700] on link "2" at bounding box center [906, 699] width 27 height 27
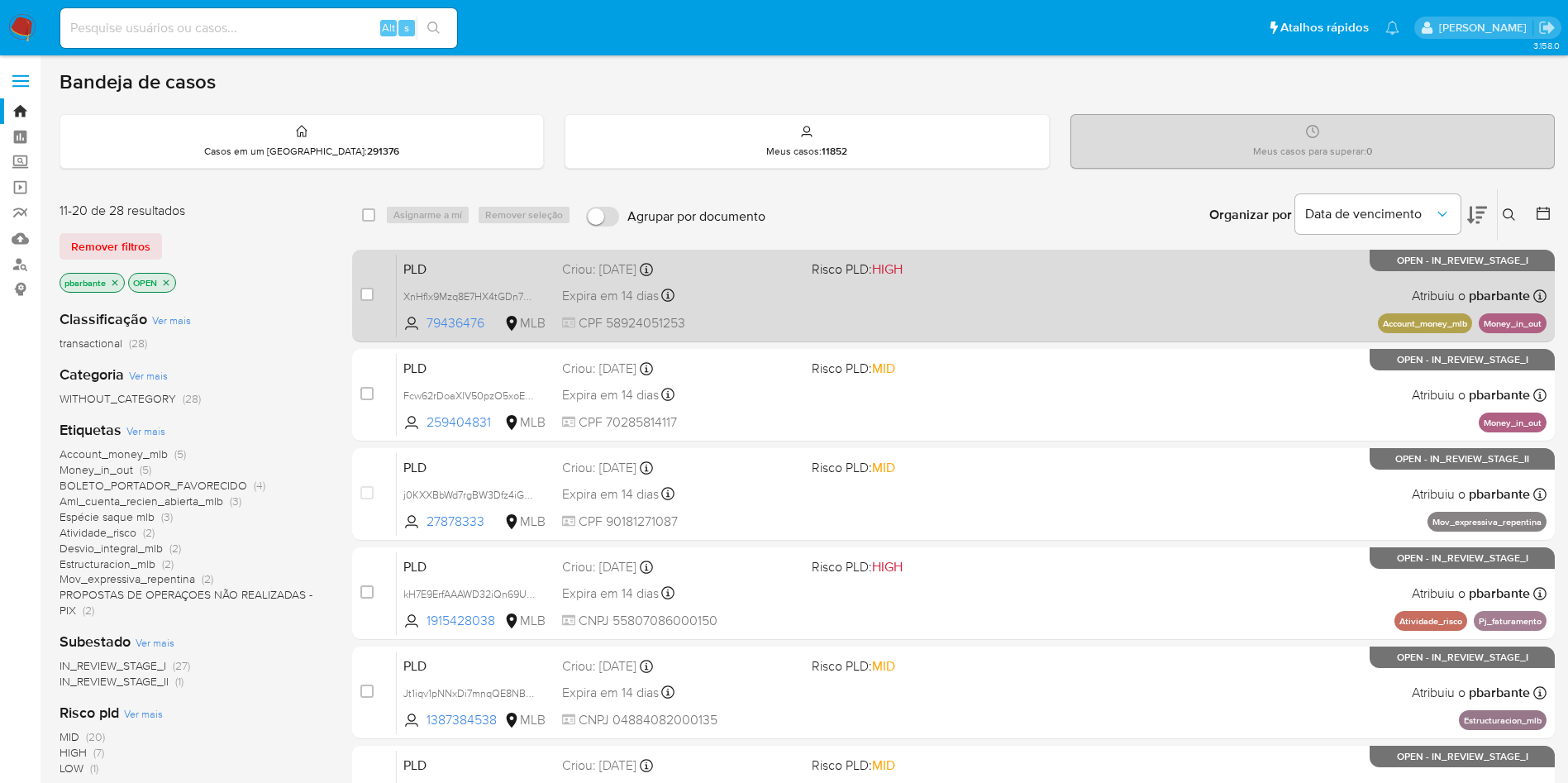
click at [1040, 278] on span "Risco PLD: HIGH" at bounding box center [929, 267] width 236 height 21
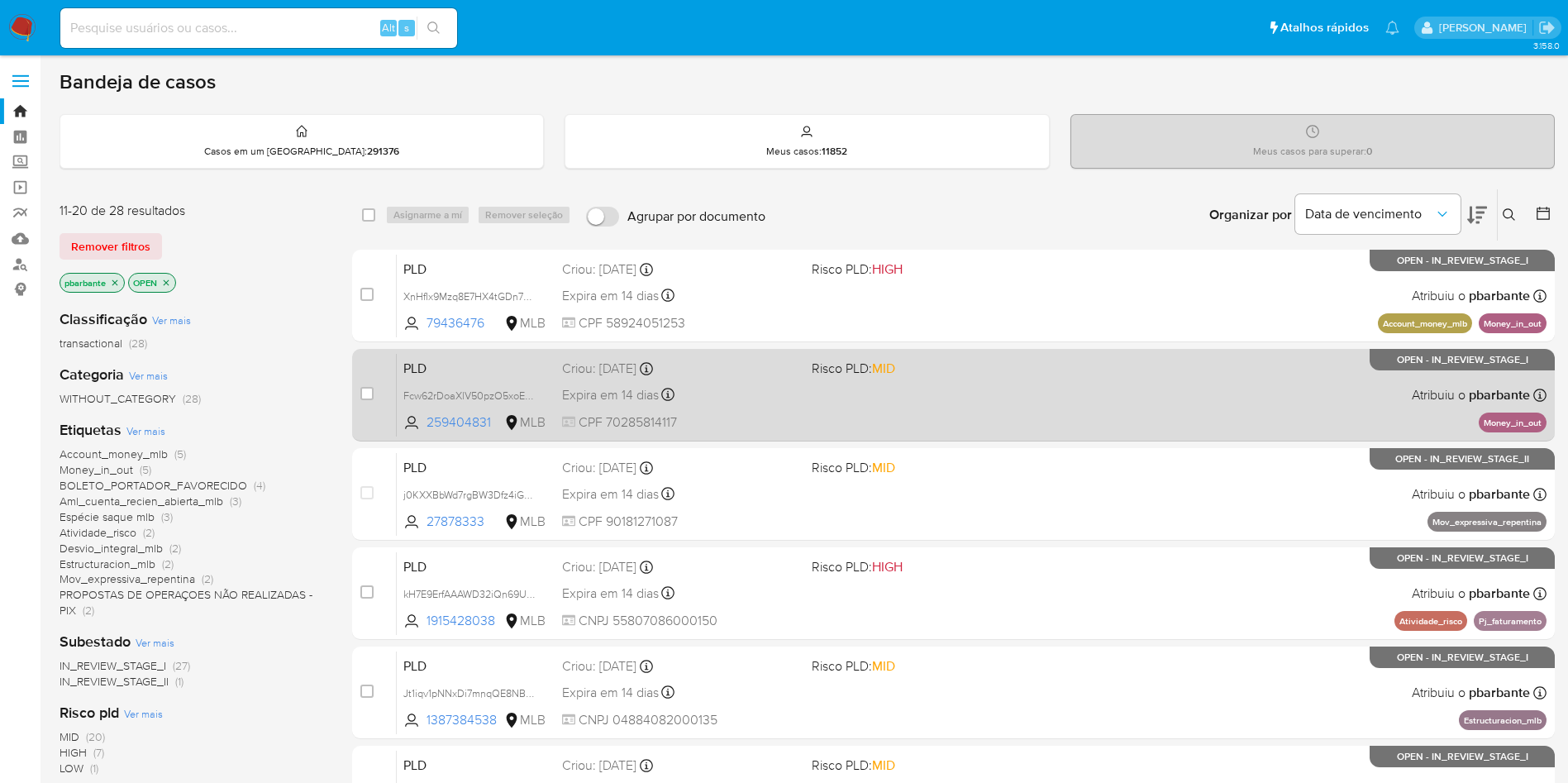
click at [1018, 406] on div "PLD Fcw62rDoaXlV50pzO5xoEu7I 259404831 MLB Risco PLD: MID Criou: [DATE] Criou: …" at bounding box center [971, 394] width 1150 height 84
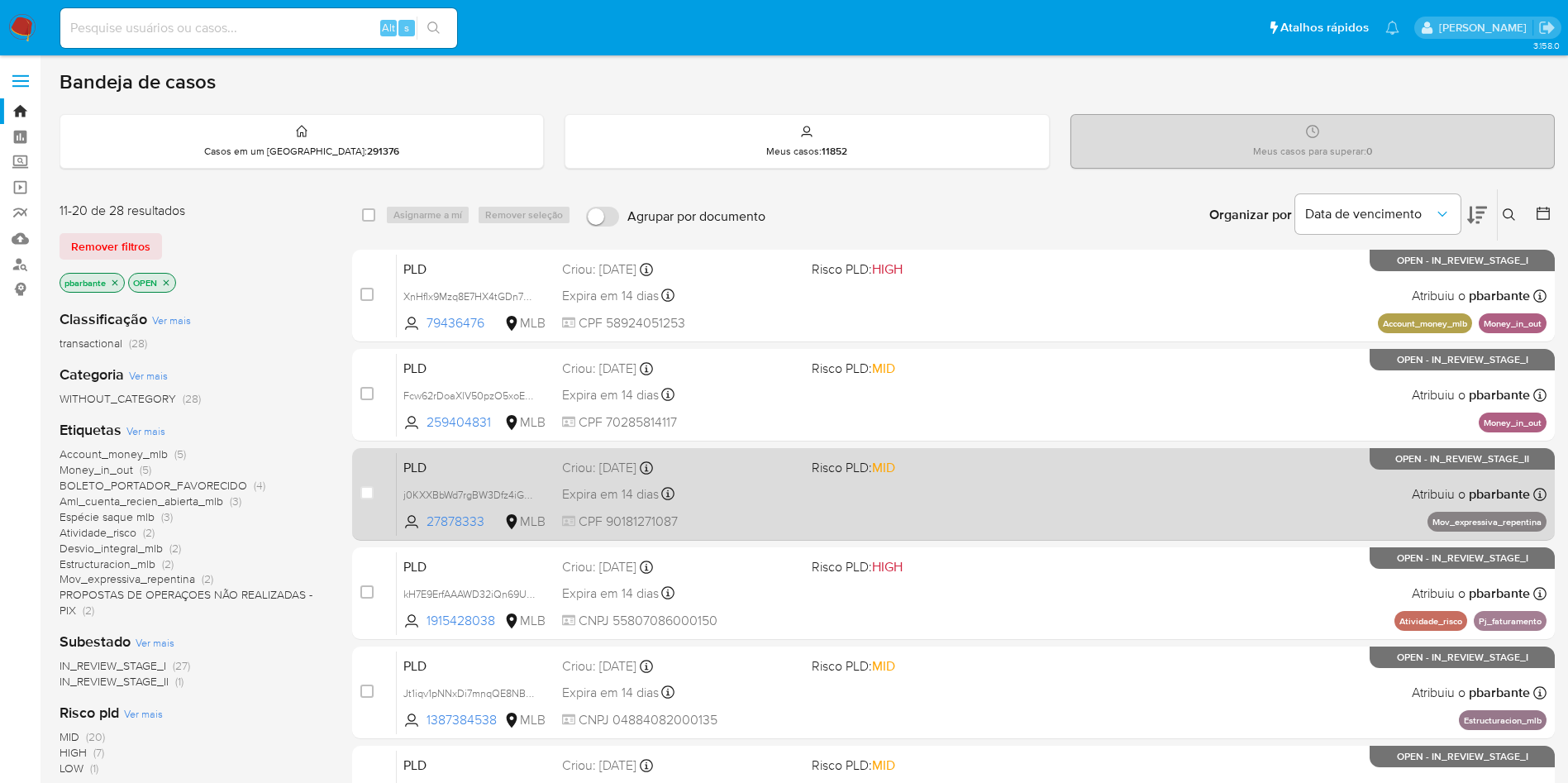
click at [1004, 536] on div "PLD j0KXXBbWd7rgBW3Dfz4iGdCZ 27878333 MLB Risco PLD: MID Criou: [DATE] Criou: […" at bounding box center [971, 494] width 1150 height 84
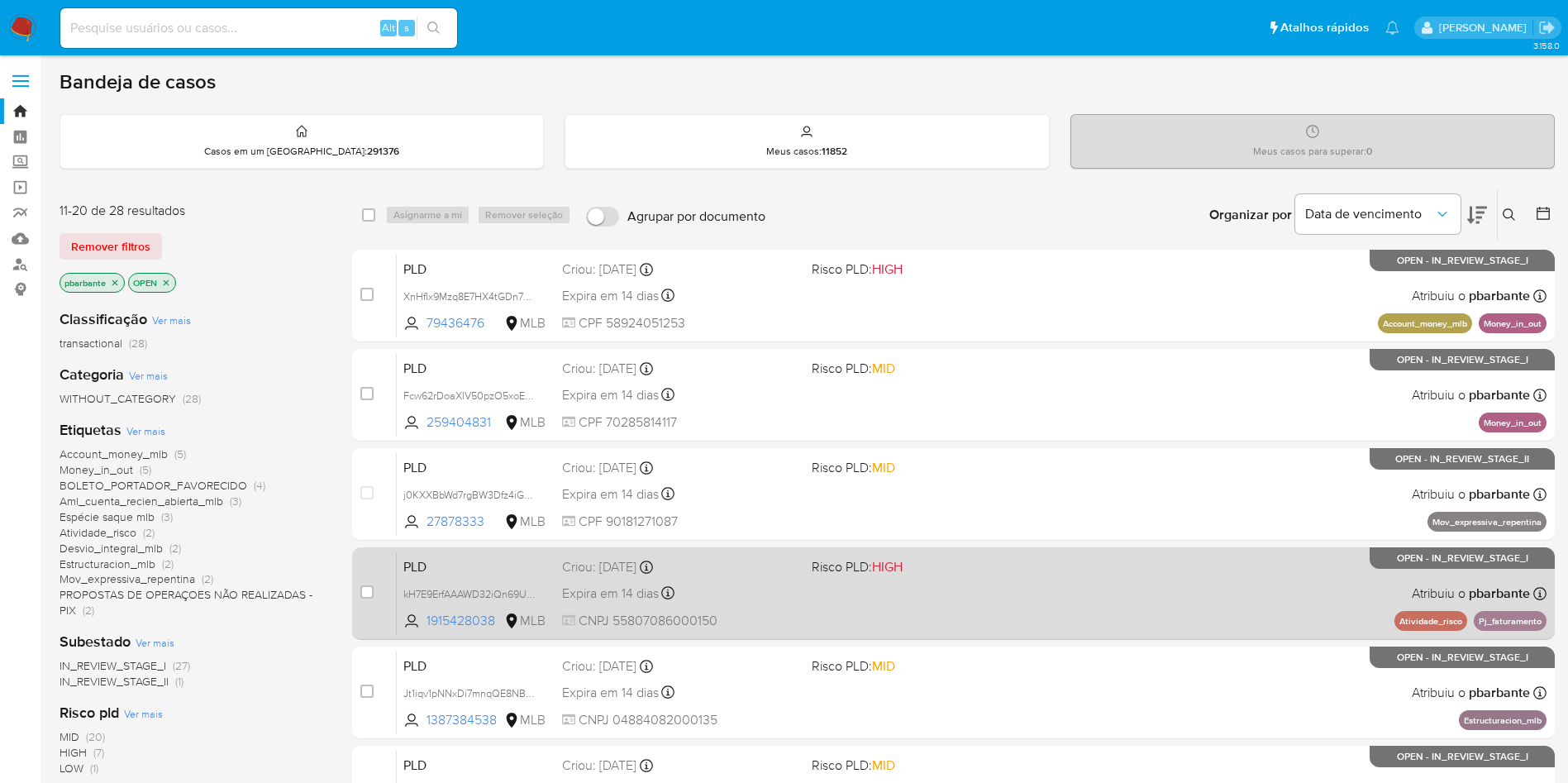
click at [989, 635] on div "PLD kH7E9ErfAAAWD32iQn69UYLZ 1915428038 MLB Risco PLD: HIGH Criou: [DATE] Criou…" at bounding box center [971, 593] width 1150 height 84
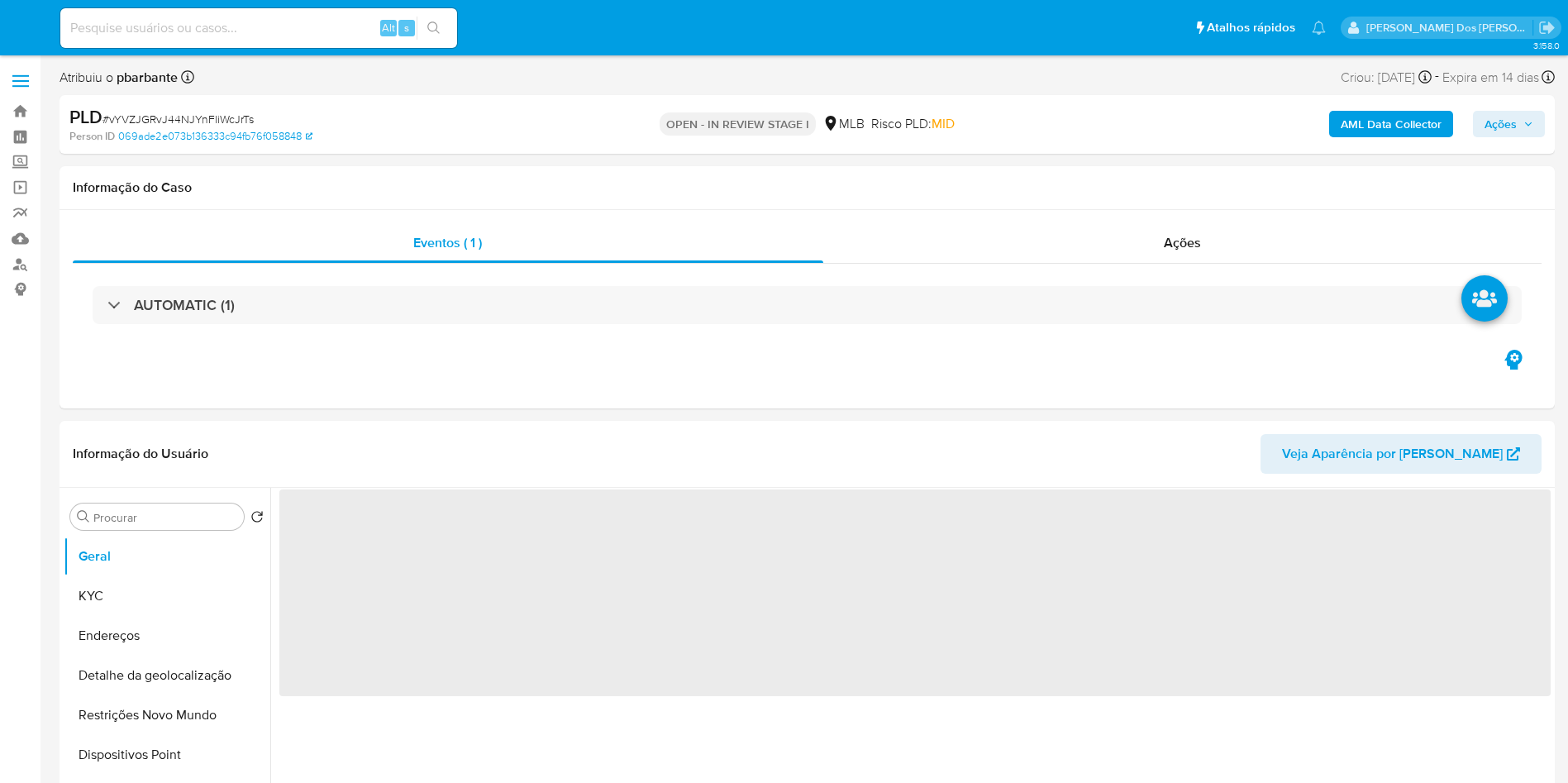
select select "10"
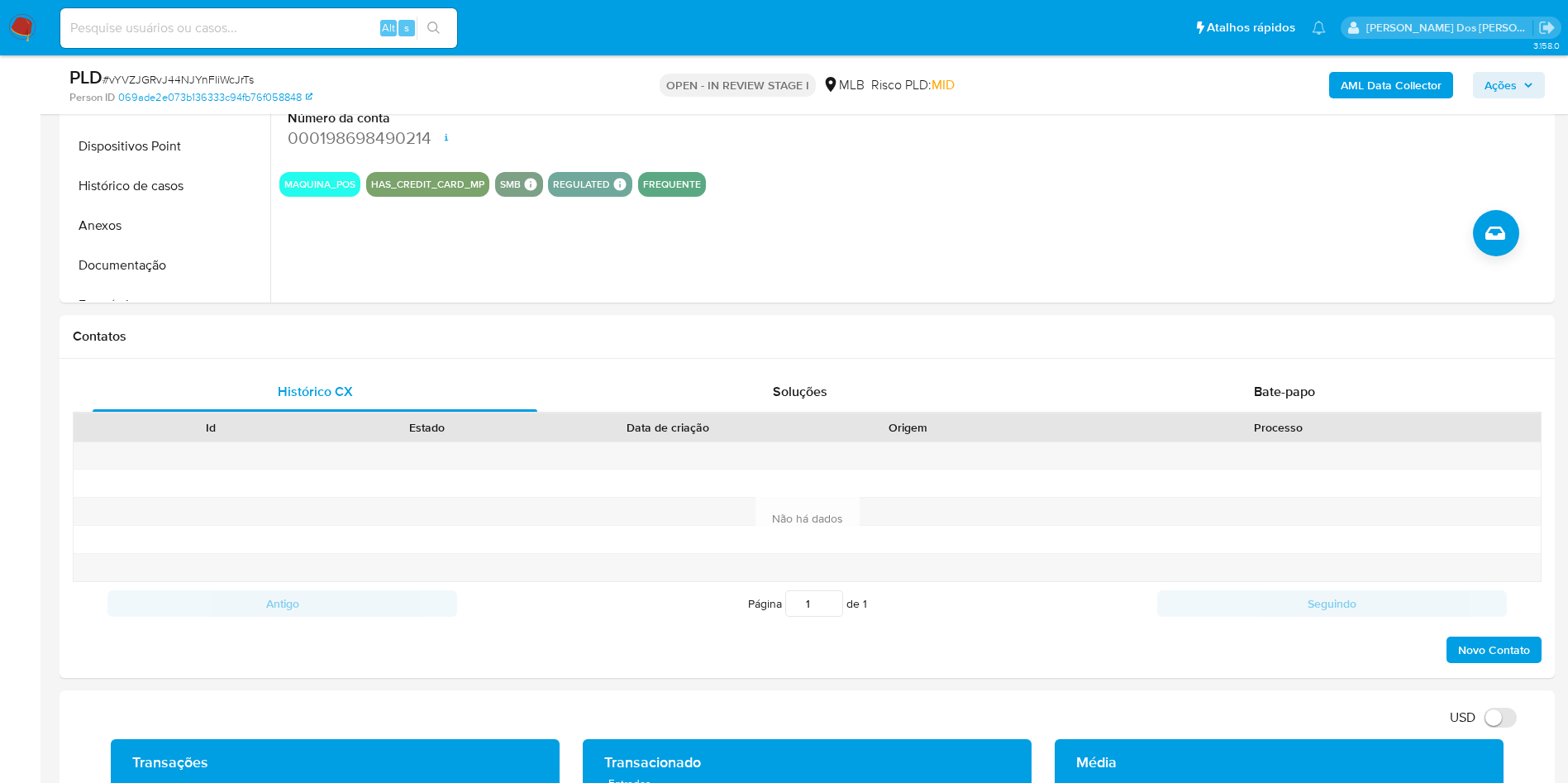
scroll to position [535, 0]
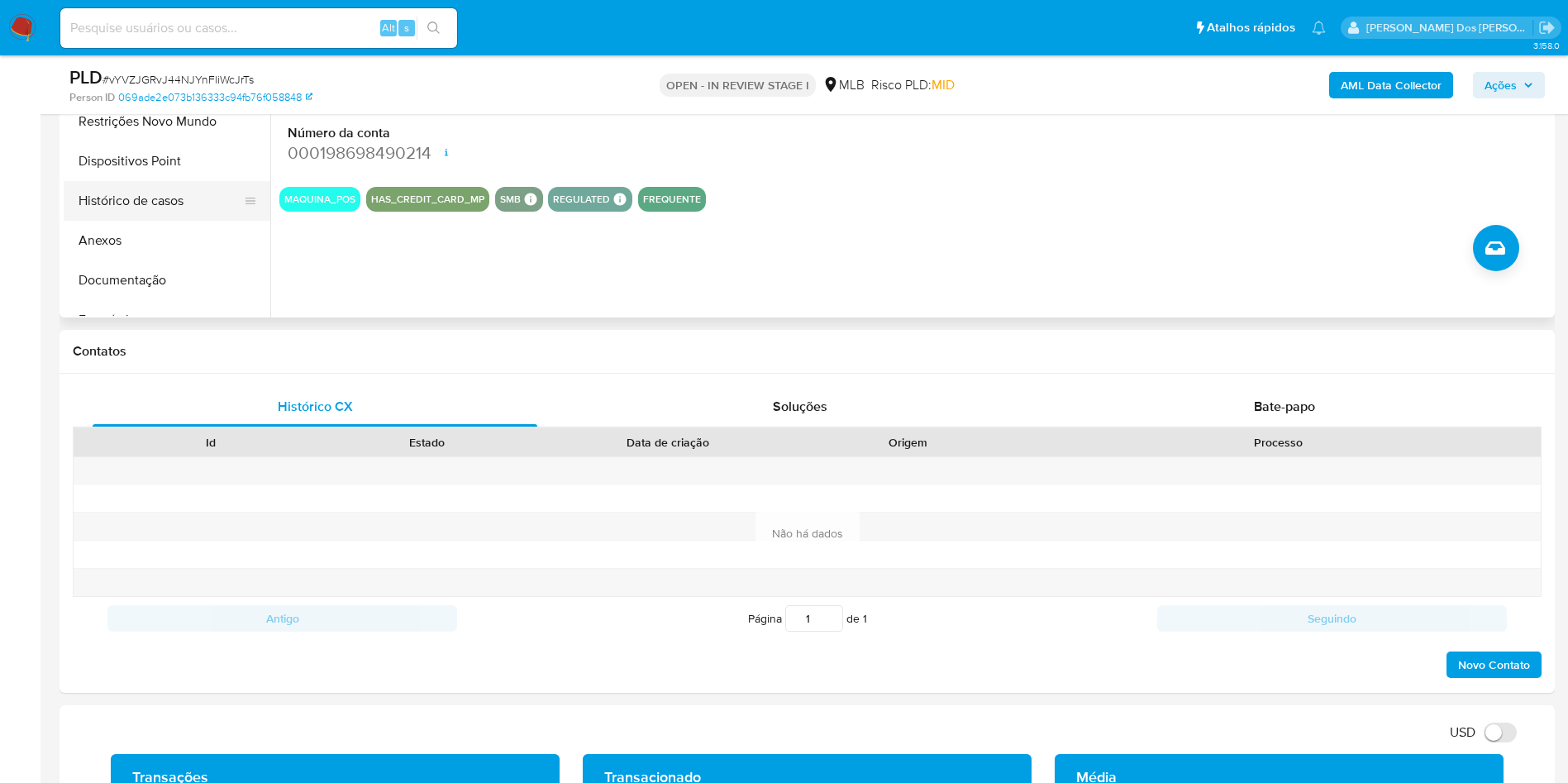
click at [119, 221] on button "Histórico de casos" at bounding box center [160, 200] width 193 height 40
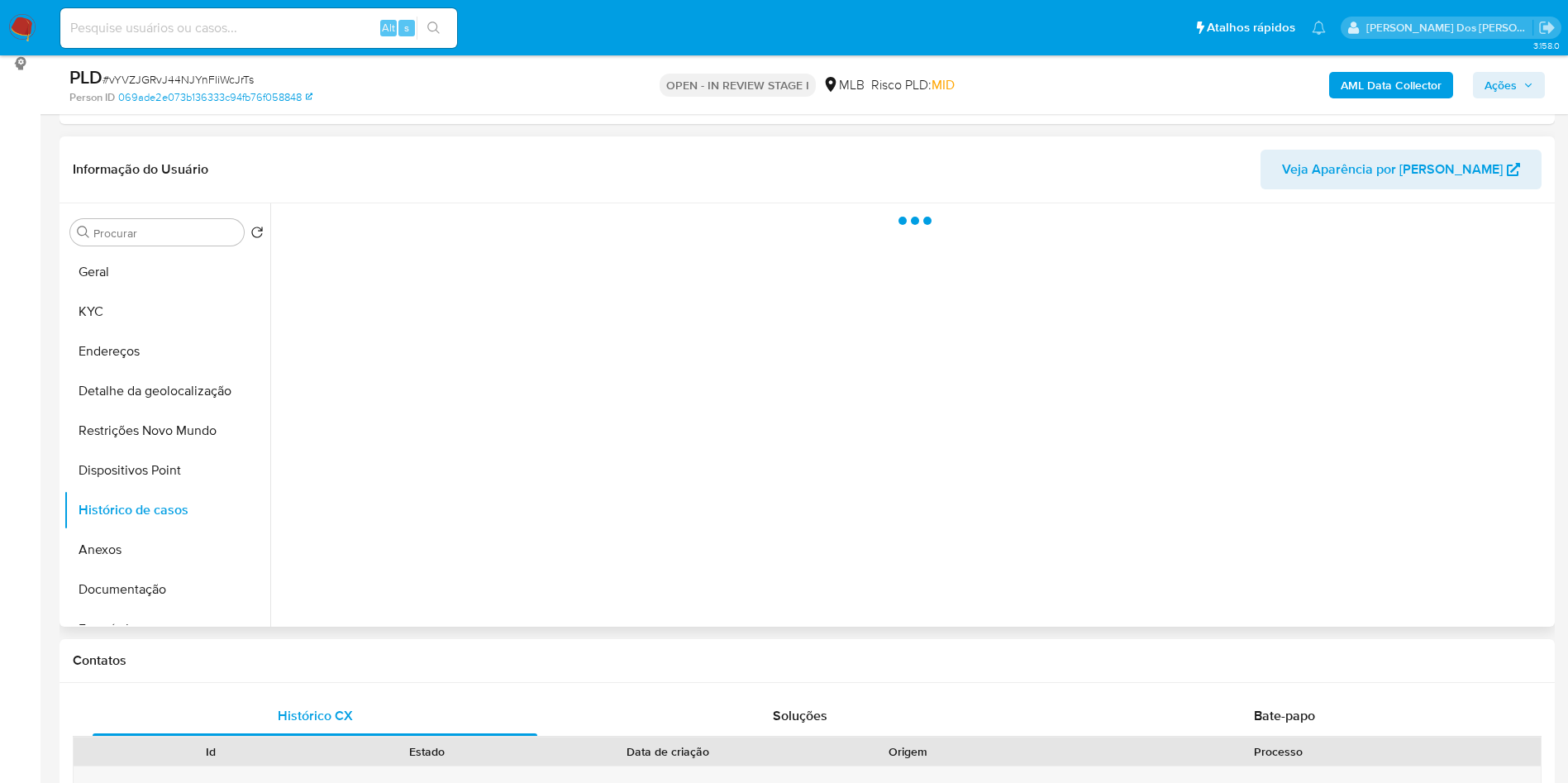
scroll to position [227, 0]
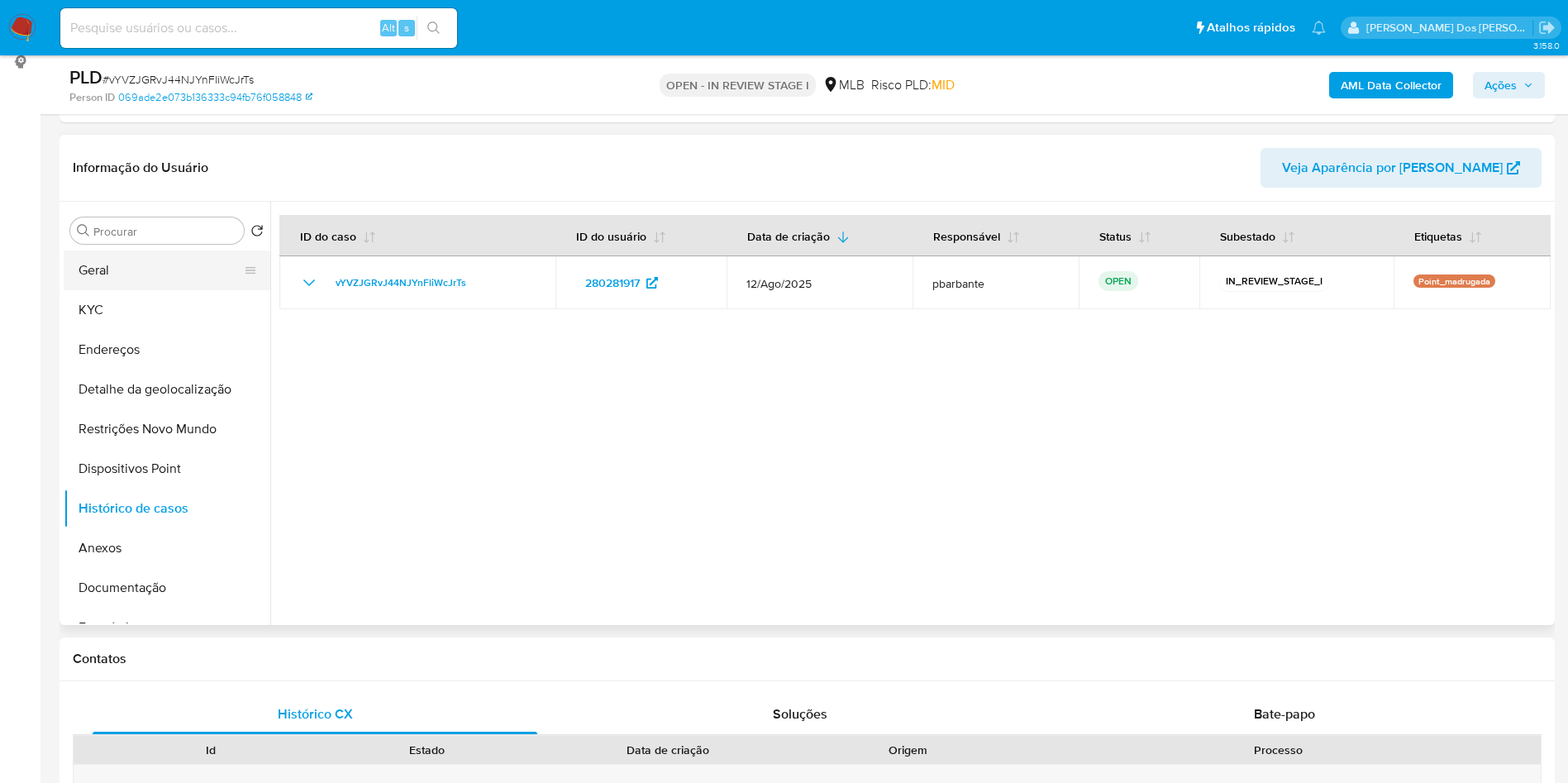
click at [146, 288] on button "Geral" at bounding box center [160, 270] width 193 height 40
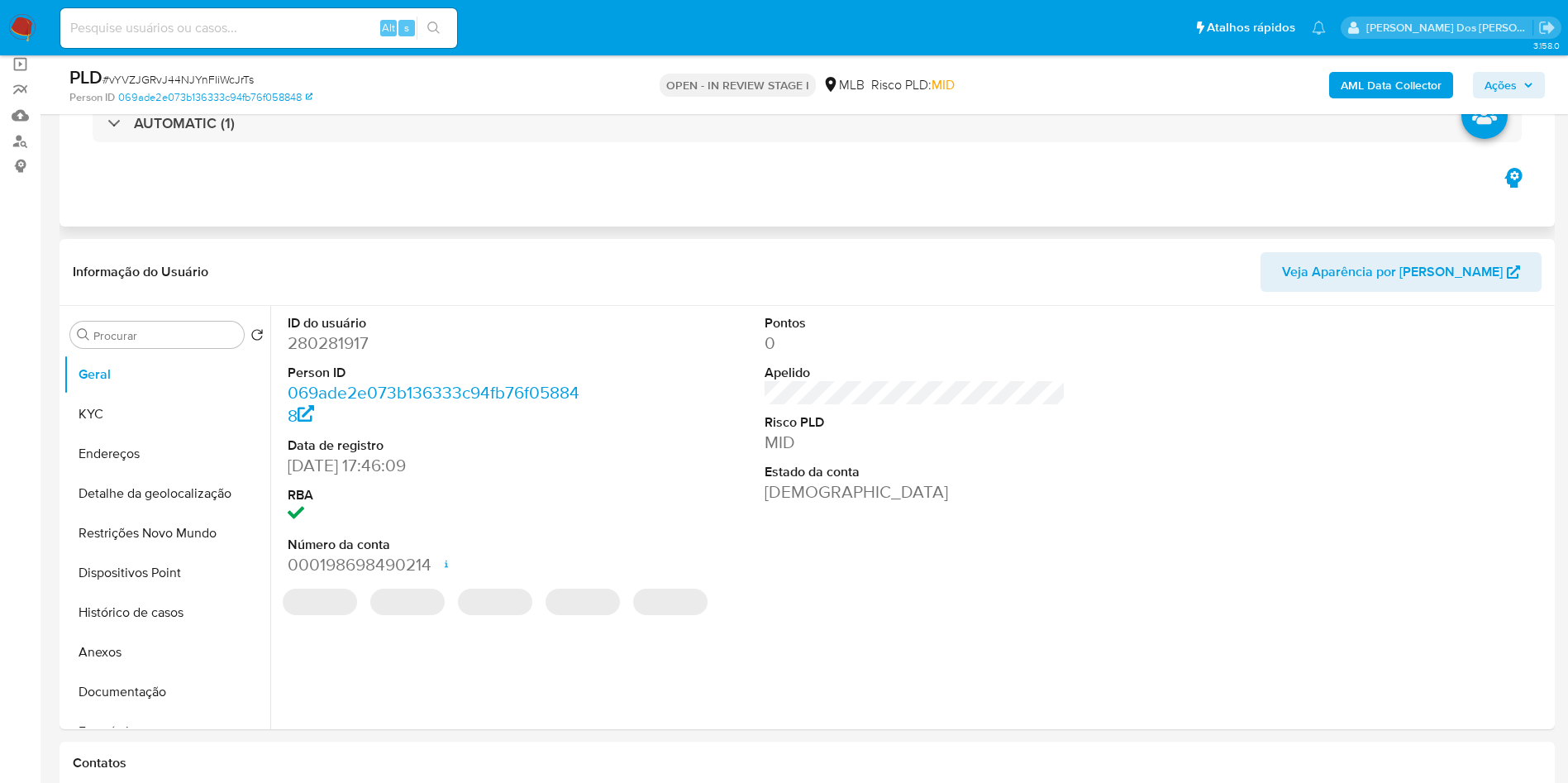
scroll to position [0, 0]
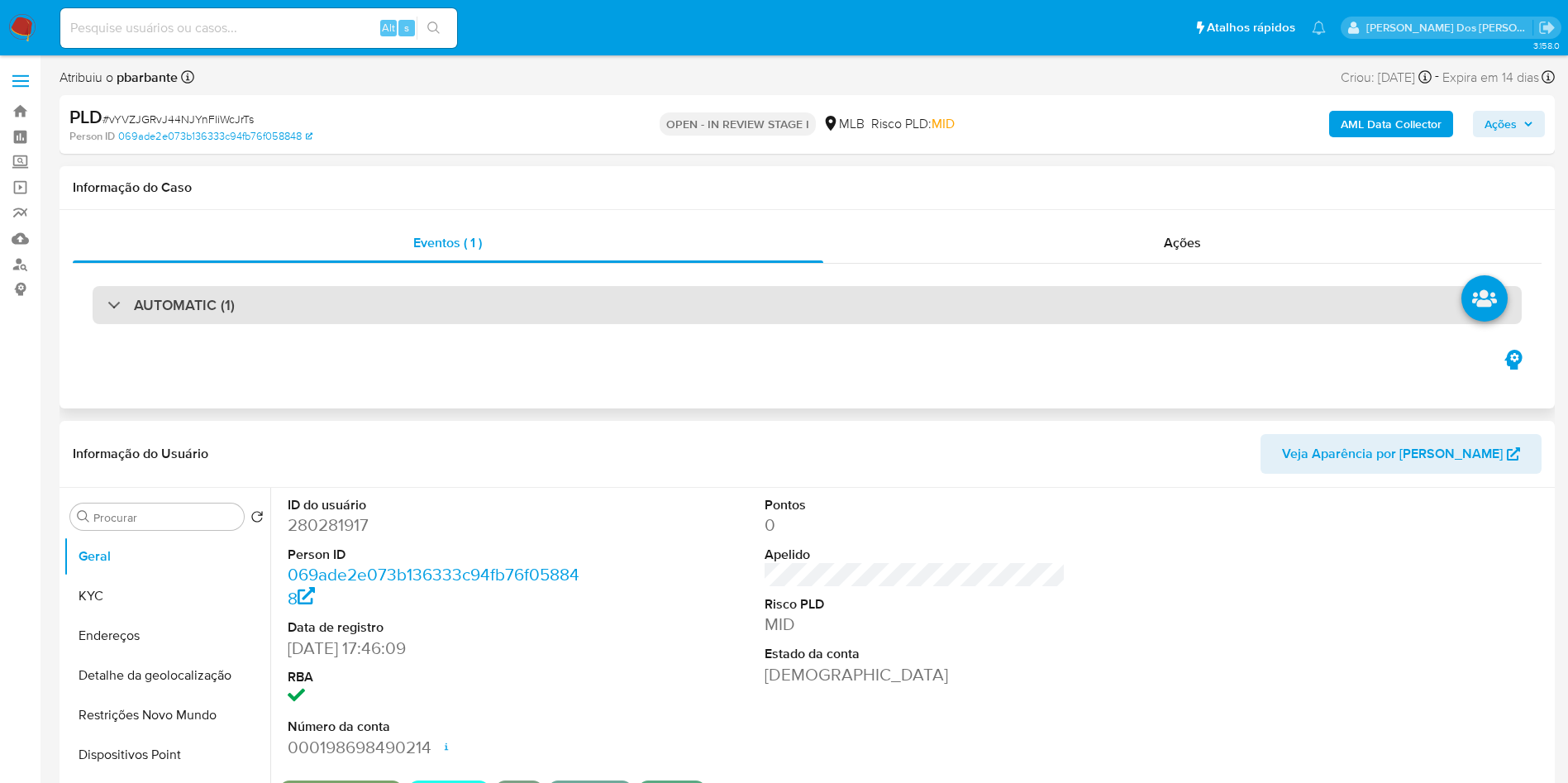
click at [464, 306] on div "AUTOMATIC (1)" at bounding box center [807, 304] width 1429 height 38
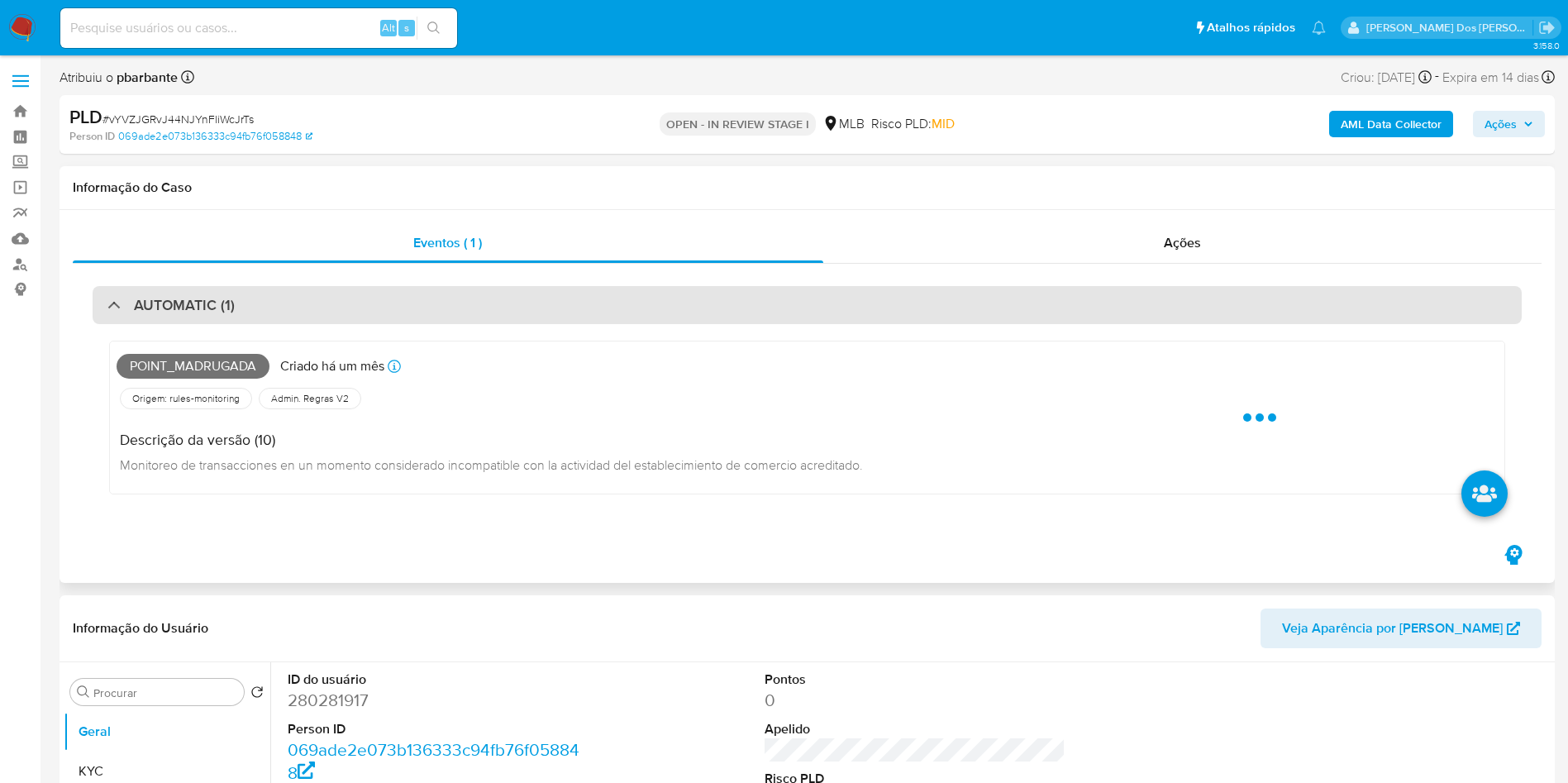
click at [464, 306] on div "AUTOMATIC (1)" at bounding box center [807, 304] width 1429 height 38
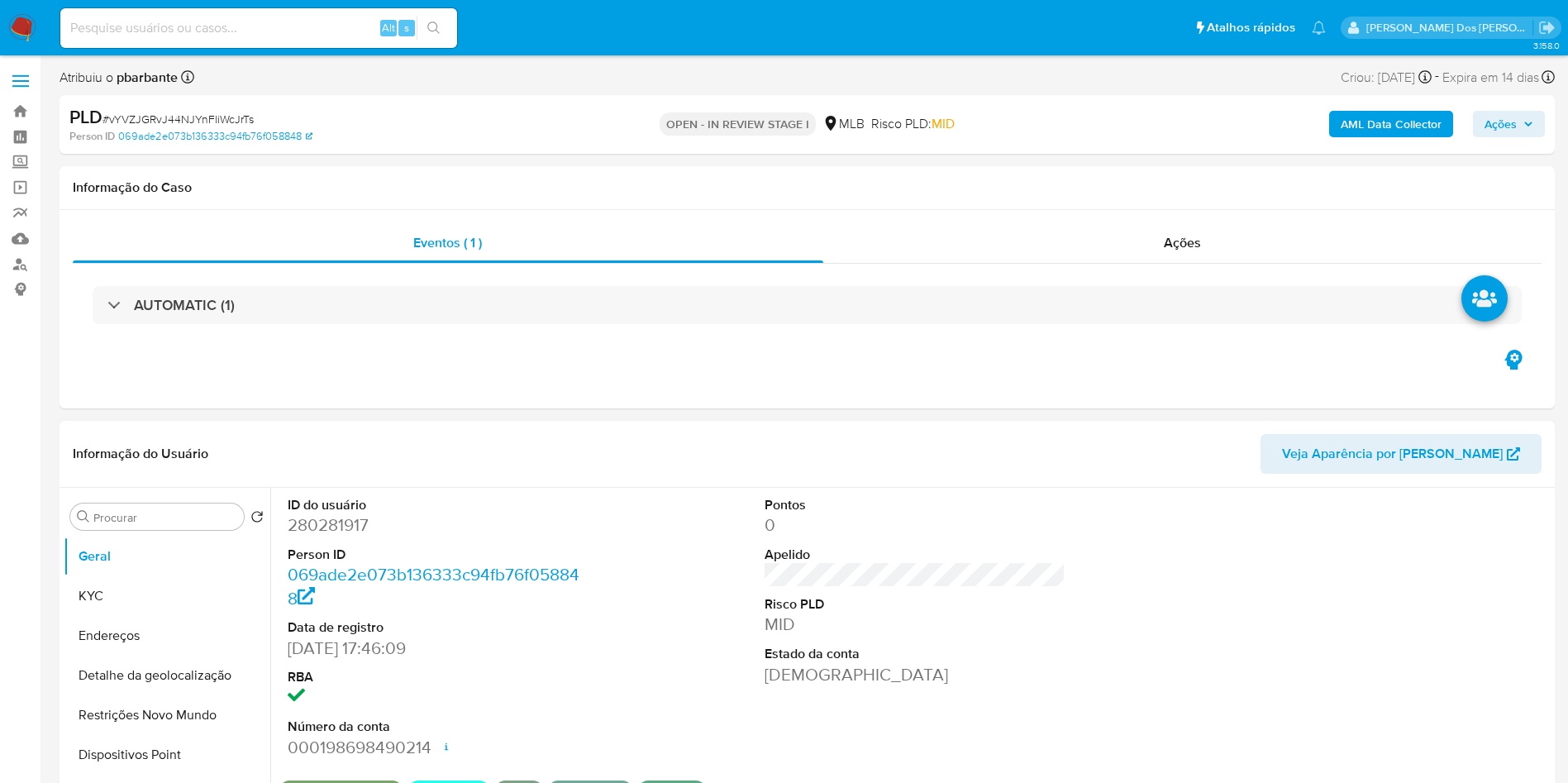
click at [326, 537] on dd "280281917" at bounding box center [438, 525] width 301 height 23
copy dd "280281917"
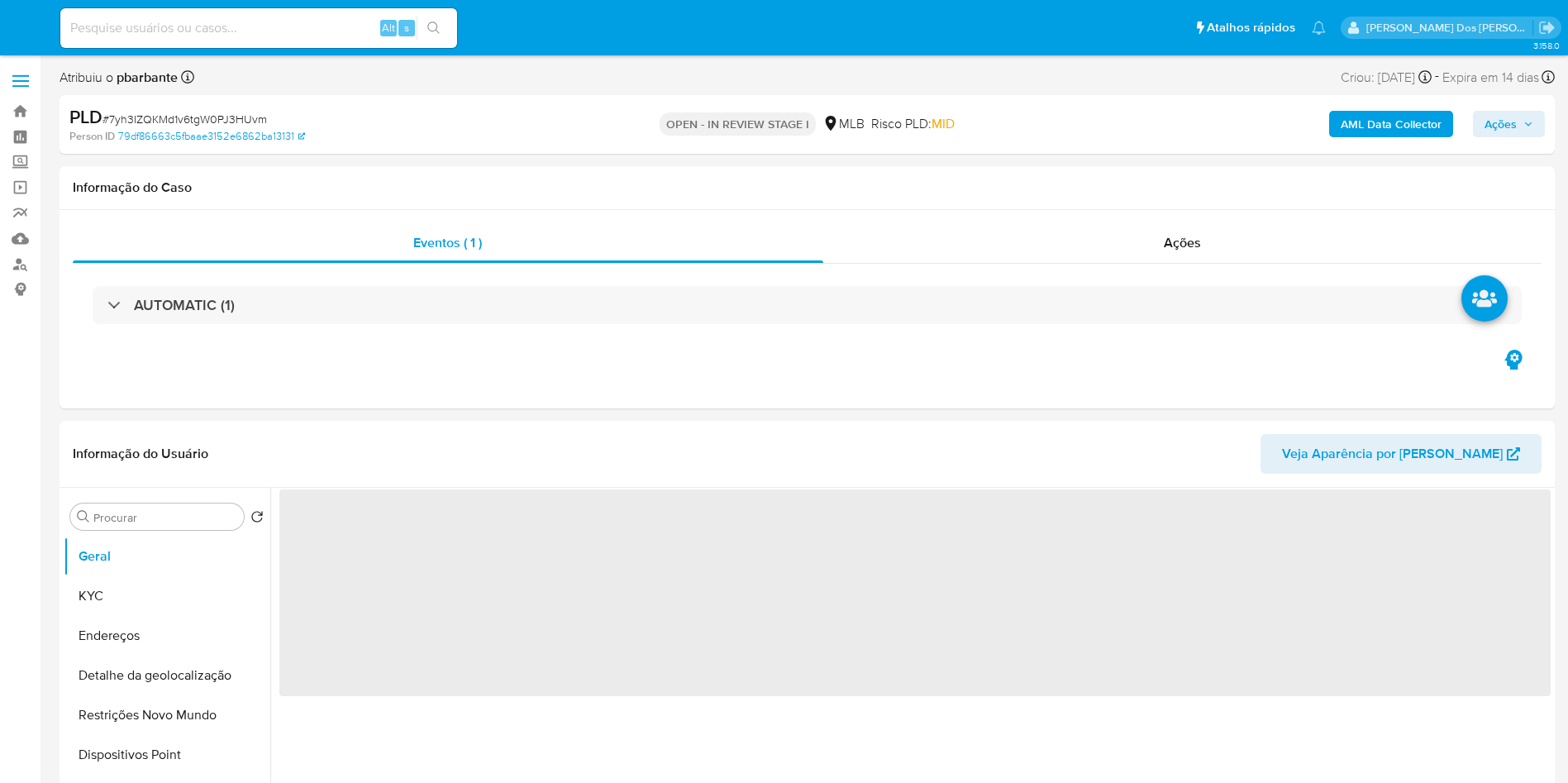
select select "10"
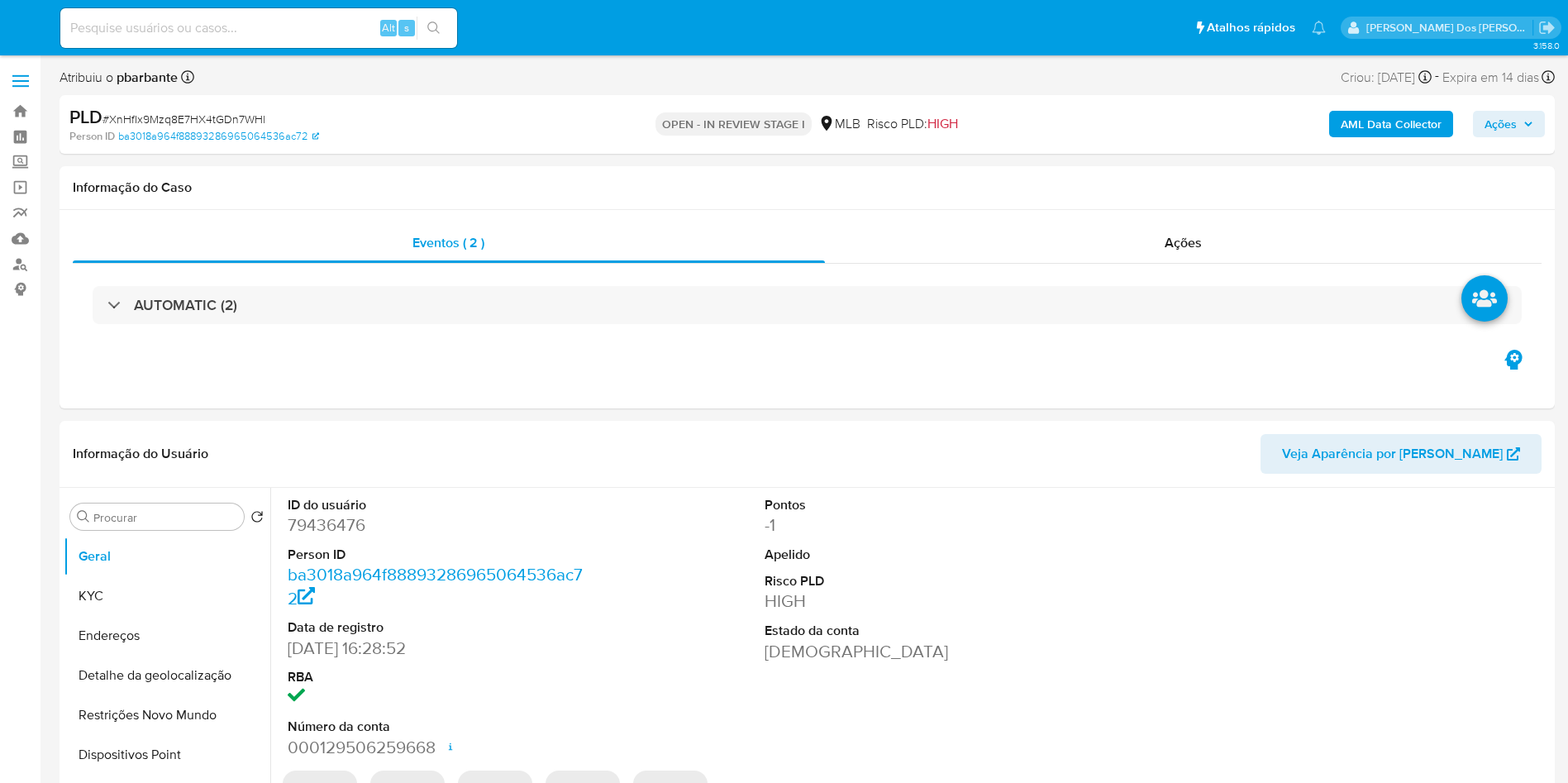
select select "10"
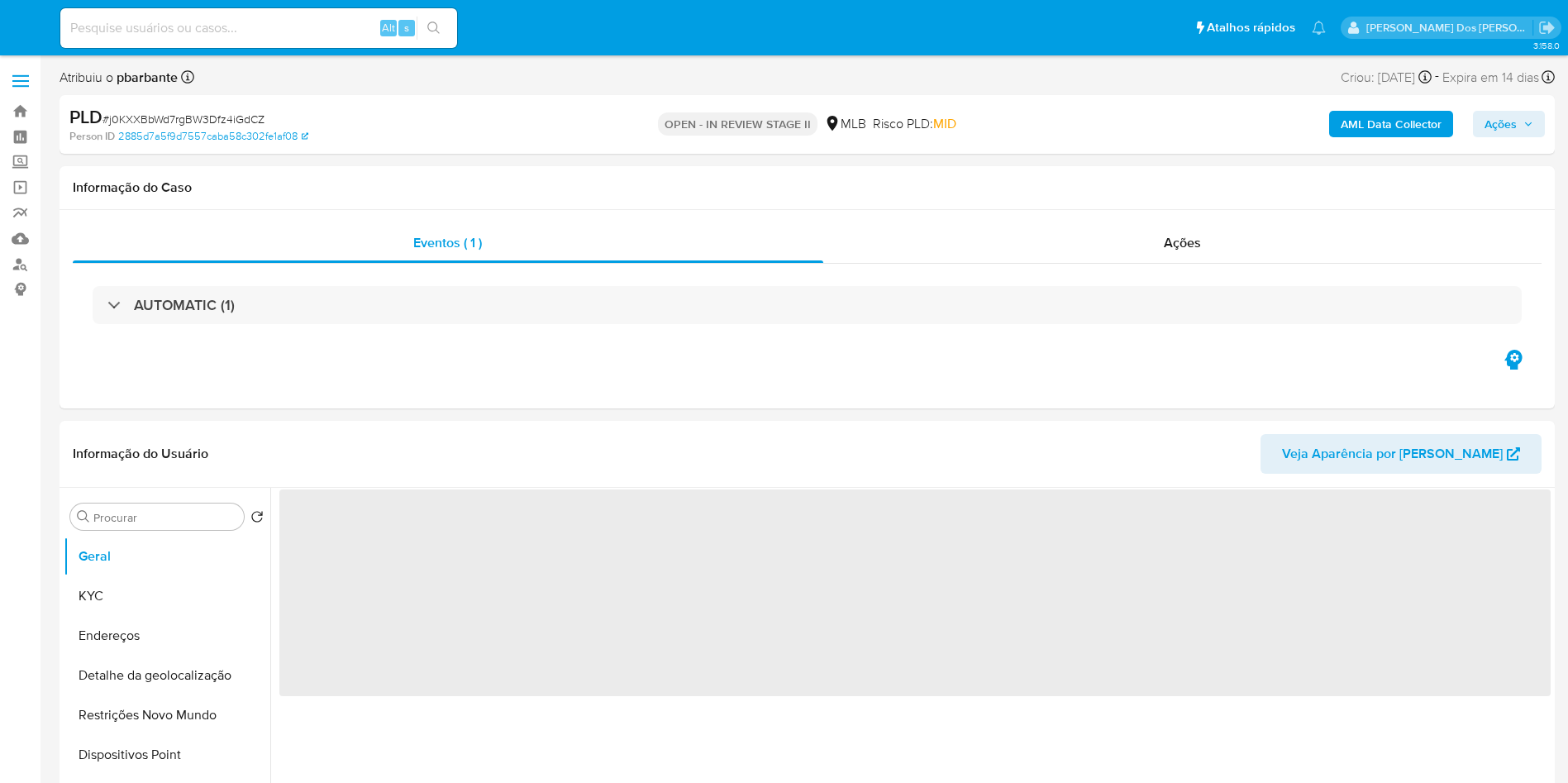
select select "10"
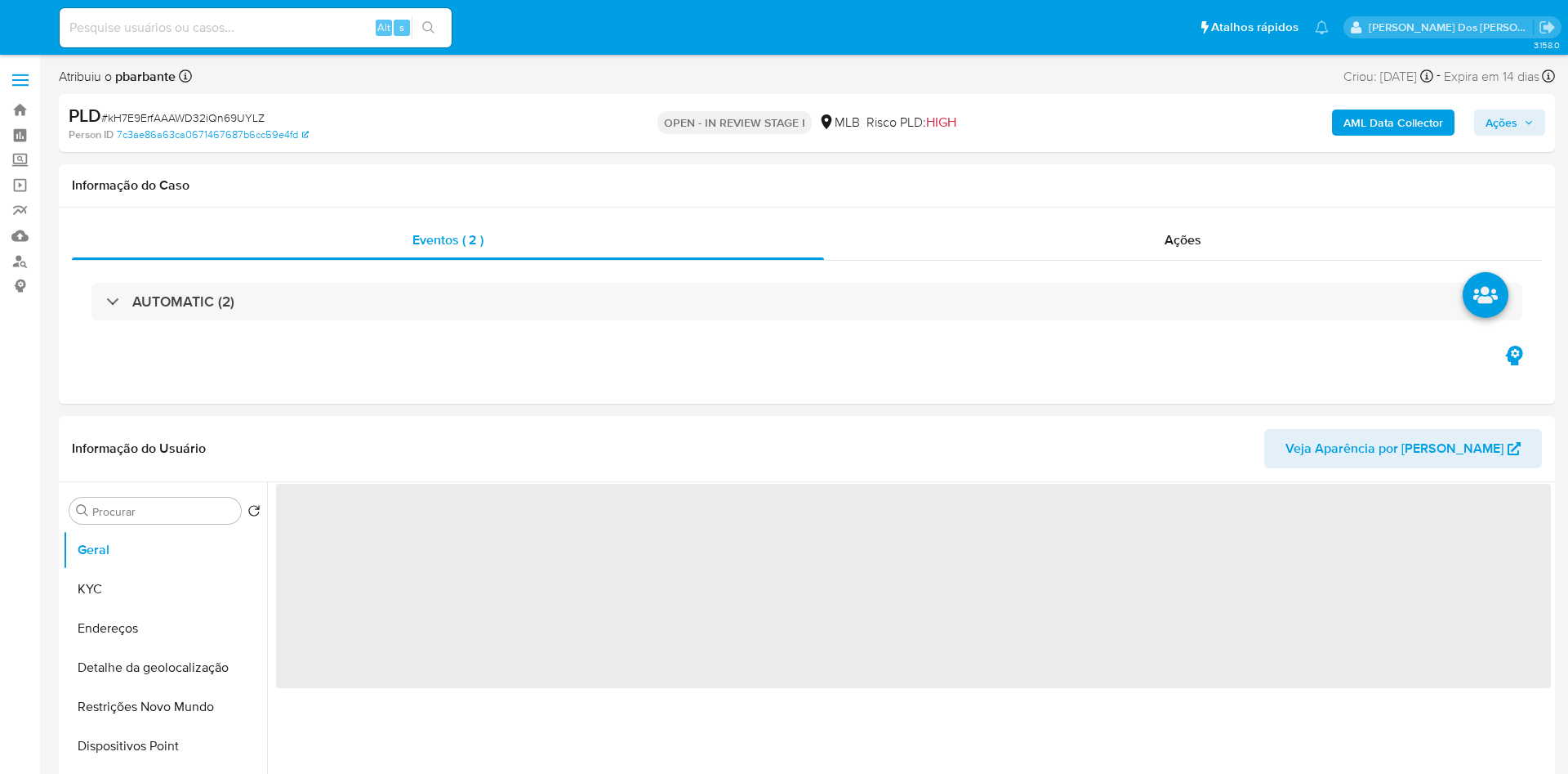
select select "10"
